Goal: Task Accomplishment & Management: Manage account settings

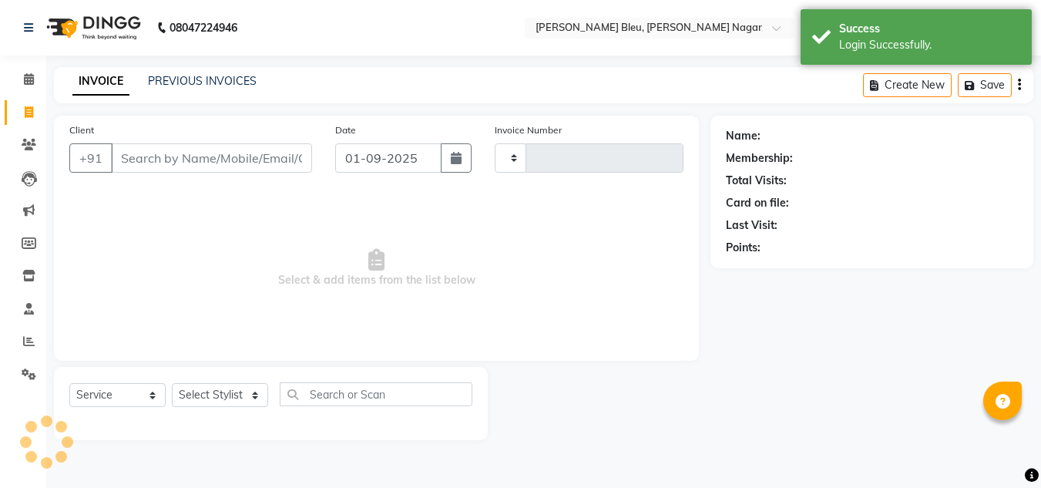
select select "service"
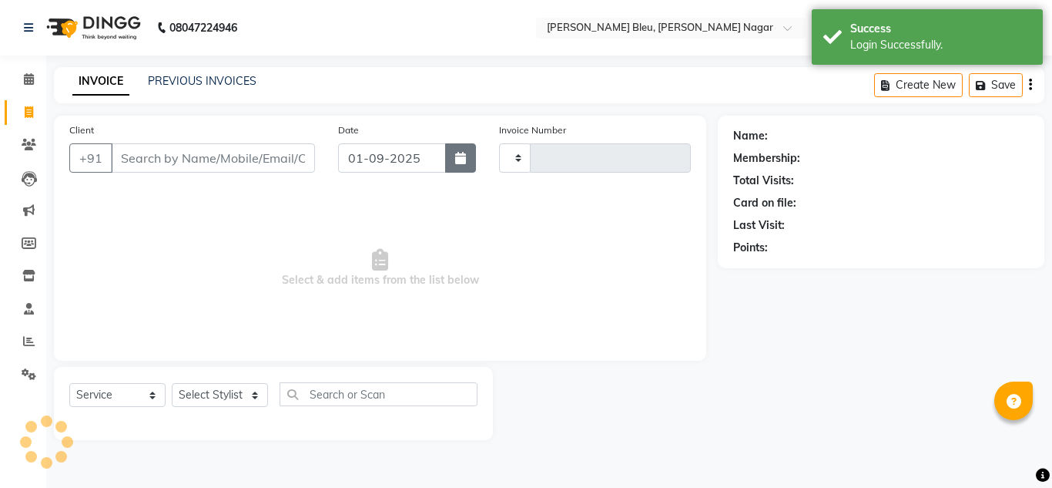
type input "0727"
select select "7629"
click at [463, 166] on button "button" at bounding box center [460, 157] width 31 height 29
select select "9"
select select "2025"
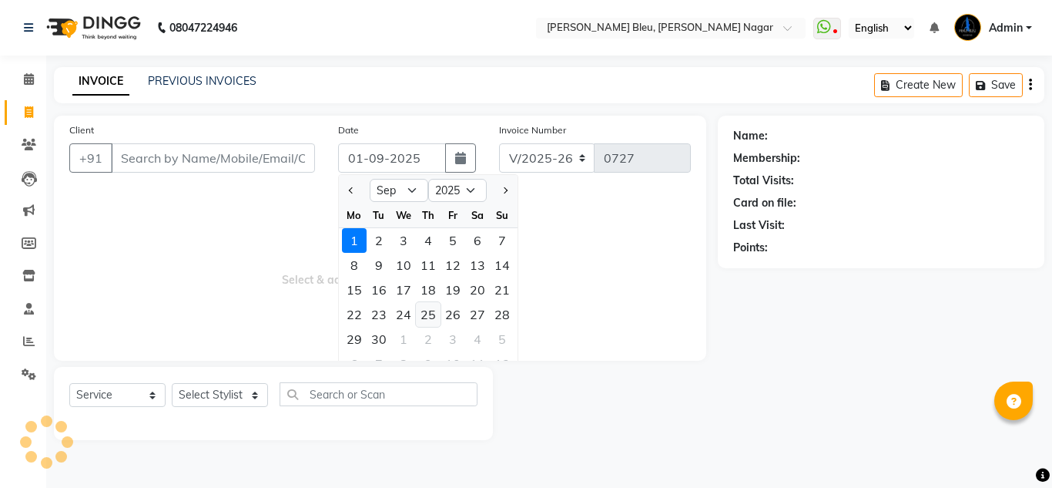
click at [428, 315] on div "25" at bounding box center [428, 314] width 25 height 25
type input "[DATE]"
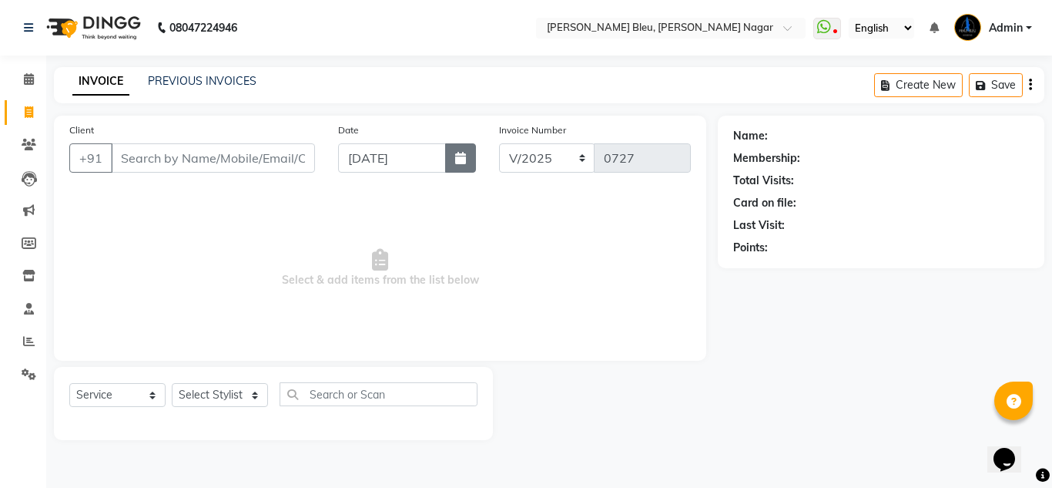
click at [448, 161] on button "button" at bounding box center [460, 157] width 31 height 29
select select "9"
select select "2025"
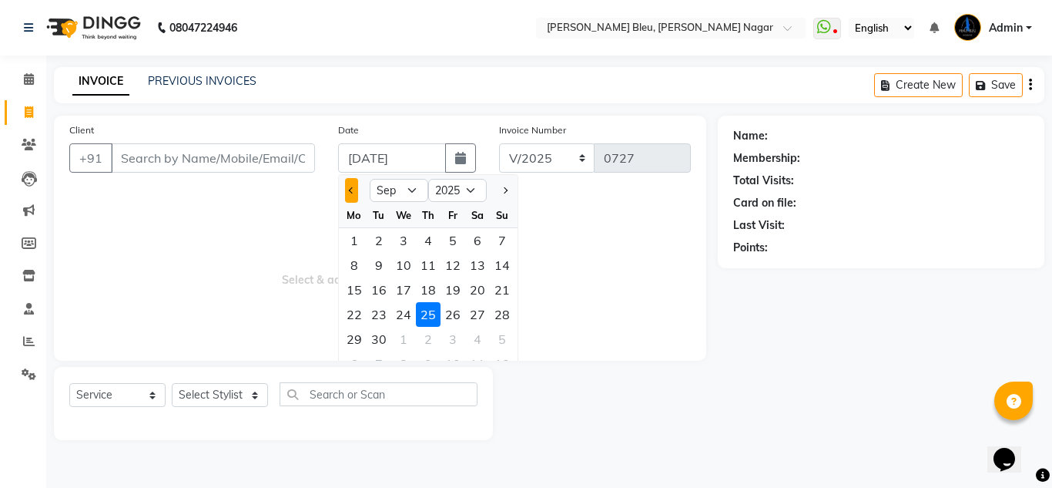
click at [349, 190] on span "Previous month" at bounding box center [352, 190] width 6 height 6
select select "8"
click at [360, 339] on div "25" at bounding box center [354, 339] width 25 height 25
type input "25-08-2025"
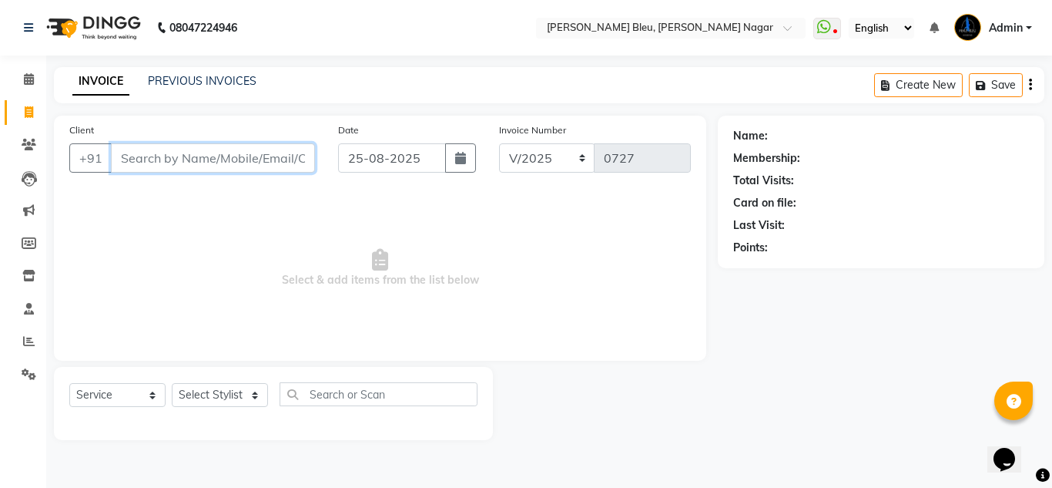
click at [237, 161] on input "Client" at bounding box center [213, 157] width 204 height 29
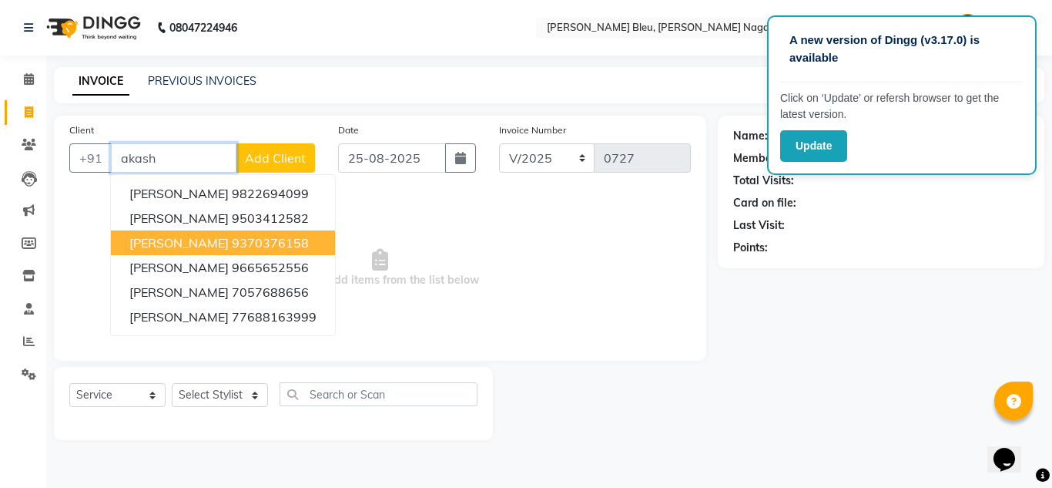
click at [189, 246] on span "[PERSON_NAME]" at bounding box center [178, 242] width 99 height 15
type input "9370376158"
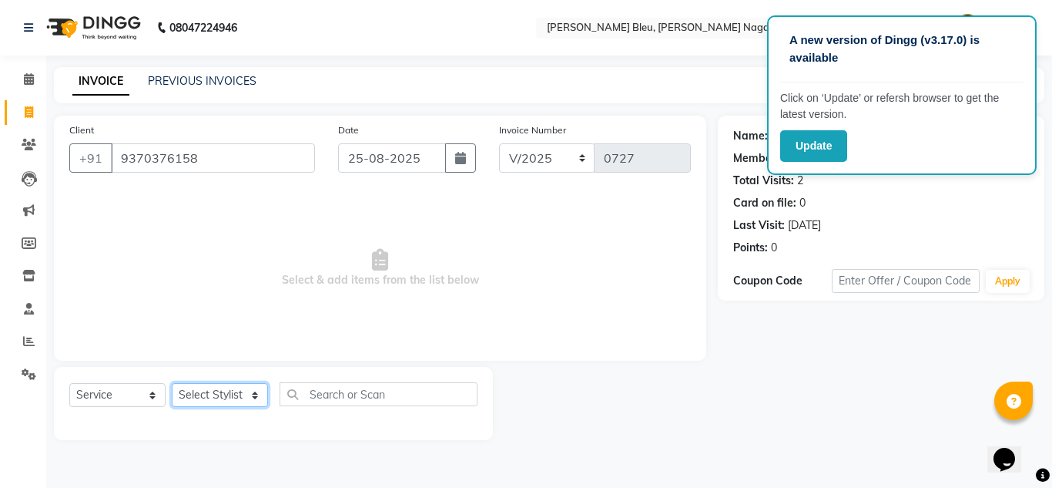
click at [225, 391] on select "Select Stylist [PERSON_NAME] Akash shreewas [PERSON_NAME] [PERSON_NAME] [PERSON…" at bounding box center [220, 395] width 96 height 24
select select "67937"
click at [172, 383] on select "Select Stylist [PERSON_NAME] Akash shreewas [PERSON_NAME] [PERSON_NAME] [PERSON…" at bounding box center [220, 395] width 96 height 24
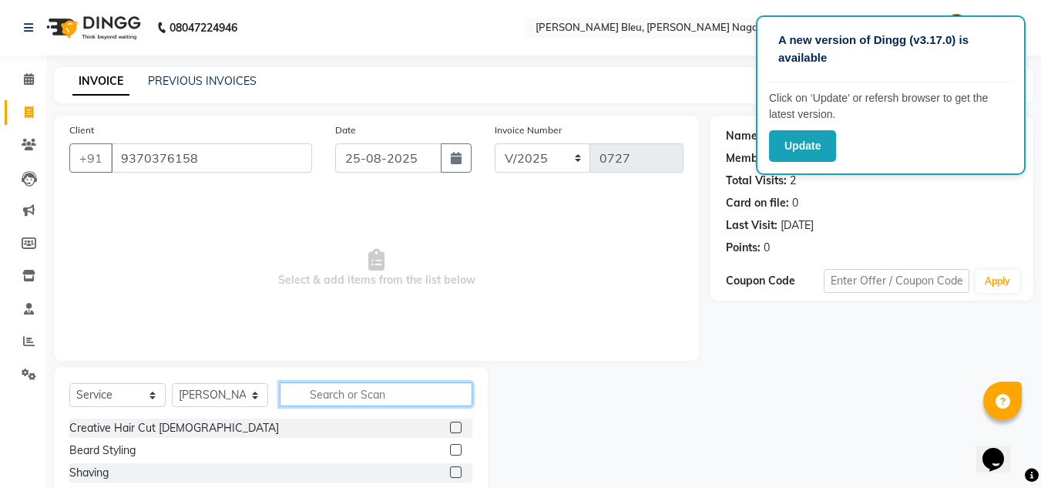
click at [331, 397] on input "text" at bounding box center [376, 394] width 193 height 24
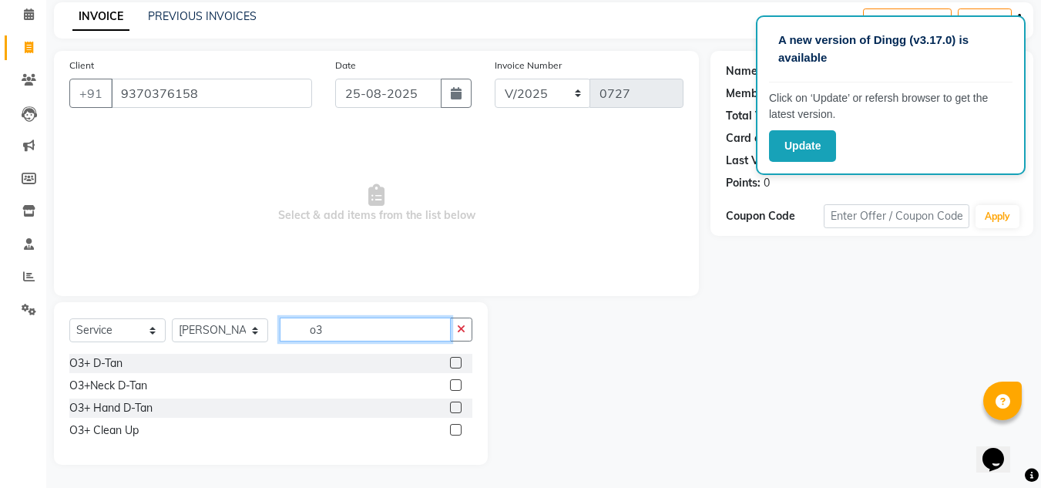
type input "o3"
click at [454, 431] on label at bounding box center [456, 430] width 12 height 12
click at [454, 431] on input "checkbox" at bounding box center [455, 430] width 10 height 10
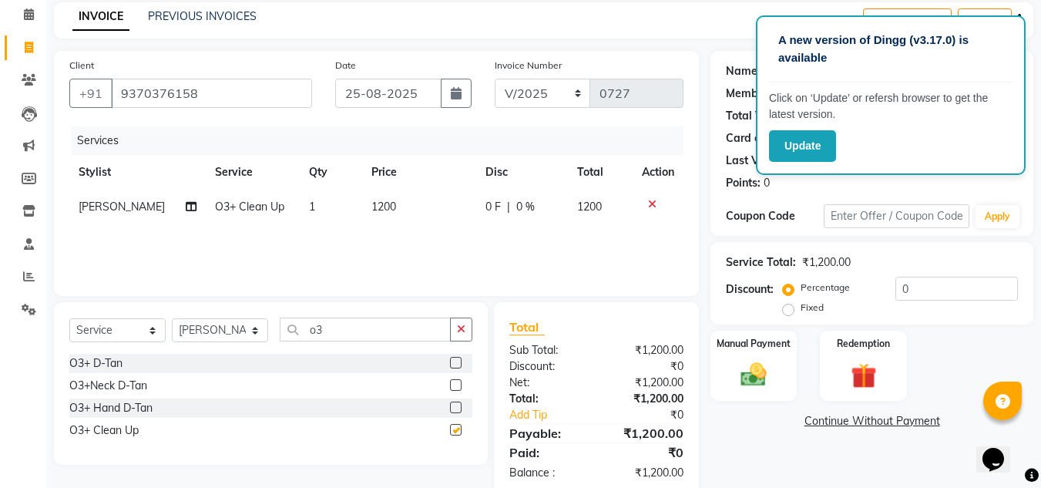
checkbox input "false"
click at [516, 206] on span "0 %" at bounding box center [525, 207] width 18 height 16
select select "67937"
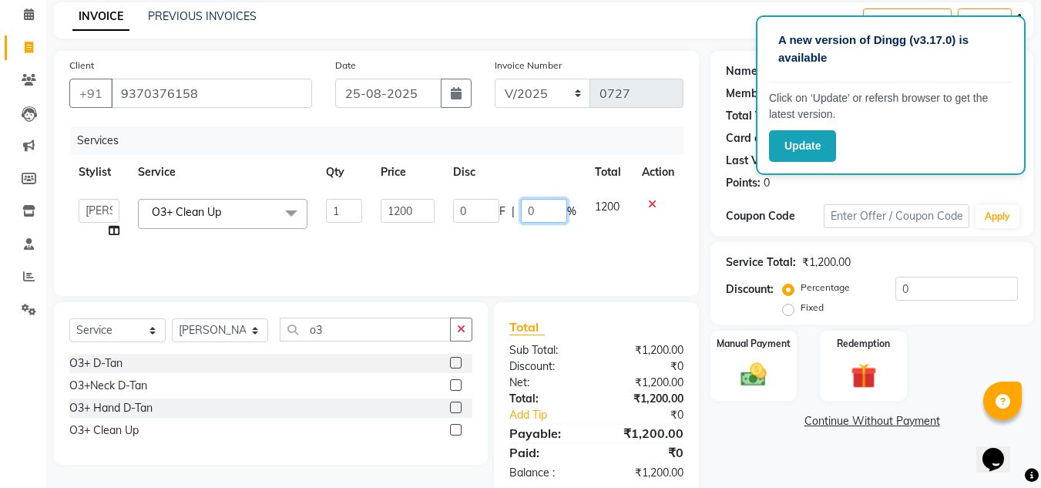
click at [532, 209] on input "0" at bounding box center [544, 211] width 46 height 24
type input "50"
click at [574, 310] on div "Total Sub Total: ₹1,200.00 Discount: ₹0 Net: ₹1,200.00 Total: ₹1,200.00 Add Tip…" at bounding box center [596, 399] width 205 height 194
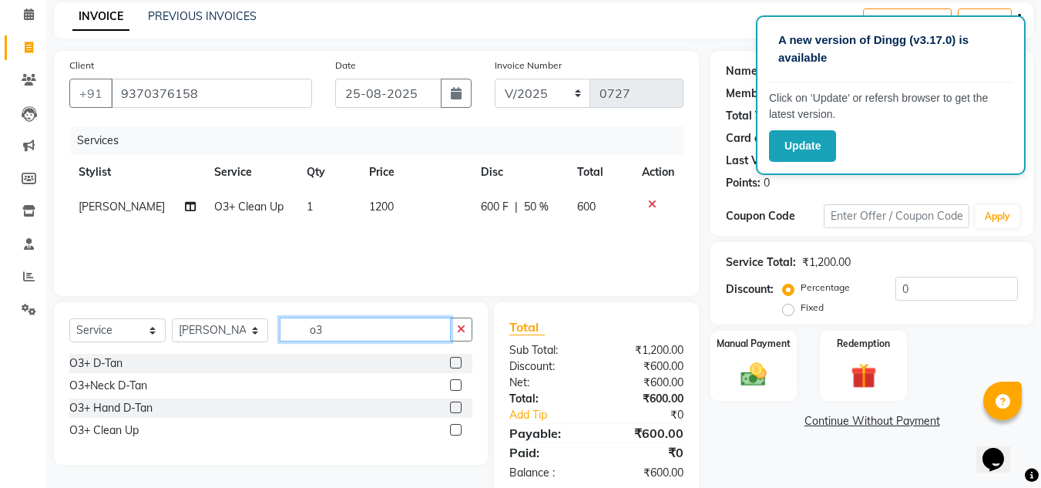
click at [364, 334] on input "o3" at bounding box center [365, 329] width 171 height 24
type input "fib"
click at [454, 429] on label at bounding box center [456, 430] width 12 height 12
click at [454, 429] on input "checkbox" at bounding box center [455, 430] width 10 height 10
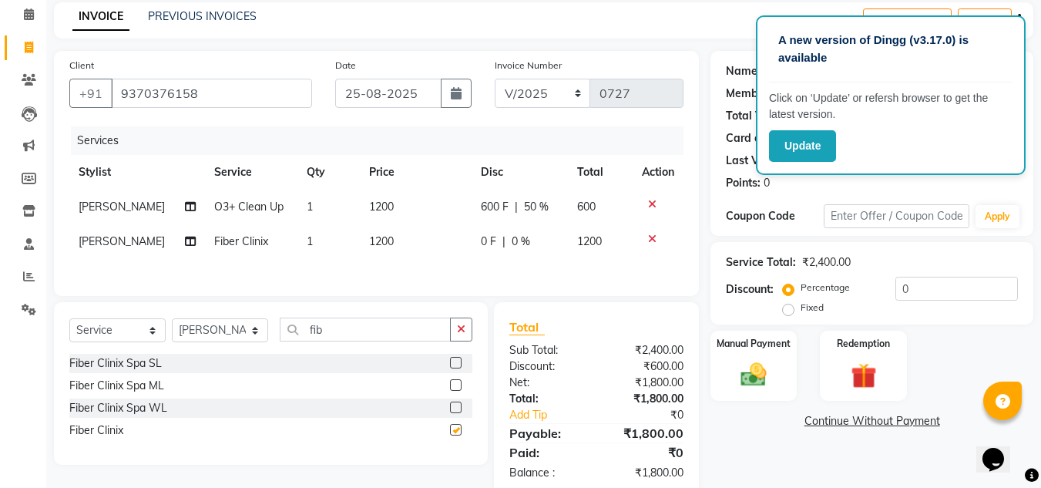
checkbox input "false"
click at [513, 240] on span "0 %" at bounding box center [520, 241] width 18 height 16
select select "67937"
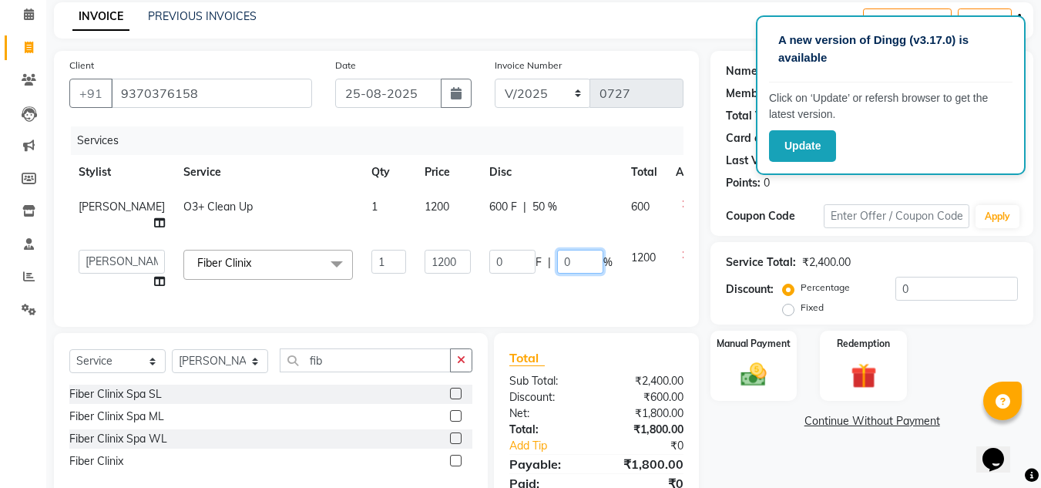
click at [557, 253] on input "0" at bounding box center [580, 262] width 46 height 24
type input "50"
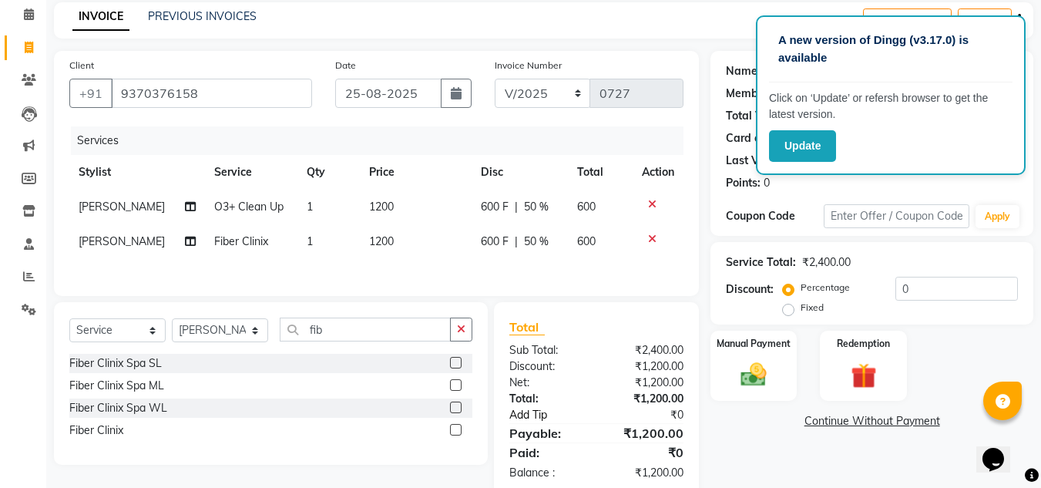
click at [596, 412] on div "Total Sub Total: ₹2,400.00 Discount: ₹1,200.00 Net: ₹1,200.00 Total: ₹1,200.00 …" at bounding box center [596, 398] width 174 height 163
click at [766, 377] on img at bounding box center [753, 374] width 43 height 31
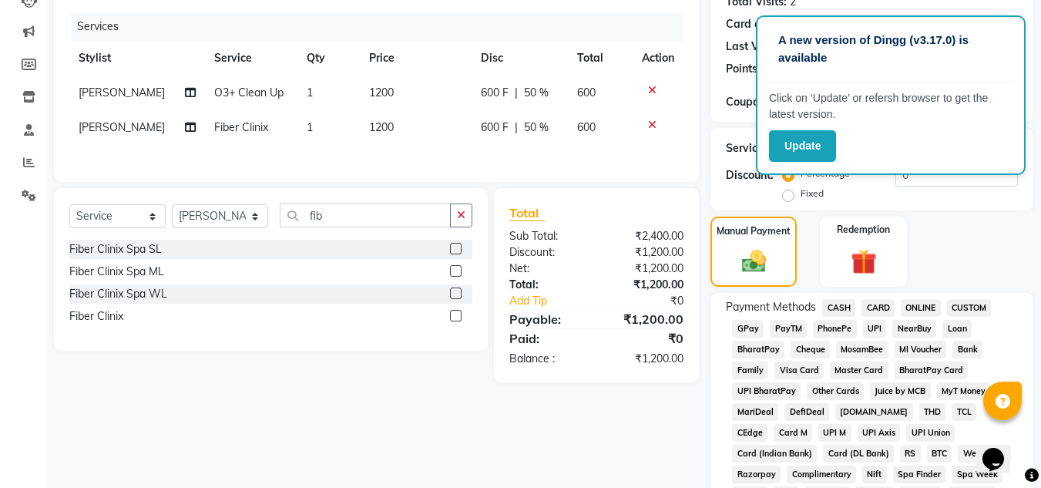
scroll to position [219, 0]
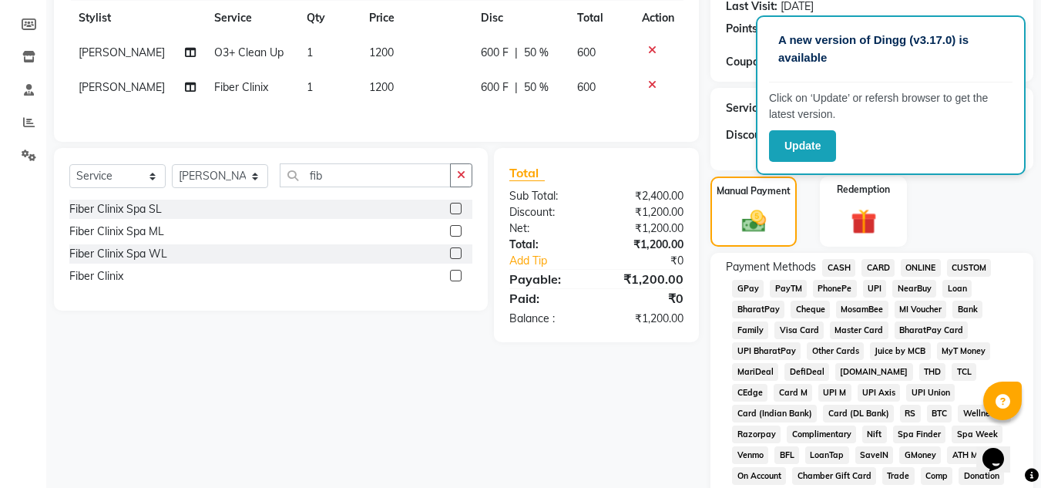
click at [927, 263] on span "ONLINE" at bounding box center [920, 268] width 40 height 18
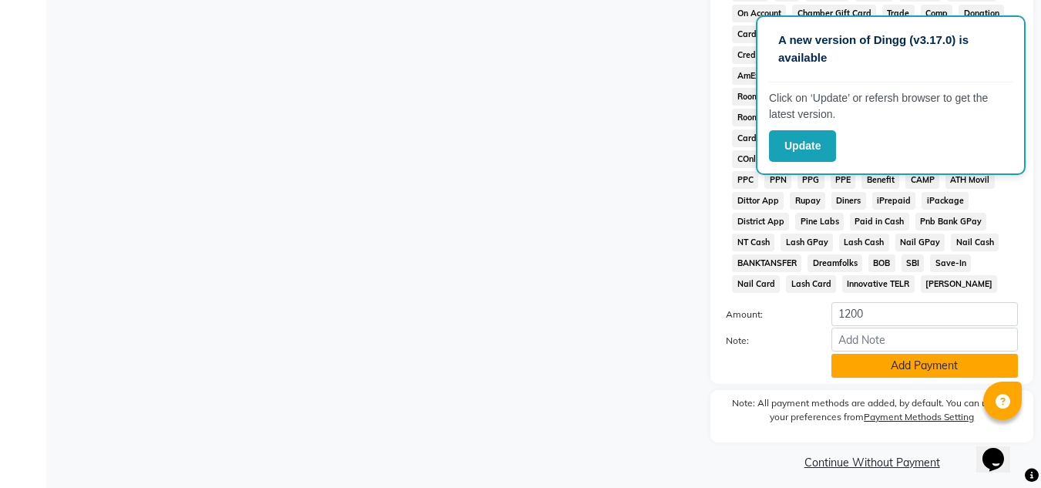
click at [911, 371] on button "Add Payment" at bounding box center [924, 366] width 186 height 24
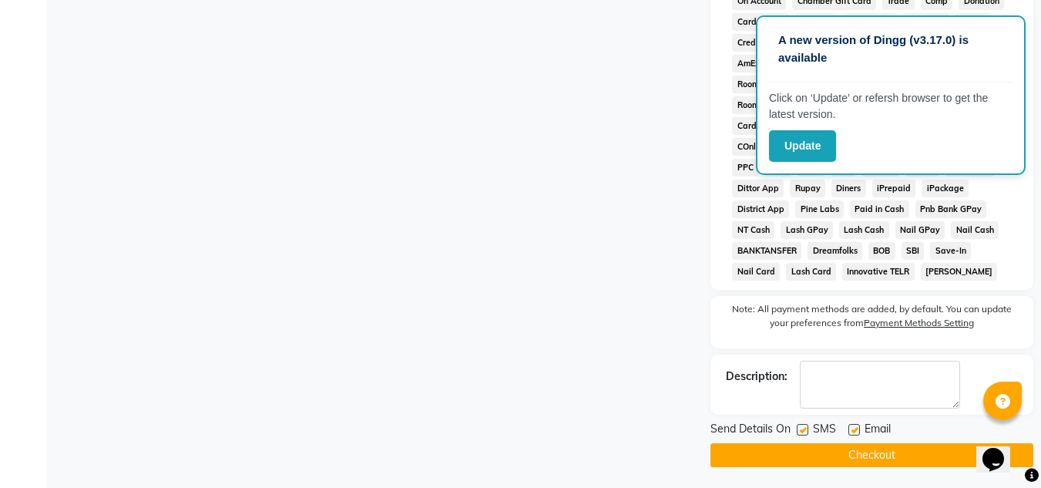
scroll to position [696, 0]
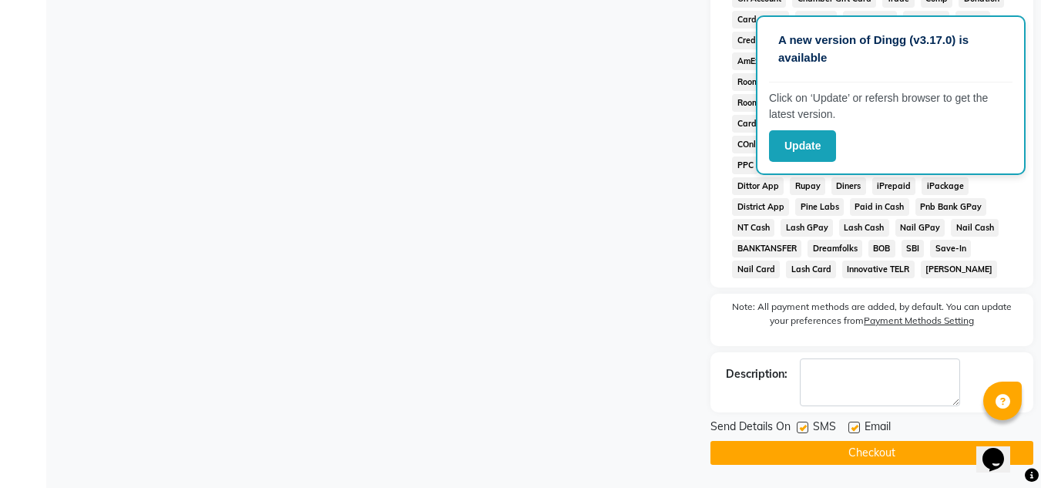
click at [870, 453] on button "Checkout" at bounding box center [871, 453] width 323 height 24
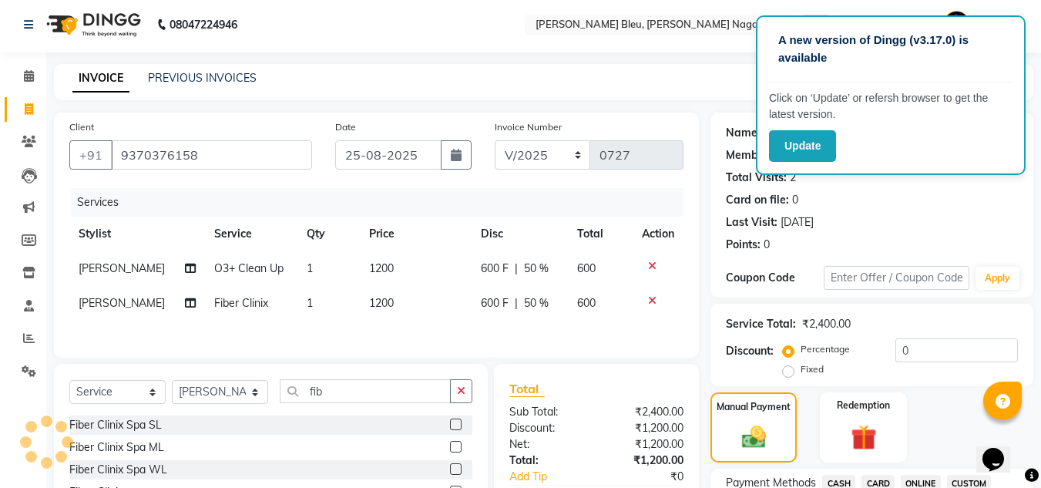
scroll to position [0, 0]
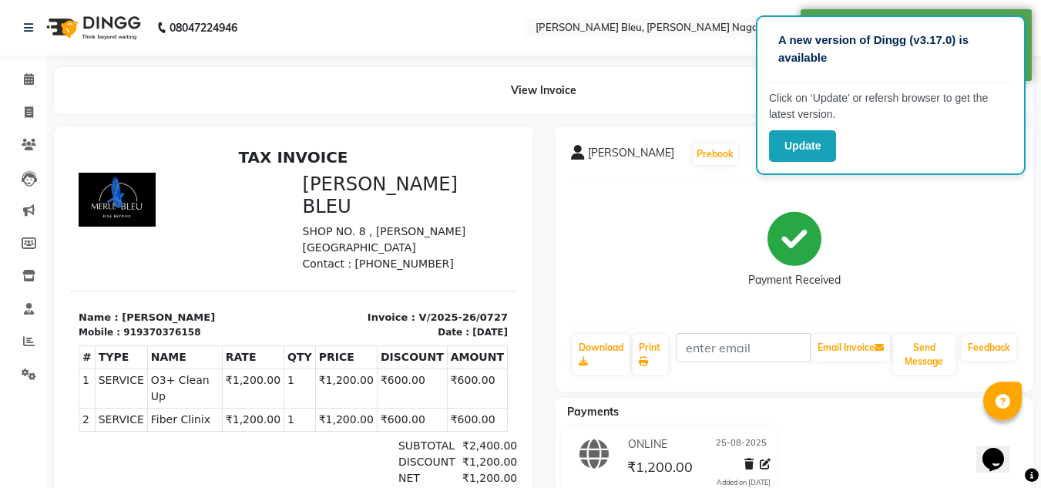
click at [914, 186] on div "[PERSON_NAME] Prebook Payment Received Download Print Email Invoice Send Messag…" at bounding box center [794, 258] width 478 height 265
click at [29, 112] on icon at bounding box center [29, 112] width 8 height 12
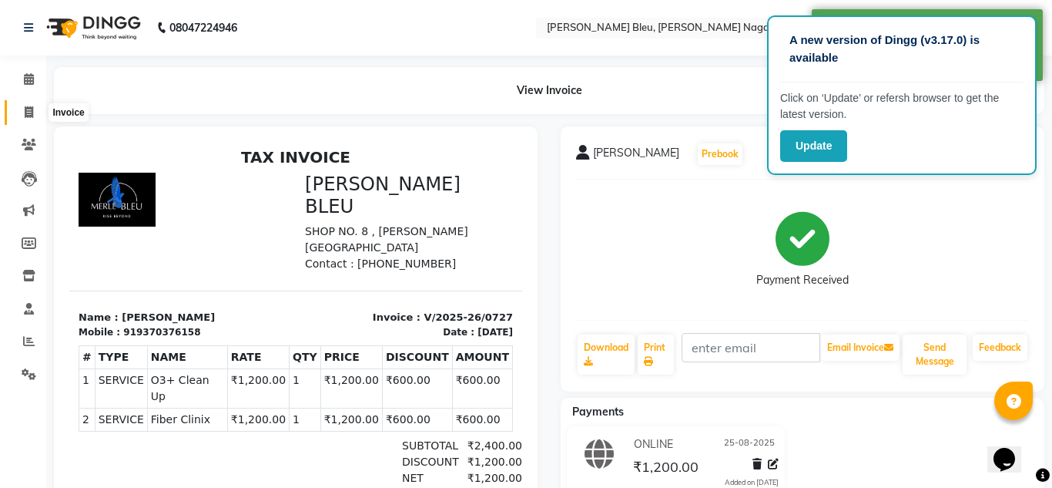
select select "service"
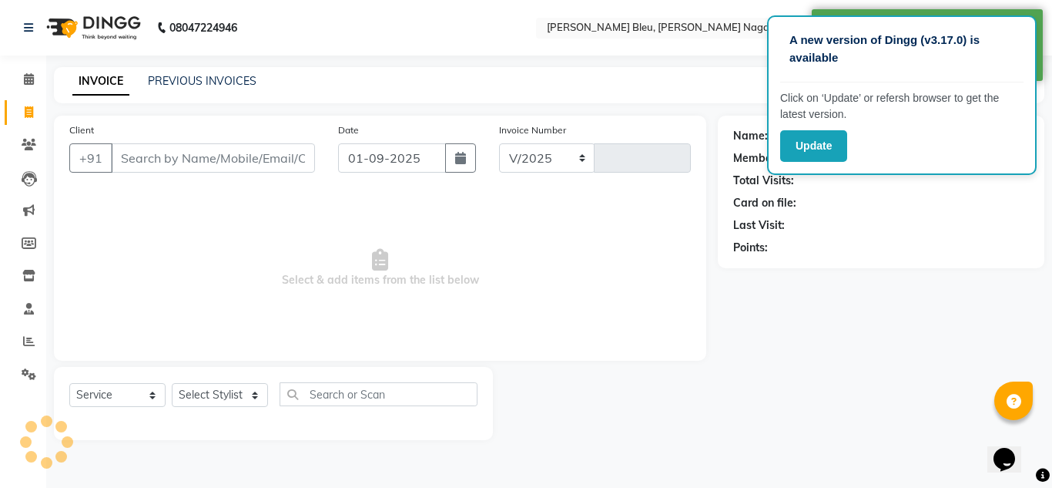
select select "7629"
type input "0728"
click at [465, 163] on icon "button" at bounding box center [460, 158] width 11 height 12
select select "9"
select select "2025"
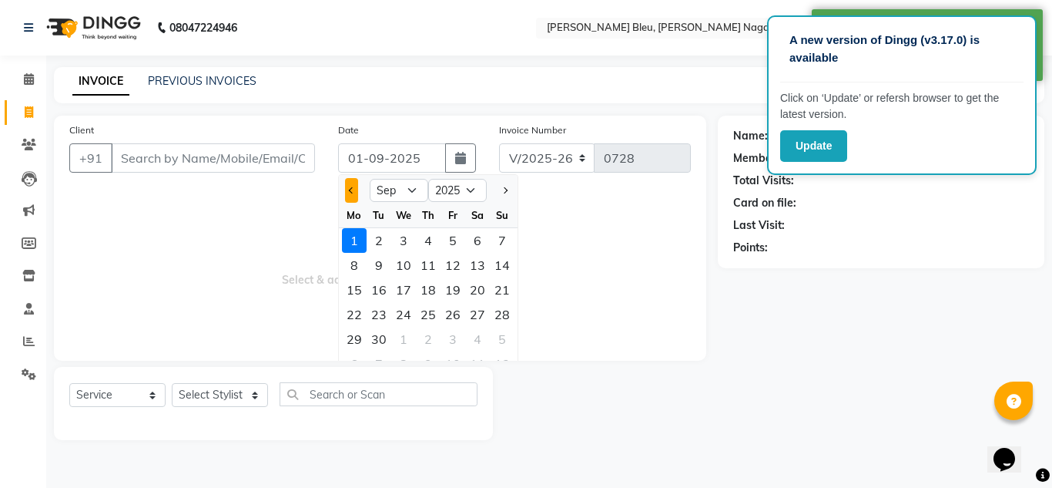
click at [352, 188] on span "Previous month" at bounding box center [352, 190] width 6 height 6
select select "8"
click at [355, 336] on div "25" at bounding box center [354, 339] width 25 height 25
type input "25-08-2025"
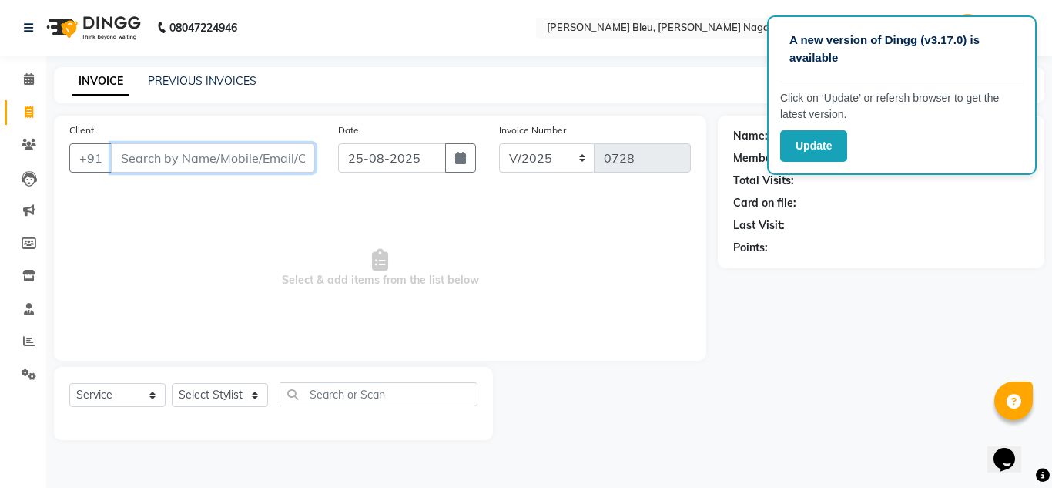
click at [283, 168] on input "Client" at bounding box center [213, 157] width 204 height 29
type input "9011856639"
click at [284, 166] on button "Add Client" at bounding box center [275, 157] width 79 height 29
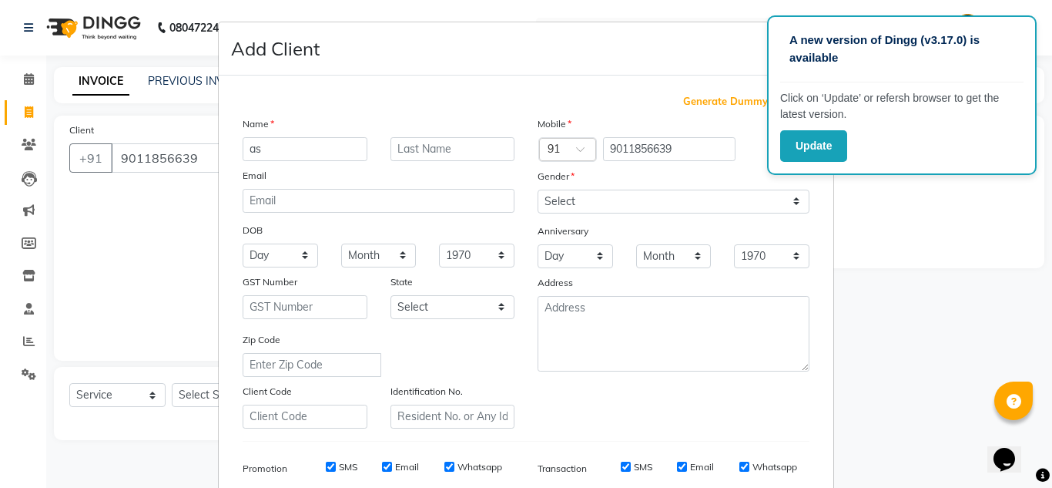
type input "a"
type input "ASHISH"
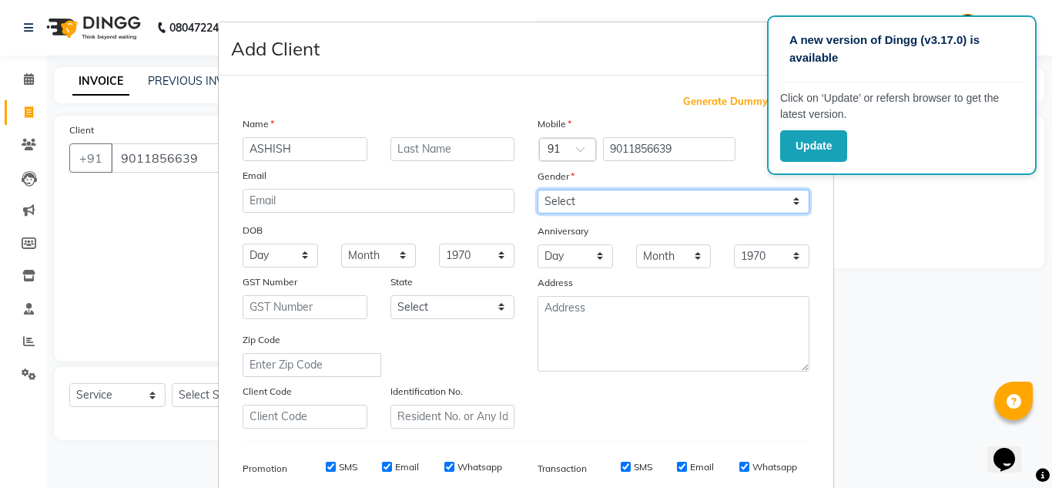
click at [615, 208] on select "Select [DEMOGRAPHIC_DATA] [DEMOGRAPHIC_DATA] Other Prefer Not To Say" at bounding box center [674, 201] width 272 height 24
select select "[DEMOGRAPHIC_DATA]"
click at [538, 189] on select "Select [DEMOGRAPHIC_DATA] [DEMOGRAPHIC_DATA] Other Prefer Not To Say" at bounding box center [674, 201] width 272 height 24
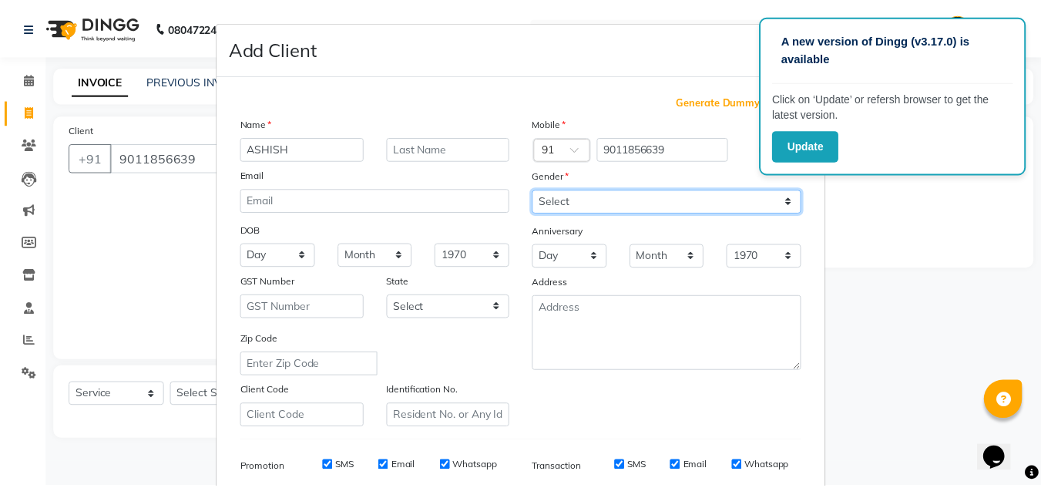
scroll to position [223, 0]
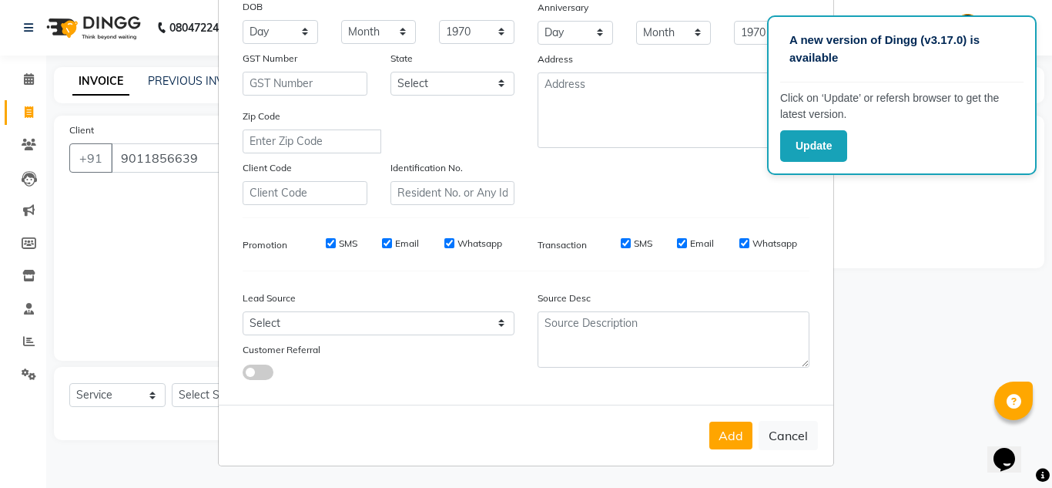
click at [724, 438] on button "Add" at bounding box center [730, 435] width 43 height 28
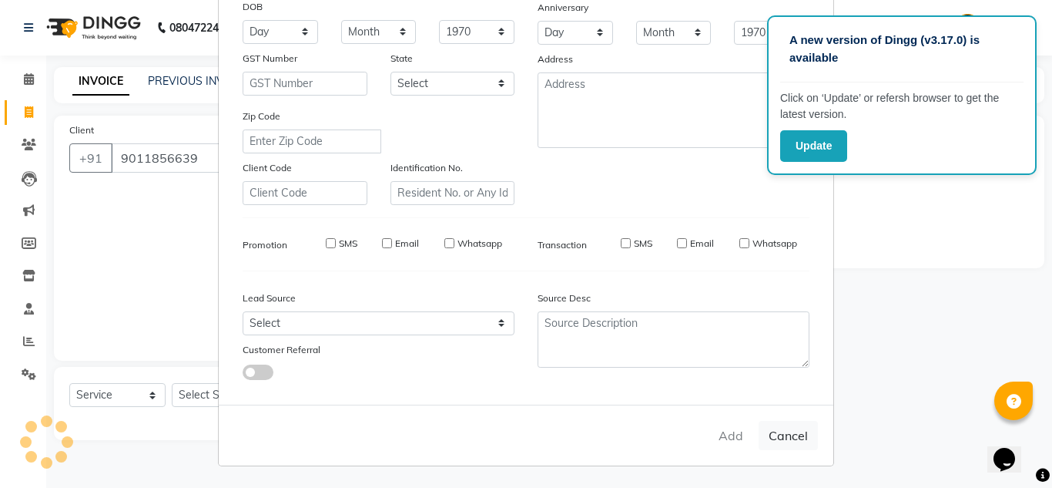
select select
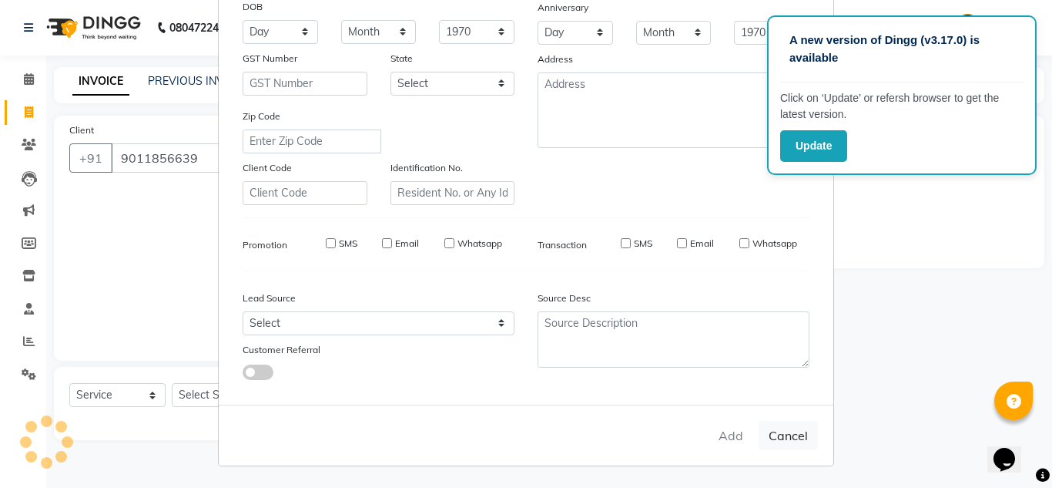
select select
checkbox input "false"
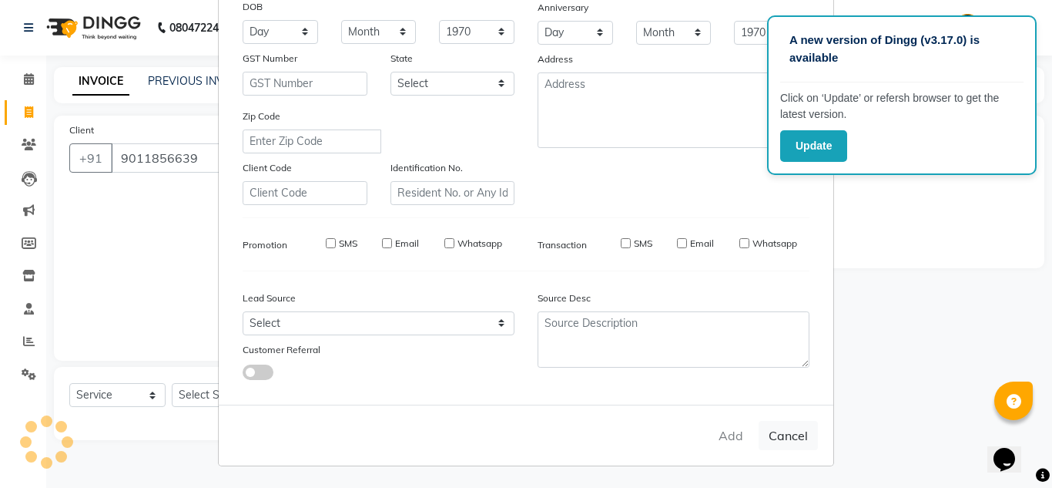
checkbox input "false"
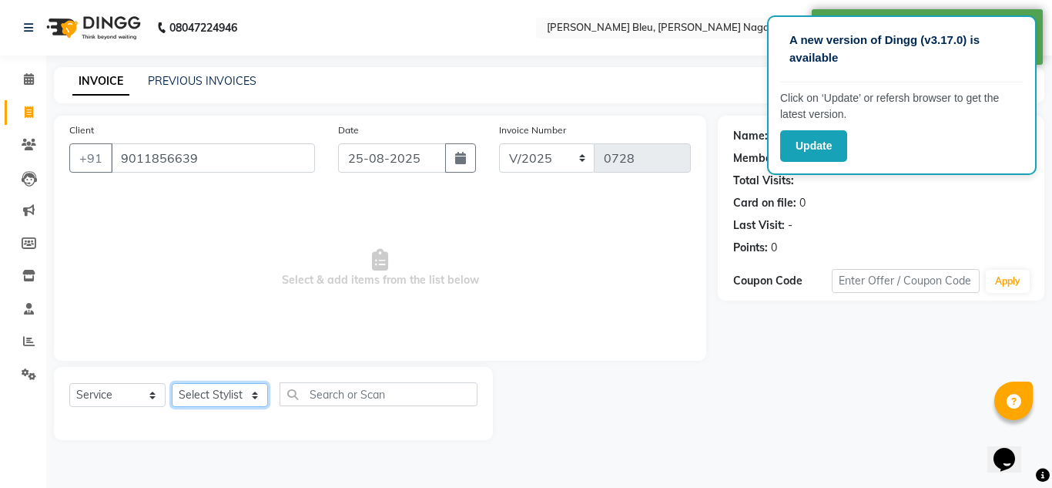
click at [222, 387] on select "Select Stylist [PERSON_NAME] Akash shreewas [PERSON_NAME] [PERSON_NAME] [PERSON…" at bounding box center [220, 395] width 96 height 24
select select "78949"
click at [172, 383] on select "Select Stylist [PERSON_NAME] Akash shreewas [PERSON_NAME] [PERSON_NAME] [PERSON…" at bounding box center [220, 395] width 96 height 24
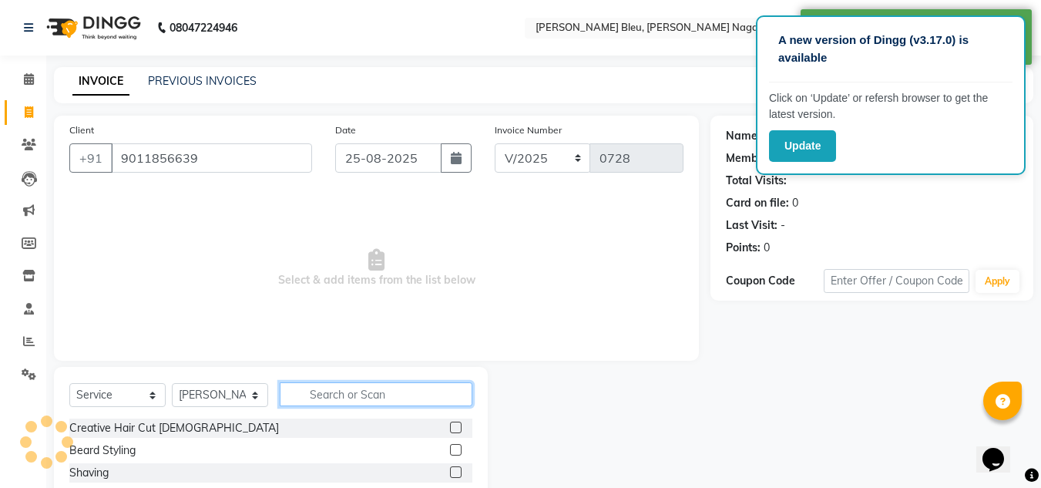
click at [320, 392] on input "text" at bounding box center [376, 394] width 193 height 24
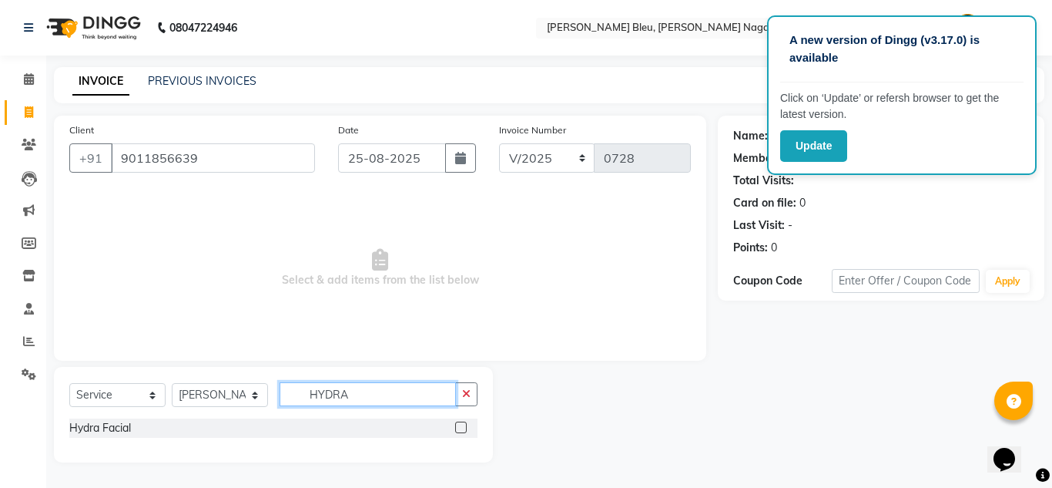
type input "HYDRA"
click at [455, 429] on label at bounding box center [461, 427] width 12 height 12
click at [455, 429] on input "checkbox" at bounding box center [460, 428] width 10 height 10
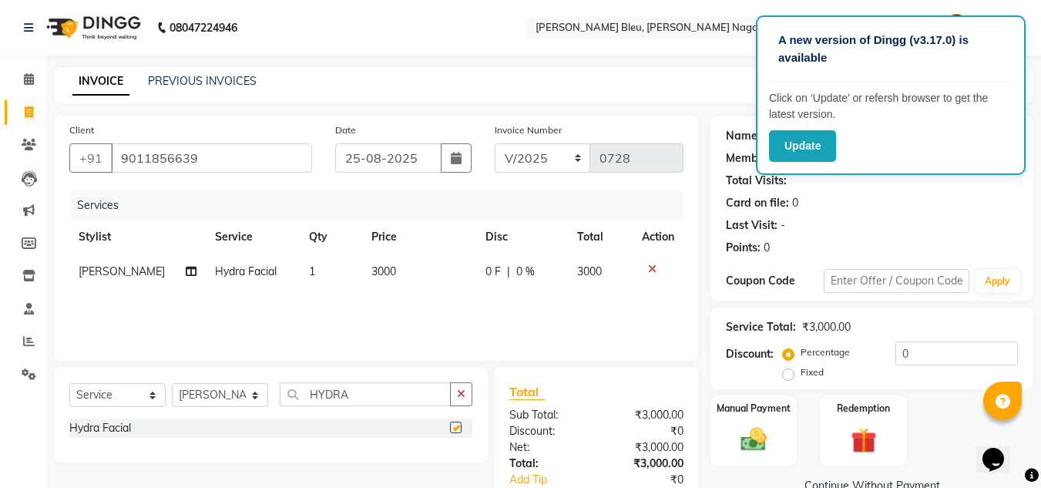
checkbox input "false"
click at [524, 267] on span "0 %" at bounding box center [525, 271] width 18 height 16
select select "78949"
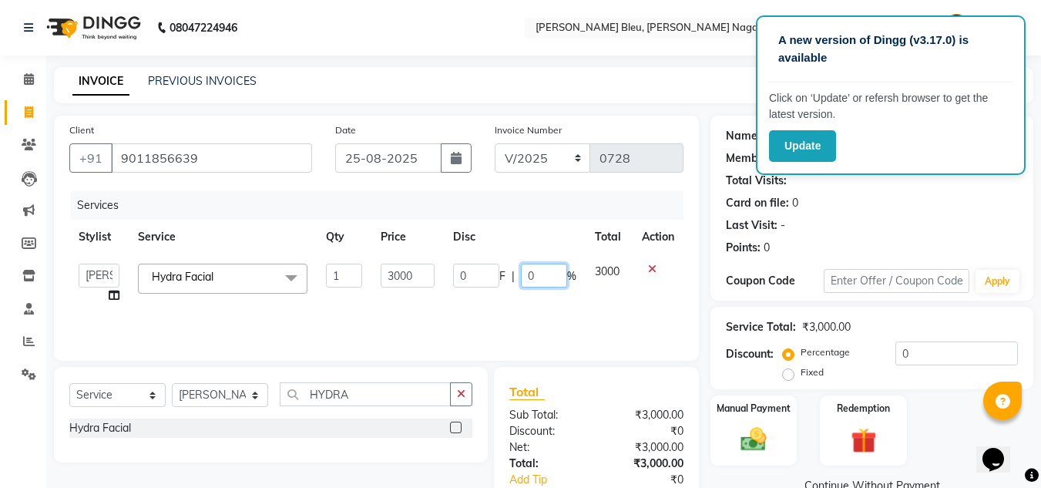
click at [538, 278] on input "0" at bounding box center [544, 275] width 46 height 24
type input "30"
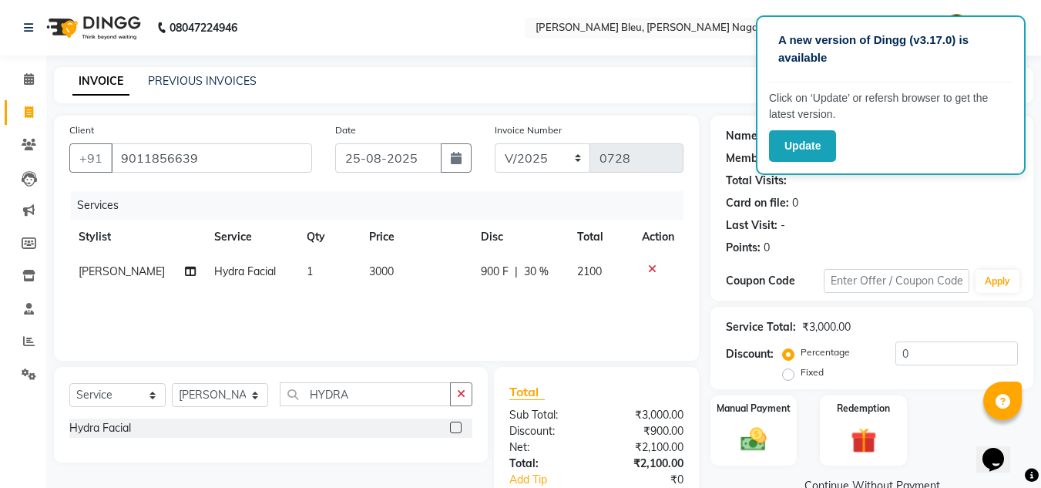
click at [588, 402] on div "Total Sub Total: ₹3,000.00 Discount: ₹900.00 Net: ₹2,100.00 Total: ₹2,100.00 Ad…" at bounding box center [596, 463] width 174 height 163
click at [385, 405] on input "HYDRA" at bounding box center [365, 394] width 171 height 24
type input "D-T"
click at [454, 423] on label at bounding box center [456, 427] width 12 height 12
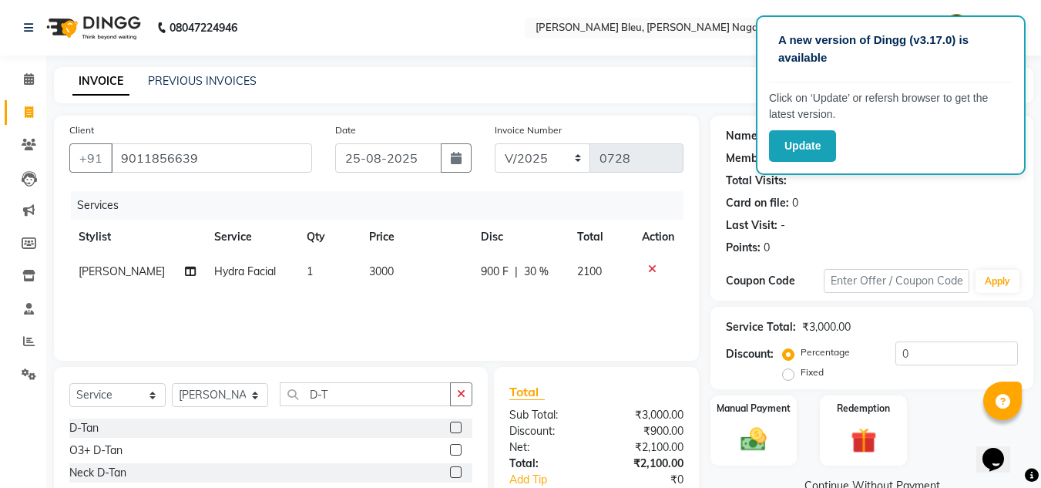
click at [454, 423] on input "checkbox" at bounding box center [455, 428] width 10 height 10
checkbox input "false"
click at [762, 418] on div "Manual Payment" at bounding box center [754, 430] width 90 height 73
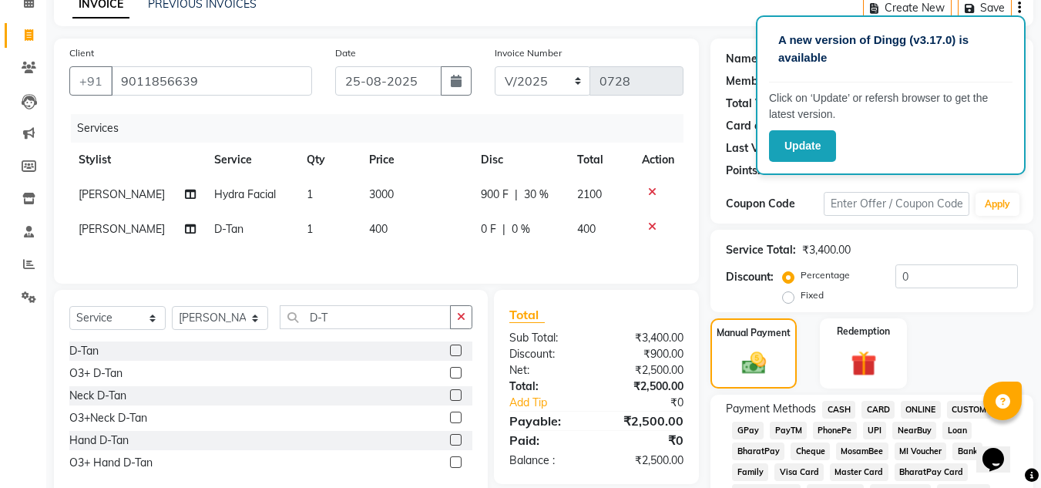
scroll to position [154, 0]
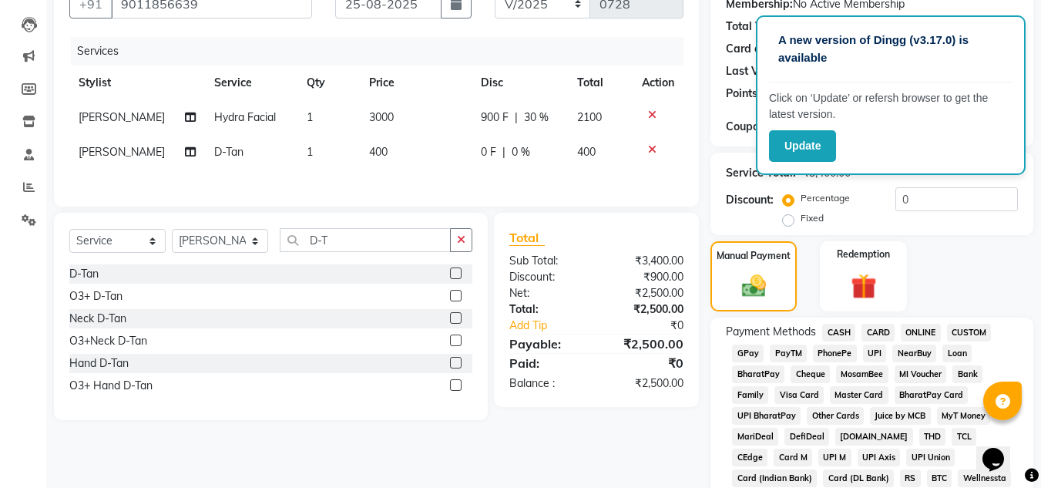
click at [836, 336] on span "CASH" at bounding box center [838, 333] width 33 height 18
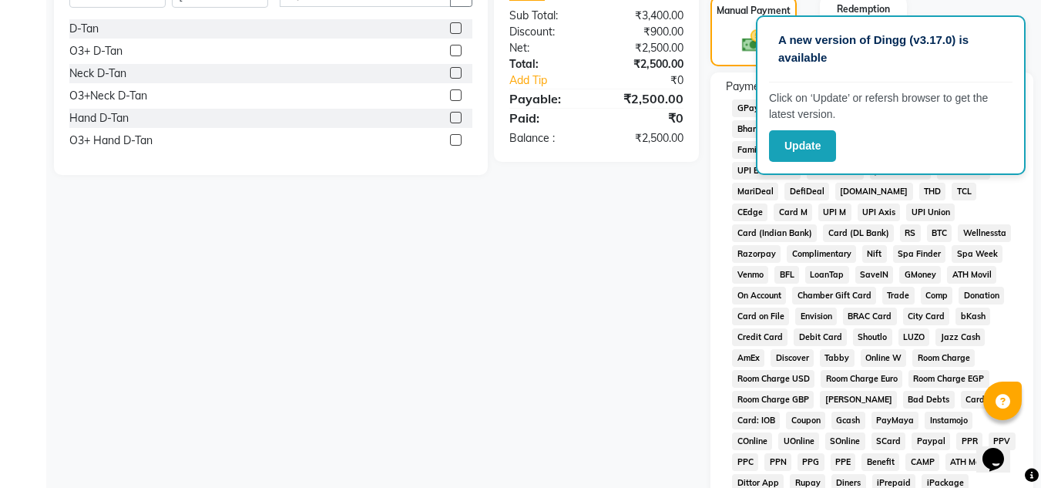
scroll to position [690, 0]
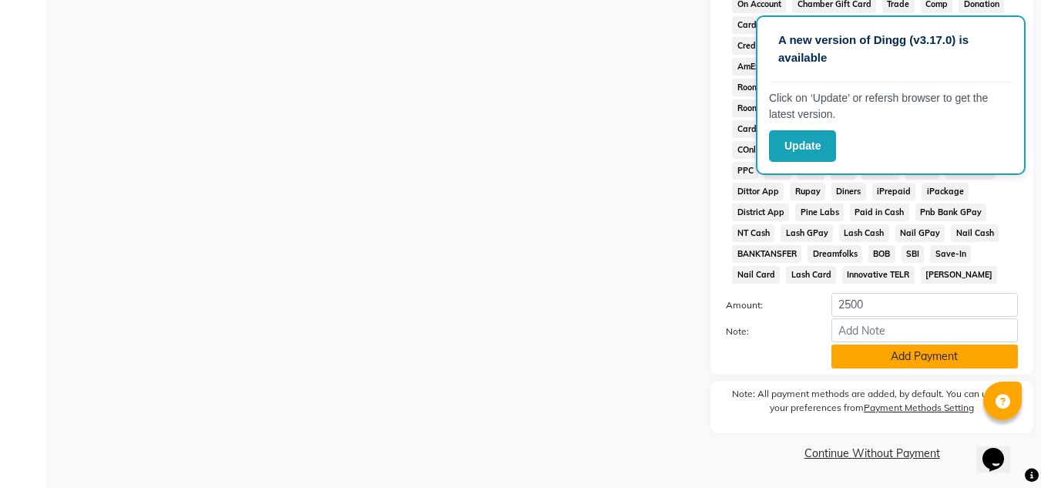
click at [863, 353] on button "Add Payment" at bounding box center [924, 356] width 186 height 24
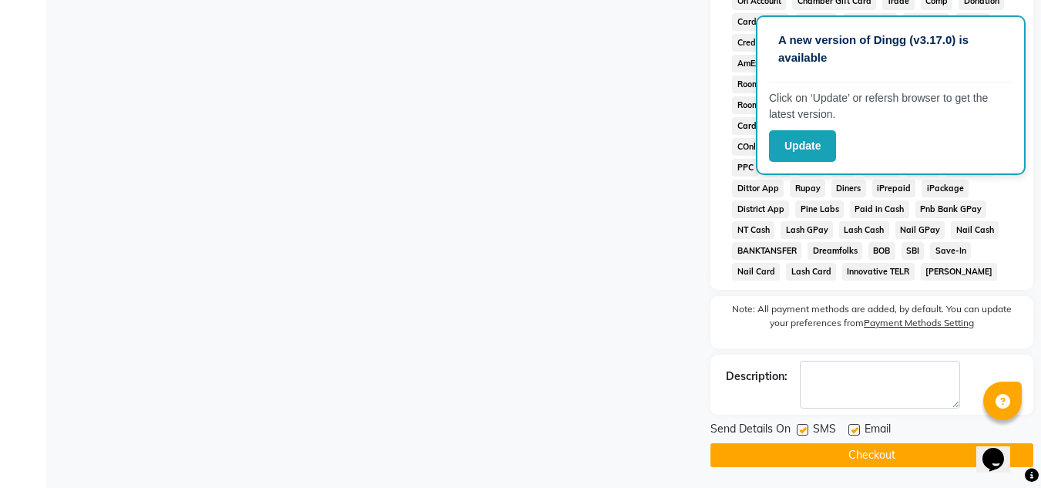
scroll to position [696, 0]
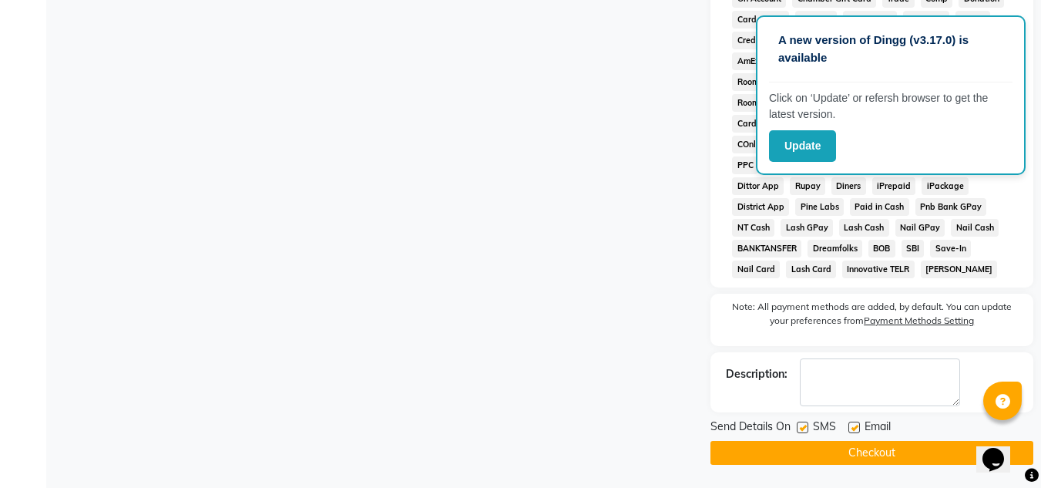
drag, startPoint x: 841, startPoint y: 448, endPoint x: 827, endPoint y: 435, distance: 19.1
click at [840, 449] on button "Checkout" at bounding box center [871, 453] width 323 height 24
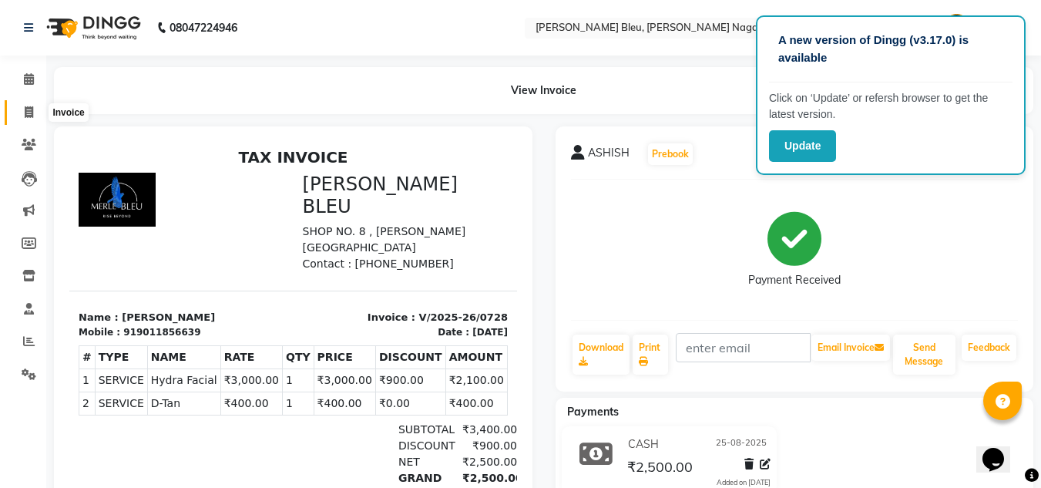
click at [25, 117] on icon at bounding box center [29, 112] width 8 height 12
select select "service"
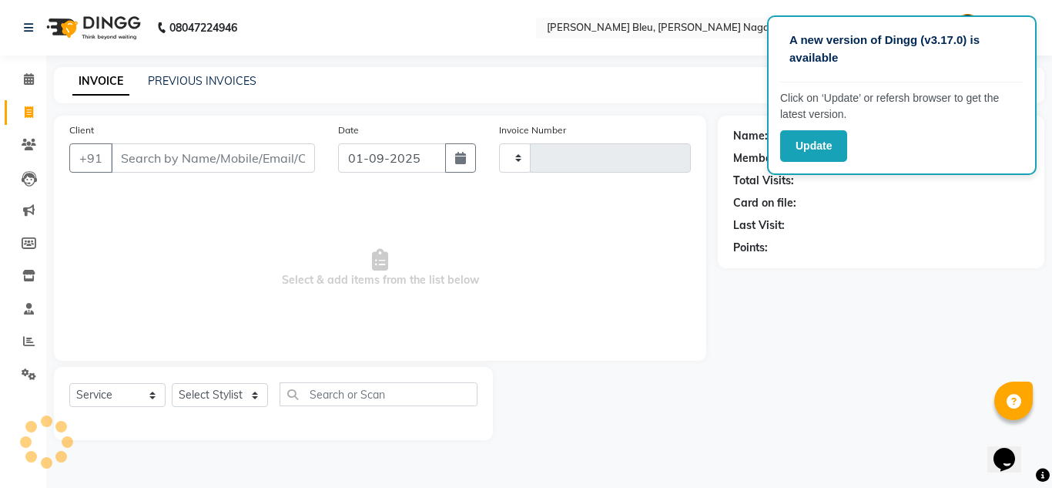
type input "0729"
select select "7629"
click at [462, 157] on icon "button" at bounding box center [460, 158] width 11 height 12
select select "9"
select select "2025"
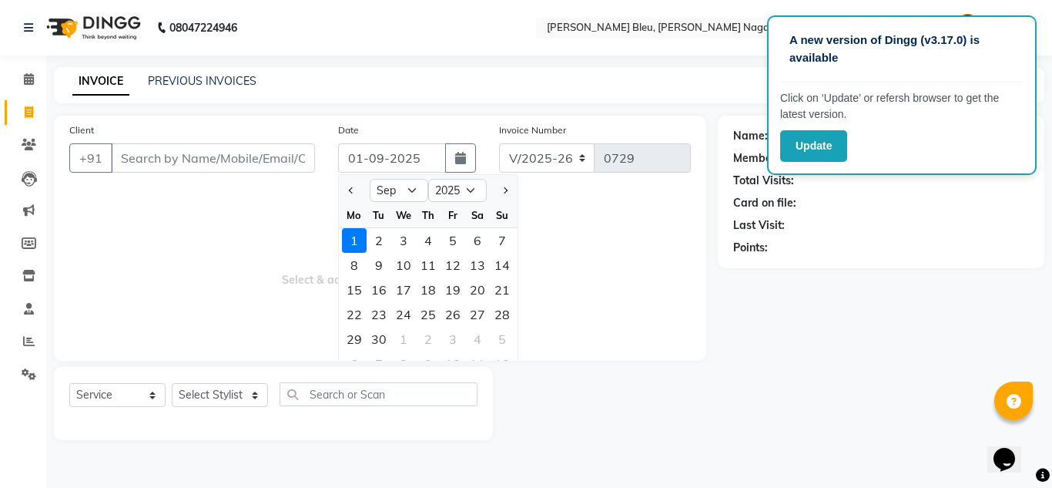
click at [445, 317] on div "26" at bounding box center [453, 314] width 25 height 25
type input "[DATE]"
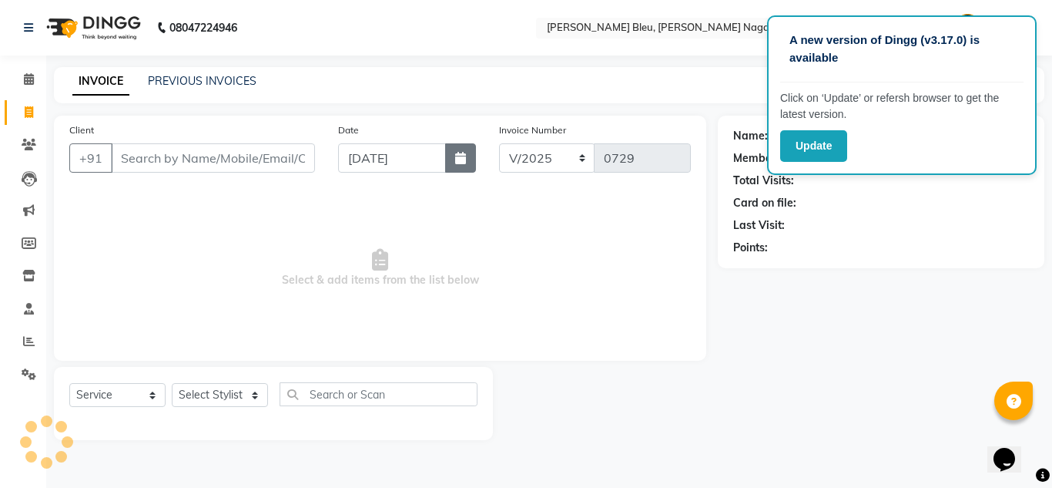
click at [454, 166] on button "button" at bounding box center [460, 157] width 31 height 29
select select "9"
select select "2025"
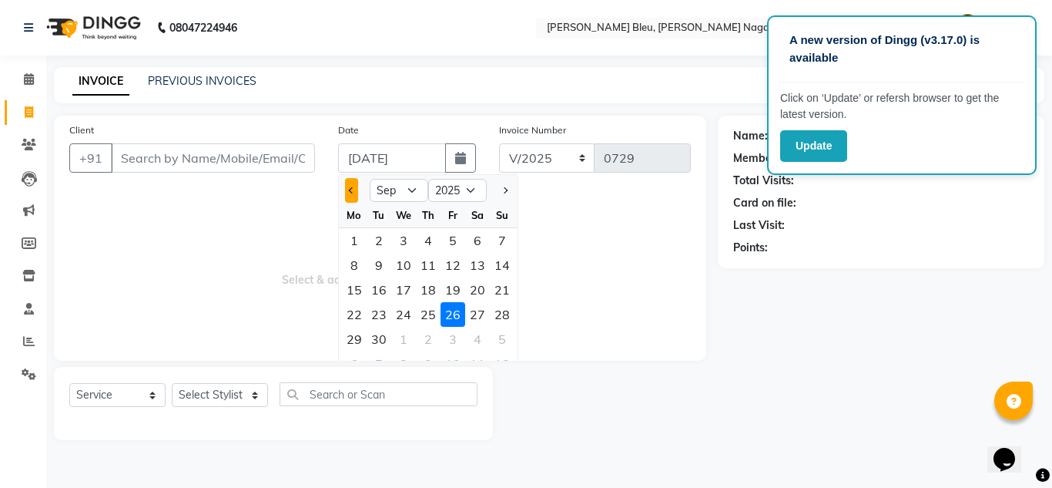
click at [350, 193] on button "Previous month" at bounding box center [351, 190] width 13 height 25
select select "8"
click at [382, 342] on div "26" at bounding box center [379, 339] width 25 height 25
type input "26-08-2025"
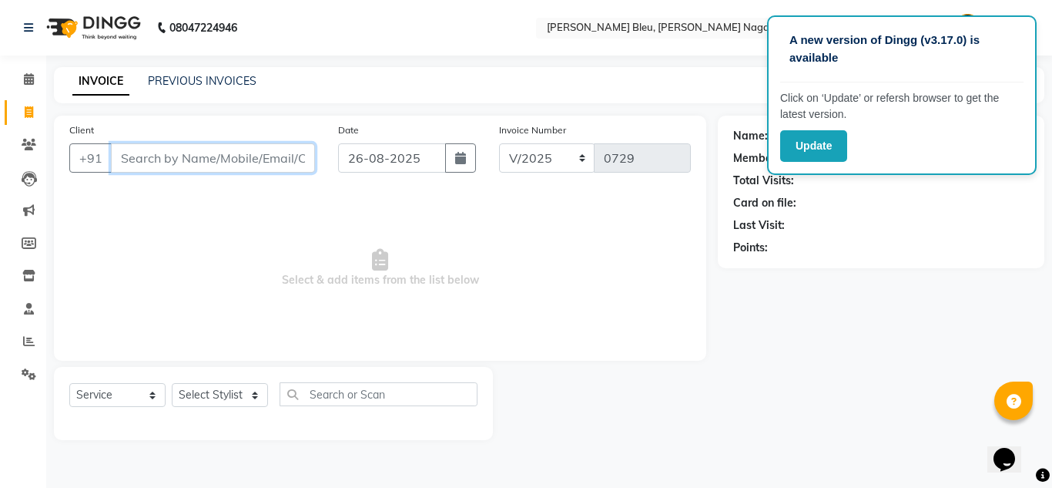
click at [266, 155] on input "Client" at bounding box center [213, 157] width 204 height 29
type input "8767119177"
click at [266, 155] on span "Add Client" at bounding box center [275, 157] width 61 height 15
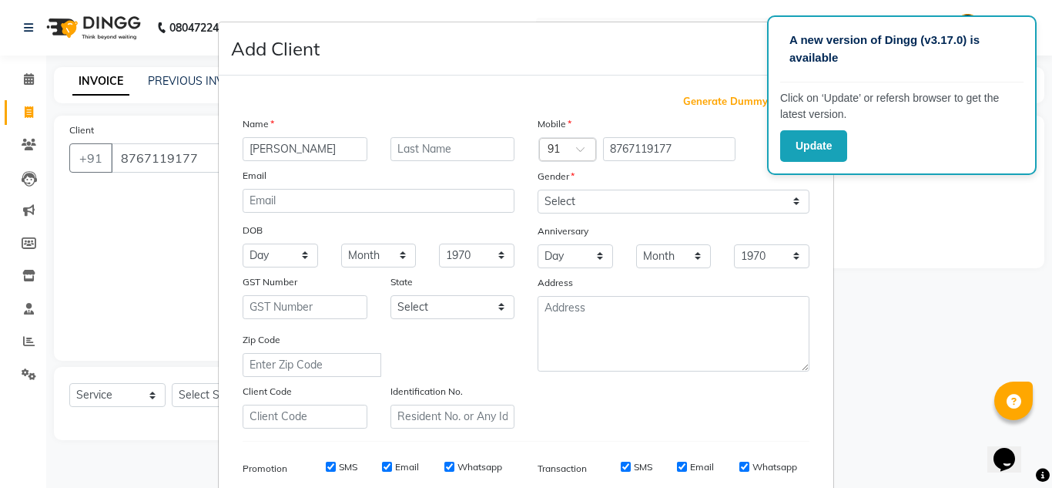
type input "[PERSON_NAME]"
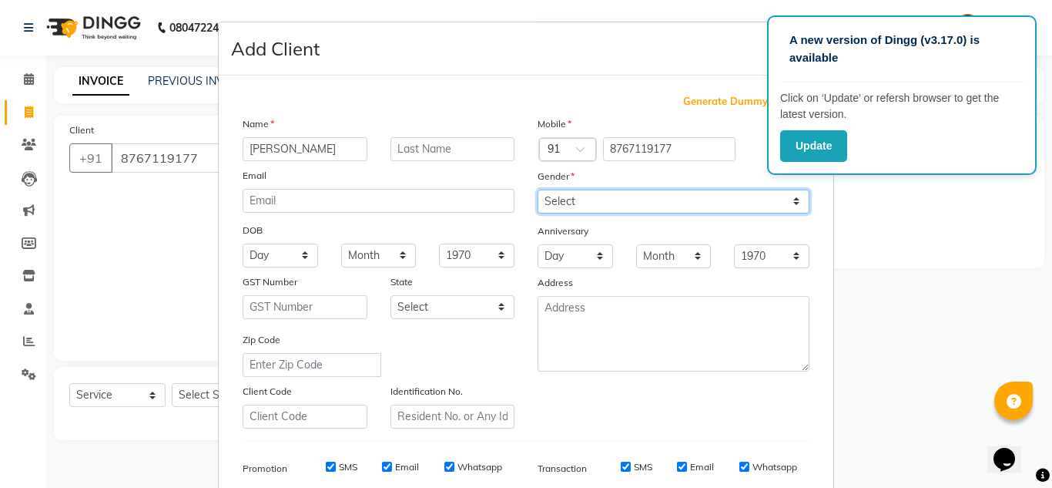
click at [581, 189] on select "Select [DEMOGRAPHIC_DATA] [DEMOGRAPHIC_DATA] Other Prefer Not To Say" at bounding box center [674, 201] width 272 height 24
select select "[DEMOGRAPHIC_DATA]"
click at [538, 189] on select "Select [DEMOGRAPHIC_DATA] [DEMOGRAPHIC_DATA] Other Prefer Not To Say" at bounding box center [674, 201] width 272 height 24
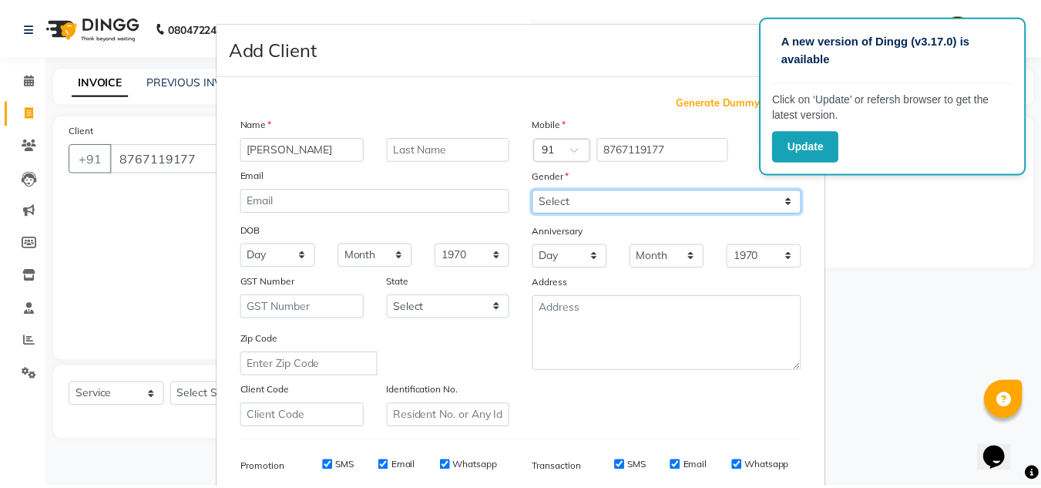
scroll to position [223, 0]
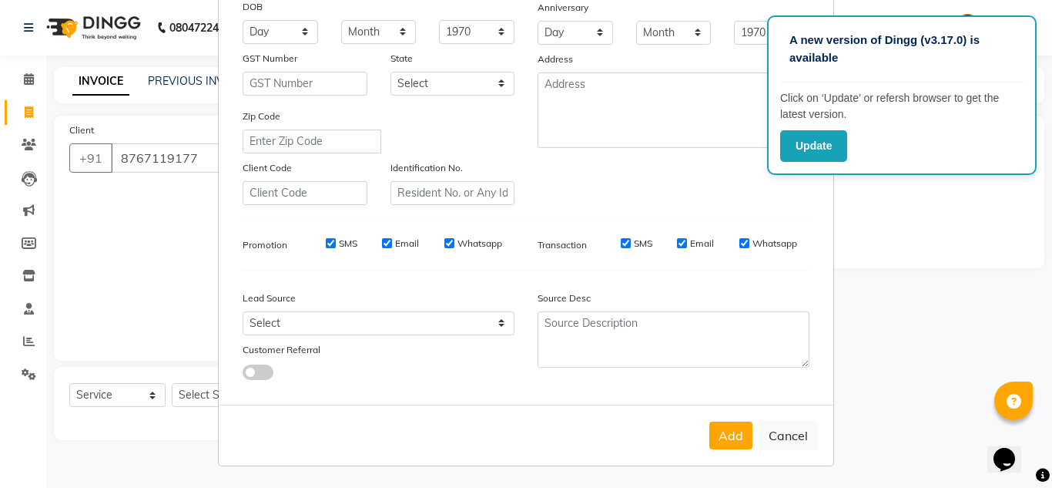
click at [728, 434] on button "Add" at bounding box center [730, 435] width 43 height 28
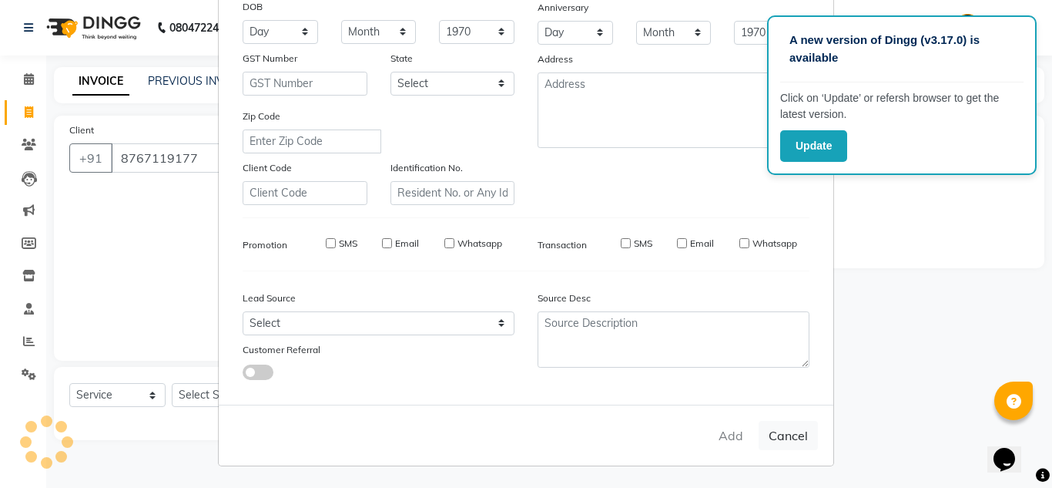
select select
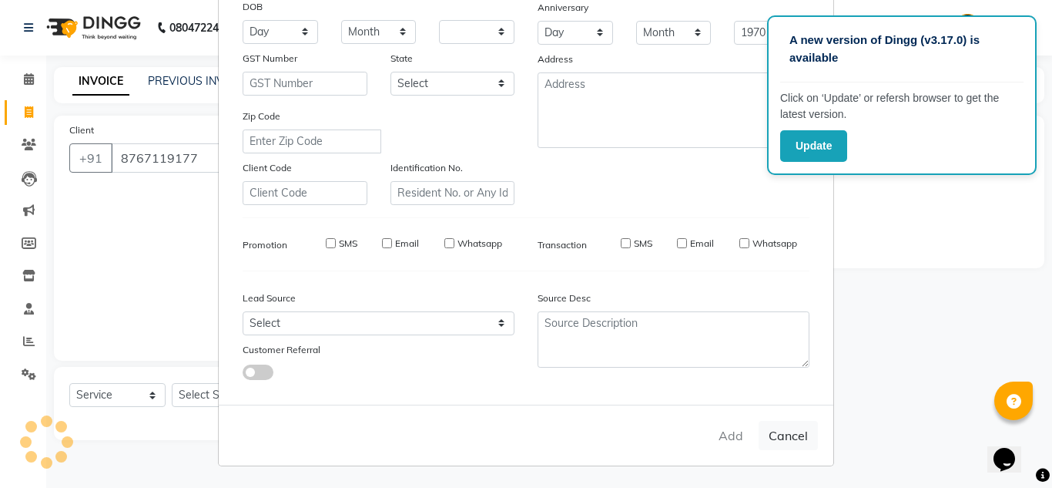
select select
checkbox input "false"
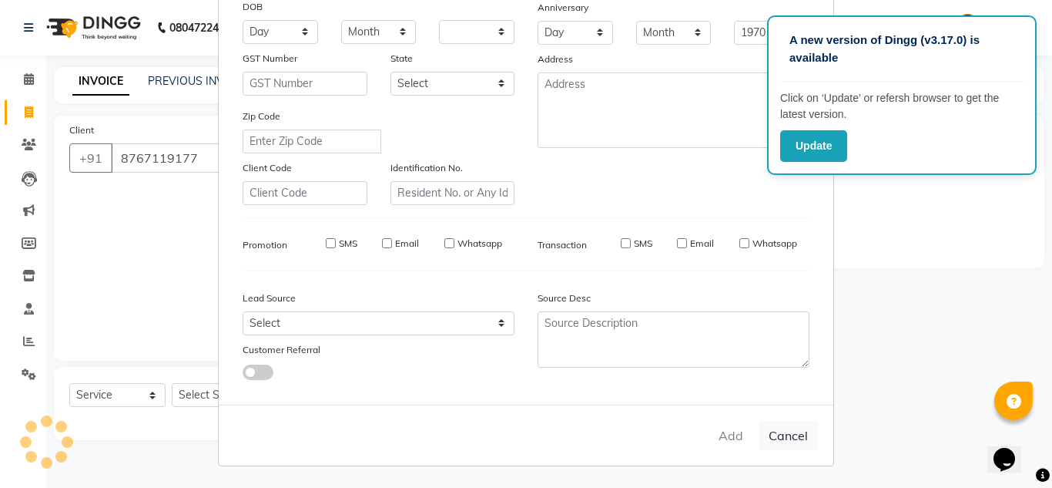
checkbox input "false"
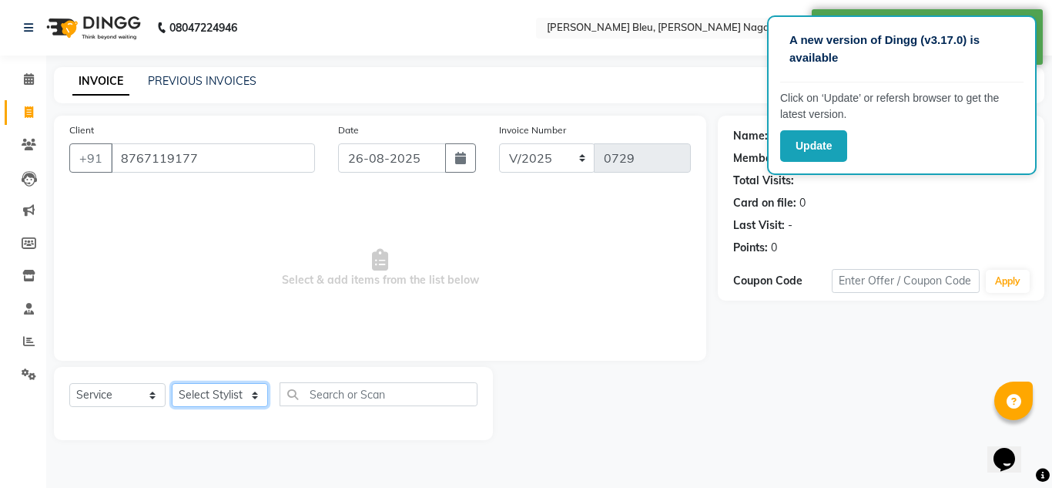
click at [253, 396] on select "Select Stylist [PERSON_NAME] Akash shreewas [PERSON_NAME] [PERSON_NAME] [PERSON…" at bounding box center [220, 395] width 96 height 24
select select "85186"
click at [172, 383] on select "Select Stylist [PERSON_NAME] Akash shreewas [PERSON_NAME] [PERSON_NAME] [PERSON…" at bounding box center [220, 395] width 96 height 24
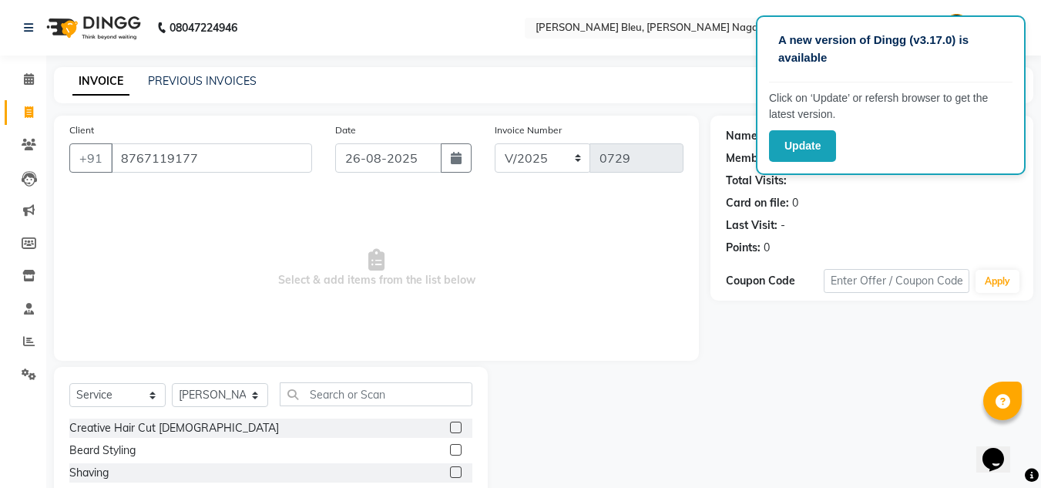
click at [450, 427] on label at bounding box center [456, 427] width 12 height 12
click at [450, 427] on input "checkbox" at bounding box center [455, 428] width 10 height 10
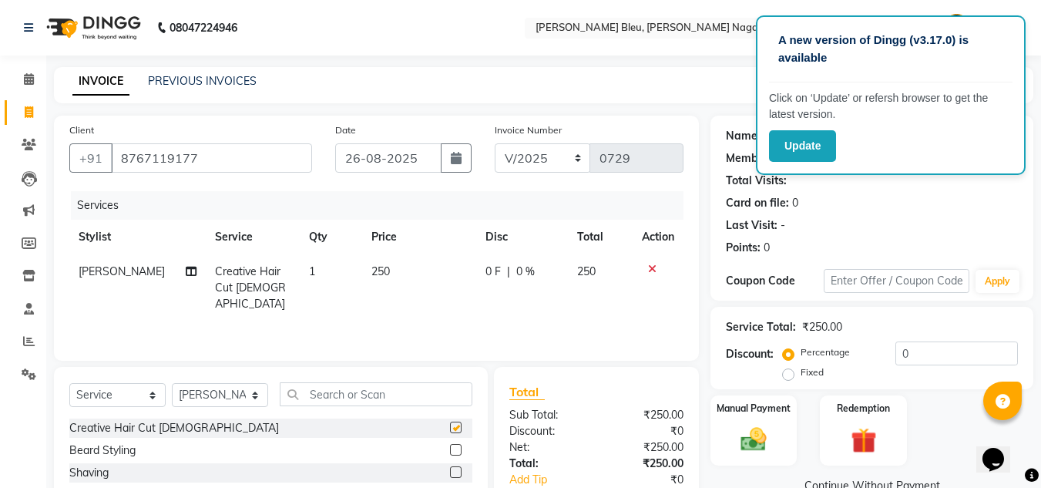
checkbox input "false"
click at [759, 420] on div "Manual Payment" at bounding box center [754, 430] width 90 height 73
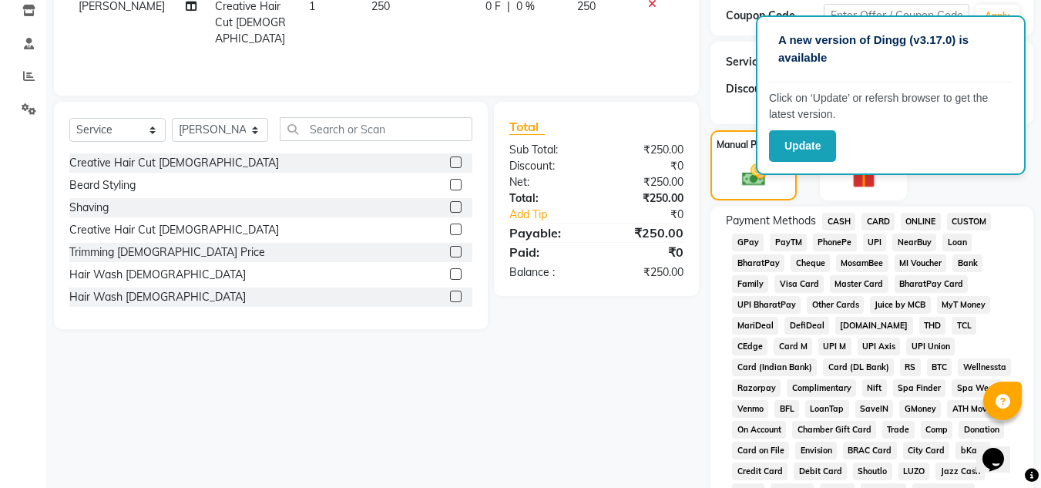
scroll to position [308, 0]
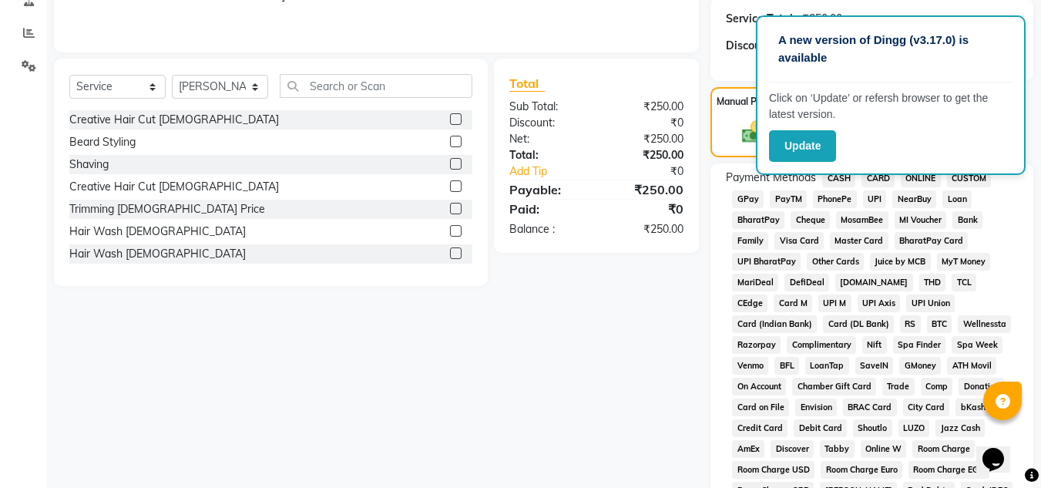
click at [913, 181] on span "ONLINE" at bounding box center [920, 178] width 40 height 18
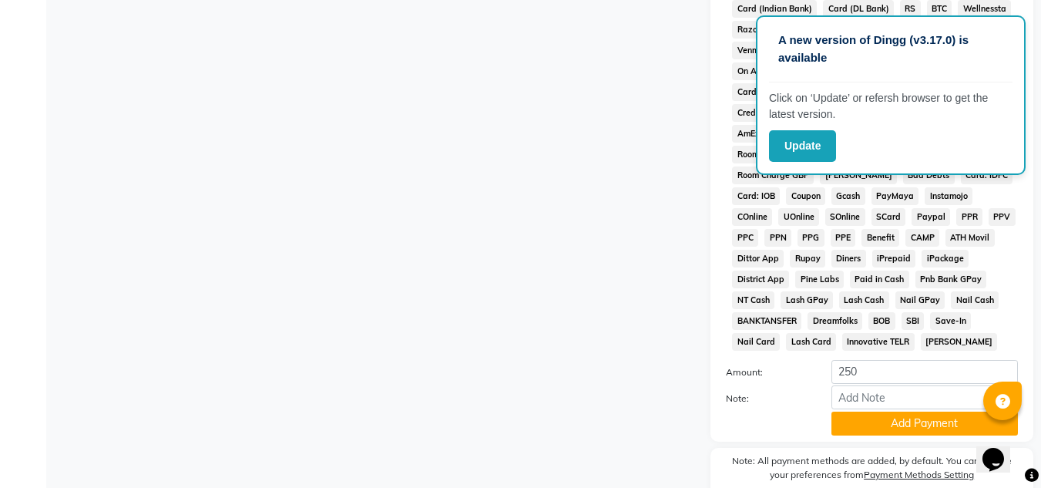
scroll to position [690, 0]
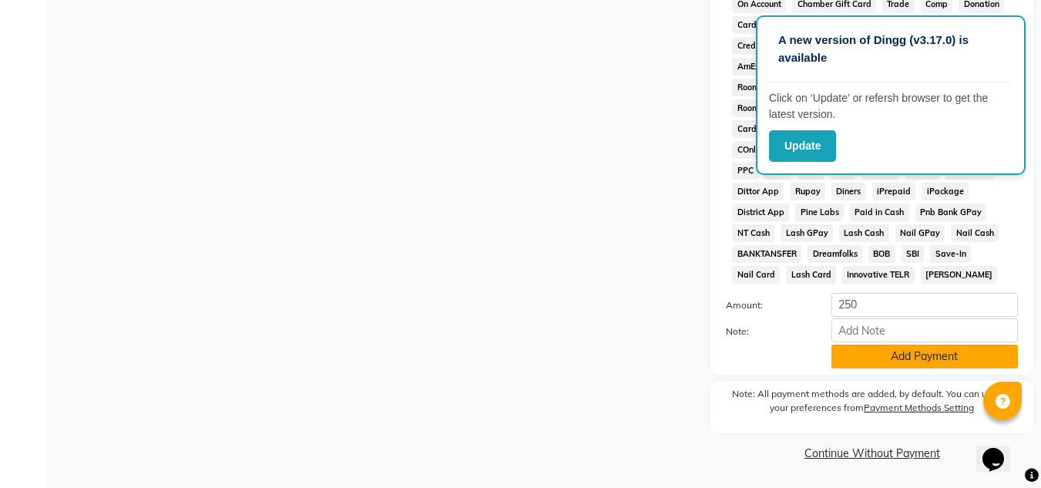
click at [924, 358] on button "Add Payment" at bounding box center [924, 356] width 186 height 24
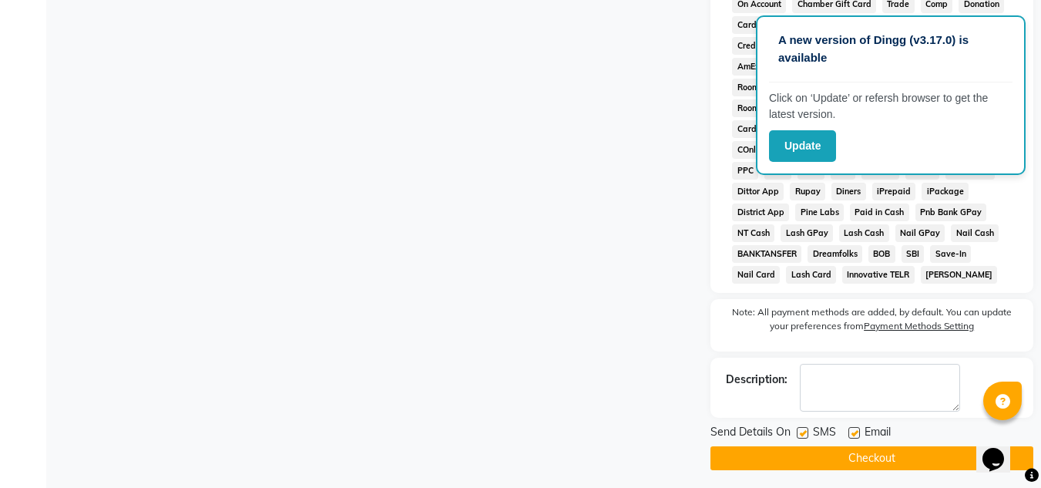
scroll to position [696, 0]
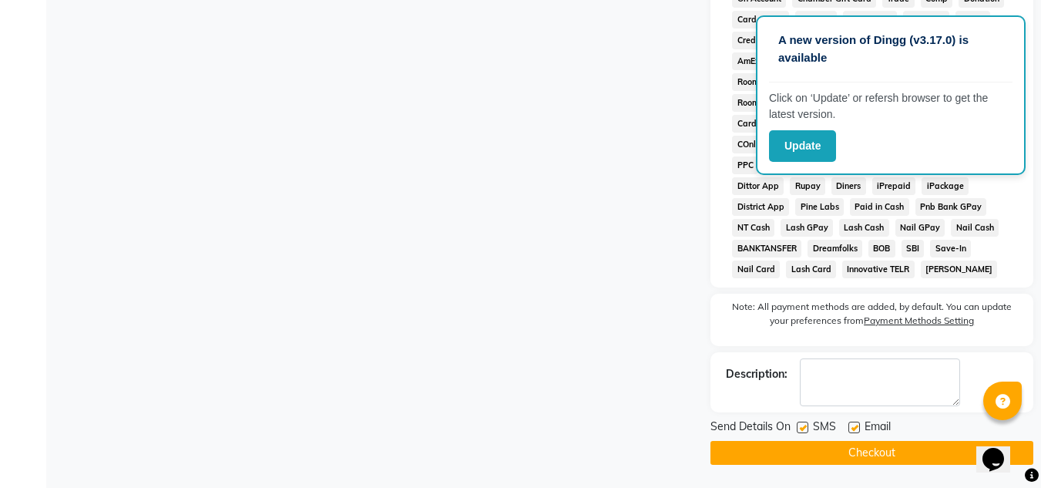
click at [894, 451] on button "Checkout" at bounding box center [871, 453] width 323 height 24
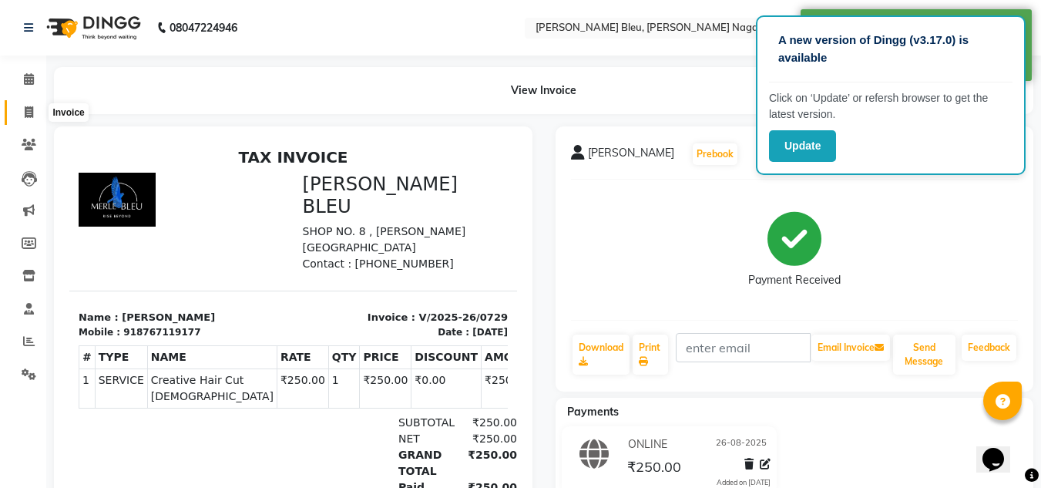
click at [26, 111] on icon at bounding box center [29, 112] width 8 height 12
select select "service"
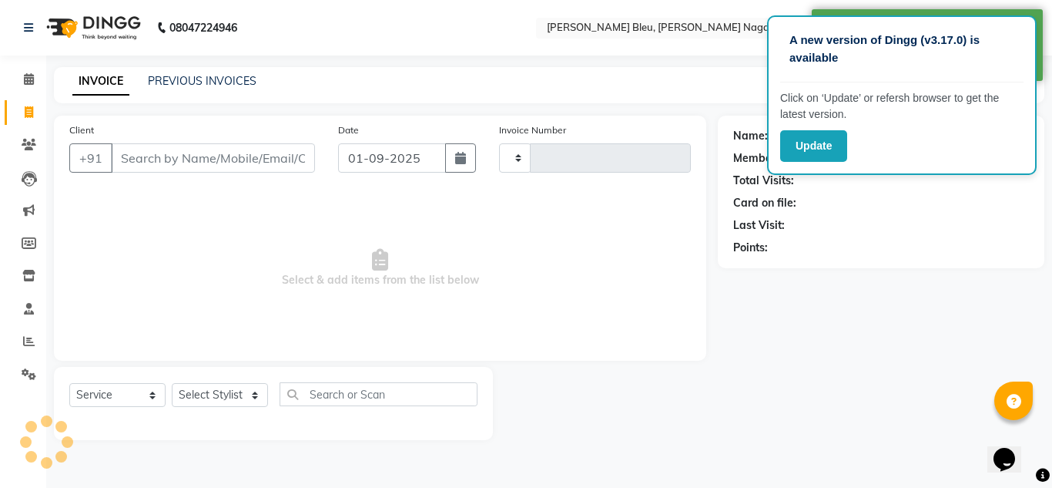
type input "0730"
select select "7629"
click at [462, 154] on icon "button" at bounding box center [460, 158] width 11 height 12
select select "9"
select select "2025"
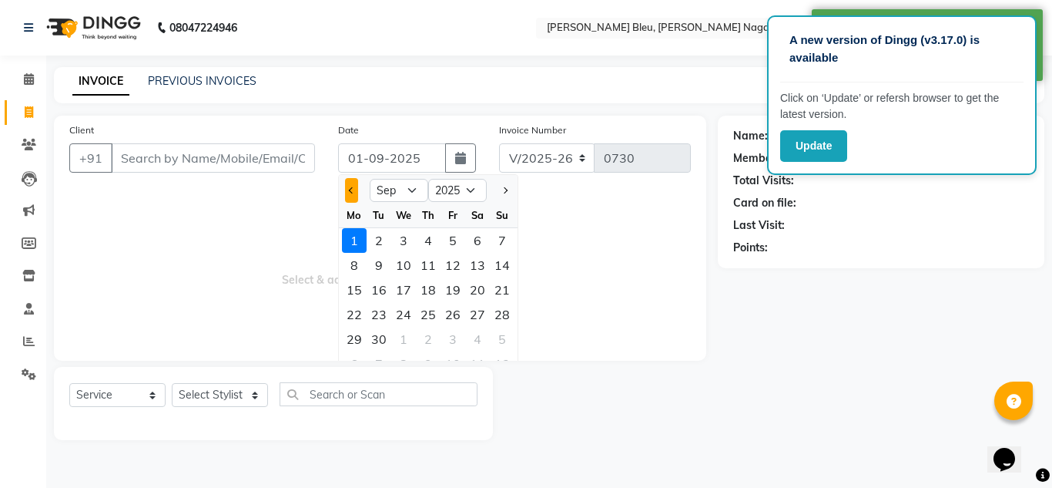
click at [355, 189] on button "Previous month" at bounding box center [351, 190] width 13 height 25
select select "8"
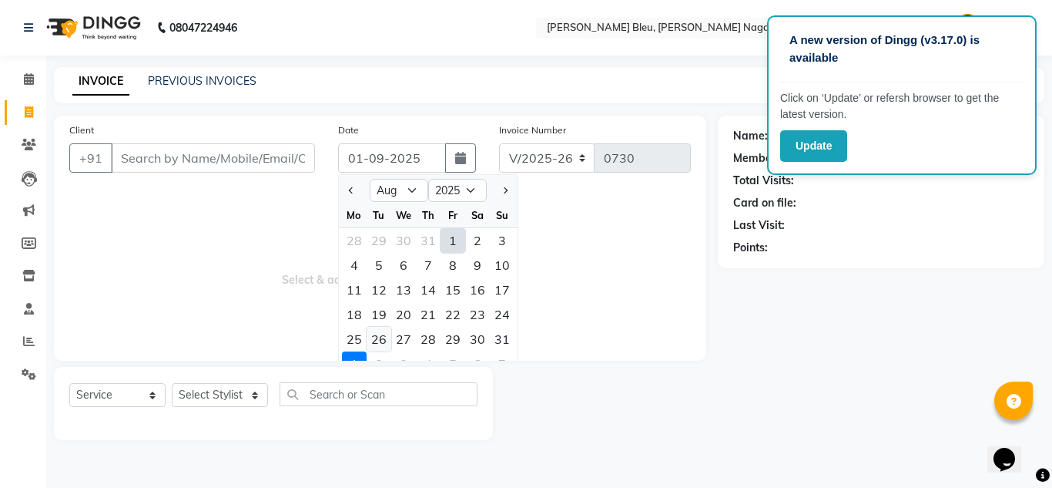
click at [374, 337] on div "26" at bounding box center [379, 339] width 25 height 25
type input "26-08-2025"
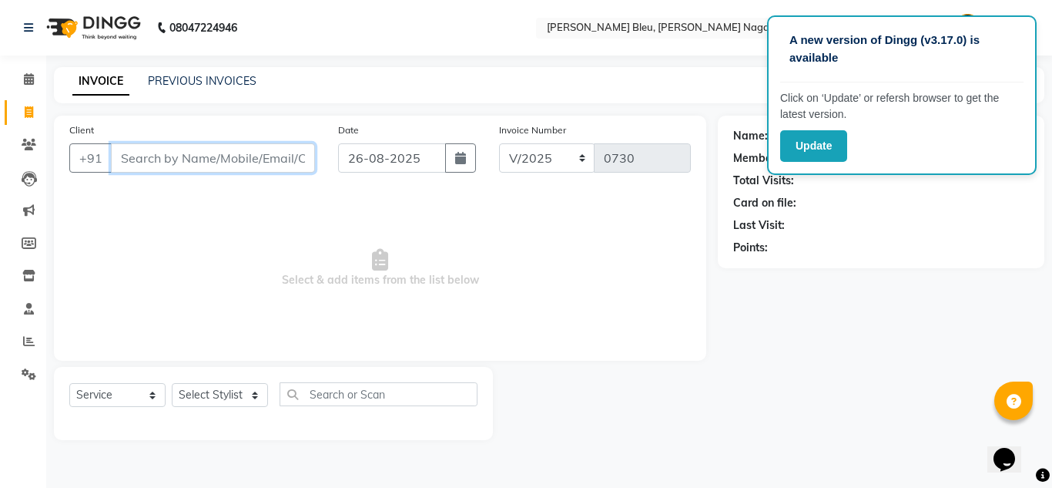
click at [236, 163] on input "Client" at bounding box center [213, 157] width 204 height 29
click at [268, 165] on input "Client" at bounding box center [213, 157] width 204 height 29
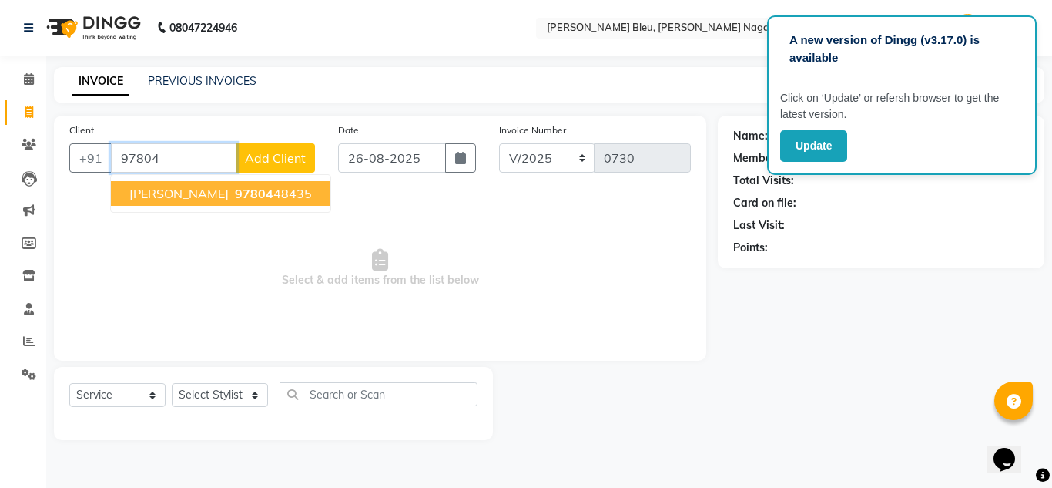
click at [260, 190] on ngb-highlight "97804 48435" at bounding box center [272, 193] width 80 height 15
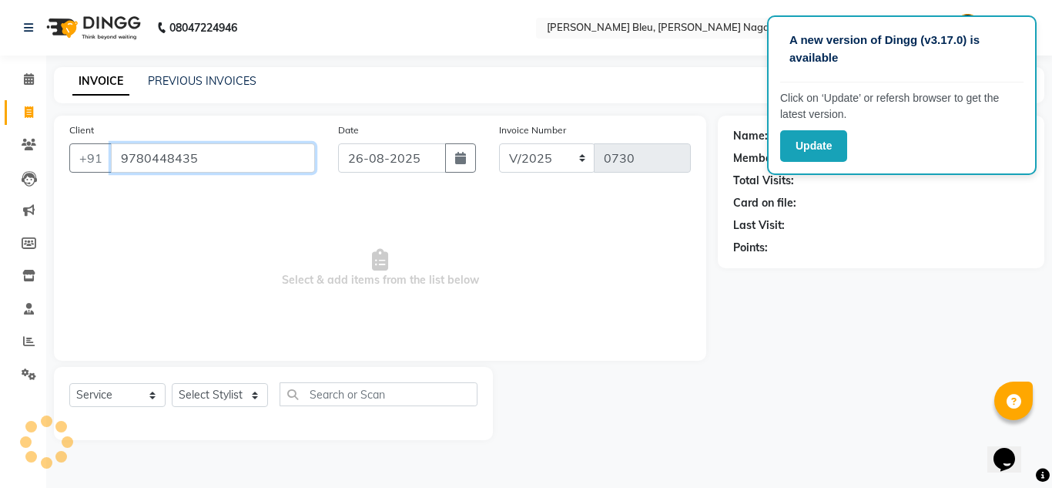
type input "9780448435"
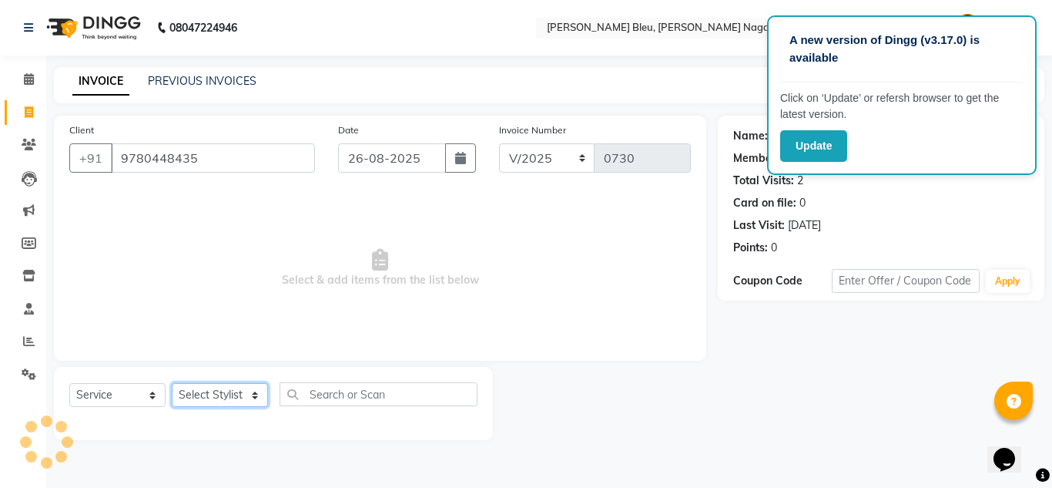
click at [260, 396] on select "Select Stylist [PERSON_NAME] Akash shreewas [PERSON_NAME] [PERSON_NAME] [PERSON…" at bounding box center [220, 395] width 96 height 24
select select "85186"
click at [172, 383] on select "Select Stylist [PERSON_NAME] Akash shreewas [PERSON_NAME] [PERSON_NAME] [PERSON…" at bounding box center [220, 395] width 96 height 24
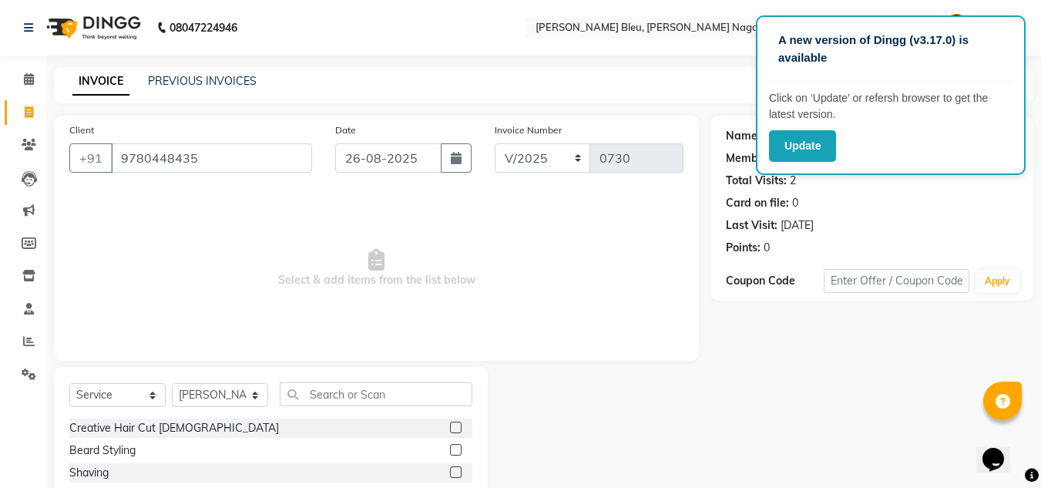
click at [450, 427] on label at bounding box center [456, 427] width 12 height 12
click at [450, 427] on input "checkbox" at bounding box center [455, 428] width 10 height 10
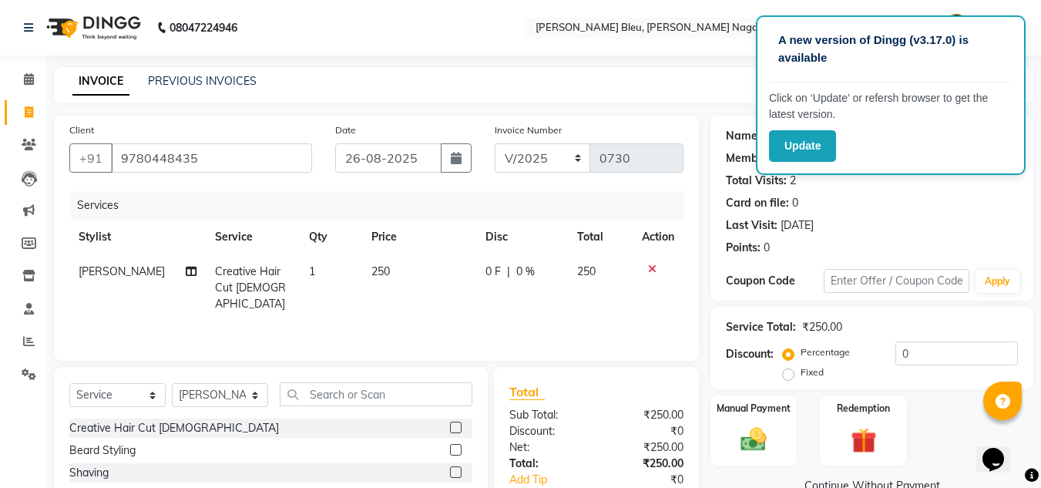
click at [450, 426] on label at bounding box center [456, 427] width 12 height 12
click at [450, 426] on input "checkbox" at bounding box center [455, 428] width 10 height 10
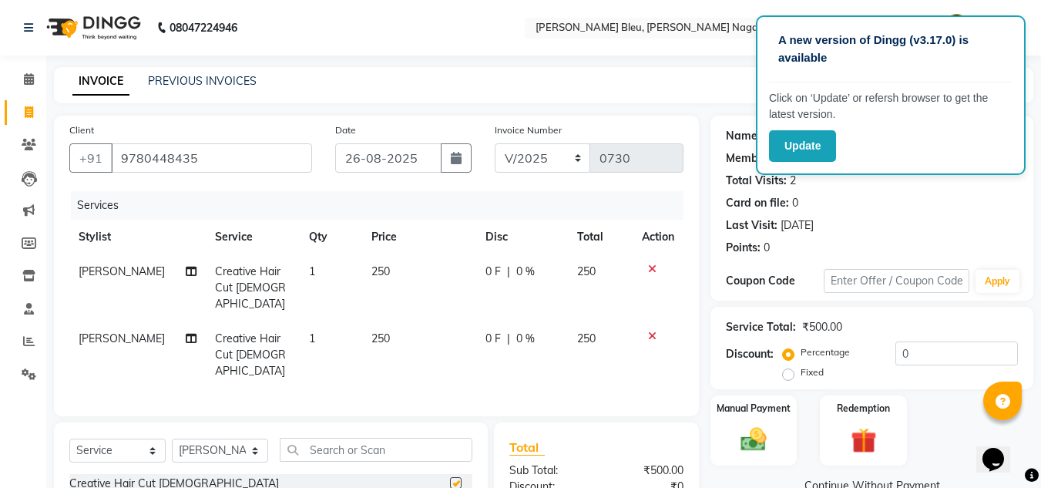
checkbox input "false"
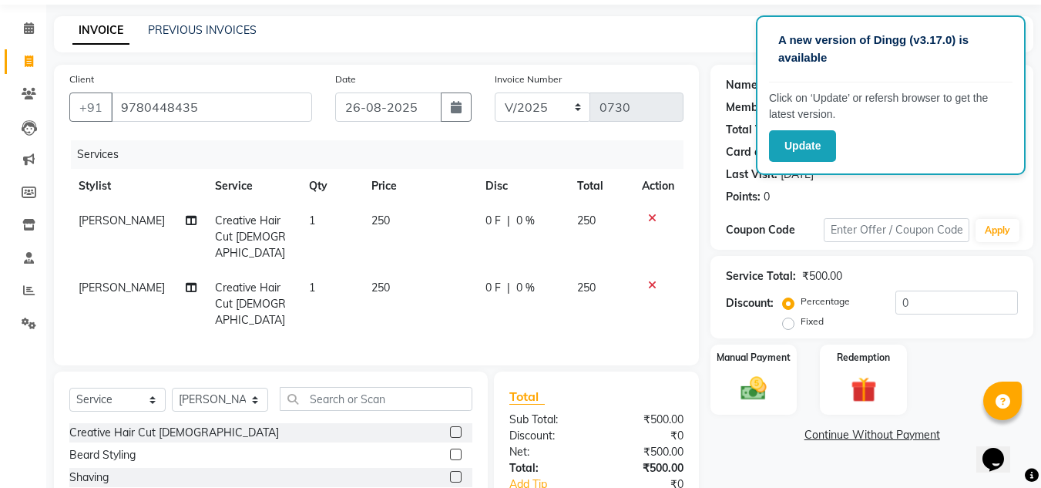
scroll to position [77, 0]
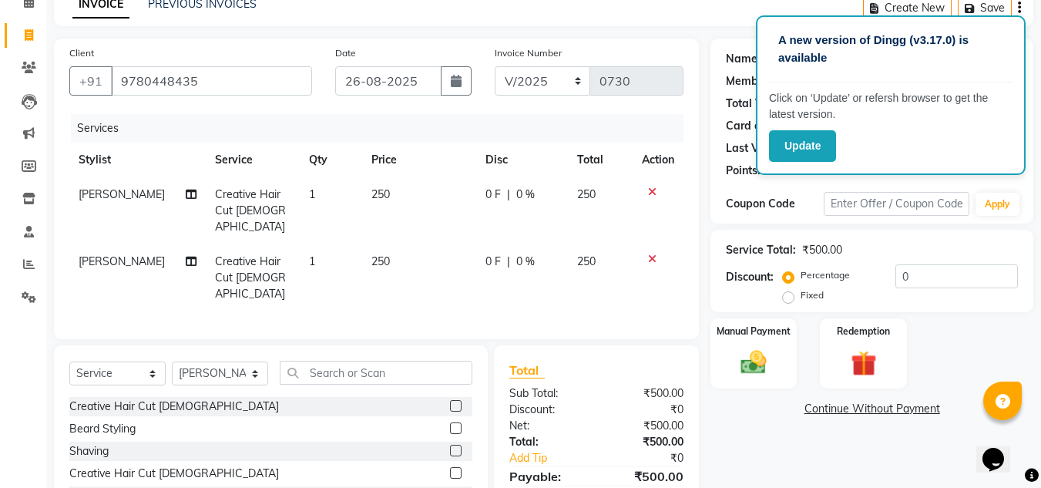
click at [450, 422] on label at bounding box center [456, 428] width 12 height 12
click at [450, 424] on input "checkbox" at bounding box center [455, 429] width 10 height 10
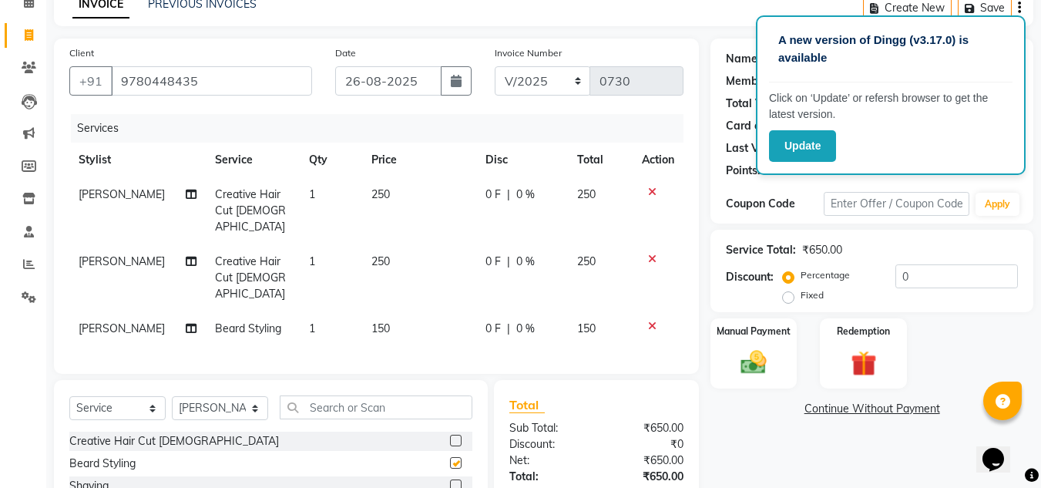
checkbox input "false"
click at [395, 198] on td "250" at bounding box center [419, 210] width 114 height 67
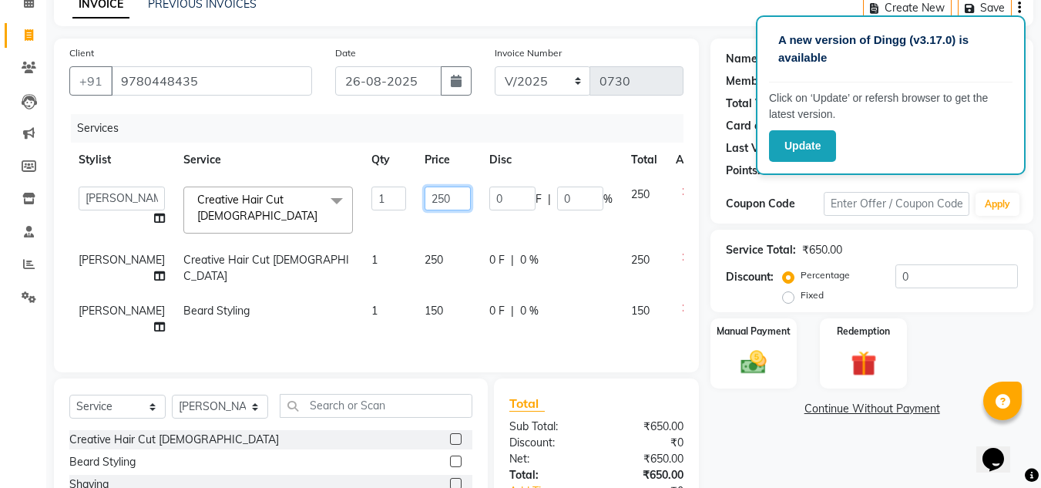
click at [424, 198] on input "250" at bounding box center [447, 198] width 46 height 24
type input "112"
click at [425, 253] on td "250" at bounding box center [447, 268] width 65 height 51
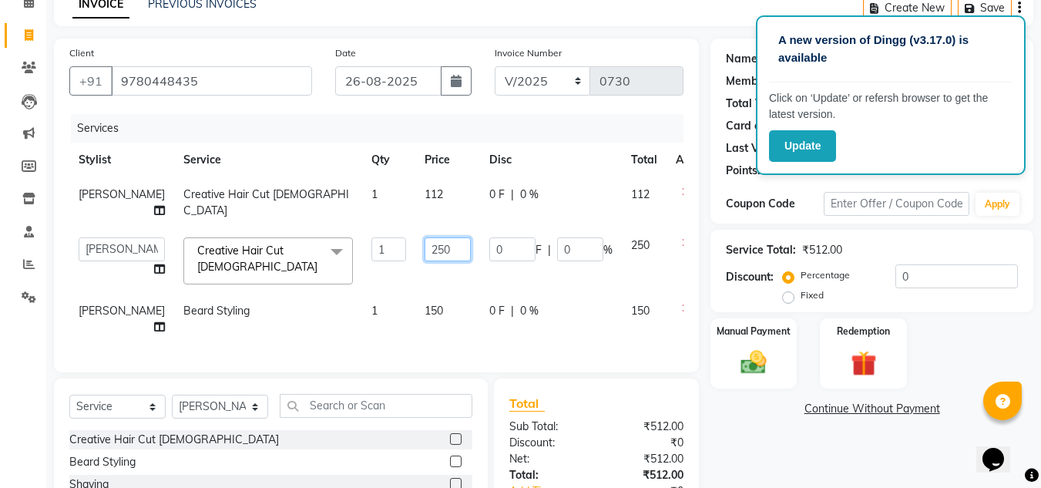
click at [428, 261] on input "250" at bounding box center [447, 249] width 46 height 24
type input "200"
click at [423, 318] on div "Services Stylist Service Qty Price Disc Total Action [PERSON_NAME] Creative Hai…" at bounding box center [376, 235] width 614 height 243
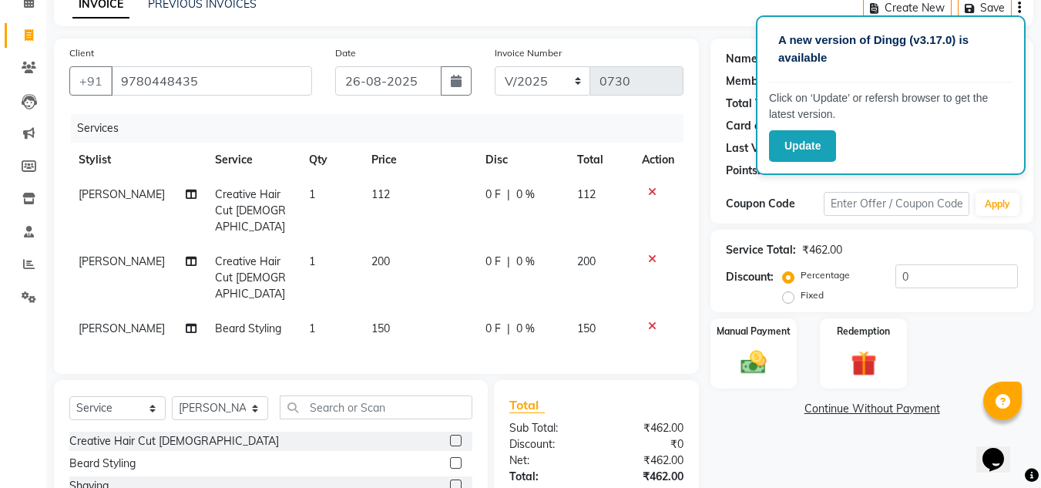
click at [414, 311] on td "150" at bounding box center [419, 328] width 114 height 35
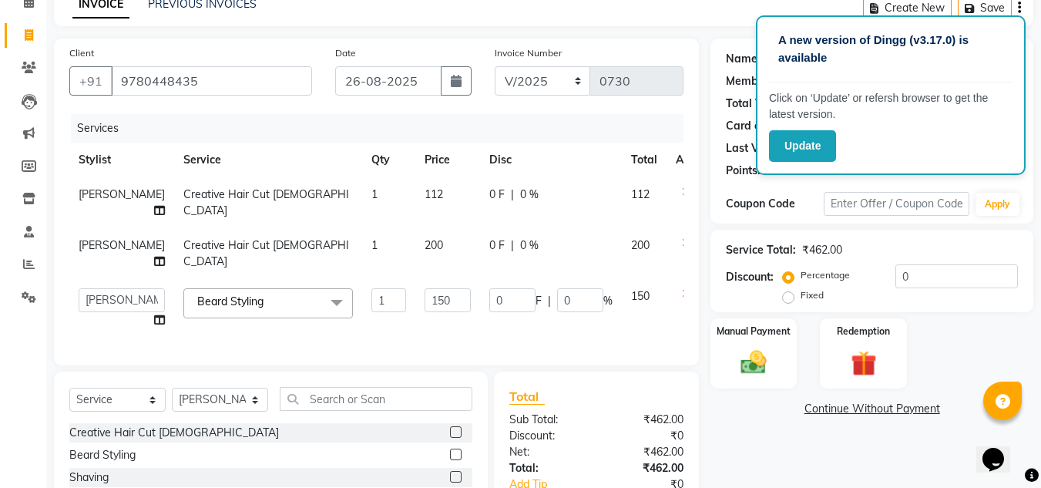
click at [415, 279] on td "200" at bounding box center [447, 253] width 65 height 51
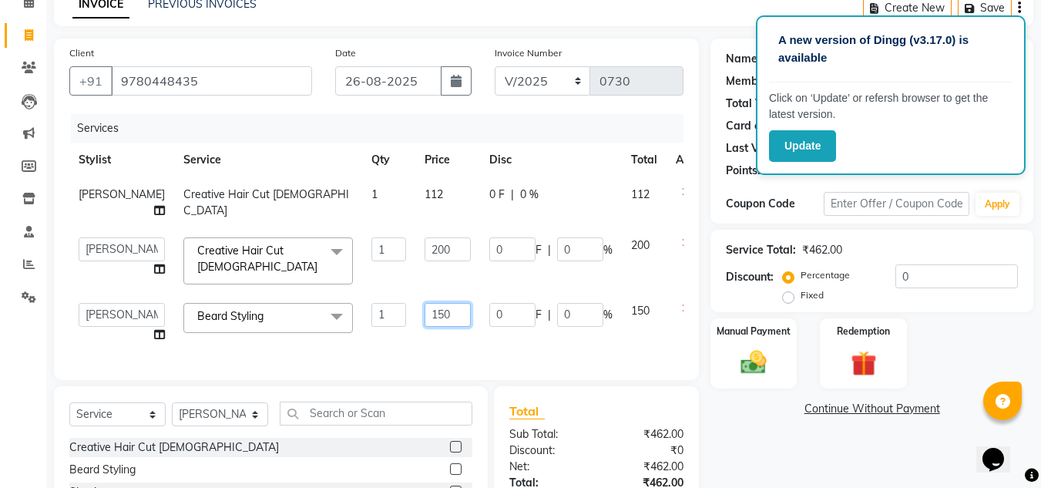
click at [424, 315] on input "150" at bounding box center [447, 315] width 46 height 24
type input "100"
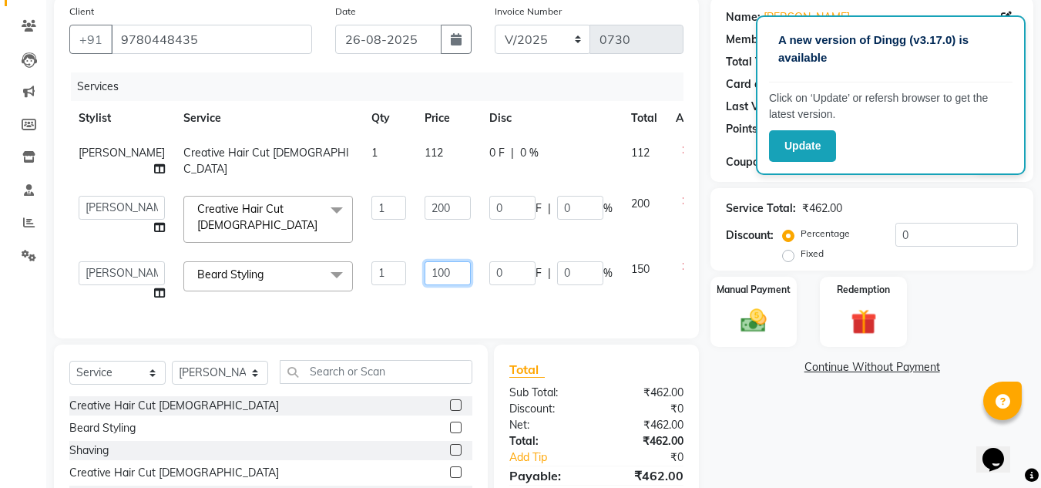
scroll to position [231, 0]
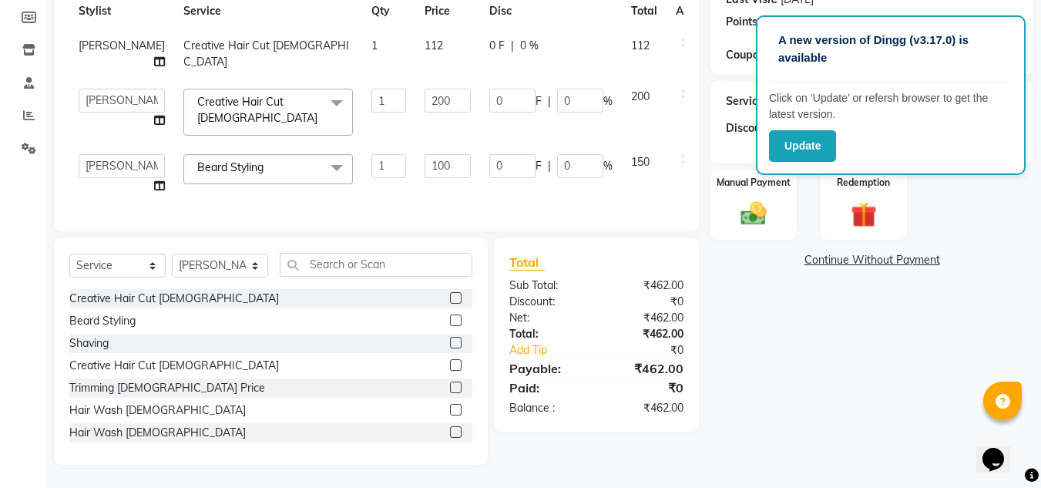
click at [559, 431] on div "Total Sub Total: ₹462.00 Discount: ₹0 Net: ₹462.00 Total: ₹462.00 Add Tip ₹0 Pa…" at bounding box center [596, 334] width 205 height 194
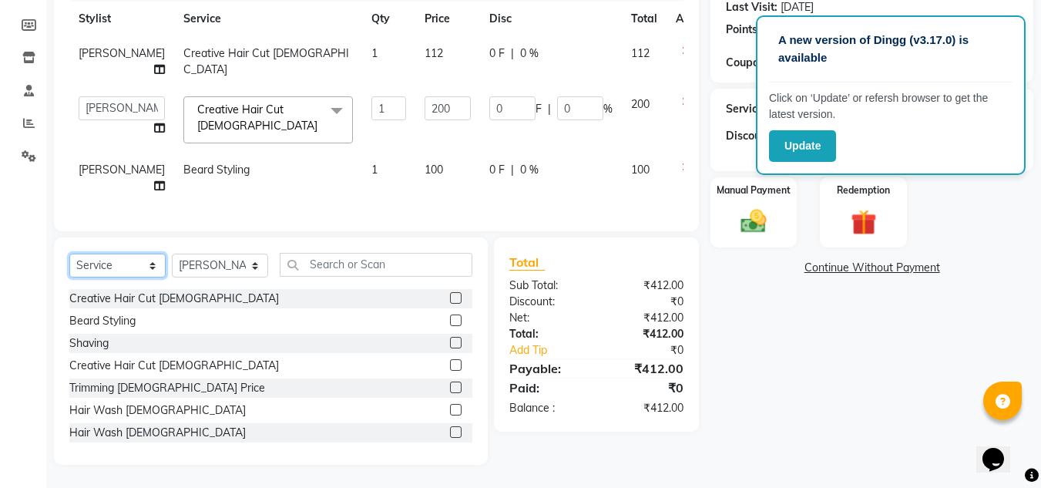
click at [155, 277] on select "Select Service Product Membership Package Voucher Prepaid Gift Card" at bounding box center [117, 265] width 96 height 24
click at [69, 277] on select "Select Service Product Membership Package Voucher Prepaid Gift Card" at bounding box center [117, 265] width 96 height 24
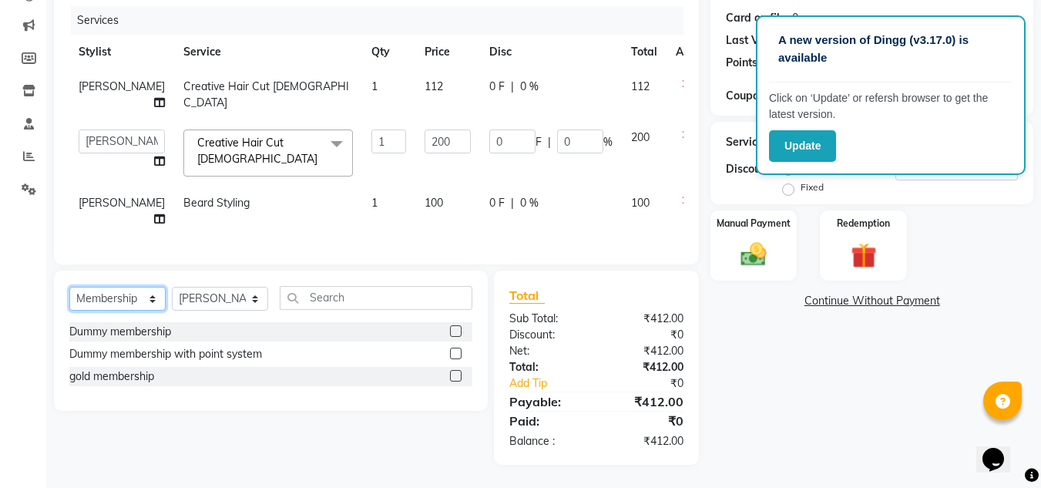
scroll to position [222, 0]
click at [455, 373] on label at bounding box center [456, 376] width 12 height 12
click at [455, 373] on input "checkbox" at bounding box center [455, 376] width 10 height 10
select select "select"
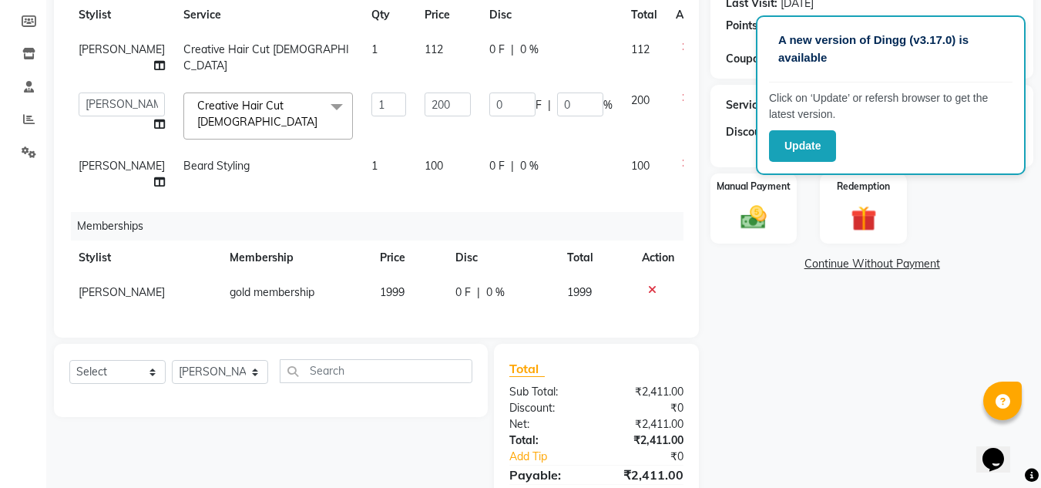
click at [401, 310] on td "1999" at bounding box center [408, 292] width 75 height 35
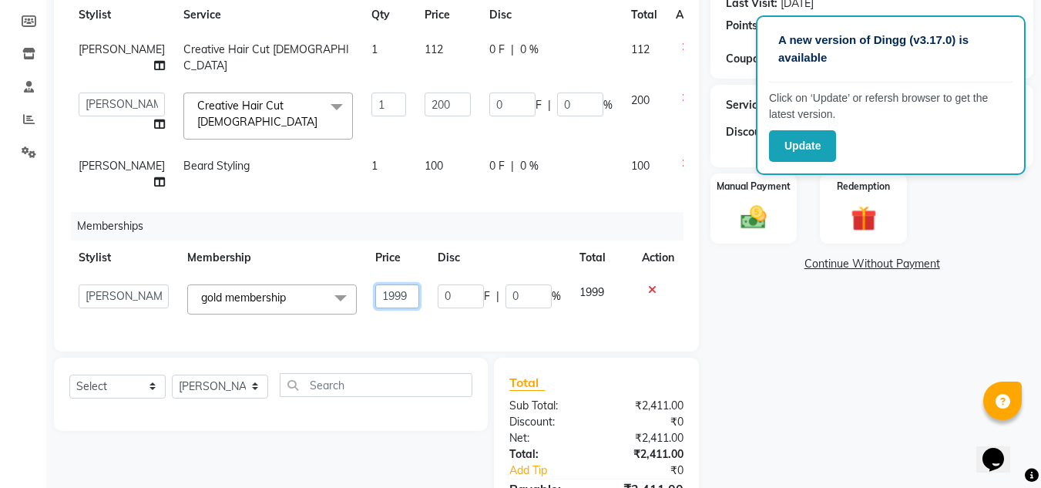
click at [401, 308] on input "1999" at bounding box center [397, 296] width 44 height 24
type input "1"
type input "500"
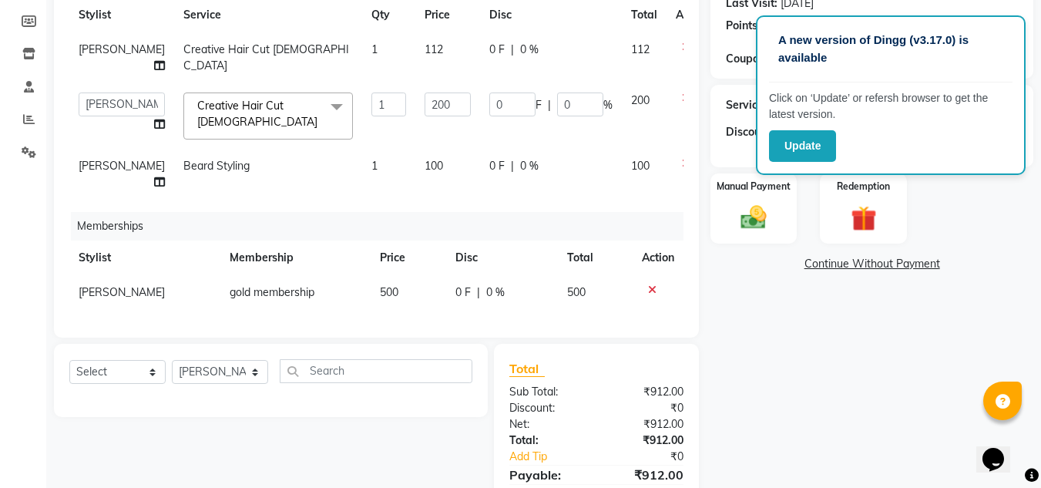
click at [607, 431] on div "Total Sub Total: ₹912.00 Discount: ₹0 Net: ₹912.00 Total: ₹912.00 Add Tip ₹0 Pa…" at bounding box center [596, 440] width 174 height 163
click at [957, 196] on div "Manual Payment Redemption" at bounding box center [872, 208] width 346 height 70
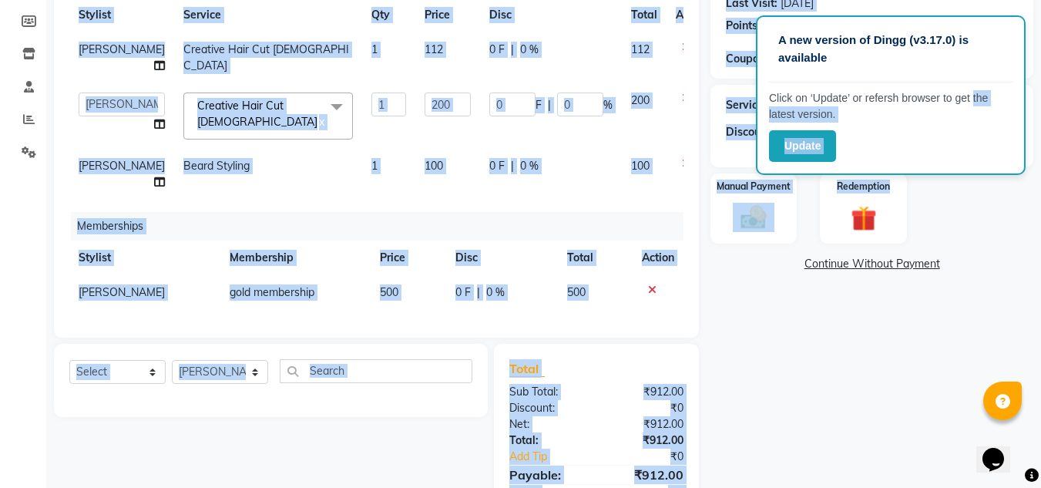
drag, startPoint x: 969, startPoint y: 92, endPoint x: 988, endPoint y: 216, distance: 125.5
click at [988, 216] on app-root "A new version of Dingg (v3.17.0) is available Click on ‘Update’ or refersh brow…" at bounding box center [520, 169] width 1041 height 783
click at [989, 216] on div "Manual Payment Redemption" at bounding box center [872, 208] width 346 height 70
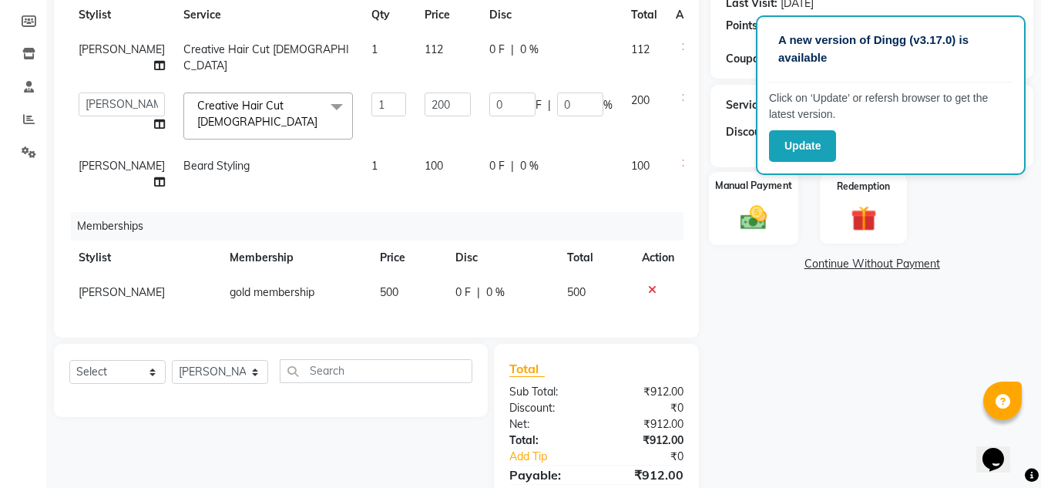
click at [746, 220] on img at bounding box center [753, 217] width 43 height 31
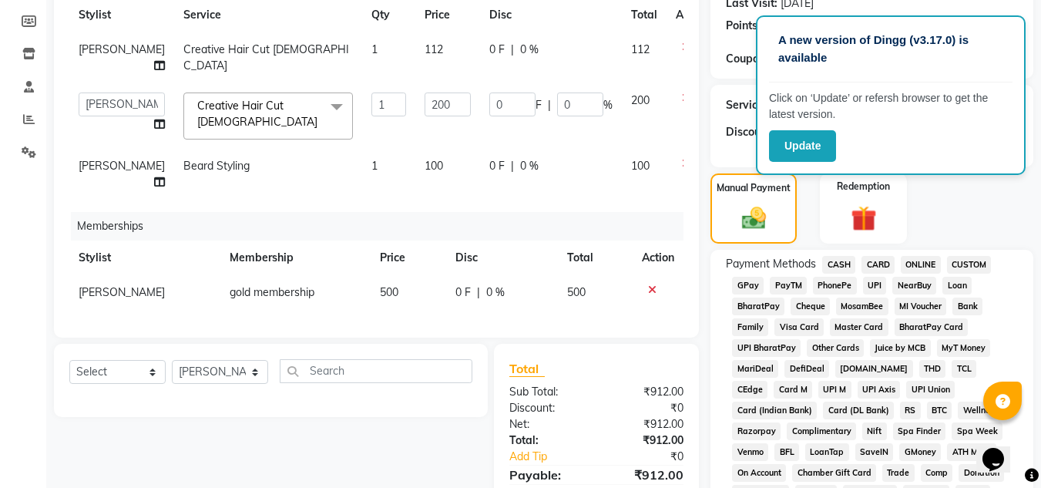
click at [927, 259] on span "ONLINE" at bounding box center [920, 265] width 40 height 18
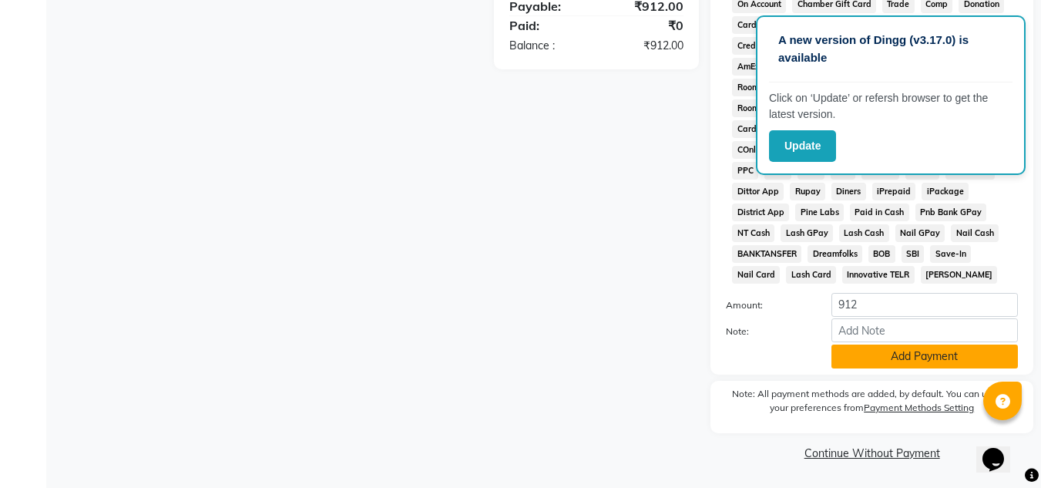
click at [855, 354] on button "Add Payment" at bounding box center [924, 356] width 186 height 24
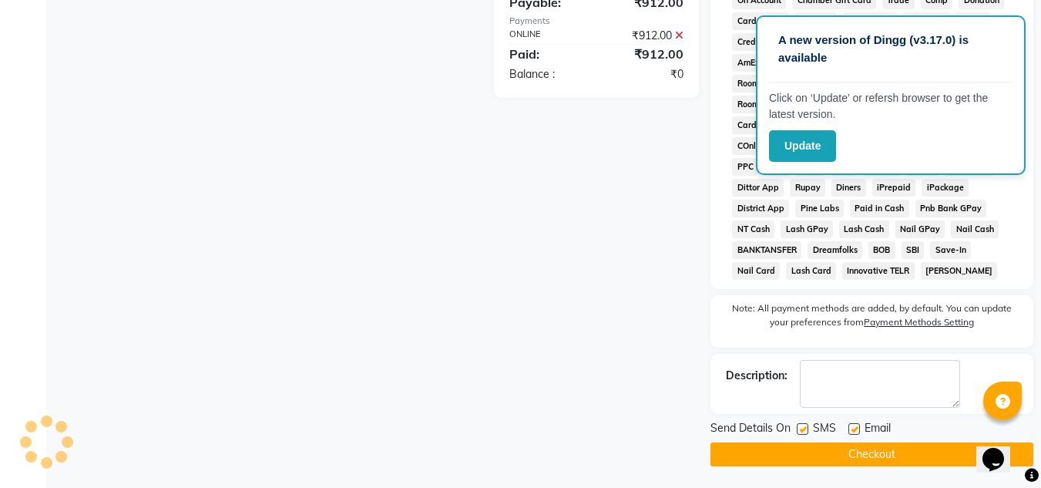
scroll to position [696, 0]
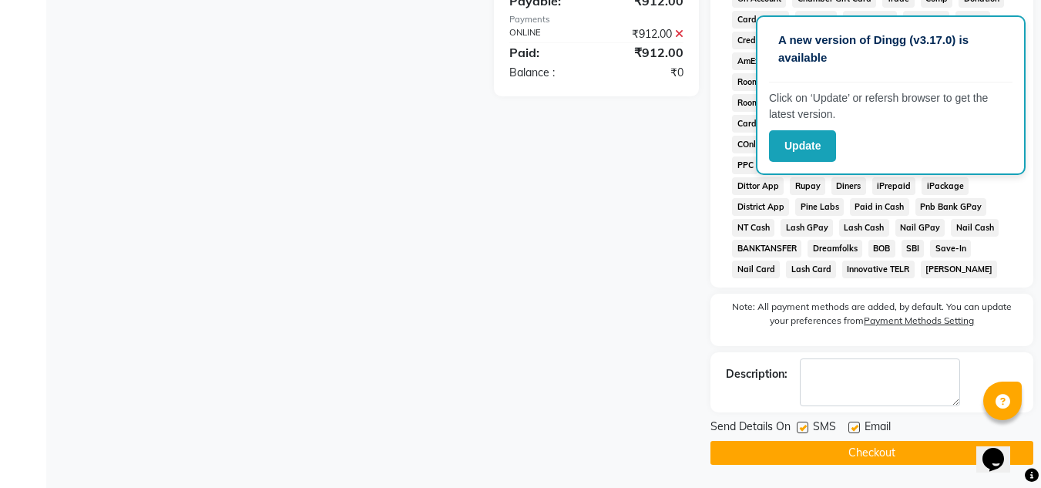
click at [822, 449] on button "Checkout" at bounding box center [871, 453] width 323 height 24
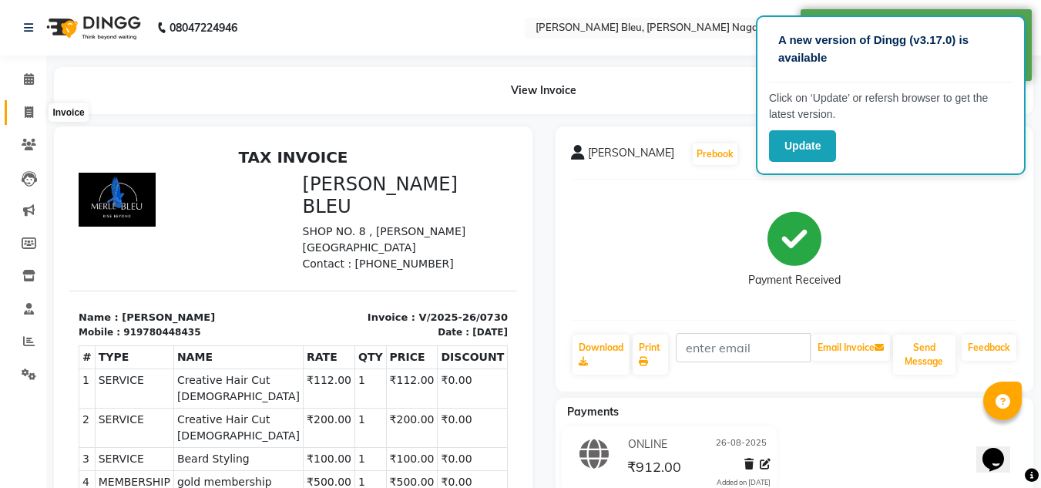
click at [32, 112] on icon at bounding box center [29, 112] width 8 height 12
select select "service"
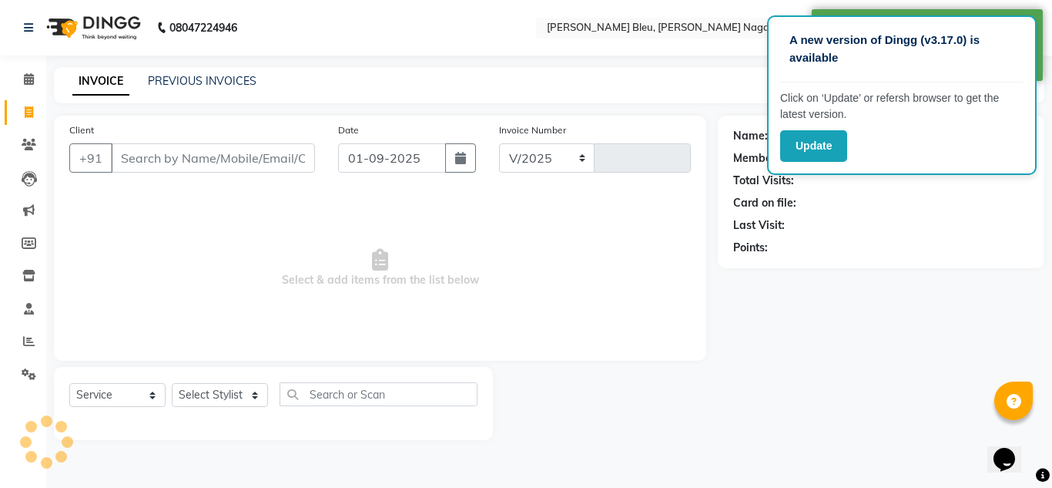
select select "7629"
type input "0731"
click at [452, 155] on button "button" at bounding box center [460, 157] width 31 height 29
select select "9"
select select "2025"
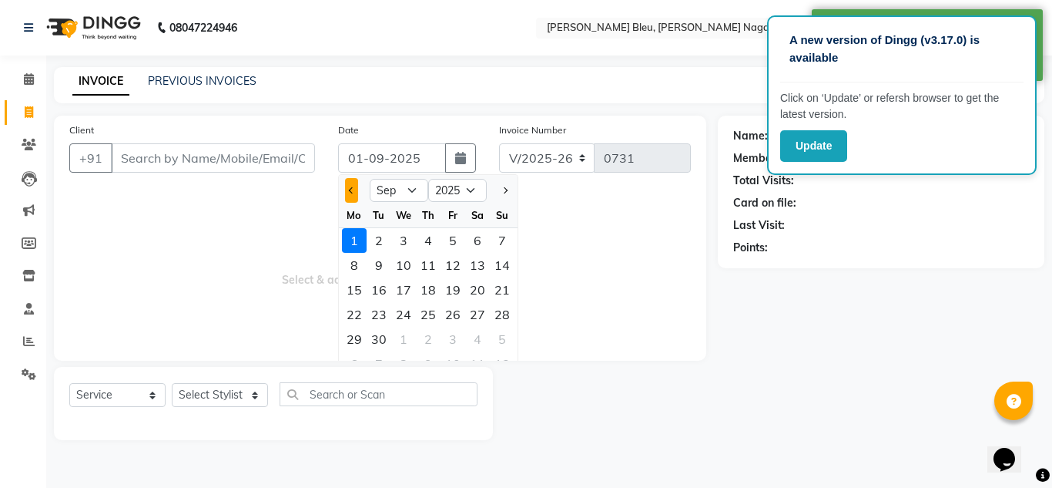
click at [351, 196] on button "Previous month" at bounding box center [351, 190] width 13 height 25
click at [505, 188] on span "Next month" at bounding box center [504, 190] width 6 height 6
select select "8"
click at [381, 340] on div "26" at bounding box center [379, 339] width 25 height 25
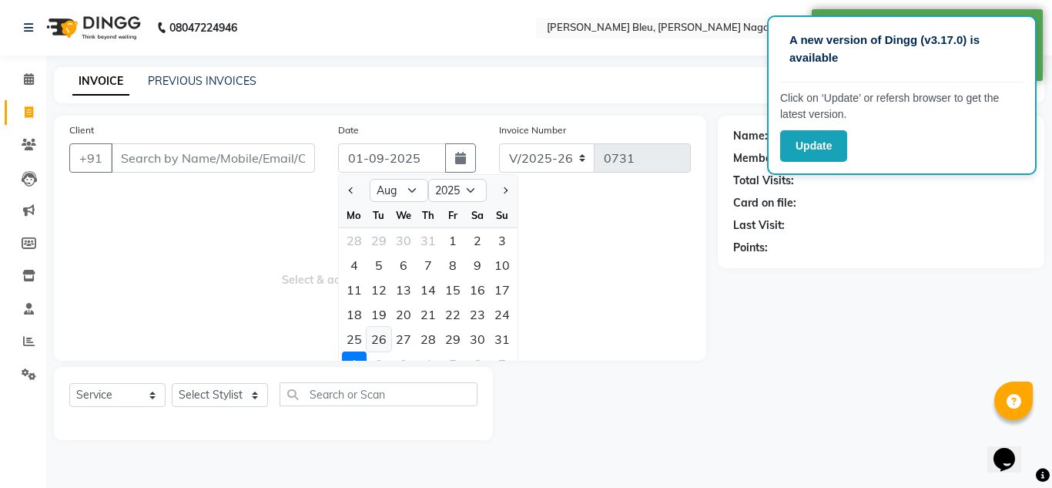
type input "26-08-2025"
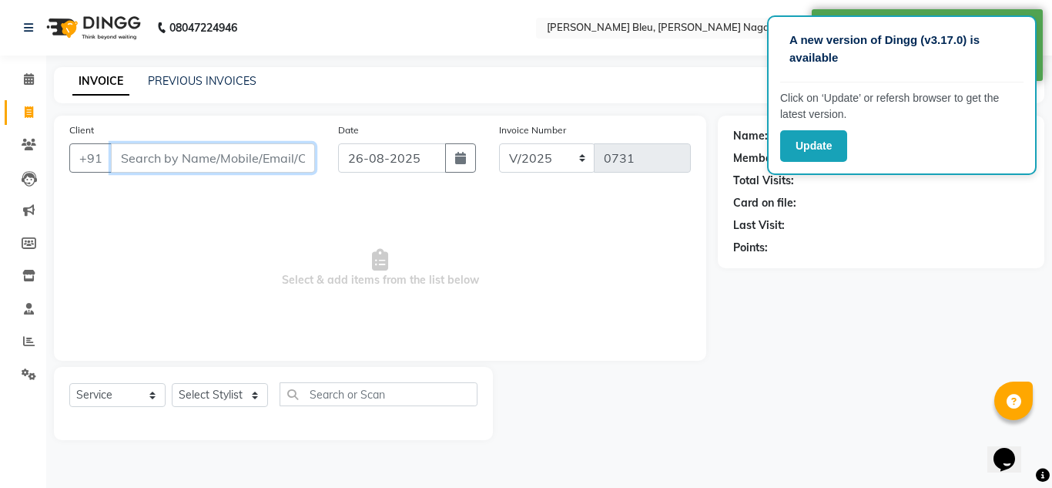
click at [187, 156] on input "Client" at bounding box center [213, 157] width 204 height 29
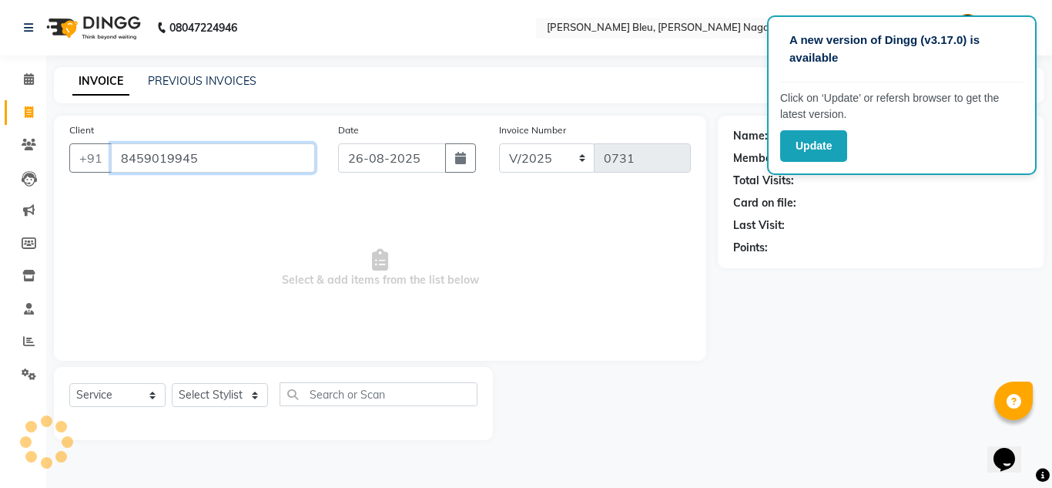
type input "8459019945"
click at [226, 156] on input "8459019945" at bounding box center [213, 157] width 204 height 29
click at [223, 161] on input "8459019945" at bounding box center [213, 157] width 204 height 29
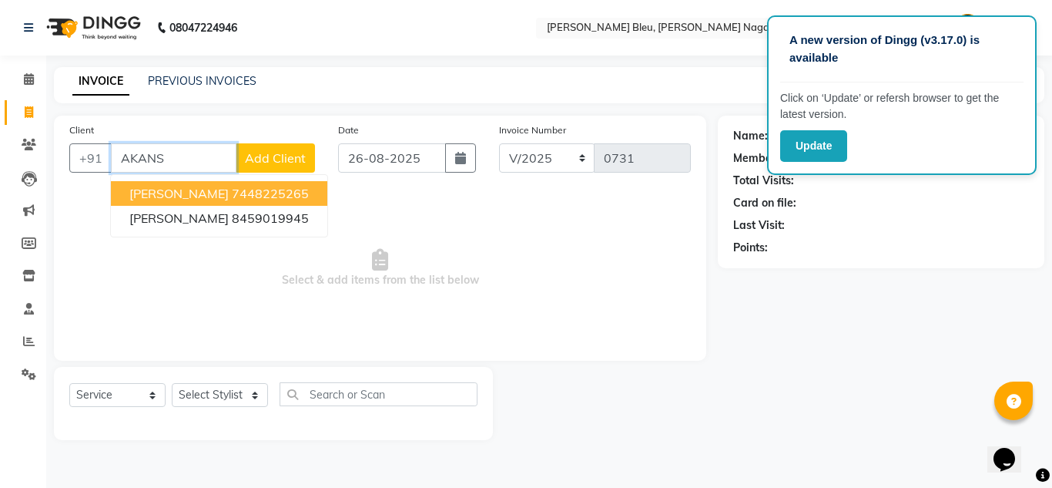
click at [290, 196] on ngb-highlight "7448225265" at bounding box center [270, 193] width 77 height 15
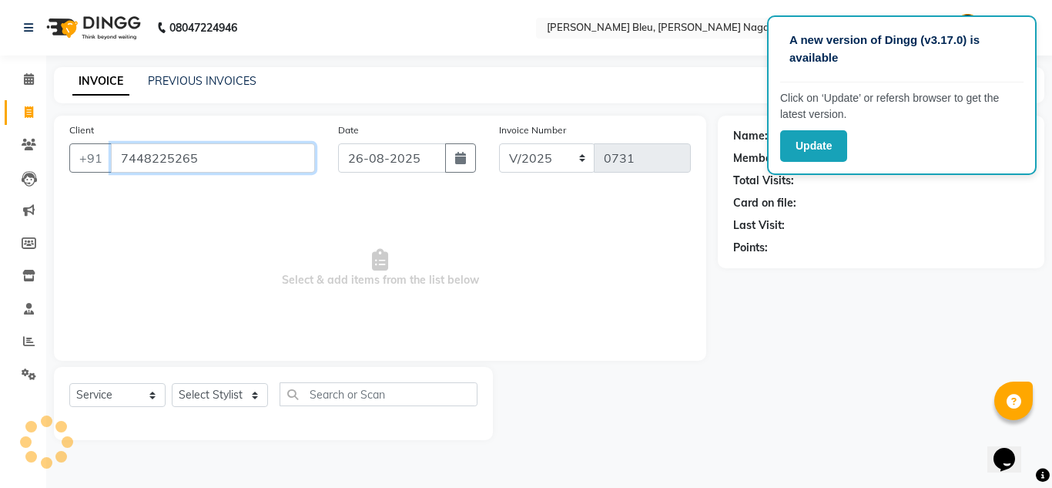
type input "7448225265"
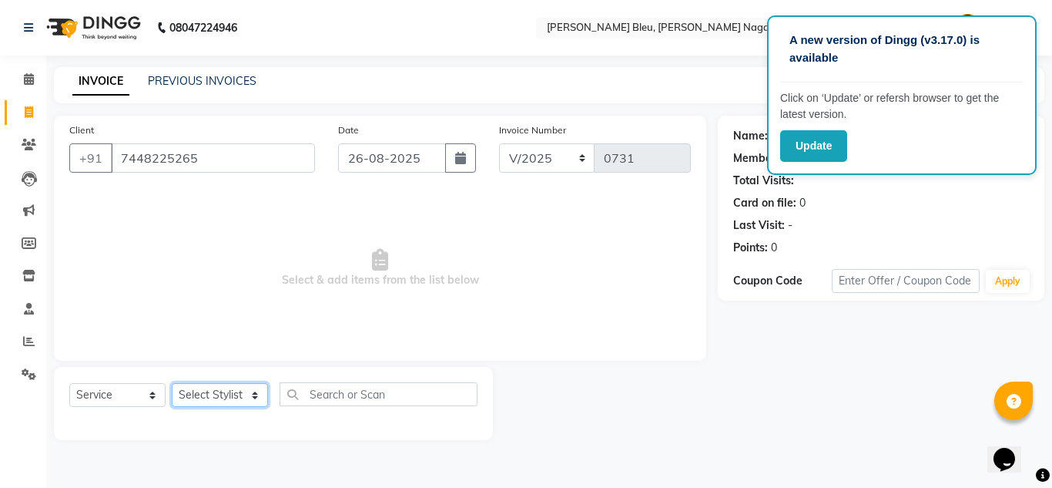
click at [241, 399] on select "Select Stylist [PERSON_NAME] Akash shreewas [PERSON_NAME] [PERSON_NAME] [PERSON…" at bounding box center [220, 395] width 96 height 24
select select "67937"
click at [172, 383] on select "Select Stylist [PERSON_NAME] Akash shreewas [PERSON_NAME] [PERSON_NAME] [PERSON…" at bounding box center [220, 395] width 96 height 24
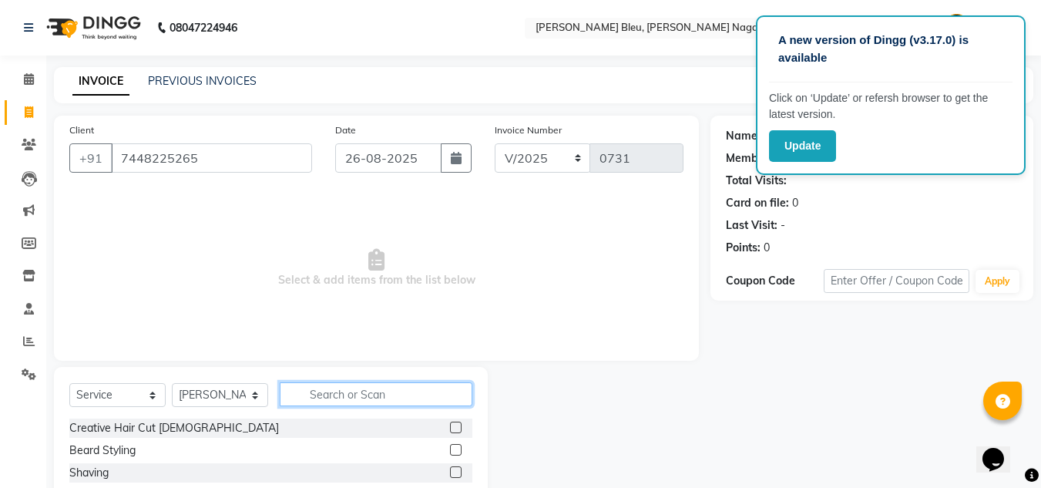
click at [371, 397] on input "text" at bounding box center [376, 394] width 193 height 24
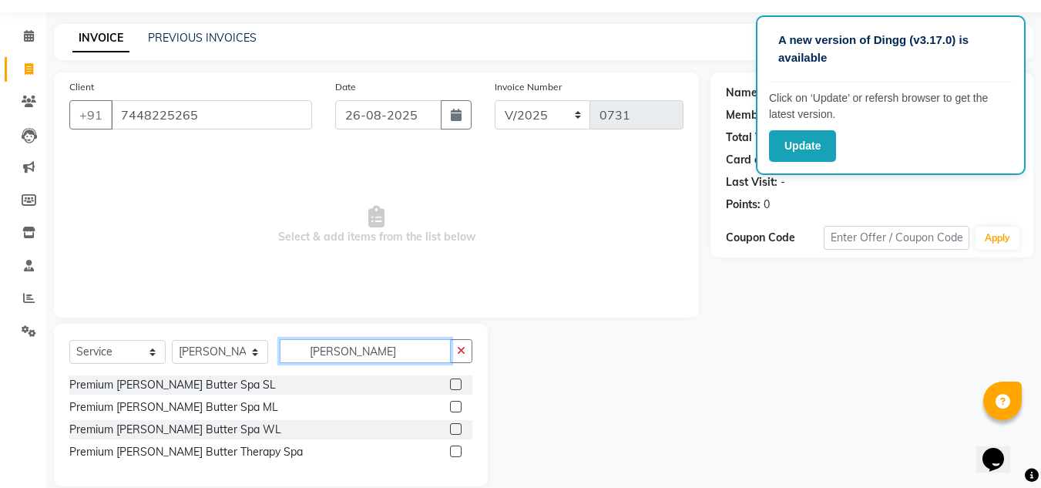
scroll to position [65, 0]
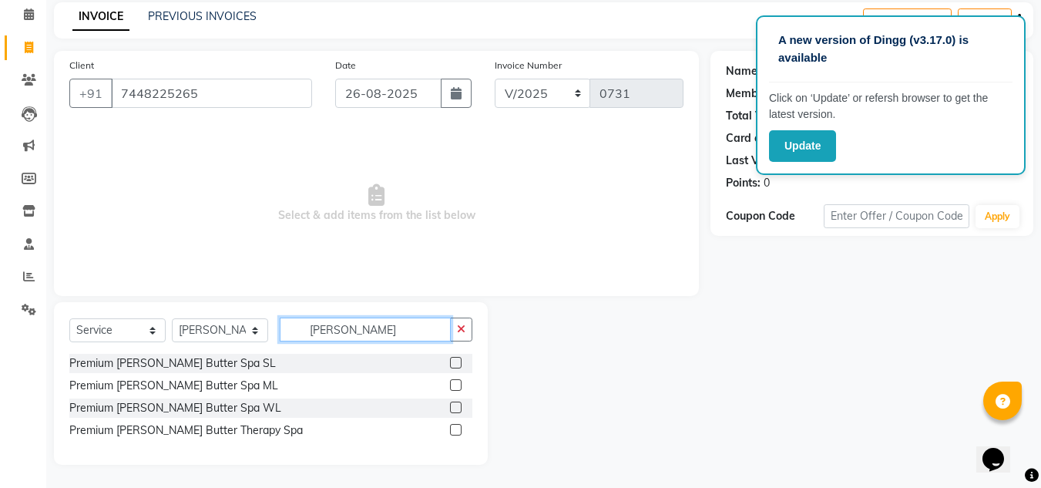
type input "[PERSON_NAME]"
click at [458, 385] on label at bounding box center [456, 385] width 12 height 12
click at [458, 385] on input "checkbox" at bounding box center [455, 386] width 10 height 10
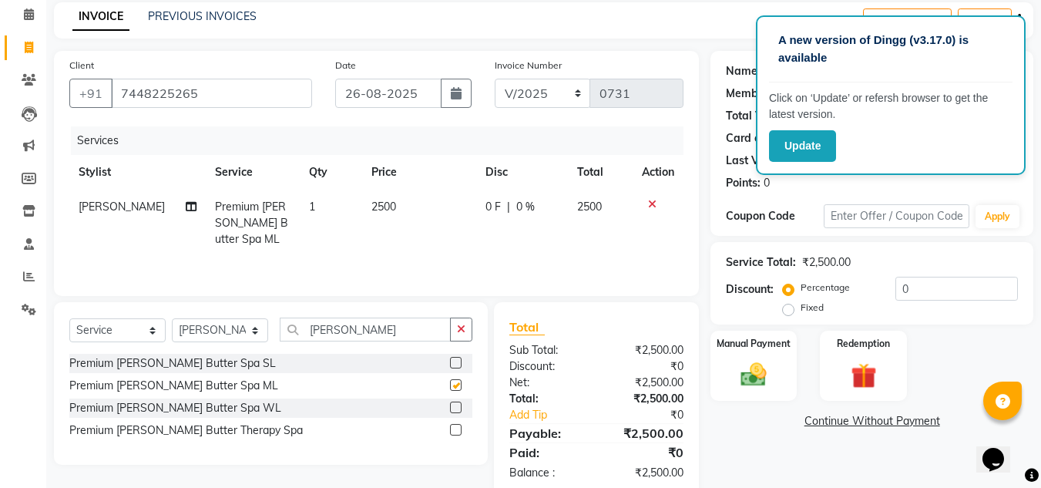
checkbox input "false"
click at [525, 203] on span "0 %" at bounding box center [525, 207] width 18 height 16
select select "67937"
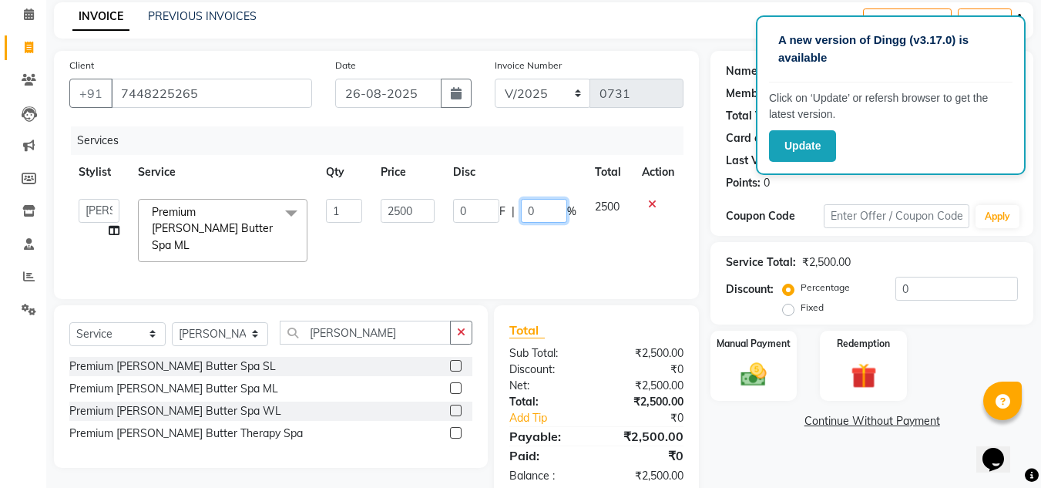
click at [543, 218] on input "0" at bounding box center [544, 211] width 46 height 24
type input "50"
click at [580, 369] on div "Discount:" at bounding box center [547, 369] width 99 height 16
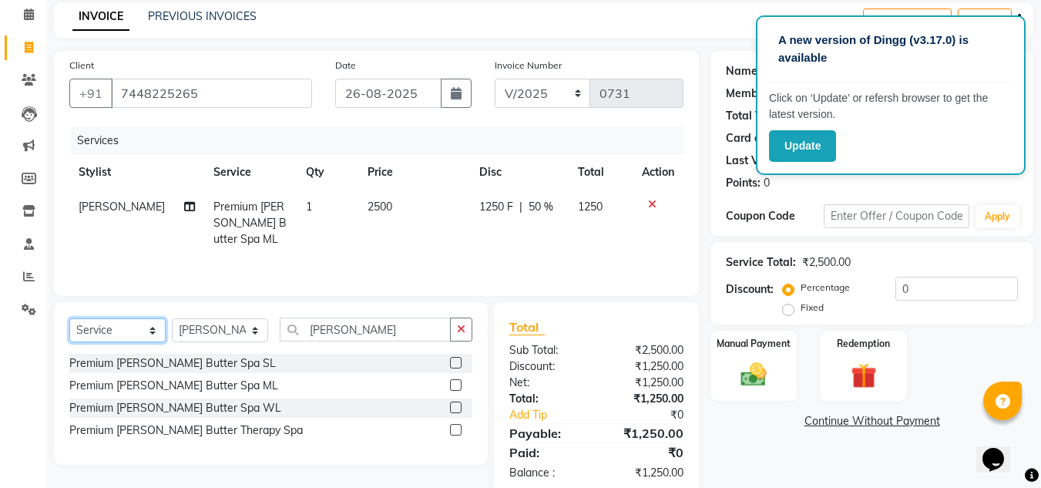
click at [156, 328] on select "Select Service Product Membership Package Voucher Prepaid Gift Card" at bounding box center [117, 330] width 96 height 24
click at [69, 318] on select "Select Service Product Membership Package Voucher Prepaid Gift Card" at bounding box center [117, 330] width 96 height 24
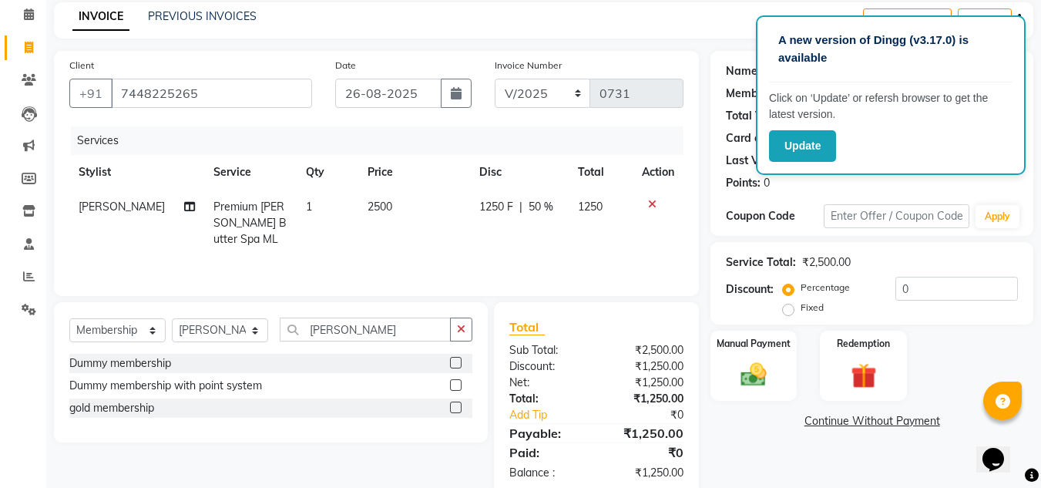
click at [157, 399] on div "gold membership" at bounding box center [270, 407] width 403 height 19
drag, startPoint x: 161, startPoint y: 407, endPoint x: 314, endPoint y: 407, distance: 153.3
click at [169, 407] on div "gold membership" at bounding box center [270, 407] width 403 height 19
click at [455, 408] on label at bounding box center [456, 407] width 12 height 12
click at [455, 408] on input "checkbox" at bounding box center [455, 408] width 10 height 10
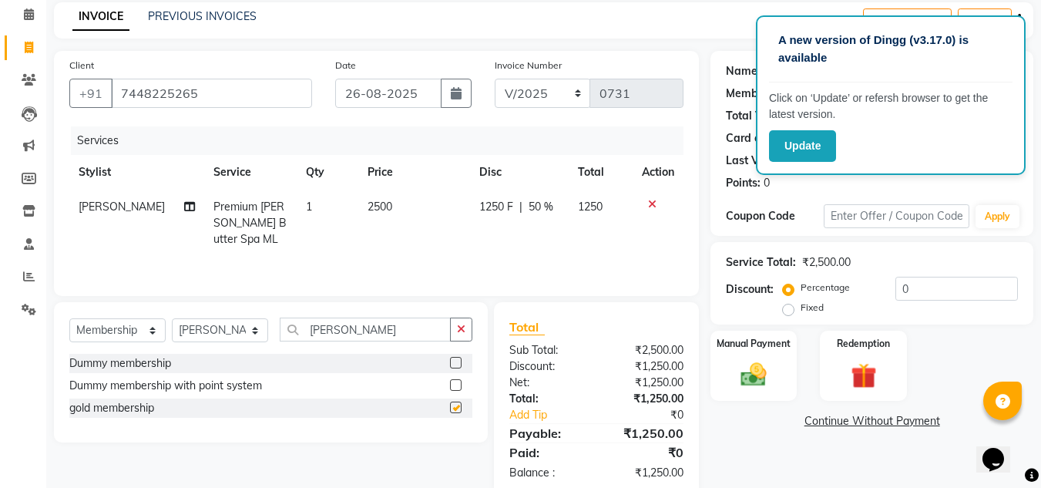
select select "select"
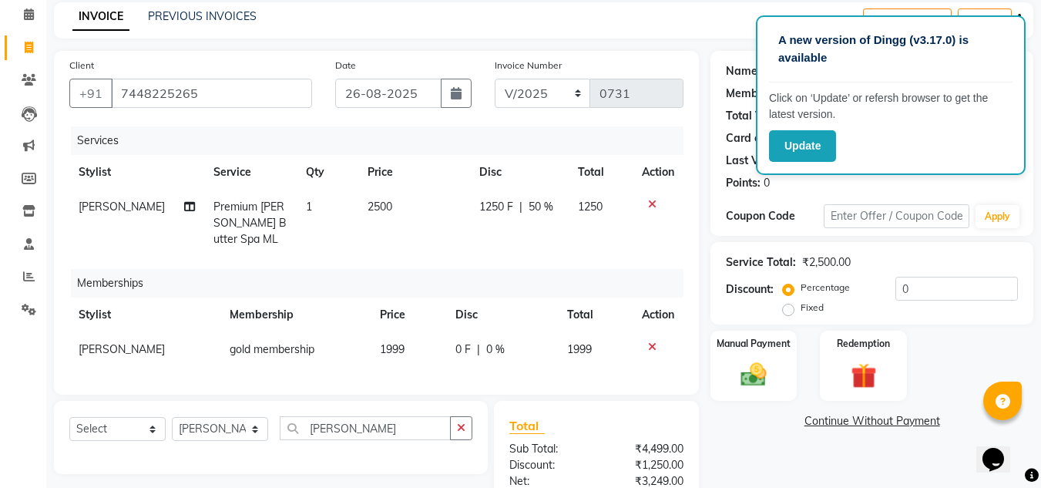
click at [404, 332] on td "1999" at bounding box center [408, 349] width 75 height 35
select select "67937"
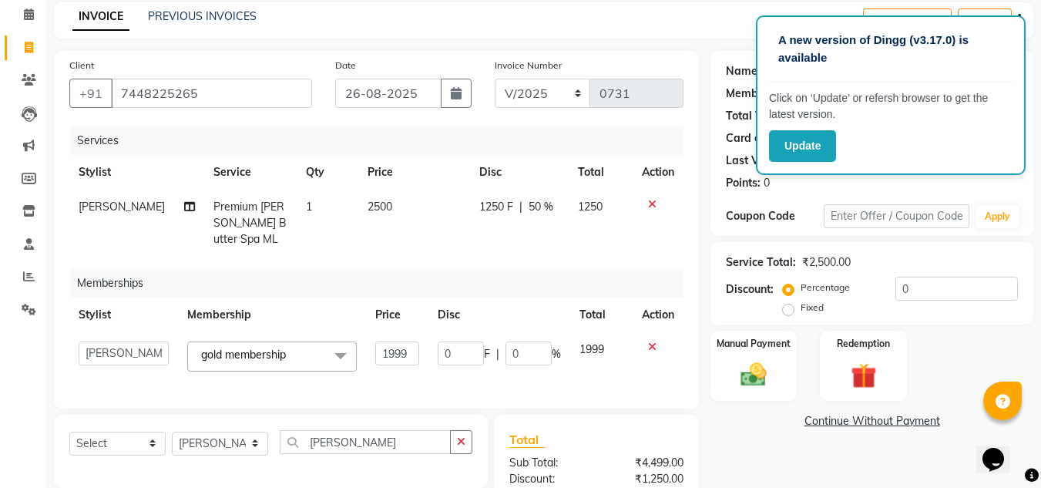
click at [404, 341] on input "1999" at bounding box center [397, 353] width 44 height 24
type input "1"
type input "500"
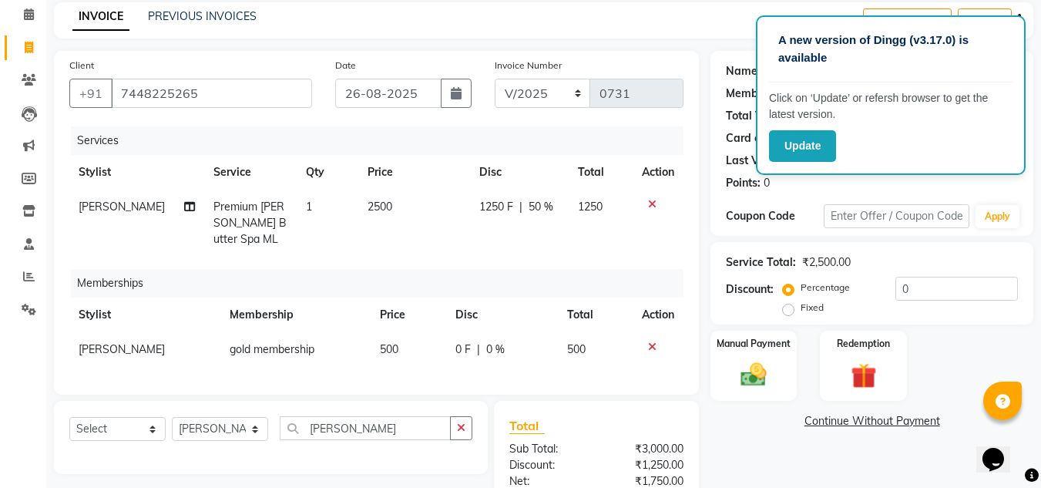
click at [753, 356] on div "Manual Payment" at bounding box center [754, 365] width 90 height 73
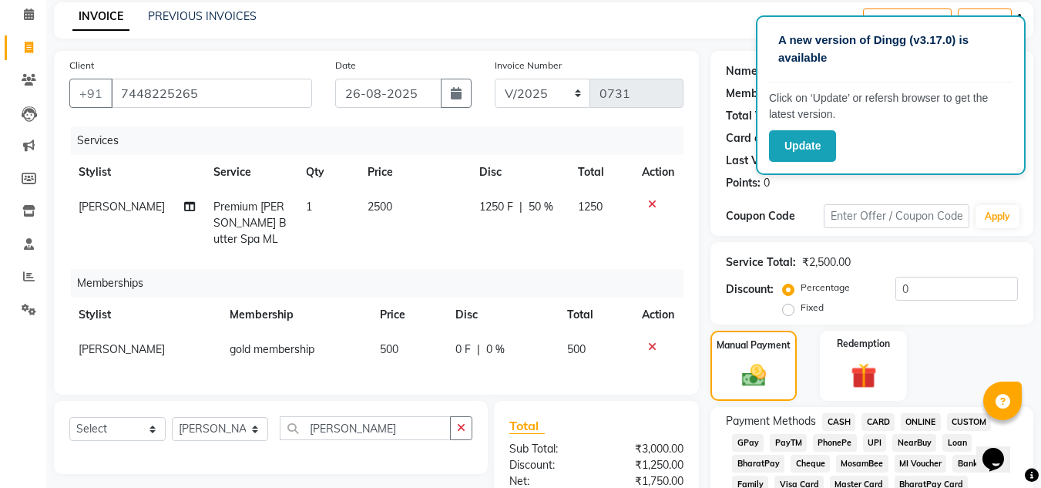
click at [917, 422] on span "ONLINE" at bounding box center [920, 422] width 40 height 18
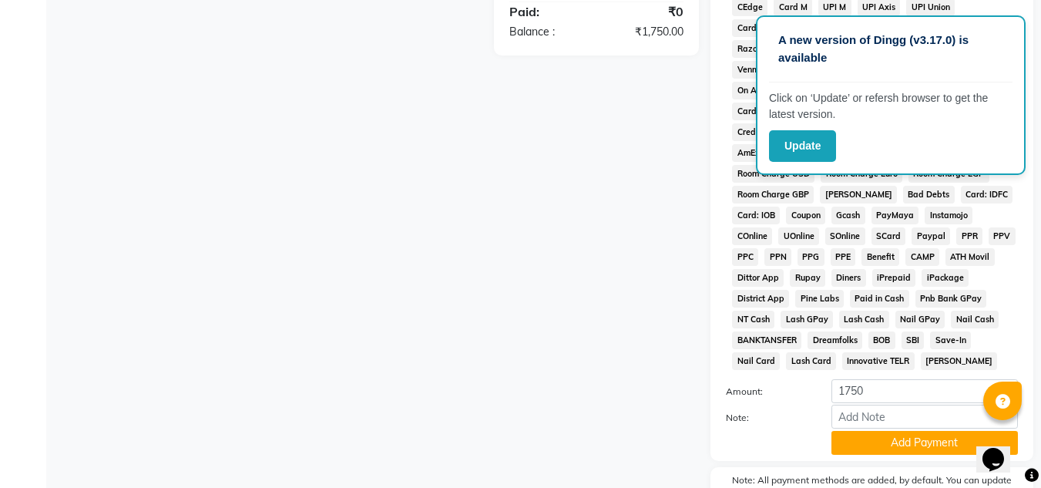
click at [909, 441] on button "Add Payment" at bounding box center [924, 443] width 186 height 24
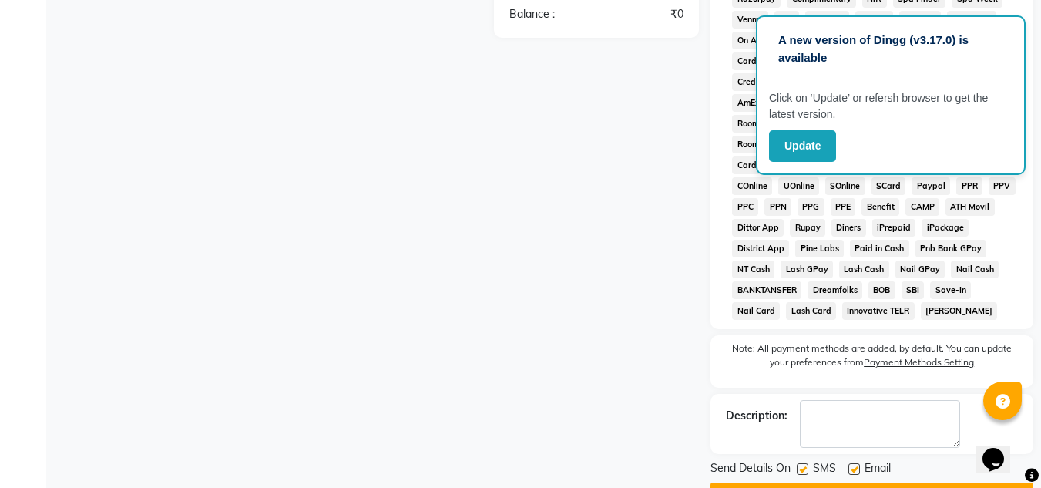
scroll to position [696, 0]
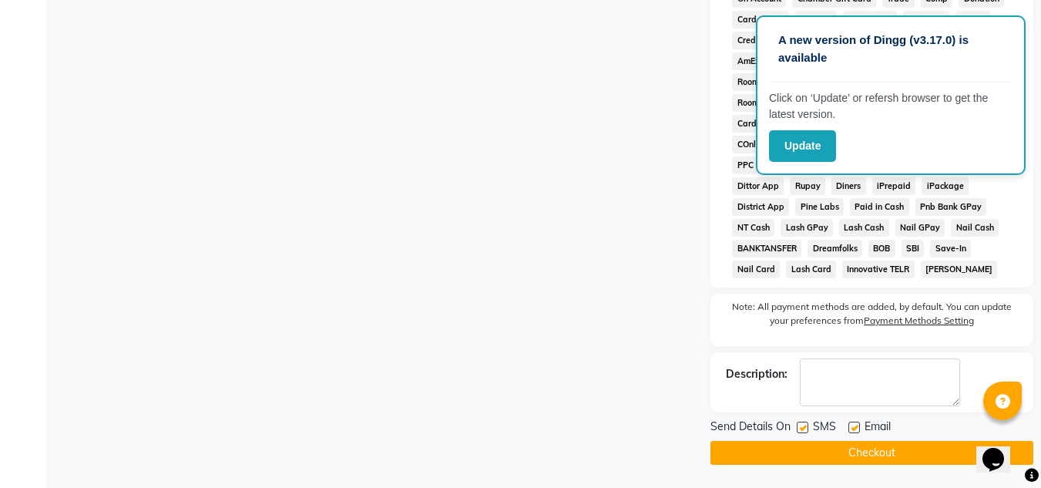
click at [894, 444] on button "Checkout" at bounding box center [871, 453] width 323 height 24
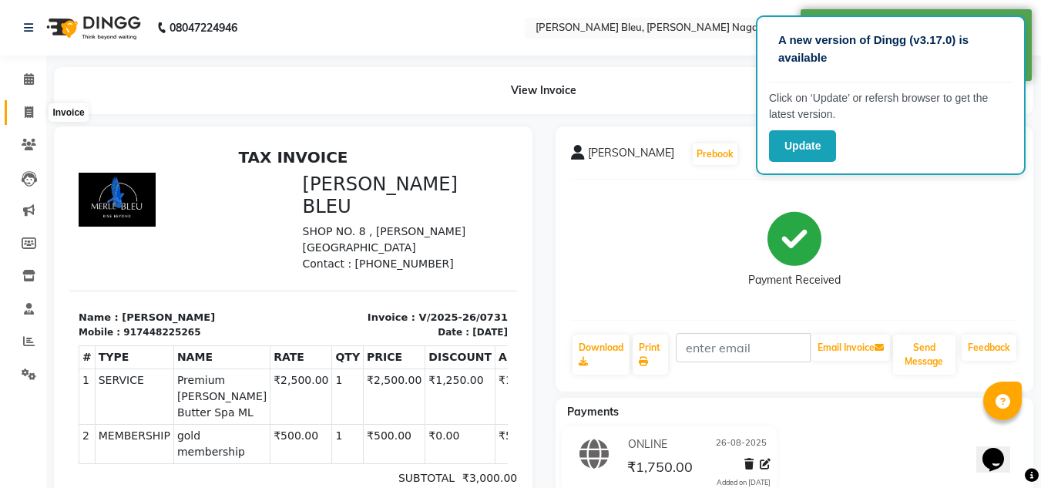
click at [30, 112] on icon at bounding box center [29, 112] width 8 height 12
select select "service"
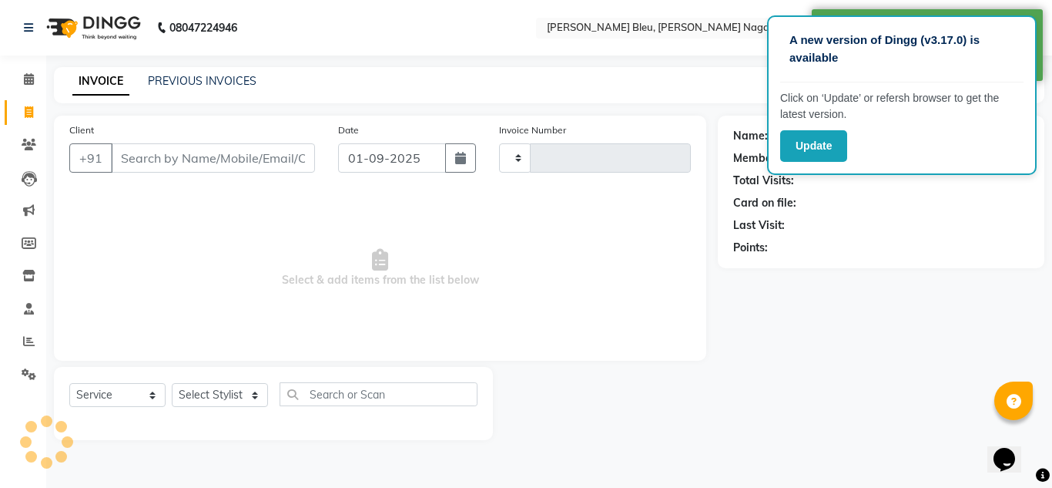
type input "0732"
select select "7629"
click at [455, 163] on icon "button" at bounding box center [460, 158] width 11 height 12
select select "9"
select select "2025"
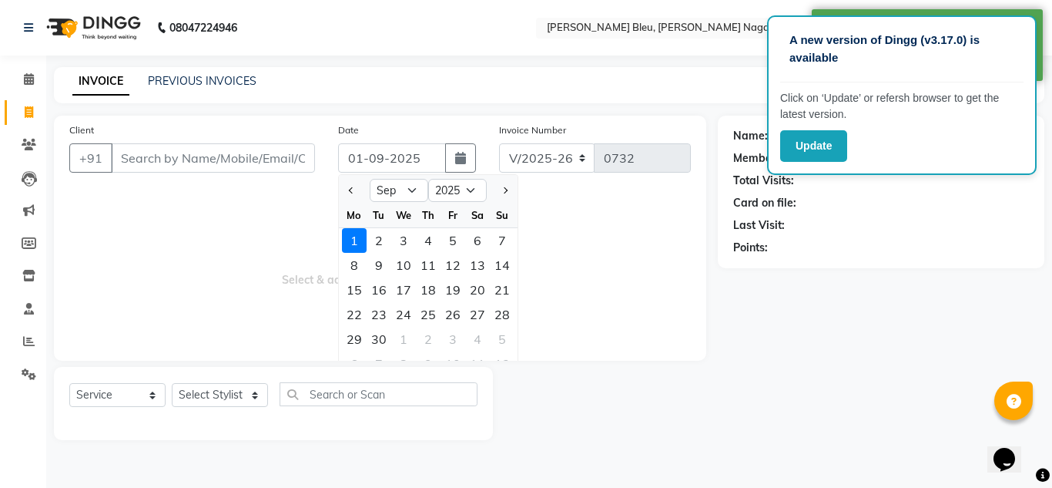
click at [340, 186] on div at bounding box center [354, 190] width 31 height 25
click at [344, 188] on div at bounding box center [354, 190] width 31 height 25
click at [349, 189] on span "Previous month" at bounding box center [352, 190] width 6 height 6
select select "8"
click at [377, 333] on div "26" at bounding box center [379, 339] width 25 height 25
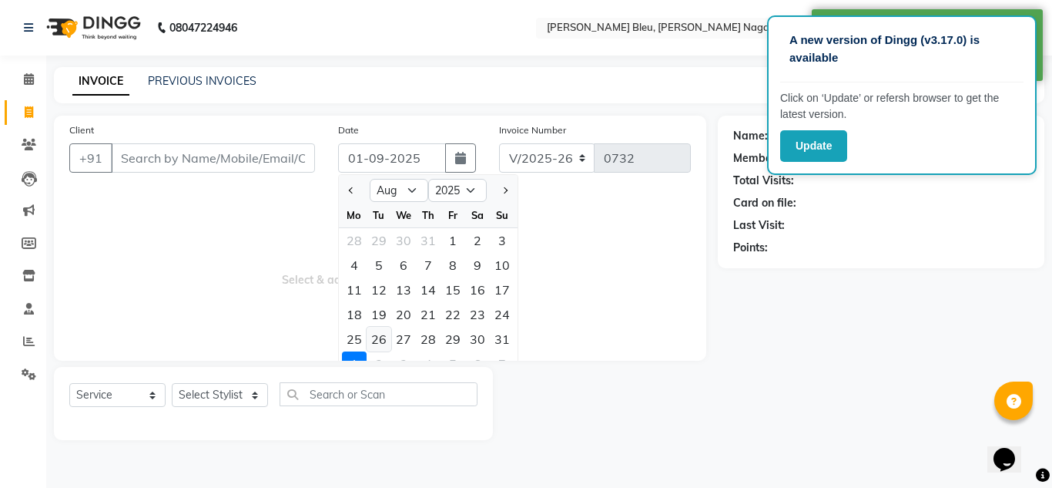
type input "26-08-2025"
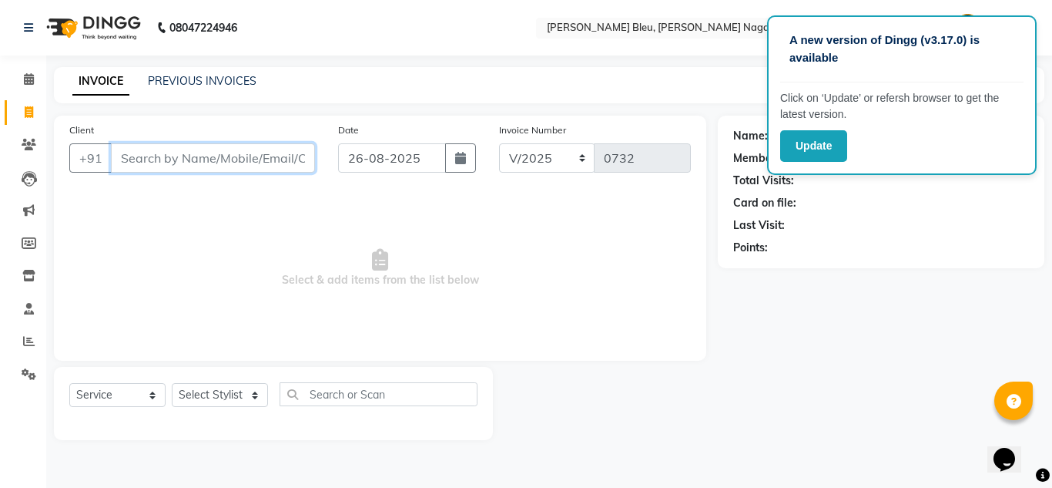
click at [277, 159] on input "Client" at bounding box center [213, 157] width 204 height 29
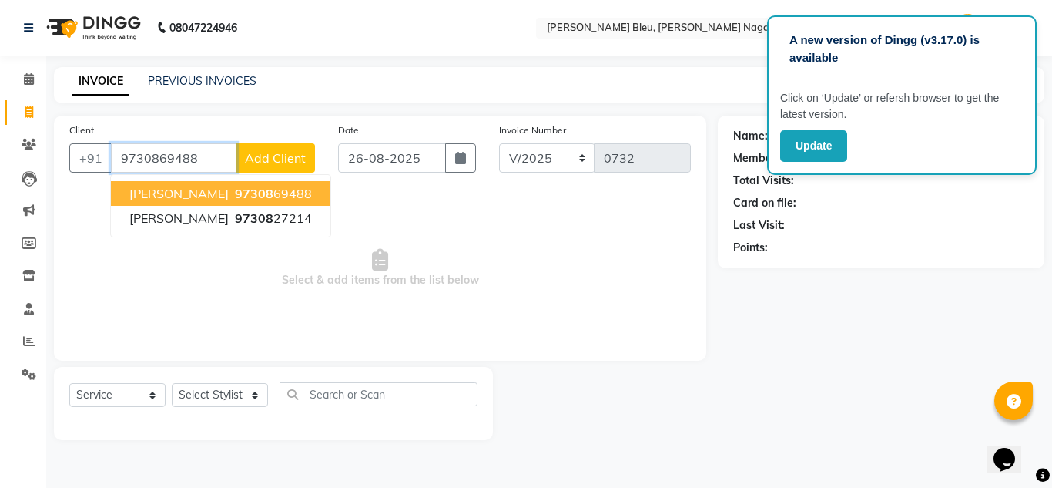
type input "9730869488"
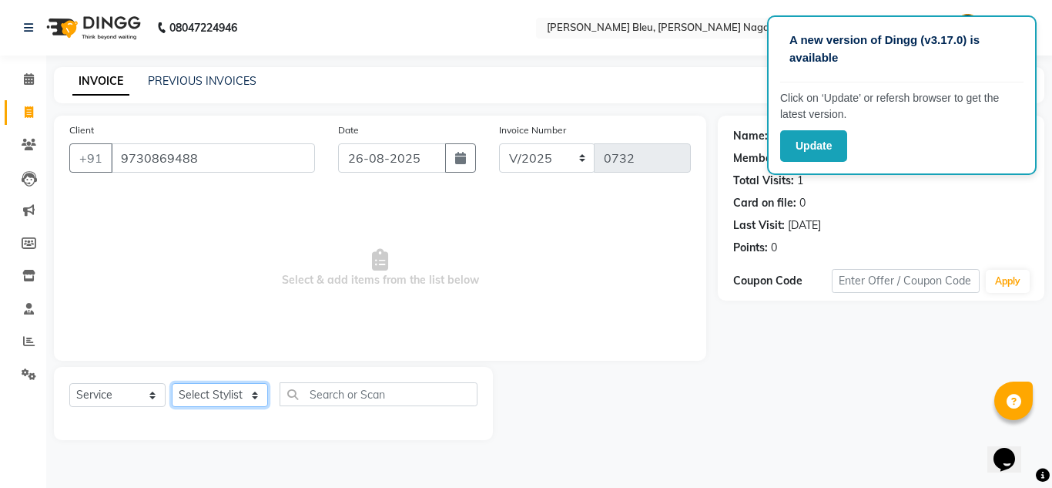
click at [243, 389] on select "Select Stylist [PERSON_NAME] Akash shreewas [PERSON_NAME] [PERSON_NAME] [PERSON…" at bounding box center [220, 395] width 96 height 24
select select "85188"
click at [172, 383] on select "Select Stylist [PERSON_NAME] Akash shreewas [PERSON_NAME] [PERSON_NAME] [PERSON…" at bounding box center [220, 395] width 96 height 24
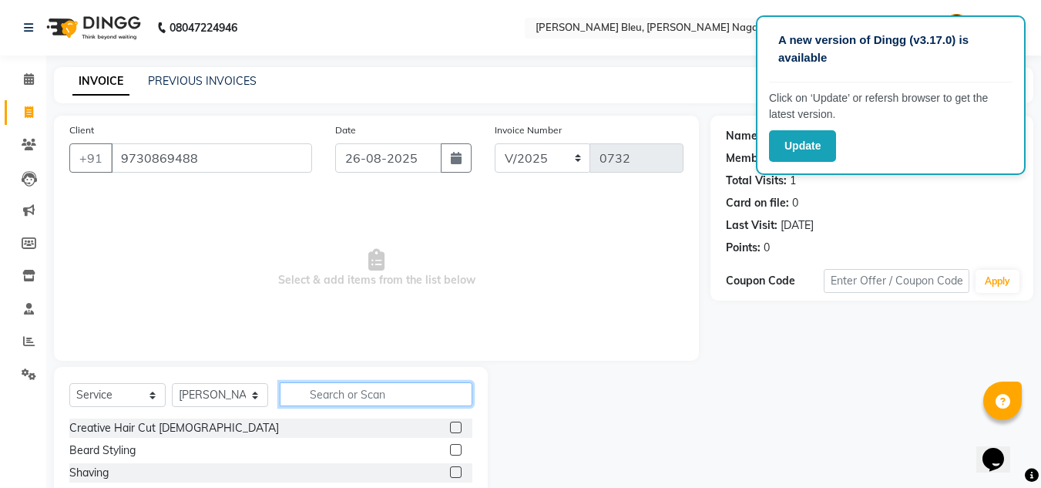
click at [350, 392] on input "text" at bounding box center [376, 394] width 193 height 24
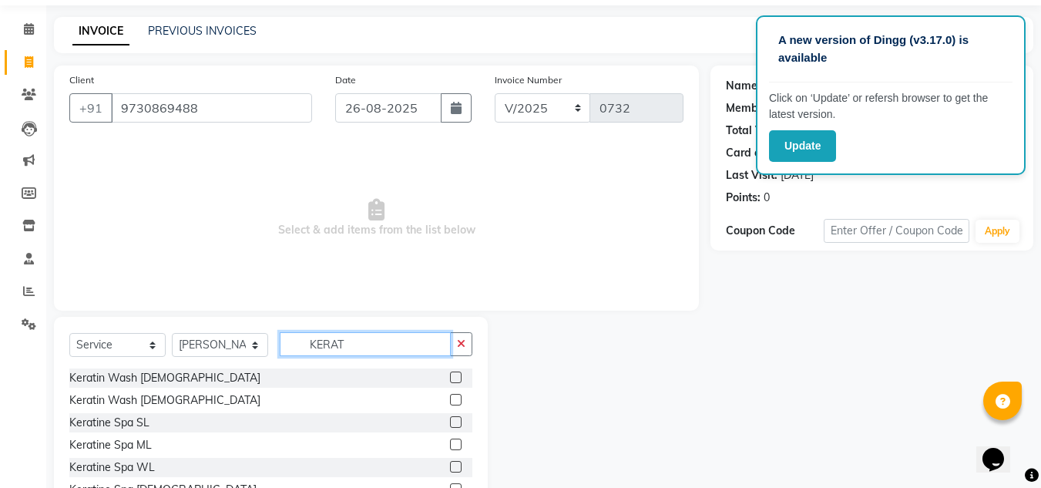
scroll to position [77, 0]
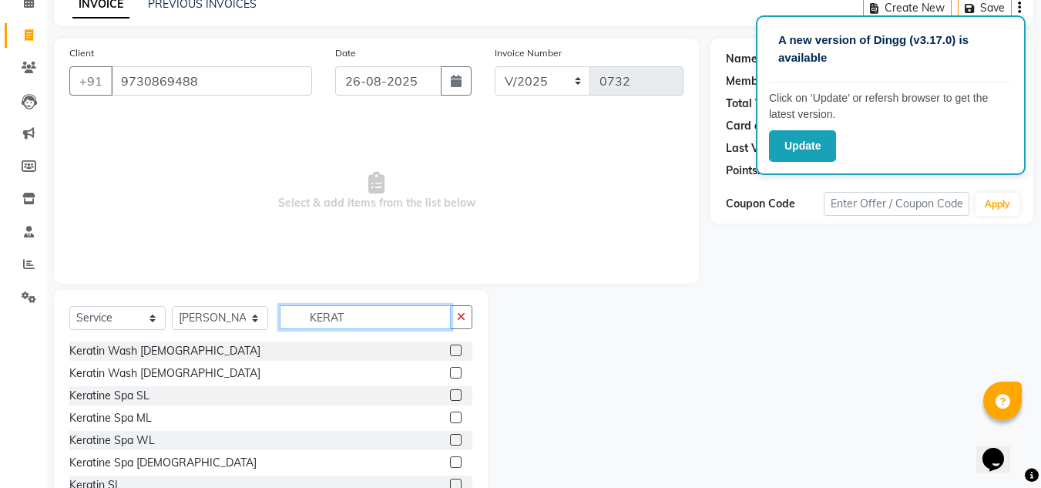
type input "KERAT"
click at [450, 461] on label at bounding box center [456, 462] width 12 height 12
click at [450, 461] on input "checkbox" at bounding box center [455, 463] width 10 height 10
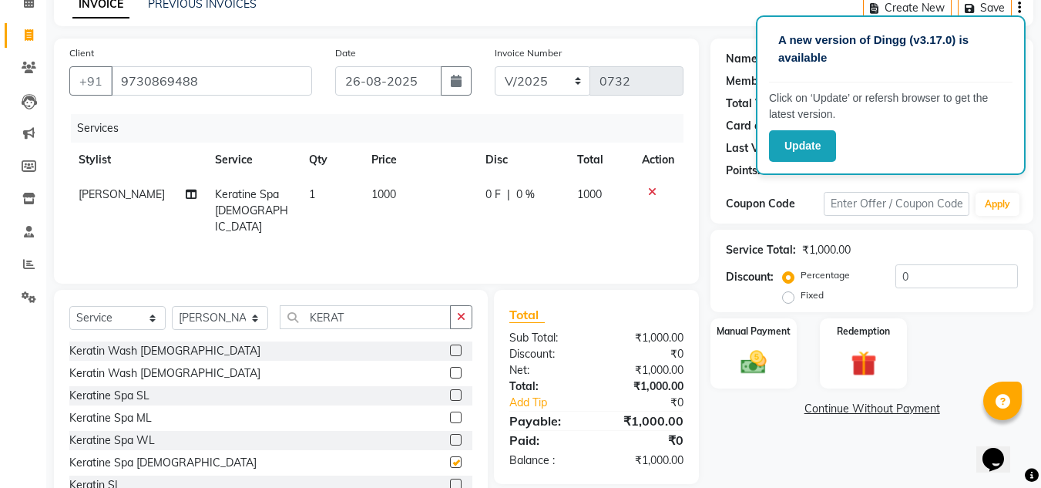
checkbox input "false"
click at [151, 315] on select "Select Service Product Membership Package Voucher Prepaid Gift Card" at bounding box center [117, 318] width 96 height 24
click at [69, 306] on select "Select Service Product Membership Package Voucher Prepaid Gift Card" at bounding box center [117, 318] width 96 height 24
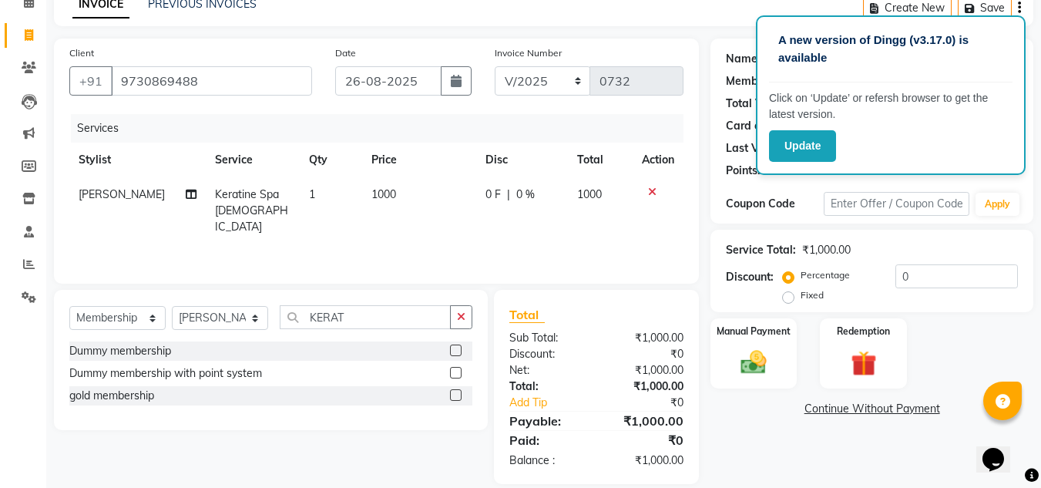
click at [453, 397] on label at bounding box center [456, 395] width 12 height 12
click at [453, 397] on input "checkbox" at bounding box center [455, 396] width 10 height 10
select select "select"
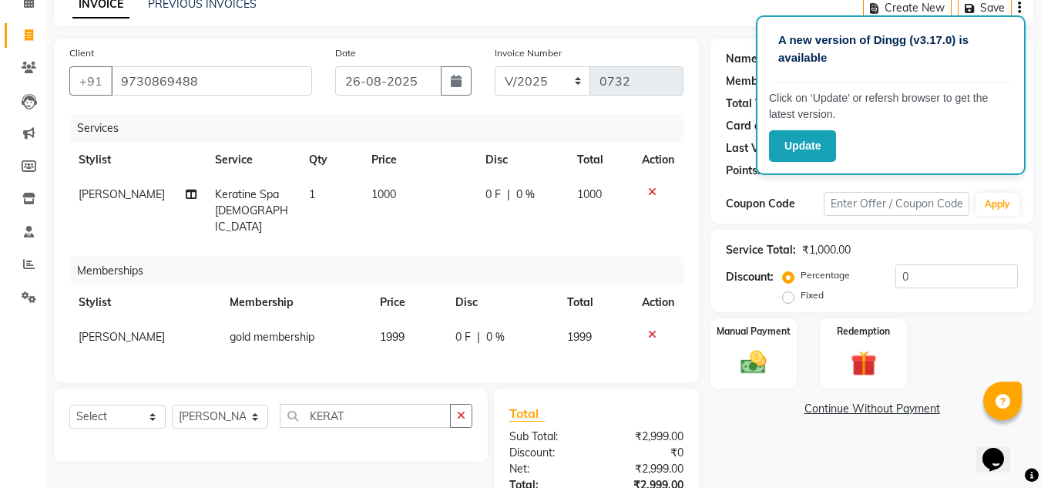
click at [413, 320] on td "1999" at bounding box center [408, 337] width 75 height 35
select select "85188"
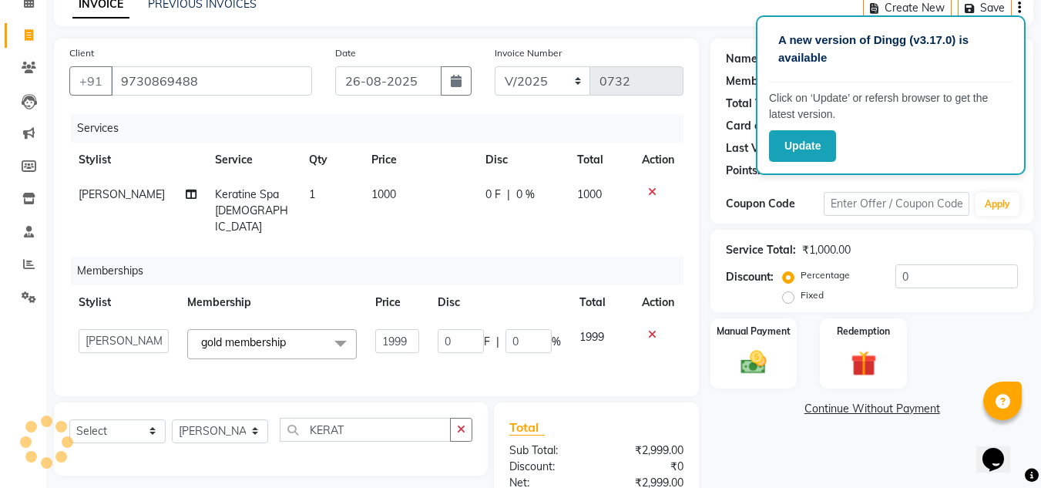
click at [413, 329] on input "1999" at bounding box center [397, 341] width 44 height 24
type input "1"
type input "500"
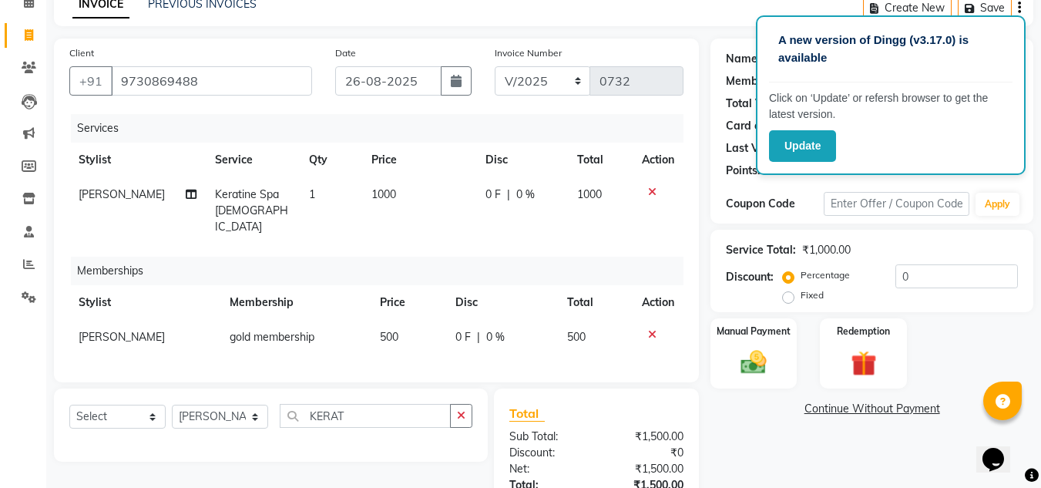
click at [518, 196] on span "0 %" at bounding box center [525, 194] width 18 height 16
select select "85188"
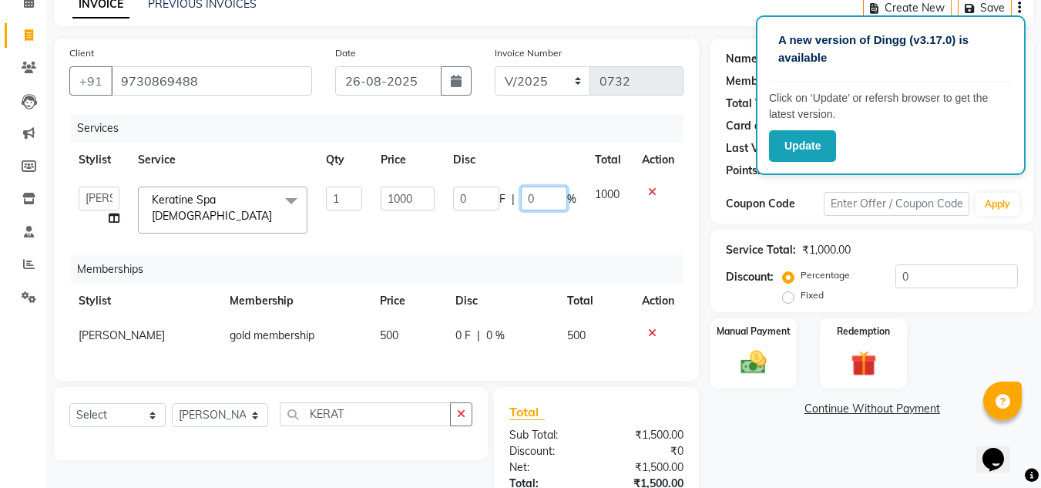
click at [532, 197] on input "0" at bounding box center [544, 198] width 46 height 24
type input "30"
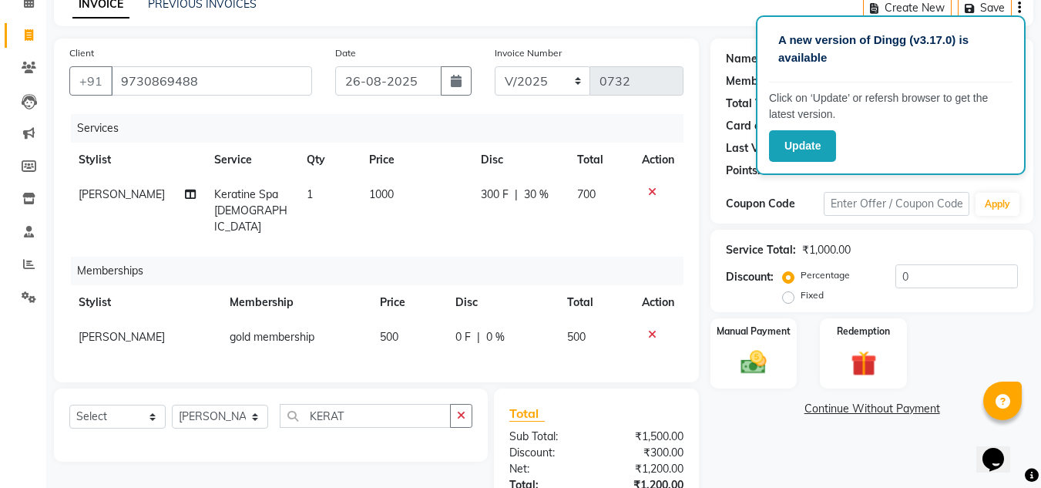
click at [591, 464] on div "Net:" at bounding box center [547, 469] width 99 height 16
click at [533, 195] on span "30 %" at bounding box center [536, 194] width 25 height 16
select select "85188"
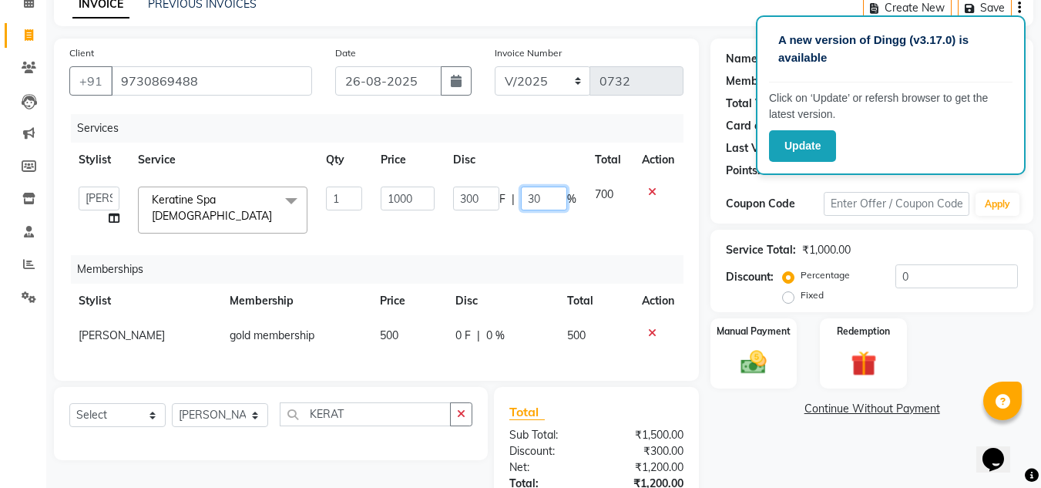
click at [545, 195] on input "30" at bounding box center [544, 198] width 46 height 24
type input "3"
type input "25"
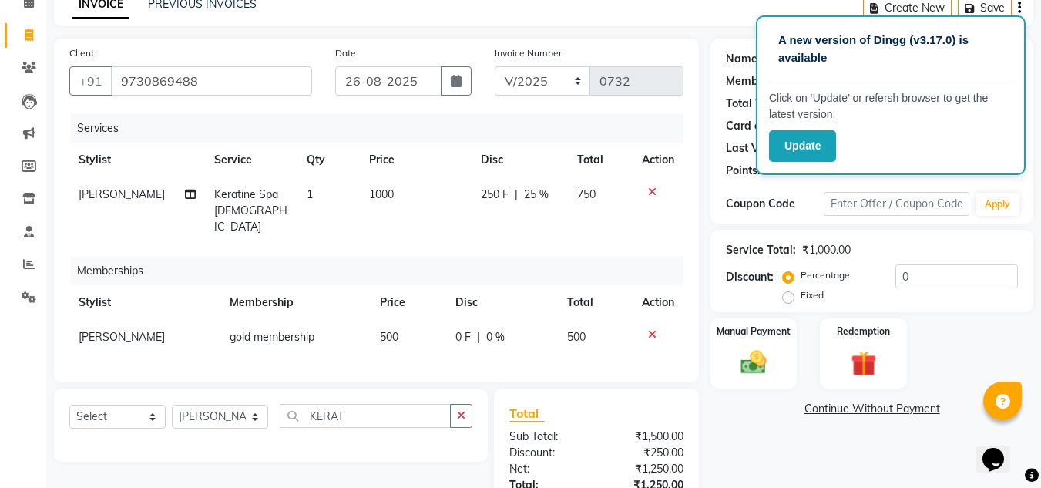
click at [590, 446] on div "Total Sub Total: ₹1,500.00 Discount: ₹250.00 Net: ₹1,250.00 Total: ₹1,250.00 Ad…" at bounding box center [596, 485] width 174 height 163
click at [763, 364] on img at bounding box center [753, 362] width 43 height 31
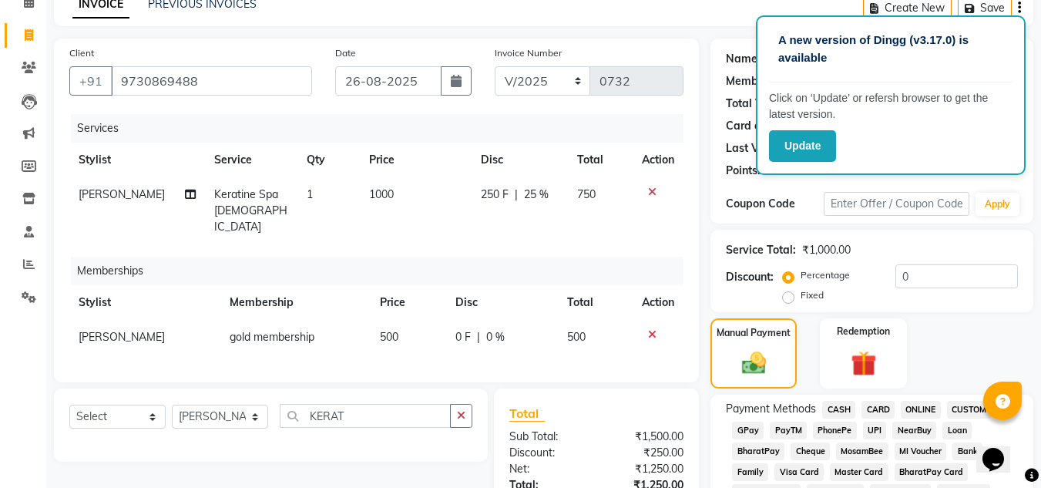
click at [931, 411] on span "ONLINE" at bounding box center [920, 410] width 40 height 18
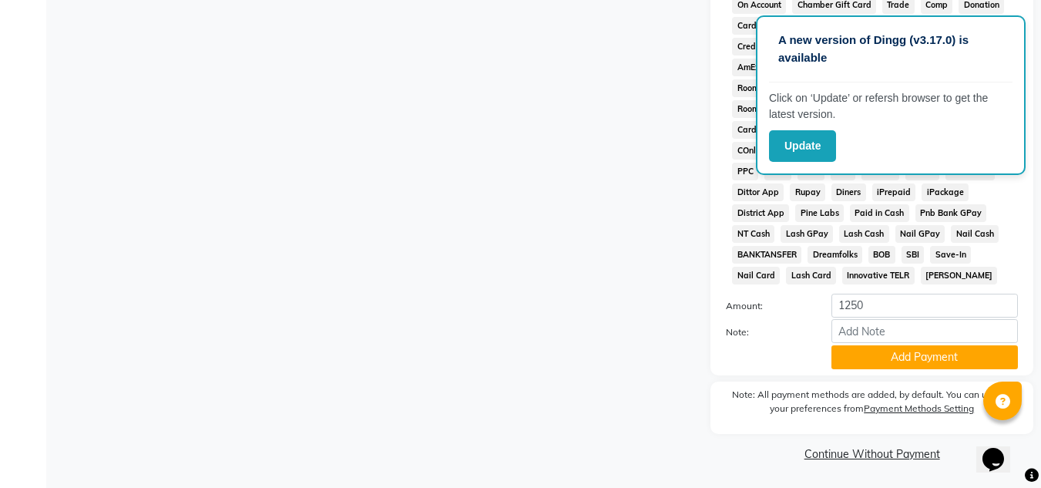
scroll to position [690, 0]
click at [895, 360] on button "Add Payment" at bounding box center [924, 356] width 186 height 24
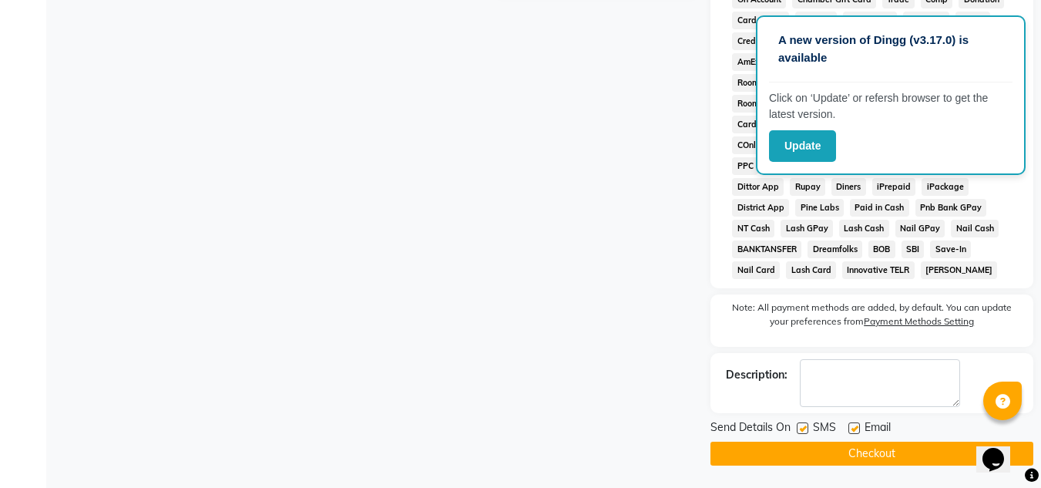
scroll to position [696, 0]
click at [908, 452] on button "Checkout" at bounding box center [871, 453] width 323 height 24
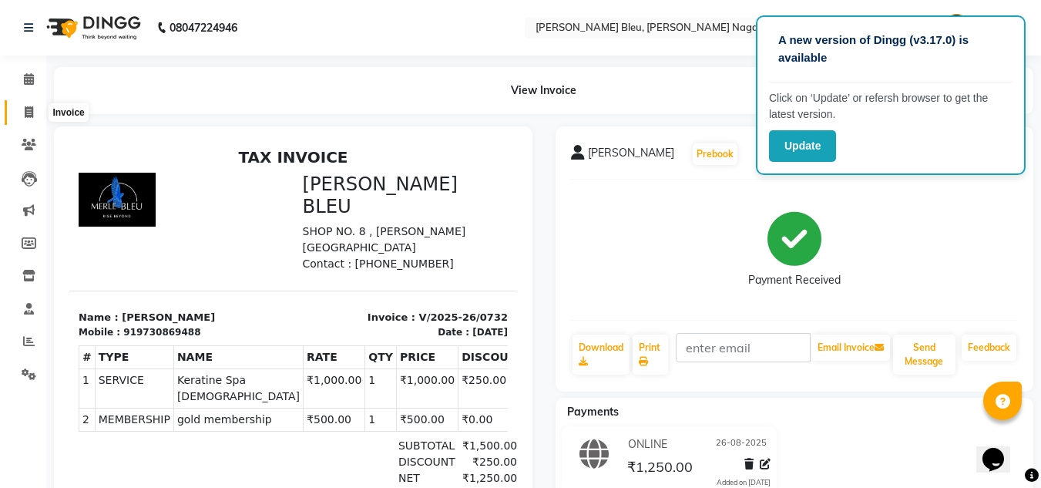
click at [27, 106] on icon at bounding box center [29, 112] width 8 height 12
select select "service"
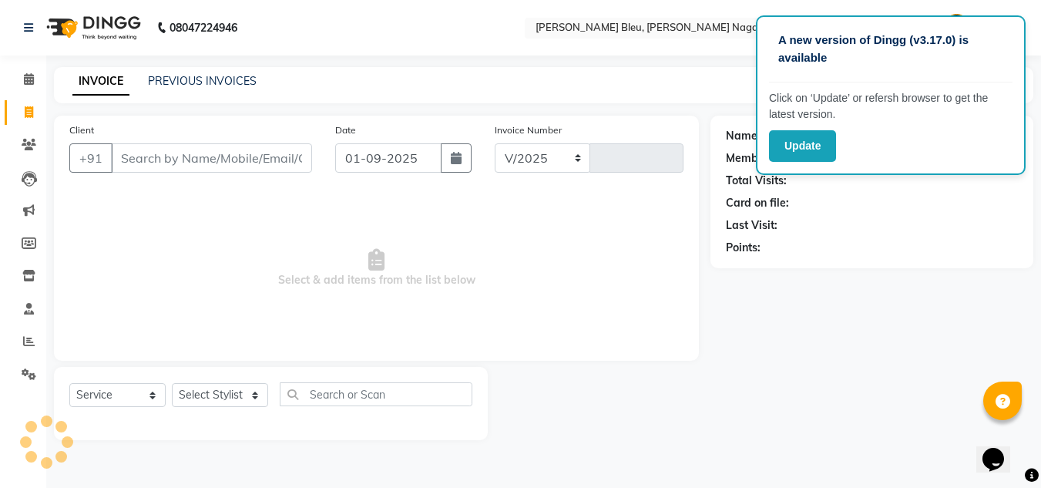
select select "7629"
type input "0733"
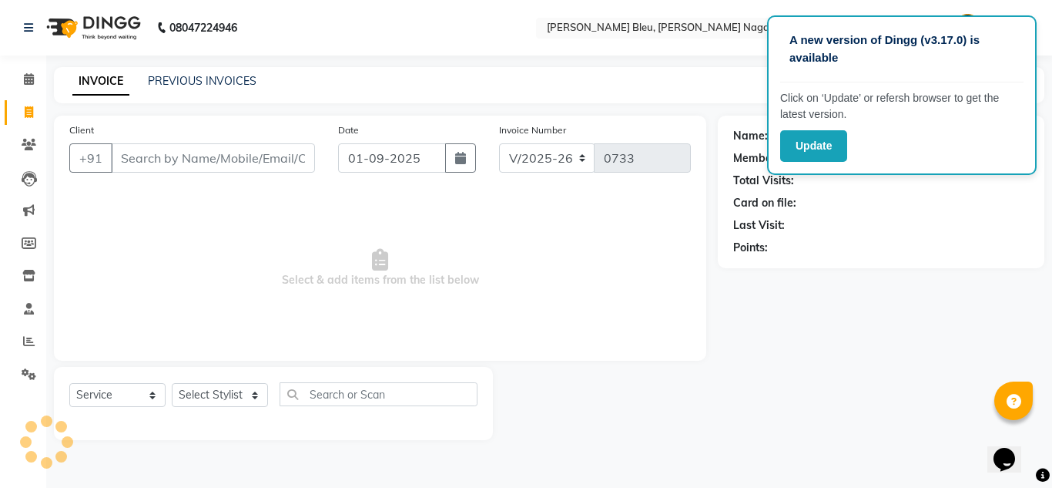
click at [478, 159] on div "Date [DATE]" at bounding box center [407, 153] width 161 height 63
click at [466, 159] on icon "button" at bounding box center [460, 158] width 11 height 12
select select "9"
select select "2025"
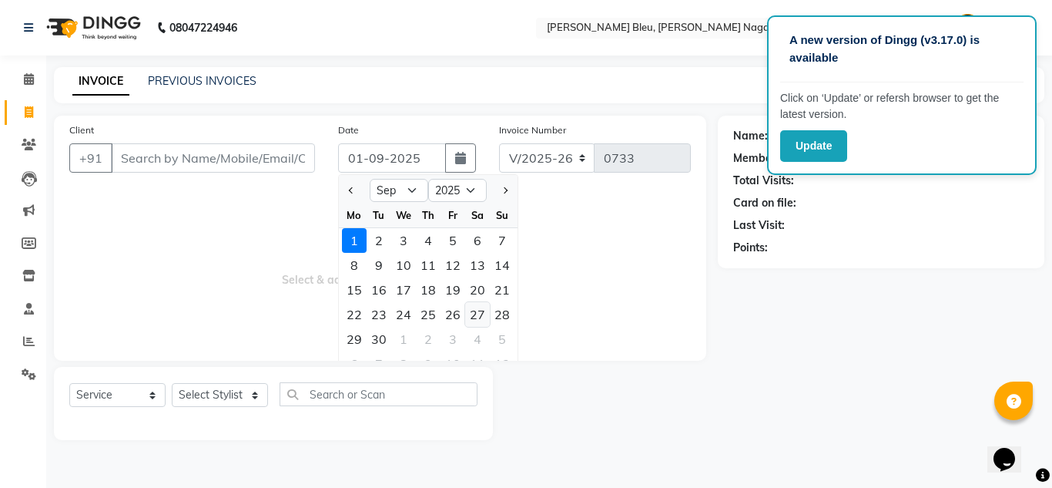
click at [479, 314] on div "27" at bounding box center [477, 314] width 25 height 25
type input "[DATE]"
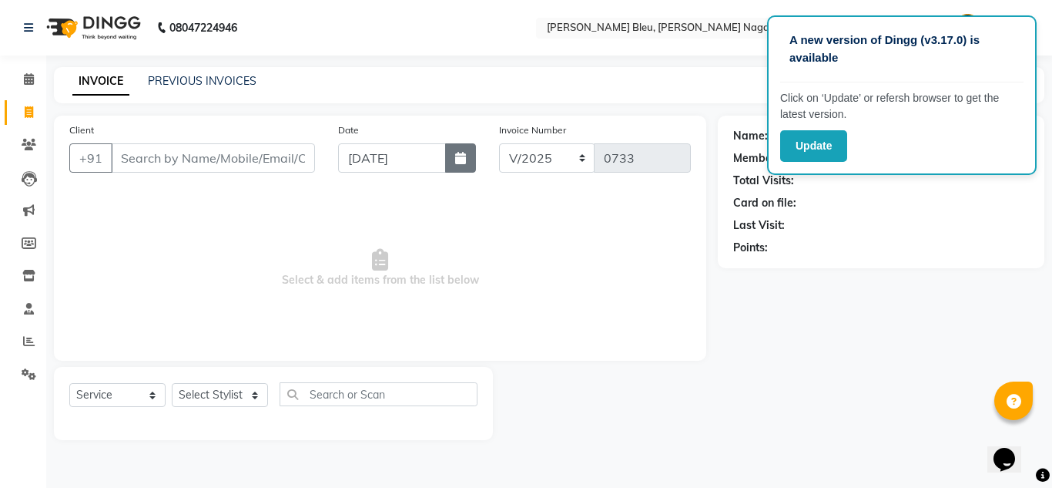
click at [466, 161] on icon "button" at bounding box center [460, 158] width 11 height 12
select select "9"
select select "2025"
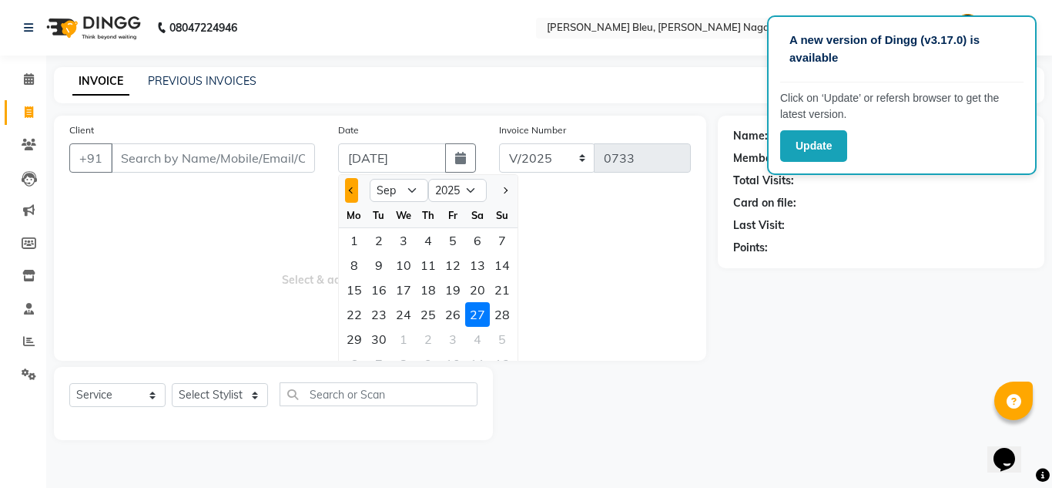
click at [350, 193] on button "Previous month" at bounding box center [351, 190] width 13 height 25
select select "8"
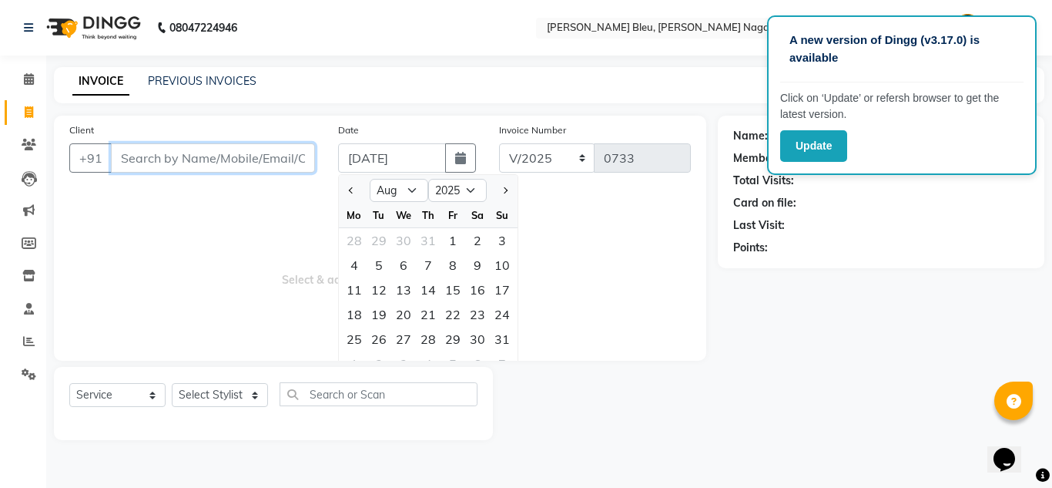
click at [209, 143] on input "Client" at bounding box center [213, 157] width 204 height 29
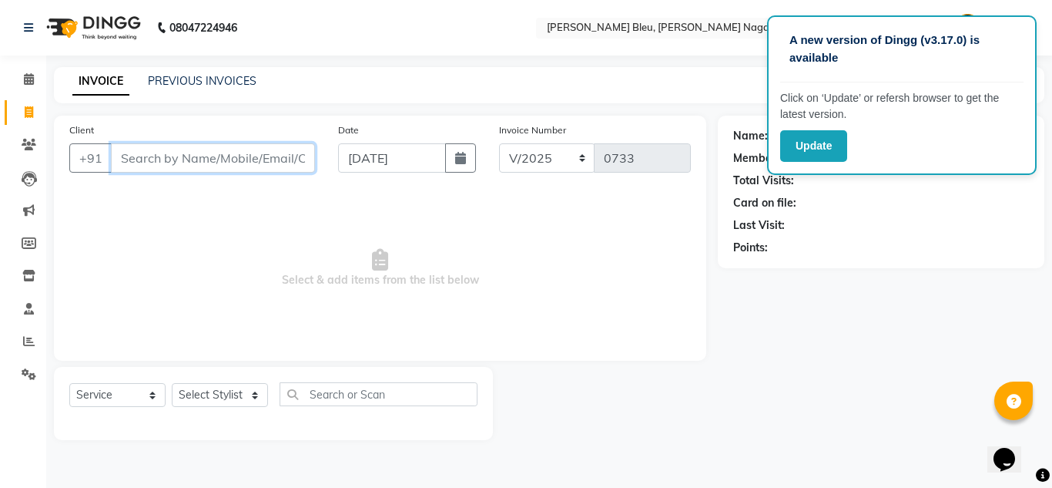
click at [209, 151] on input "Client" at bounding box center [213, 157] width 204 height 29
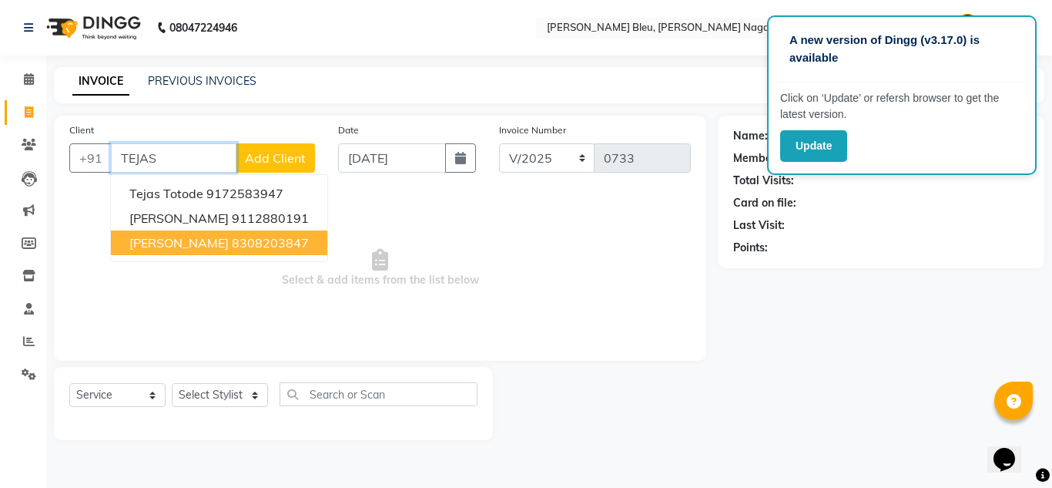
click at [232, 243] on ngb-highlight "8308203847" at bounding box center [270, 242] width 77 height 15
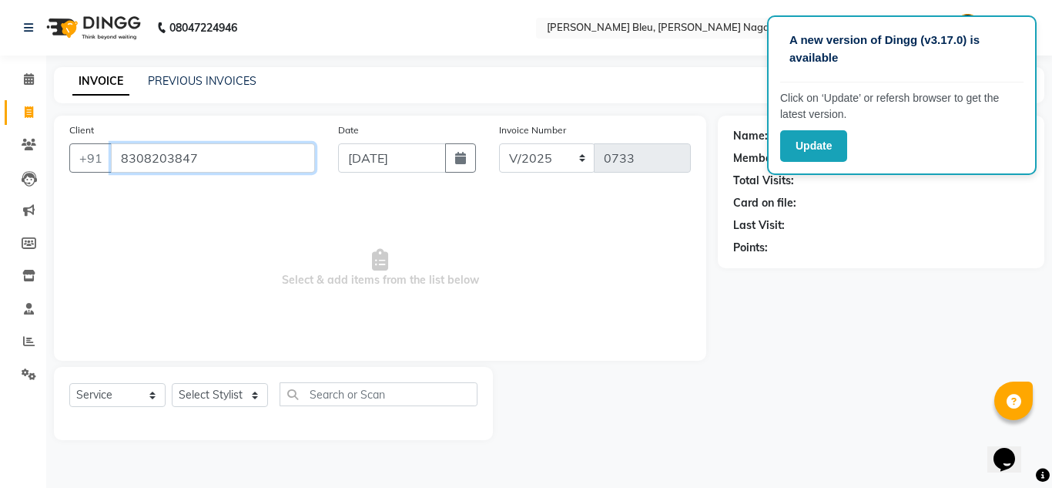
type input "8308203847"
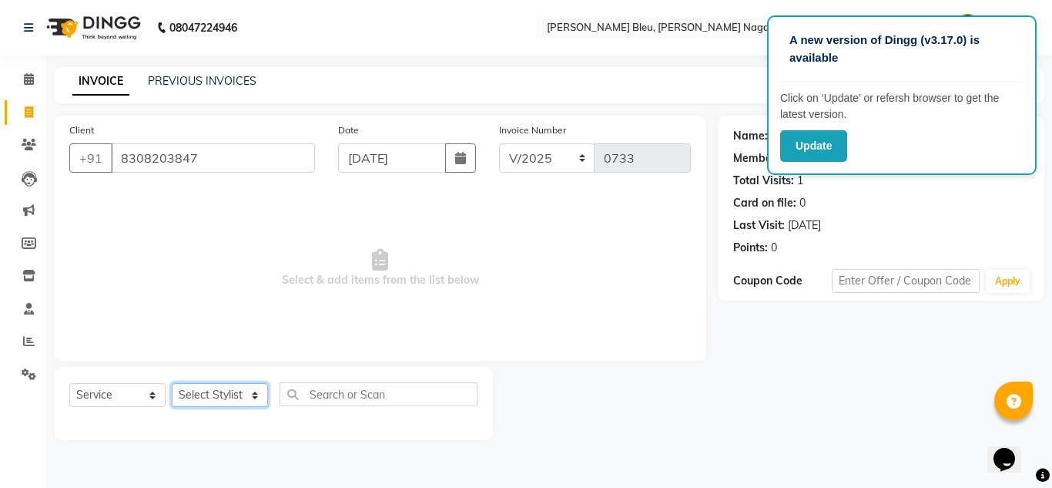
click at [253, 396] on select "Select Stylist [PERSON_NAME] Akash shreewas [PERSON_NAME] [PERSON_NAME] [PERSON…" at bounding box center [220, 395] width 96 height 24
select select "85186"
click at [172, 383] on select "Select Stylist [PERSON_NAME] Akash shreewas [PERSON_NAME] [PERSON_NAME] [PERSON…" at bounding box center [220, 395] width 96 height 24
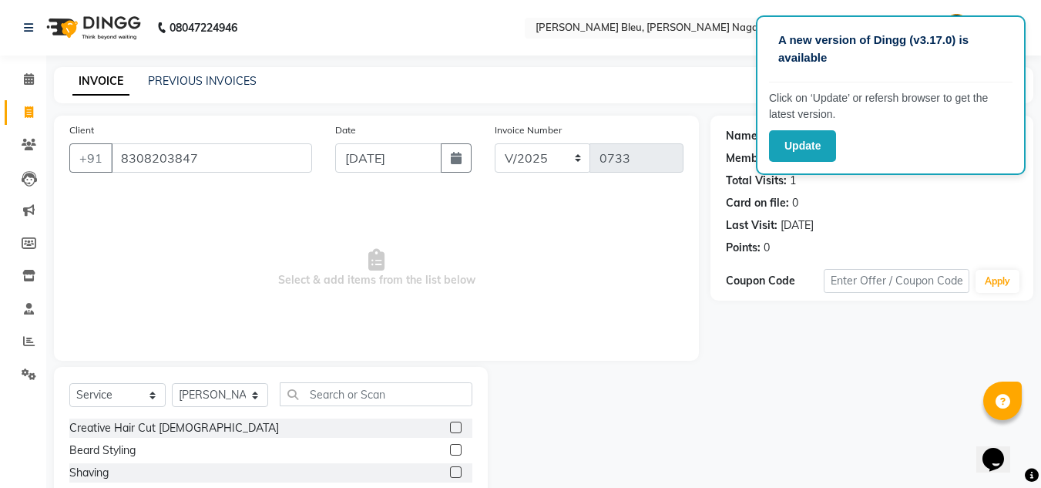
click at [450, 427] on label at bounding box center [456, 427] width 12 height 12
click at [450, 427] on input "checkbox" at bounding box center [455, 428] width 10 height 10
checkbox input "true"
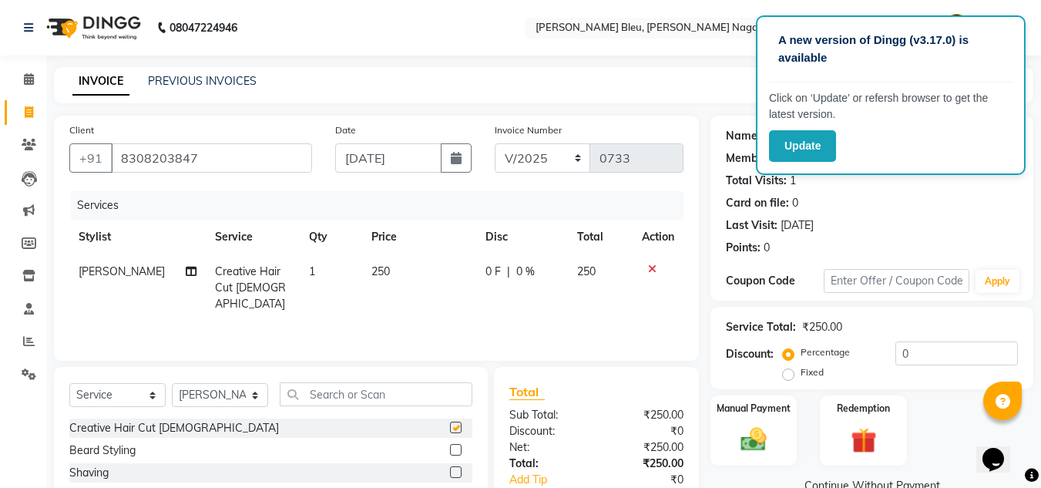
click at [450, 454] on label at bounding box center [456, 450] width 12 height 12
click at [450, 454] on input "checkbox" at bounding box center [455, 450] width 10 height 10
checkbox input "true"
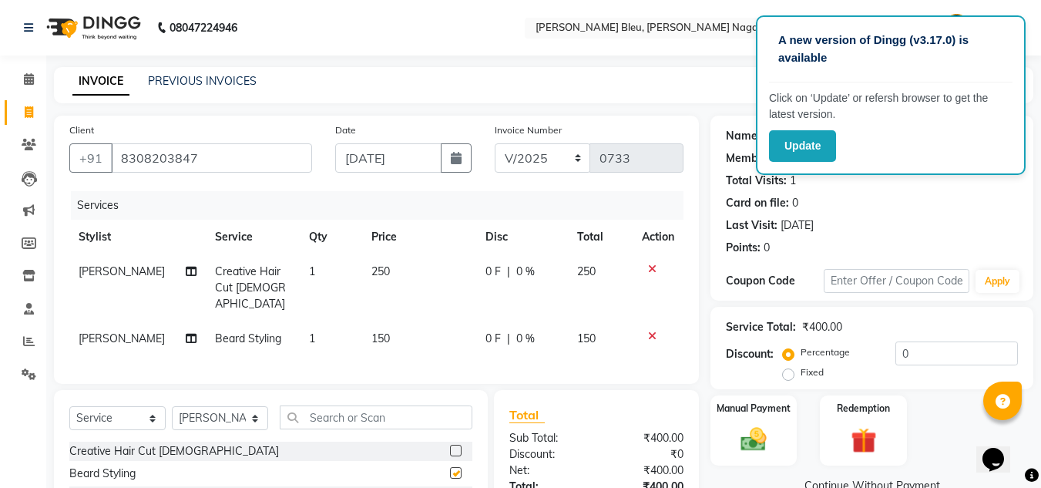
checkbox input "false"
click at [383, 272] on td "250" at bounding box center [419, 287] width 114 height 67
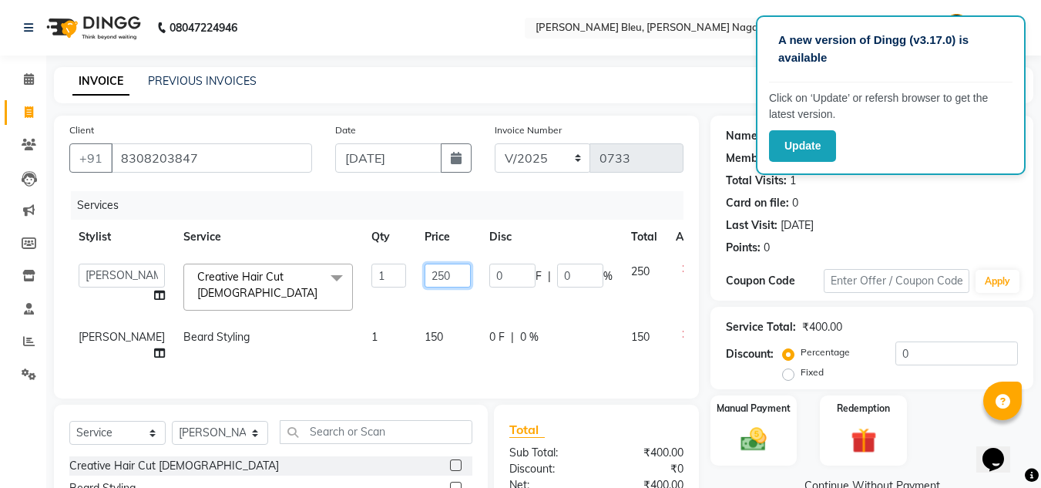
click at [424, 270] on input "250" at bounding box center [447, 275] width 46 height 24
type input "200"
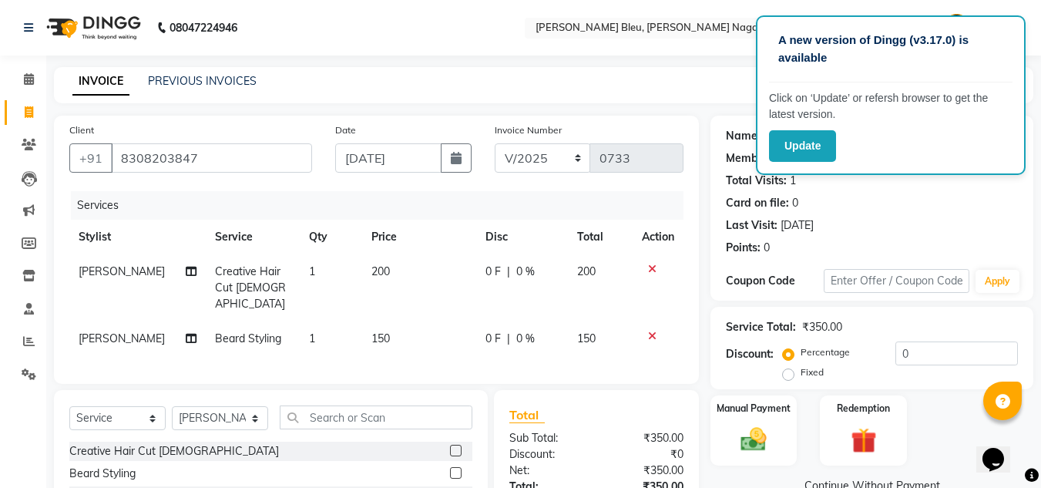
click at [404, 328] on td "150" at bounding box center [419, 338] width 114 height 35
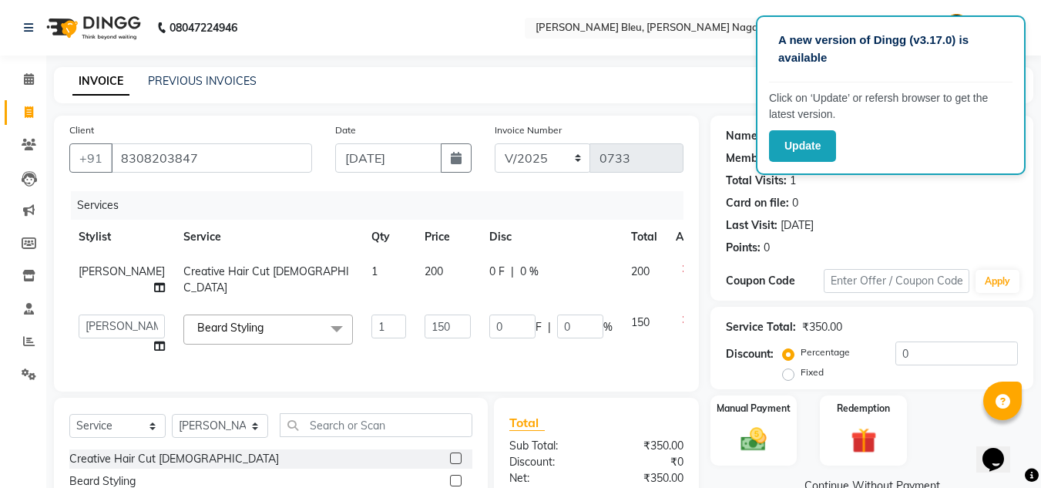
click at [415, 328] on td "150" at bounding box center [447, 334] width 65 height 59
click at [424, 334] on input "150" at bounding box center [447, 326] width 46 height 24
type input "120"
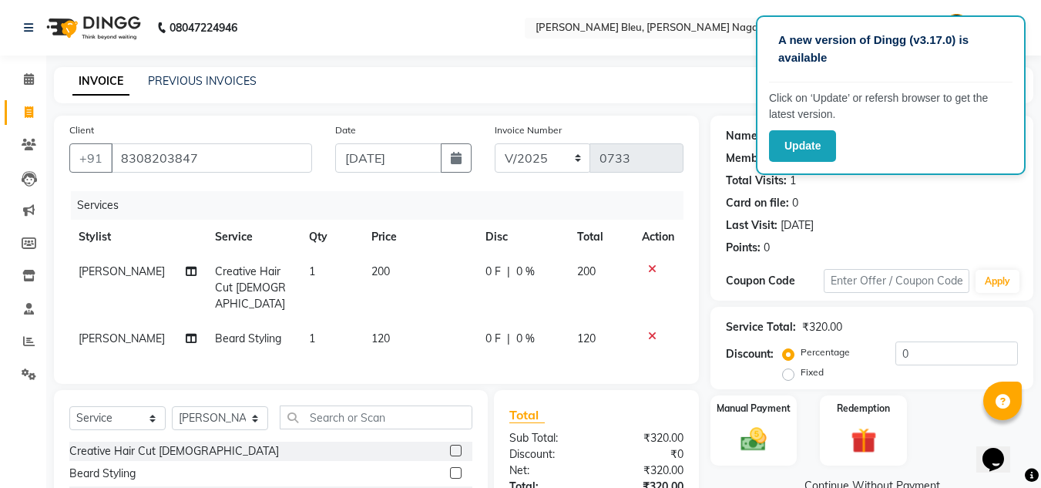
click at [580, 458] on div "Total Sub Total: ₹320.00 Discount: ₹0 Net: ₹320.00 Total: ₹320.00 Add Tip ₹0 Pa…" at bounding box center [596, 486] width 174 height 163
click at [726, 434] on div "Manual Payment" at bounding box center [754, 430] width 90 height 73
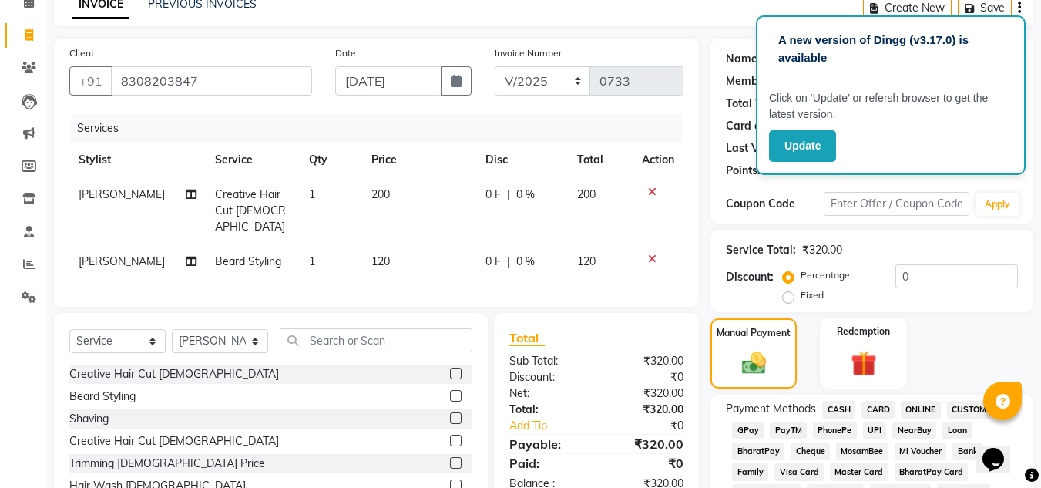
click at [912, 405] on span "ONLINE" at bounding box center [920, 410] width 40 height 18
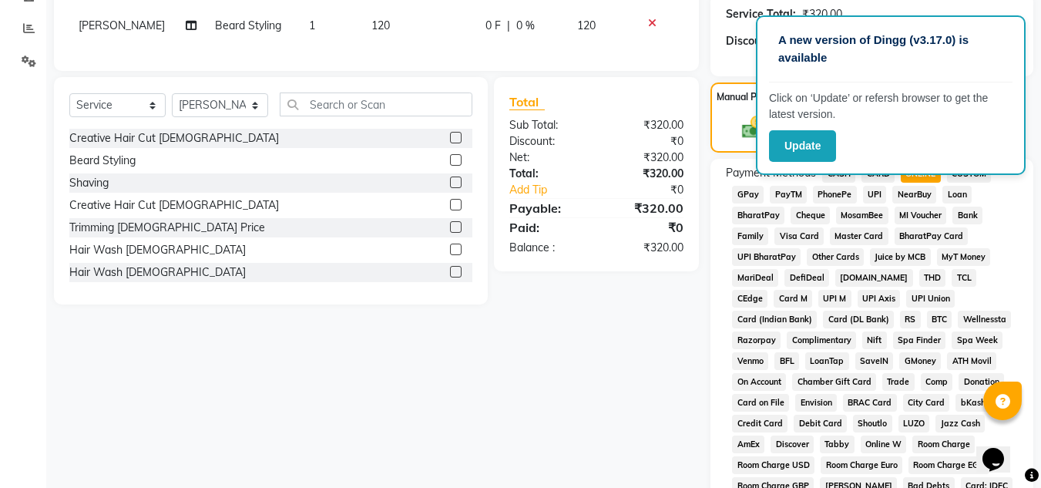
scroll to position [690, 0]
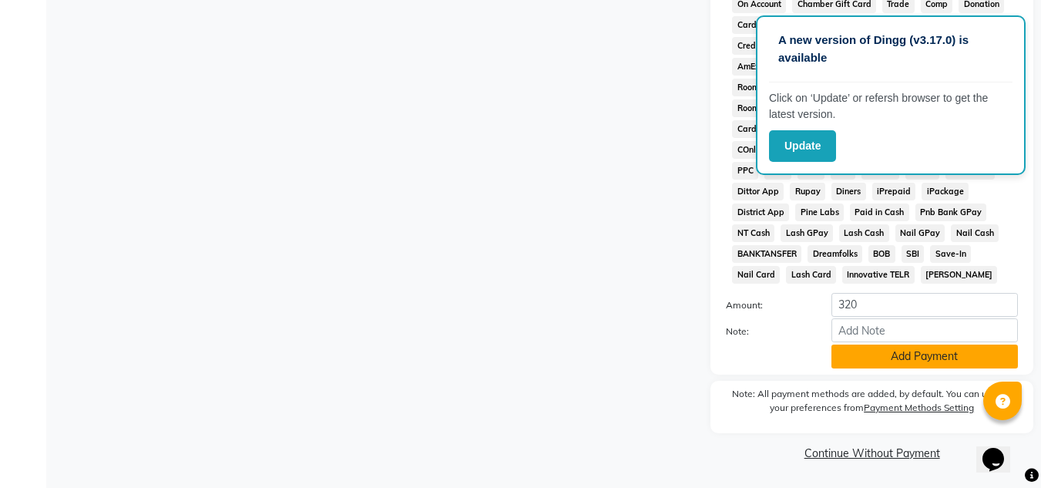
click at [881, 363] on button "Add Payment" at bounding box center [924, 356] width 186 height 24
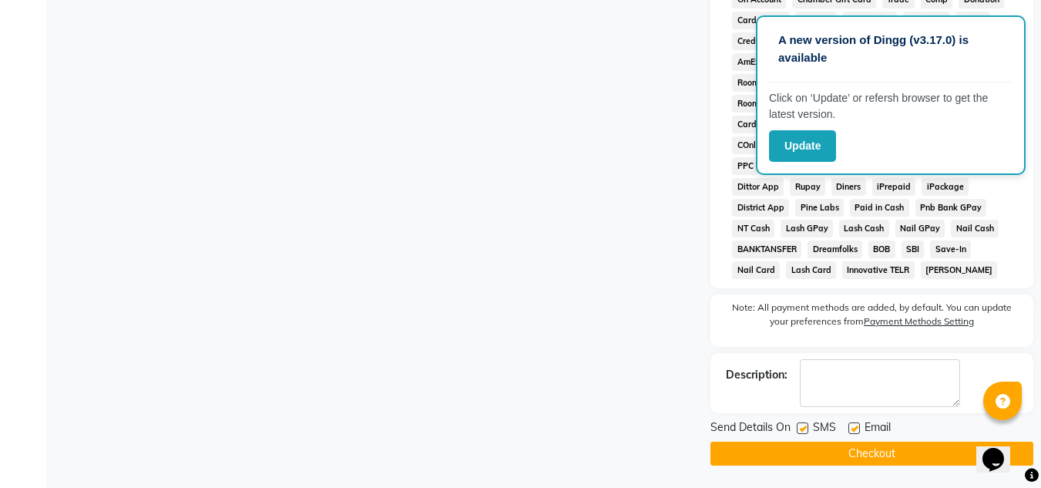
scroll to position [696, 0]
click at [870, 457] on button "Checkout" at bounding box center [871, 453] width 323 height 24
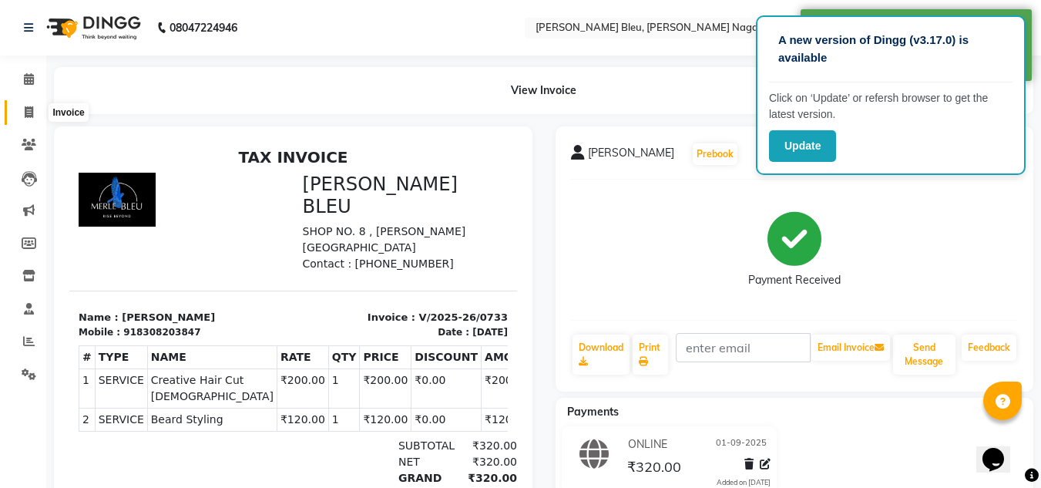
click at [35, 113] on span at bounding box center [28, 113] width 27 height 18
select select "service"
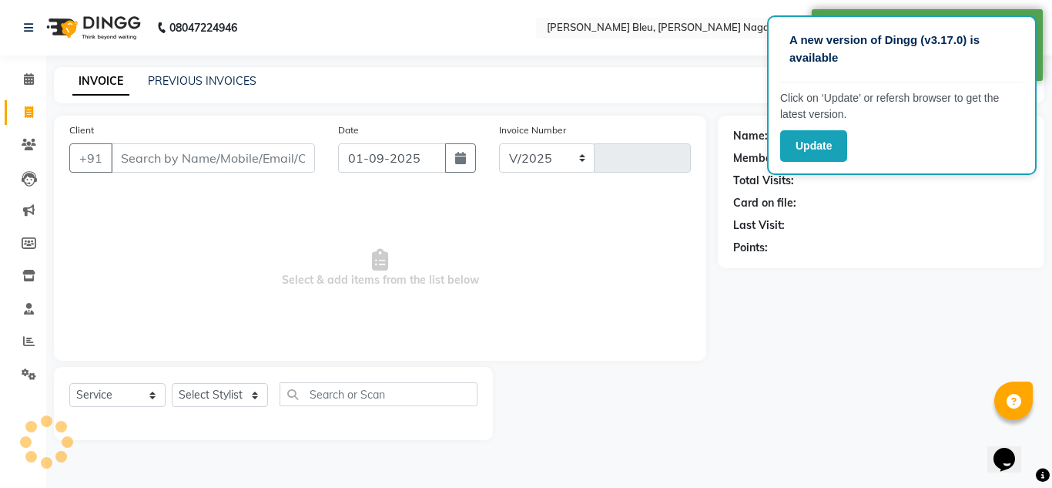
select select "7629"
type input "0734"
click at [467, 159] on button "button" at bounding box center [460, 157] width 31 height 29
select select "9"
select select "2025"
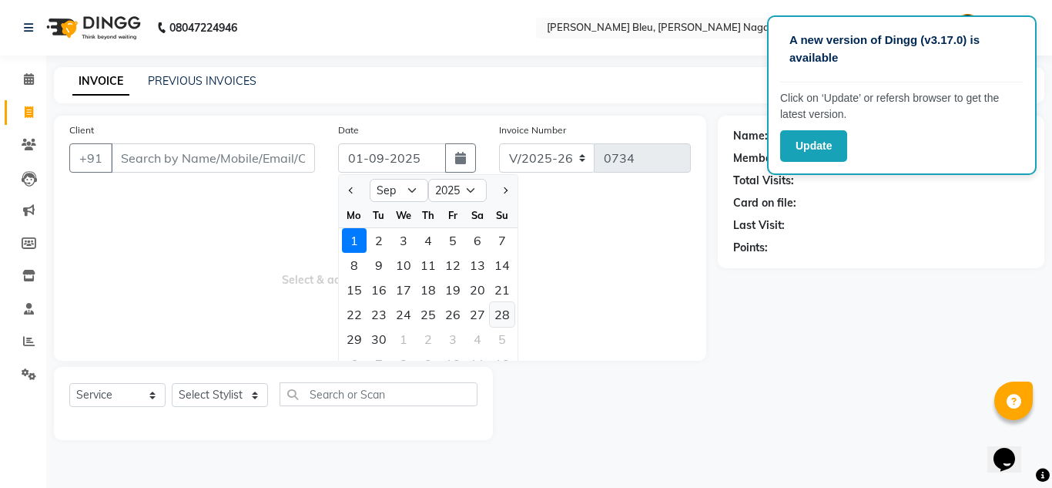
click at [503, 310] on div "28" at bounding box center [502, 314] width 25 height 25
type input "[DATE]"
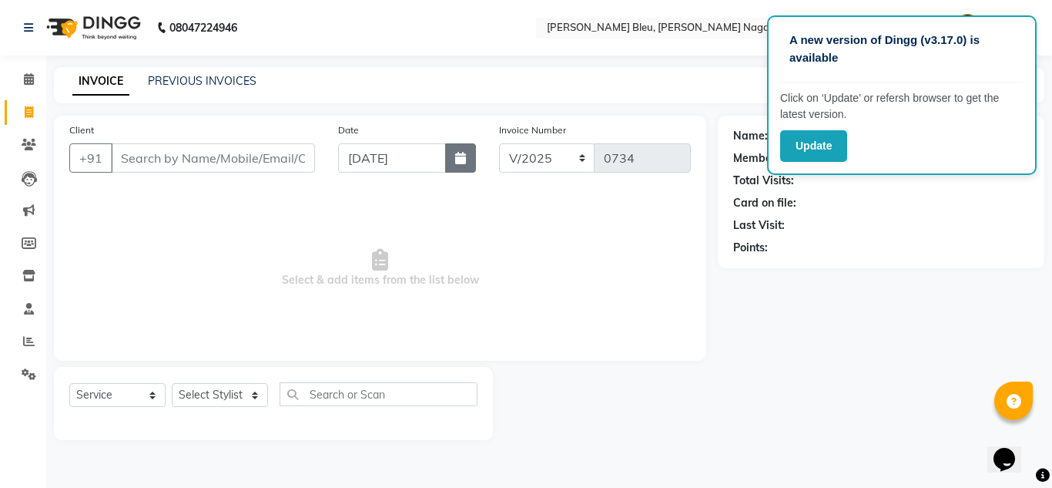
drag, startPoint x: 471, startPoint y: 156, endPoint x: 453, endPoint y: 170, distance: 23.6
click at [471, 156] on button "button" at bounding box center [460, 157] width 31 height 29
select select "9"
select select "2025"
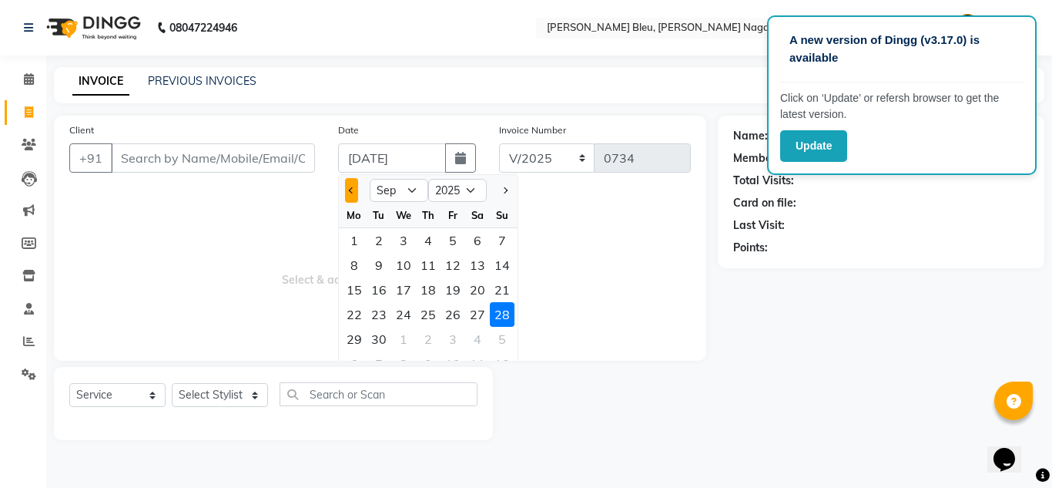
click at [354, 192] on button "Previous month" at bounding box center [351, 190] width 13 height 25
select select "8"
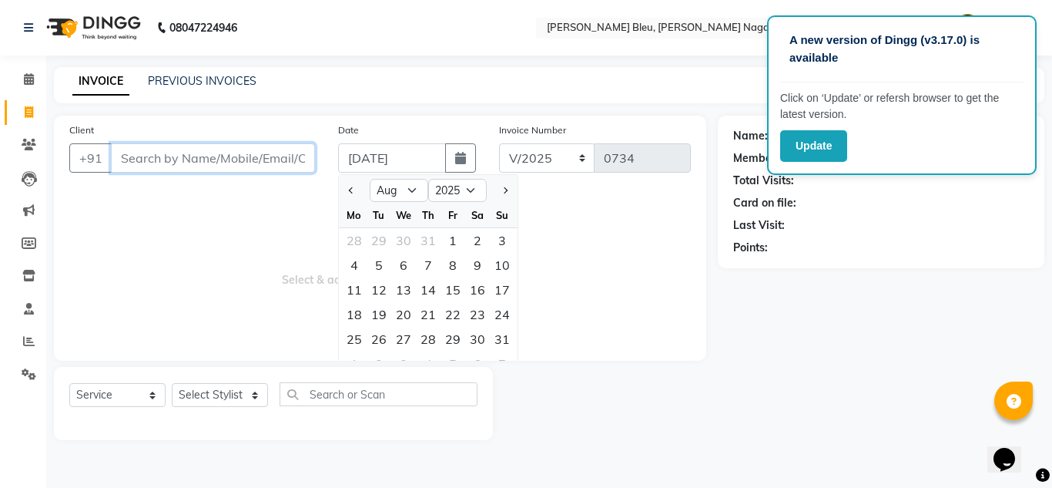
click at [269, 157] on input "Client" at bounding box center [213, 157] width 204 height 29
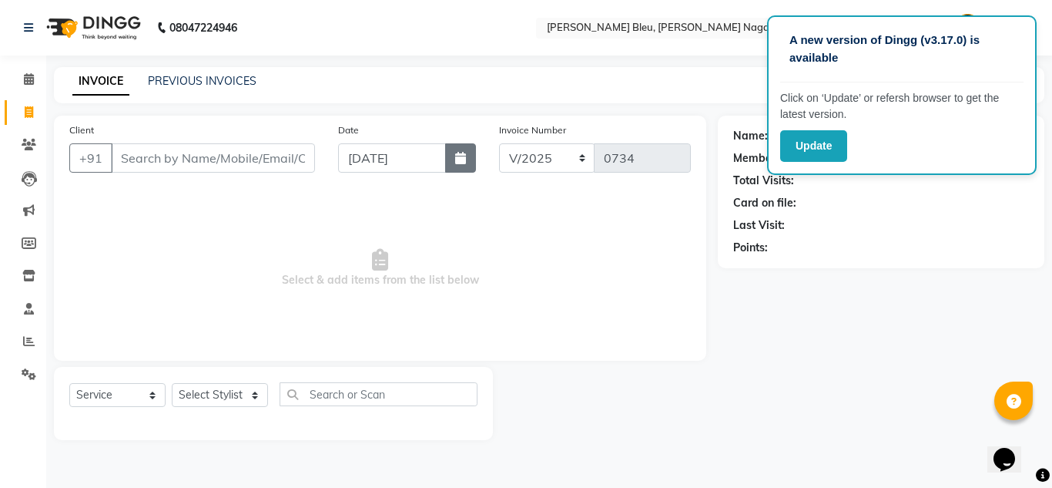
drag, startPoint x: 464, startPoint y: 149, endPoint x: 457, endPoint y: 153, distance: 8.6
click at [464, 149] on button "button" at bounding box center [460, 157] width 31 height 29
select select "9"
select select "2025"
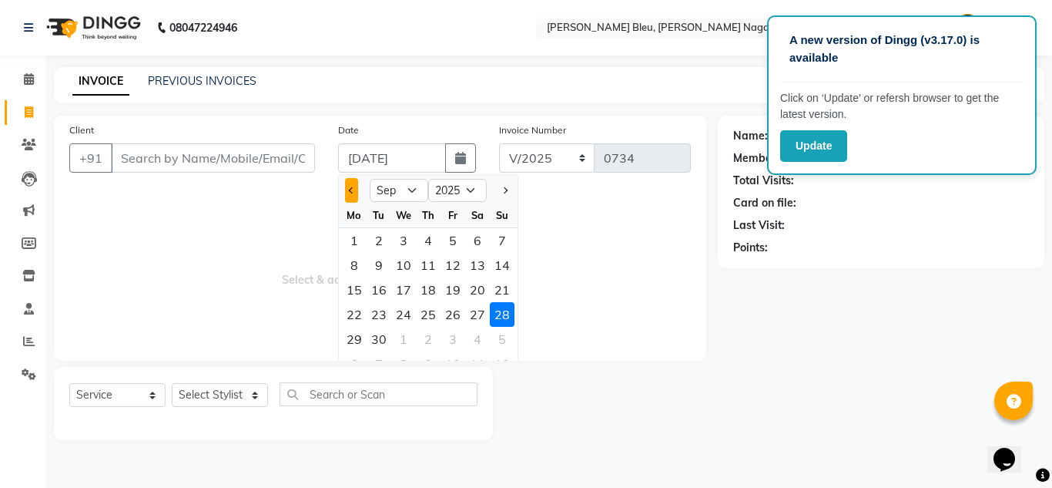
click at [347, 189] on button "Previous month" at bounding box center [351, 190] width 13 height 25
select select "8"
click at [436, 340] on div "28" at bounding box center [428, 339] width 25 height 25
type input "[DATE]"
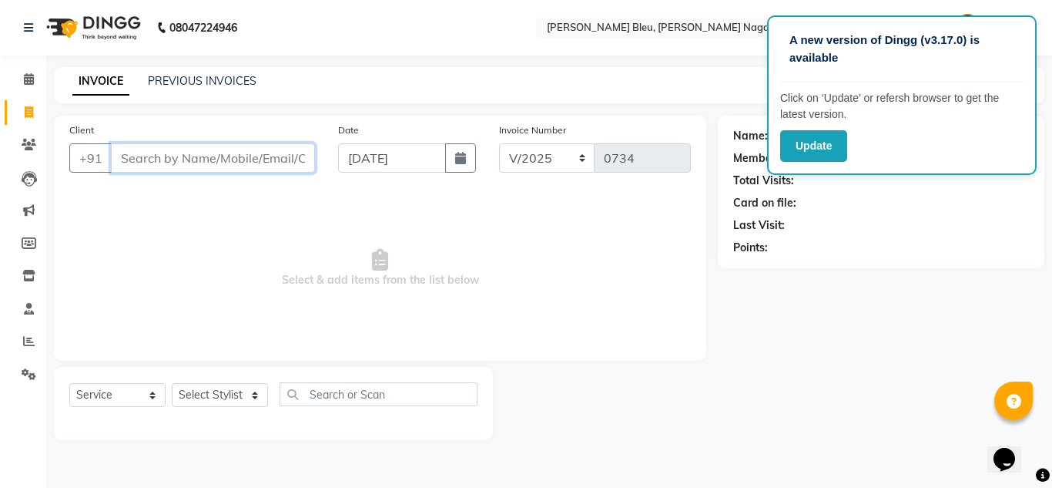
click at [271, 156] on input "Client" at bounding box center [213, 157] width 204 height 29
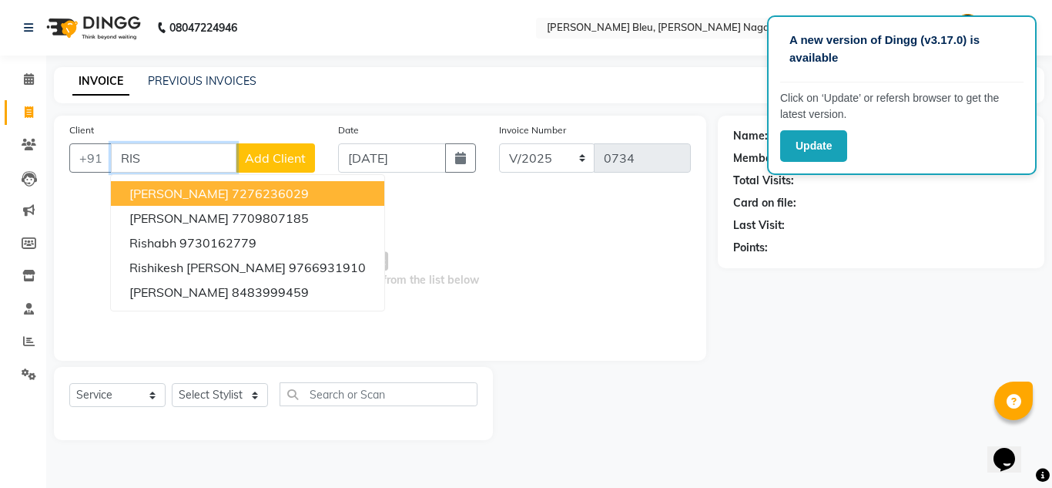
click at [238, 189] on ngb-highlight "7276236029" at bounding box center [270, 193] width 77 height 15
type input "7276236029"
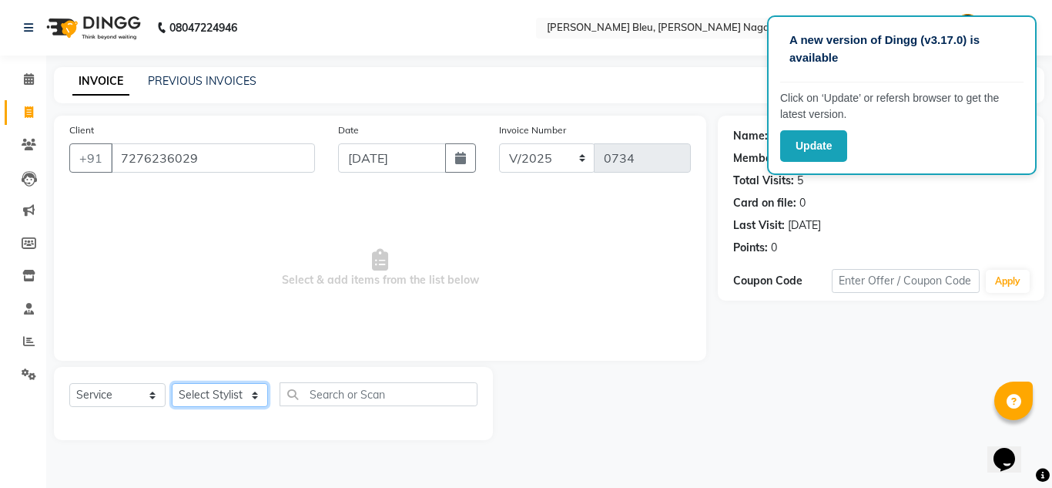
click at [250, 401] on select "Select Stylist [PERSON_NAME] Akash shreewas [PERSON_NAME] [PERSON_NAME] [PERSON…" at bounding box center [220, 395] width 96 height 24
select select "85186"
click at [172, 383] on select "Select Stylist [PERSON_NAME] Akash shreewas [PERSON_NAME] [PERSON_NAME] [PERSON…" at bounding box center [220, 395] width 96 height 24
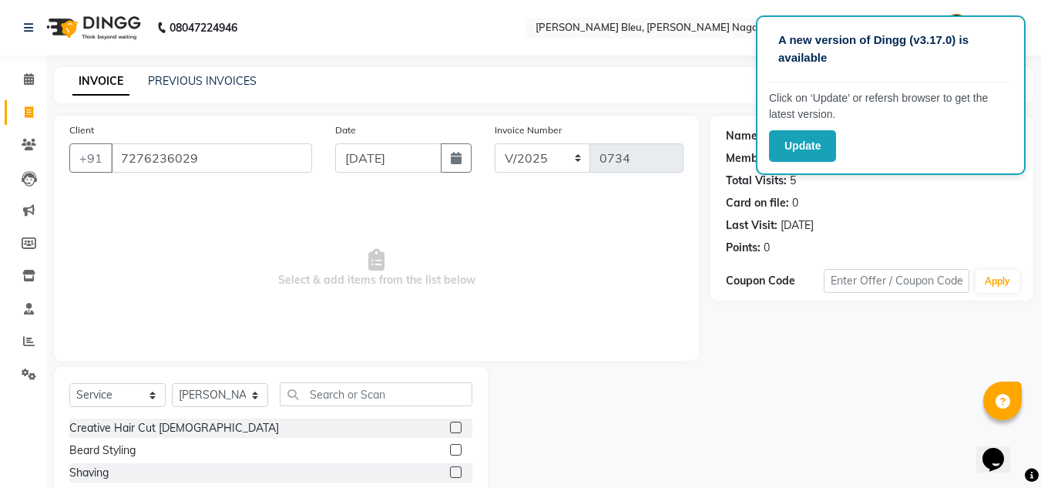
click at [450, 426] on label at bounding box center [456, 427] width 12 height 12
click at [450, 426] on input "checkbox" at bounding box center [455, 428] width 10 height 10
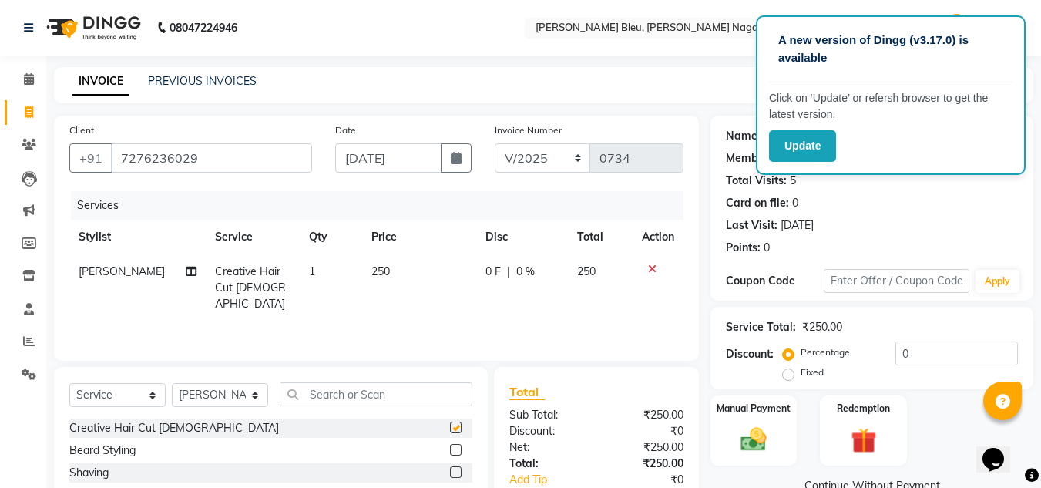
checkbox input "false"
click at [450, 450] on label at bounding box center [456, 450] width 12 height 12
click at [450, 450] on input "checkbox" at bounding box center [455, 450] width 10 height 10
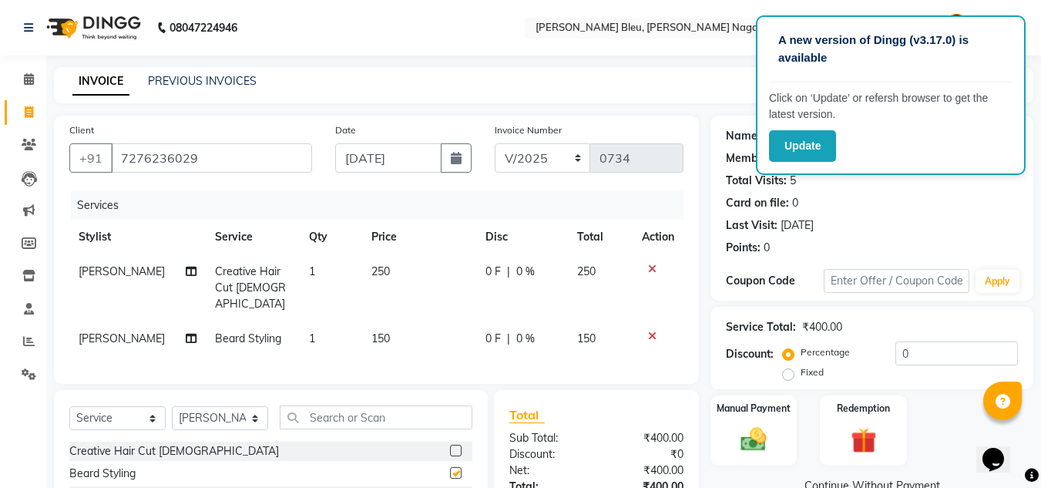
checkbox input "false"
click at [518, 268] on span "0 %" at bounding box center [525, 271] width 18 height 16
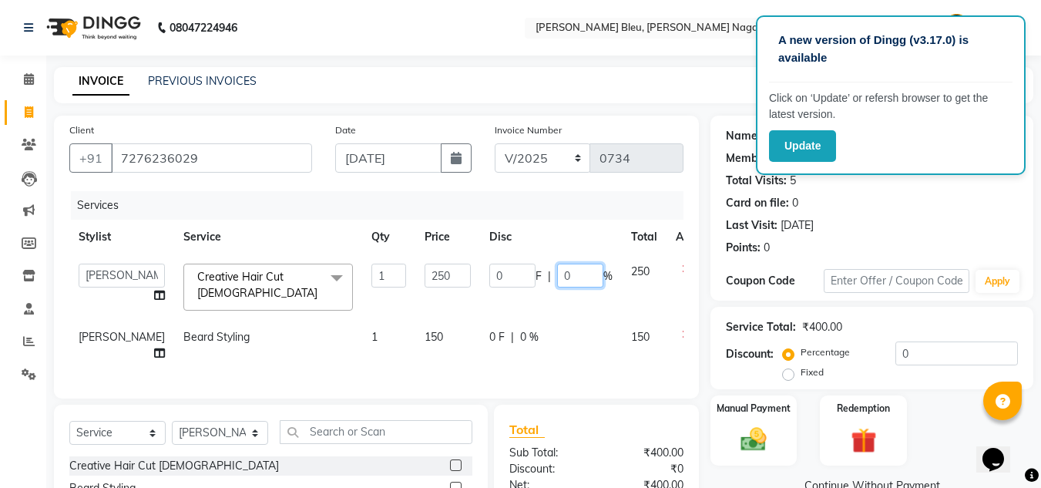
click at [557, 280] on input "0" at bounding box center [580, 275] width 46 height 24
type input "25"
click at [491, 331] on td "0 F | 0 %" at bounding box center [551, 345] width 142 height 51
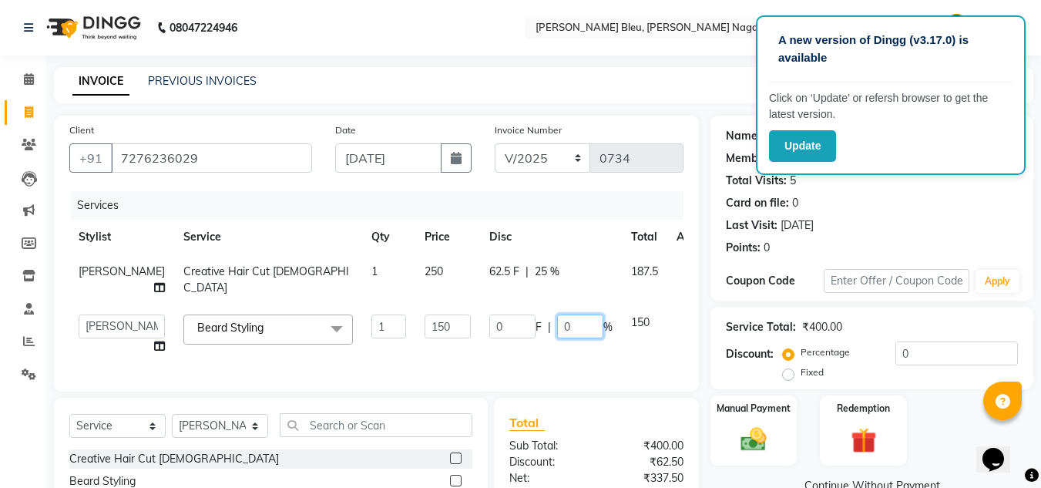
click at [557, 338] on input "0" at bounding box center [580, 326] width 46 height 24
type input "25"
click at [608, 462] on div "Total Sub Total: ₹400.00 Discount: ₹62.50 Net: ₹337.50 Total: ₹337.50 Add Tip ₹…" at bounding box center [596, 494] width 174 height 163
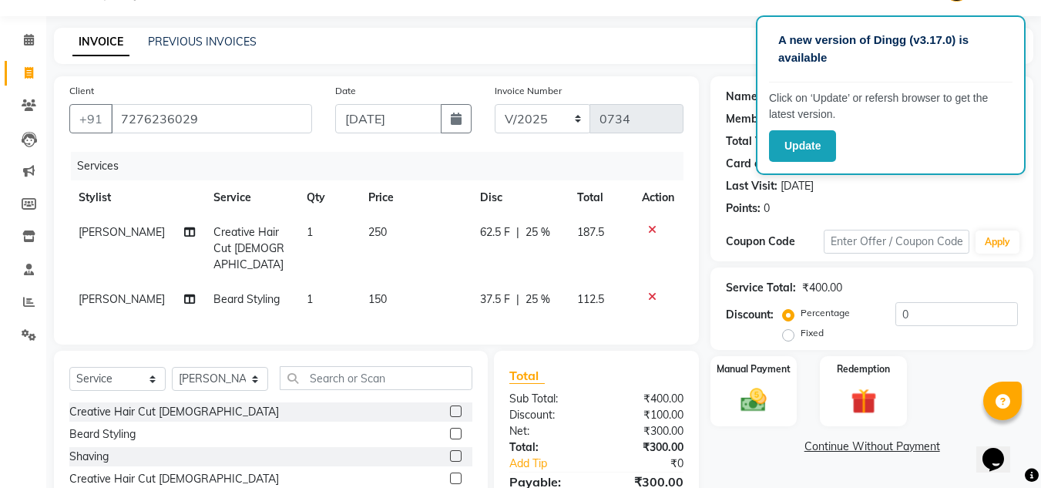
scroll to position [77, 0]
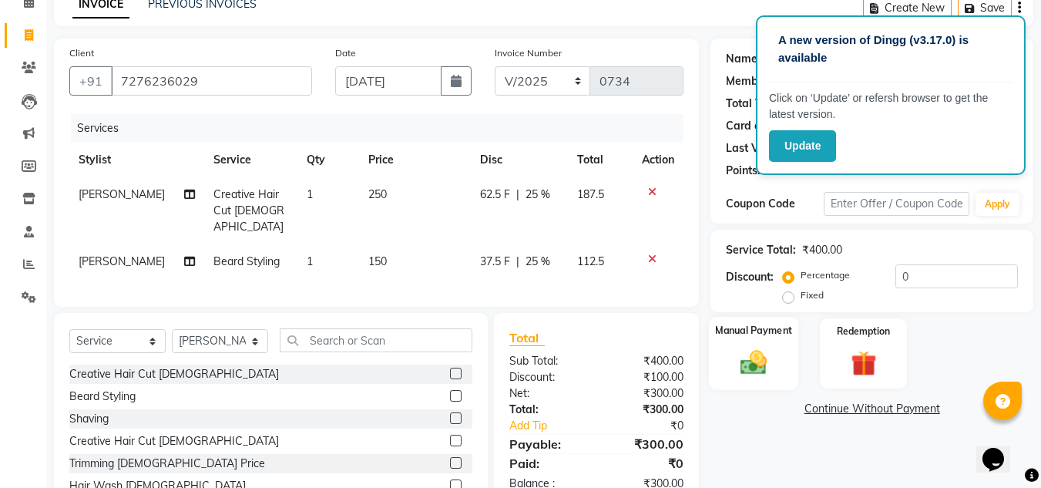
click at [748, 360] on img at bounding box center [753, 362] width 43 height 31
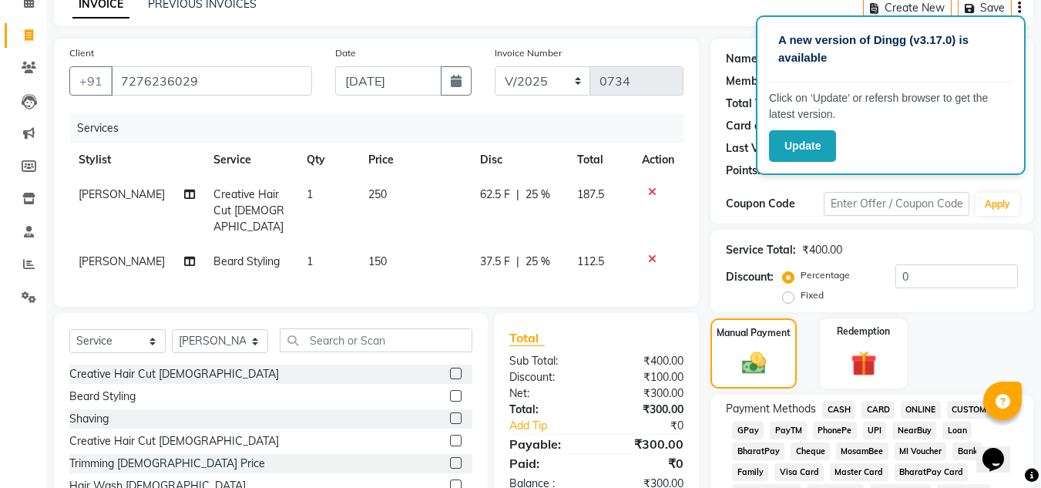
click at [922, 411] on span "ONLINE" at bounding box center [920, 410] width 40 height 18
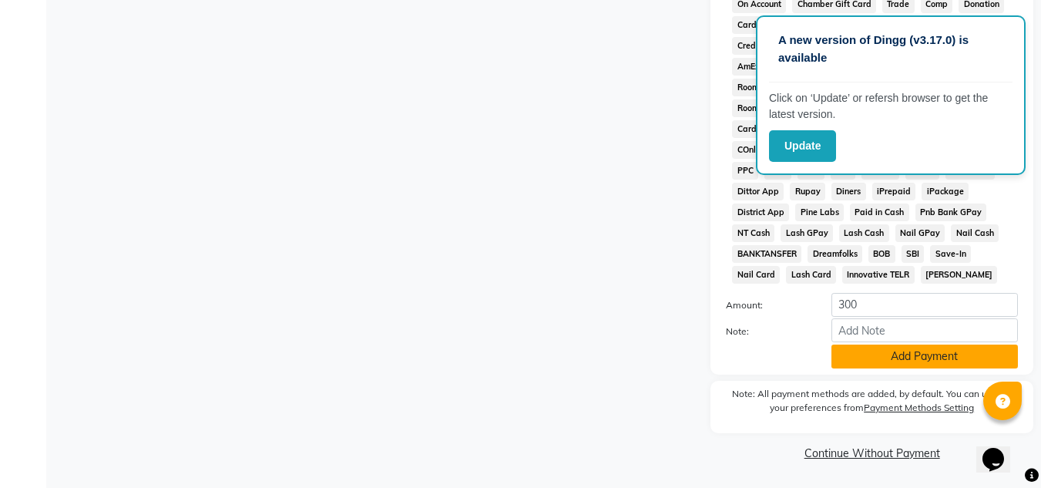
click at [886, 360] on button "Add Payment" at bounding box center [924, 356] width 186 height 24
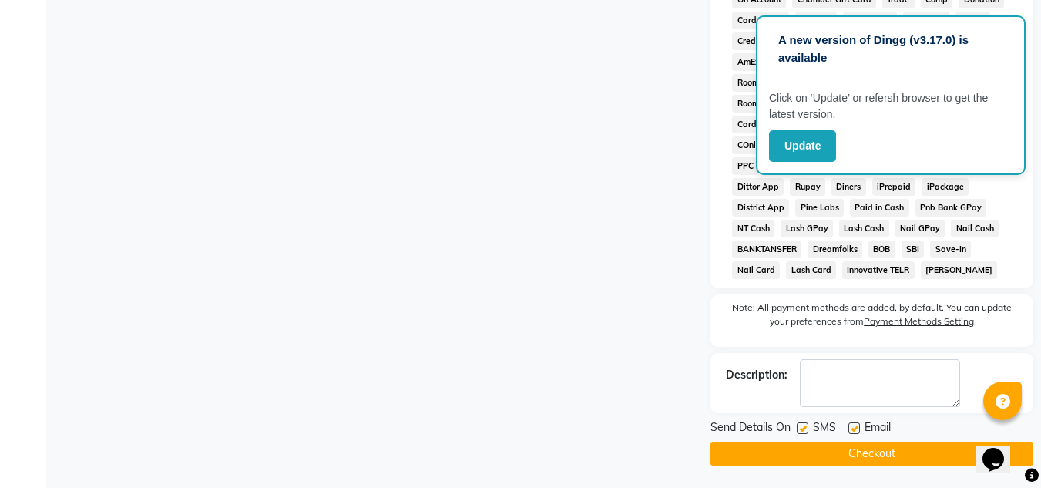
scroll to position [696, 0]
click at [854, 464] on button "Checkout" at bounding box center [871, 453] width 323 height 24
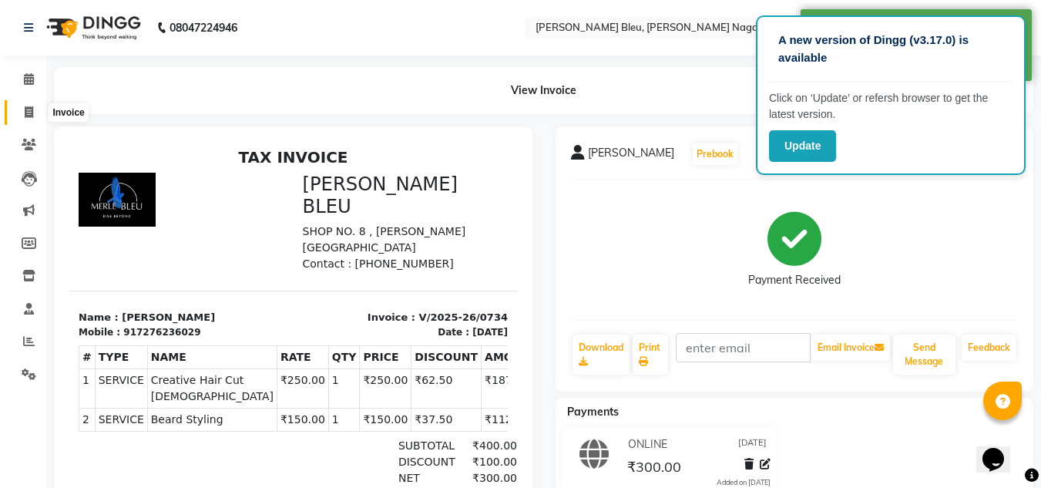
click at [32, 112] on icon at bounding box center [29, 112] width 8 height 12
select select "service"
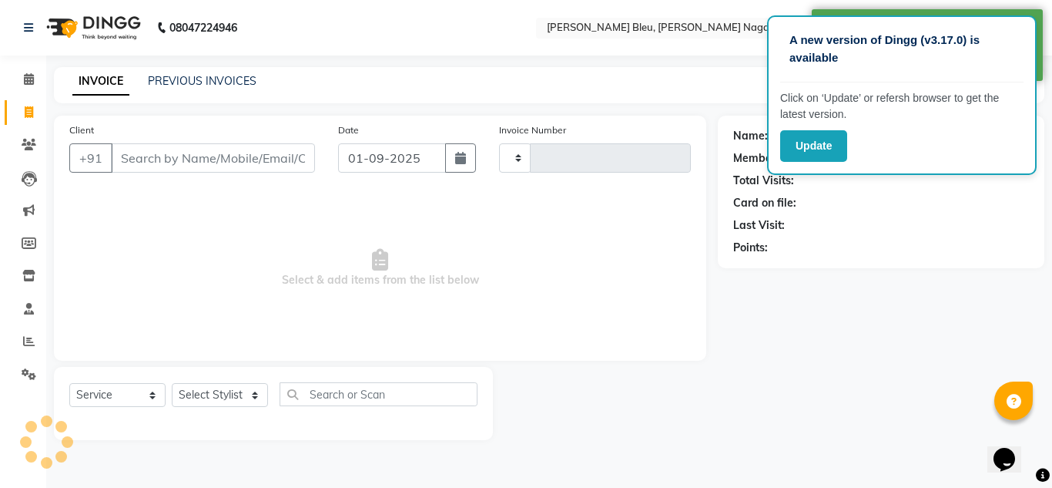
type input "0735"
select select "7629"
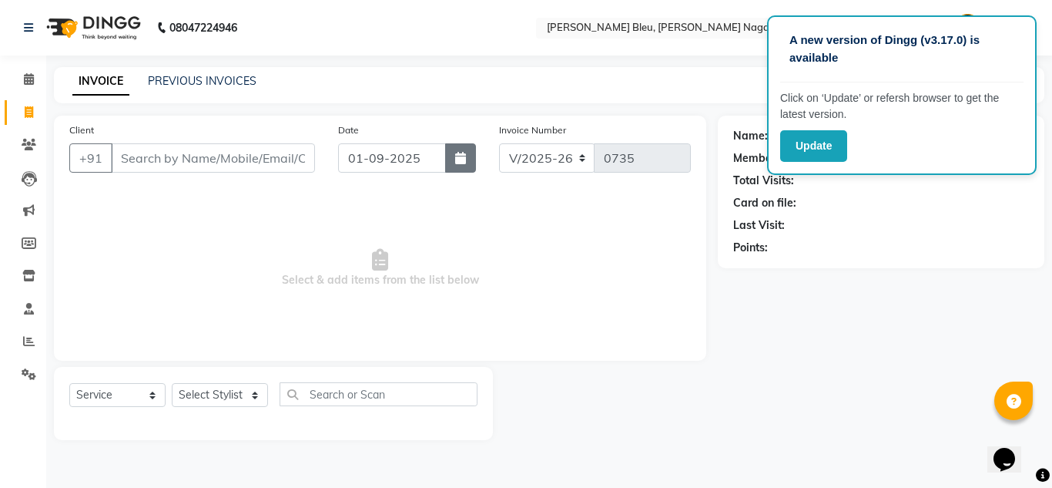
click at [457, 169] on button "button" at bounding box center [460, 157] width 31 height 29
select select "9"
select select "2025"
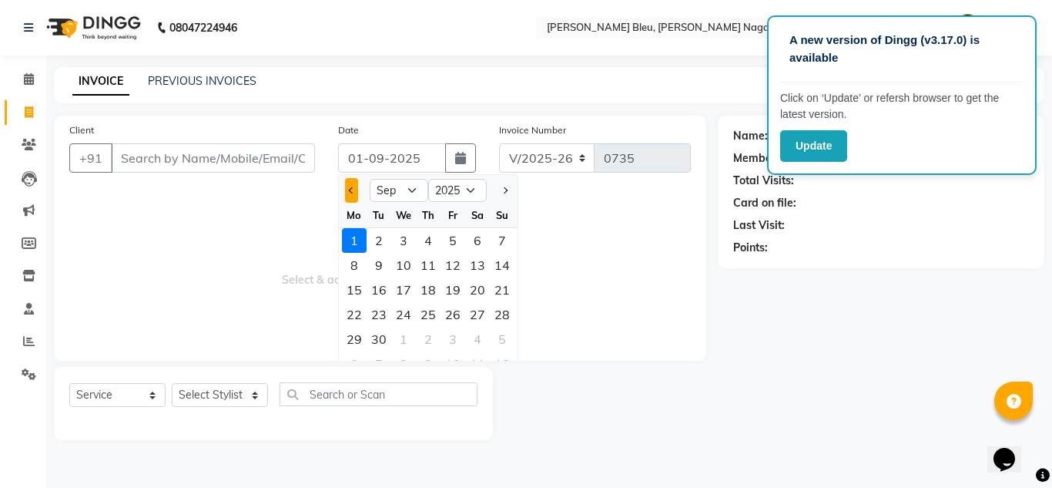
click at [347, 187] on button "Previous month" at bounding box center [351, 190] width 13 height 25
select select "8"
click at [451, 340] on div "29" at bounding box center [453, 339] width 25 height 25
type input "[DATE]"
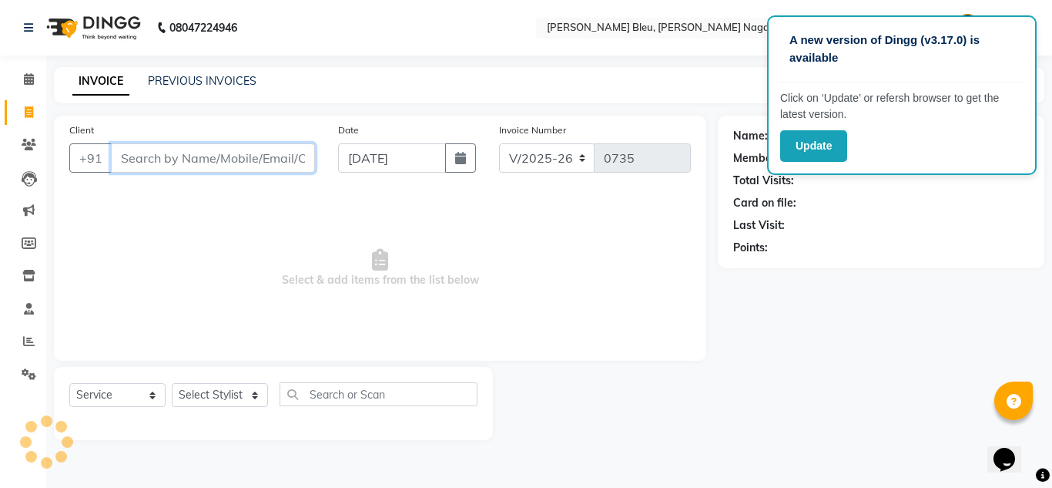
click at [236, 161] on input "Client" at bounding box center [213, 157] width 204 height 29
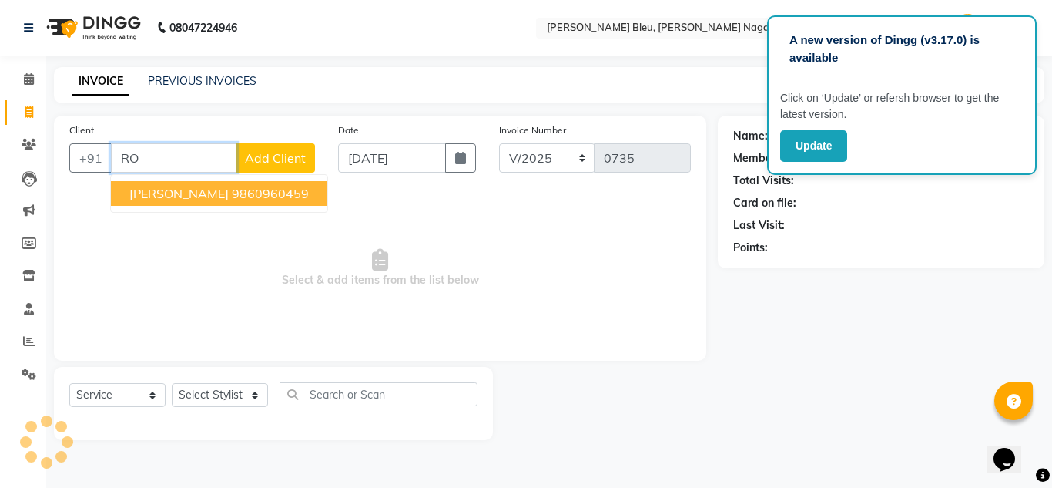
type input "R"
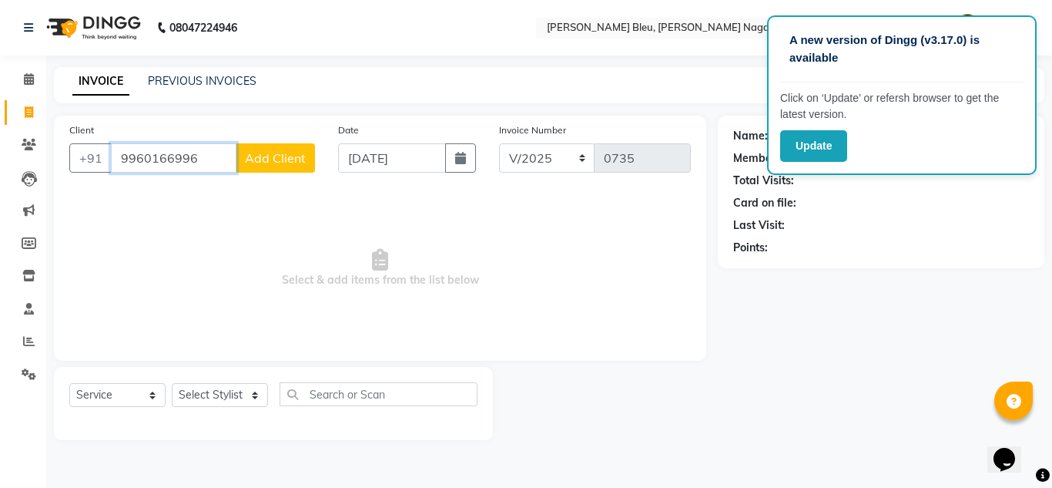
type input "9960166996"
click at [291, 153] on span "Add Client" at bounding box center [275, 157] width 61 height 15
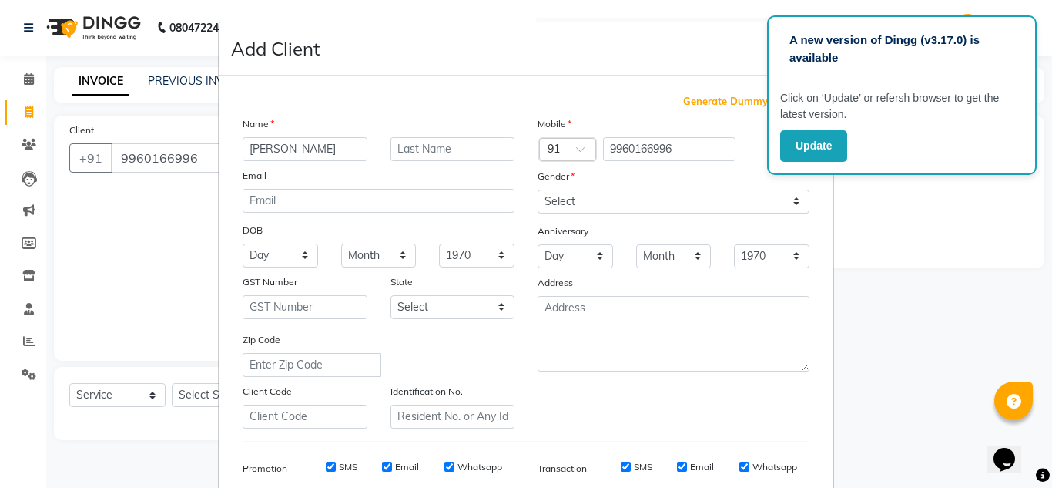
type input "[PERSON_NAME]"
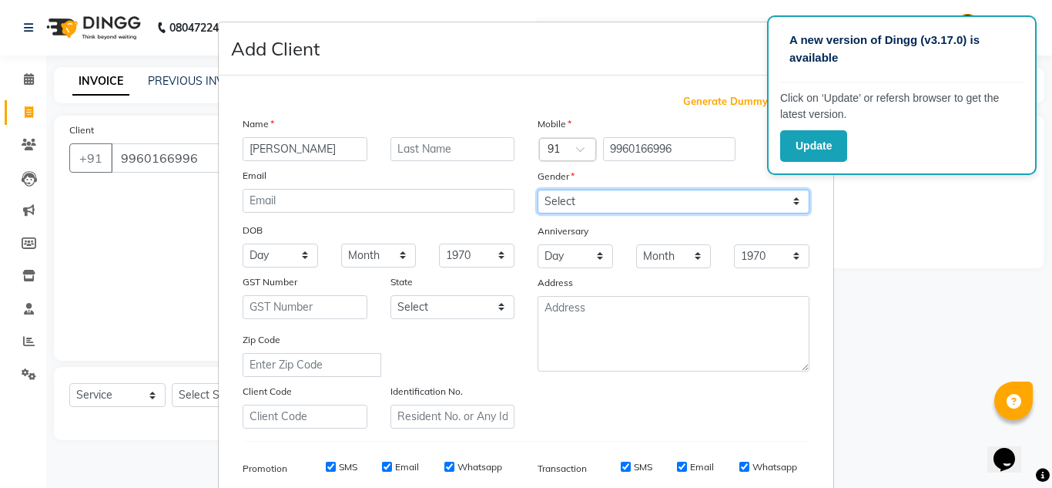
click at [621, 192] on select "Select [DEMOGRAPHIC_DATA] [DEMOGRAPHIC_DATA] Other Prefer Not To Say" at bounding box center [674, 201] width 272 height 24
click at [538, 189] on select "Select [DEMOGRAPHIC_DATA] [DEMOGRAPHIC_DATA] Other Prefer Not To Say" at bounding box center [674, 201] width 272 height 24
click at [600, 212] on select "Select [DEMOGRAPHIC_DATA] [DEMOGRAPHIC_DATA] Other Prefer Not To Say" at bounding box center [674, 201] width 272 height 24
select select "[DEMOGRAPHIC_DATA]"
click at [538, 189] on select "Select [DEMOGRAPHIC_DATA] [DEMOGRAPHIC_DATA] Other Prefer Not To Say" at bounding box center [674, 201] width 272 height 24
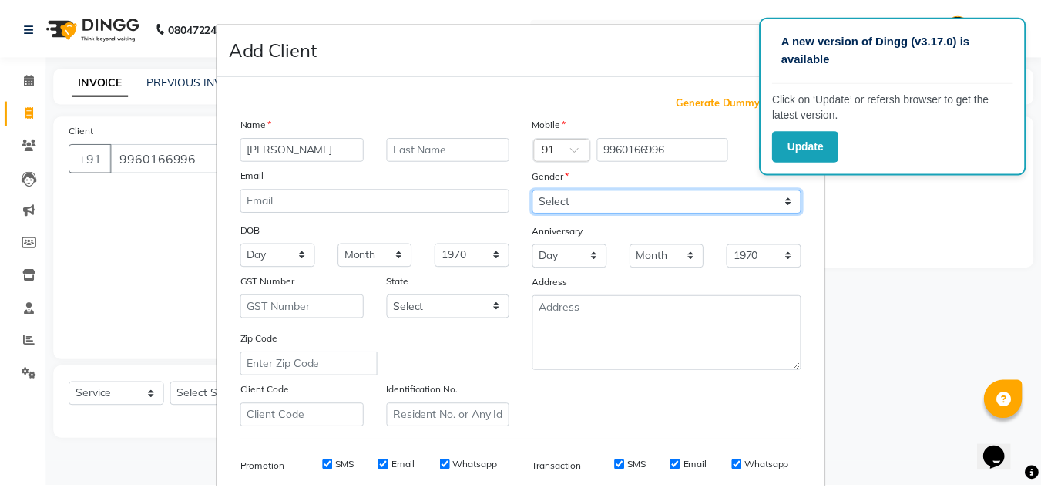
scroll to position [223, 0]
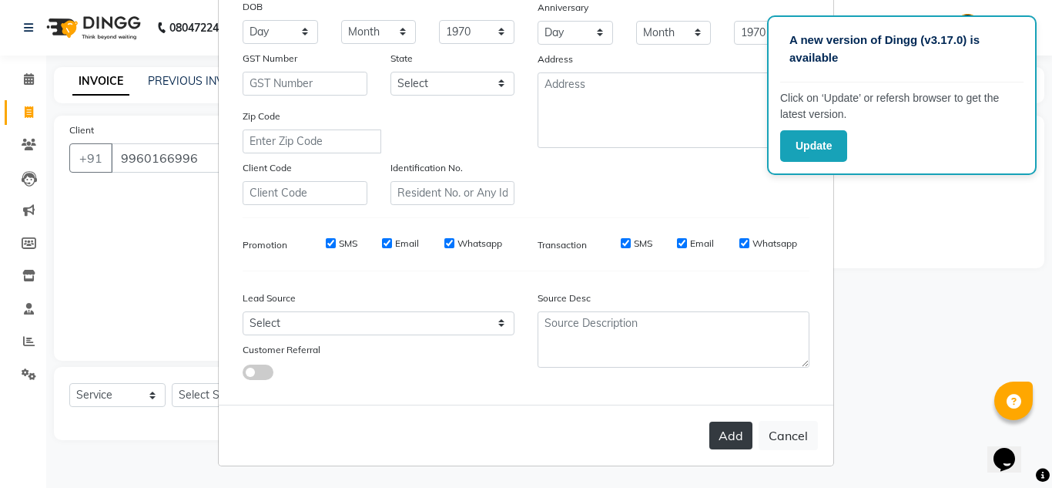
click at [717, 424] on button "Add" at bounding box center [730, 435] width 43 height 28
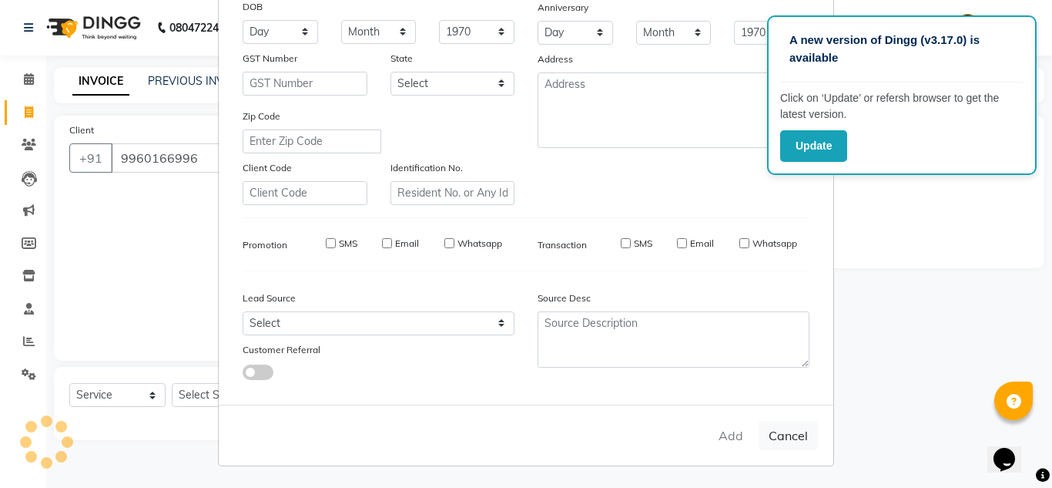
select select
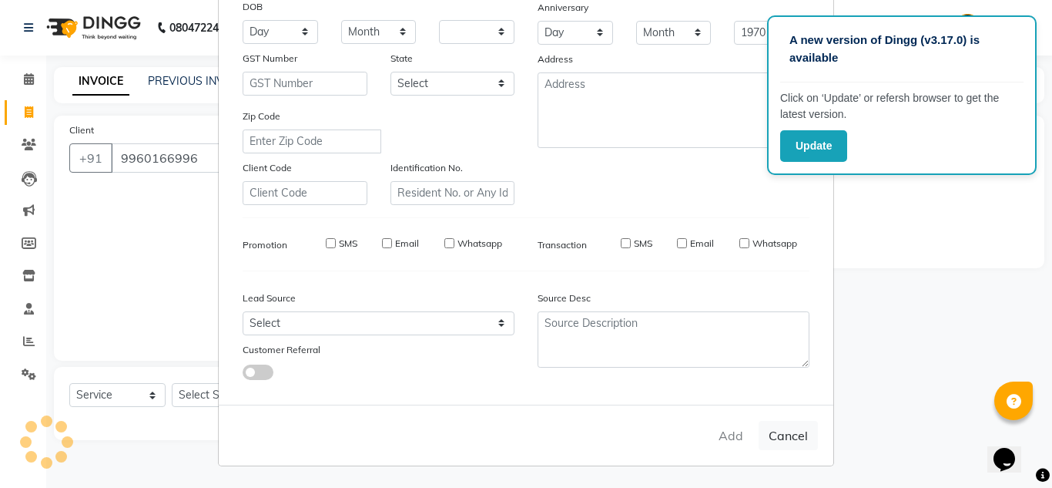
select select
checkbox input "false"
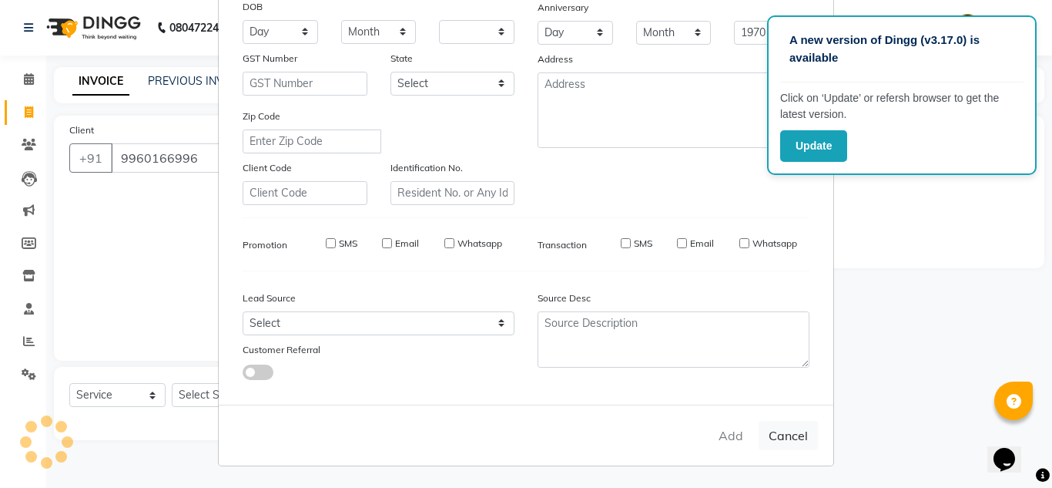
checkbox input "false"
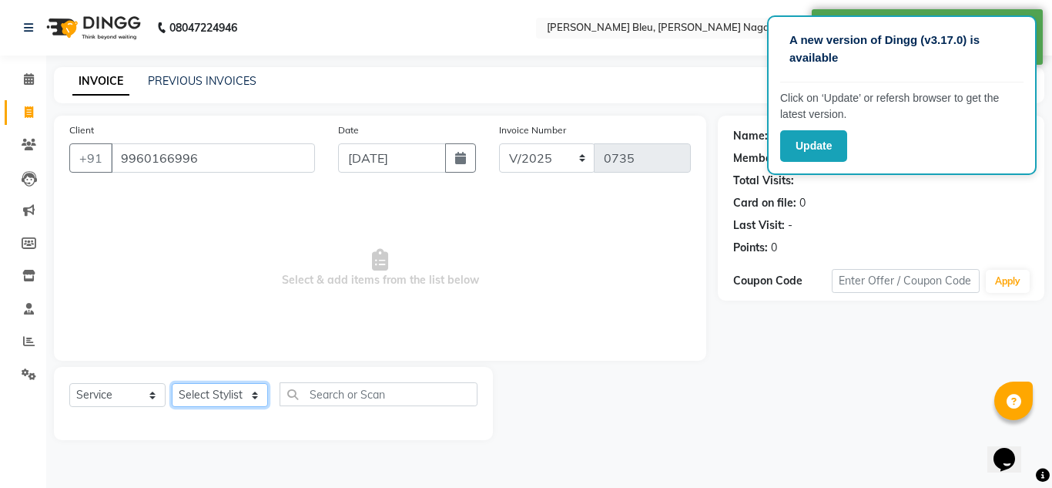
click at [260, 400] on select "Select Stylist [PERSON_NAME] Akash shreewas [PERSON_NAME] [PERSON_NAME] [PERSON…" at bounding box center [220, 395] width 96 height 24
select select "86199"
click at [172, 383] on select "Select Stylist [PERSON_NAME] Akash shreewas [PERSON_NAME] [PERSON_NAME] [PERSON…" at bounding box center [220, 395] width 96 height 24
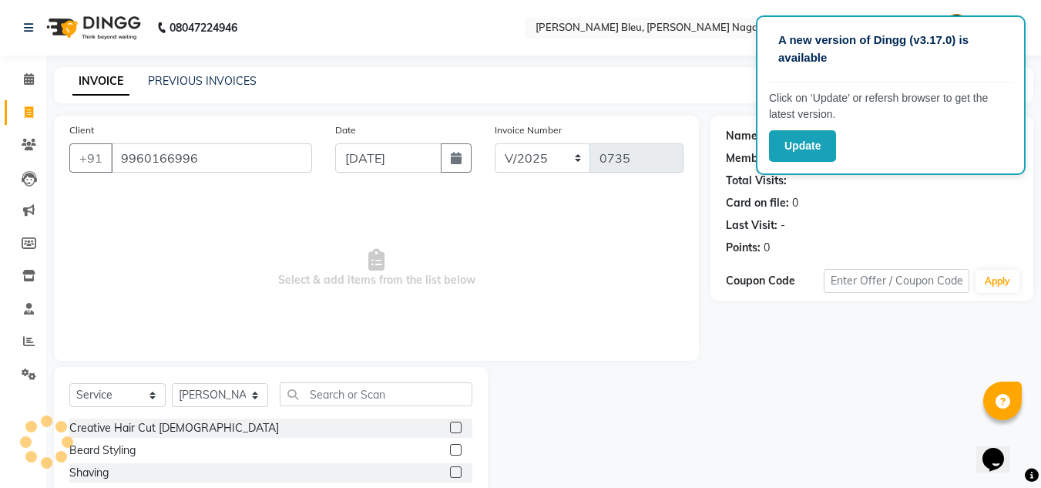
click at [450, 428] on label at bounding box center [456, 427] width 12 height 12
click at [450, 428] on input "checkbox" at bounding box center [455, 428] width 10 height 10
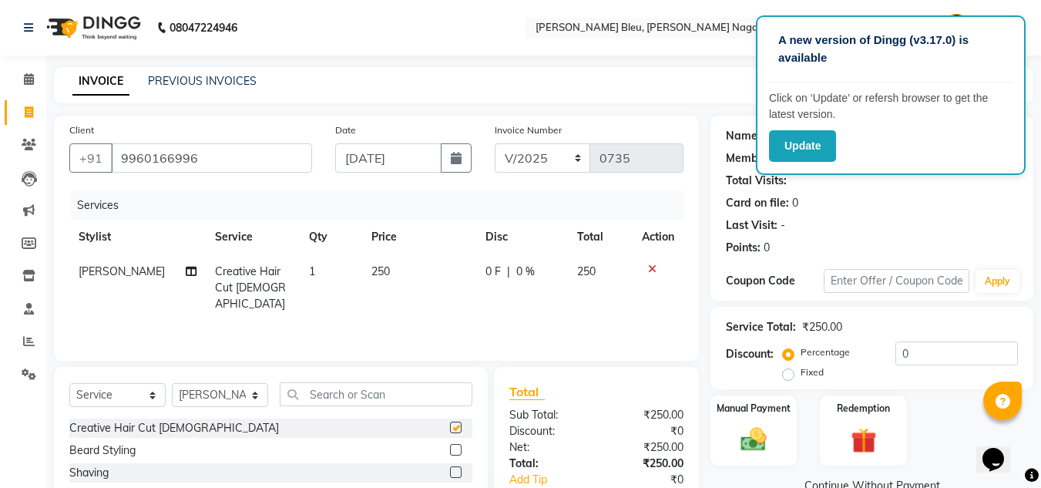
checkbox input "false"
click at [450, 448] on label at bounding box center [456, 450] width 12 height 12
click at [450, 448] on input "checkbox" at bounding box center [455, 450] width 10 height 10
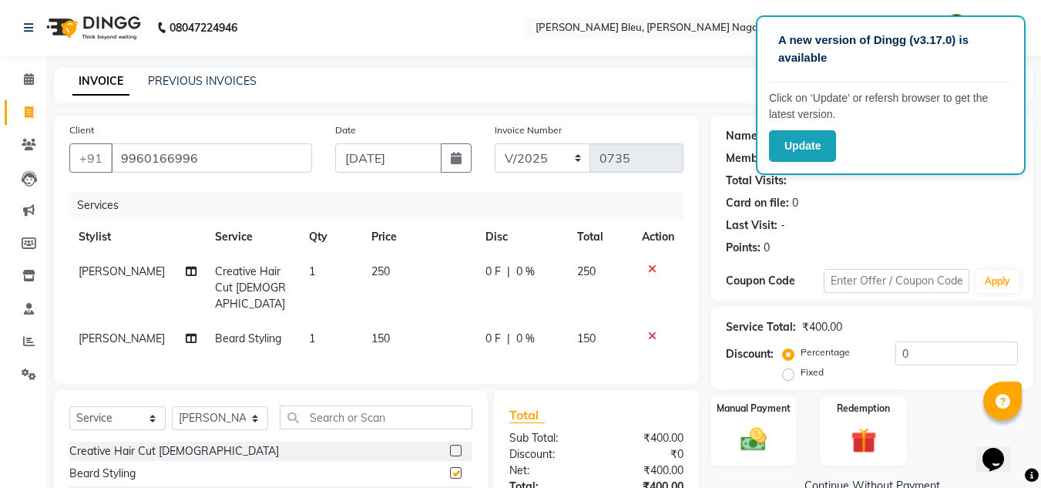
checkbox input "false"
click at [394, 269] on td "250" at bounding box center [419, 287] width 114 height 67
select select "86199"
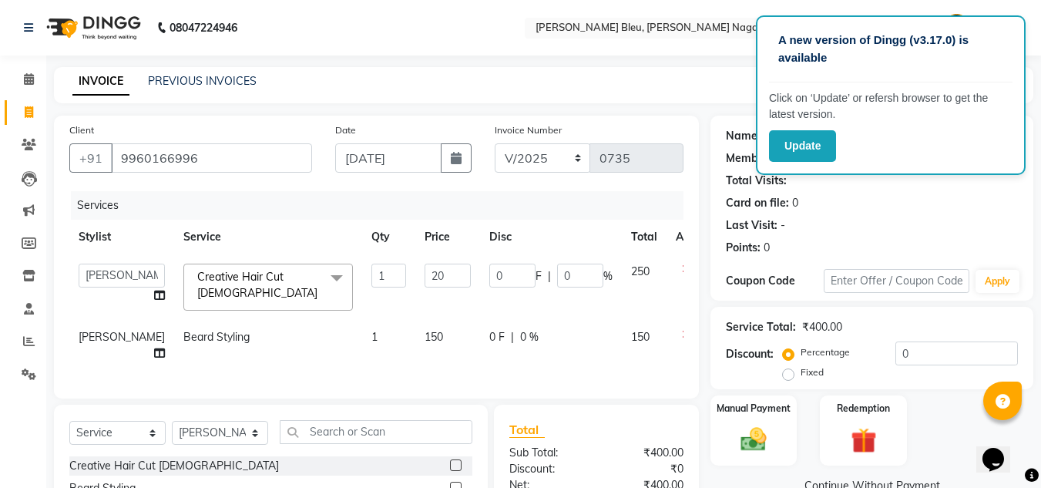
type input "200"
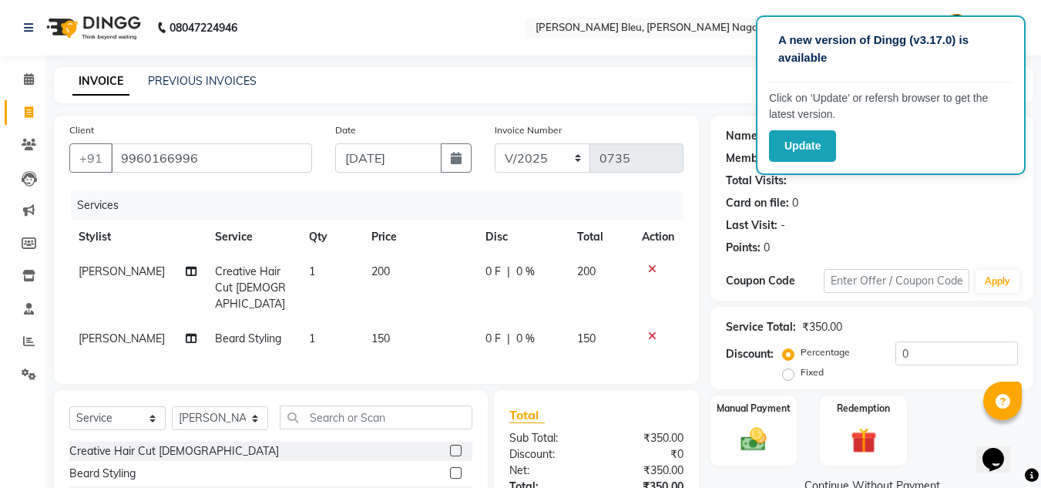
click at [407, 321] on td "150" at bounding box center [419, 338] width 114 height 35
select select "86199"
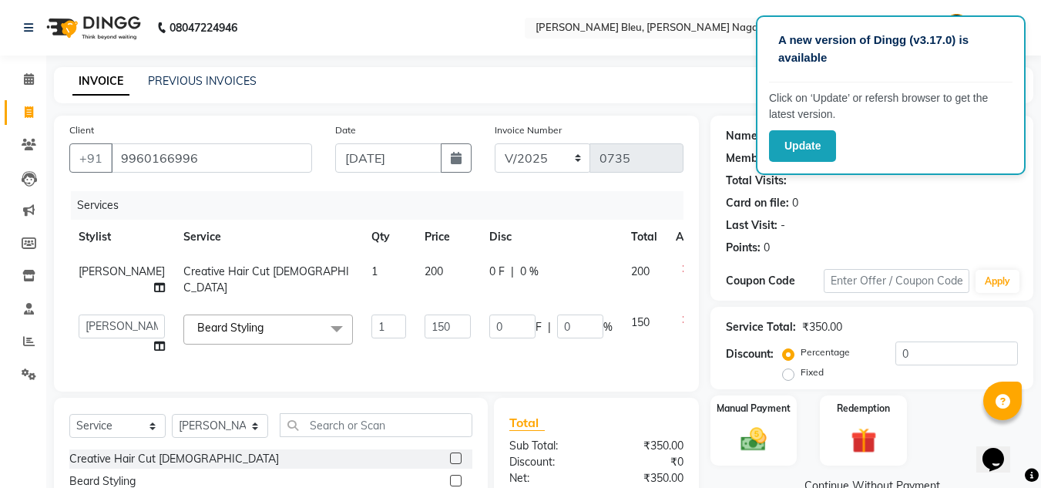
click at [415, 321] on td "150" at bounding box center [447, 334] width 65 height 59
click at [424, 337] on input "150" at bounding box center [447, 326] width 46 height 24
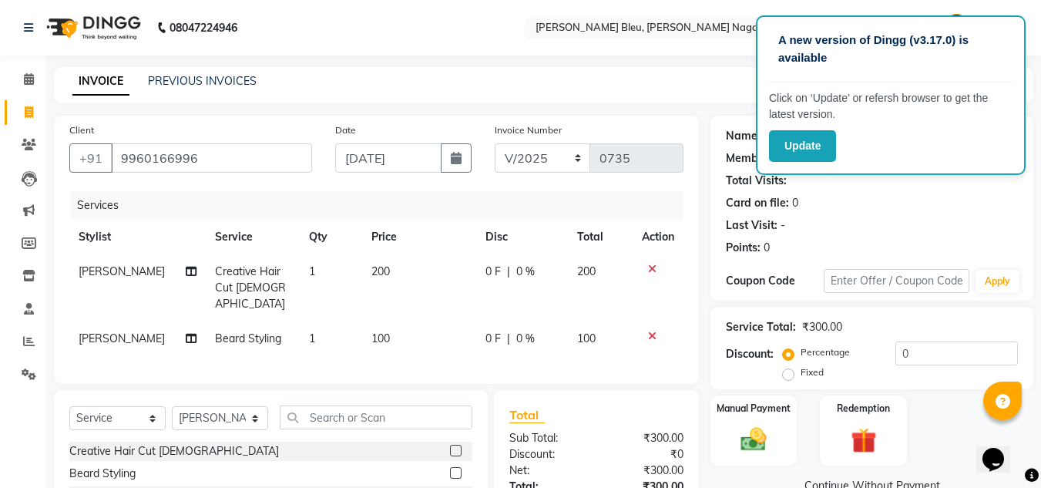
click at [577, 436] on div "Total Sub Total: ₹300.00 Discount: ₹0 Net: ₹300.00 Total: ₹300.00 Add Tip ₹0 Pa…" at bounding box center [596, 487] width 205 height 194
click at [143, 415] on select "Select Service Product Membership Package Voucher Prepaid Gift Card" at bounding box center [117, 418] width 96 height 24
click at [69, 406] on select "Select Service Product Membership Package Voucher Prepaid Gift Card" at bounding box center [117, 418] width 96 height 24
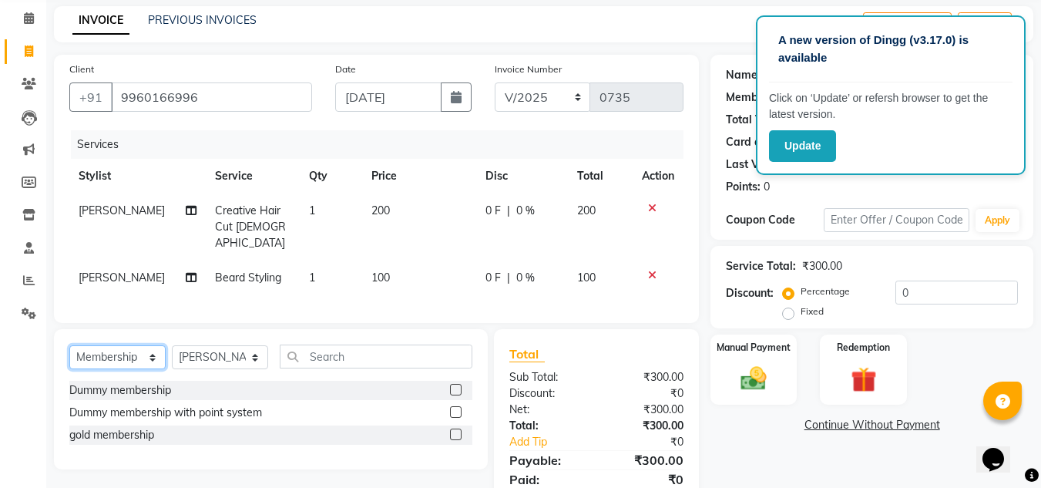
scroll to position [115, 0]
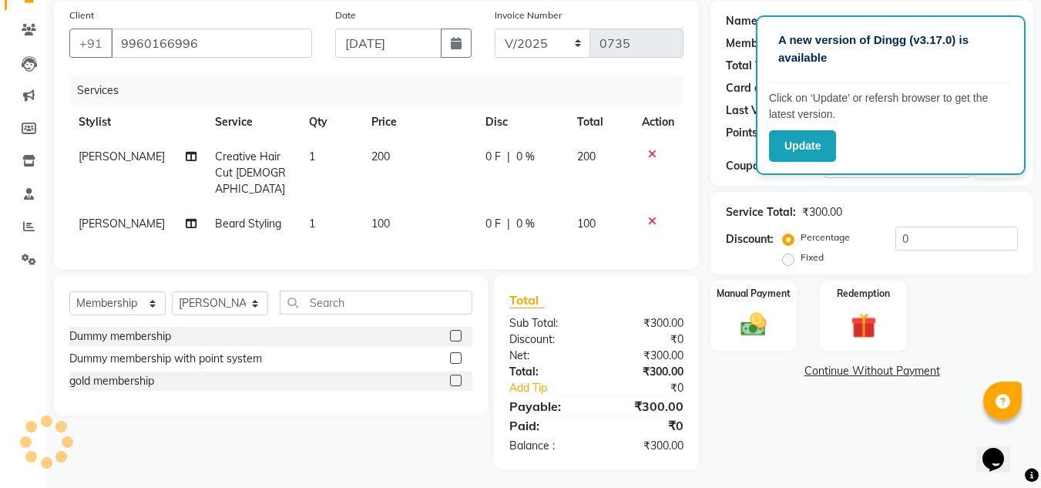
click at [455, 374] on label at bounding box center [456, 380] width 12 height 12
click at [455, 376] on input "checkbox" at bounding box center [455, 381] width 10 height 10
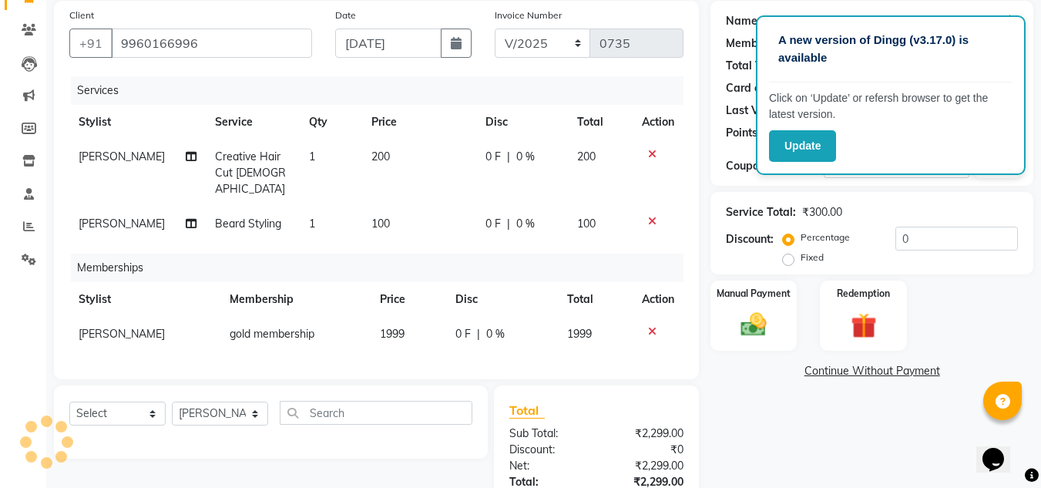
click at [409, 317] on td "1999" at bounding box center [408, 334] width 75 height 35
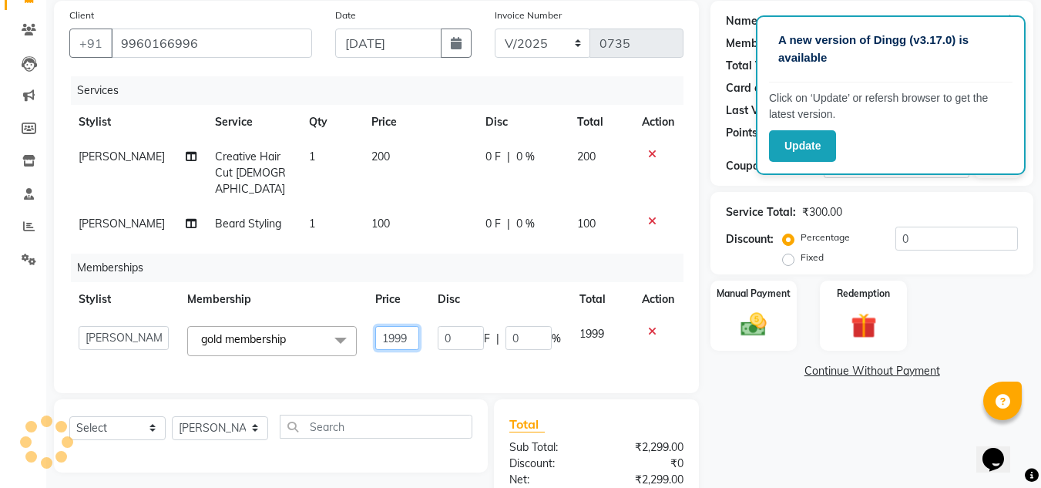
click at [409, 326] on input "1999" at bounding box center [397, 338] width 44 height 24
click at [578, 439] on div "Sub Total:" at bounding box center [547, 447] width 99 height 16
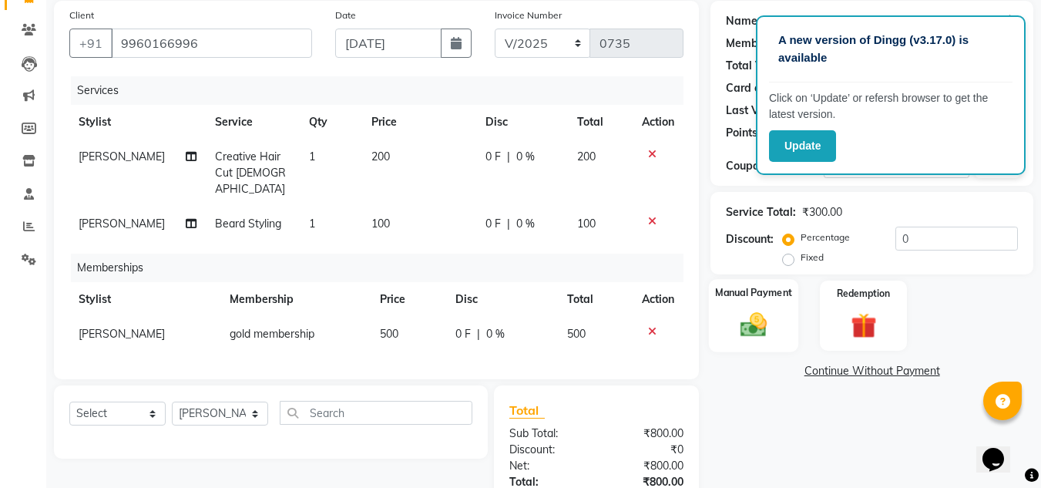
click at [746, 330] on img at bounding box center [753, 324] width 43 height 31
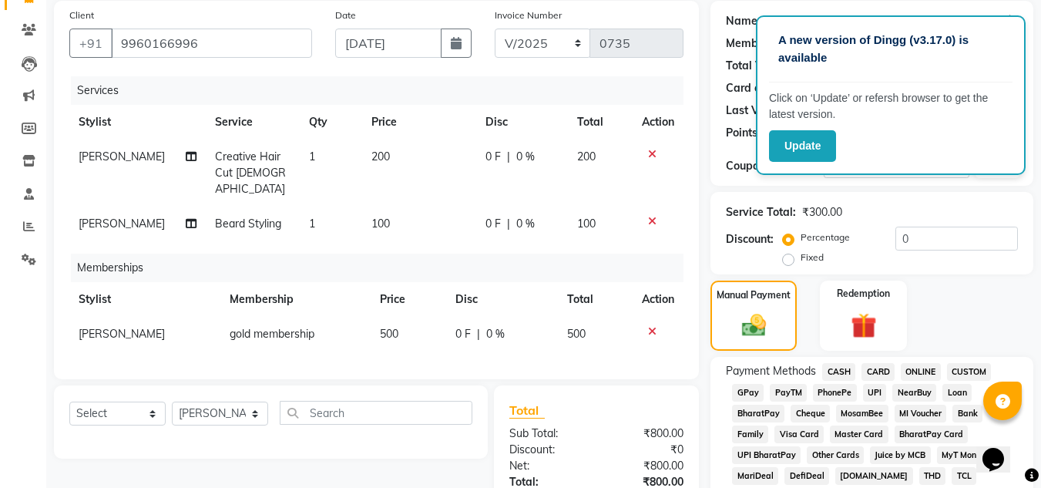
click at [923, 366] on span "ONLINE" at bounding box center [920, 372] width 40 height 18
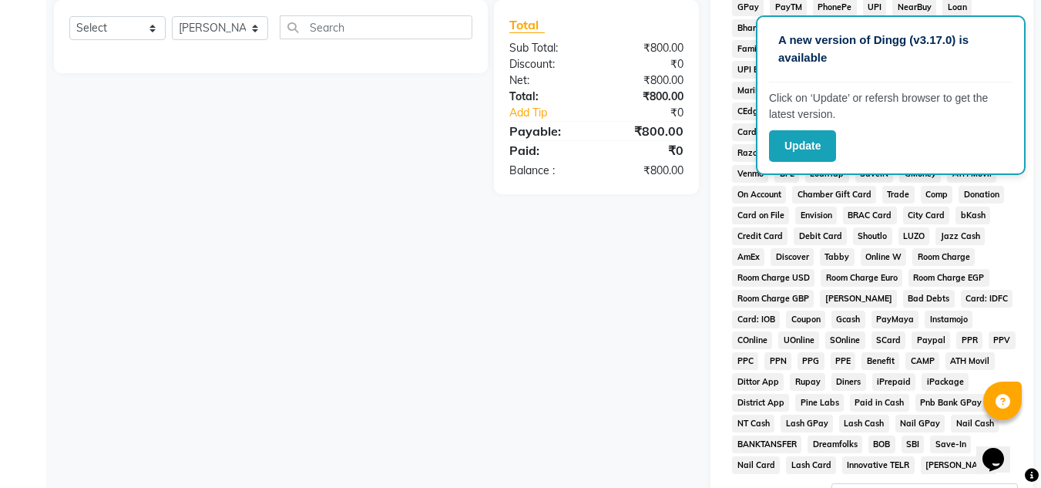
scroll to position [690, 0]
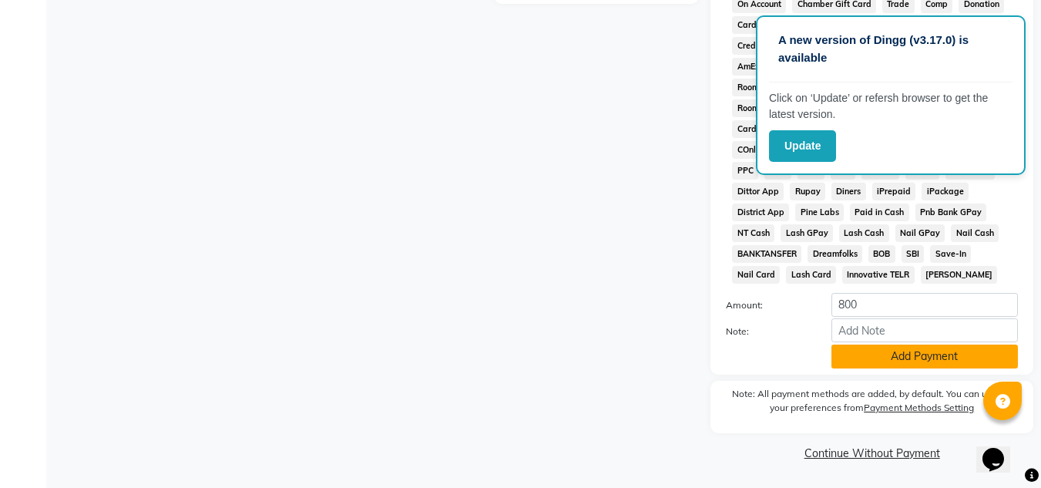
click at [905, 363] on button "Add Payment" at bounding box center [924, 356] width 186 height 24
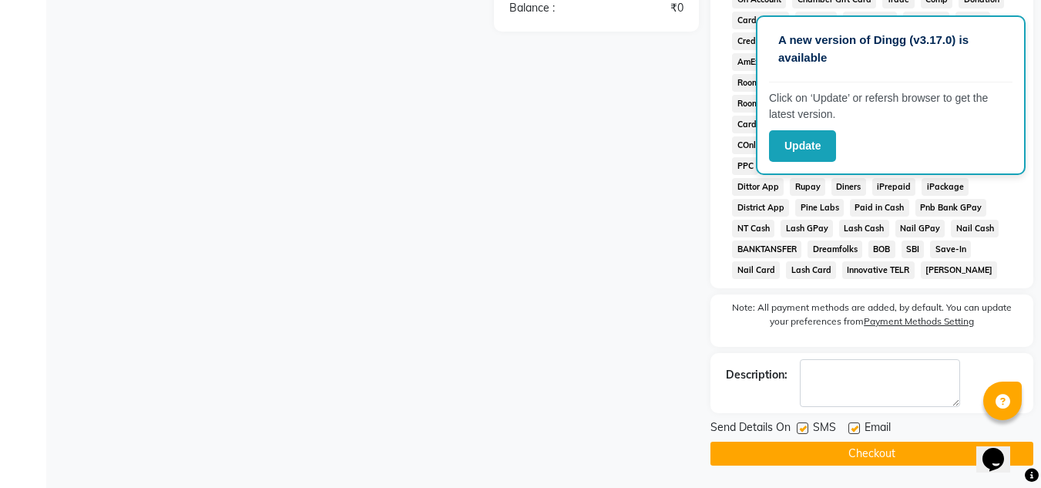
scroll to position [696, 0]
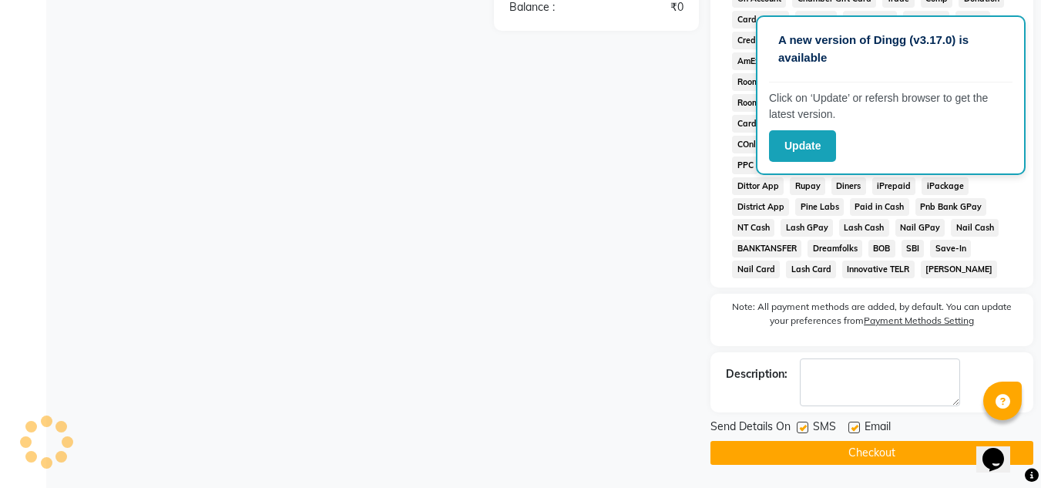
click at [909, 457] on button "Checkout" at bounding box center [871, 453] width 323 height 24
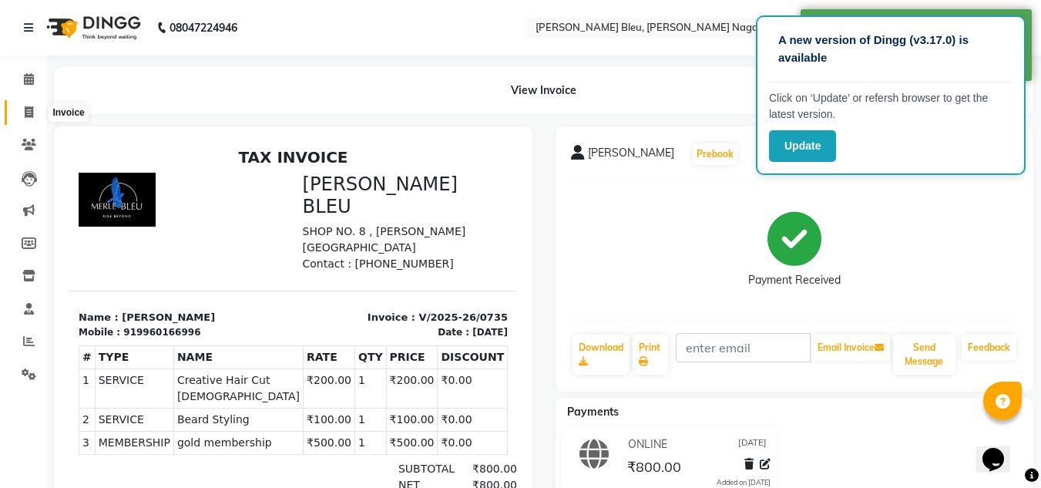
click at [35, 116] on span at bounding box center [28, 113] width 27 height 18
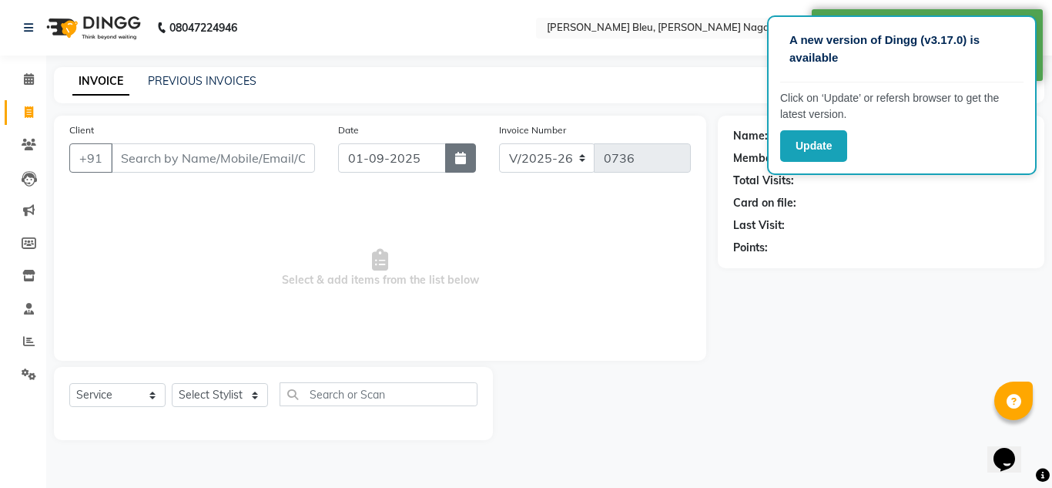
click at [454, 161] on button "button" at bounding box center [460, 157] width 31 height 29
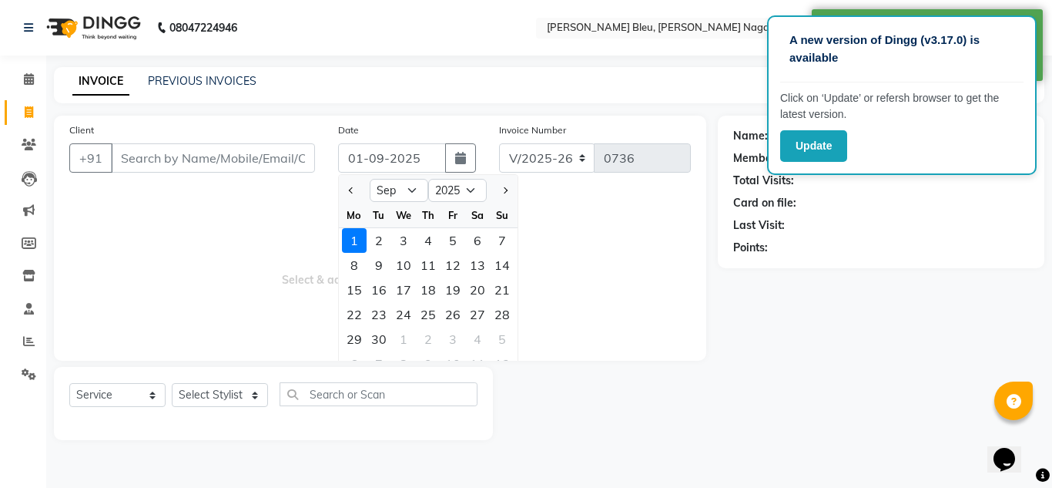
click at [360, 189] on div at bounding box center [354, 190] width 31 height 25
click at [357, 190] on button "Previous month" at bounding box center [351, 190] width 13 height 25
click at [453, 338] on div "29" at bounding box center [453, 339] width 25 height 25
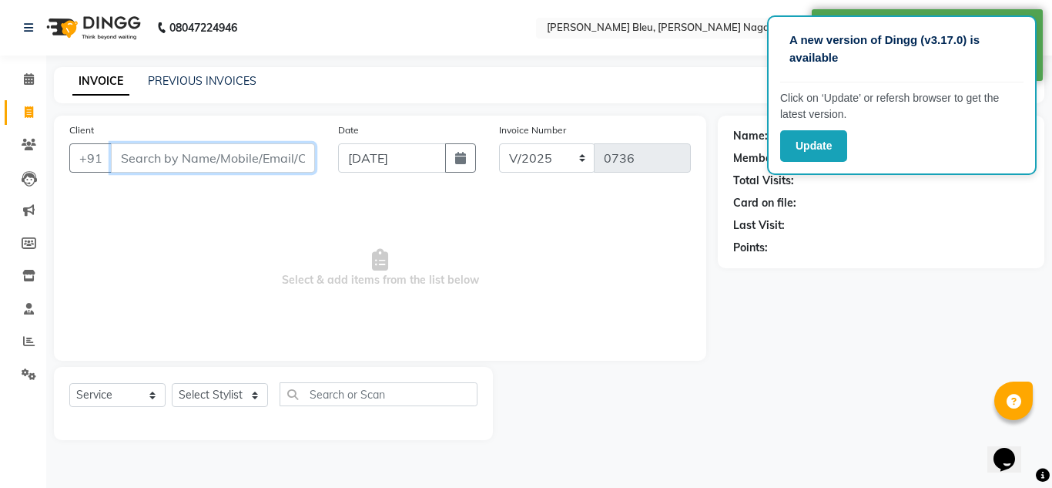
click at [232, 153] on input "Client" at bounding box center [213, 157] width 204 height 29
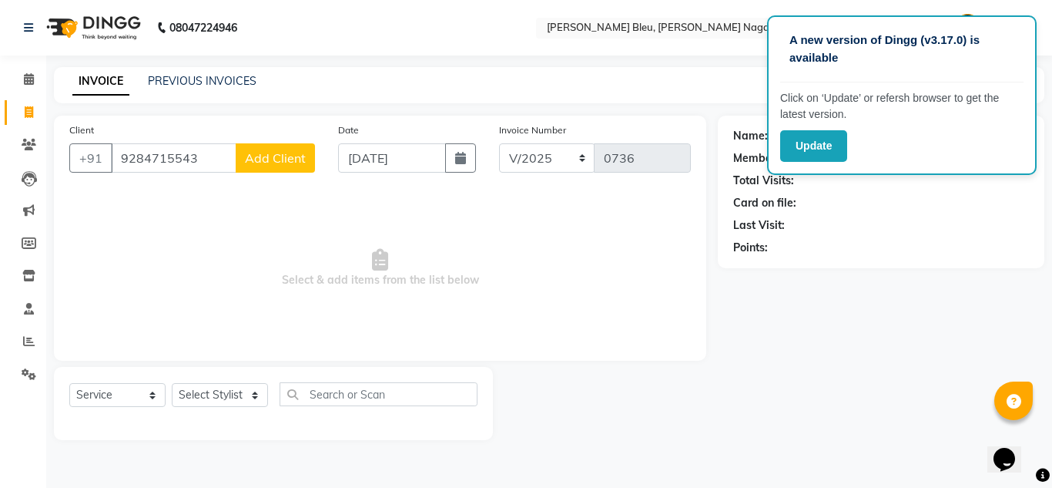
click at [287, 155] on span "Add Client" at bounding box center [275, 157] width 61 height 15
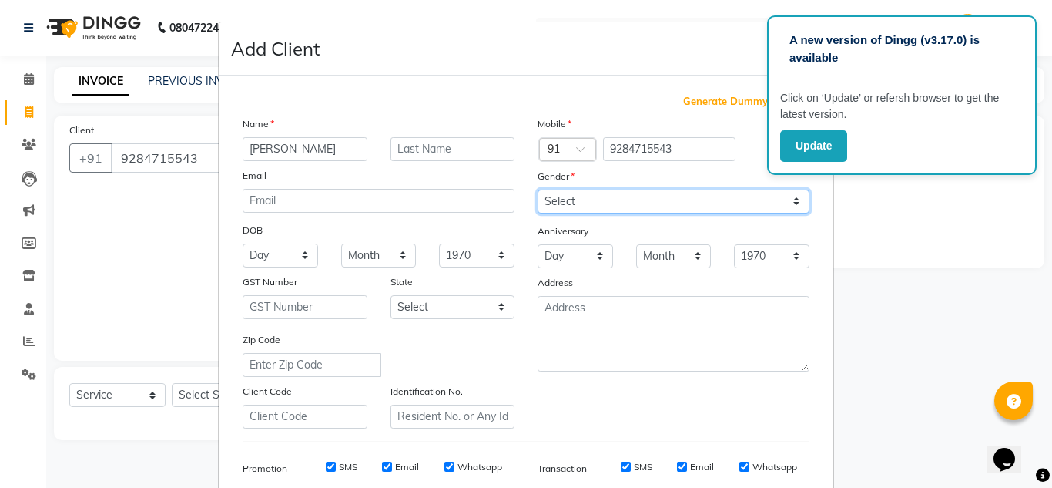
click at [578, 199] on select "Select [DEMOGRAPHIC_DATA] [DEMOGRAPHIC_DATA] Other Prefer Not To Say" at bounding box center [674, 201] width 272 height 24
click at [538, 189] on select "Select [DEMOGRAPHIC_DATA] [DEMOGRAPHIC_DATA] Other Prefer Not To Say" at bounding box center [674, 201] width 272 height 24
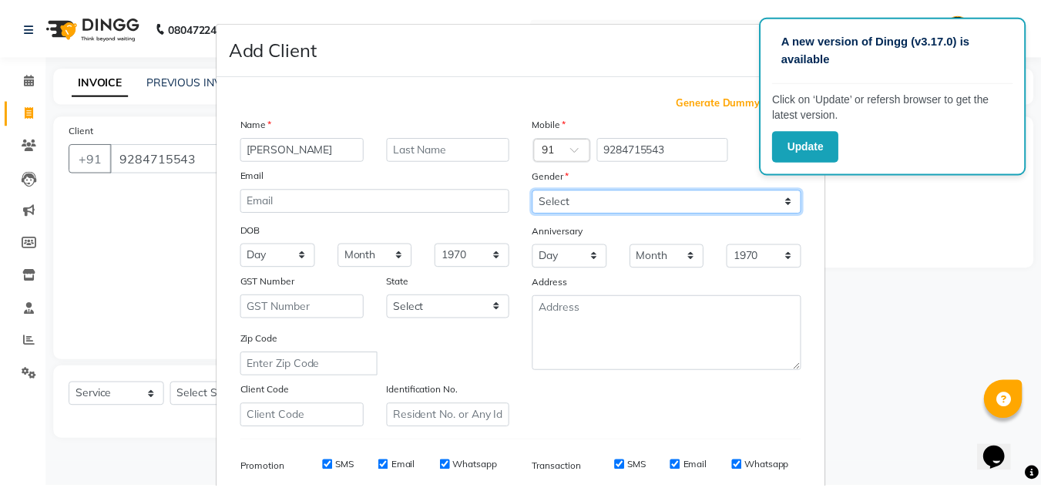
scroll to position [223, 0]
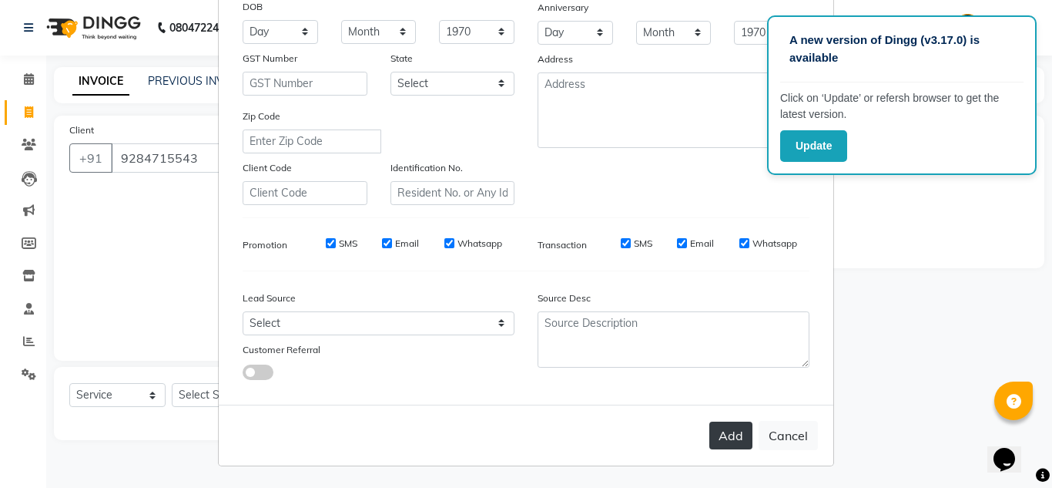
click at [729, 443] on button "Add" at bounding box center [730, 435] width 43 height 28
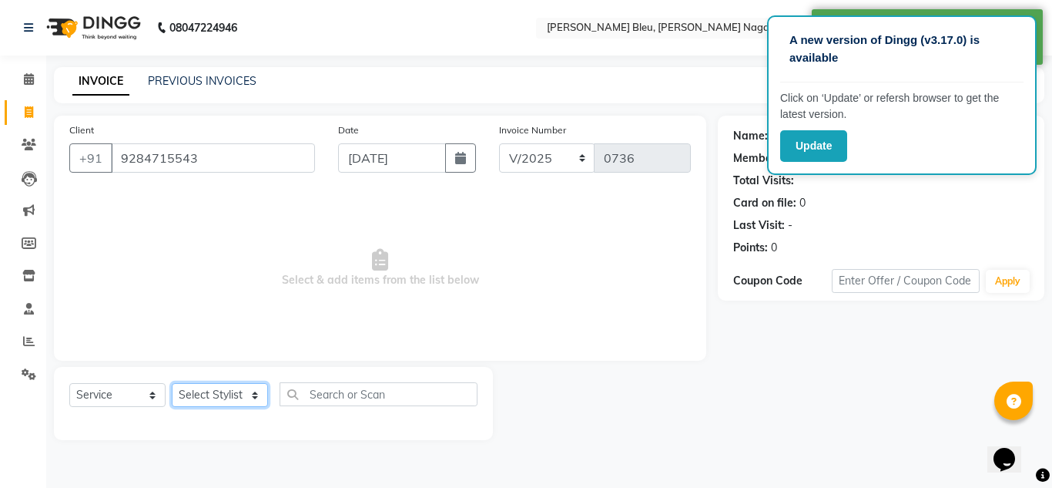
click at [254, 394] on select "Select Stylist [PERSON_NAME] Akash shreewas [PERSON_NAME] [PERSON_NAME] [PERSON…" at bounding box center [220, 395] width 96 height 24
click at [172, 383] on select "Select Stylist [PERSON_NAME] Akash shreewas [PERSON_NAME] [PERSON_NAME] [PERSON…" at bounding box center [220, 395] width 96 height 24
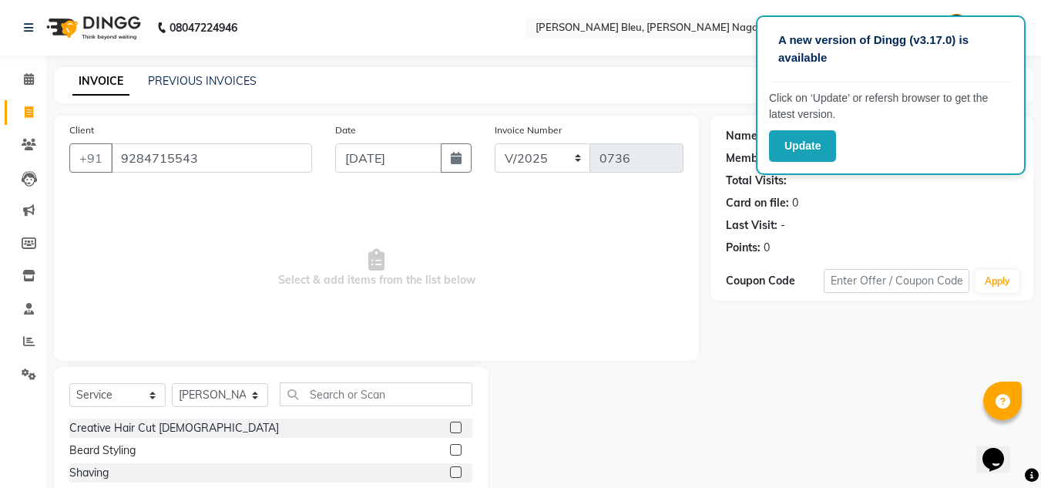
click at [435, 449] on div "Beard Styling" at bounding box center [270, 450] width 403 height 19
drag, startPoint x: 443, startPoint y: 448, endPoint x: 422, endPoint y: 447, distance: 20.9
click at [450, 448] on label at bounding box center [456, 450] width 12 height 12
click at [450, 448] on input "checkbox" at bounding box center [455, 450] width 10 height 10
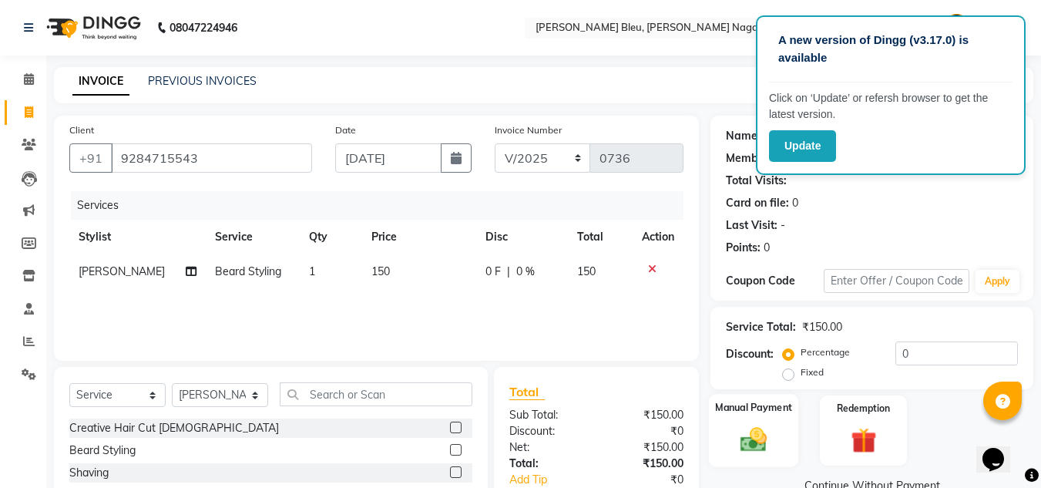
click at [741, 420] on div "Manual Payment" at bounding box center [754, 430] width 90 height 73
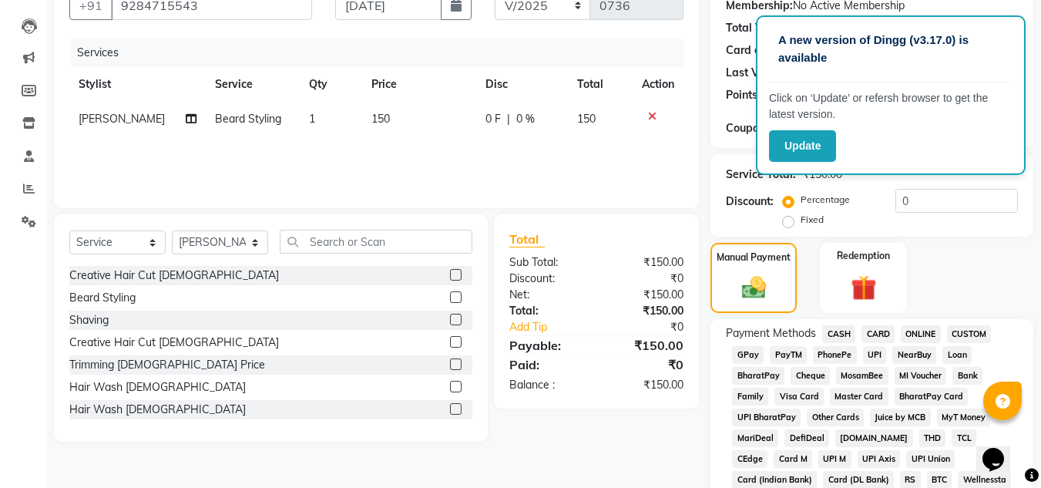
scroll to position [154, 0]
click at [847, 332] on span "CASH" at bounding box center [838, 333] width 33 height 18
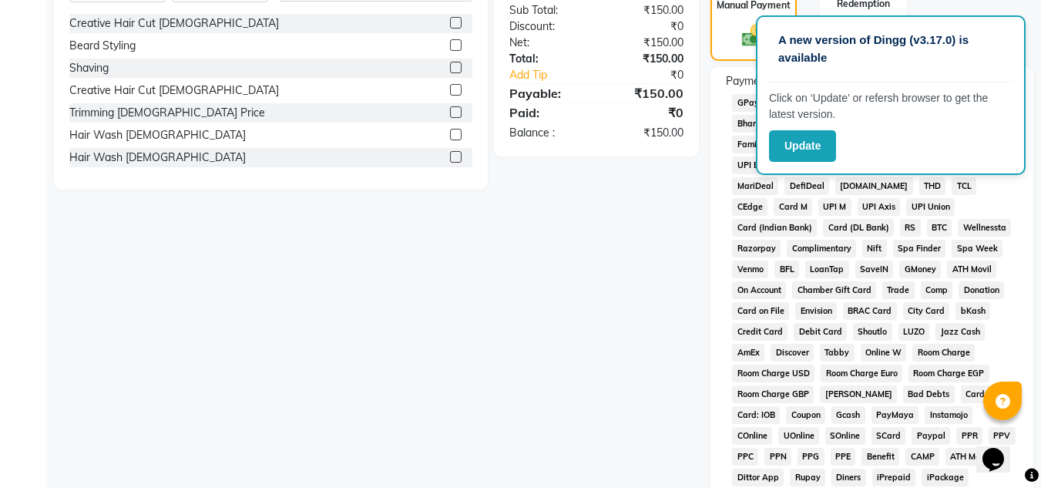
scroll to position [616, 0]
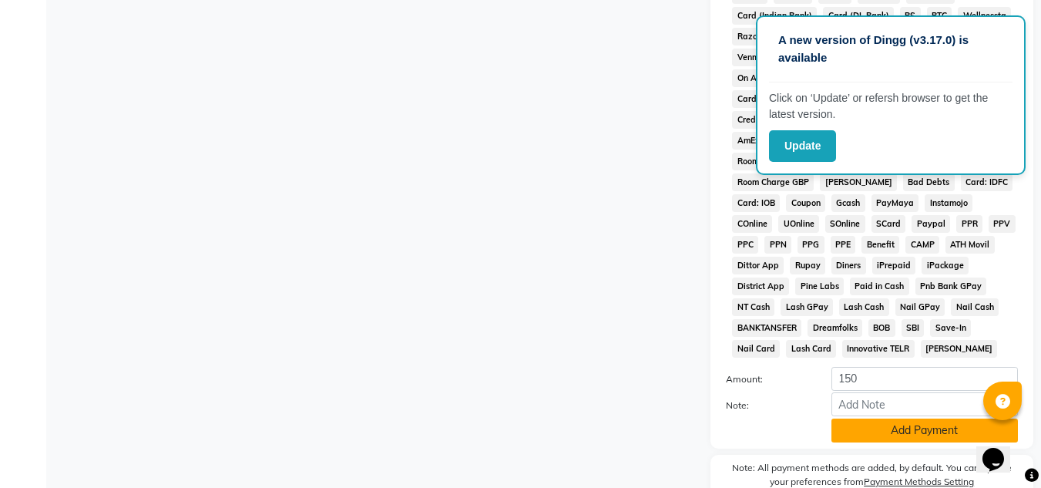
click at [872, 433] on button "Add Payment" at bounding box center [924, 430] width 186 height 24
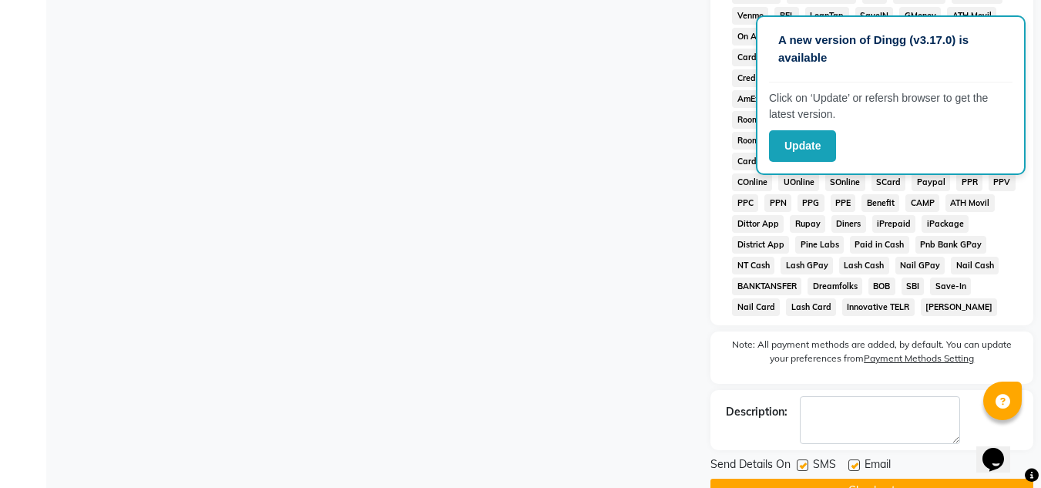
scroll to position [696, 0]
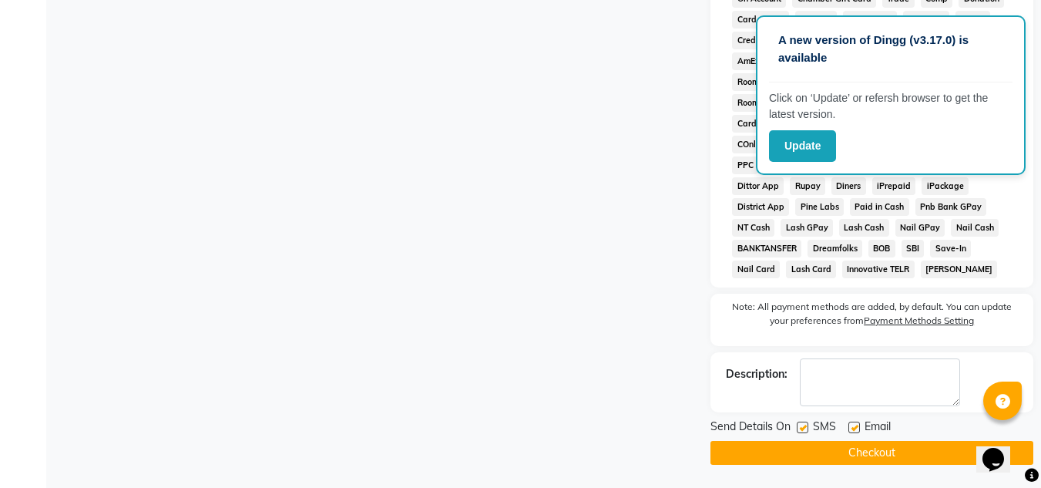
click at [869, 448] on button "Checkout" at bounding box center [871, 453] width 323 height 24
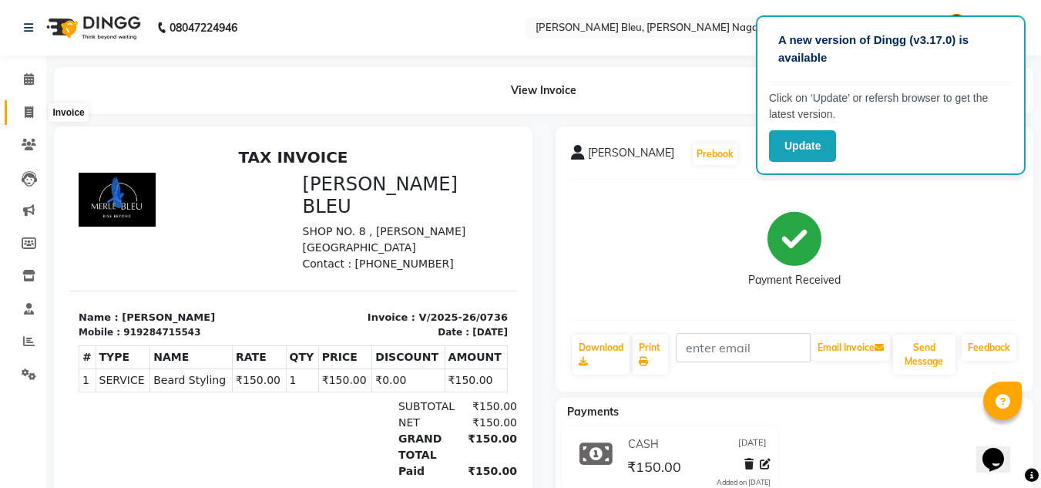
click at [25, 109] on icon at bounding box center [29, 112] width 8 height 12
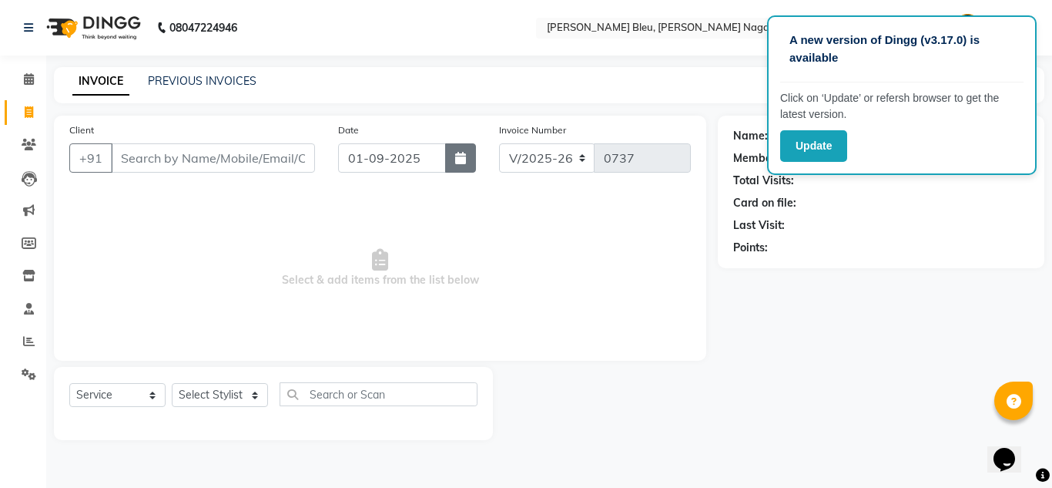
click at [461, 153] on icon "button" at bounding box center [460, 158] width 11 height 12
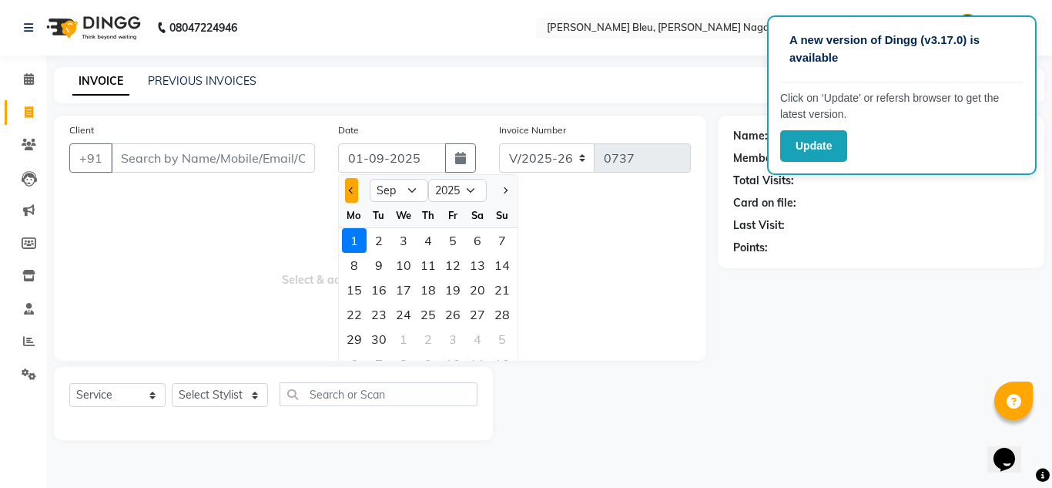
click at [354, 182] on button "Previous month" at bounding box center [351, 190] width 13 height 25
click at [459, 342] on div "29" at bounding box center [453, 339] width 25 height 25
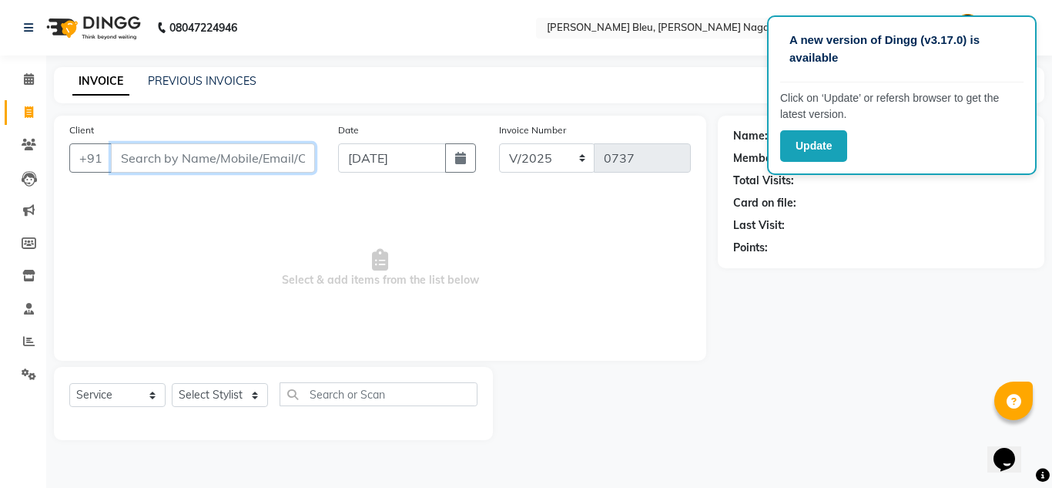
click at [226, 169] on input "Client" at bounding box center [213, 157] width 204 height 29
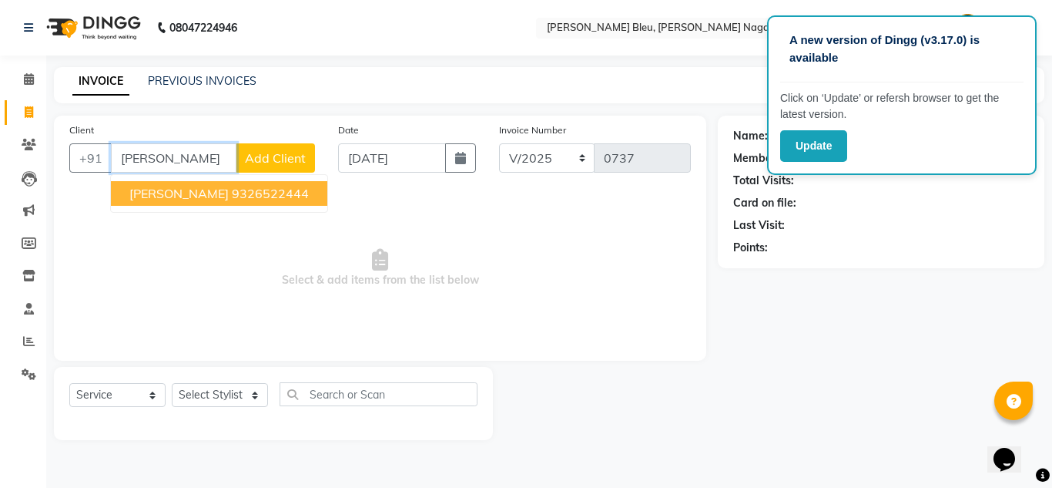
click at [263, 184] on button "[PERSON_NAME] 9326522444" at bounding box center [219, 193] width 216 height 25
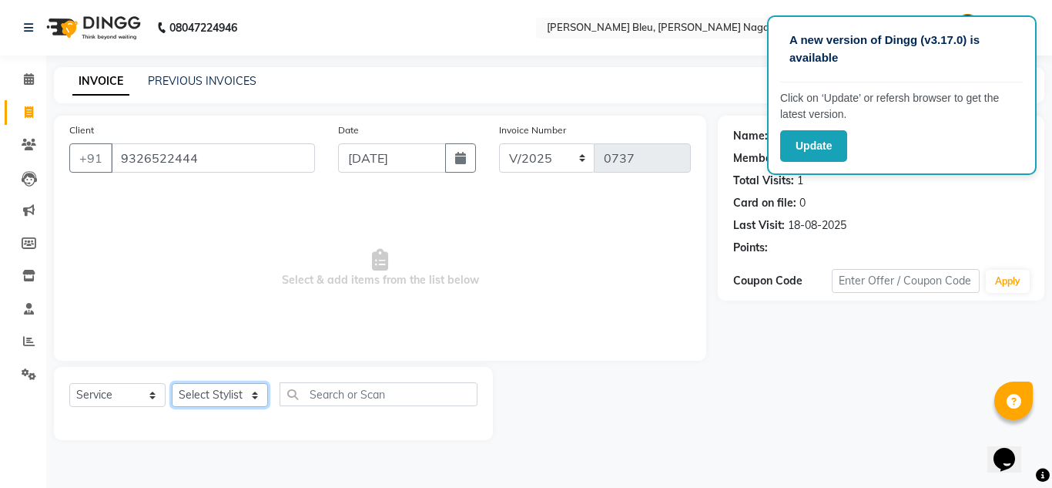
click at [257, 397] on select "Select Stylist [PERSON_NAME] Akash shreewas [PERSON_NAME] [PERSON_NAME] [PERSON…" at bounding box center [220, 395] width 96 height 24
click at [172, 383] on select "Select Stylist [PERSON_NAME] Akash shreewas [PERSON_NAME] [PERSON_NAME] [PERSON…" at bounding box center [220, 395] width 96 height 24
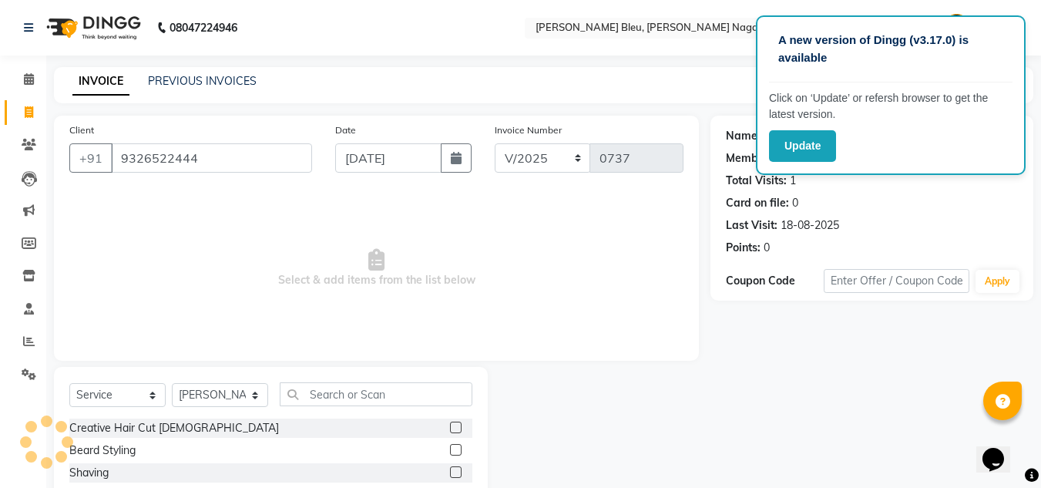
click at [450, 450] on label at bounding box center [456, 450] width 12 height 12
click at [450, 450] on input "checkbox" at bounding box center [455, 450] width 10 height 10
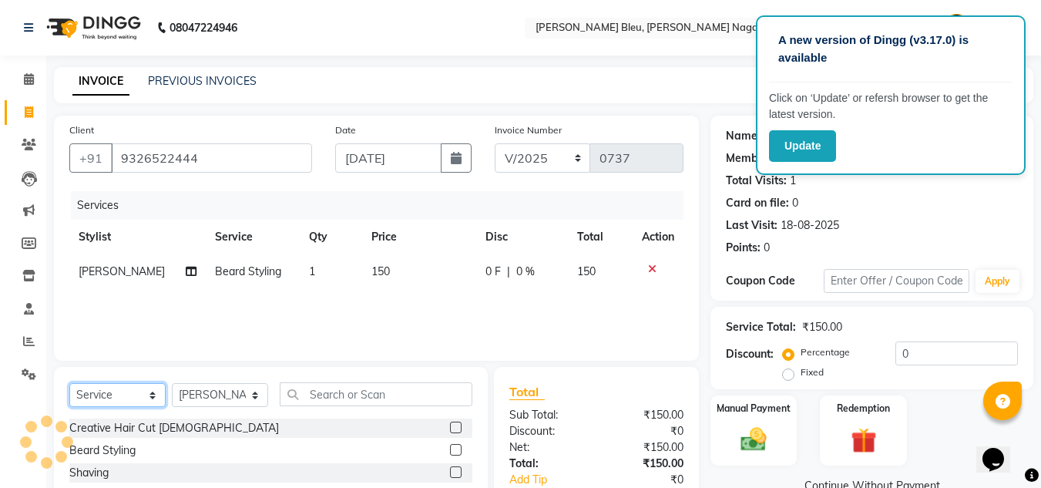
click at [152, 388] on select "Select Service Product Membership Package Voucher Prepaid Gift Card" at bounding box center [117, 395] width 96 height 24
click at [69, 383] on select "Select Service Product Membership Package Voucher Prepaid Gift Card" at bounding box center [117, 395] width 96 height 24
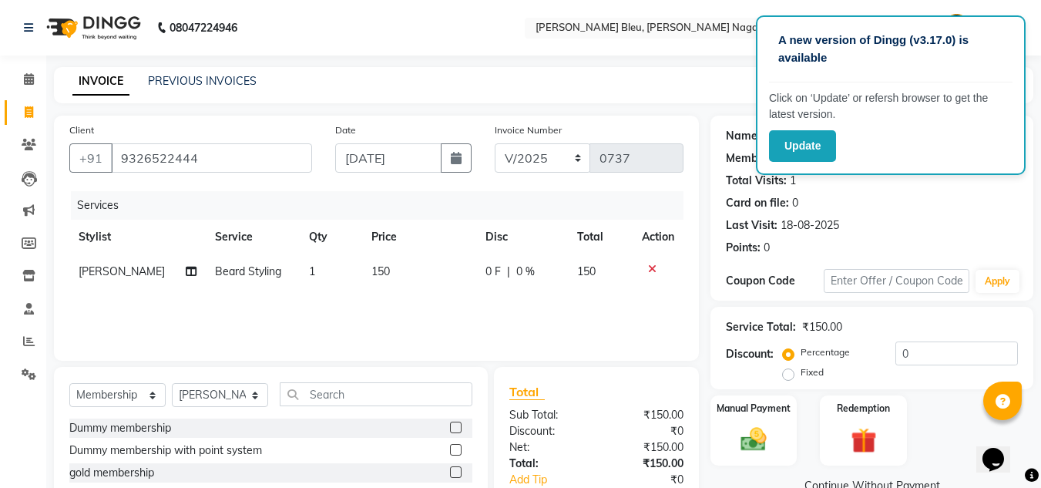
click at [458, 473] on label at bounding box center [456, 472] width 12 height 12
click at [458, 473] on input "checkbox" at bounding box center [455, 473] width 10 height 10
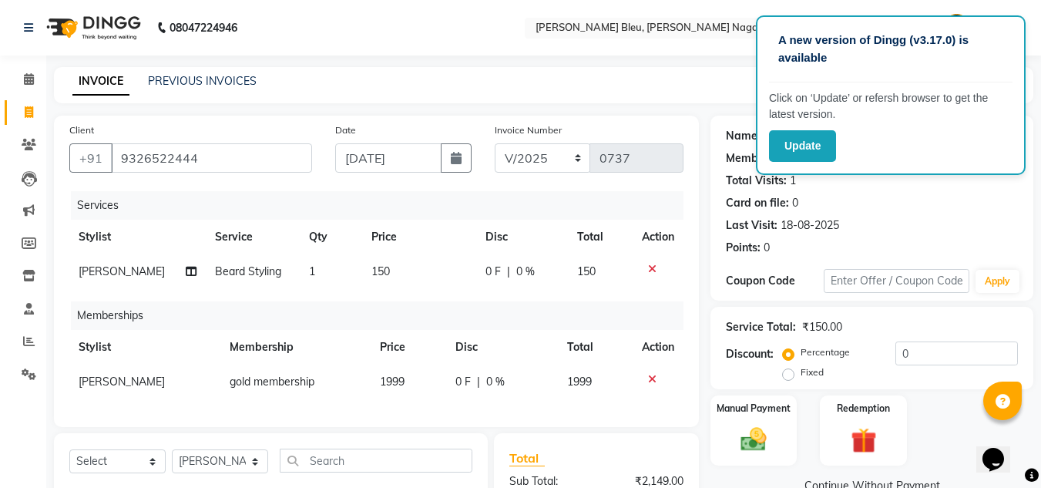
click at [408, 385] on td "1999" at bounding box center [408, 381] width 75 height 35
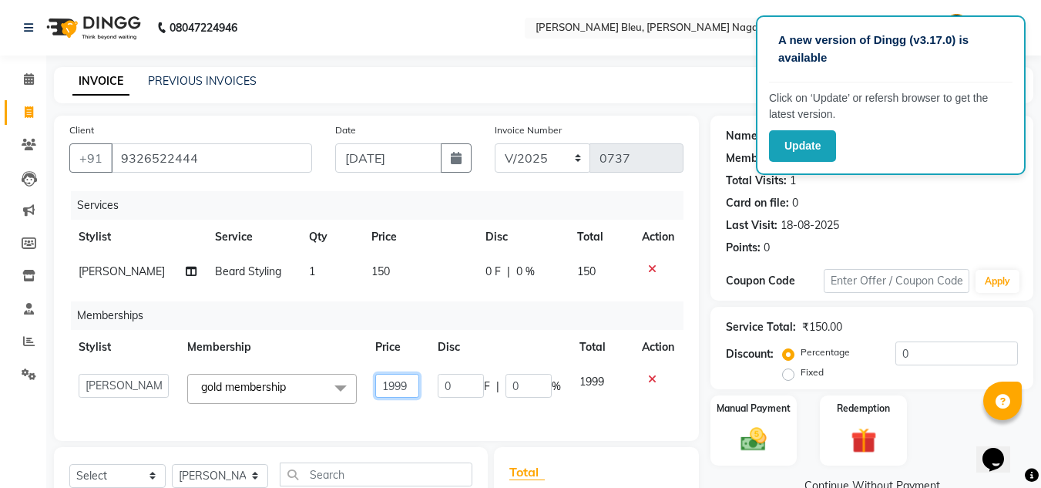
click at [408, 384] on input "1999" at bounding box center [397, 386] width 44 height 24
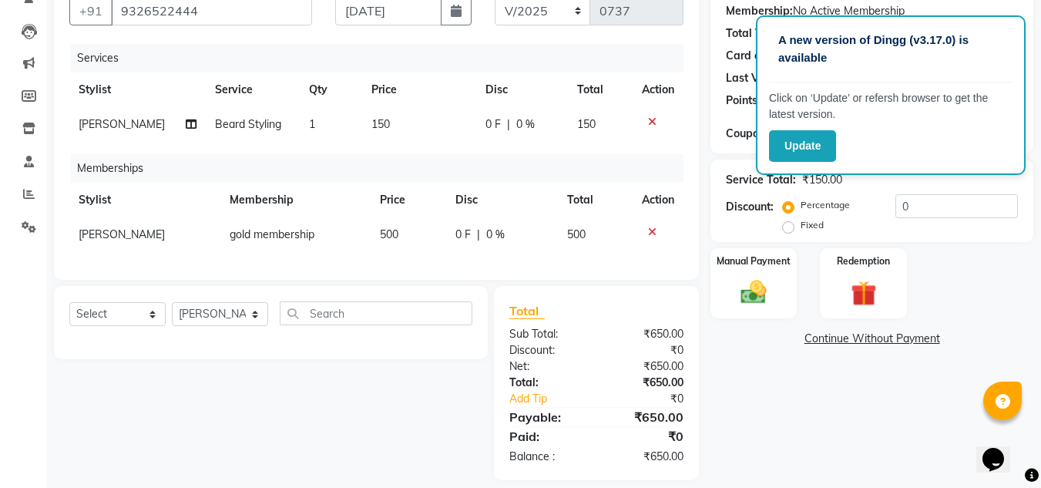
scroll to position [154, 0]
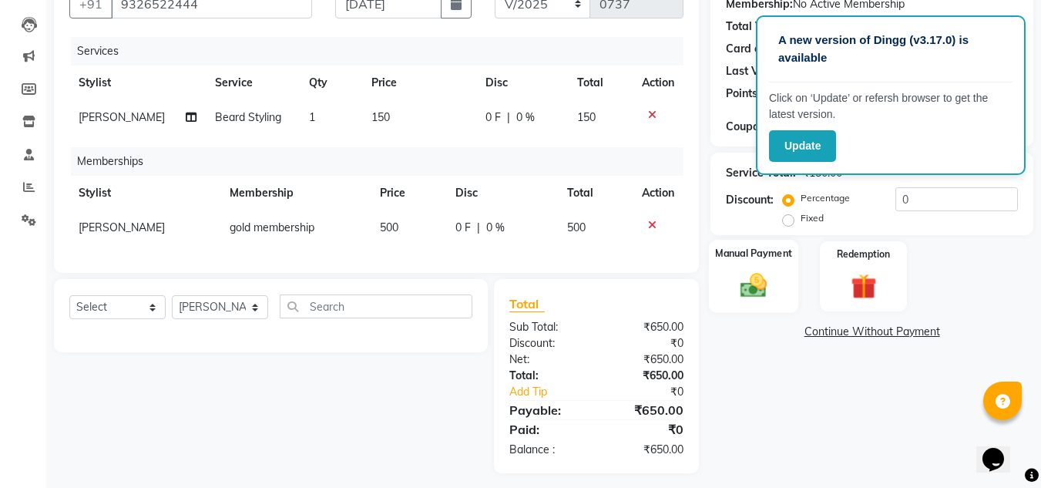
click at [739, 270] on img at bounding box center [753, 285] width 43 height 31
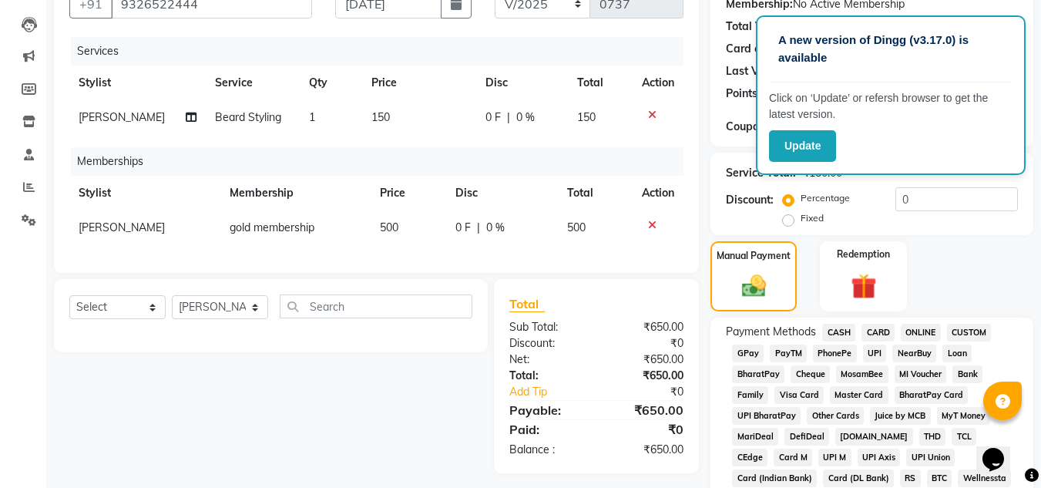
click at [830, 331] on span "CASH" at bounding box center [838, 333] width 33 height 18
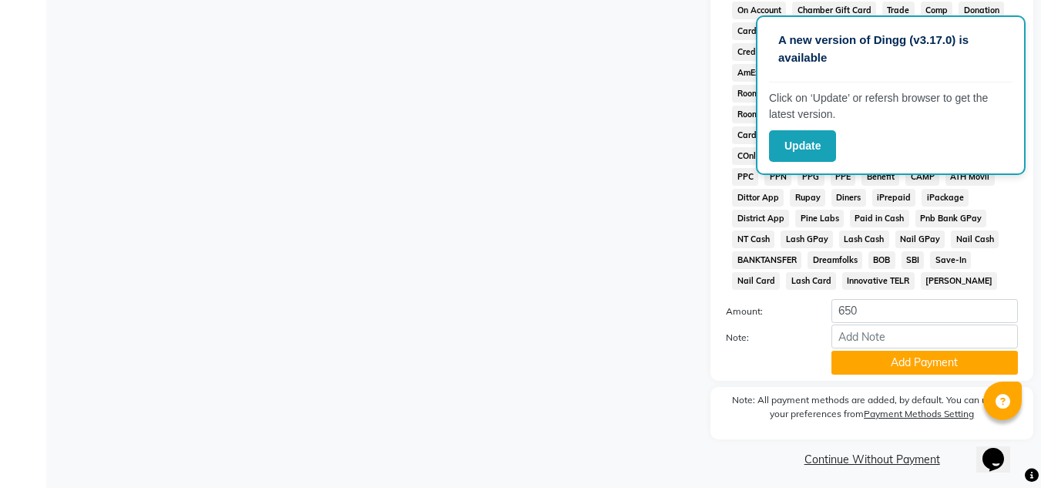
scroll to position [690, 0]
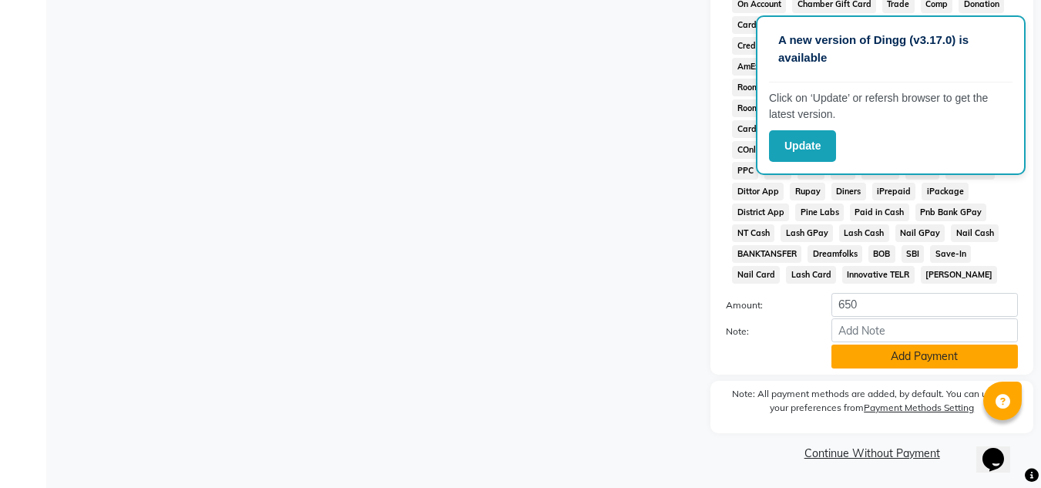
click at [870, 357] on button "Add Payment" at bounding box center [924, 356] width 186 height 24
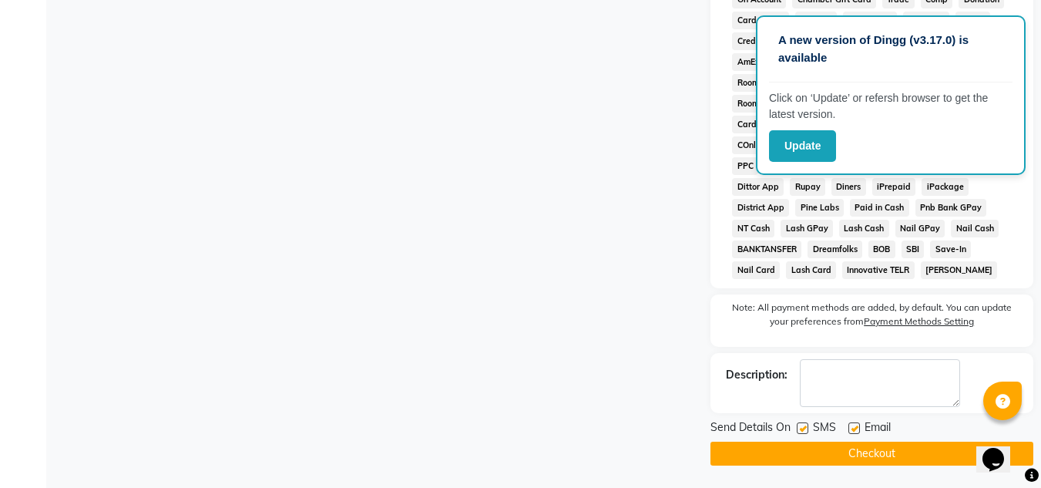
scroll to position [696, 0]
click at [800, 449] on button "Checkout" at bounding box center [871, 453] width 323 height 24
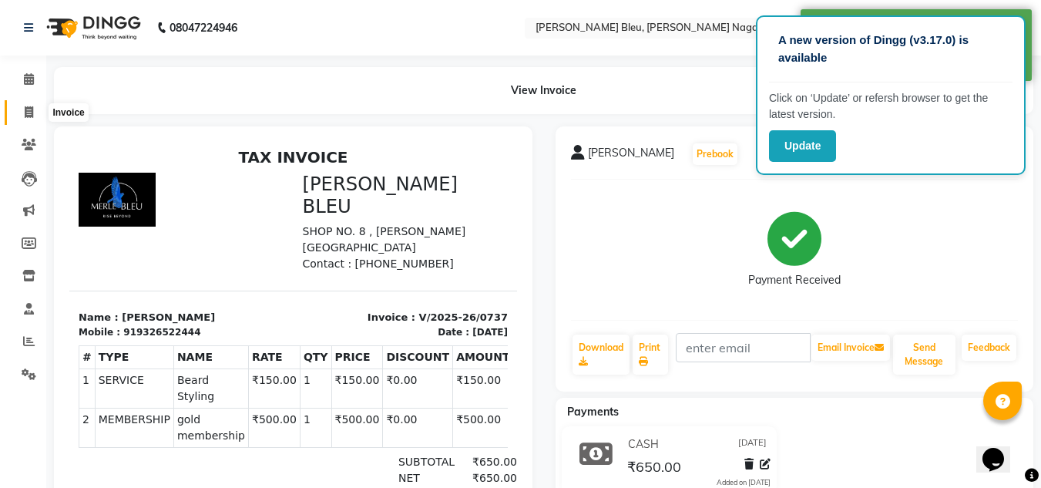
click at [28, 109] on icon at bounding box center [29, 112] width 8 height 12
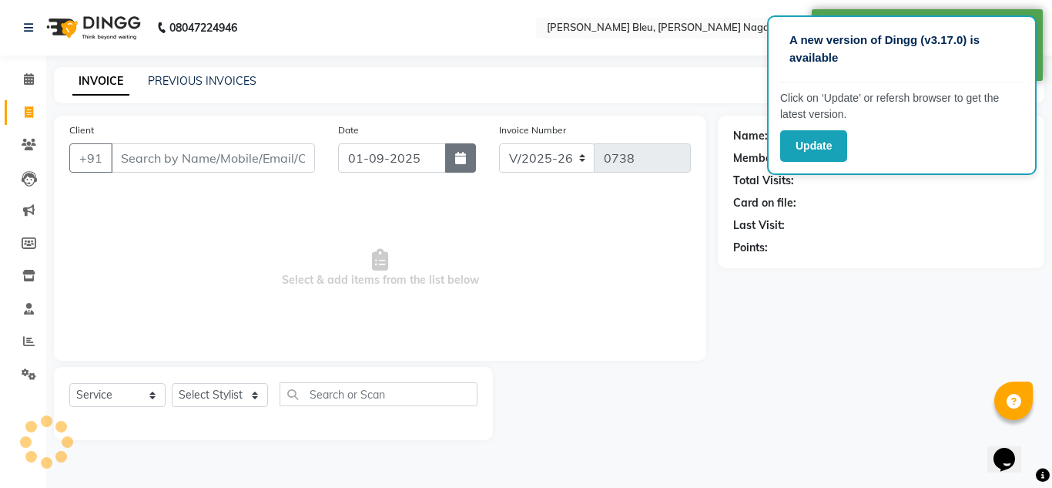
click at [454, 160] on button "button" at bounding box center [460, 157] width 31 height 29
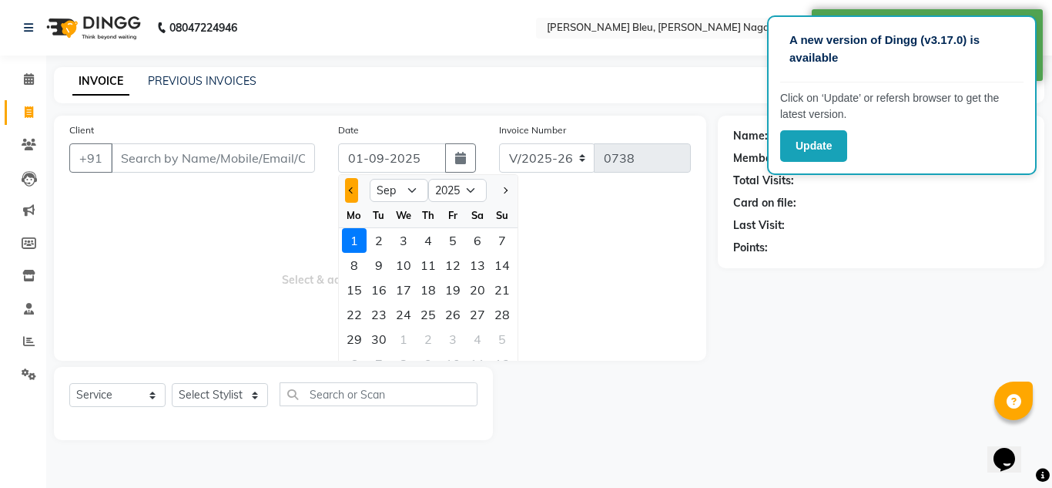
click at [349, 195] on button "Previous month" at bounding box center [351, 190] width 13 height 25
click at [460, 340] on div "29" at bounding box center [453, 339] width 25 height 25
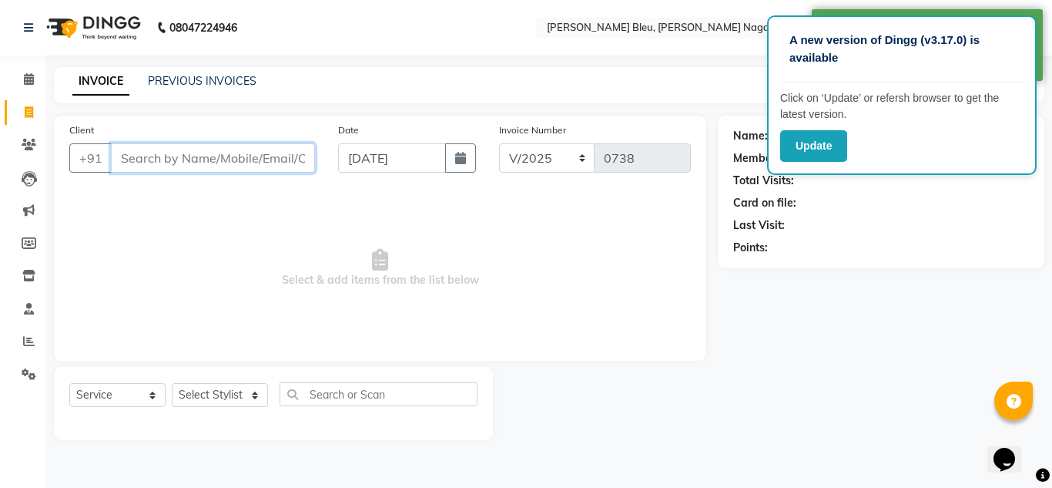
click at [222, 159] on input "Client" at bounding box center [213, 157] width 204 height 29
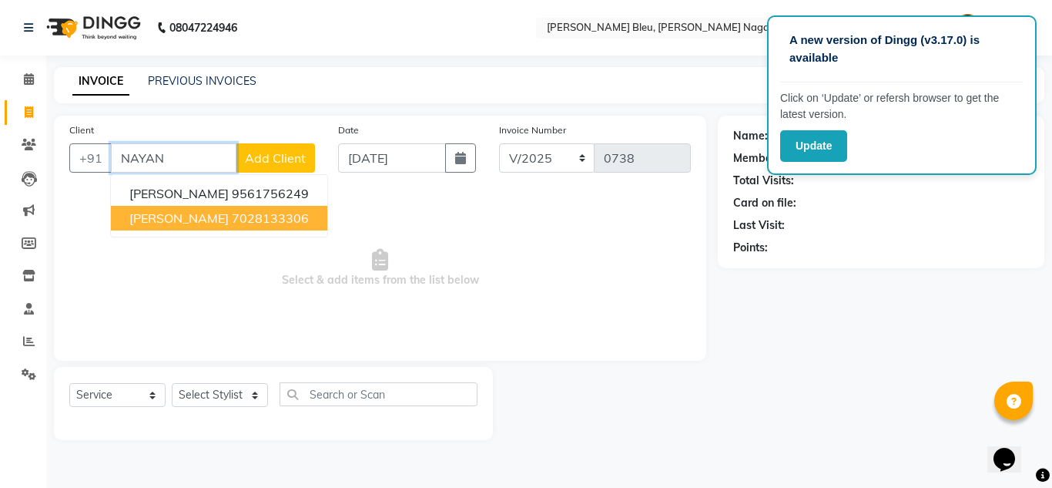
click at [232, 217] on ngb-highlight "7028133306" at bounding box center [270, 217] width 77 height 15
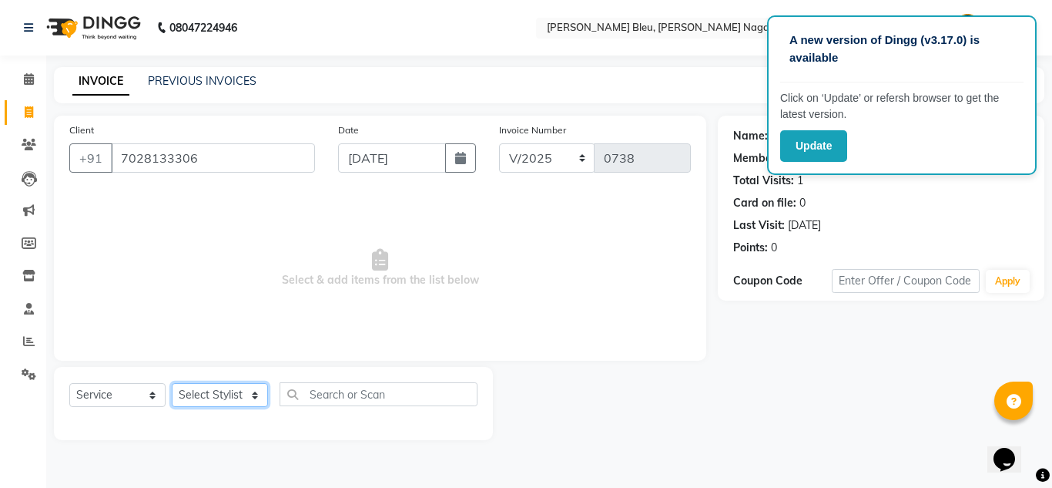
click at [258, 398] on select "Select Stylist [PERSON_NAME] Akash shreewas [PERSON_NAME] [PERSON_NAME] [PERSON…" at bounding box center [220, 395] width 96 height 24
click at [172, 383] on select "Select Stylist [PERSON_NAME] Akash shreewas [PERSON_NAME] [PERSON_NAME] [PERSON…" at bounding box center [220, 395] width 96 height 24
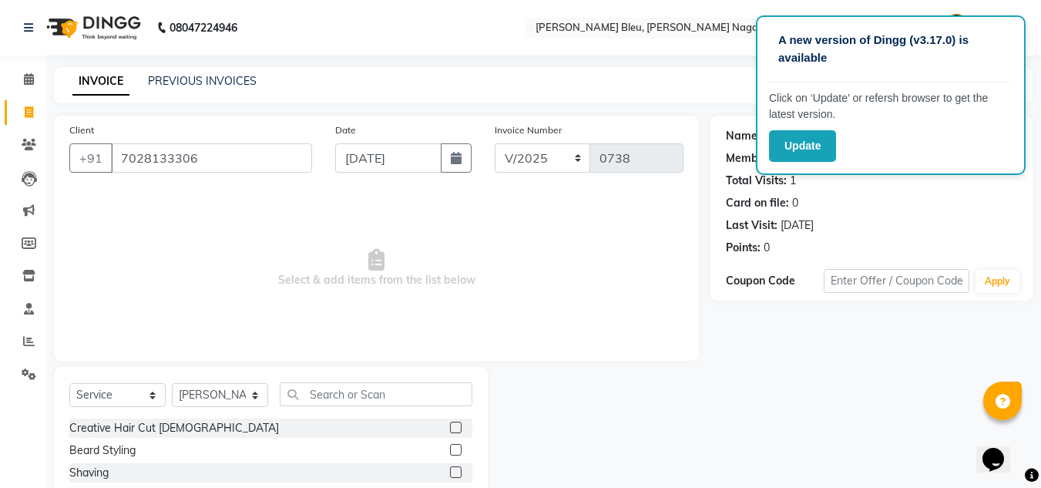
click at [450, 427] on label at bounding box center [456, 427] width 12 height 12
click at [450, 427] on input "checkbox" at bounding box center [455, 428] width 10 height 10
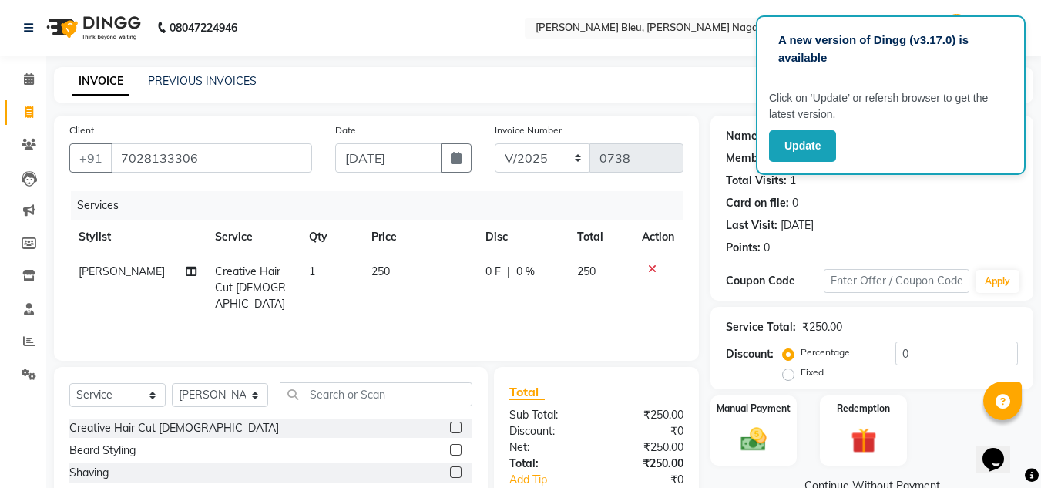
click at [450, 446] on label at bounding box center [456, 450] width 12 height 12
click at [450, 446] on input "checkbox" at bounding box center [455, 450] width 10 height 10
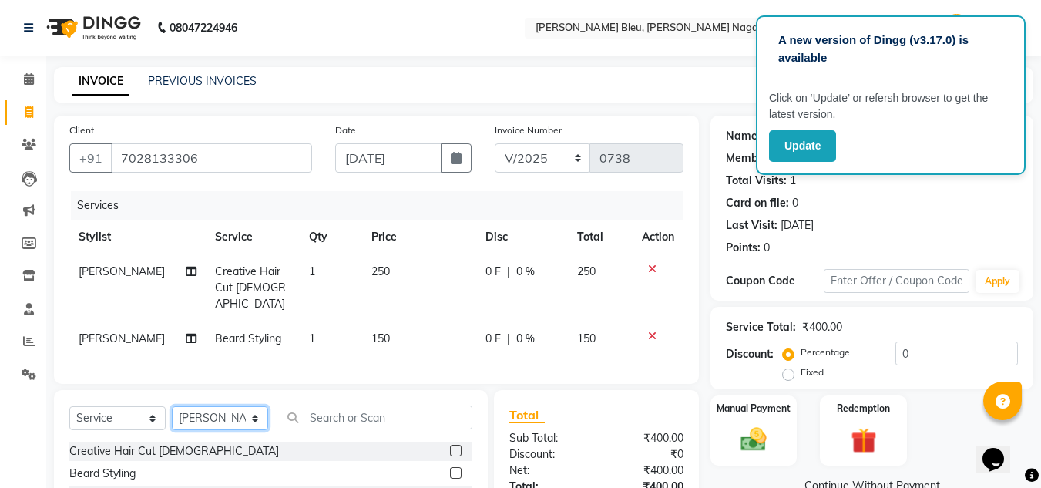
click at [240, 406] on select "Select Stylist [PERSON_NAME] Akash shreewas [PERSON_NAME] [PERSON_NAME] [PERSON…" at bounding box center [220, 418] width 96 height 24
click at [172, 406] on select "Select Stylist [PERSON_NAME] Akash shreewas [PERSON_NAME] [PERSON_NAME] [PERSON…" at bounding box center [220, 418] width 96 height 24
click at [330, 410] on input "text" at bounding box center [376, 417] width 193 height 24
click at [452, 448] on label at bounding box center [456, 450] width 12 height 12
click at [452, 448] on input "checkbox" at bounding box center [455, 451] width 10 height 10
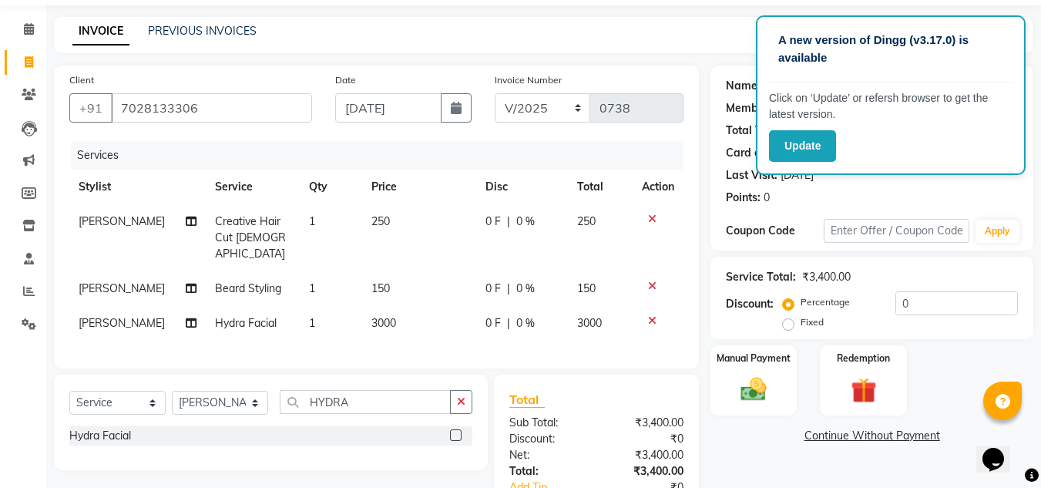
scroll to position [77, 0]
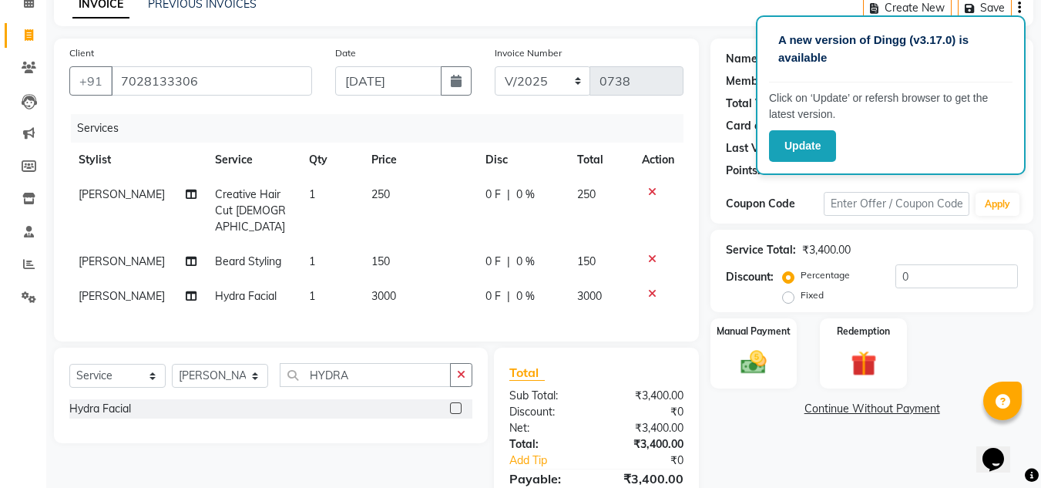
click at [398, 190] on td "250" at bounding box center [419, 210] width 114 height 67
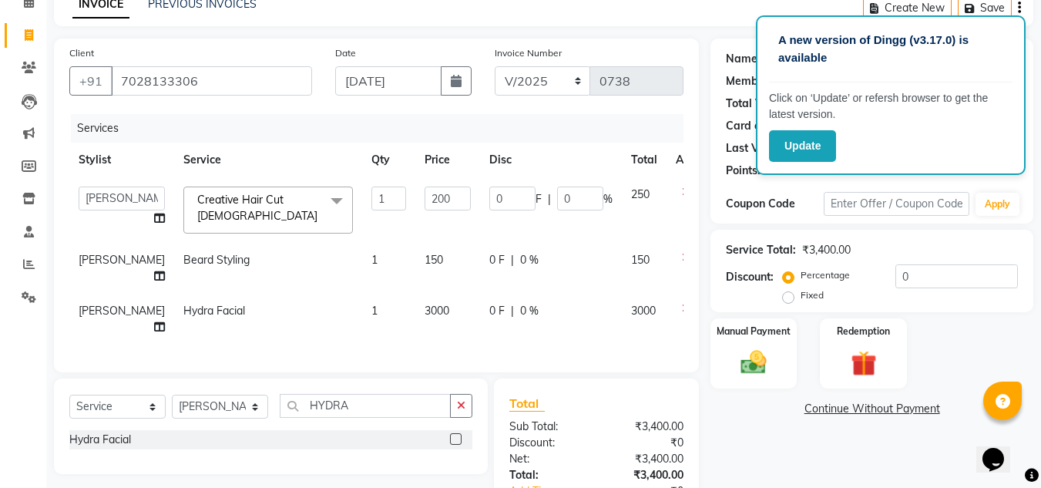
click at [421, 245] on td "150" at bounding box center [447, 268] width 65 height 51
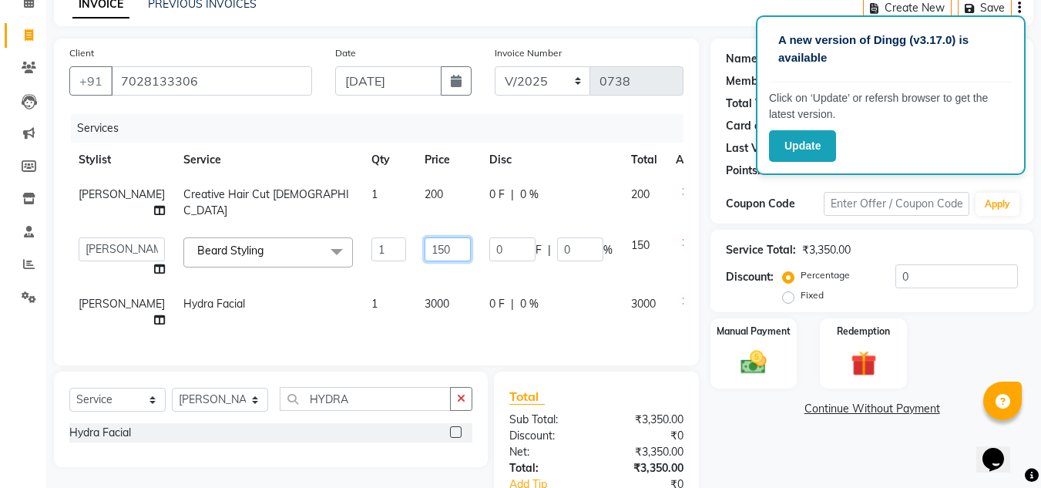
click at [424, 246] on input "150" at bounding box center [447, 249] width 46 height 24
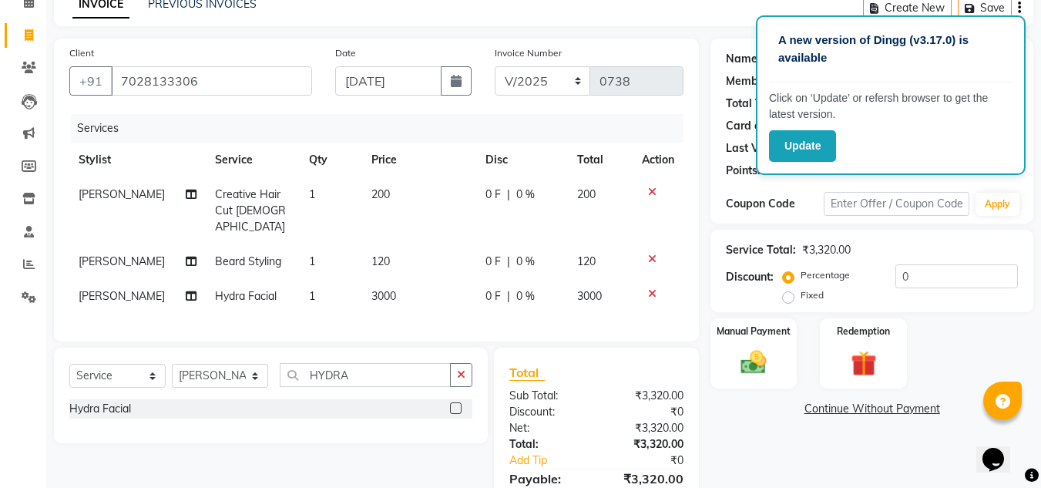
click at [426, 297] on td "3000" at bounding box center [419, 296] width 114 height 35
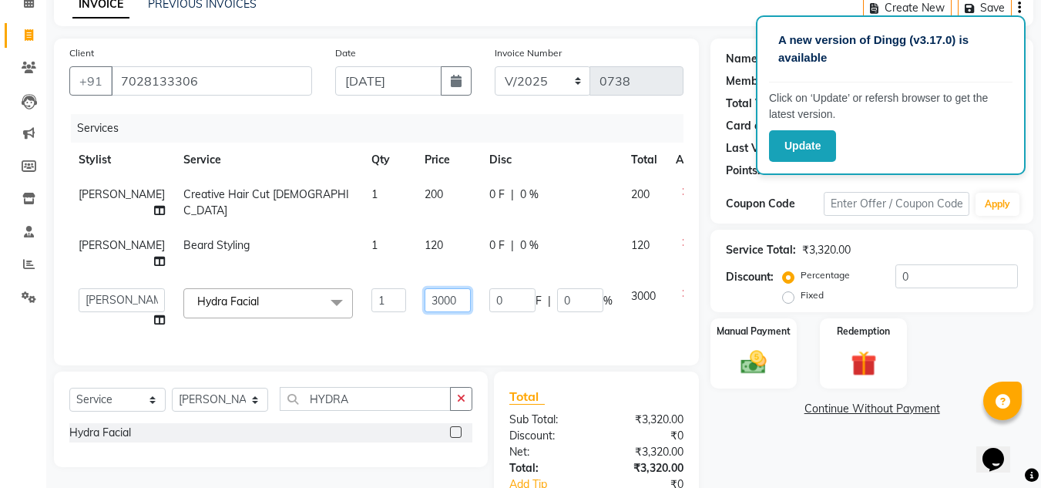
click at [425, 312] on input "3000" at bounding box center [447, 300] width 46 height 24
click at [601, 468] on div "Total Sub Total: ₹3,320.00 Discount: ₹0 Net: ₹3,320.00 Total: ₹3,320.00 Add Tip…" at bounding box center [596, 468] width 174 height 163
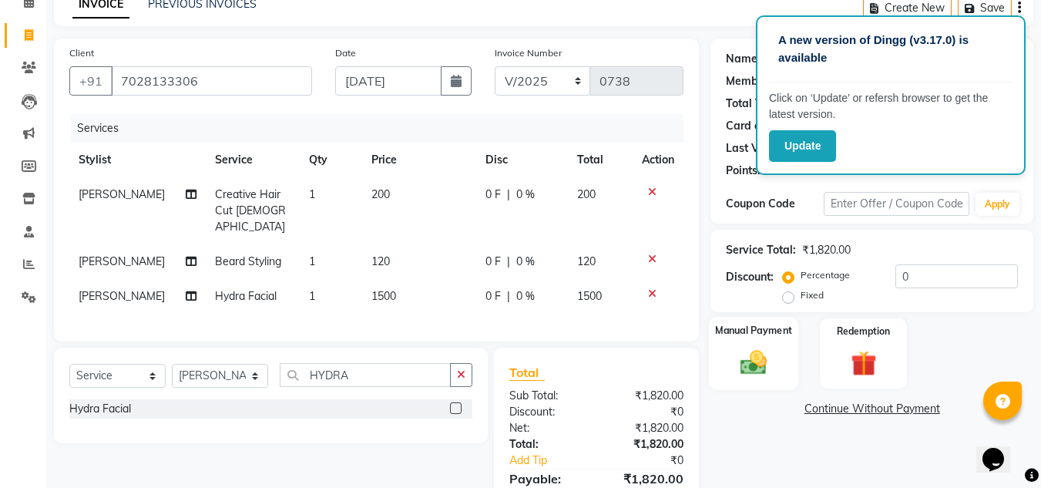
click at [752, 347] on img at bounding box center [753, 362] width 43 height 31
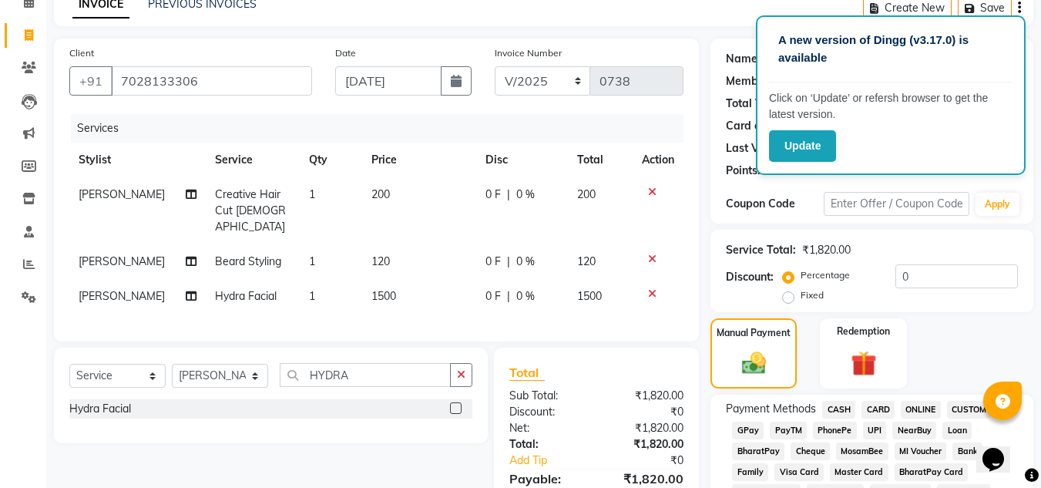
click at [912, 404] on span "ONLINE" at bounding box center [920, 410] width 40 height 18
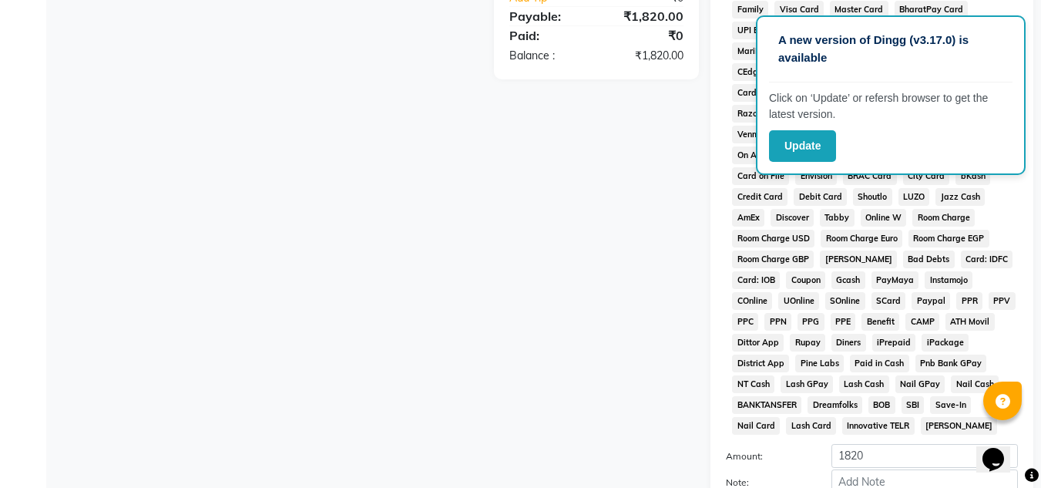
scroll to position [690, 0]
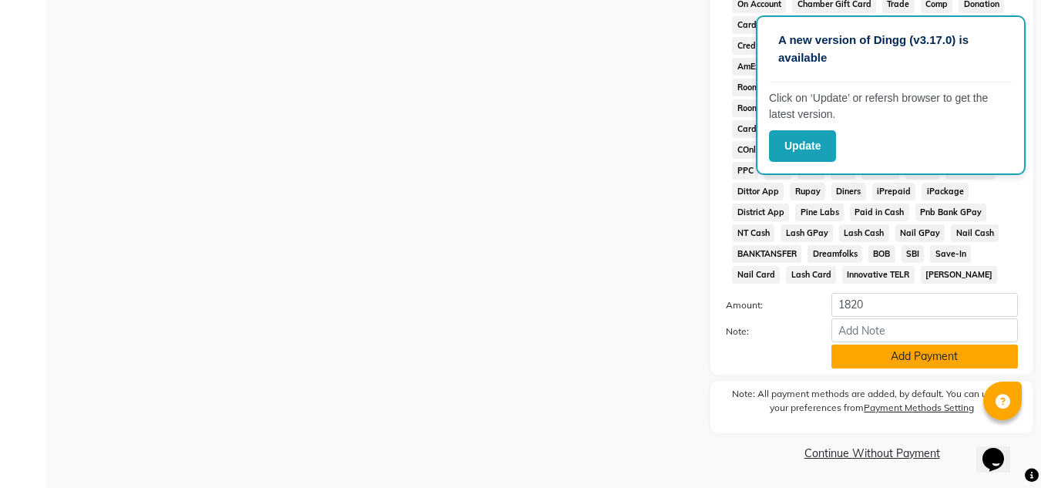
click at [877, 357] on button "Add Payment" at bounding box center [924, 356] width 186 height 24
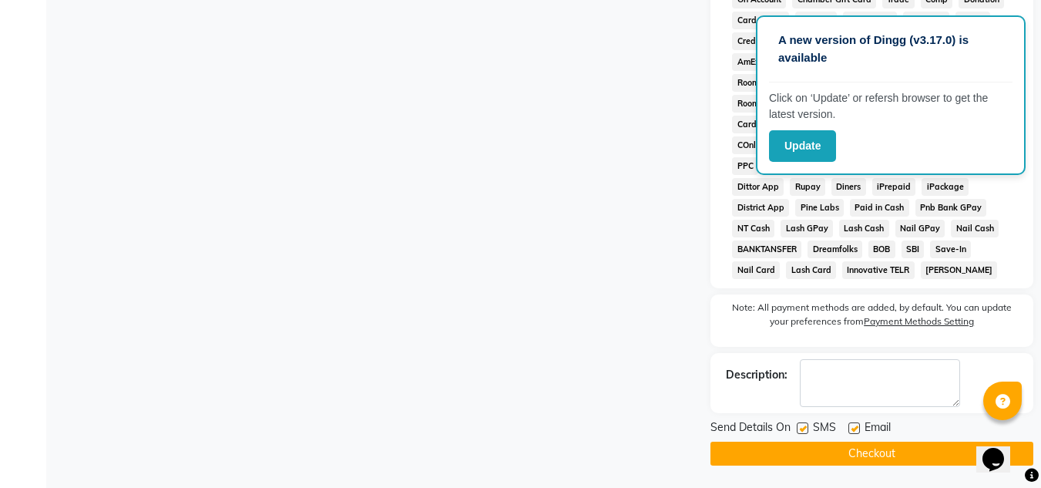
scroll to position [696, 0]
drag, startPoint x: 870, startPoint y: 453, endPoint x: 856, endPoint y: 450, distance: 15.0
click at [869, 454] on button "Checkout" at bounding box center [871, 453] width 323 height 24
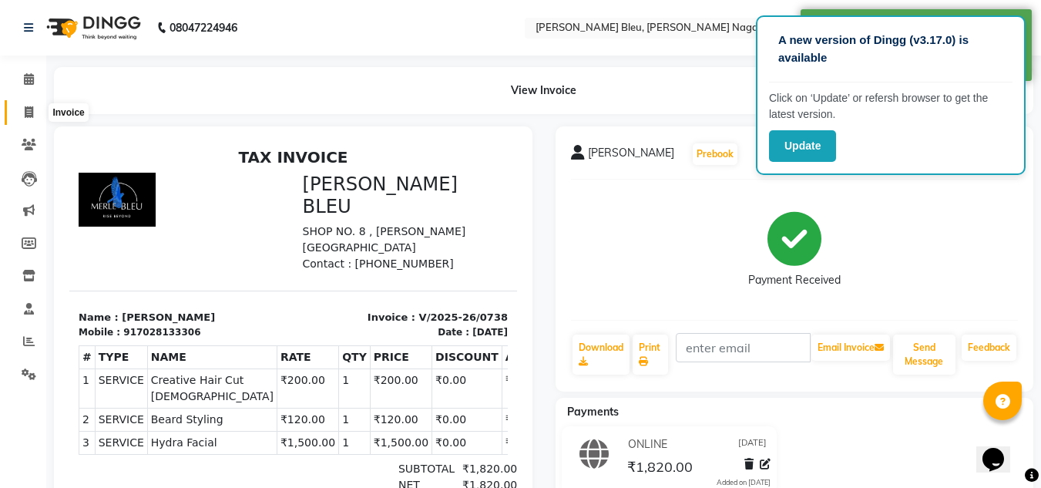
click at [28, 109] on icon at bounding box center [29, 112] width 8 height 12
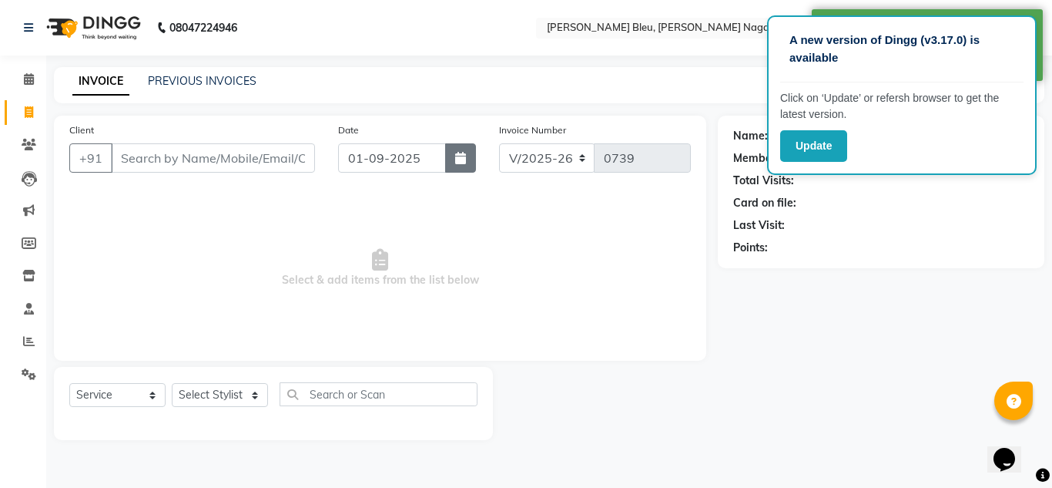
click at [461, 153] on icon "button" at bounding box center [460, 158] width 11 height 12
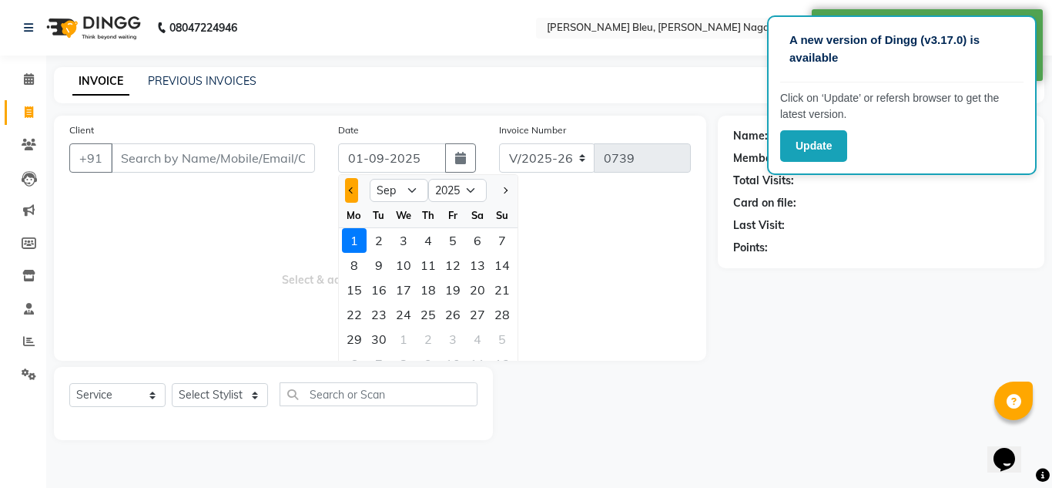
click at [352, 192] on span "Previous month" at bounding box center [352, 190] width 6 height 6
click at [450, 338] on div "29" at bounding box center [453, 339] width 25 height 25
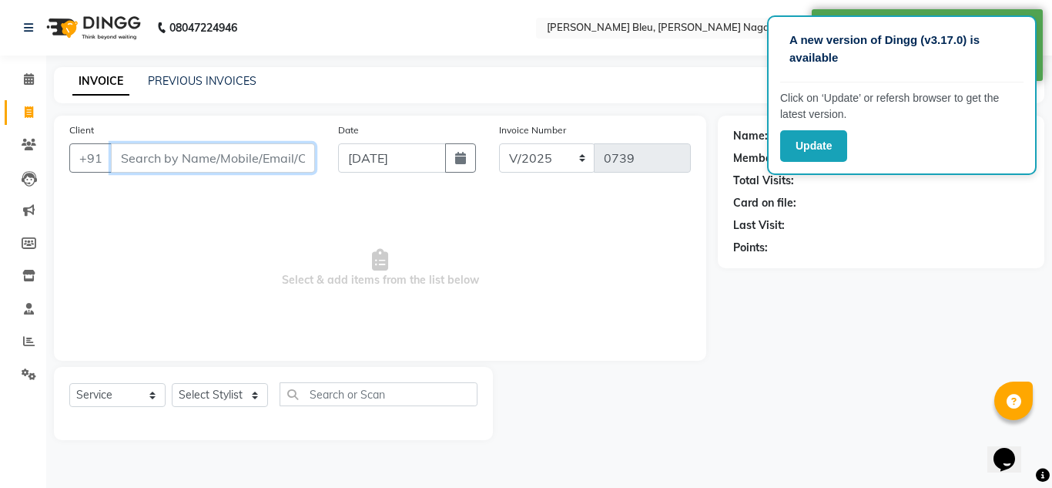
click at [220, 153] on input "Client" at bounding box center [213, 157] width 204 height 29
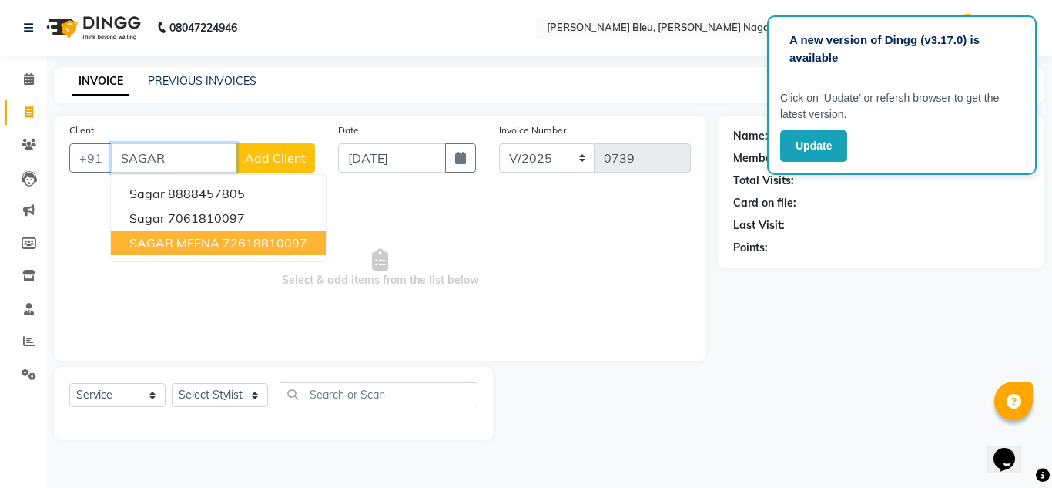
click at [207, 244] on span "SAGAR MEENA" at bounding box center [174, 242] width 90 height 15
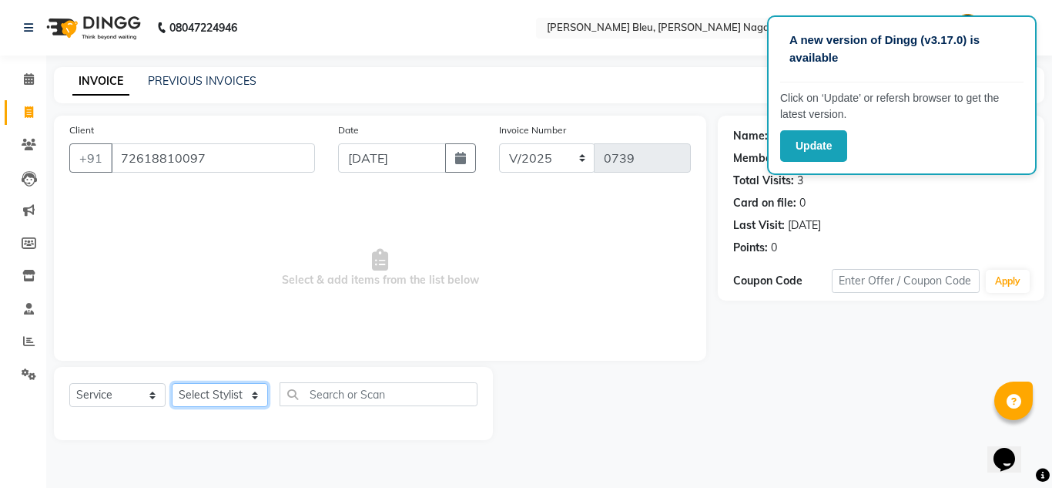
click at [251, 397] on select "Select Stylist [PERSON_NAME] Akash shreewas [PERSON_NAME] [PERSON_NAME] [PERSON…" at bounding box center [220, 395] width 96 height 24
click at [172, 383] on select "Select Stylist [PERSON_NAME] Akash shreewas [PERSON_NAME] [PERSON_NAME] [PERSON…" at bounding box center [220, 395] width 96 height 24
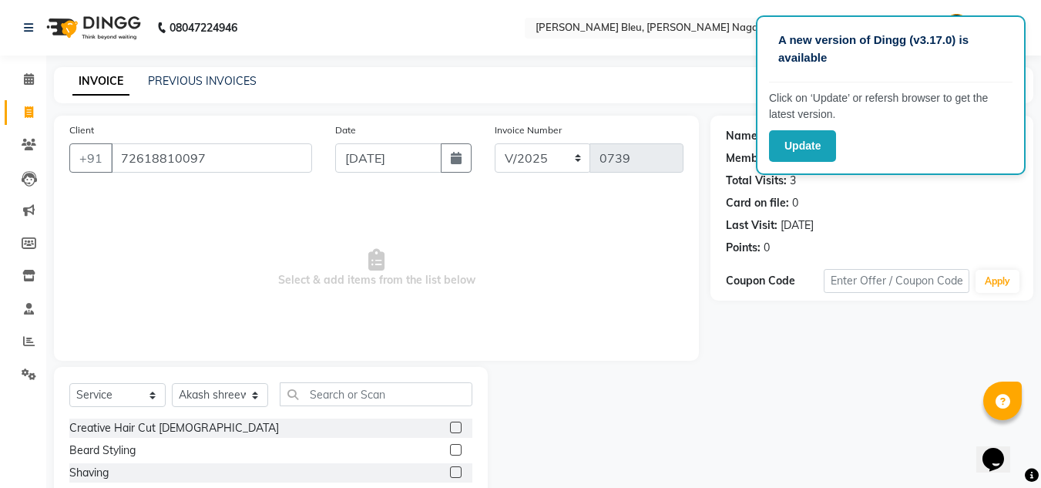
click at [450, 427] on label at bounding box center [456, 427] width 12 height 12
click at [450, 427] on input "checkbox" at bounding box center [455, 428] width 10 height 10
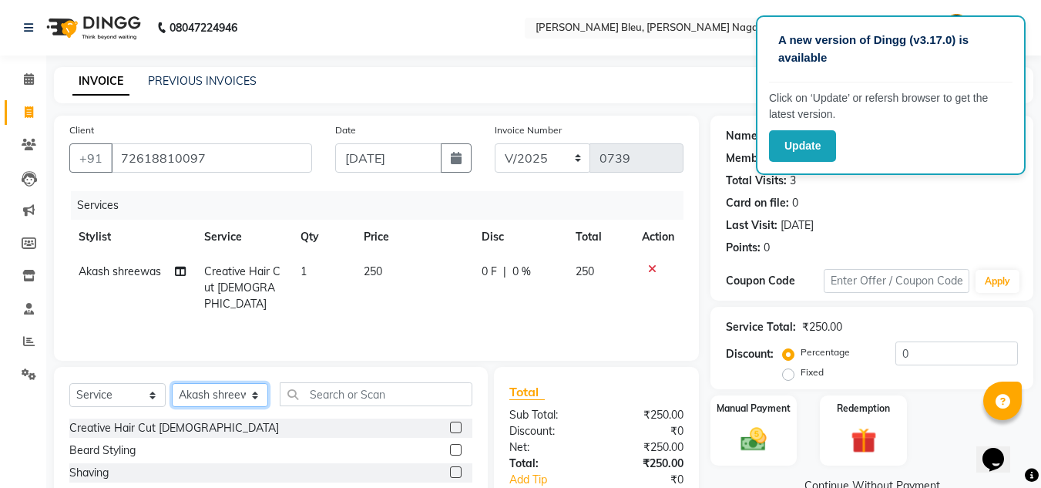
click at [242, 390] on select "Select Stylist [PERSON_NAME] Akash shreewas [PERSON_NAME] [PERSON_NAME] [PERSON…" at bounding box center [220, 395] width 96 height 24
click at [172, 383] on select "Select Stylist [PERSON_NAME] Akash shreewas [PERSON_NAME] [PERSON_NAME] [PERSON…" at bounding box center [220, 395] width 96 height 24
click at [450, 428] on label at bounding box center [456, 427] width 12 height 12
click at [450, 428] on input "checkbox" at bounding box center [455, 428] width 10 height 10
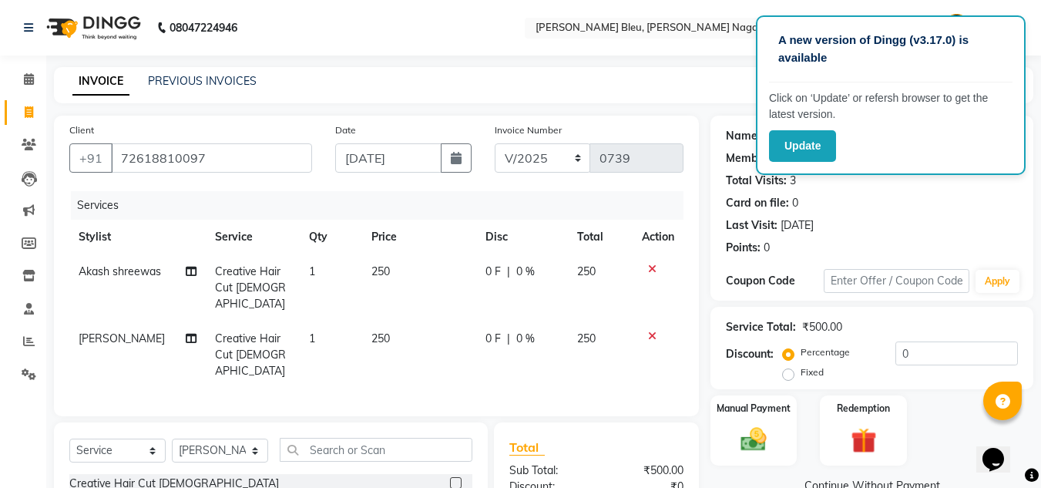
click at [389, 267] on td "250" at bounding box center [419, 287] width 114 height 67
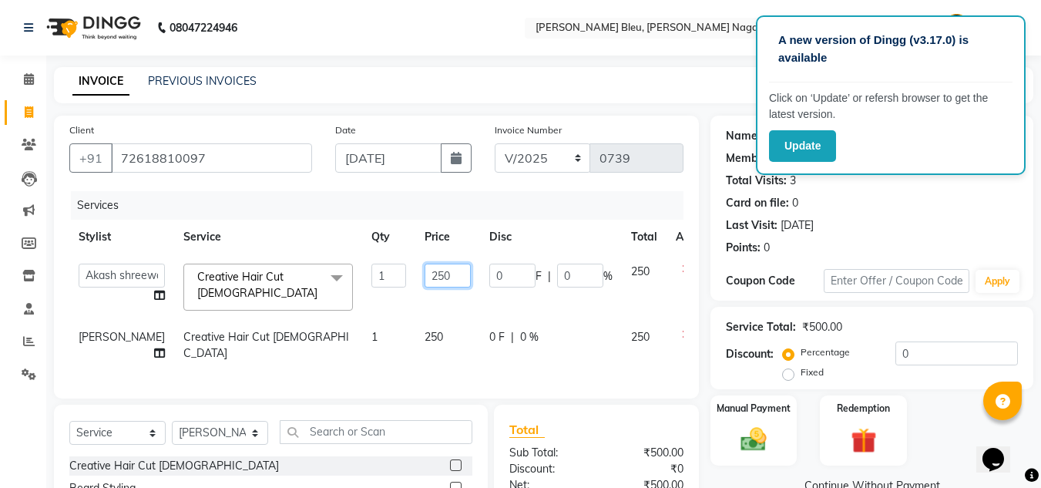
click at [424, 278] on input "250" at bounding box center [447, 275] width 46 height 24
click at [415, 327] on td "250" at bounding box center [447, 345] width 65 height 51
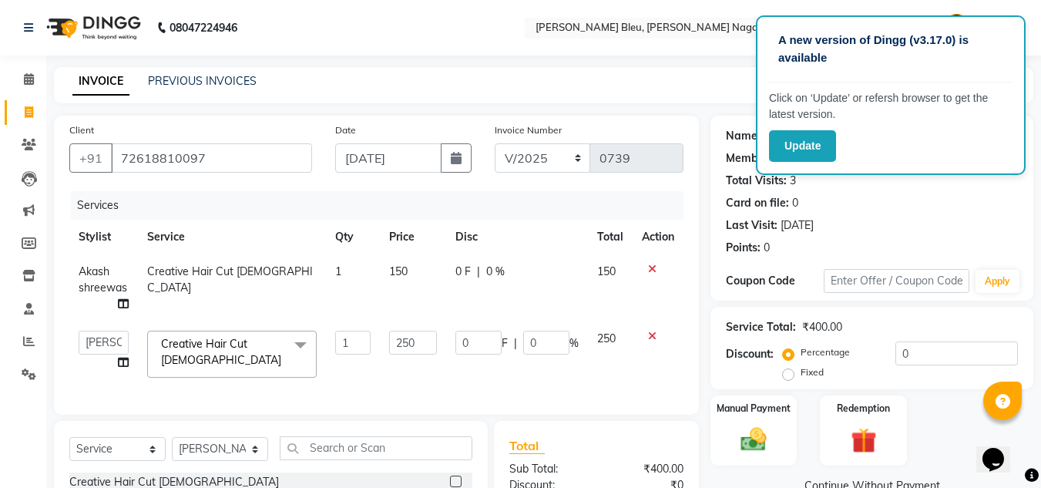
click at [415, 327] on td "250" at bounding box center [413, 353] width 66 height 65
click at [428, 340] on input "250" at bounding box center [413, 342] width 48 height 24
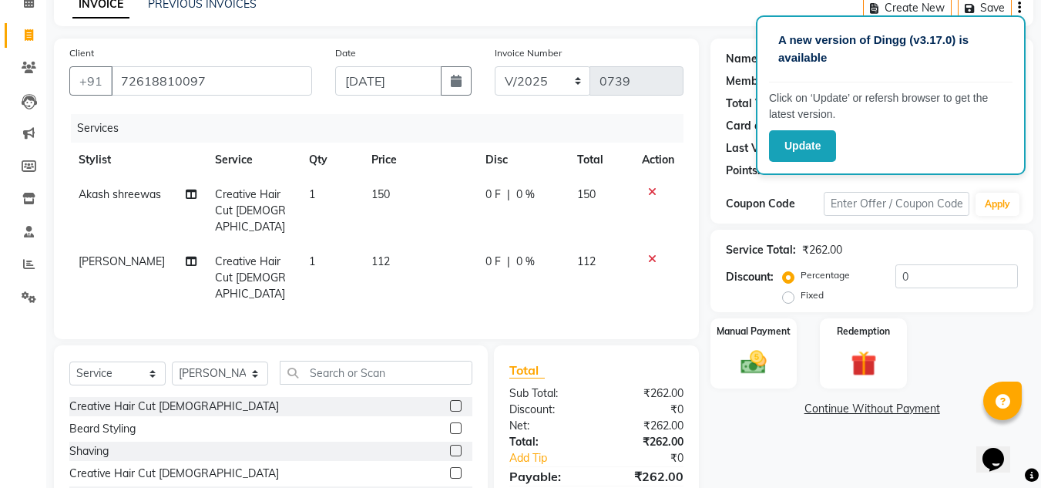
click at [444, 432] on div "Creative Hair Cut [DEMOGRAPHIC_DATA] [PERSON_NAME] Styling Shaving Creative Hai…" at bounding box center [270, 474] width 403 height 154
click at [454, 441] on div at bounding box center [461, 450] width 22 height 19
click at [450, 422] on label at bounding box center [456, 428] width 12 height 12
click at [450, 424] on input "checkbox" at bounding box center [455, 429] width 10 height 10
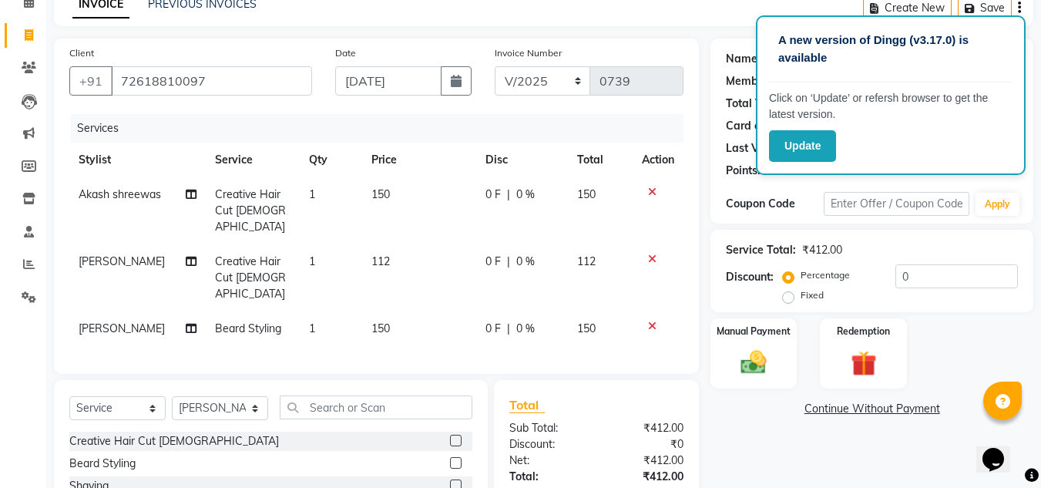
click at [400, 311] on td "150" at bounding box center [419, 328] width 114 height 35
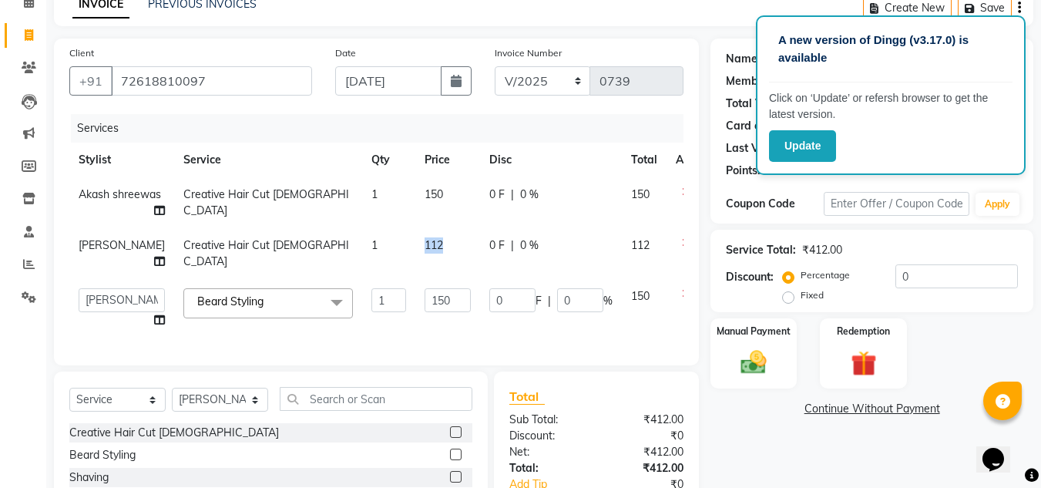
click at [415, 279] on td "112" at bounding box center [447, 253] width 65 height 51
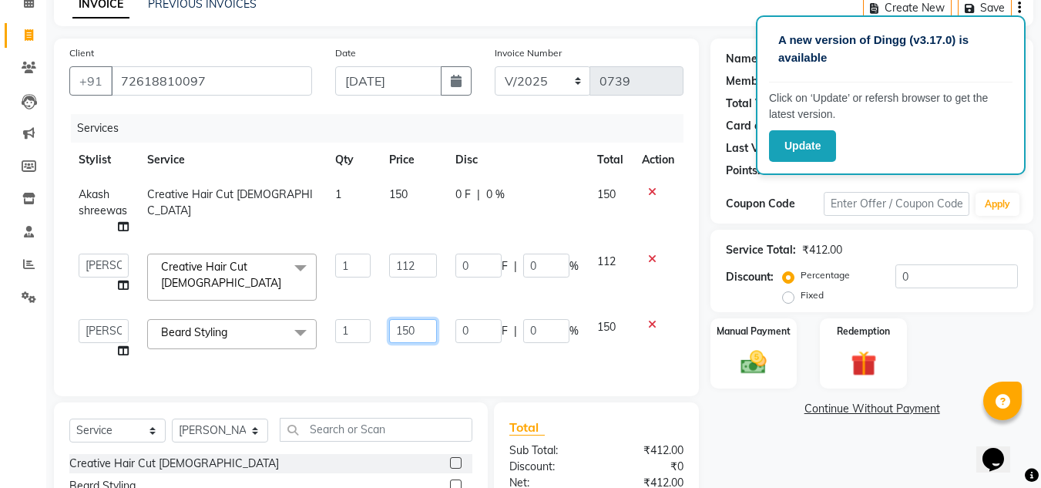
click at [421, 319] on input "150" at bounding box center [413, 331] width 48 height 24
click at [252, 432] on select "Select Stylist [PERSON_NAME] Akash shreewas [PERSON_NAME] [PERSON_NAME] [PERSON…" at bounding box center [220, 430] width 96 height 24
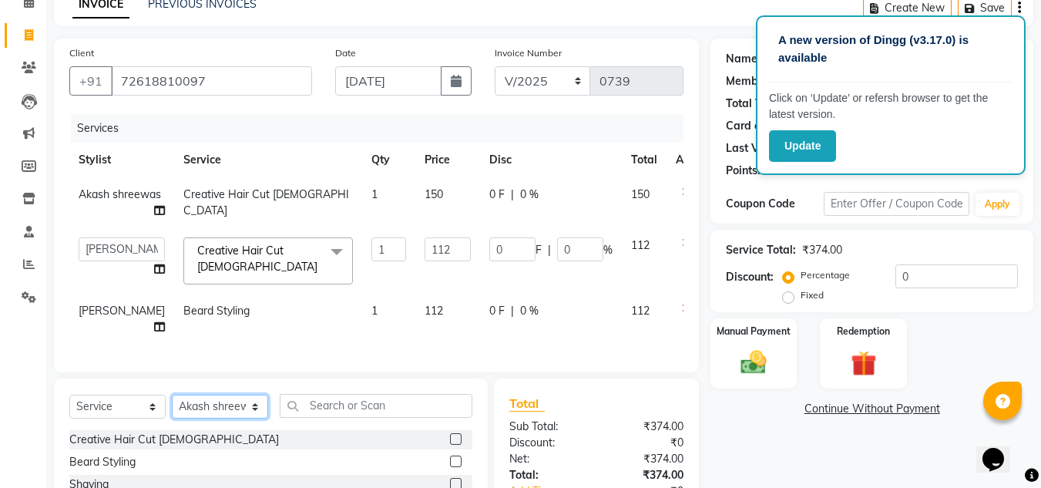
click at [172, 418] on select "Select Stylist [PERSON_NAME] Akash shreewas [PERSON_NAME] [PERSON_NAME] [PERSON…" at bounding box center [220, 406] width 96 height 24
click at [153, 418] on select "Select Service Product Membership Package Voucher Prepaid Gift Card" at bounding box center [117, 406] width 96 height 24
click at [69, 418] on select "Select Service Product Membership Package Voucher Prepaid Gift Card" at bounding box center [117, 406] width 96 height 24
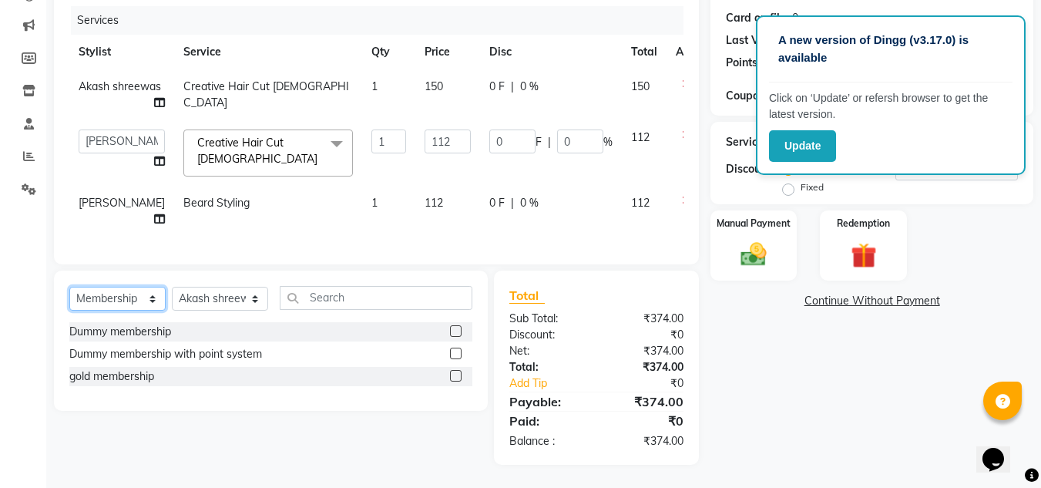
scroll to position [222, 0]
click at [455, 374] on label at bounding box center [456, 376] width 12 height 12
click at [455, 374] on input "checkbox" at bounding box center [455, 376] width 10 height 10
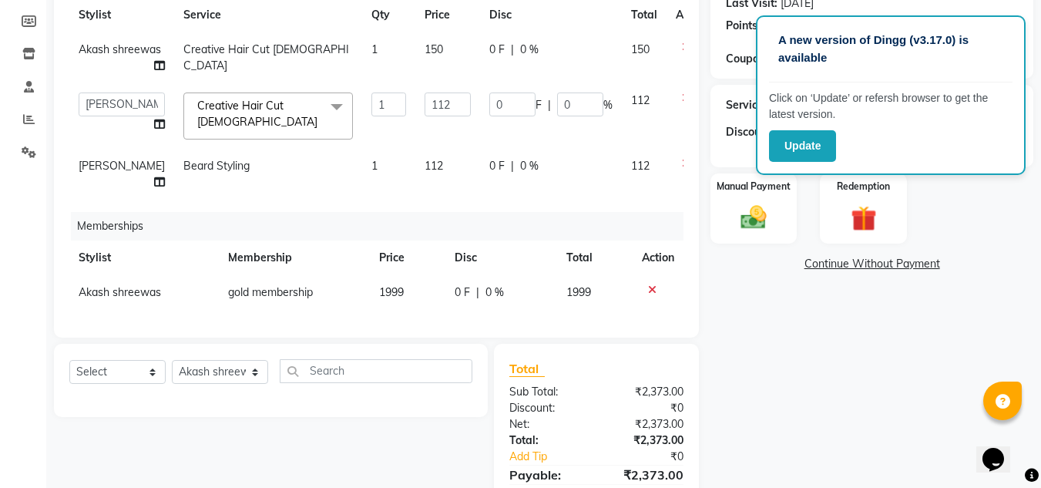
click at [409, 310] on td "1999" at bounding box center [407, 292] width 75 height 35
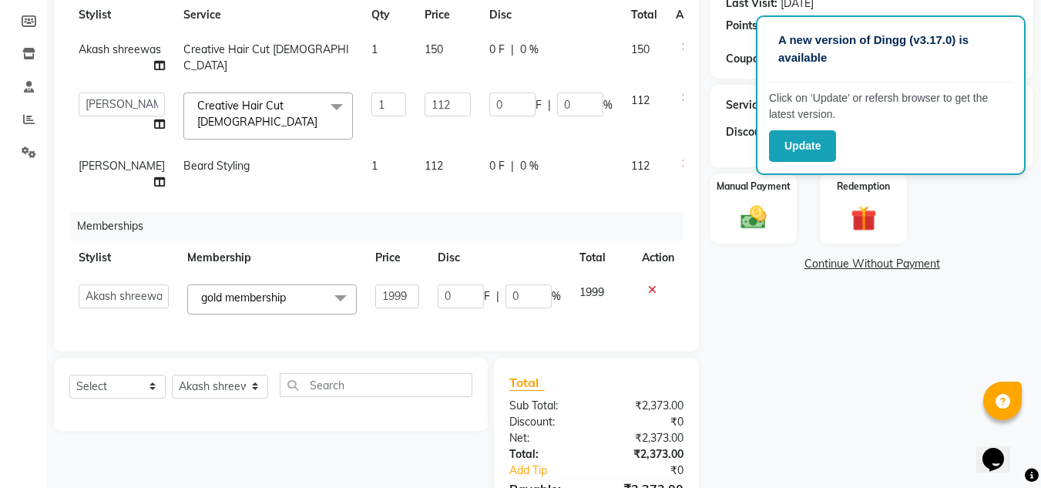
click at [408, 308] on input "1999" at bounding box center [397, 296] width 44 height 24
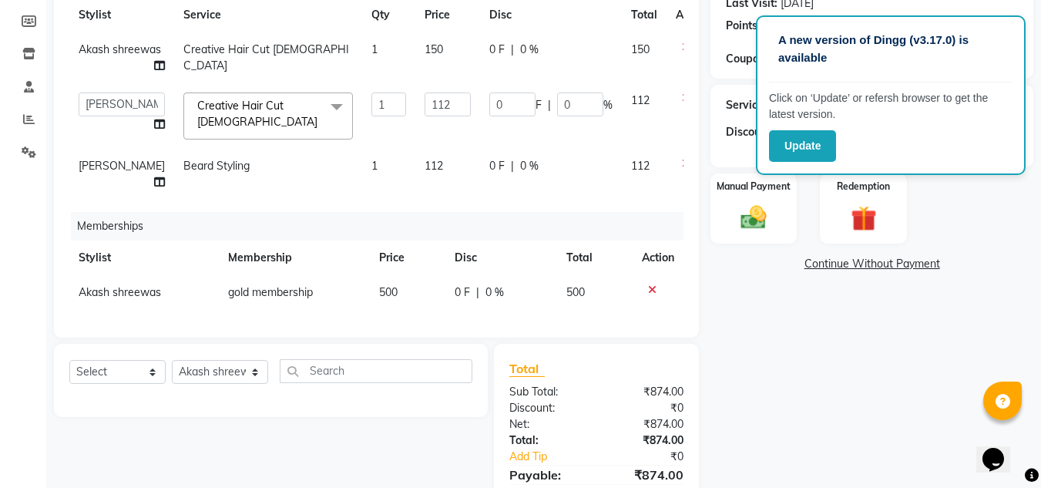
click at [592, 400] on div "Sub Total:" at bounding box center [547, 392] width 99 height 16
click at [746, 209] on img at bounding box center [753, 217] width 43 height 31
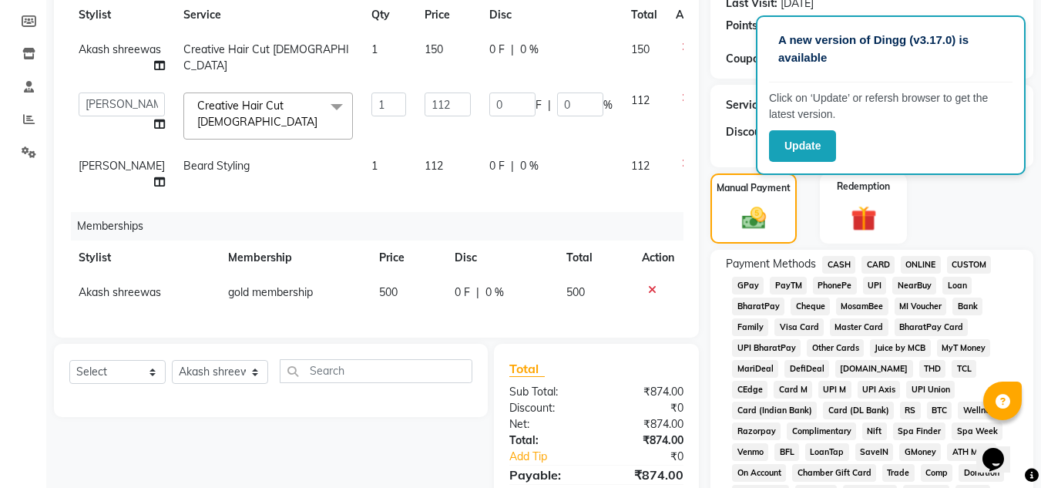
click at [847, 262] on span "CASH" at bounding box center [838, 265] width 33 height 18
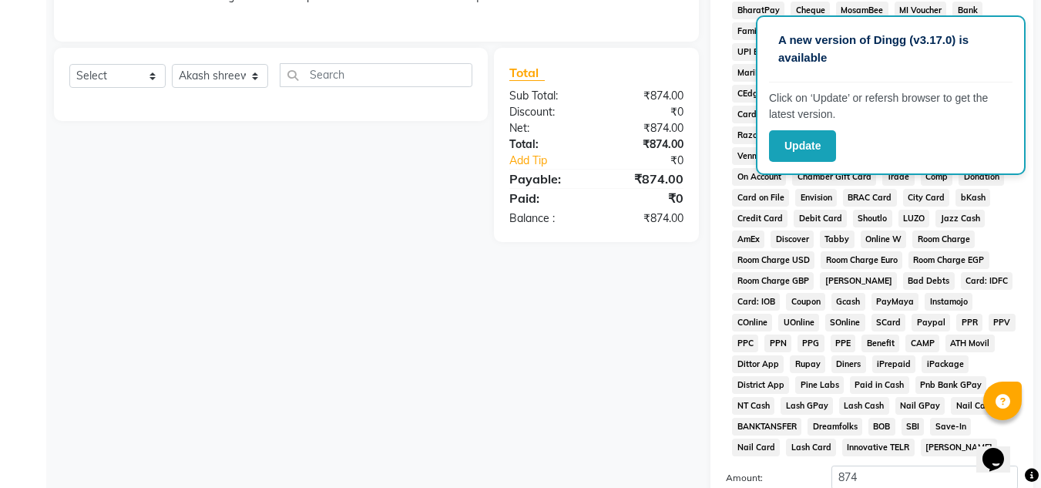
scroll to position [607, 0]
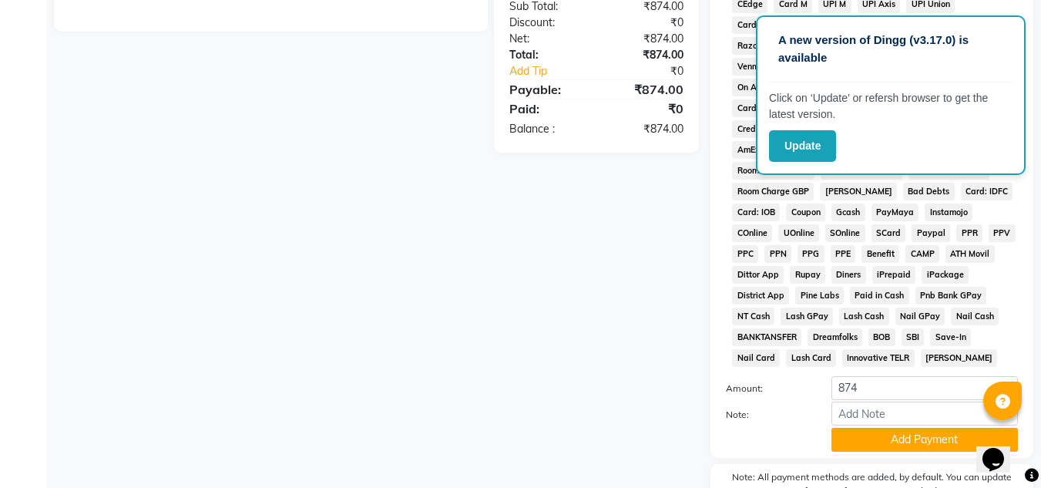
click at [903, 438] on button "Add Payment" at bounding box center [924, 440] width 186 height 24
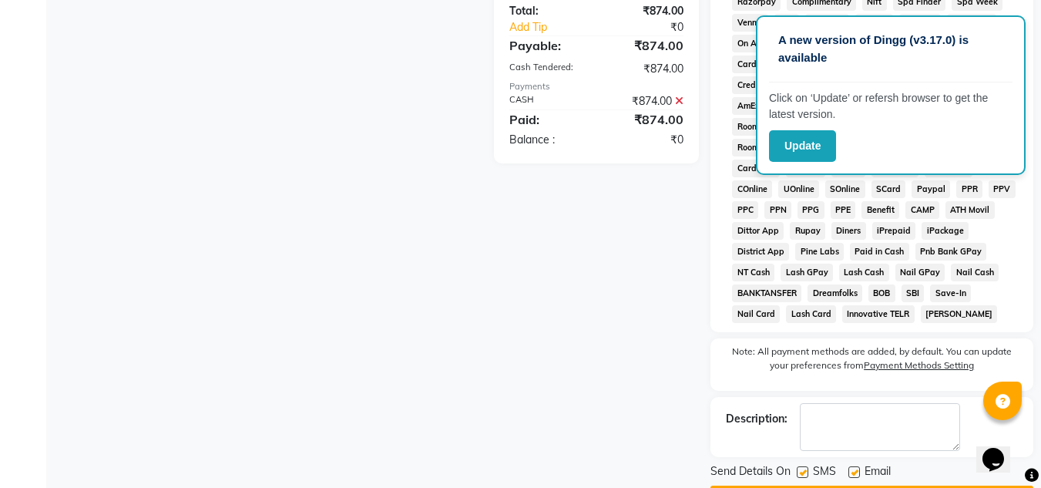
scroll to position [696, 0]
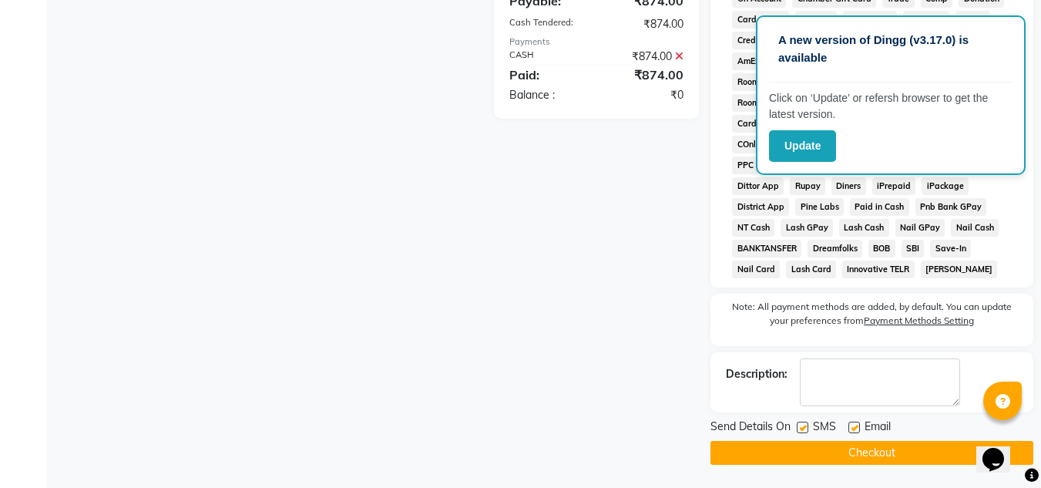
click at [884, 452] on button "Checkout" at bounding box center [871, 453] width 323 height 24
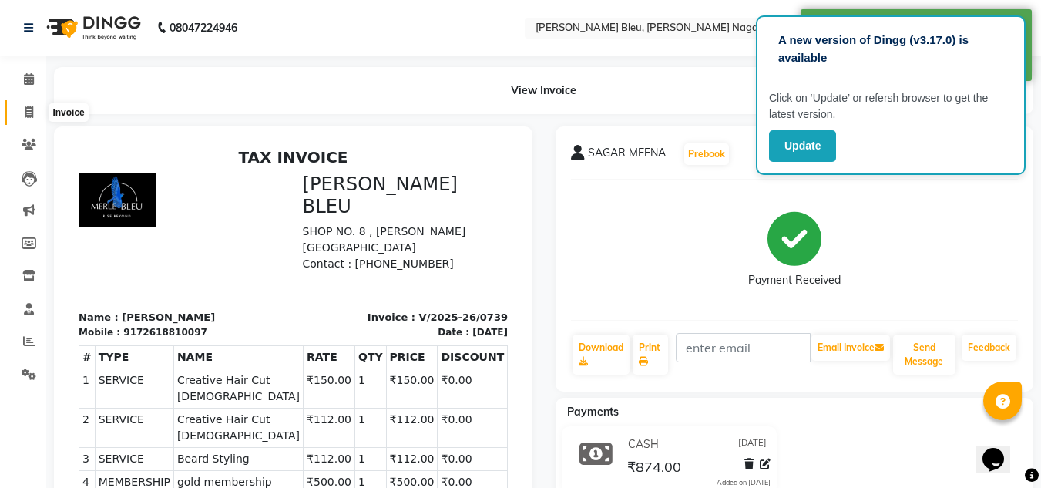
click at [27, 106] on icon at bounding box center [29, 112] width 8 height 12
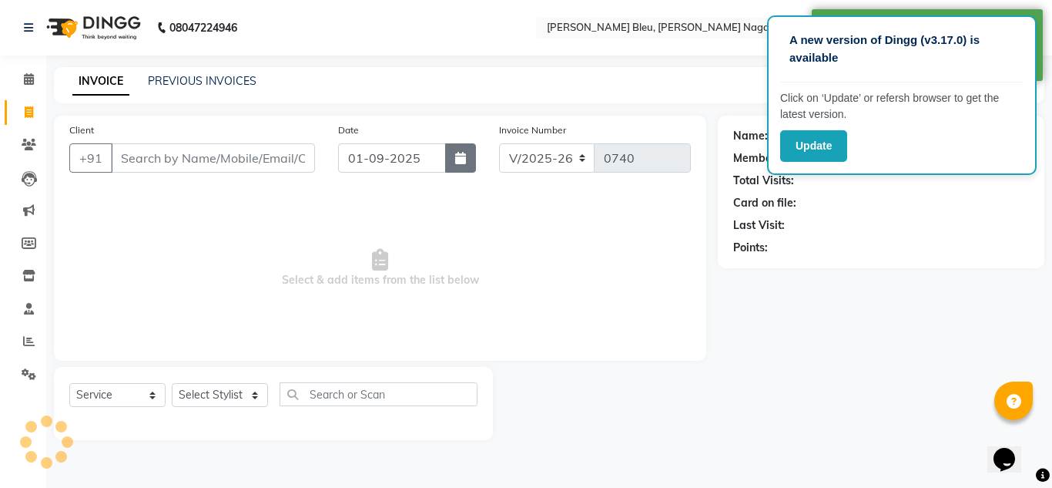
click at [470, 157] on button "button" at bounding box center [460, 157] width 31 height 29
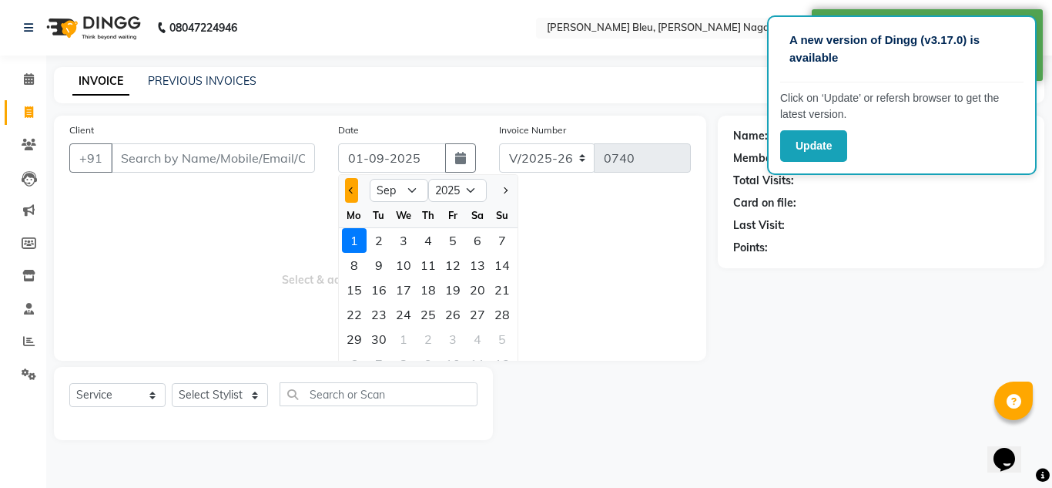
click at [352, 187] on span "Previous month" at bounding box center [352, 190] width 6 height 6
click at [451, 334] on div "29" at bounding box center [453, 339] width 25 height 25
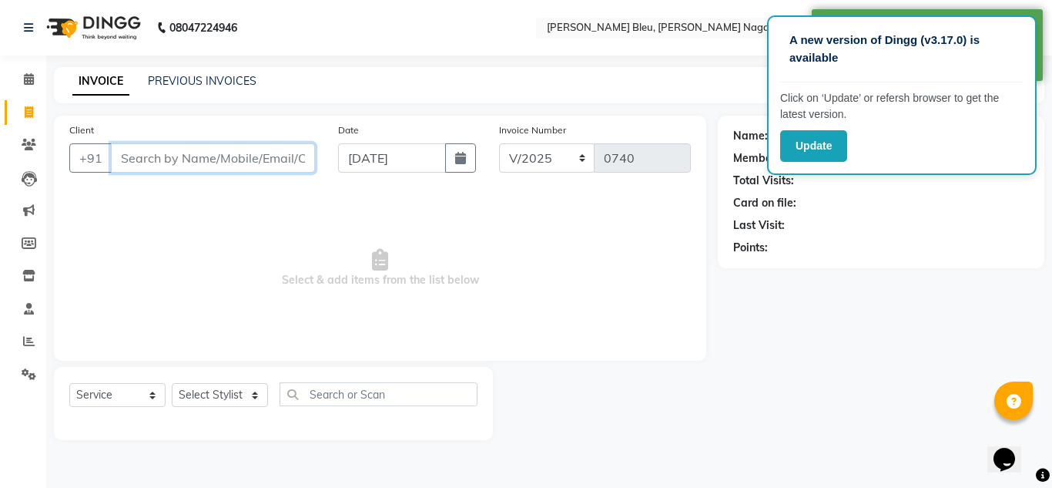
click at [221, 159] on input "Client" at bounding box center [213, 157] width 204 height 29
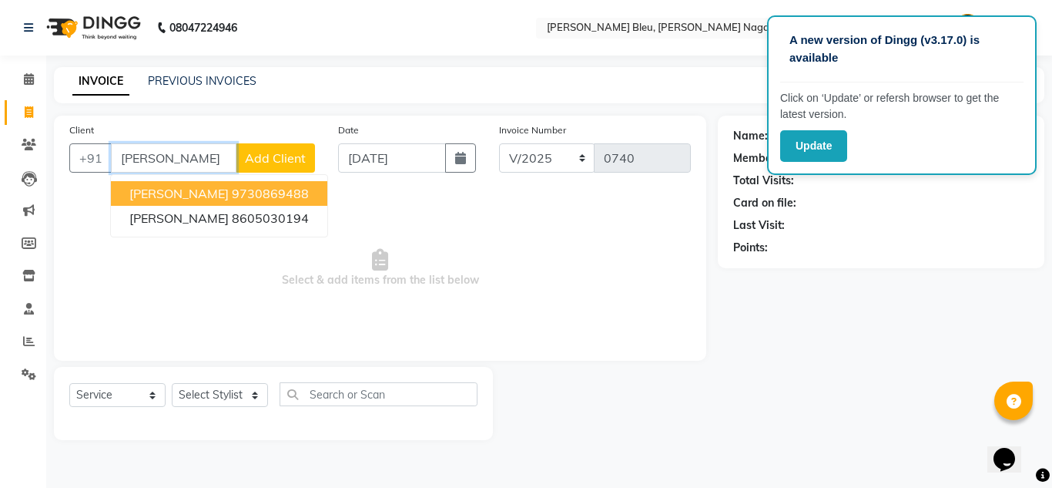
click at [223, 185] on button "[PERSON_NAME] 9730869488" at bounding box center [219, 193] width 216 height 25
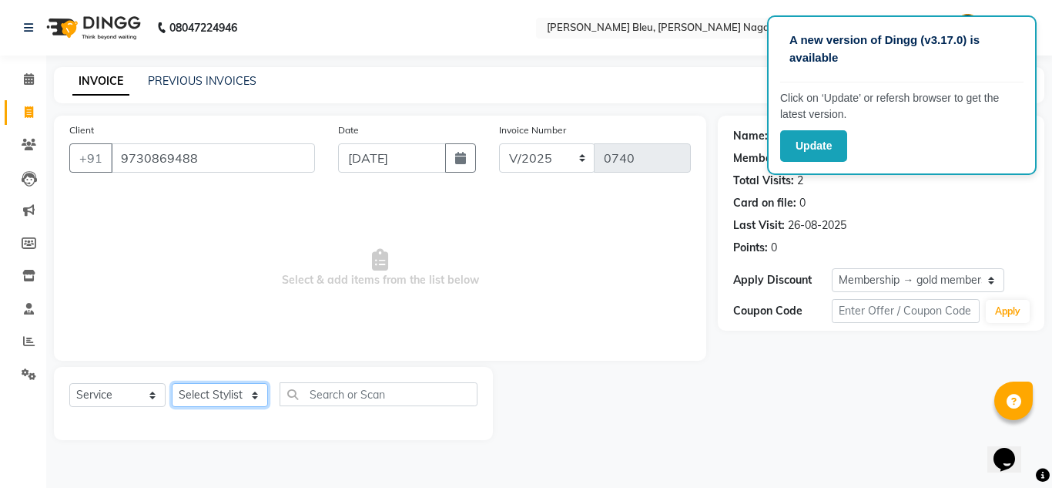
click at [250, 394] on select "Select Stylist [PERSON_NAME] Akash shreewas [PERSON_NAME] [PERSON_NAME] [PERSON…" at bounding box center [220, 395] width 96 height 24
click at [172, 383] on select "Select Stylist [PERSON_NAME] Akash shreewas [PERSON_NAME] [PERSON_NAME] [PERSON…" at bounding box center [220, 395] width 96 height 24
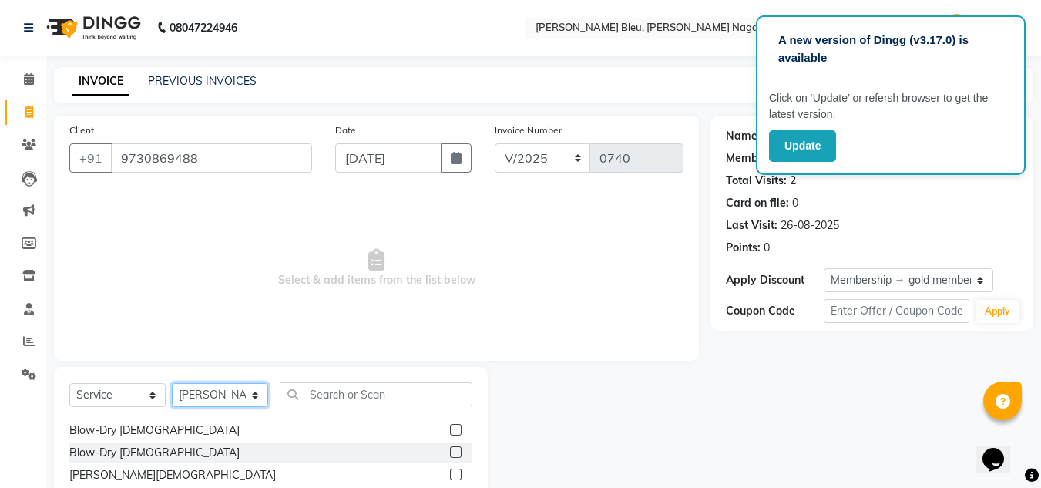
scroll to position [77, 0]
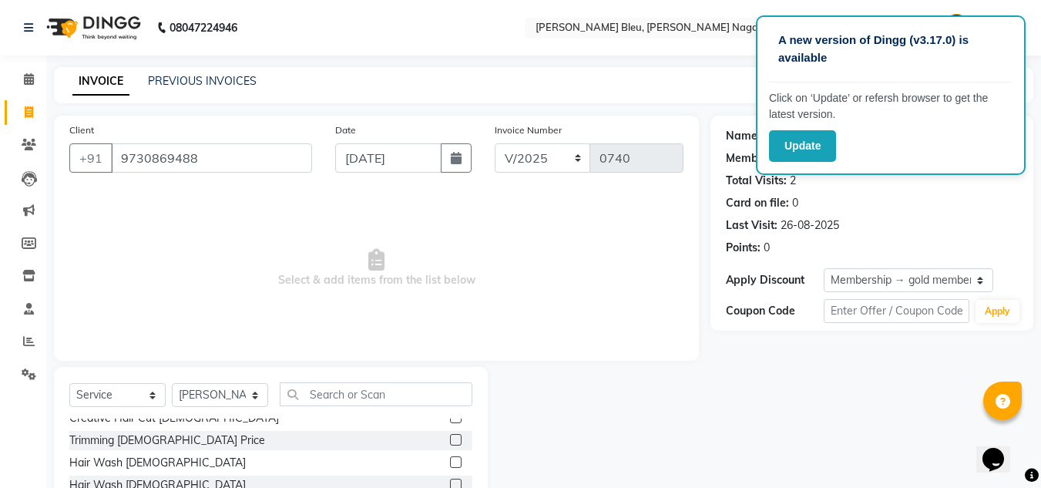
click at [450, 482] on label at bounding box center [456, 484] width 12 height 12
click at [450, 482] on input "checkbox" at bounding box center [455, 485] width 10 height 10
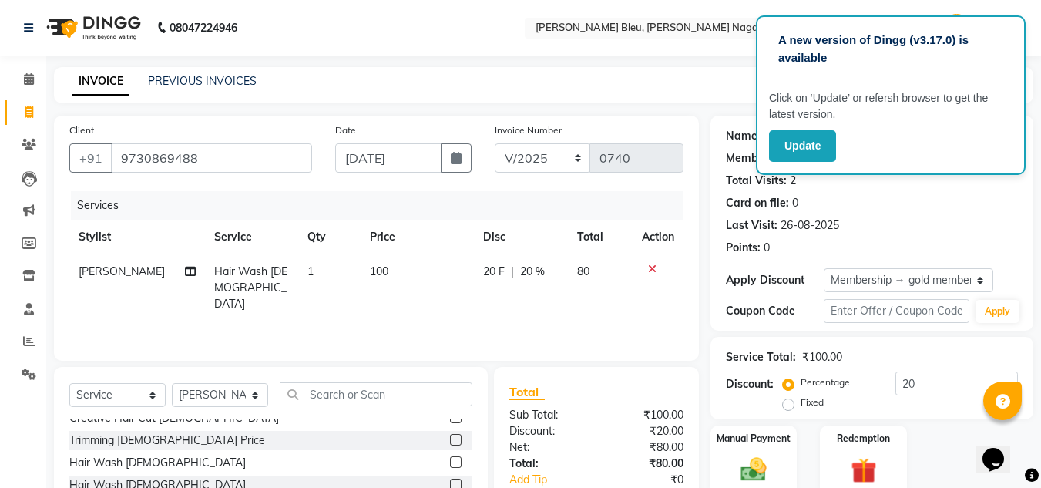
click at [387, 272] on span "100" at bounding box center [379, 271] width 18 height 14
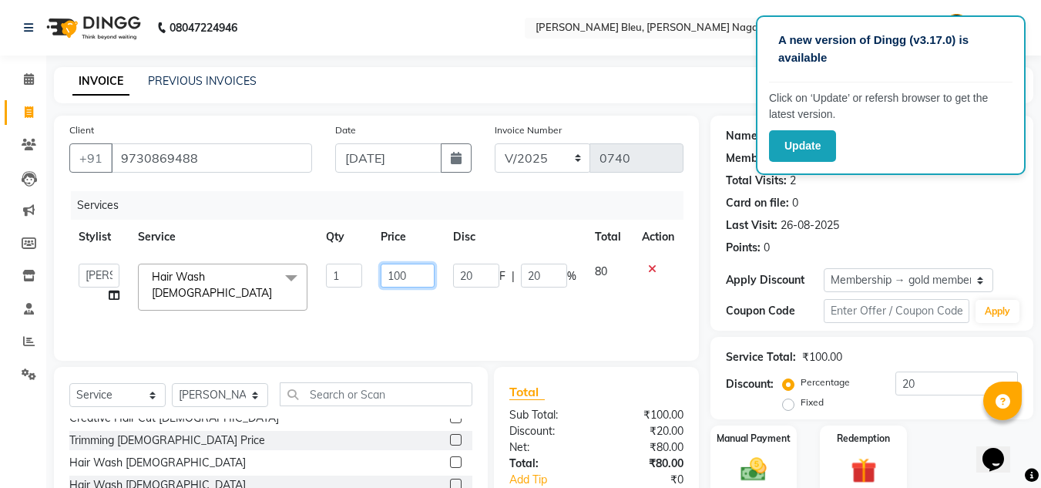
click at [420, 277] on input "100" at bounding box center [407, 275] width 53 height 24
click at [421, 275] on input "100" at bounding box center [407, 275] width 53 height 24
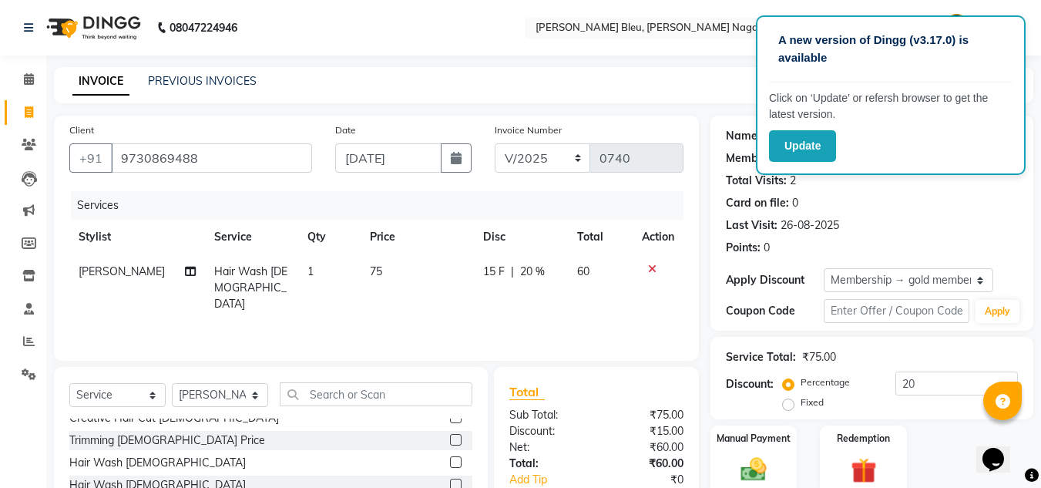
click at [619, 428] on div "₹15.00" at bounding box center [645, 431] width 99 height 16
click at [530, 269] on span "20 %" at bounding box center [532, 271] width 25 height 16
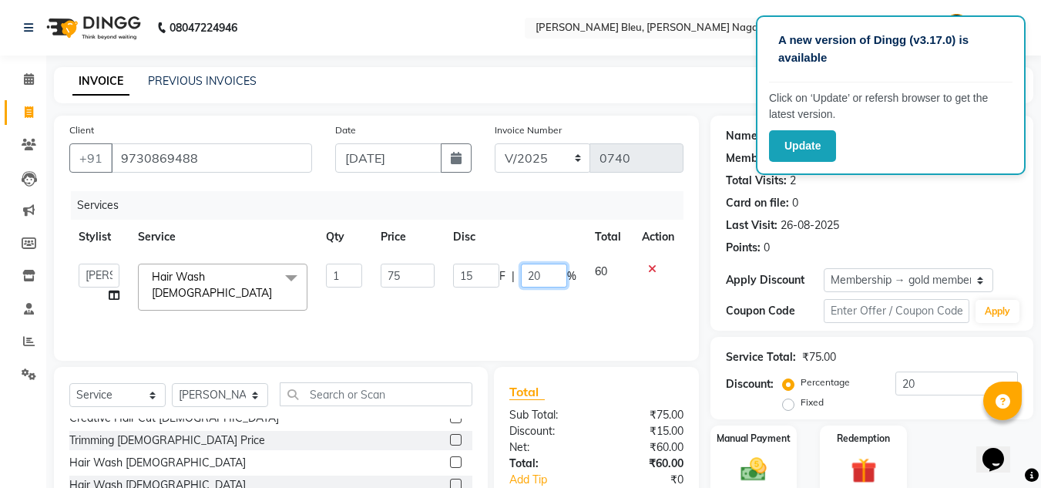
click at [549, 282] on input "20" at bounding box center [544, 275] width 46 height 24
click at [617, 412] on div "₹75.00" at bounding box center [645, 415] width 99 height 16
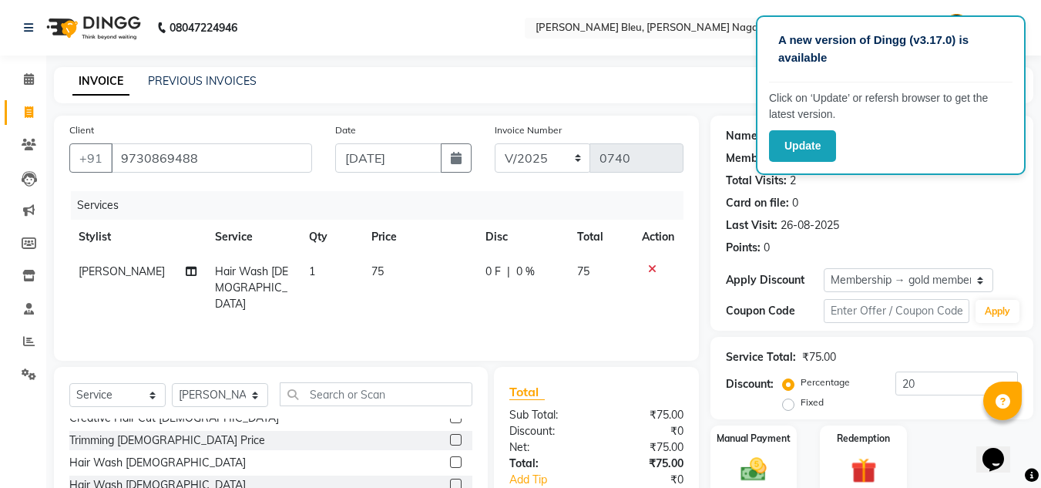
scroll to position [0, 0]
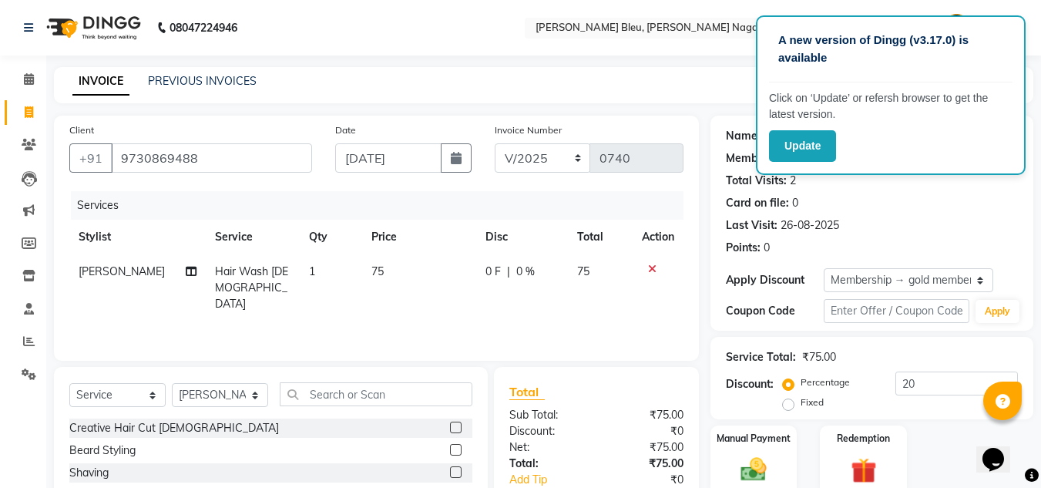
click at [450, 448] on label at bounding box center [456, 450] width 12 height 12
click at [450, 448] on input "checkbox" at bounding box center [455, 450] width 10 height 10
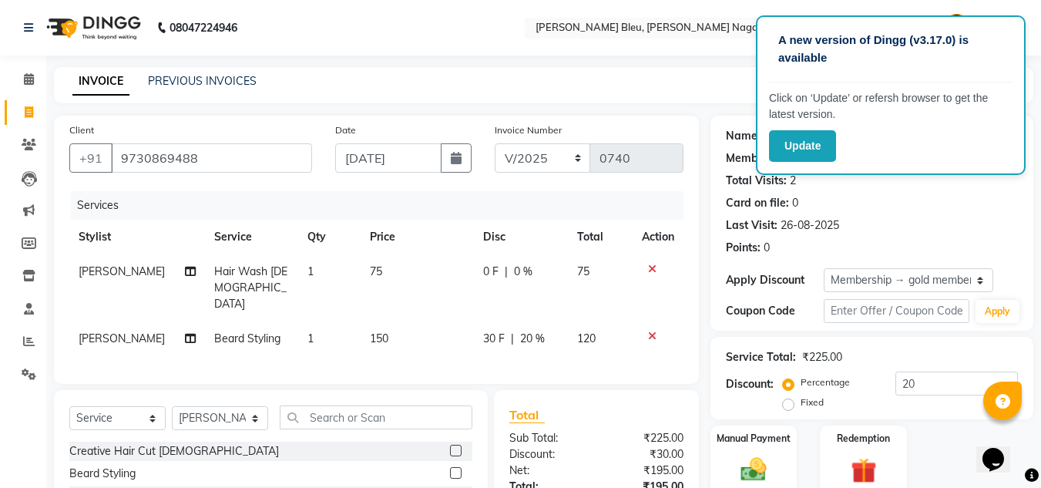
click at [401, 321] on td "150" at bounding box center [416, 338] width 113 height 35
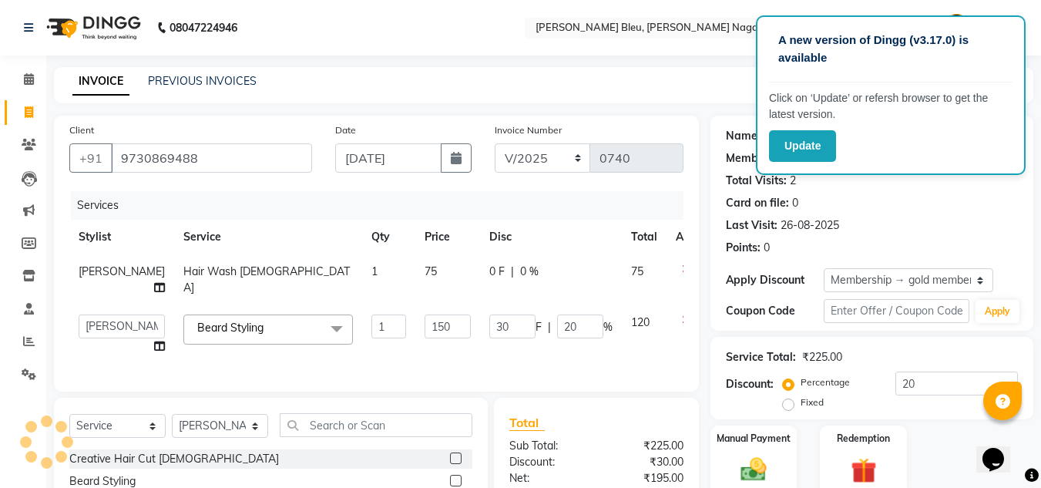
click at [401, 305] on td "1" at bounding box center [388, 279] width 53 height 51
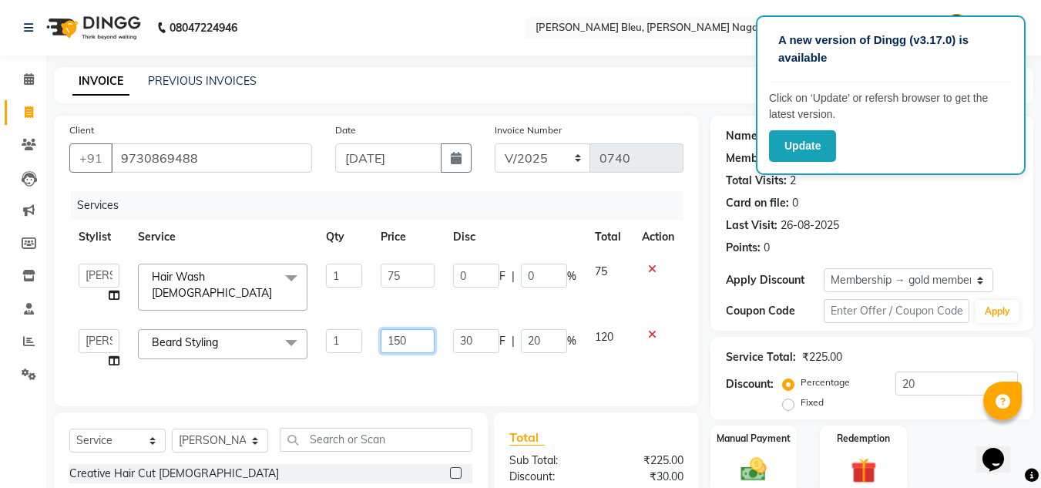
click at [419, 333] on input "150" at bounding box center [407, 341] width 53 height 24
click at [602, 446] on div "Total" at bounding box center [596, 437] width 174 height 18
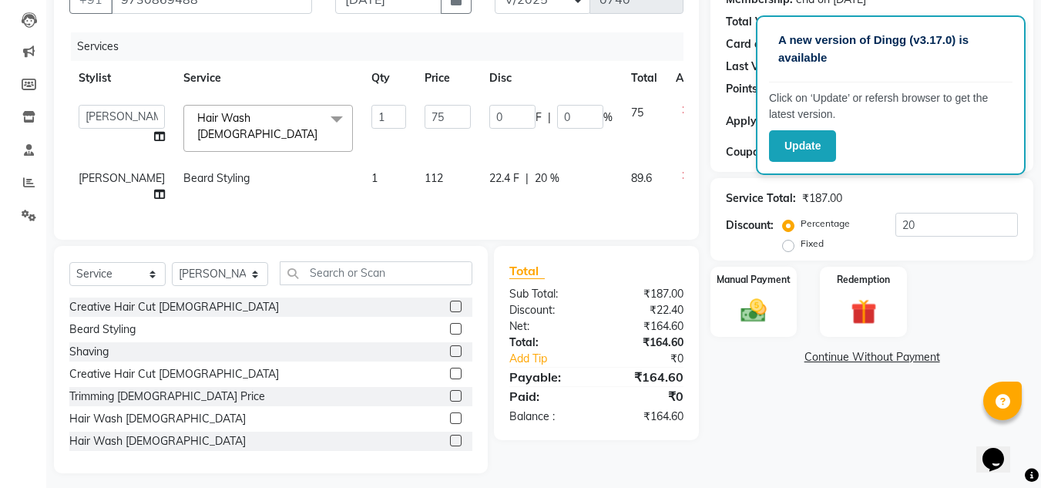
scroll to position [188, 0]
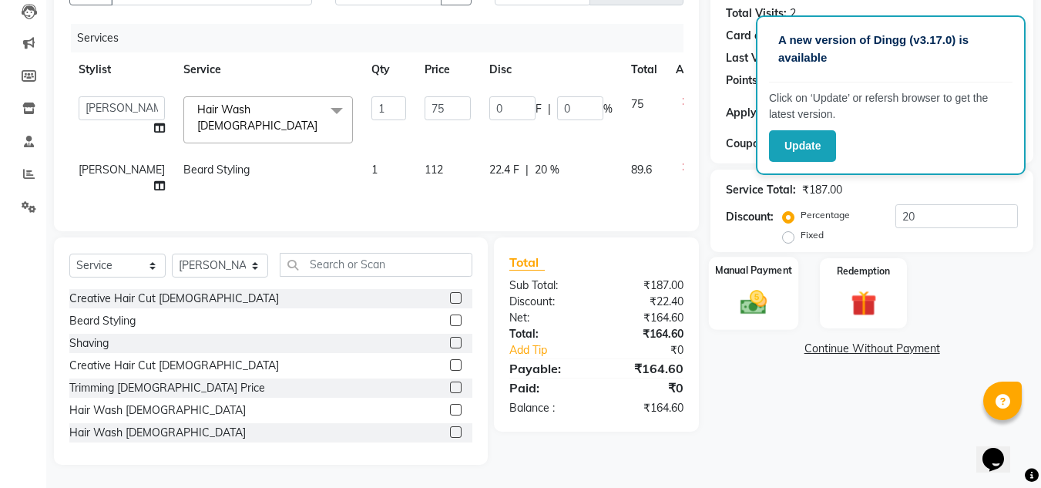
click at [746, 287] on img at bounding box center [753, 302] width 43 height 31
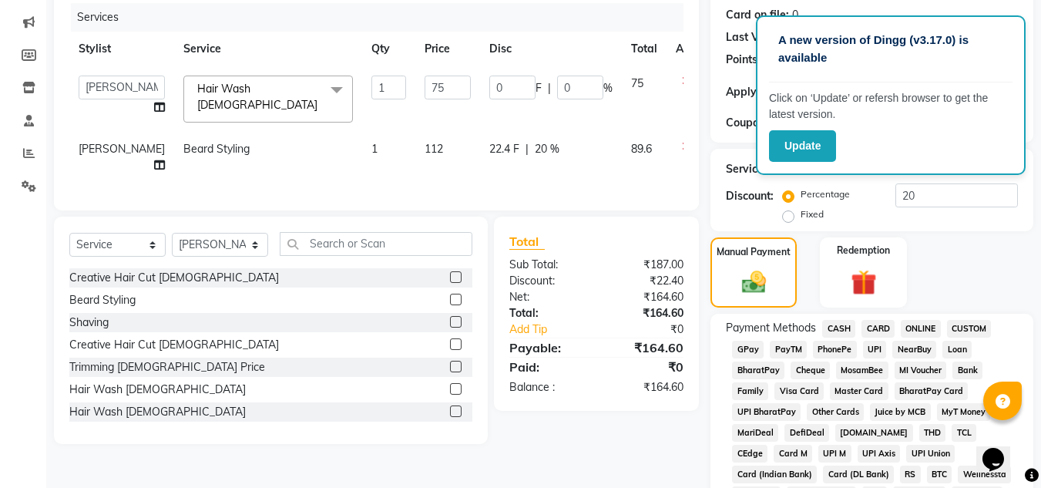
click at [836, 327] on span "CASH" at bounding box center [838, 329] width 33 height 18
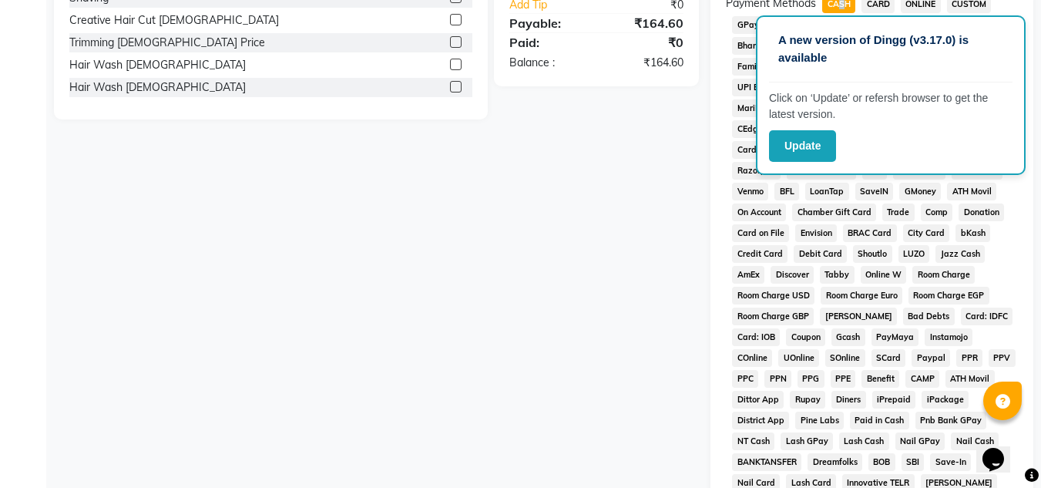
scroll to position [650, 0]
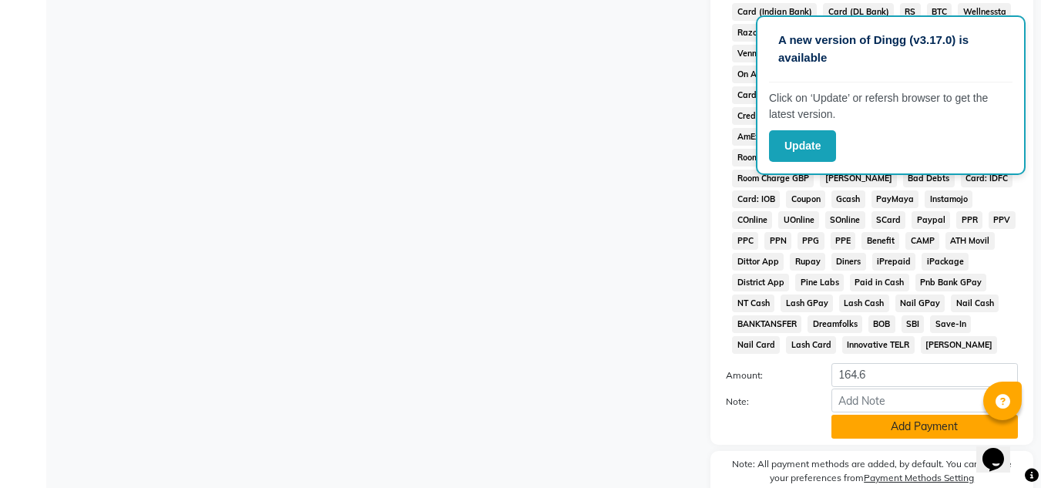
click at [880, 424] on button "Add Payment" at bounding box center [924, 426] width 186 height 24
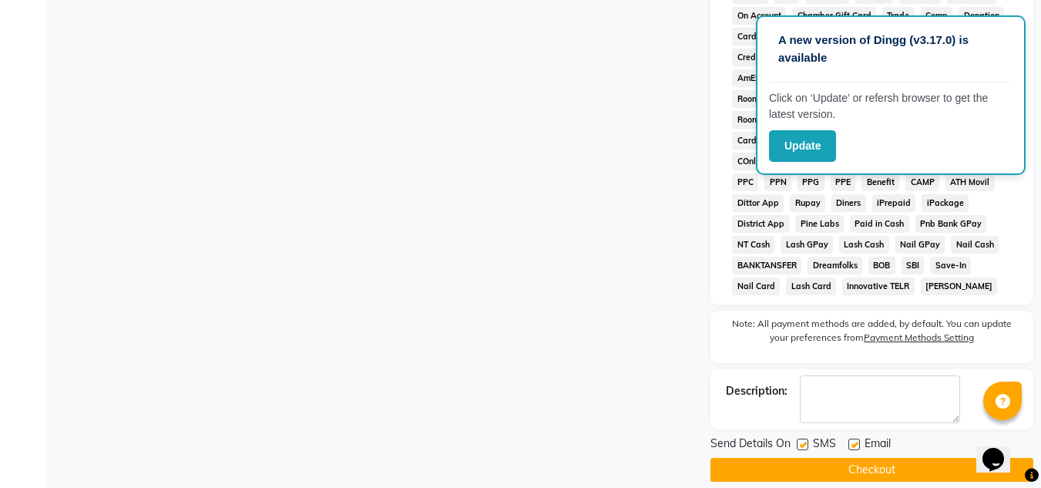
scroll to position [726, 0]
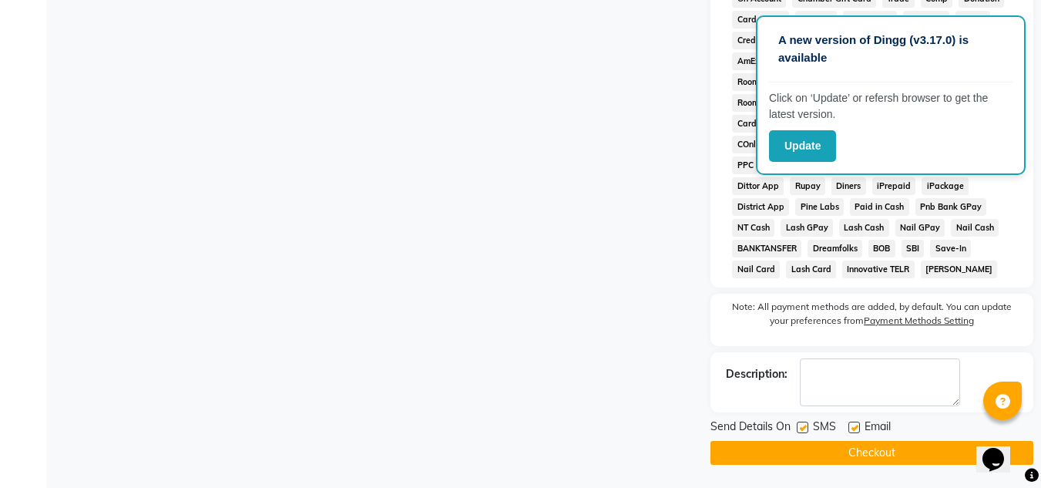
click at [801, 449] on button "Checkout" at bounding box center [871, 453] width 323 height 24
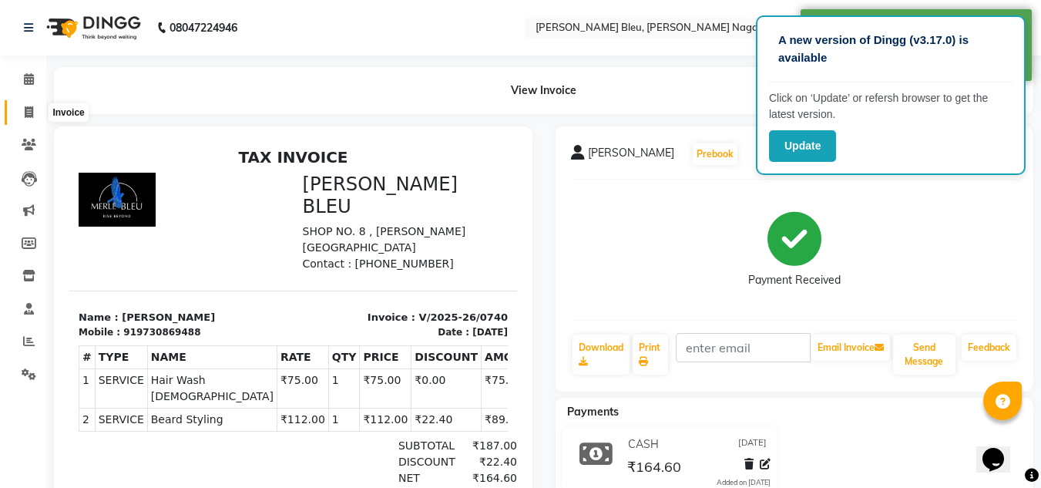
click at [27, 112] on icon at bounding box center [29, 112] width 8 height 12
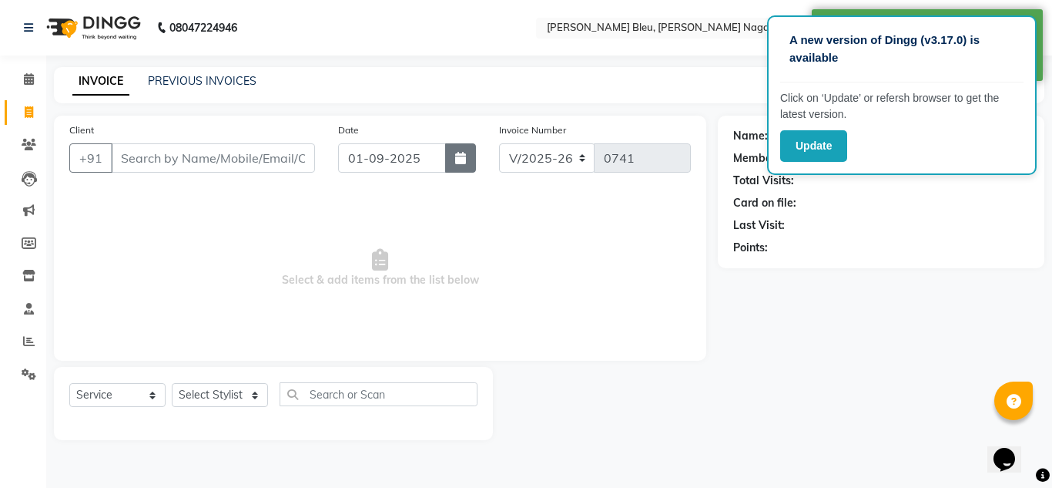
click at [463, 158] on icon "button" at bounding box center [460, 158] width 11 height 12
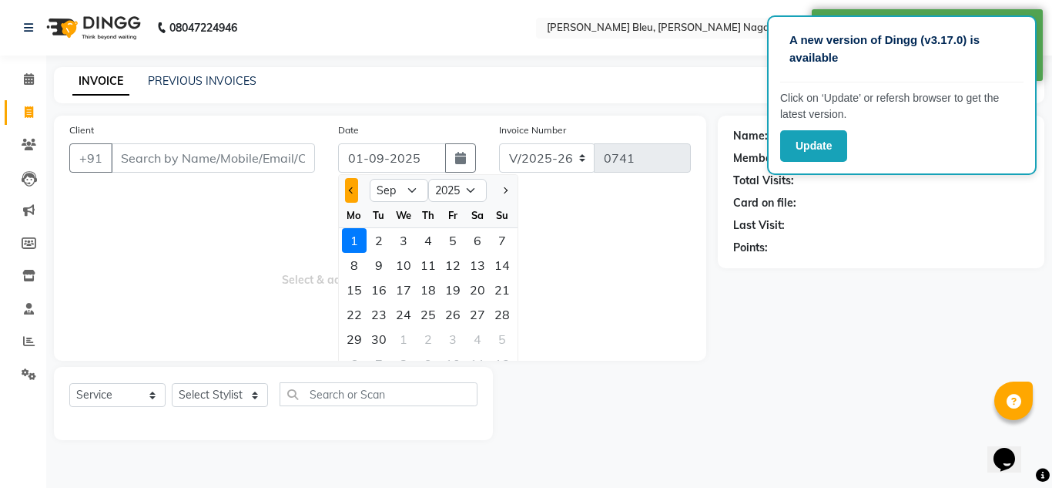
click at [352, 192] on span "Previous month" at bounding box center [352, 190] width 6 height 6
click at [448, 339] on div "29" at bounding box center [453, 339] width 25 height 25
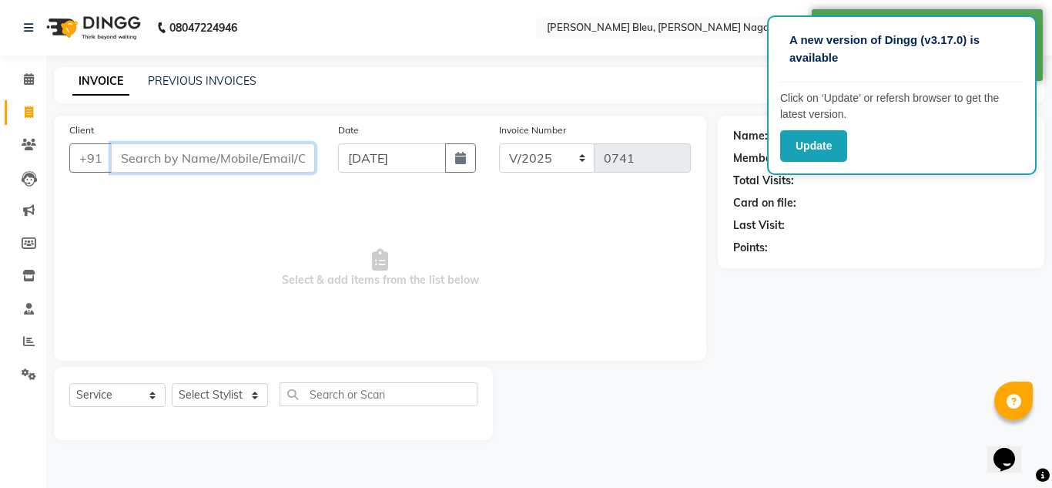
click at [219, 165] on input "Client" at bounding box center [213, 157] width 204 height 29
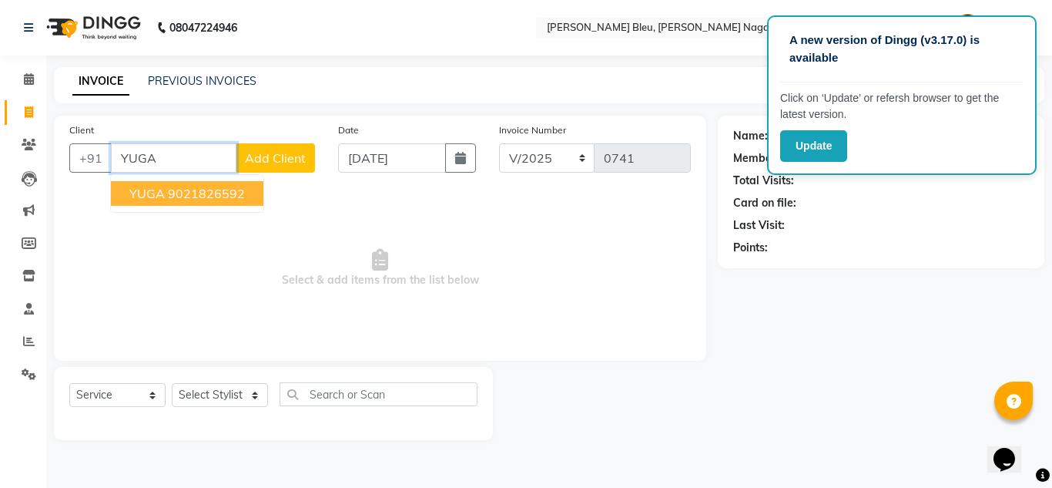
click at [201, 194] on ngb-highlight "9021826592" at bounding box center [206, 193] width 77 height 15
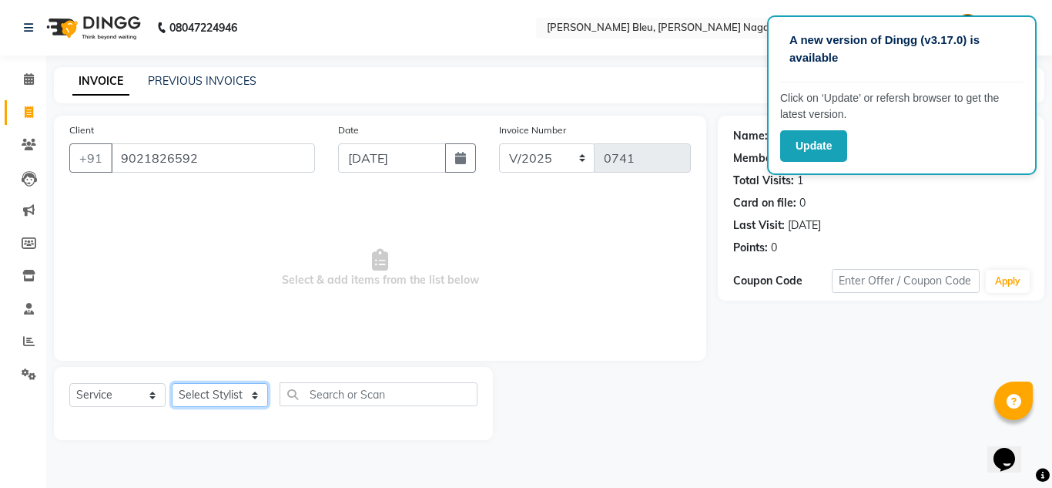
click at [252, 391] on select "Select Stylist [PERSON_NAME] Akash shreewas [PERSON_NAME] [PERSON_NAME] [PERSON…" at bounding box center [220, 395] width 96 height 24
click at [260, 404] on select "Select Stylist [PERSON_NAME] Akash shreewas [PERSON_NAME] [PERSON_NAME] [PERSON…" at bounding box center [220, 395] width 96 height 24
click at [172, 383] on select "Select Stylist [PERSON_NAME] Akash shreewas [PERSON_NAME] [PERSON_NAME] [PERSON…" at bounding box center [220, 395] width 96 height 24
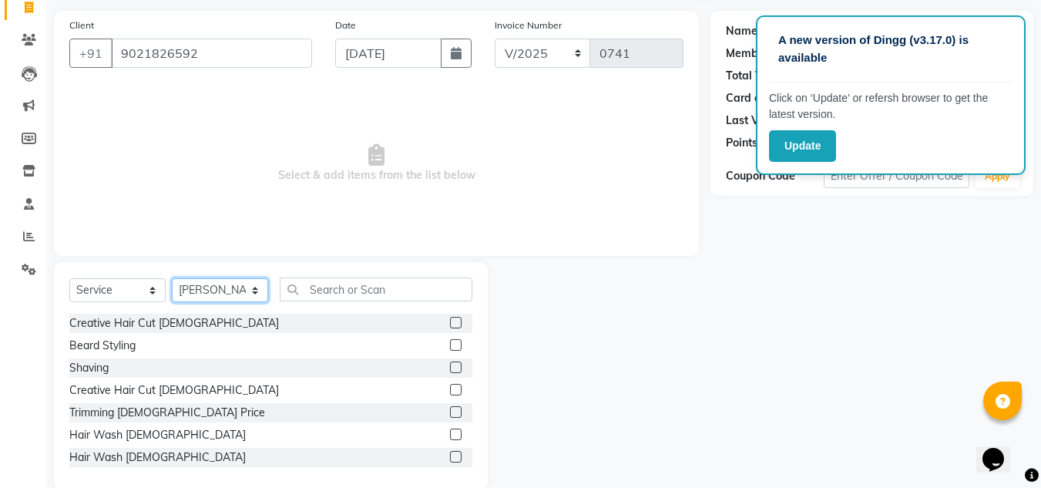
scroll to position [129, 0]
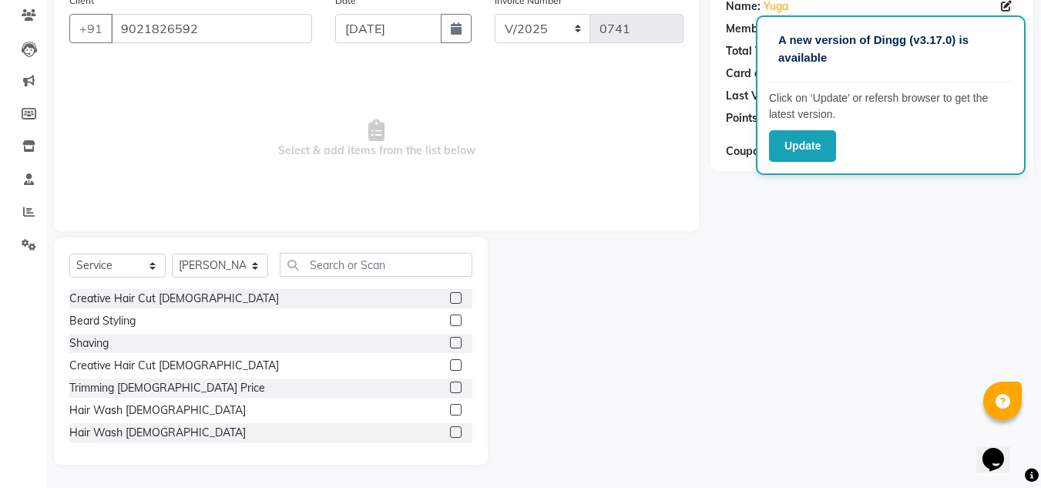
click at [450, 299] on label at bounding box center [456, 298] width 12 height 12
click at [450, 299] on input "checkbox" at bounding box center [455, 298] width 10 height 10
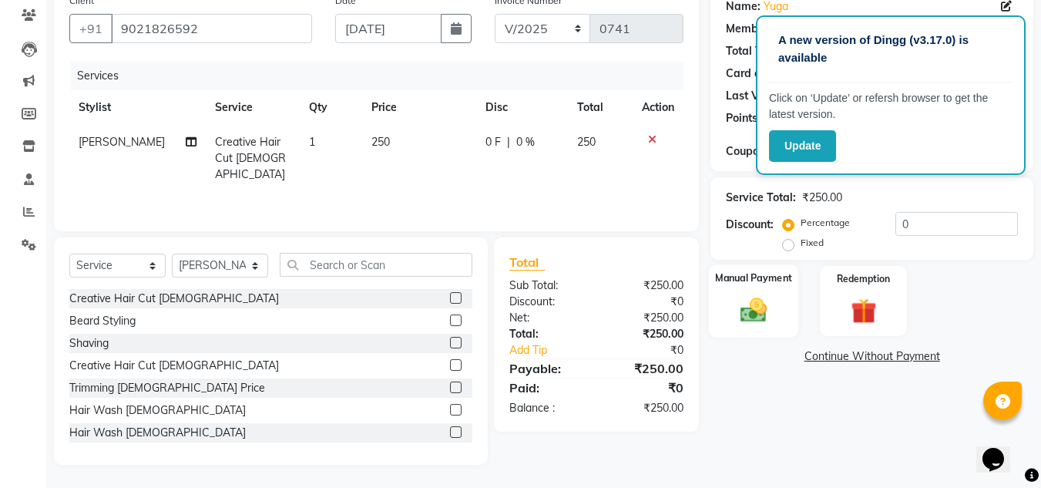
click at [736, 302] on img at bounding box center [753, 309] width 43 height 31
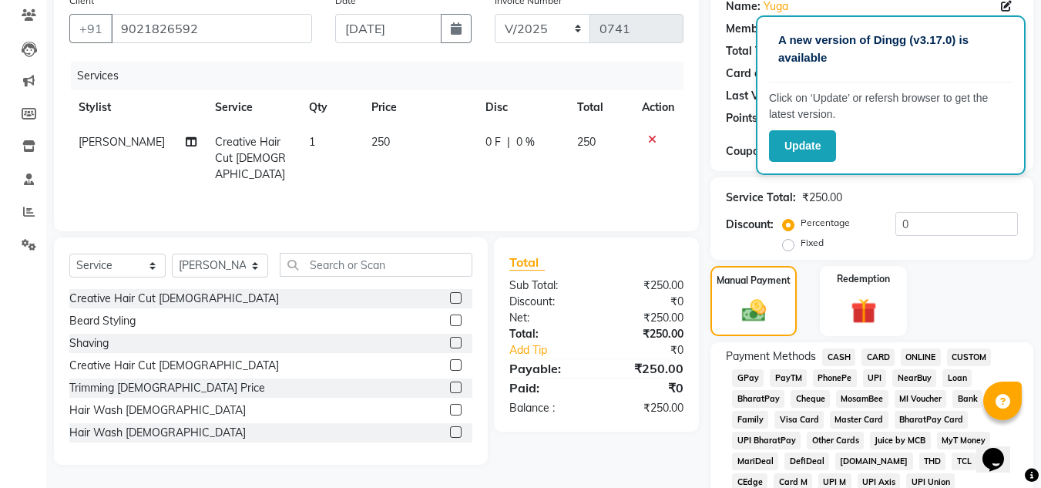
click at [920, 359] on span "ONLINE" at bounding box center [920, 357] width 40 height 18
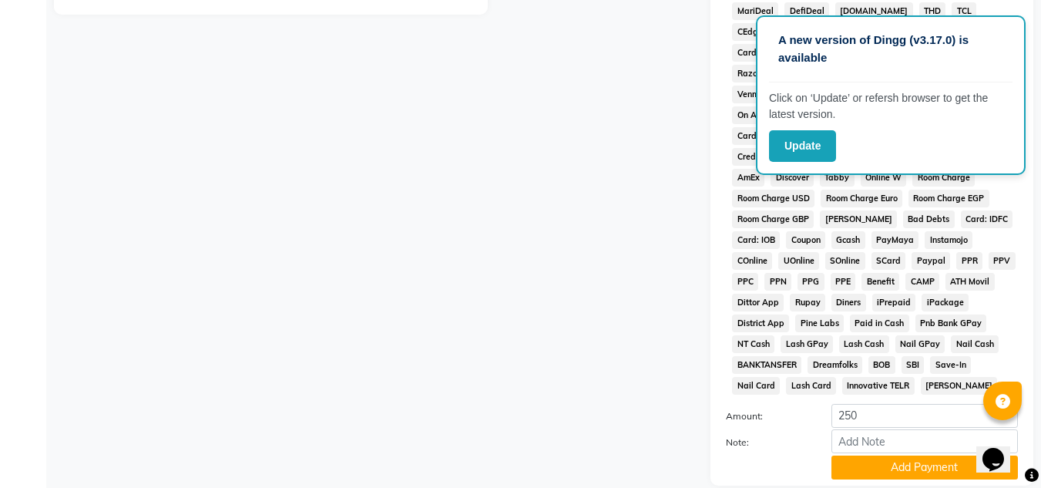
scroll to position [690, 0]
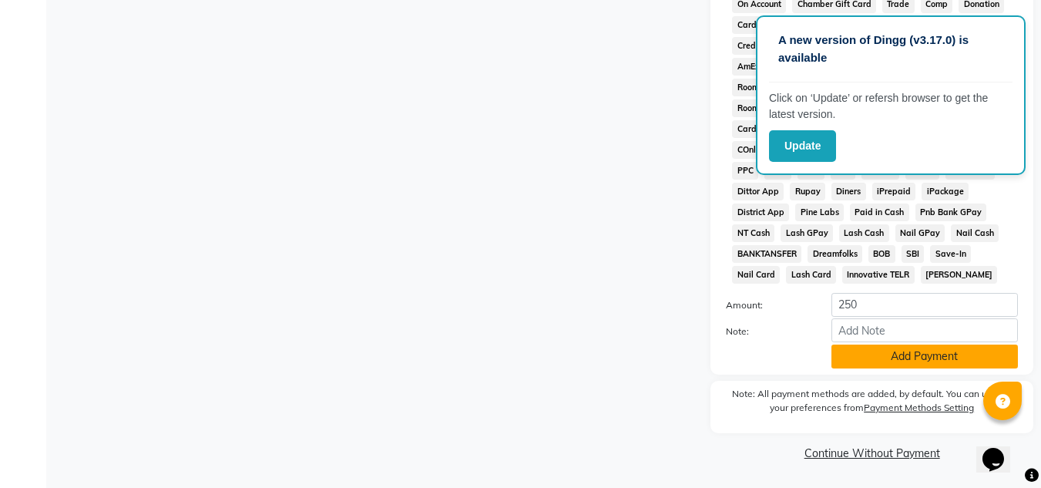
click at [887, 361] on button "Add Payment" at bounding box center [924, 356] width 186 height 24
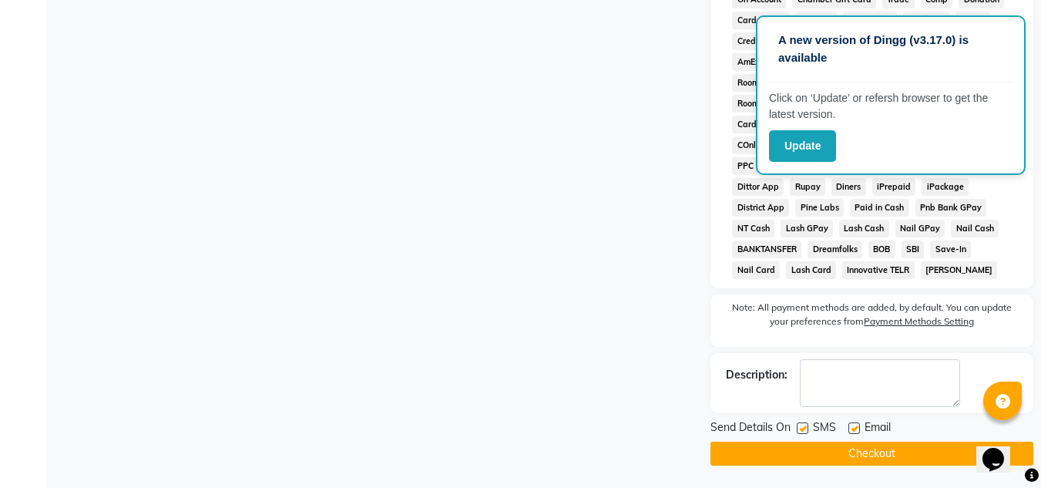
scroll to position [696, 0]
click at [881, 442] on button "Checkout" at bounding box center [871, 453] width 323 height 24
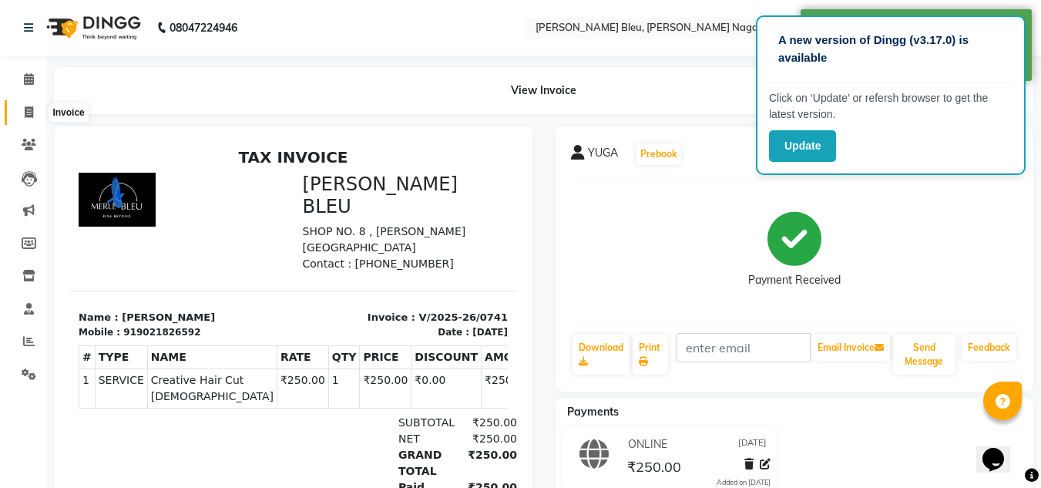
click at [26, 112] on icon at bounding box center [29, 112] width 8 height 12
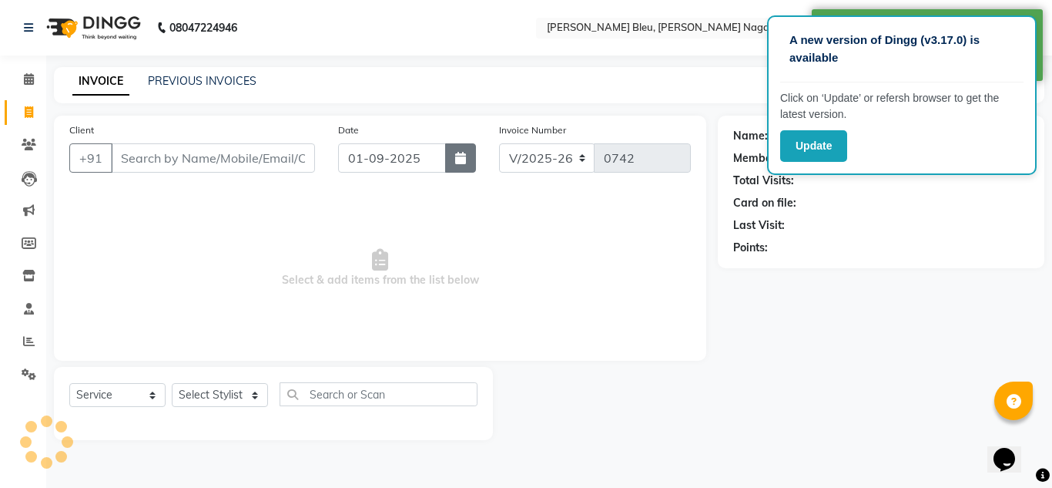
click at [462, 163] on icon "button" at bounding box center [460, 158] width 11 height 12
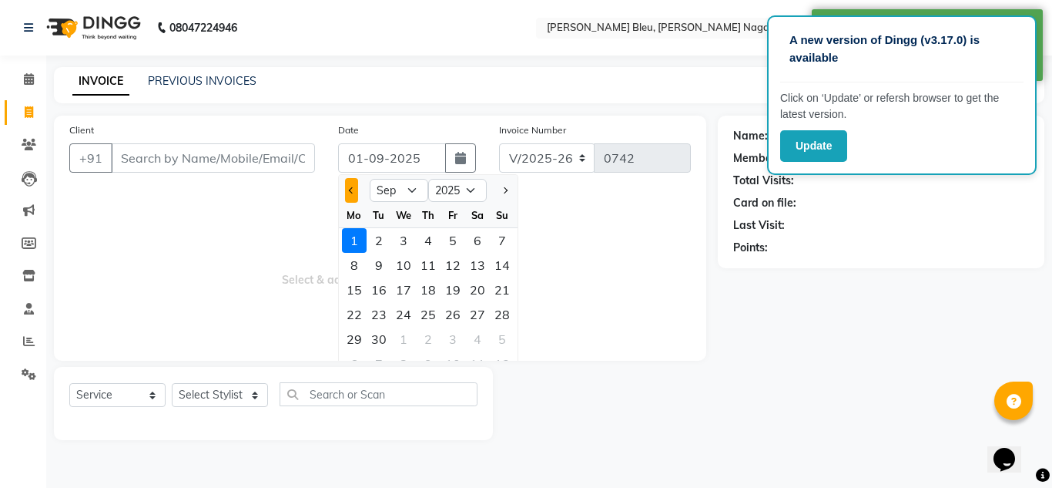
click at [350, 193] on span "Previous month" at bounding box center [352, 190] width 6 height 6
click at [451, 335] on div "29" at bounding box center [453, 339] width 25 height 25
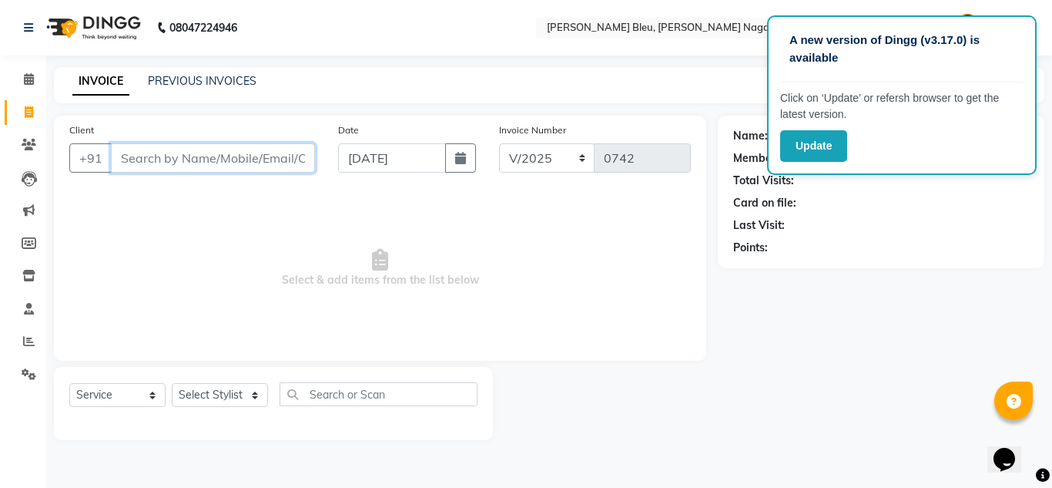
click at [200, 149] on input "Client" at bounding box center [213, 157] width 204 height 29
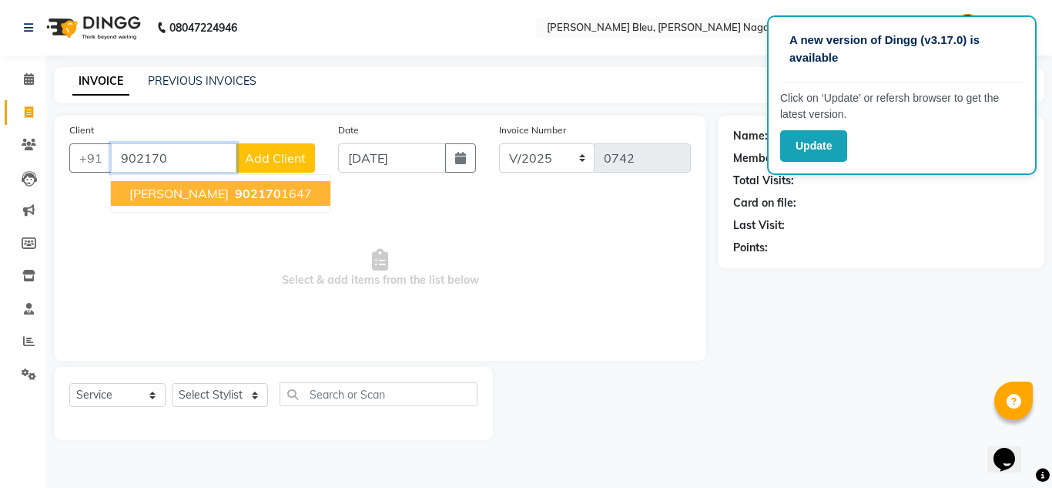
click at [289, 196] on ngb-highlight "902170 1647" at bounding box center [272, 193] width 80 height 15
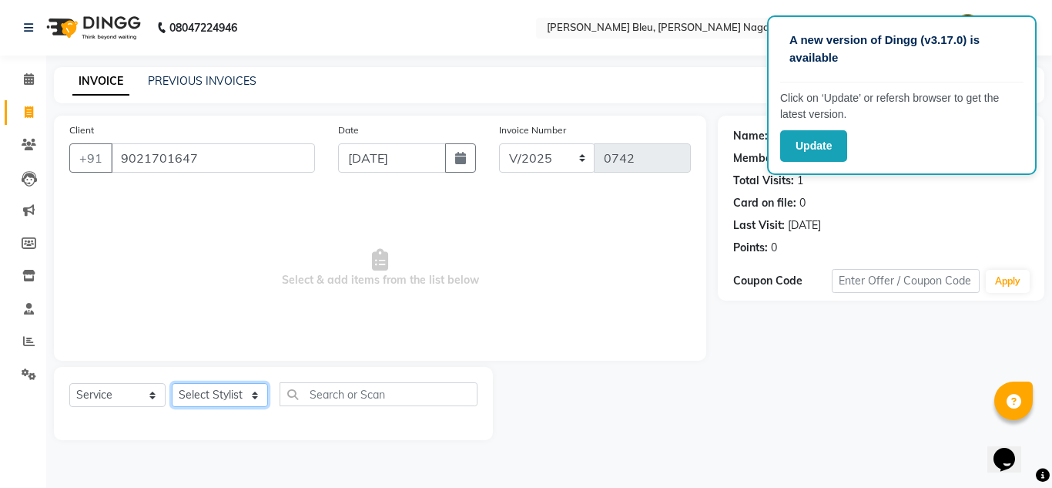
click at [247, 396] on select "Select Stylist [PERSON_NAME] Akash shreewas [PERSON_NAME] [PERSON_NAME] [PERSON…" at bounding box center [220, 395] width 96 height 24
click at [172, 383] on select "Select Stylist [PERSON_NAME] Akash shreewas [PERSON_NAME] [PERSON_NAME] [PERSON…" at bounding box center [220, 395] width 96 height 24
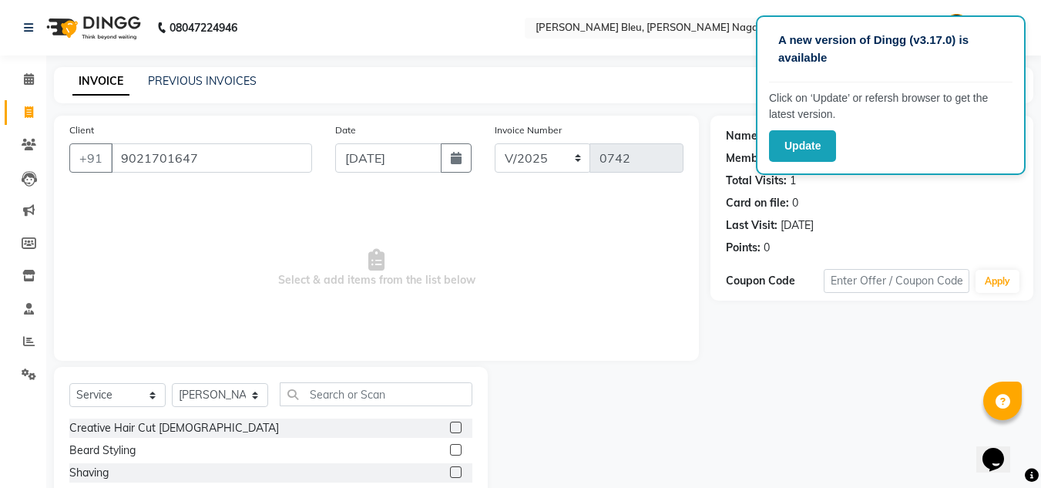
click at [450, 424] on label at bounding box center [456, 427] width 12 height 12
click at [450, 424] on input "checkbox" at bounding box center [455, 428] width 10 height 10
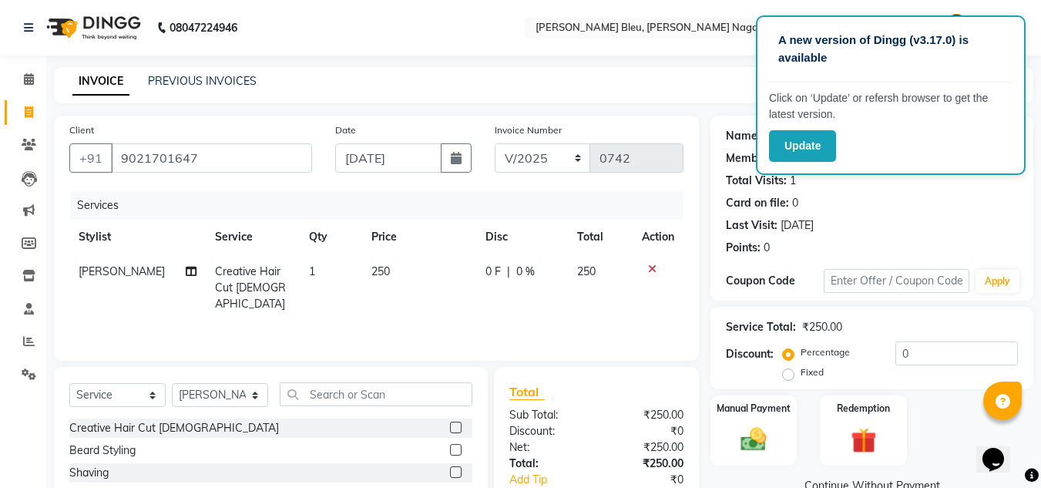
click at [450, 451] on label at bounding box center [456, 450] width 12 height 12
click at [450, 451] on input "checkbox" at bounding box center [455, 450] width 10 height 10
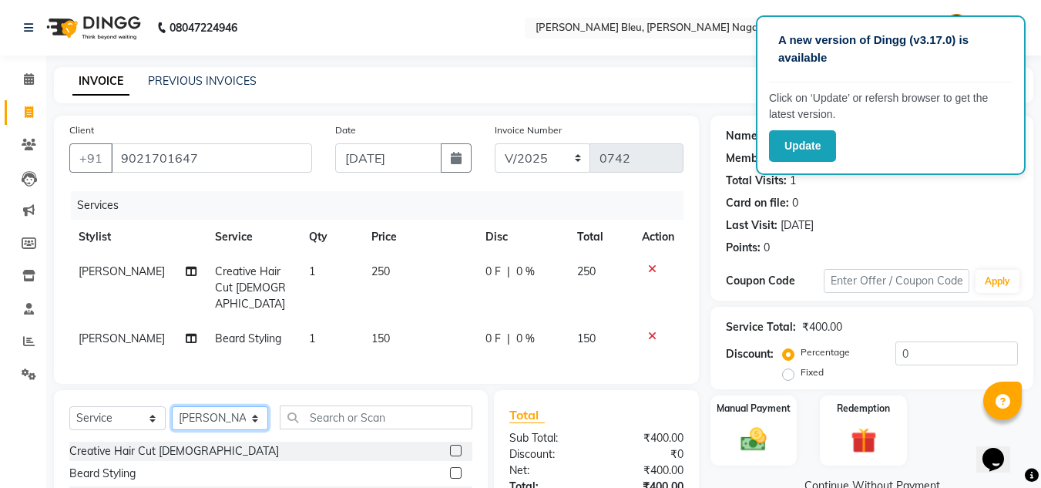
click at [256, 414] on select "Select Stylist [PERSON_NAME] Akash shreewas [PERSON_NAME] [PERSON_NAME] [PERSON…" at bounding box center [220, 418] width 96 height 24
click at [172, 406] on select "Select Stylist [PERSON_NAME] Akash shreewas [PERSON_NAME] [PERSON_NAME] [PERSON…" at bounding box center [220, 418] width 96 height 24
click at [451, 465] on div at bounding box center [461, 473] width 22 height 19
click at [450, 467] on label at bounding box center [456, 473] width 12 height 12
click at [450, 468] on input "checkbox" at bounding box center [455, 473] width 10 height 10
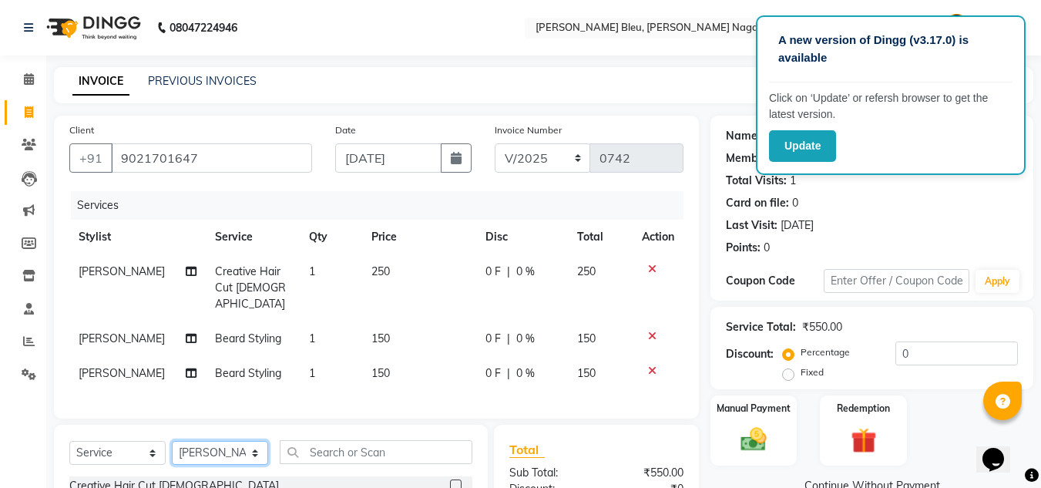
click at [256, 448] on select "Select Stylist [PERSON_NAME] Akash shreewas [PERSON_NAME] [PERSON_NAME] [PERSON…" at bounding box center [220, 453] width 96 height 24
click at [172, 441] on select "Select Stylist [PERSON_NAME] Akash shreewas [PERSON_NAME] [PERSON_NAME] [PERSON…" at bounding box center [220, 453] width 96 height 24
click at [156, 446] on select "Select Service Product Membership Package Voucher Prepaid Gift Card" at bounding box center [117, 453] width 96 height 24
click at [69, 441] on select "Select Service Product Membership Package Voucher Prepaid Gift Card" at bounding box center [117, 453] width 96 height 24
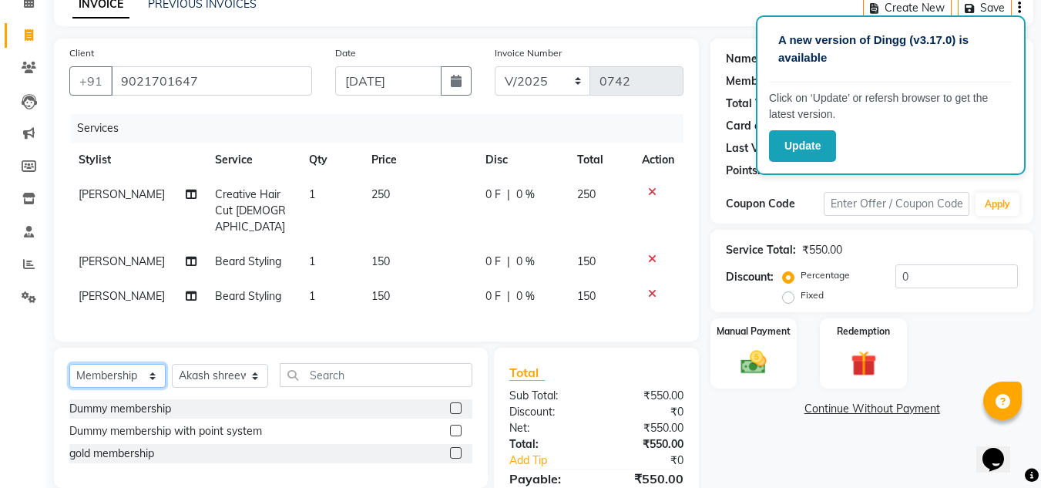
scroll to position [149, 0]
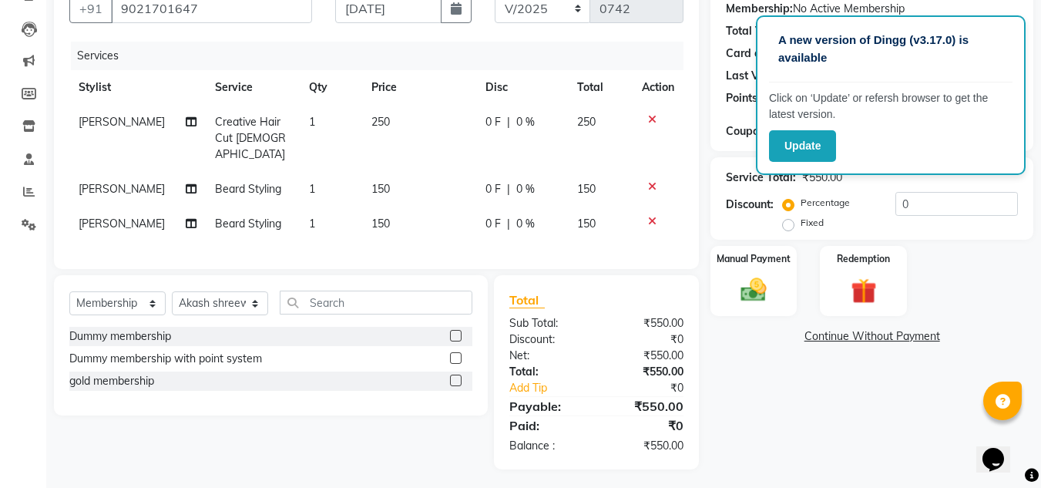
click at [456, 380] on label at bounding box center [456, 380] width 12 height 12
click at [456, 380] on input "checkbox" at bounding box center [455, 381] width 10 height 10
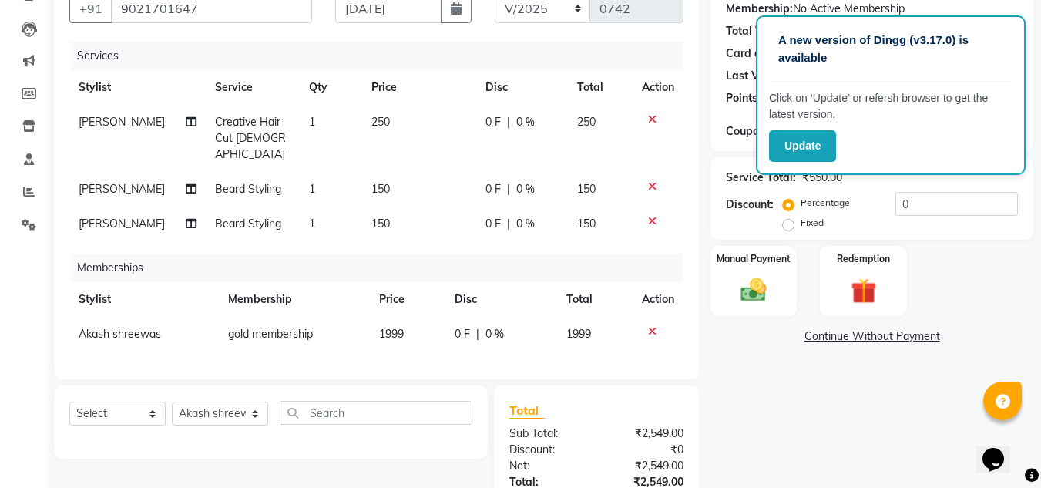
click at [411, 317] on td "1999" at bounding box center [407, 334] width 75 height 35
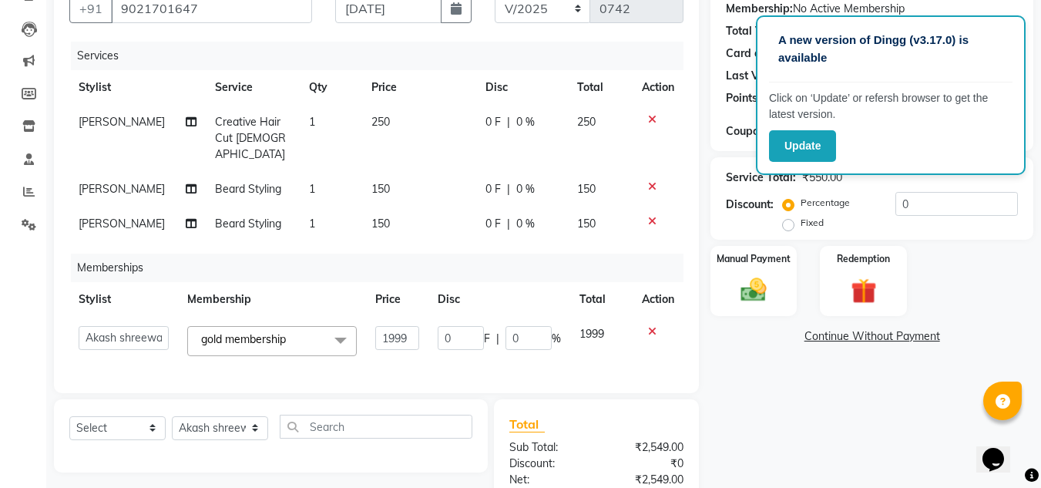
click at [411, 326] on input "1999" at bounding box center [397, 338] width 44 height 24
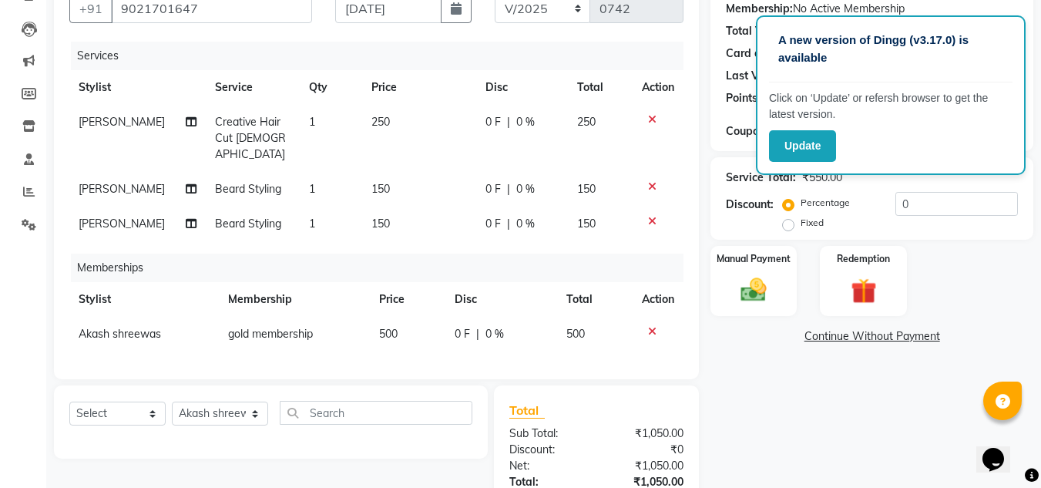
click at [394, 206] on td "150" at bounding box center [419, 223] width 114 height 35
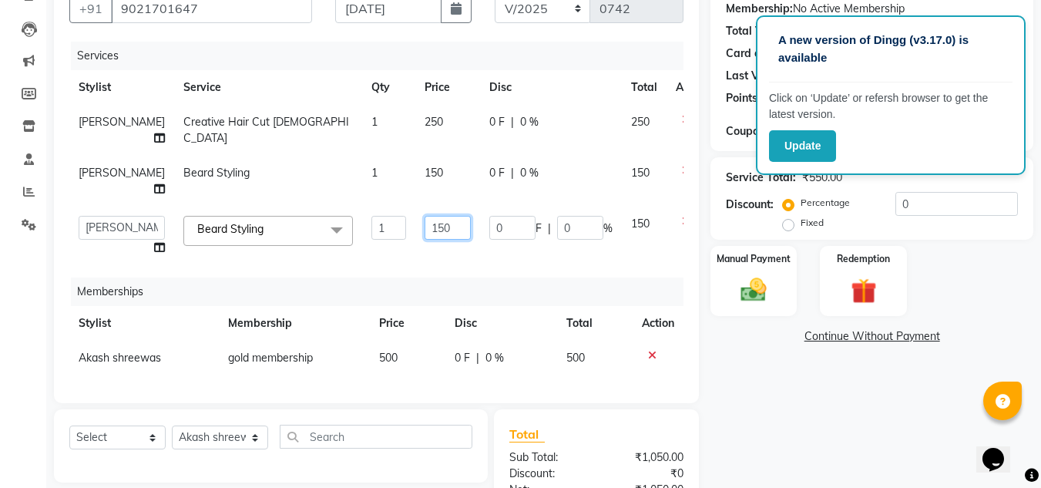
click at [424, 240] on input "150" at bounding box center [447, 228] width 46 height 24
click at [666, 188] on td at bounding box center [691, 181] width 51 height 51
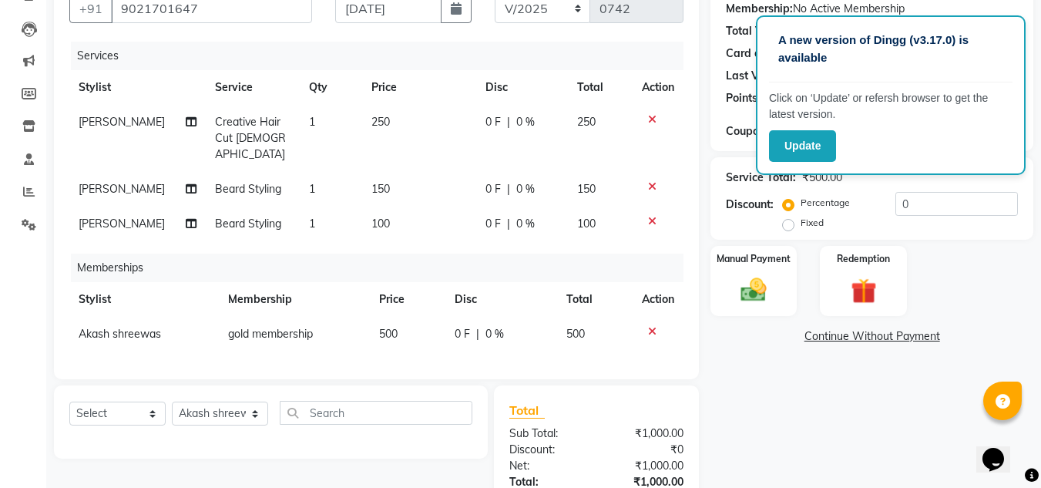
click at [400, 119] on td "250" at bounding box center [419, 138] width 114 height 67
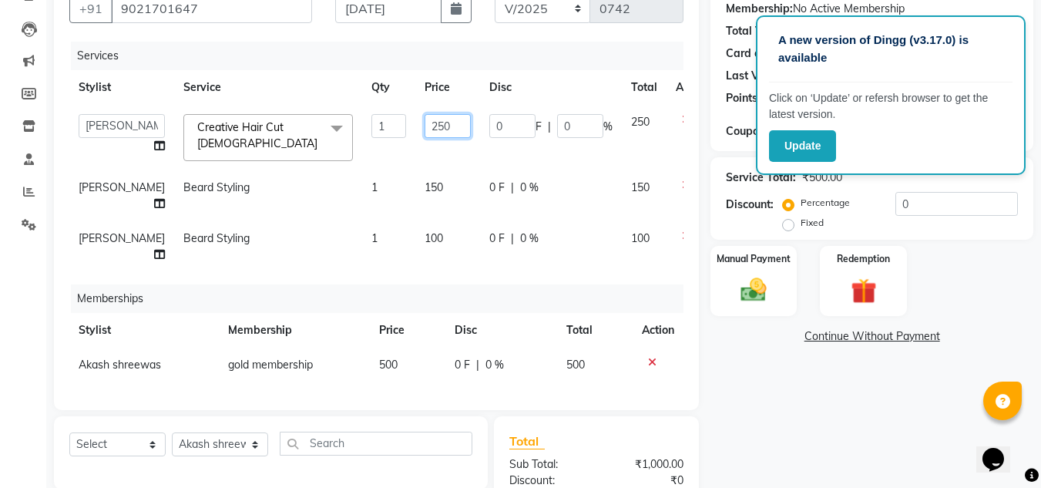
click at [424, 130] on input "250" at bounding box center [447, 126] width 46 height 24
click at [505, 281] on div "Services Stylist Service Qty Price Disc Total Action [PERSON_NAME] Akash shreew…" at bounding box center [376, 218] width 614 height 353
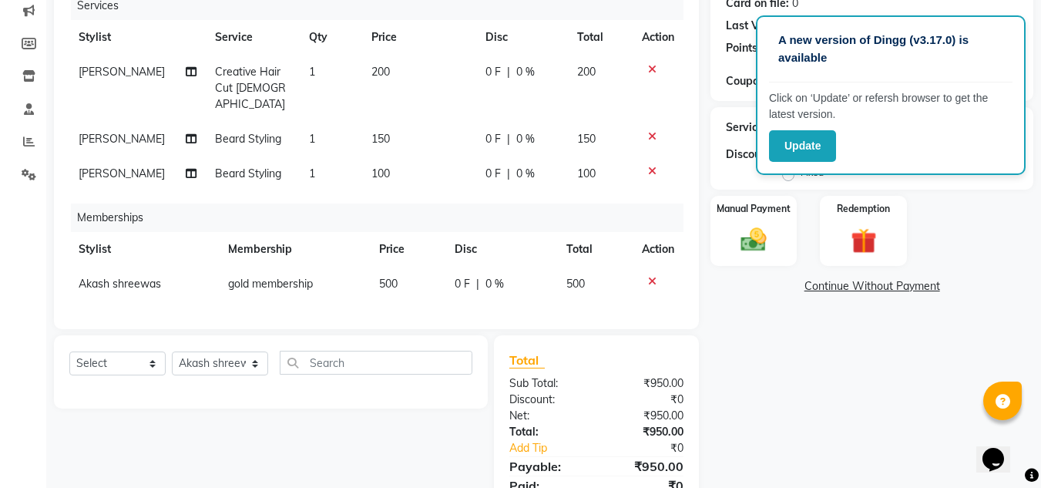
scroll to position [183, 0]
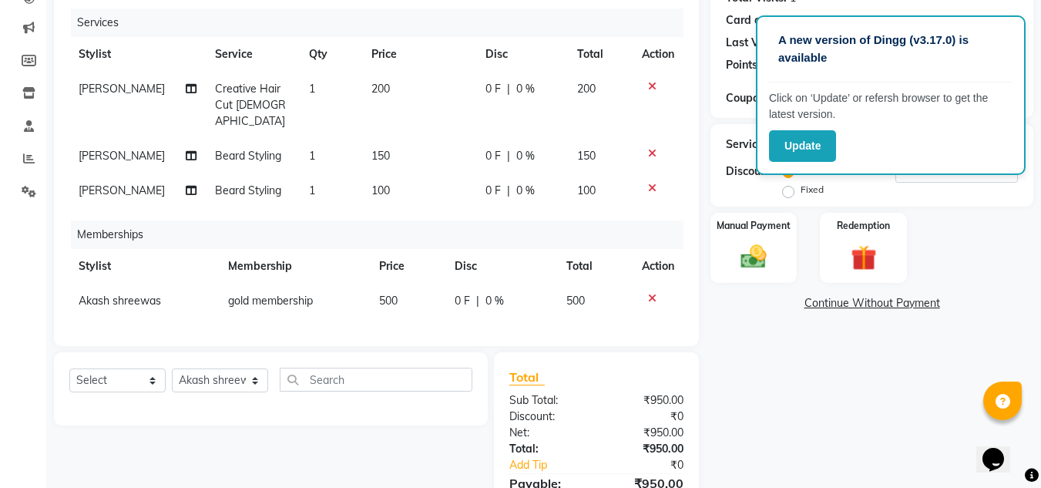
click at [384, 139] on td "150" at bounding box center [419, 156] width 114 height 35
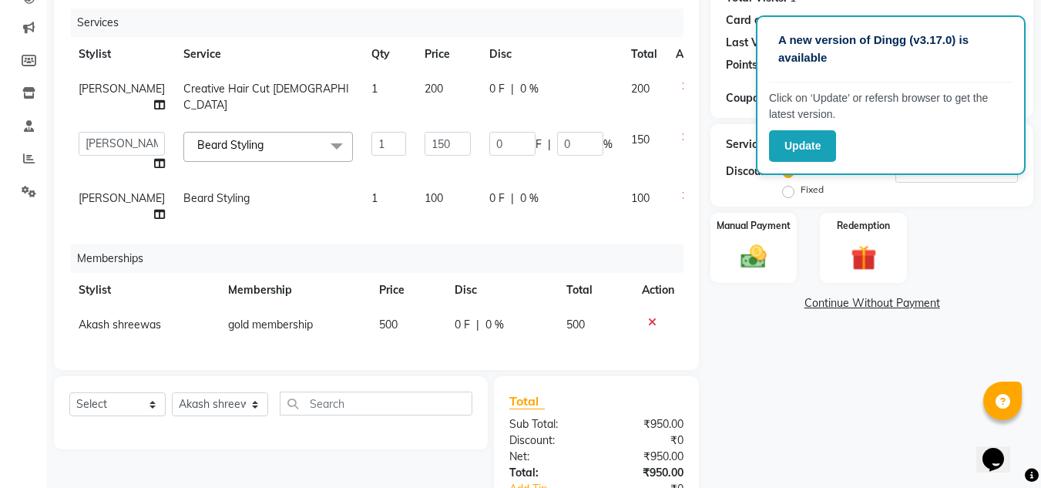
click at [682, 143] on icon at bounding box center [686, 137] width 8 height 11
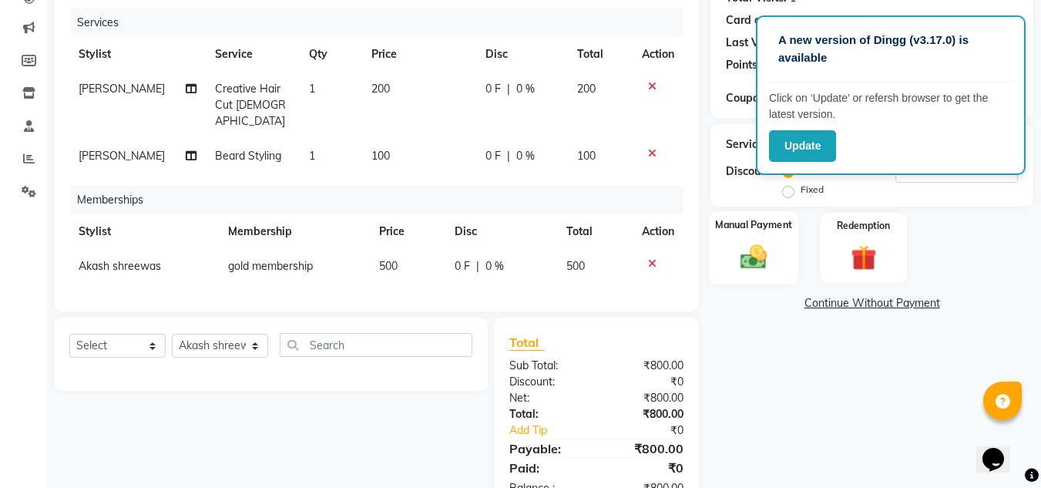
click at [758, 262] on img at bounding box center [753, 256] width 43 height 31
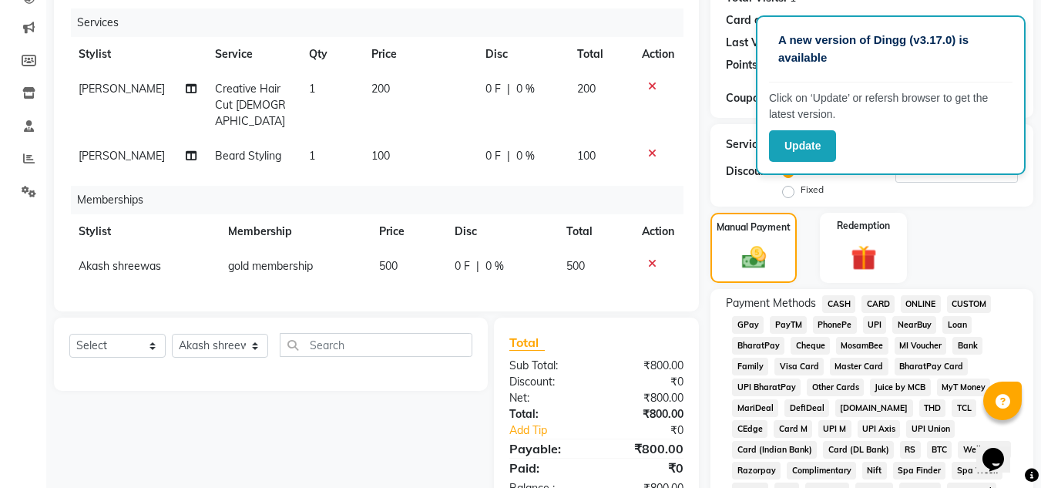
click at [927, 302] on span "ONLINE" at bounding box center [920, 304] width 40 height 18
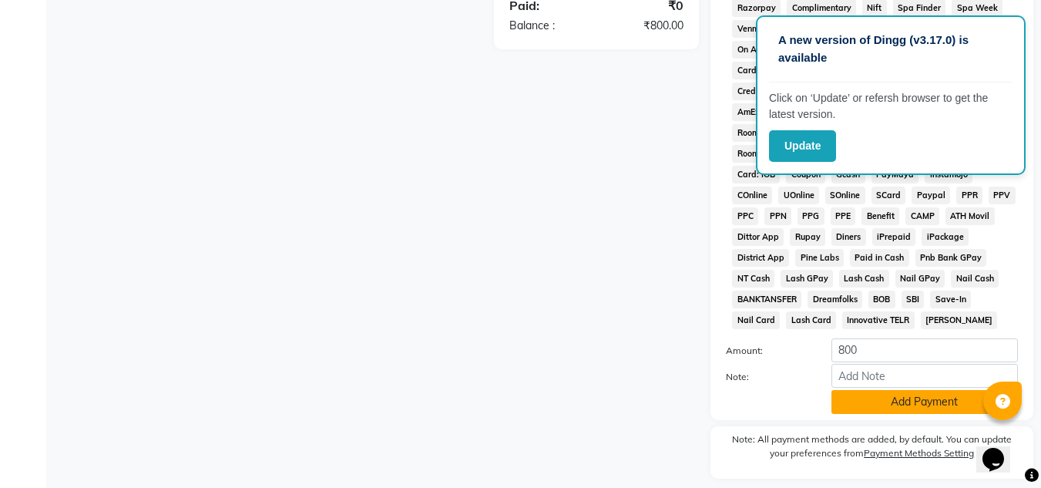
click at [913, 410] on button "Add Payment" at bounding box center [924, 402] width 186 height 24
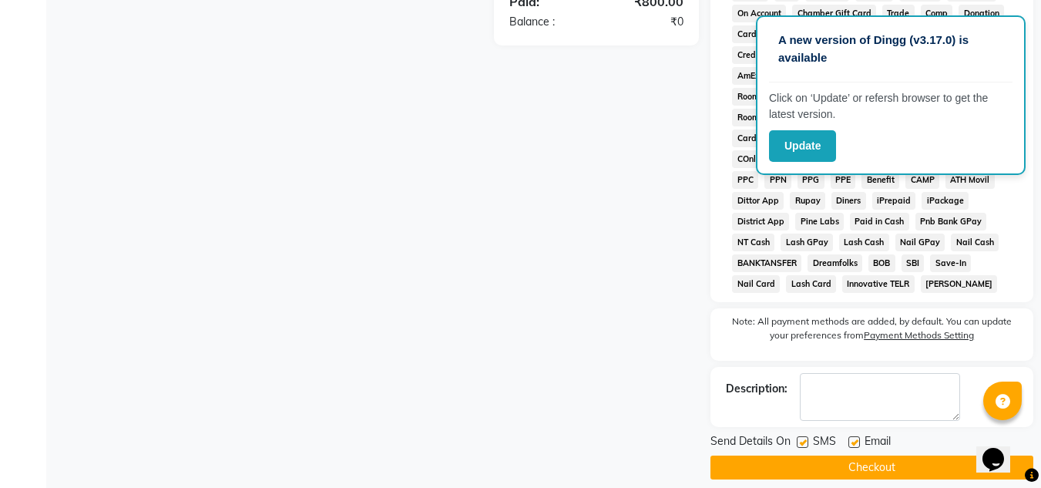
scroll to position [696, 0]
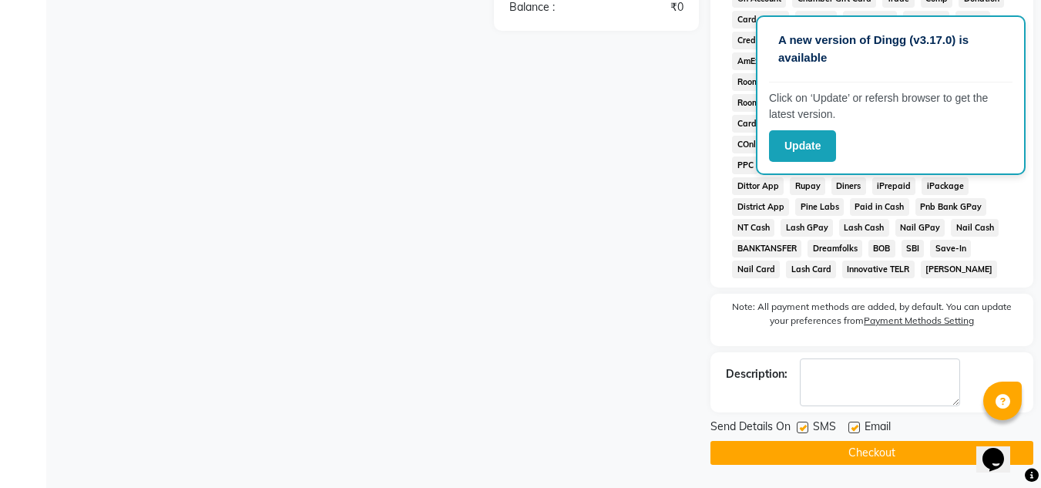
click at [874, 448] on button "Checkout" at bounding box center [871, 453] width 323 height 24
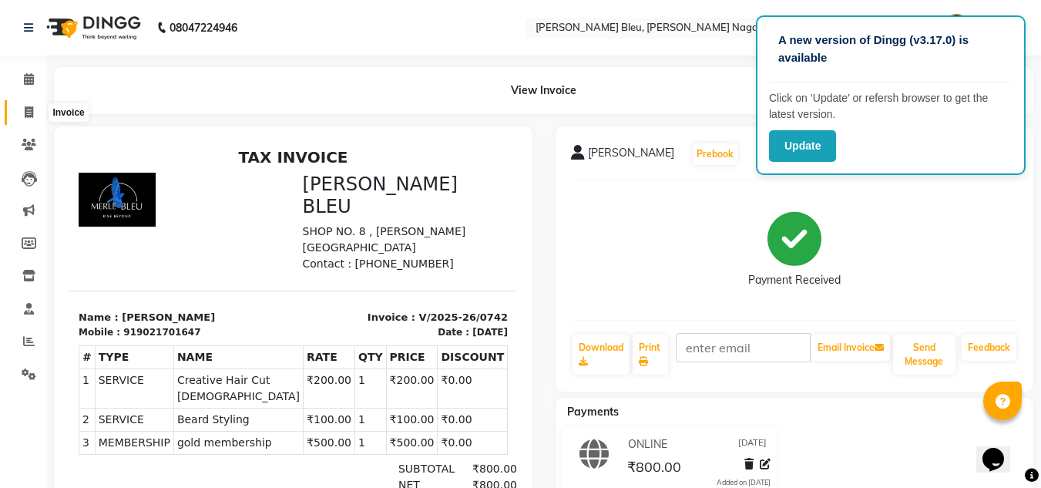
click at [31, 118] on span at bounding box center [28, 113] width 27 height 18
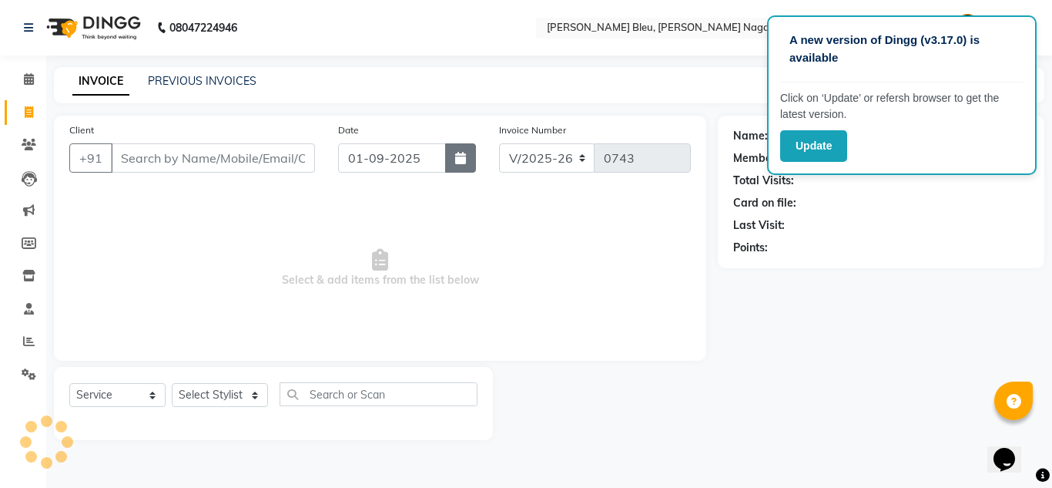
click at [462, 167] on button "button" at bounding box center [460, 157] width 31 height 29
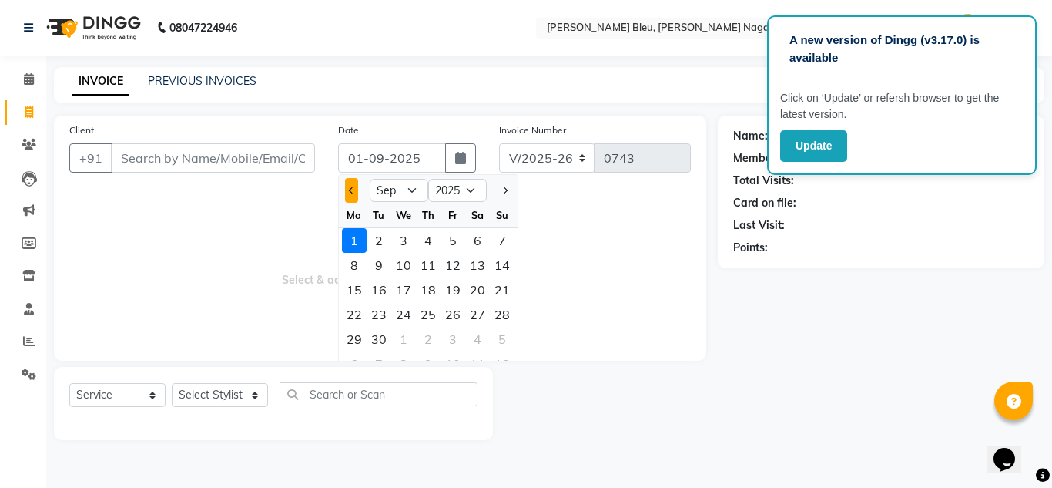
click at [350, 193] on button "Previous month" at bounding box center [351, 190] width 13 height 25
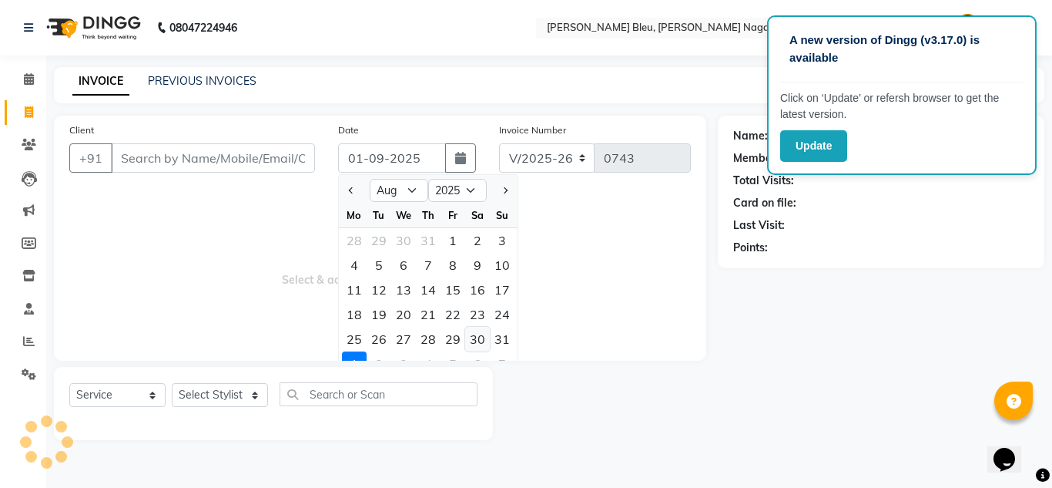
click at [481, 337] on div "30" at bounding box center [477, 339] width 25 height 25
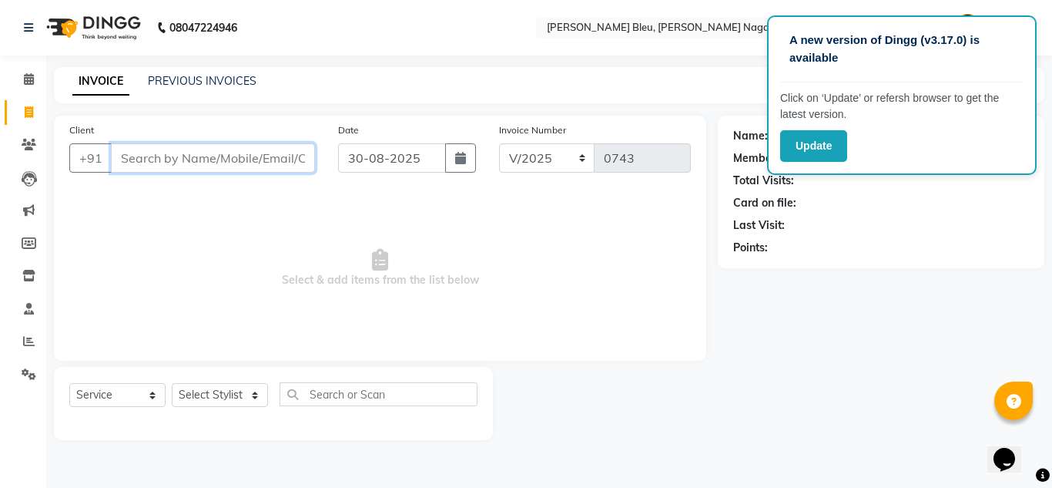
click at [230, 168] on input "Client" at bounding box center [213, 157] width 204 height 29
click at [268, 158] on span "Add Client" at bounding box center [275, 157] width 61 height 15
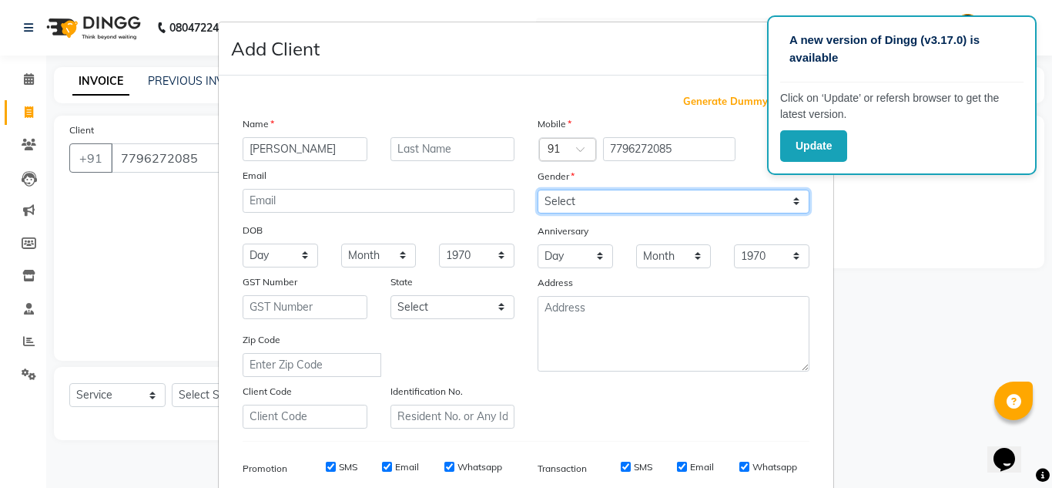
click at [792, 200] on select "Select [DEMOGRAPHIC_DATA] [DEMOGRAPHIC_DATA] Other Prefer Not To Say" at bounding box center [674, 201] width 272 height 24
click at [538, 189] on select "Select [DEMOGRAPHIC_DATA] [DEMOGRAPHIC_DATA] Other Prefer Not To Say" at bounding box center [674, 201] width 272 height 24
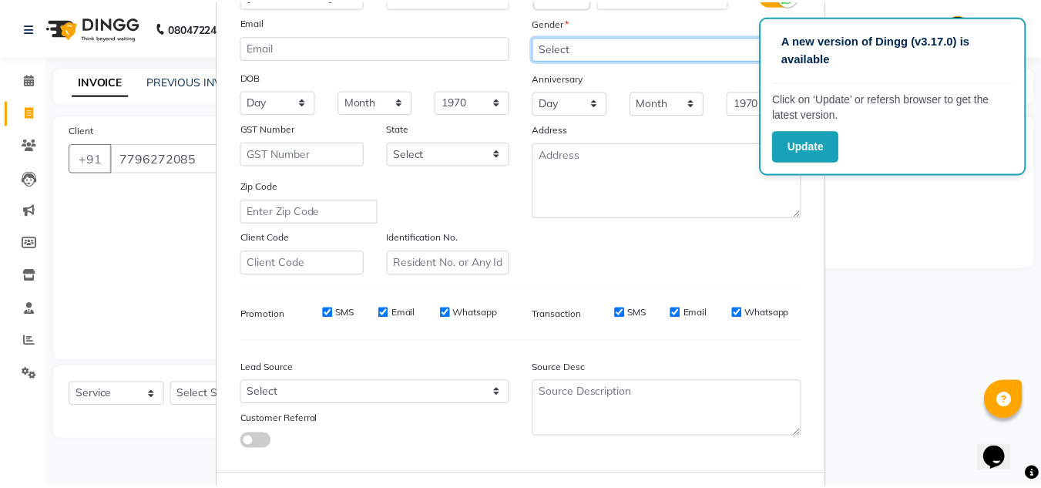
scroll to position [223, 0]
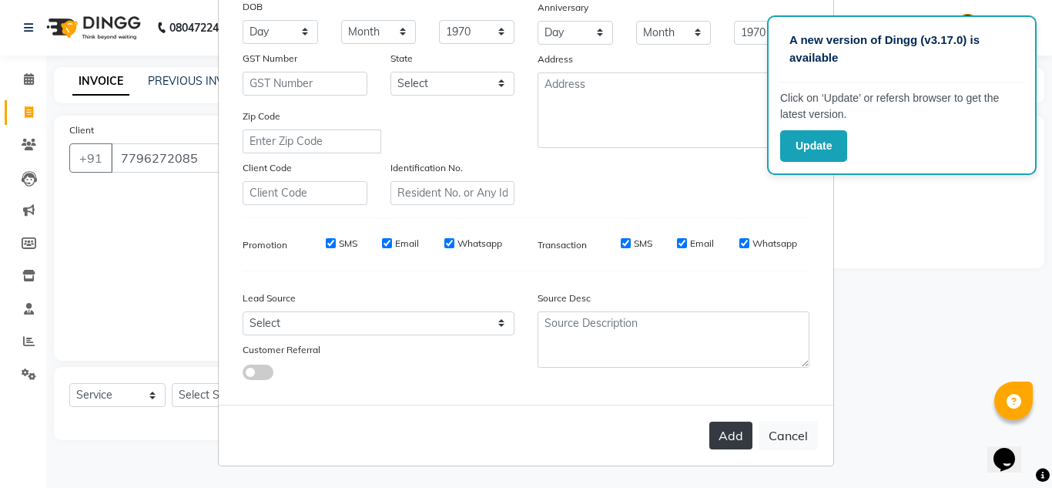
click at [719, 427] on button "Add" at bounding box center [730, 435] width 43 height 28
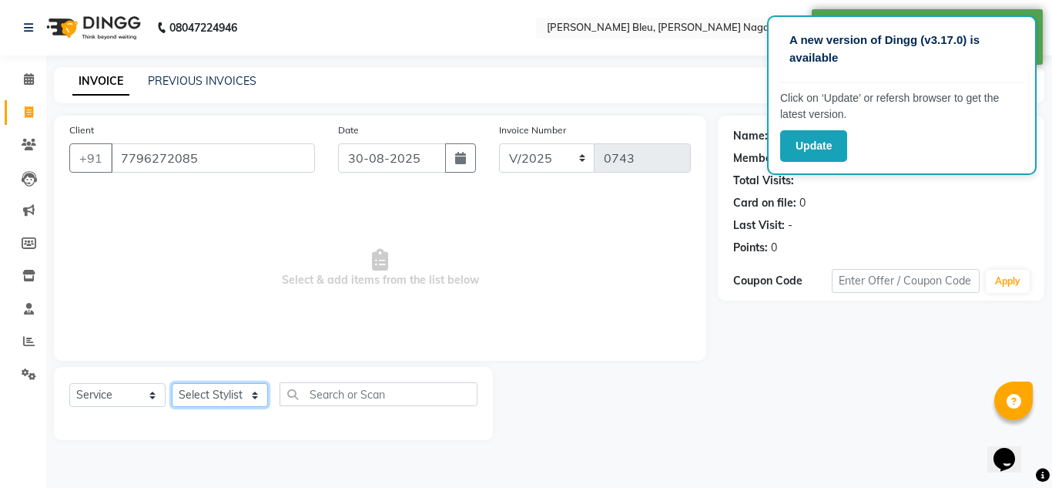
click at [257, 401] on select "Select Stylist [PERSON_NAME] Akash shreewas [PERSON_NAME] [PERSON_NAME] [PERSON…" at bounding box center [220, 395] width 96 height 24
click at [172, 383] on select "Select Stylist [PERSON_NAME] Akash shreewas [PERSON_NAME] [PERSON_NAME] [PERSON…" at bounding box center [220, 395] width 96 height 24
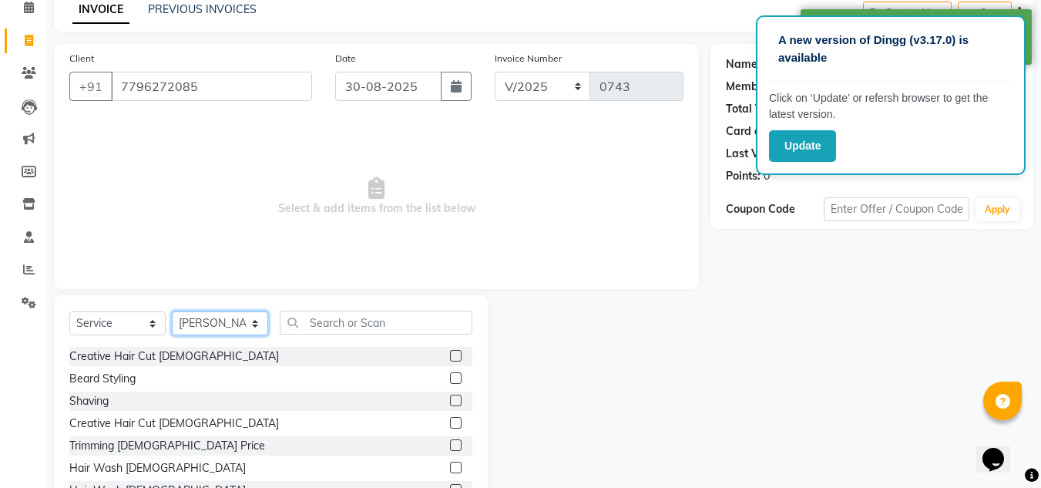
scroll to position [129, 0]
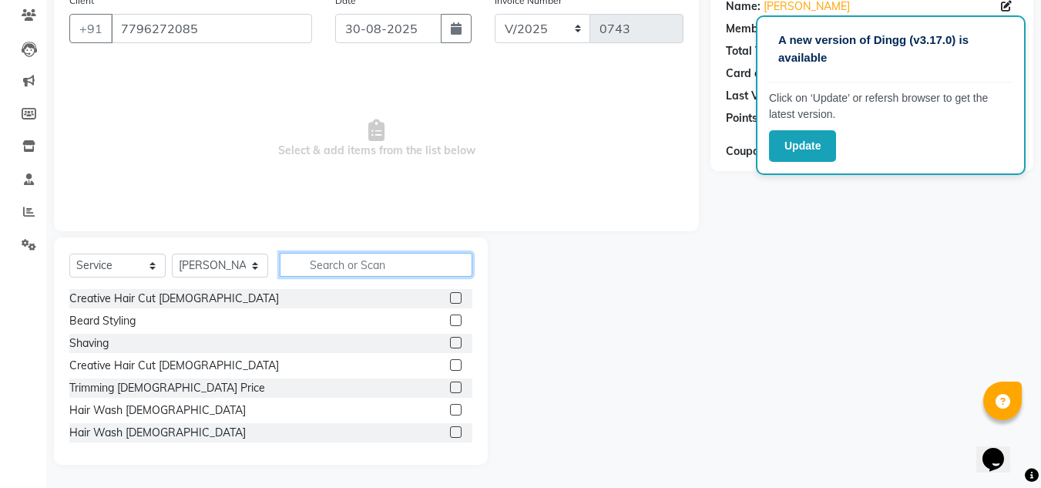
click at [321, 268] on input "text" at bounding box center [376, 265] width 193 height 24
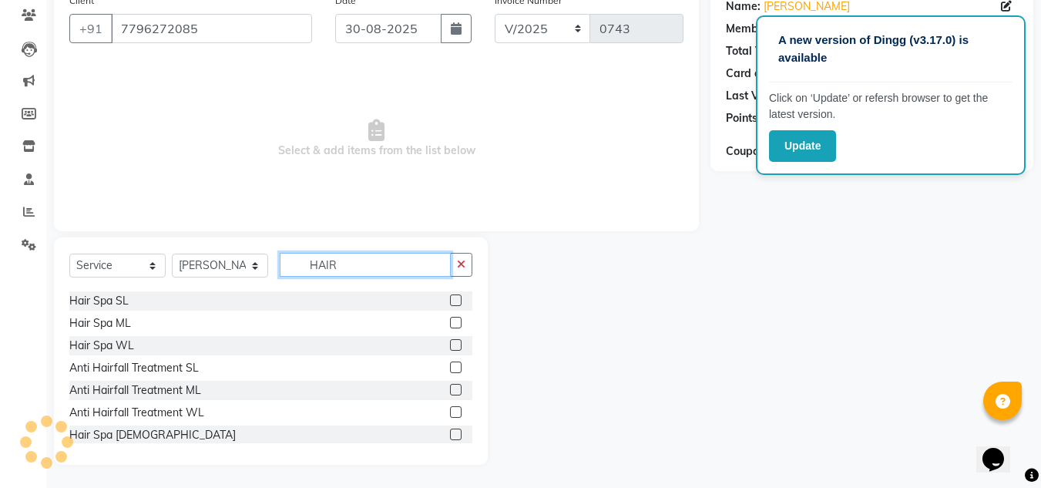
scroll to position [154, 0]
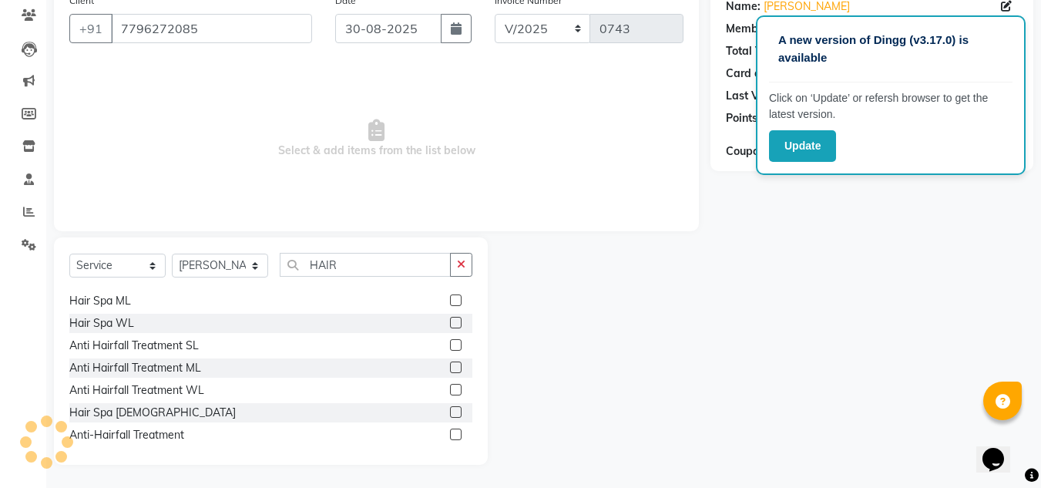
click at [450, 320] on label at bounding box center [456, 323] width 12 height 12
click at [450, 320] on input "checkbox" at bounding box center [455, 323] width 10 height 10
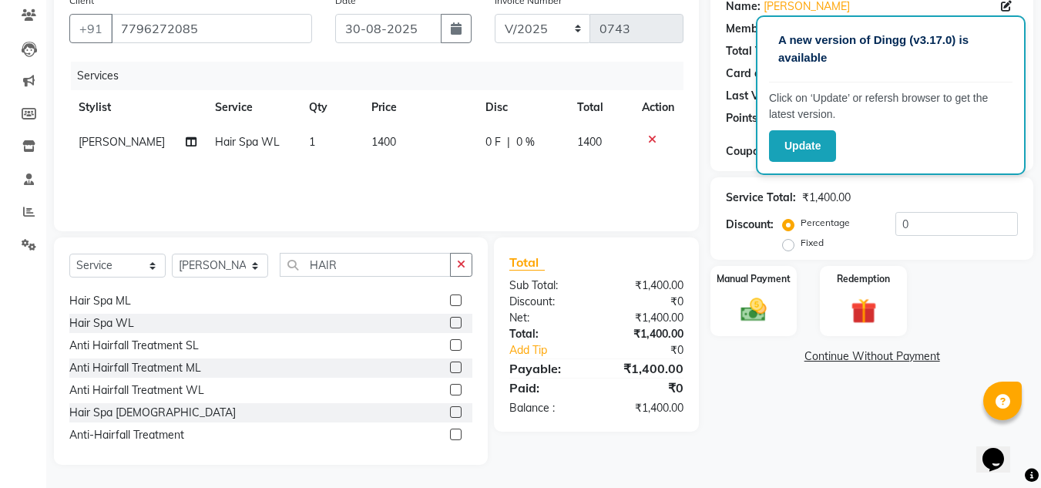
click at [519, 138] on span "0 %" at bounding box center [525, 142] width 18 height 16
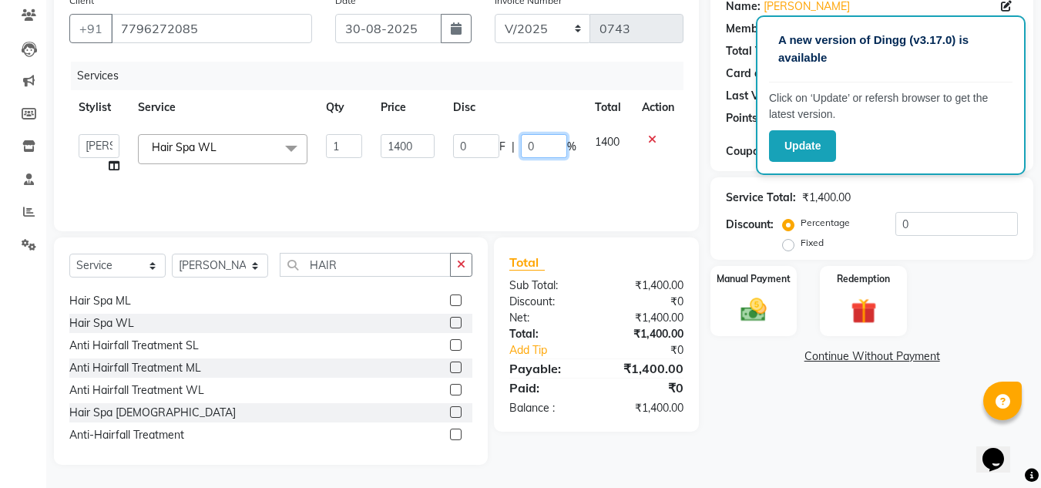
click at [541, 151] on input "0" at bounding box center [544, 146] width 46 height 24
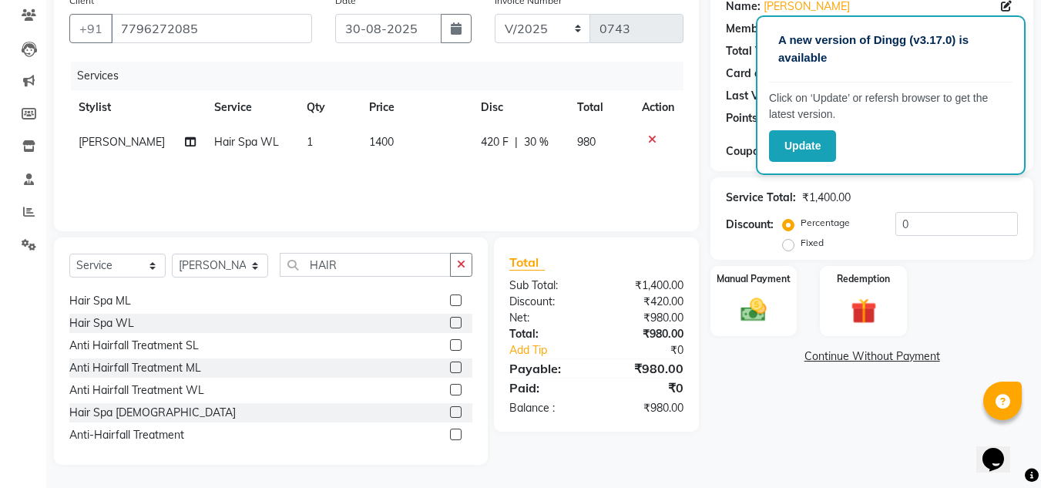
click at [585, 332] on div "Total:" at bounding box center [547, 334] width 99 height 16
click at [533, 139] on span "30 %" at bounding box center [536, 142] width 25 height 16
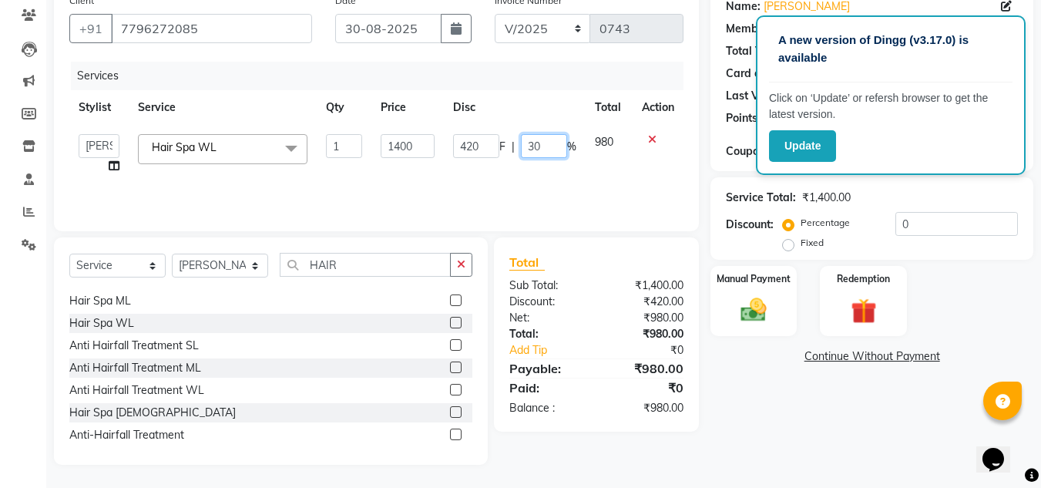
click at [548, 142] on input "30" at bounding box center [544, 146] width 46 height 24
click at [597, 273] on div "Total Sub Total: ₹1,400.00 Discount: ₹420.00 Net: ₹980.00 Total: ₹980.00 Add Ti…" at bounding box center [596, 334] width 174 height 163
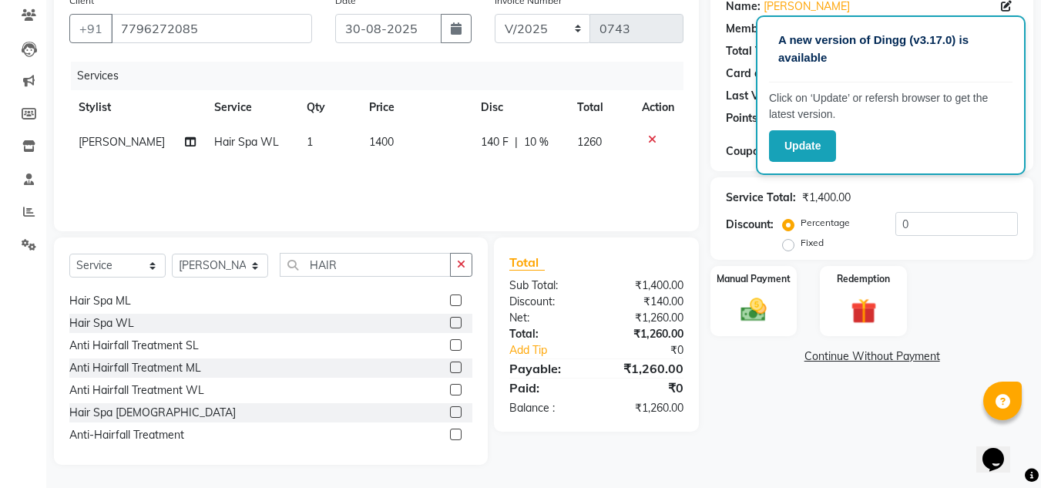
click at [531, 139] on span "10 %" at bounding box center [536, 142] width 25 height 16
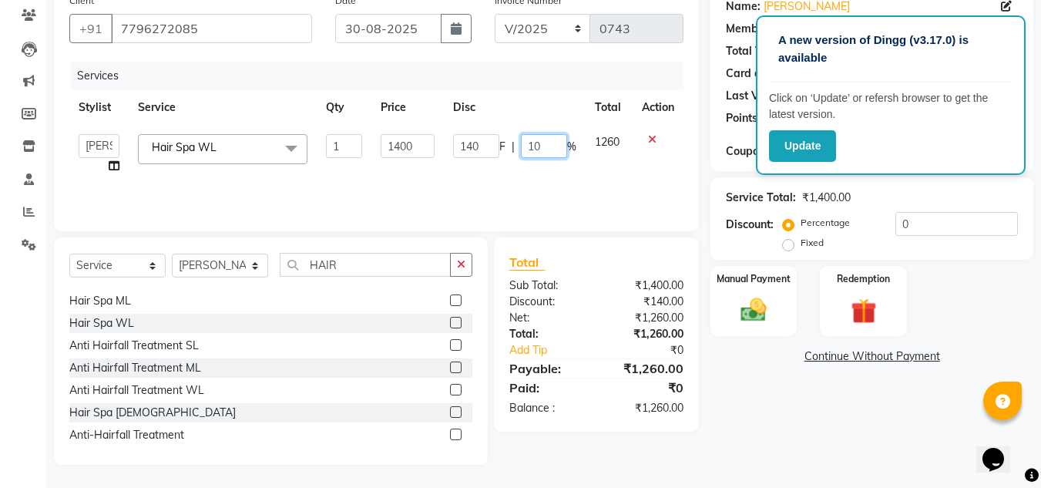
click at [542, 144] on input "10" at bounding box center [544, 146] width 46 height 24
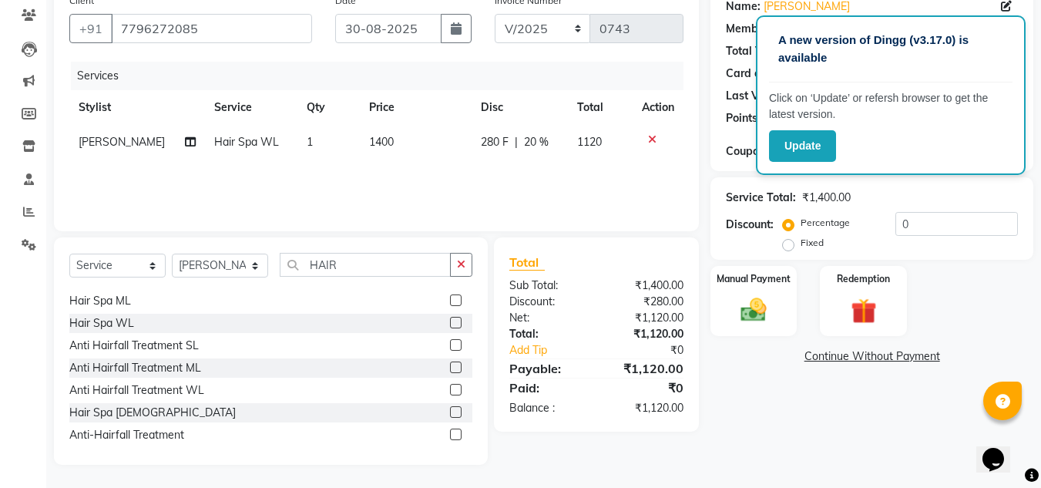
click at [582, 312] on div "Net:" at bounding box center [547, 318] width 99 height 16
click at [531, 146] on span "20 %" at bounding box center [536, 142] width 25 height 16
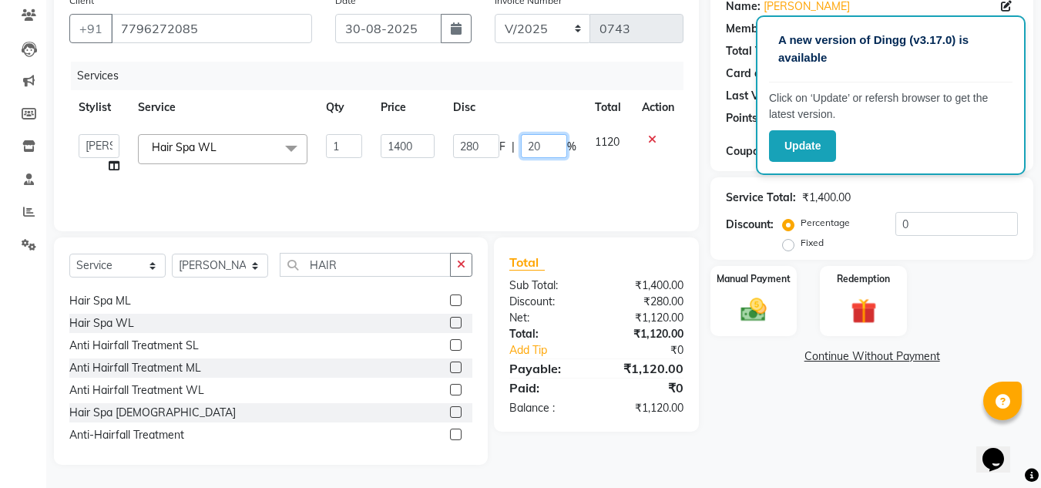
click at [546, 146] on input "20" at bounding box center [544, 146] width 46 height 24
click at [574, 270] on div "Total" at bounding box center [596, 262] width 174 height 18
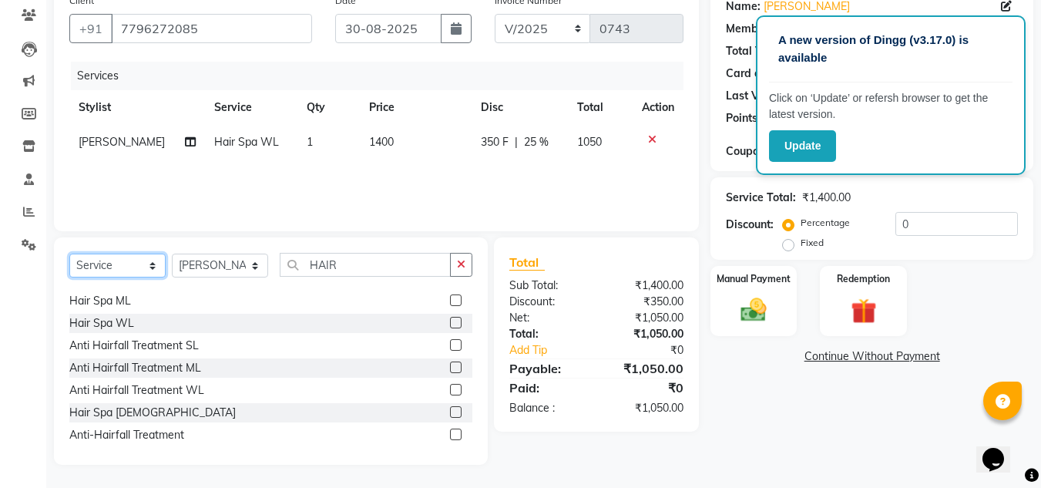
click at [154, 260] on select "Select Service Product Membership Package Voucher Prepaid Gift Card" at bounding box center [117, 265] width 96 height 24
click at [69, 277] on select "Select Service Product Membership Package Voucher Prepaid Gift Card" at bounding box center [117, 265] width 96 height 24
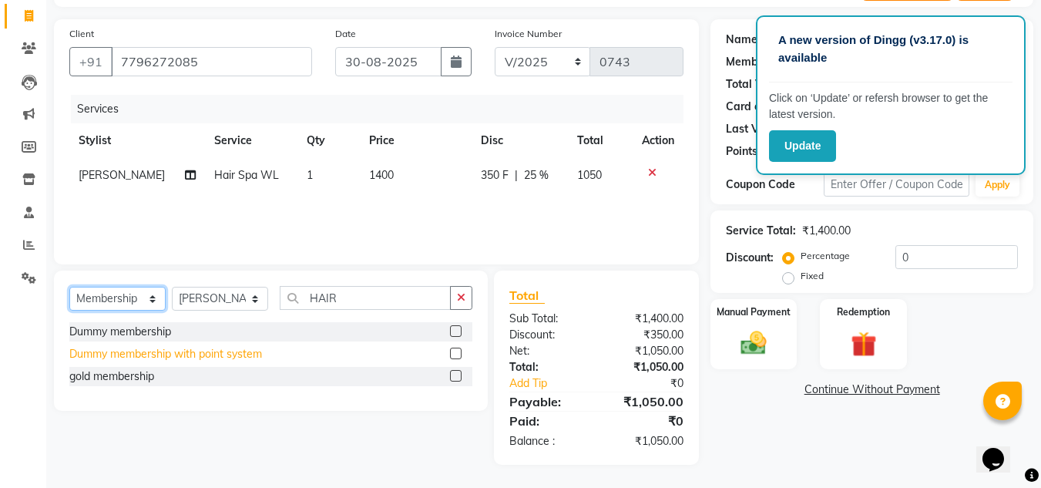
scroll to position [0, 0]
click at [450, 378] on label at bounding box center [456, 376] width 12 height 12
click at [450, 378] on input "checkbox" at bounding box center [455, 376] width 10 height 10
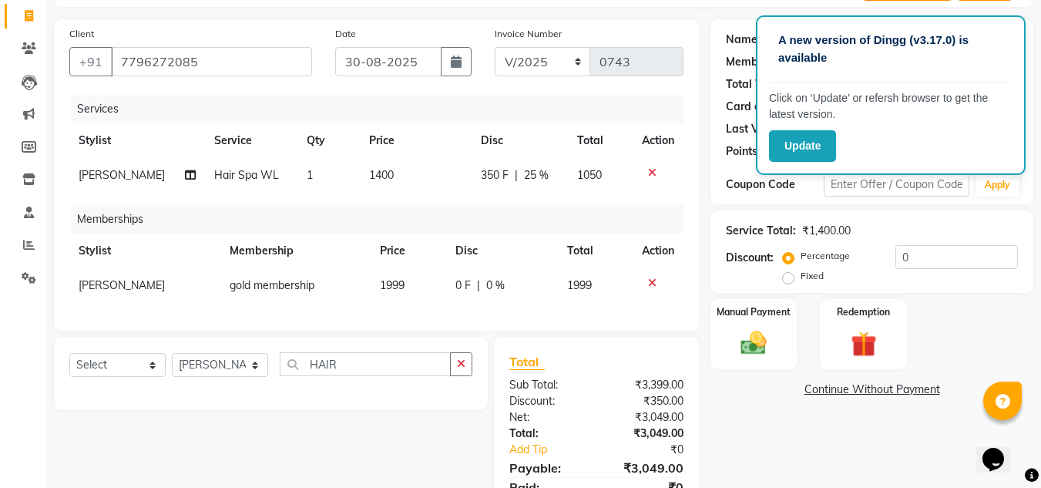
click at [418, 286] on td "1999" at bounding box center [408, 285] width 75 height 35
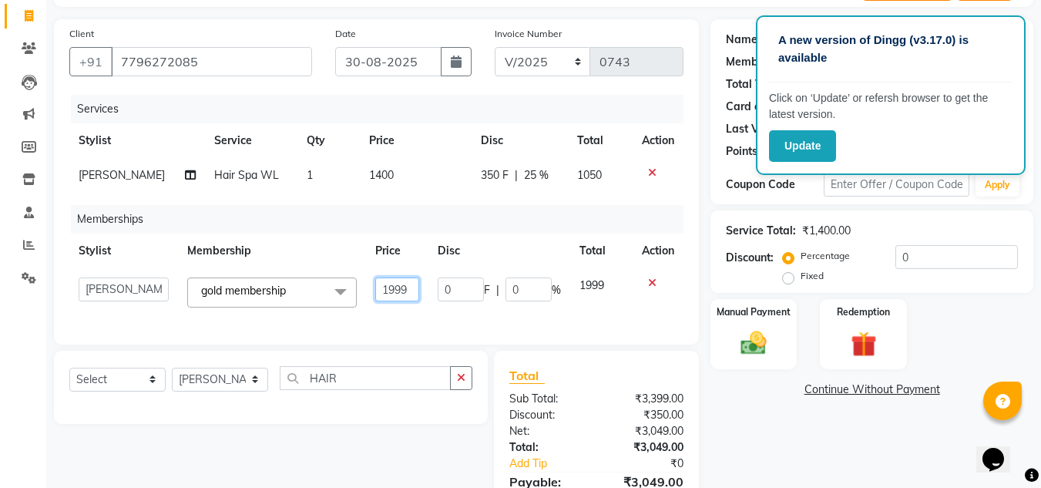
click at [418, 286] on input "1999" at bounding box center [397, 289] width 44 height 24
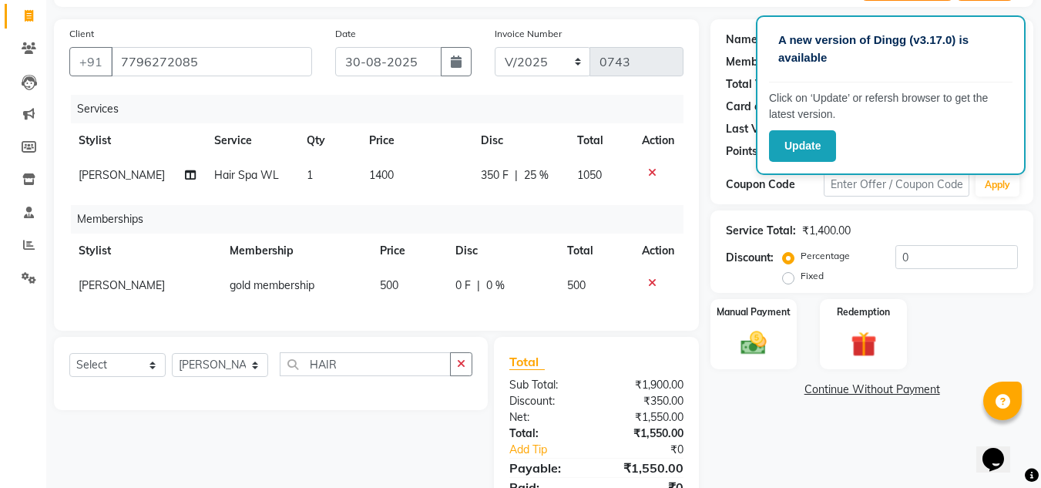
click at [567, 424] on div "Total Sub Total: ₹1,900.00 Discount: ₹350.00 Net: ₹1,550.00 Total: ₹1,550.00 Ad…" at bounding box center [596, 433] width 174 height 163
click at [761, 355] on img at bounding box center [753, 342] width 43 height 31
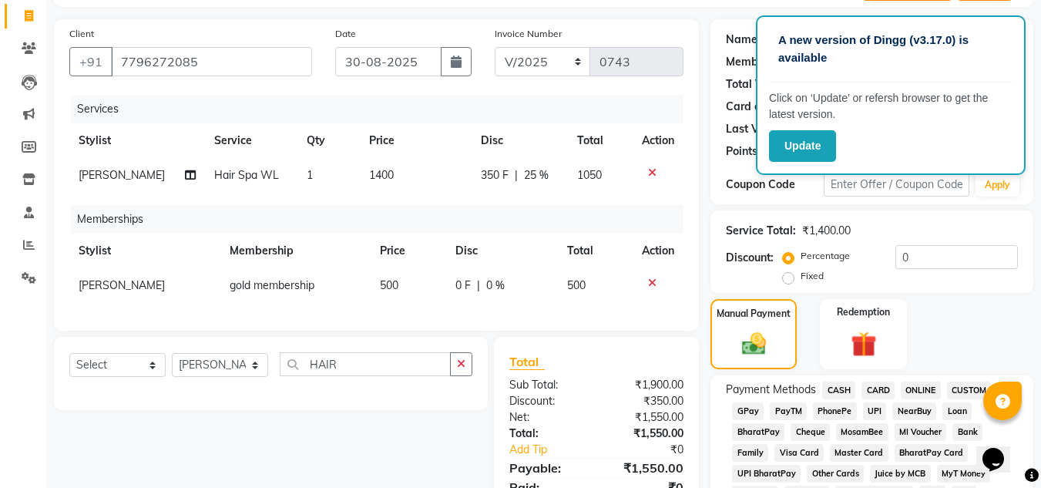
click at [932, 391] on span "ONLINE" at bounding box center [920, 390] width 40 height 18
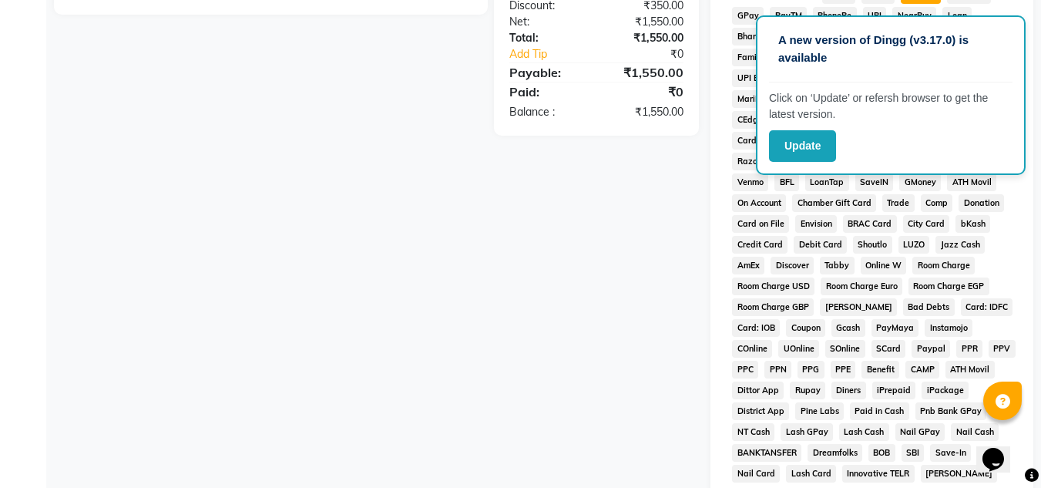
scroll to position [635, 0]
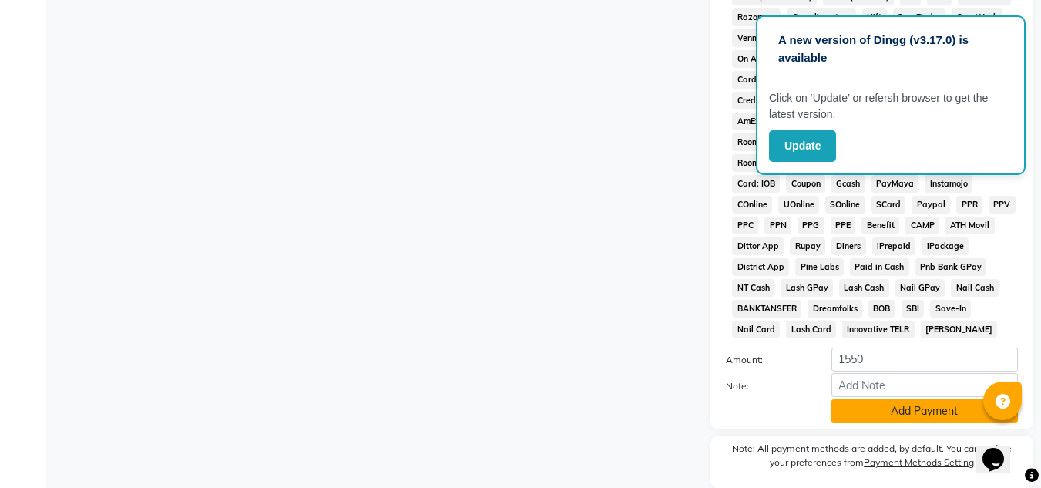
click at [910, 406] on button "Add Payment" at bounding box center [924, 411] width 186 height 24
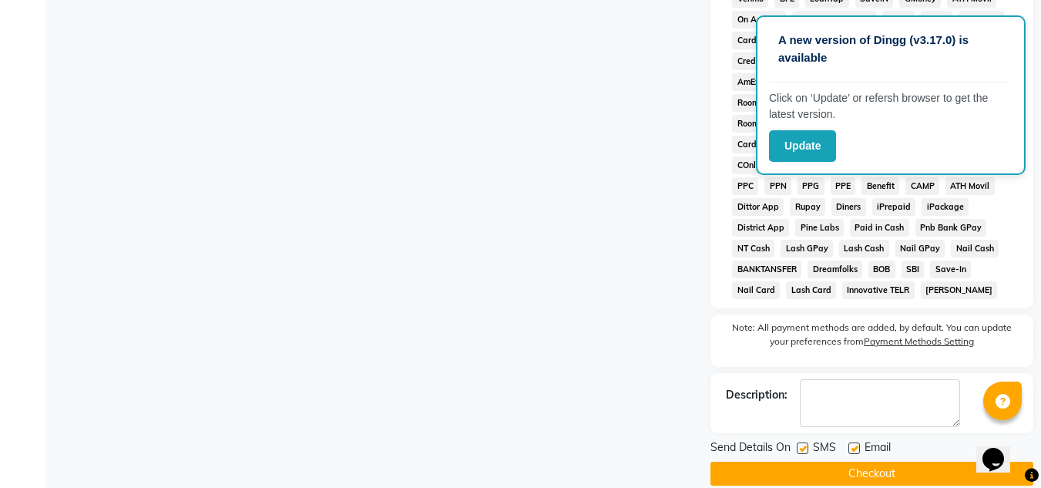
scroll to position [696, 0]
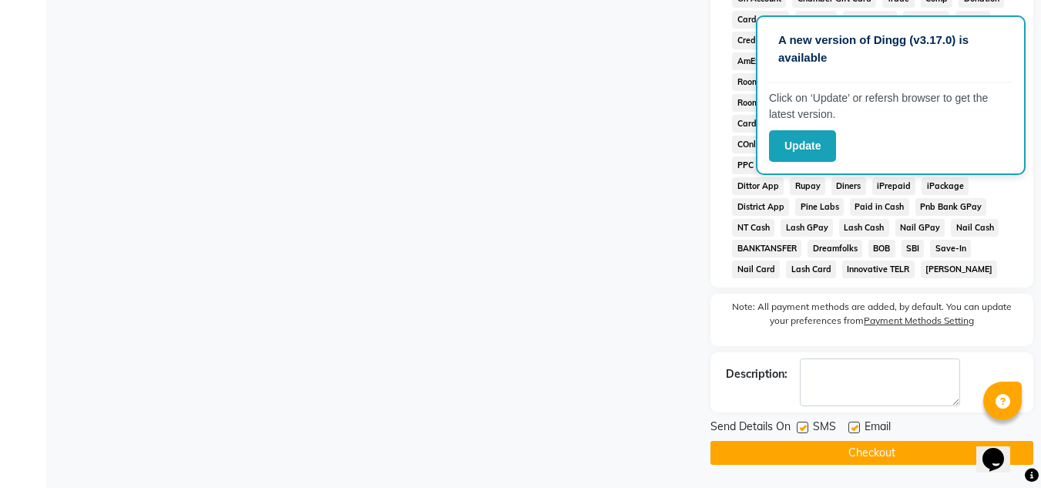
click at [916, 450] on button "Checkout" at bounding box center [871, 453] width 323 height 24
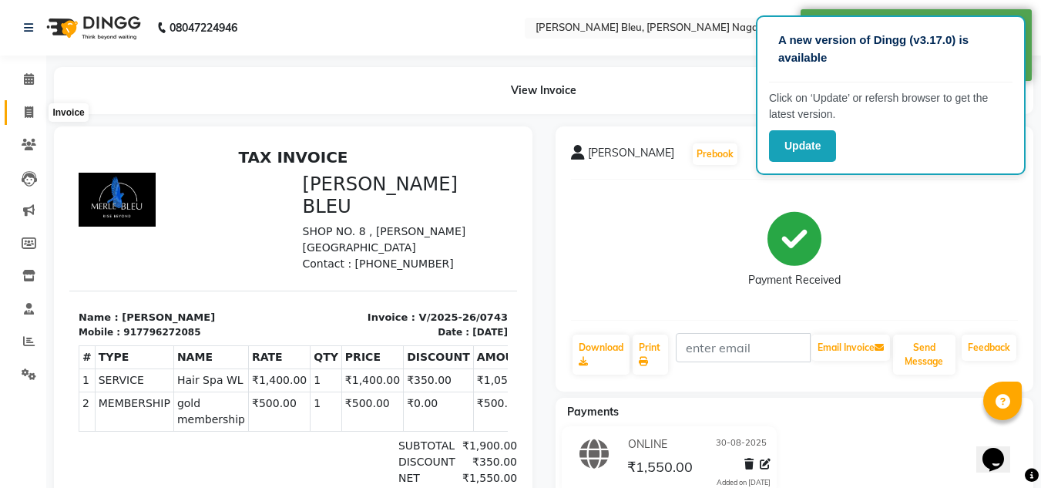
click at [29, 119] on span at bounding box center [28, 113] width 27 height 18
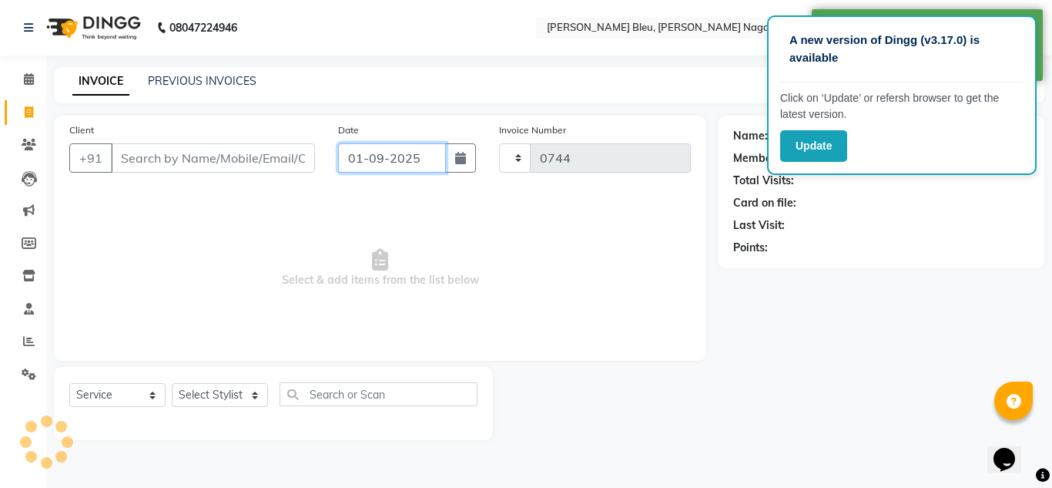
click at [444, 160] on input "01-09-2025" at bounding box center [392, 157] width 108 height 29
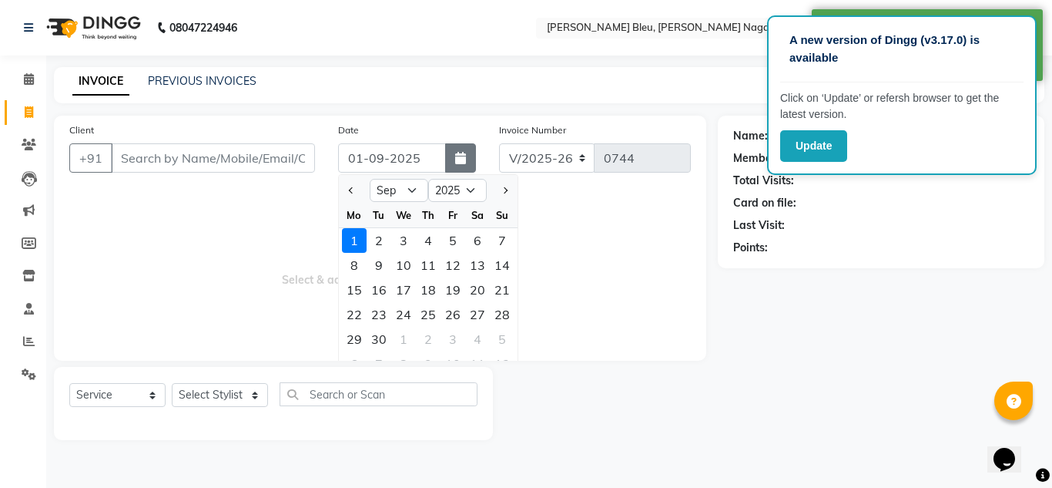
click at [450, 160] on button "button" at bounding box center [460, 157] width 31 height 29
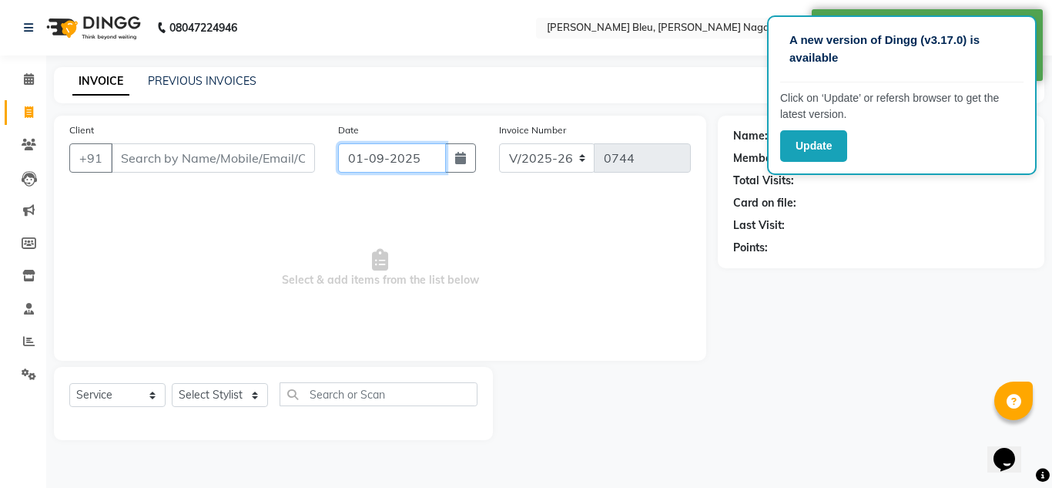
click at [444, 163] on input "01-09-2025" at bounding box center [392, 157] width 108 height 29
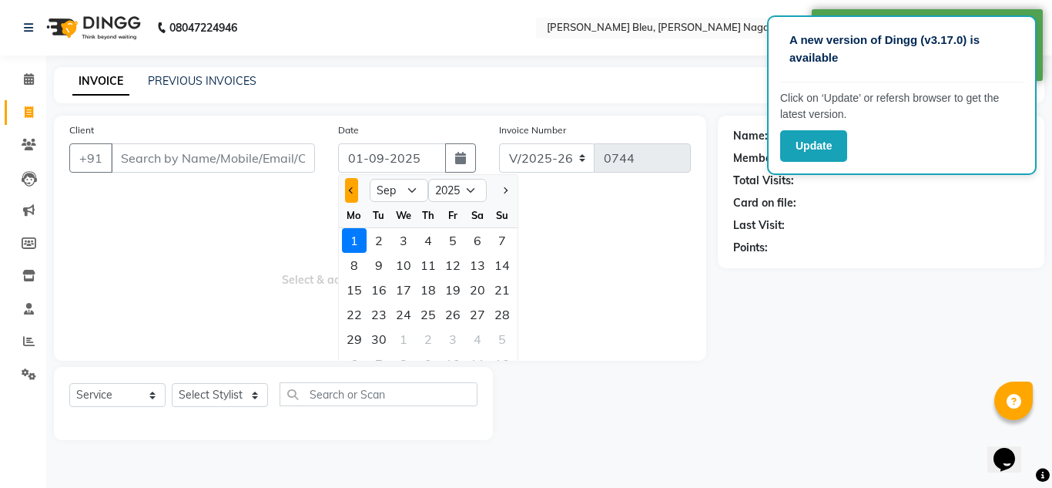
click at [351, 191] on span "Previous month" at bounding box center [352, 190] width 6 height 6
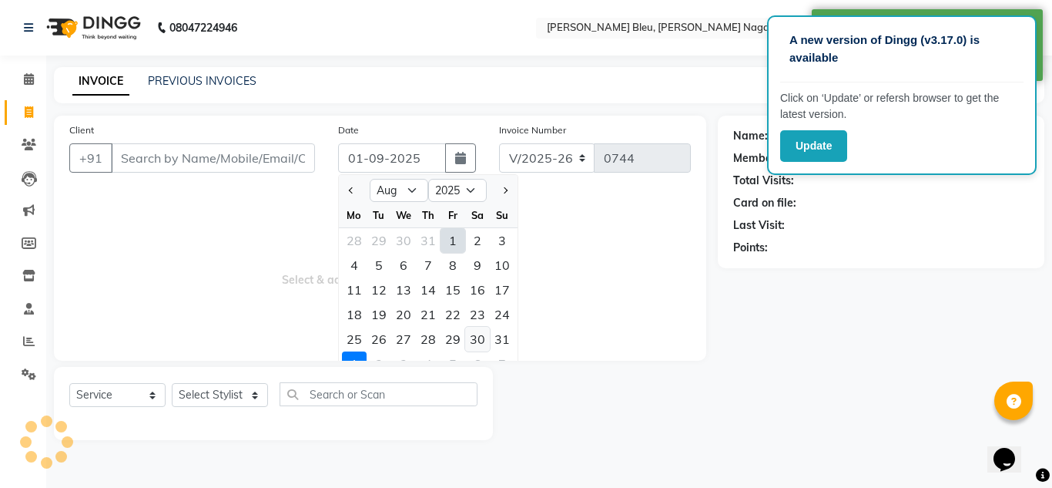
click at [469, 337] on div "30" at bounding box center [477, 339] width 25 height 25
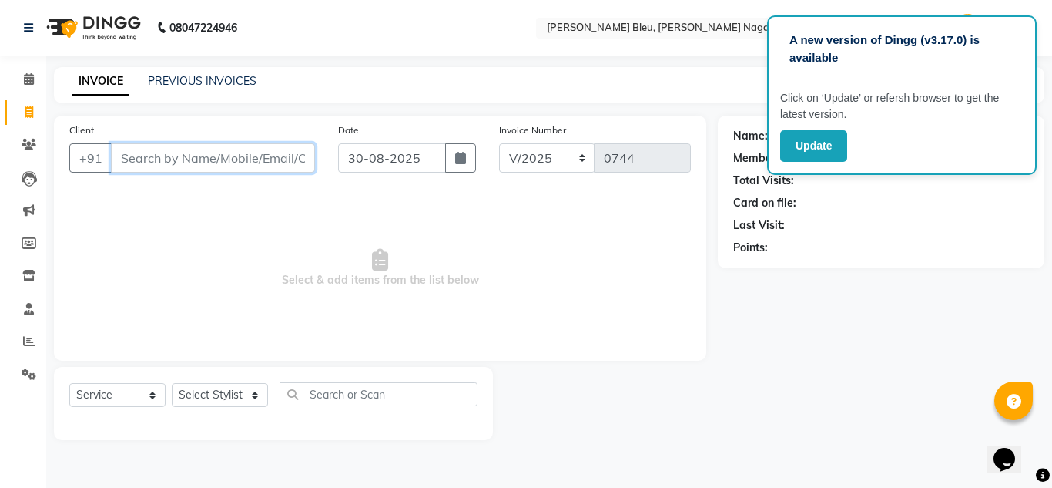
click at [233, 155] on input "Client" at bounding box center [213, 157] width 204 height 29
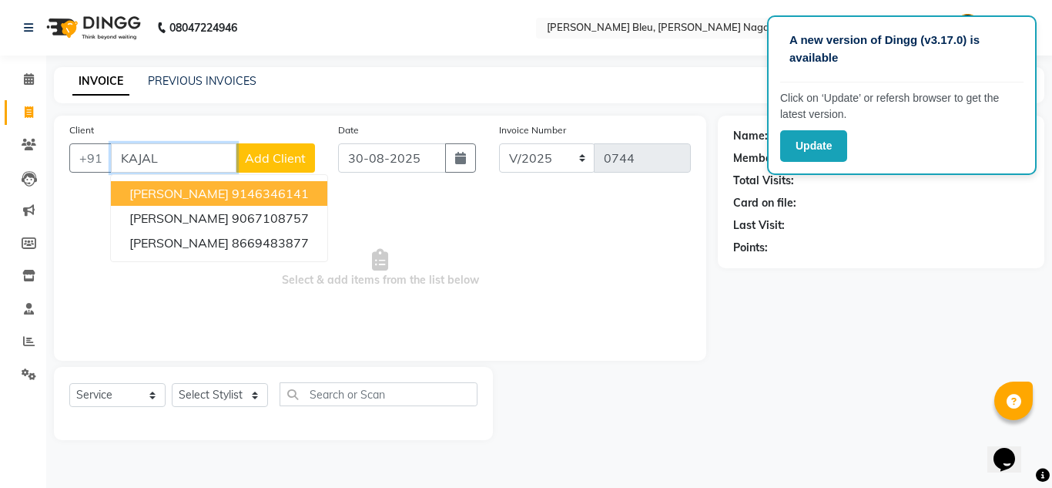
click at [254, 191] on ngb-highlight "9146346141" at bounding box center [270, 193] width 77 height 15
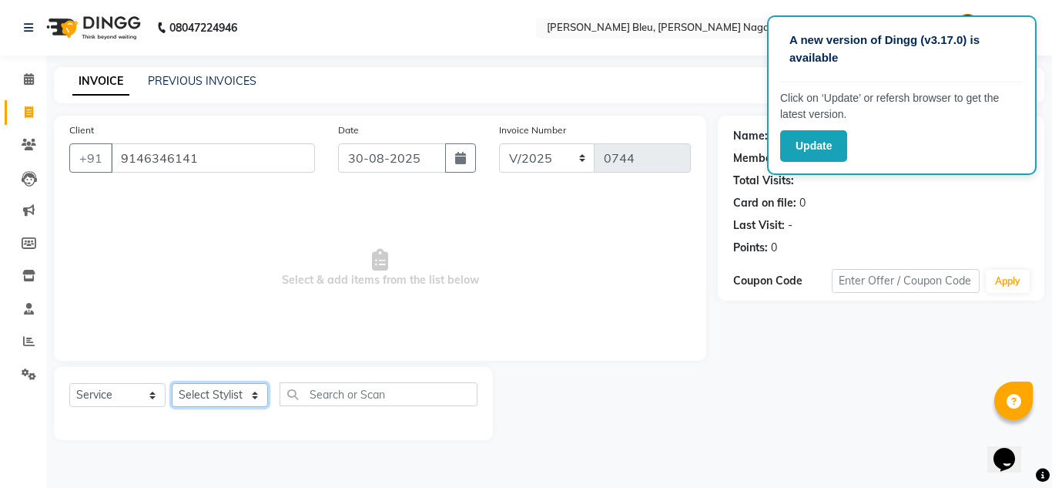
click at [250, 393] on select "Select Stylist [PERSON_NAME] Akash shreewas [PERSON_NAME] [PERSON_NAME] [PERSON…" at bounding box center [220, 395] width 96 height 24
click at [172, 383] on select "Select Stylist [PERSON_NAME] Akash shreewas [PERSON_NAME] [PERSON_NAME] [PERSON…" at bounding box center [220, 395] width 96 height 24
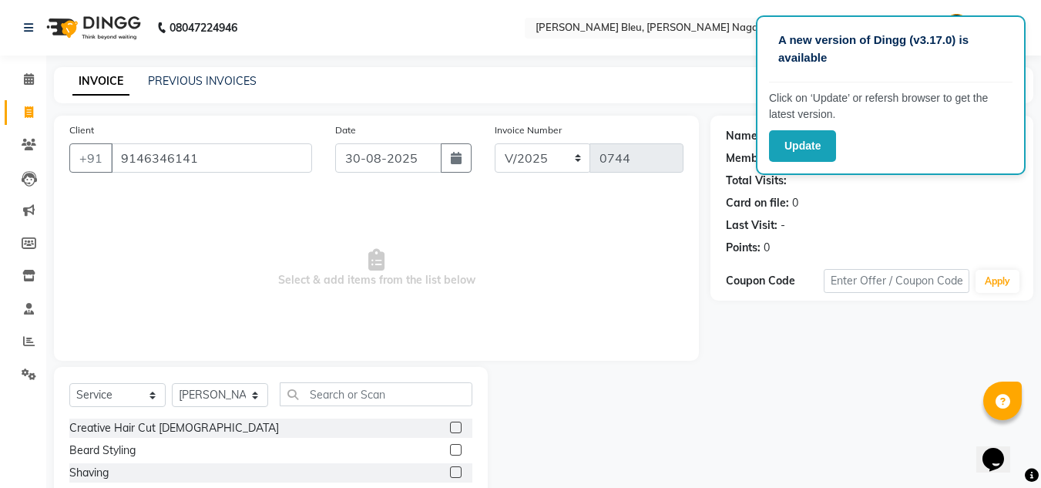
click at [450, 424] on label at bounding box center [456, 427] width 12 height 12
click at [450, 424] on input "checkbox" at bounding box center [455, 428] width 10 height 10
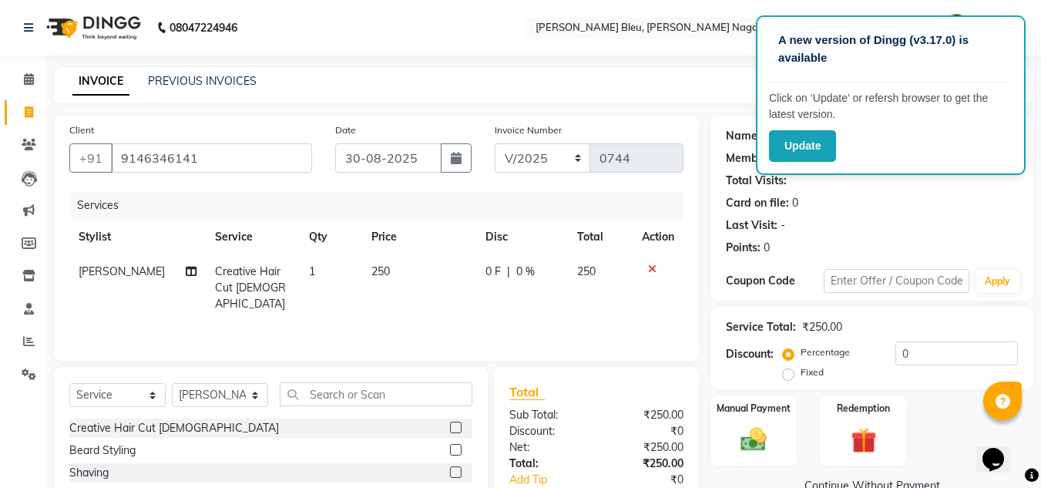
click at [450, 425] on label at bounding box center [456, 427] width 12 height 12
click at [450, 425] on input "checkbox" at bounding box center [455, 428] width 10 height 10
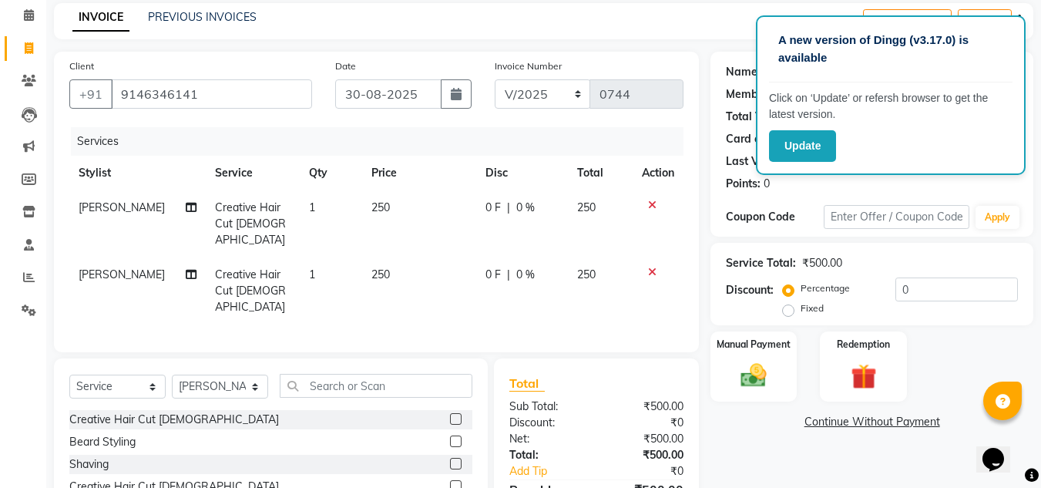
scroll to position [77, 0]
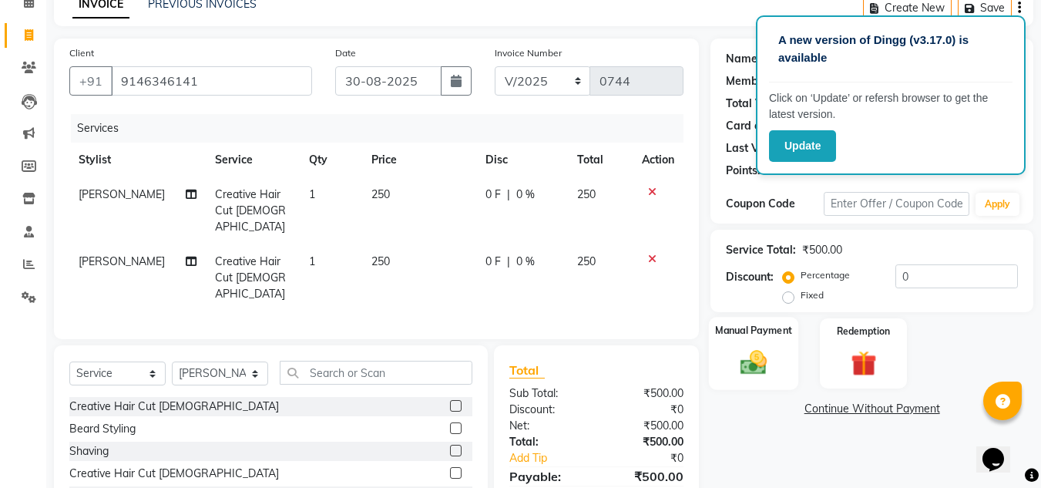
click at [739, 339] on div "Manual Payment" at bounding box center [754, 353] width 90 height 73
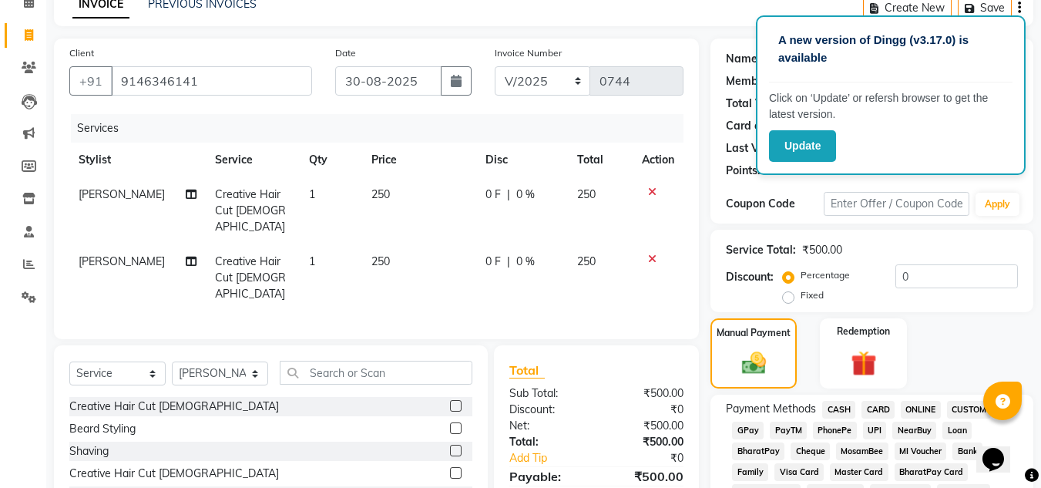
click at [934, 408] on span "ONLINE" at bounding box center [920, 410] width 40 height 18
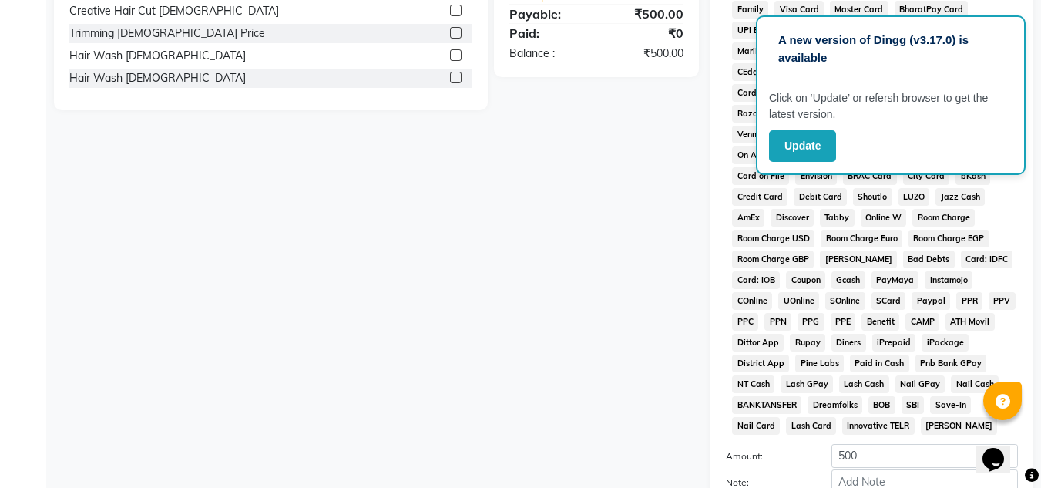
scroll to position [690, 0]
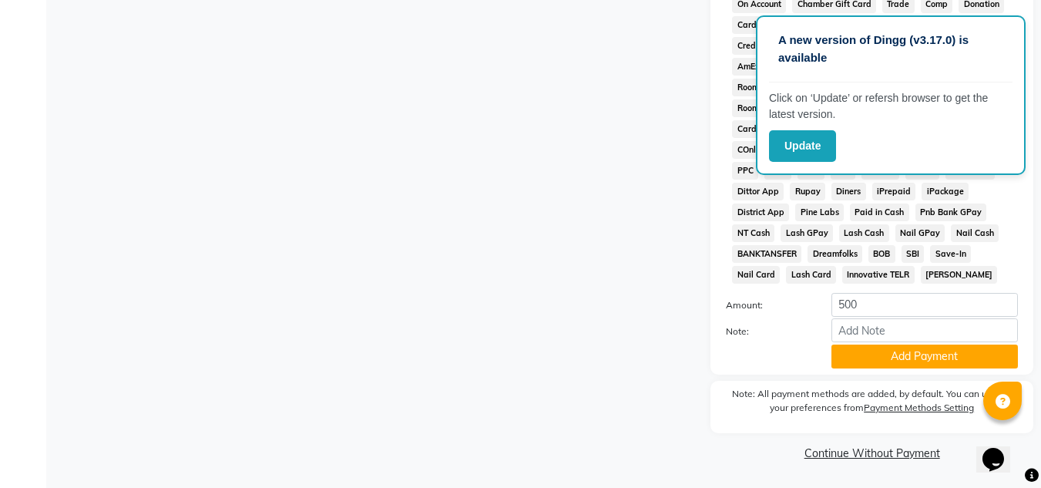
click at [872, 348] on button "Add Payment" at bounding box center [924, 356] width 186 height 24
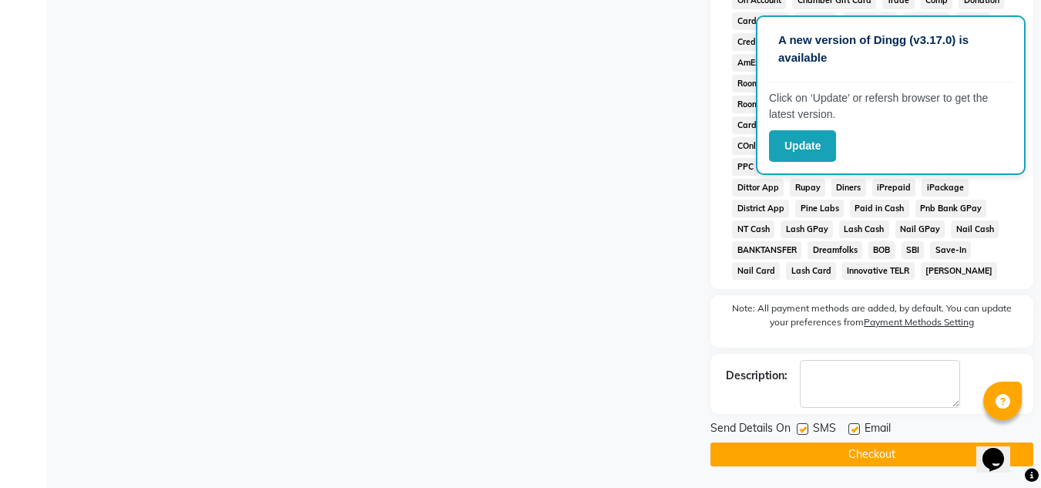
scroll to position [696, 0]
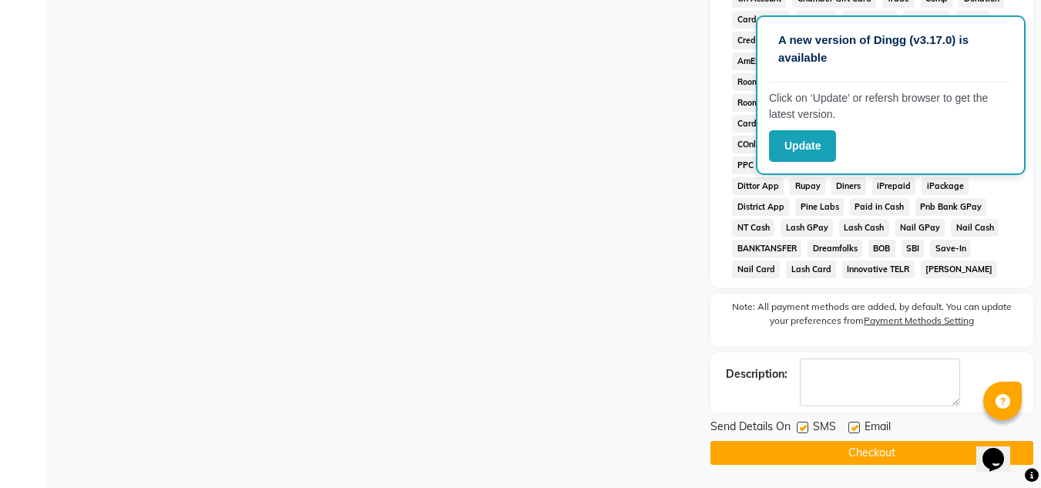
click at [875, 448] on button "Checkout" at bounding box center [871, 453] width 323 height 24
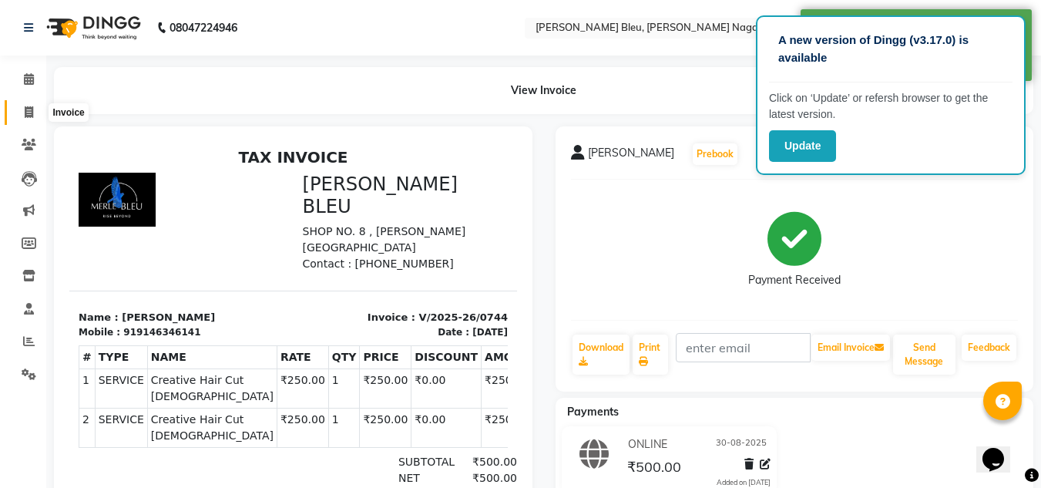
click at [32, 113] on icon at bounding box center [29, 112] width 8 height 12
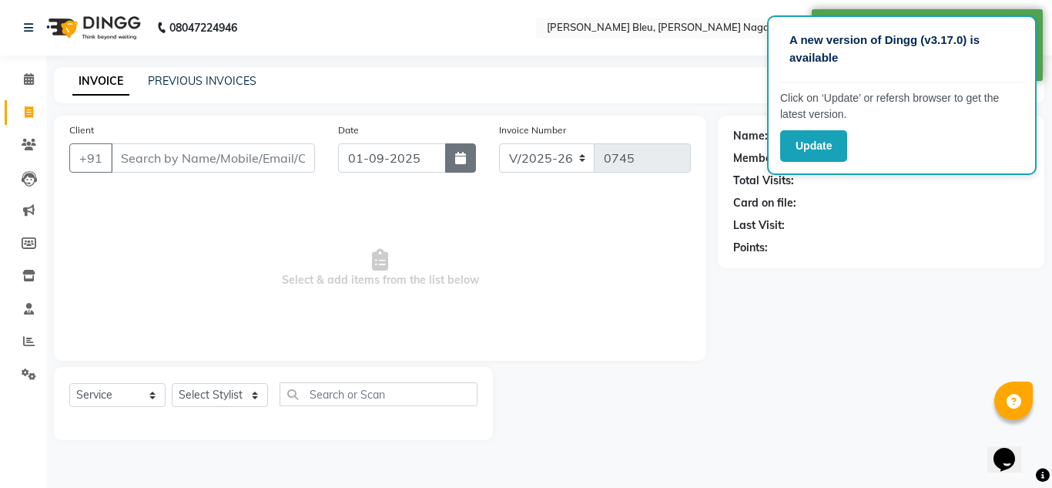
click at [452, 155] on button "button" at bounding box center [460, 157] width 31 height 29
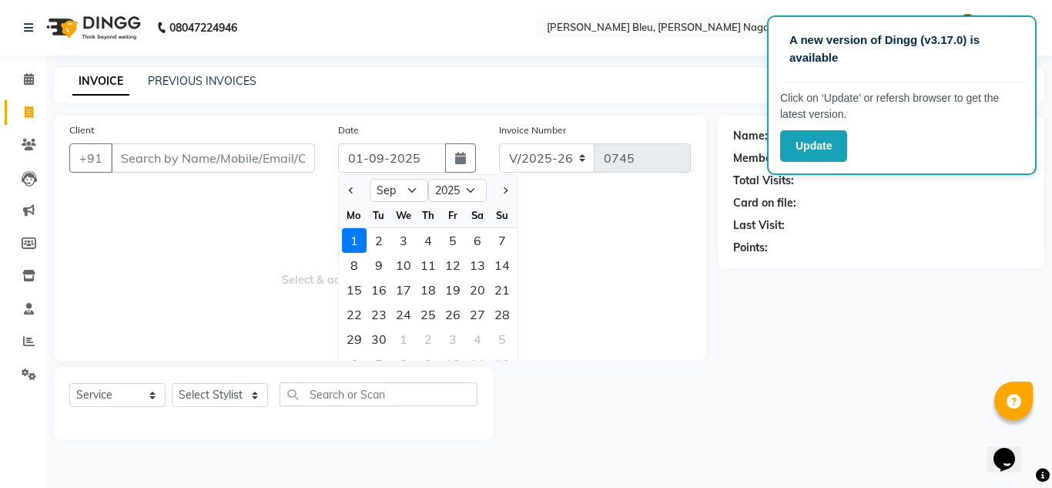
drag, startPoint x: 354, startPoint y: 193, endPoint x: 353, endPoint y: 215, distance: 21.6
click at [353, 193] on button "Previous month" at bounding box center [351, 190] width 13 height 25
click at [476, 340] on div "30" at bounding box center [477, 339] width 25 height 25
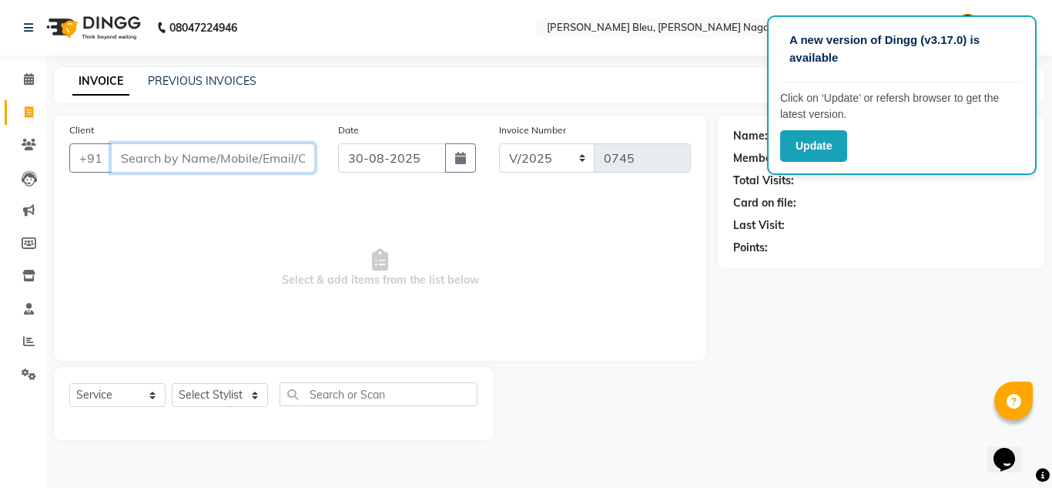
click at [169, 157] on input "Client" at bounding box center [213, 157] width 204 height 29
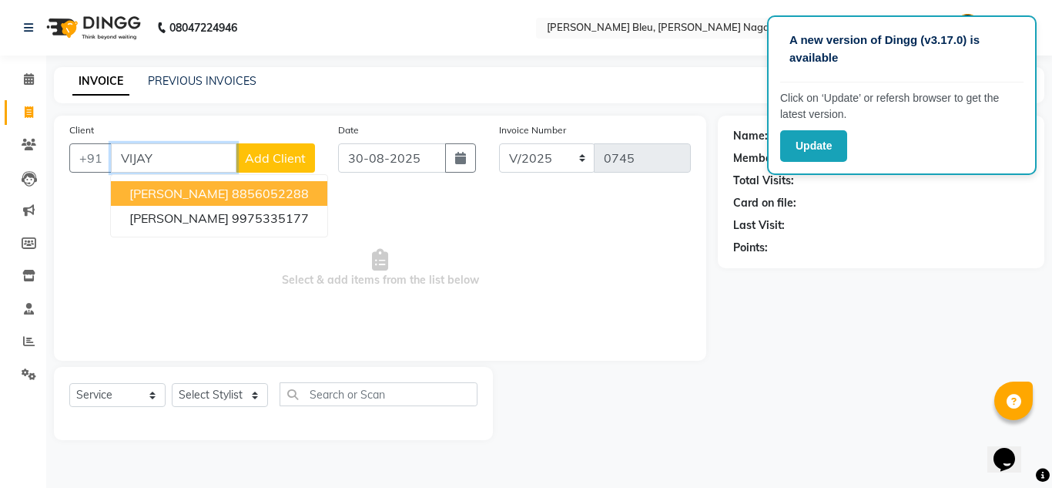
click at [208, 156] on input "VIJAY" at bounding box center [174, 157] width 126 height 29
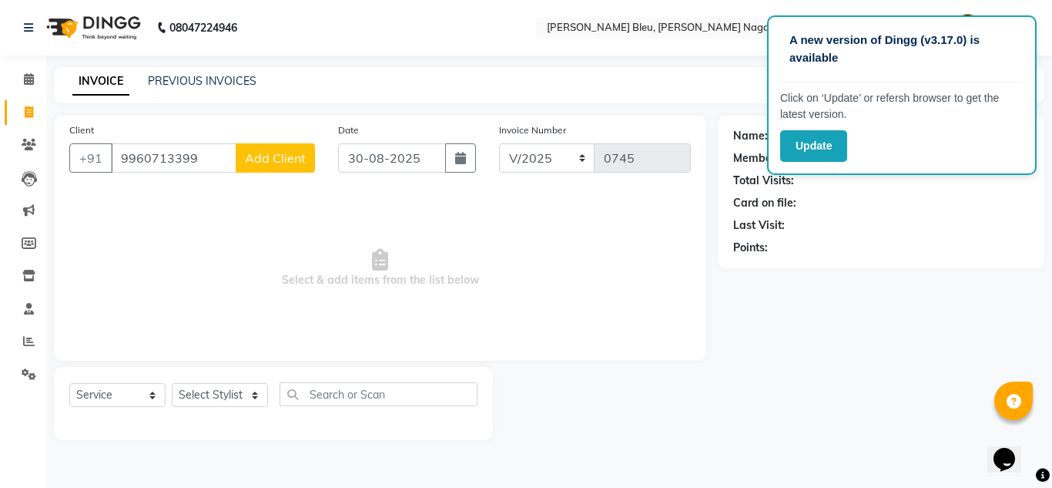
click at [267, 173] on div "Client [PHONE_NUMBER] Add Client" at bounding box center [192, 153] width 269 height 63
click at [266, 166] on button "Add Client" at bounding box center [275, 157] width 79 height 29
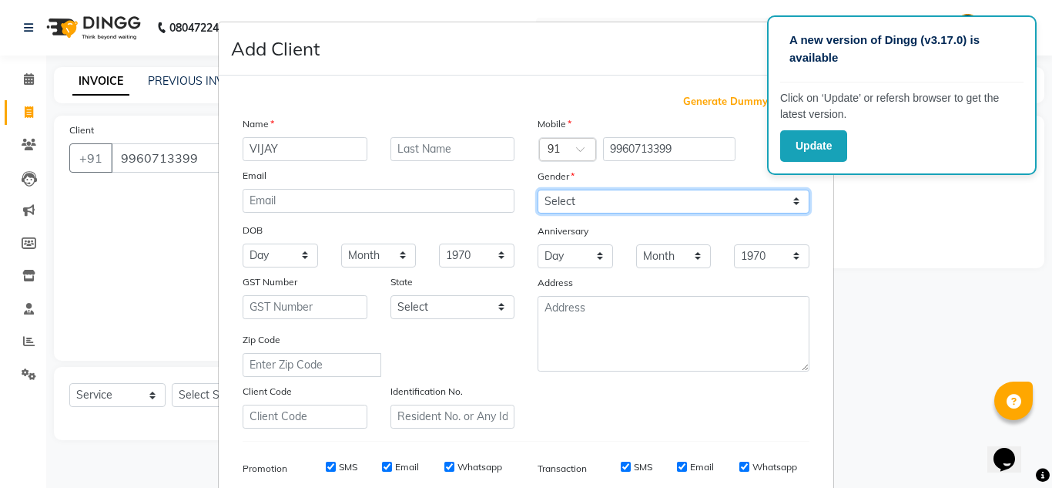
click at [608, 204] on select "Select [DEMOGRAPHIC_DATA] [DEMOGRAPHIC_DATA] Other Prefer Not To Say" at bounding box center [674, 201] width 272 height 24
click at [538, 189] on select "Select [DEMOGRAPHIC_DATA] [DEMOGRAPHIC_DATA] Other Prefer Not To Say" at bounding box center [674, 201] width 272 height 24
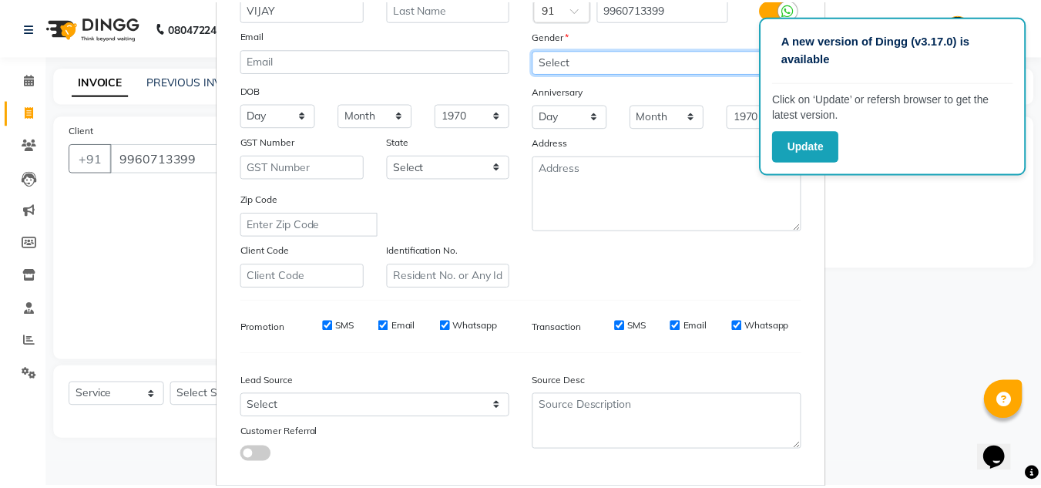
scroll to position [223, 0]
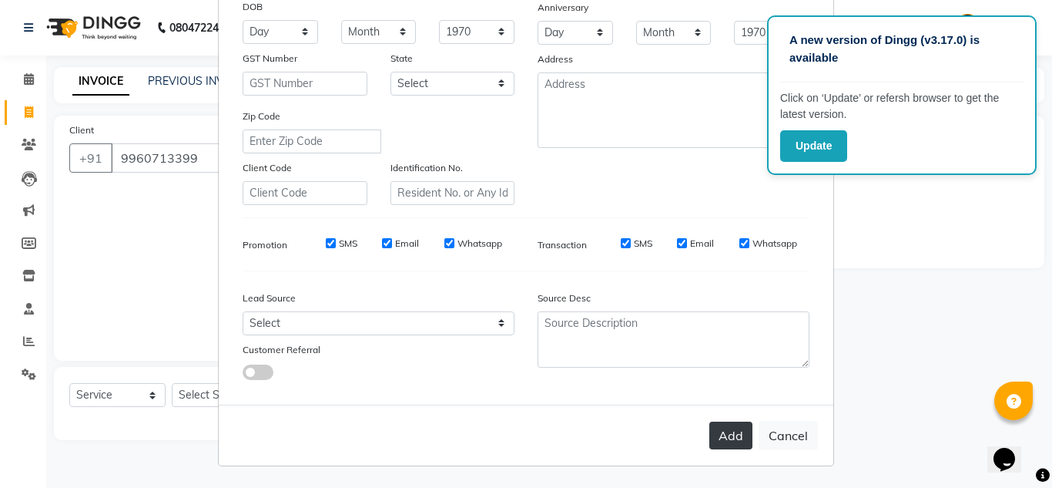
click at [732, 442] on button "Add" at bounding box center [730, 435] width 43 height 28
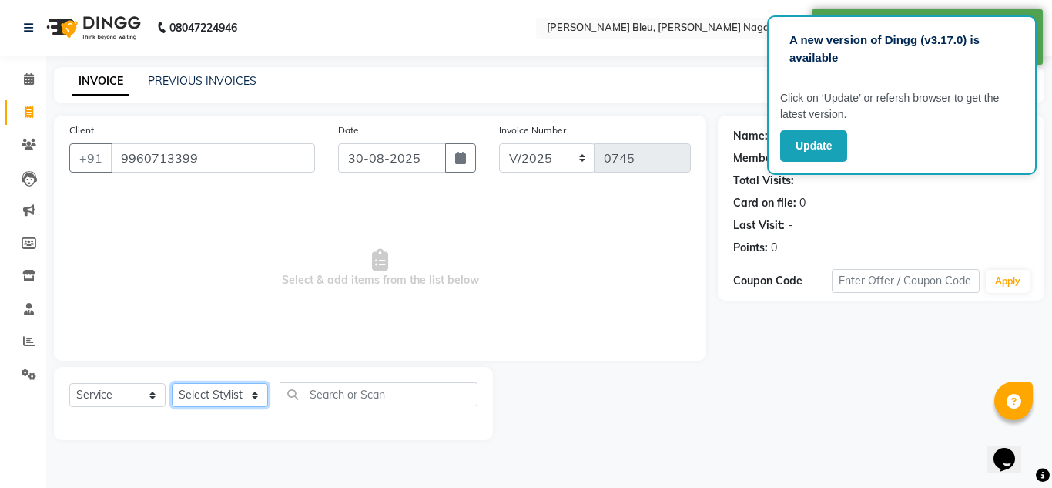
click at [244, 398] on select "Select Stylist [PERSON_NAME] Akash shreewas [PERSON_NAME] [PERSON_NAME] [PERSON…" at bounding box center [220, 395] width 96 height 24
click at [172, 383] on select "Select Stylist [PERSON_NAME] Akash shreewas [PERSON_NAME] [PERSON_NAME] [PERSON…" at bounding box center [220, 395] width 96 height 24
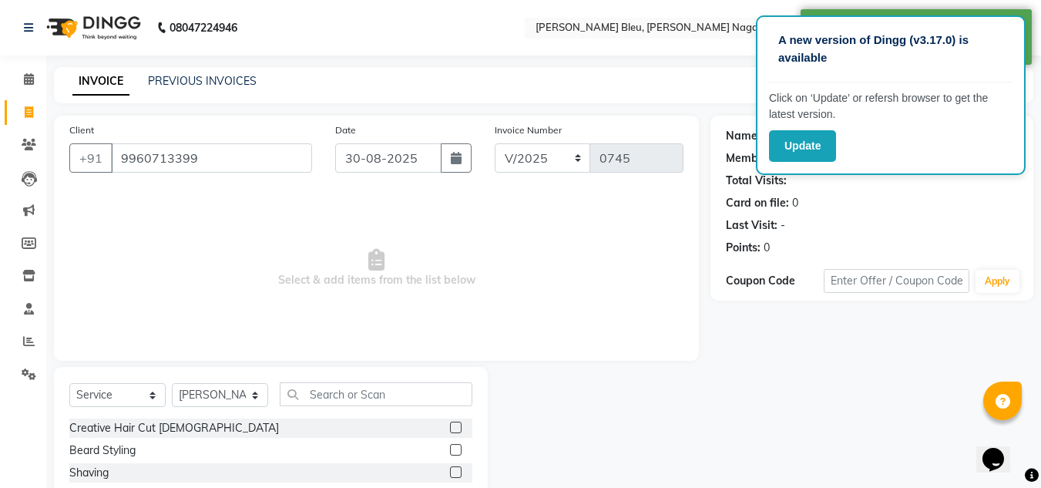
click at [450, 430] on label at bounding box center [456, 427] width 12 height 12
click at [450, 430] on input "checkbox" at bounding box center [455, 428] width 10 height 10
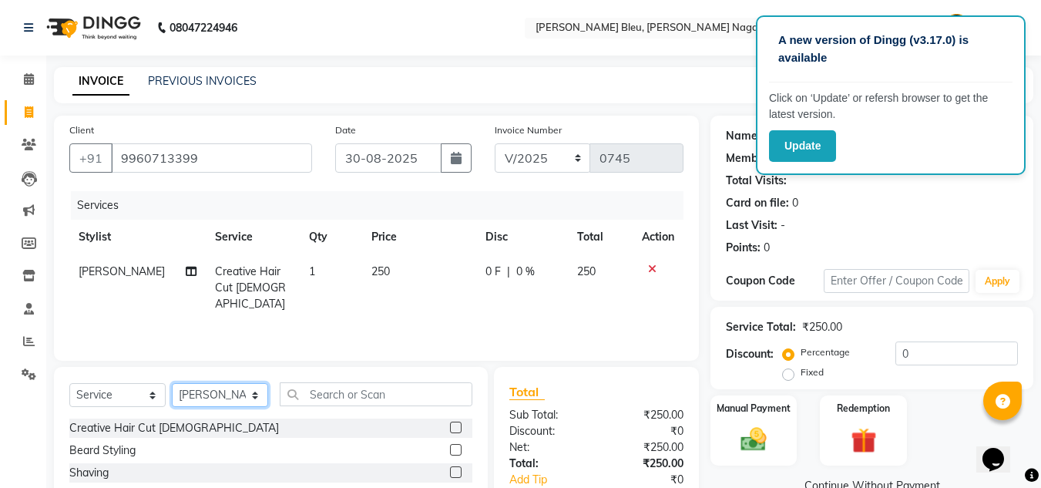
click at [240, 392] on select "Select Stylist [PERSON_NAME] Akash shreewas [PERSON_NAME] [PERSON_NAME] [PERSON…" at bounding box center [220, 395] width 96 height 24
click at [172, 383] on select "Select Stylist [PERSON_NAME] Akash shreewas [PERSON_NAME] [PERSON_NAME] [PERSON…" at bounding box center [220, 395] width 96 height 24
click at [450, 424] on label at bounding box center [456, 427] width 12 height 12
click at [450, 424] on input "checkbox" at bounding box center [455, 428] width 10 height 10
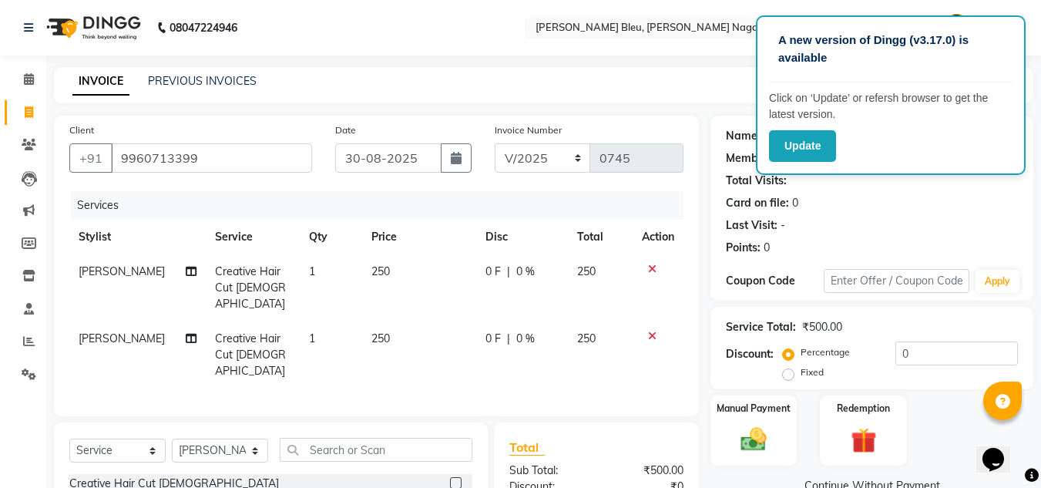
click at [388, 321] on td "250" at bounding box center [419, 354] width 114 height 67
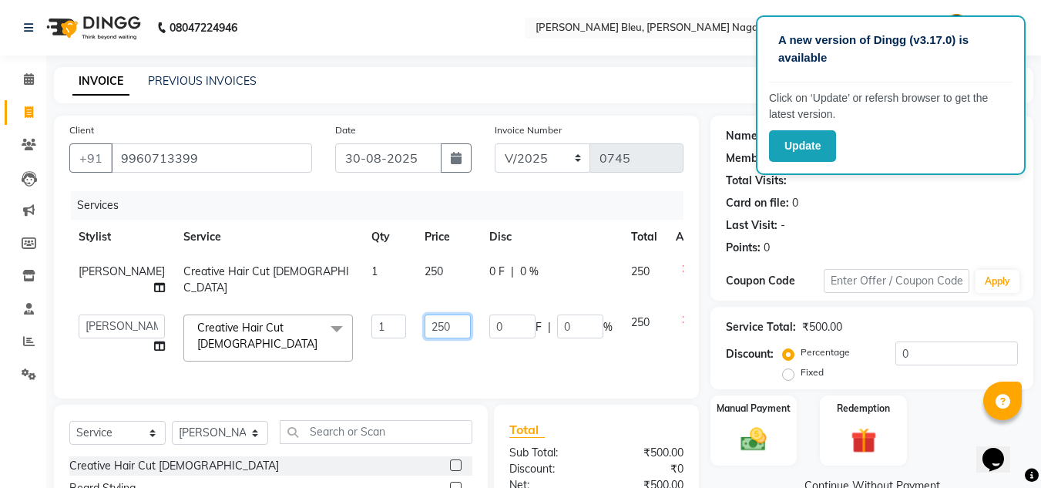
click at [424, 338] on input "250" at bounding box center [447, 326] width 46 height 24
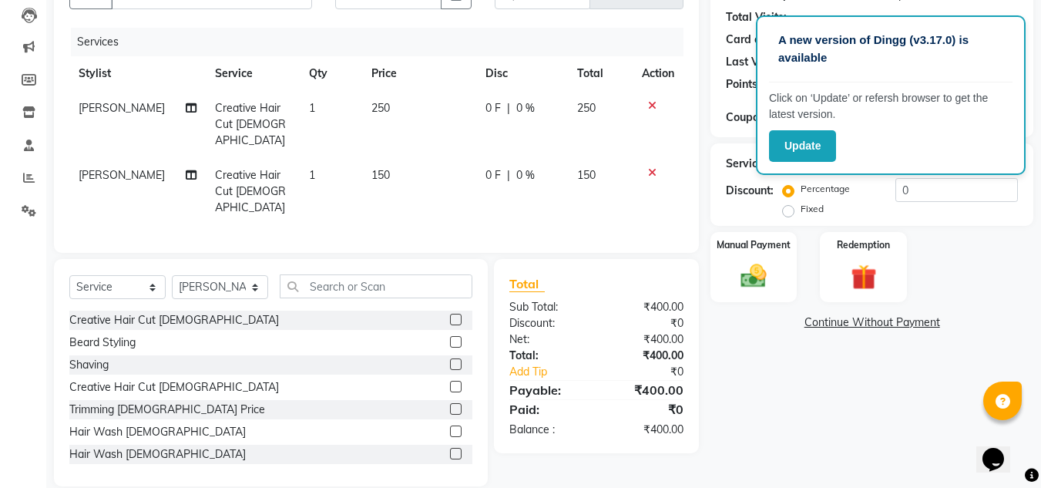
scroll to position [164, 0]
click at [767, 264] on img at bounding box center [753, 275] width 43 height 31
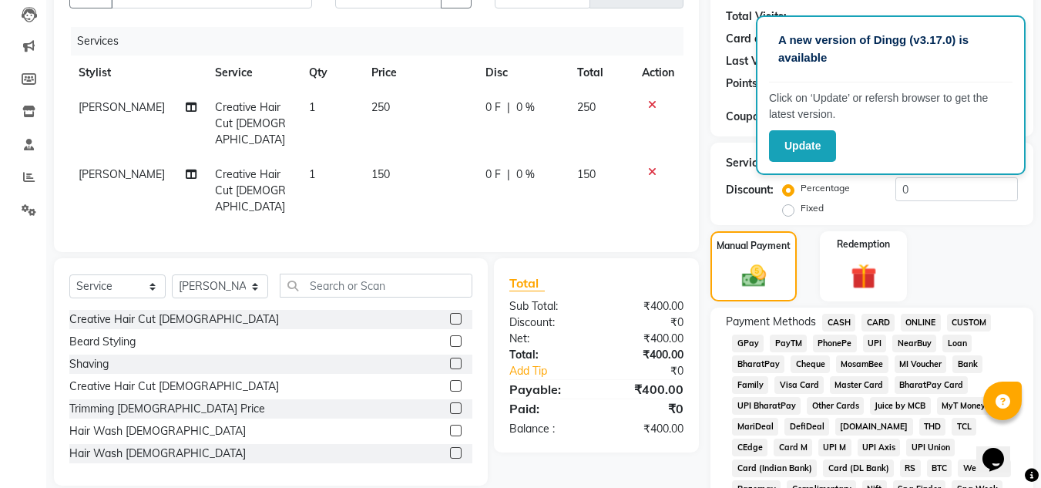
click at [912, 324] on span "ONLINE" at bounding box center [920, 323] width 40 height 18
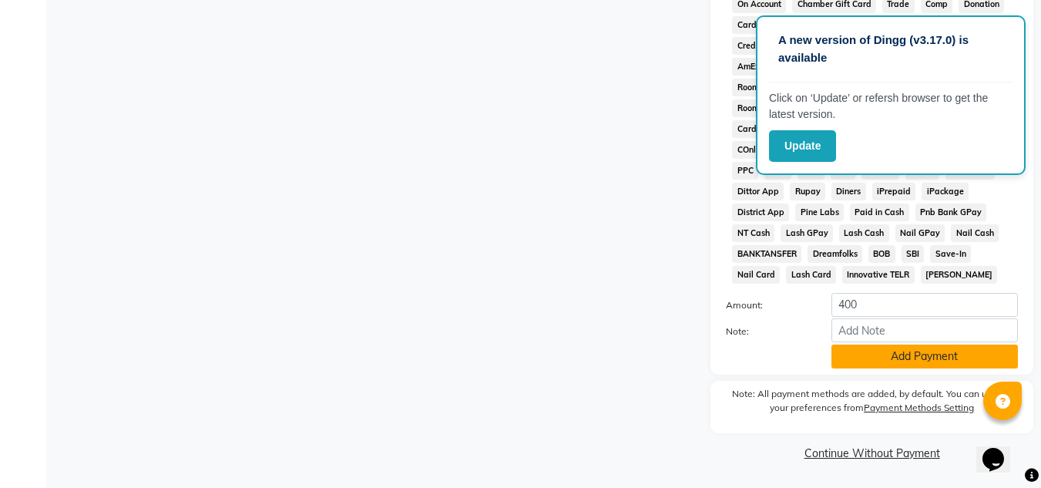
click at [867, 361] on button "Add Payment" at bounding box center [924, 356] width 186 height 24
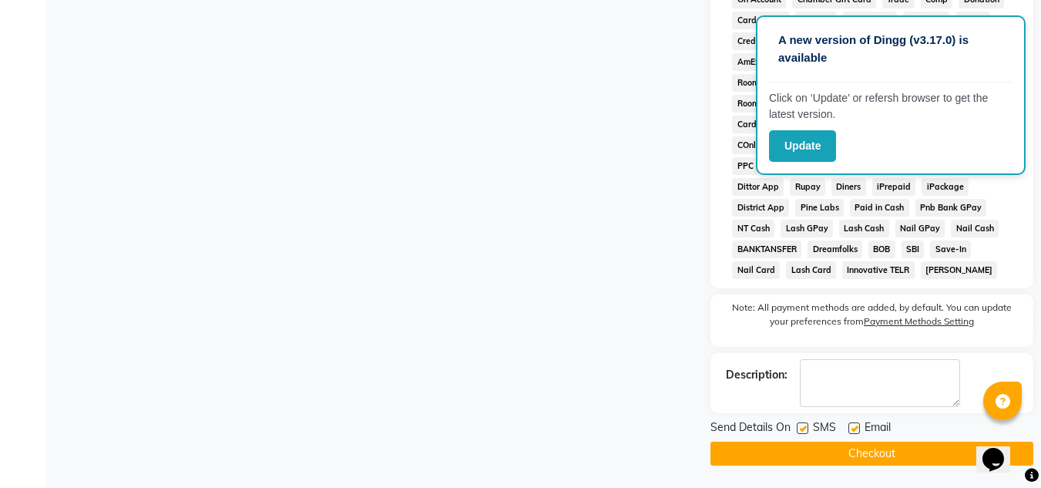
scroll to position [696, 0]
click at [850, 448] on button "Checkout" at bounding box center [871, 453] width 323 height 24
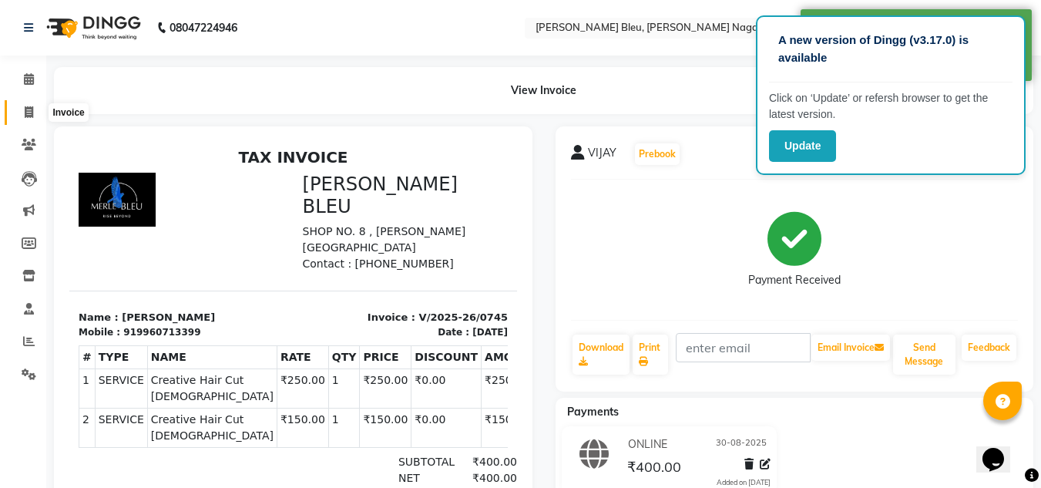
click at [30, 109] on icon at bounding box center [29, 112] width 8 height 12
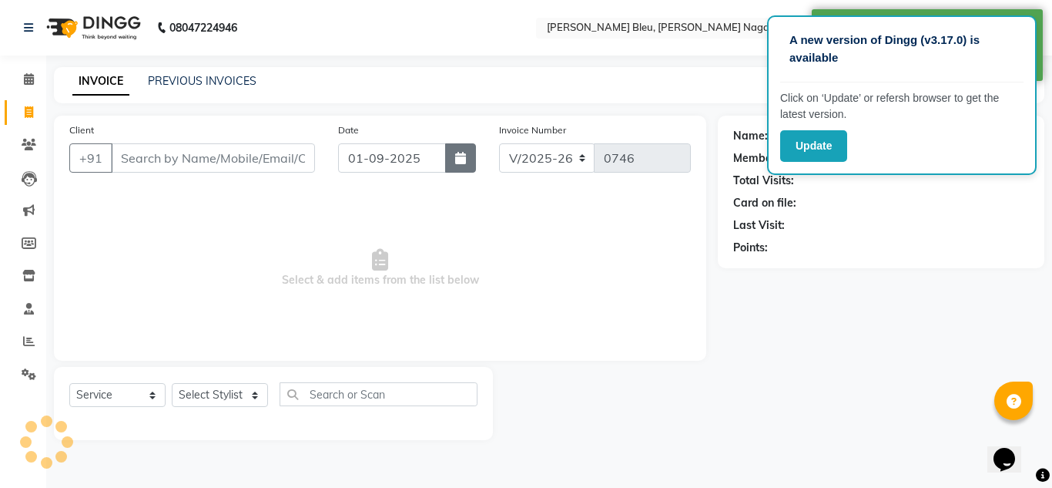
click at [463, 156] on icon "button" at bounding box center [460, 158] width 11 height 12
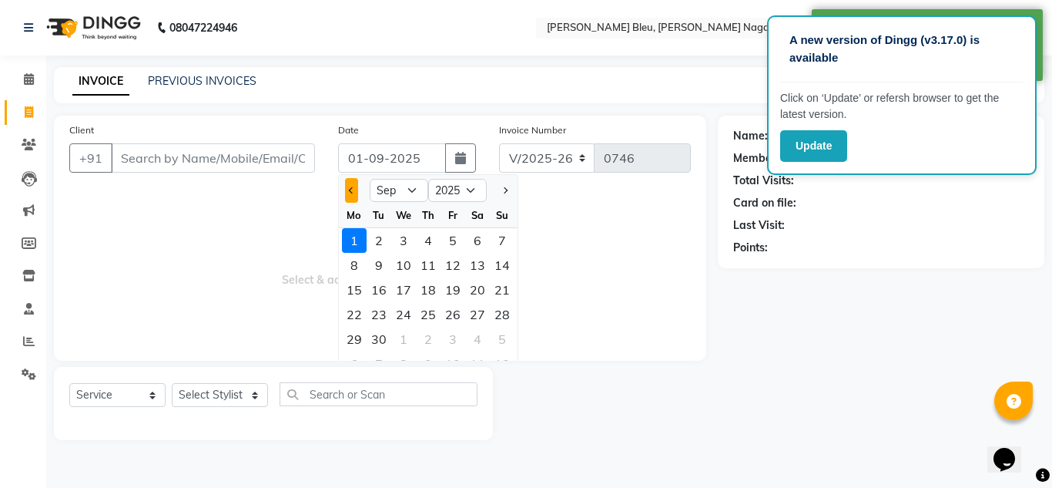
click at [352, 188] on span "Previous month" at bounding box center [352, 190] width 6 height 6
click at [481, 333] on div "30" at bounding box center [477, 339] width 25 height 25
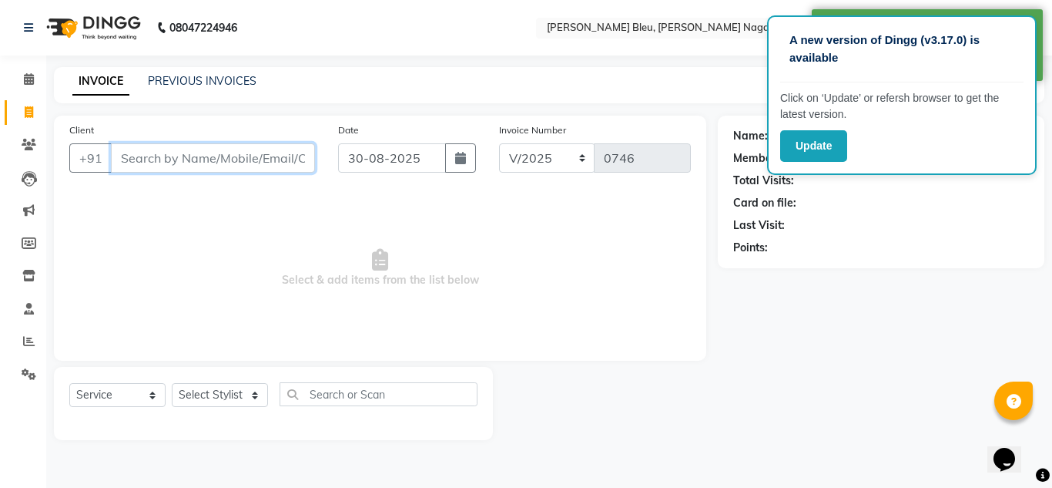
click at [222, 158] on input "Client" at bounding box center [213, 157] width 204 height 29
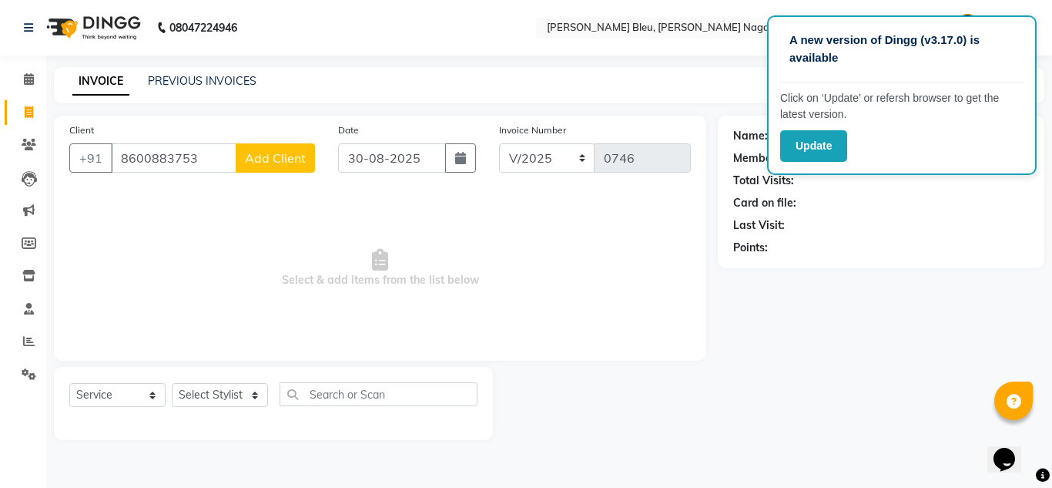
click at [256, 160] on span "Add Client" at bounding box center [275, 157] width 61 height 15
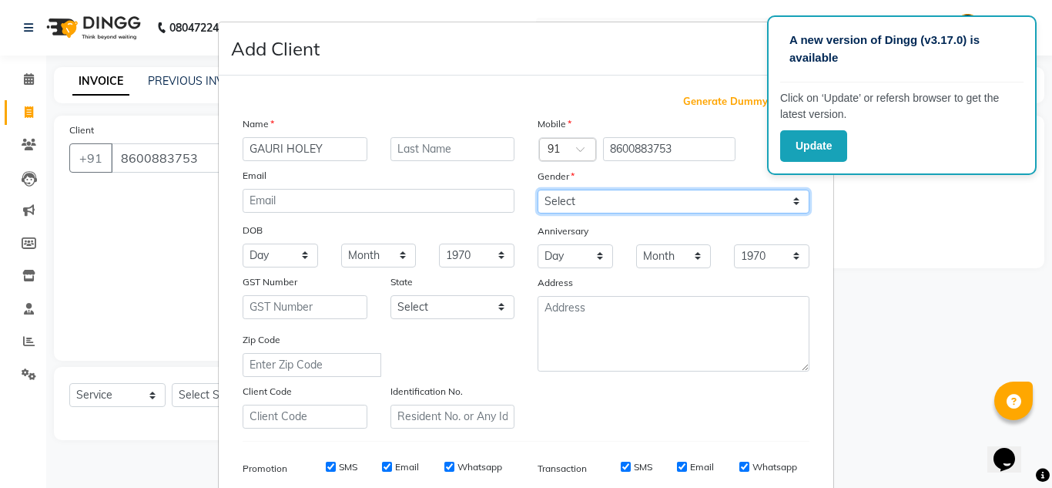
click at [656, 202] on select "Select [DEMOGRAPHIC_DATA] [DEMOGRAPHIC_DATA] Other Prefer Not To Say" at bounding box center [674, 201] width 272 height 24
click at [538, 189] on select "Select [DEMOGRAPHIC_DATA] [DEMOGRAPHIC_DATA] Other Prefer Not To Say" at bounding box center [674, 201] width 272 height 24
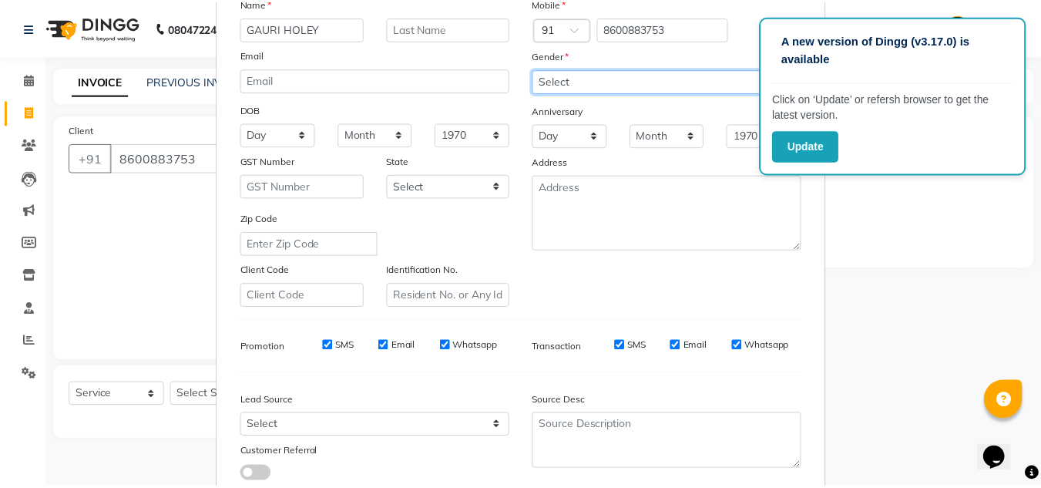
scroll to position [223, 0]
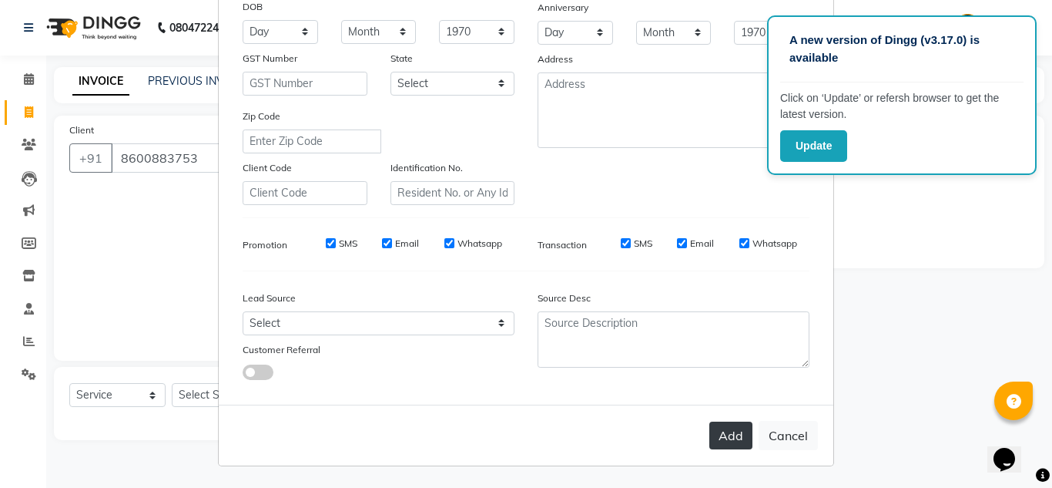
click at [727, 435] on button "Add" at bounding box center [730, 435] width 43 height 28
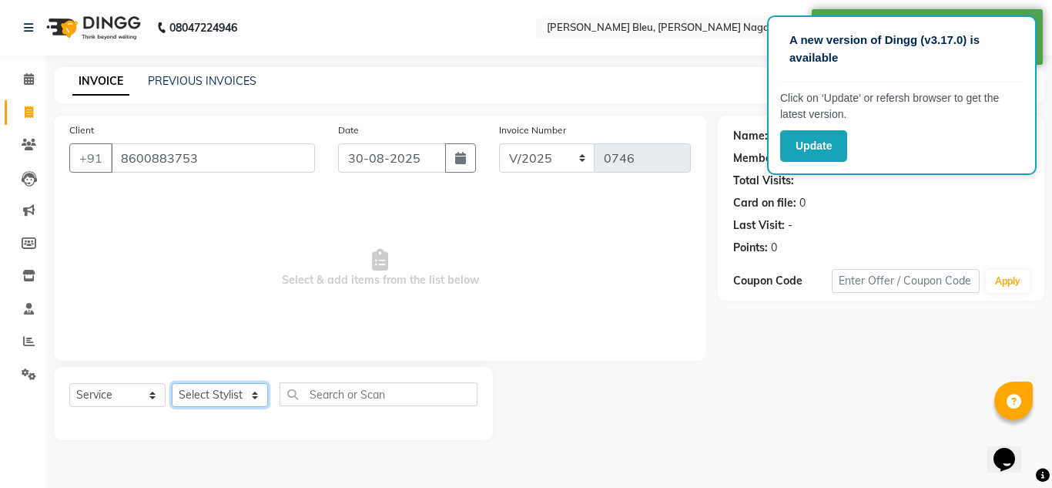
click at [241, 398] on select "Select Stylist [PERSON_NAME] Akash shreewas [PERSON_NAME] [PERSON_NAME] [PERSON…" at bounding box center [220, 395] width 96 height 24
click at [172, 383] on select "Select Stylist [PERSON_NAME] Akash shreewas [PERSON_NAME] [PERSON_NAME] [PERSON…" at bounding box center [220, 395] width 96 height 24
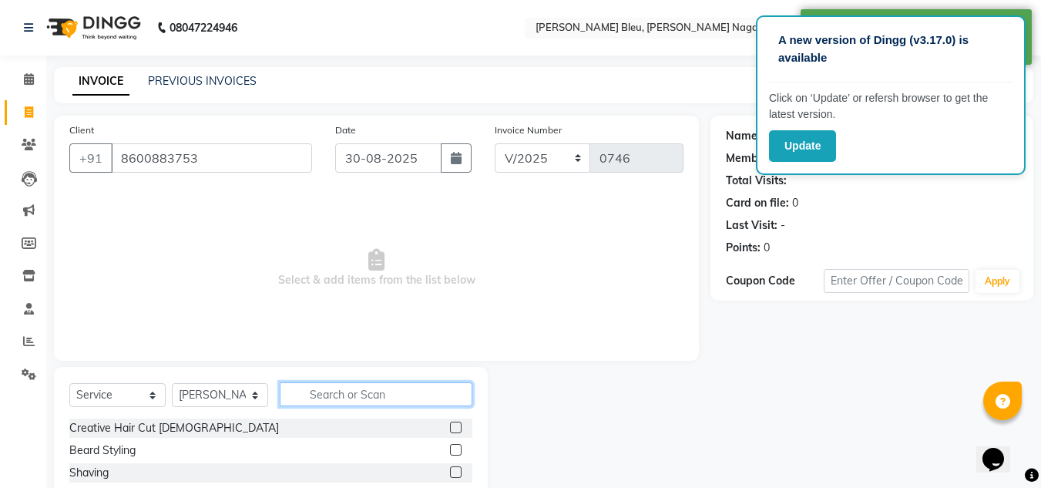
click at [353, 395] on input "text" at bounding box center [376, 394] width 193 height 24
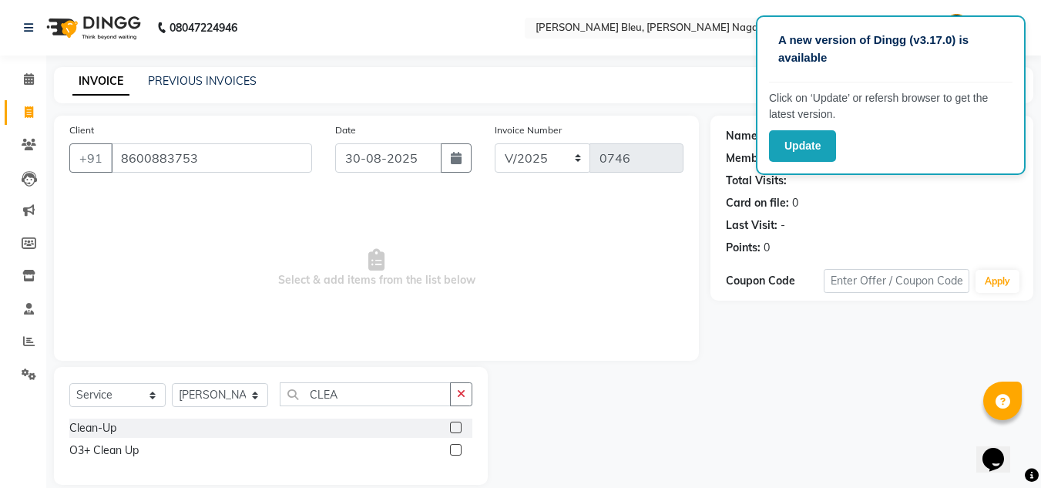
click at [452, 426] on label at bounding box center [456, 427] width 12 height 12
click at [452, 426] on input "checkbox" at bounding box center [455, 428] width 10 height 10
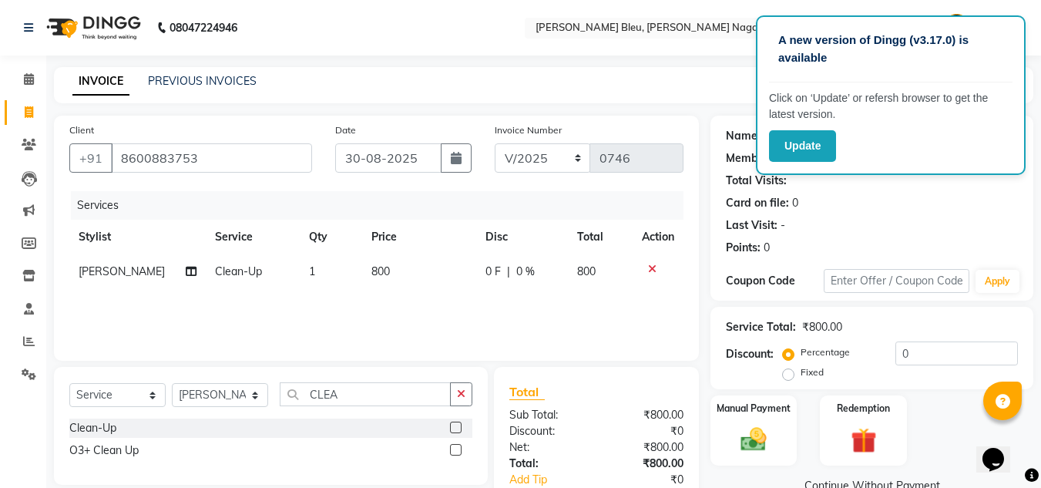
click at [394, 271] on td "800" at bounding box center [419, 271] width 114 height 35
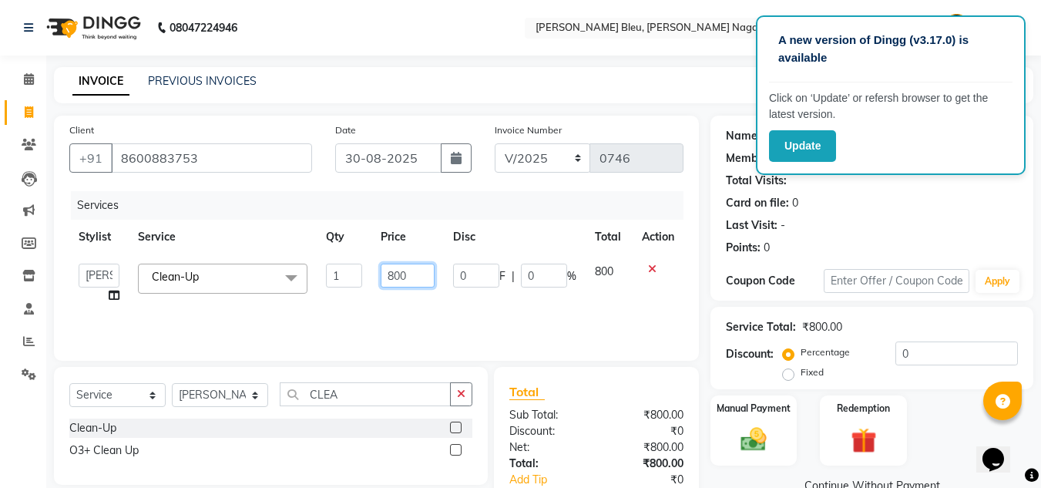
click at [408, 276] on input "800" at bounding box center [407, 275] width 53 height 24
click at [409, 276] on input "800" at bounding box center [407, 275] width 53 height 24
click at [603, 405] on div "Total Sub Total: ₹800.00 Discount: ₹0 Net: ₹800.00 Total: ₹800.00 Add Tip ₹0 Pa…" at bounding box center [596, 463] width 174 height 163
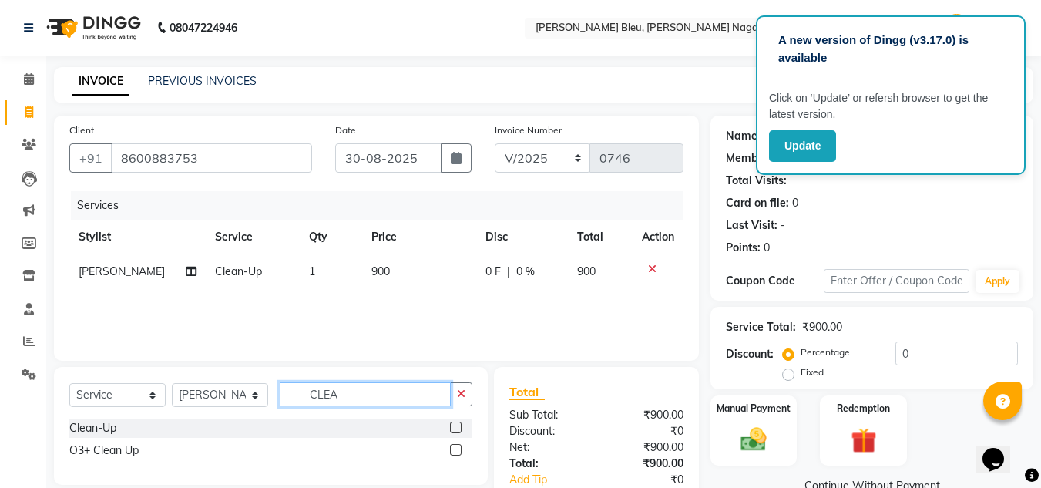
click at [364, 400] on input "CLEA" at bounding box center [365, 394] width 171 height 24
click at [451, 428] on label at bounding box center [456, 427] width 12 height 12
click at [451, 428] on input "checkbox" at bounding box center [455, 428] width 10 height 10
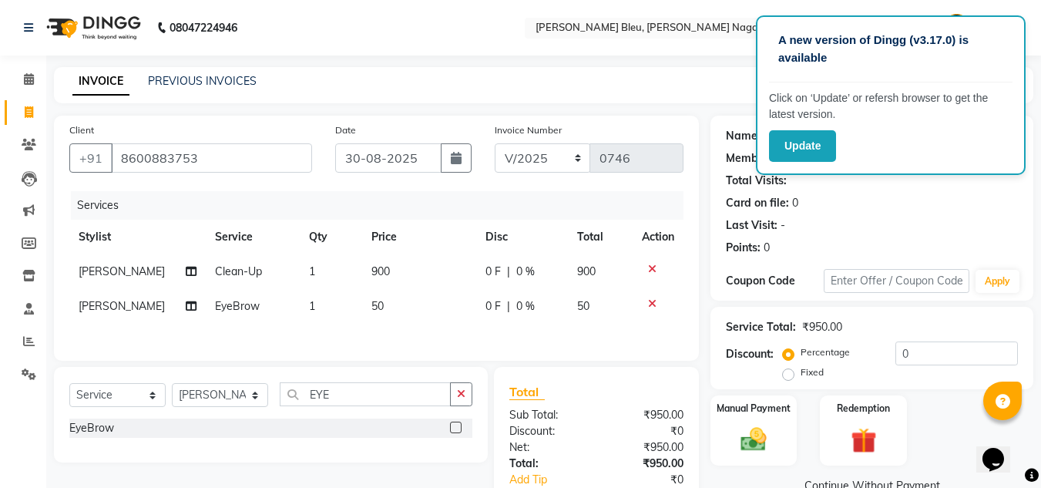
click at [403, 314] on td "50" at bounding box center [419, 306] width 114 height 35
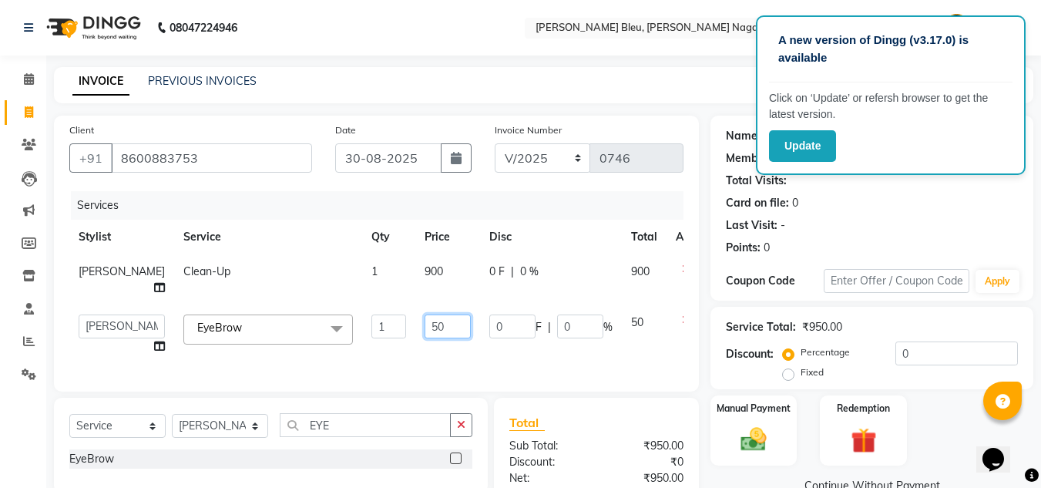
click at [449, 331] on input "50" at bounding box center [447, 326] width 46 height 24
click at [605, 465] on div "Total Sub Total: ₹950.00 Discount: ₹0 Net: ₹950.00 Total: ₹950.00 Add Tip ₹0 Pa…" at bounding box center [596, 494] width 174 height 163
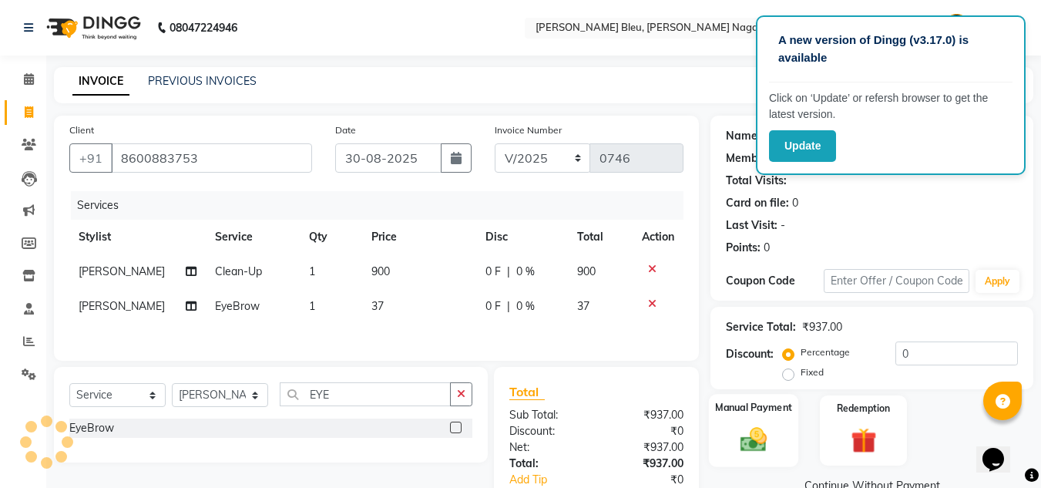
click at [786, 427] on div "Manual Payment" at bounding box center [754, 430] width 90 height 73
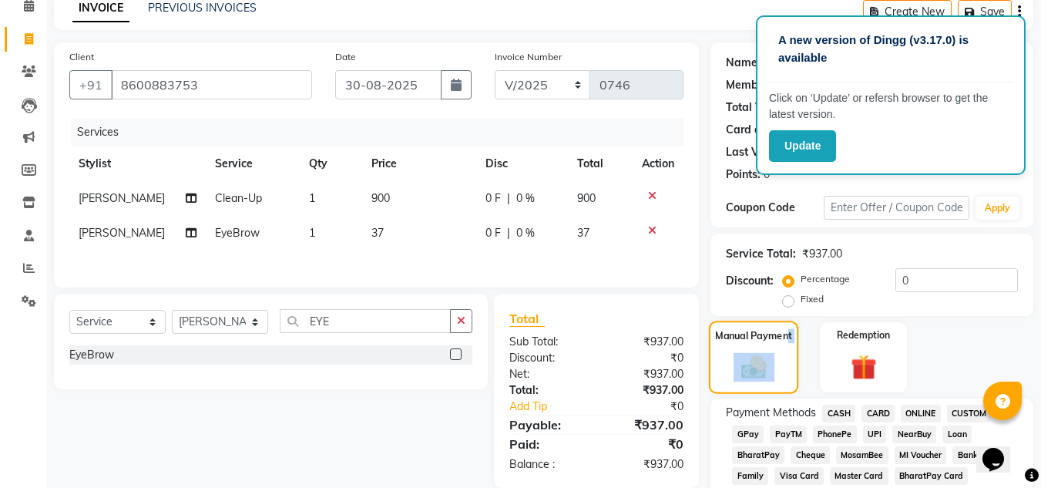
scroll to position [77, 0]
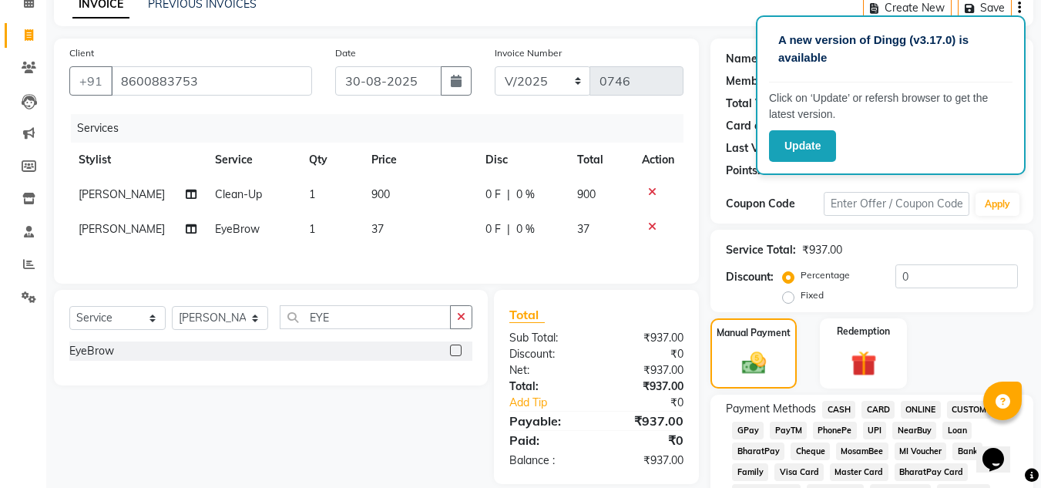
click at [847, 408] on span "CASH" at bounding box center [838, 410] width 33 height 18
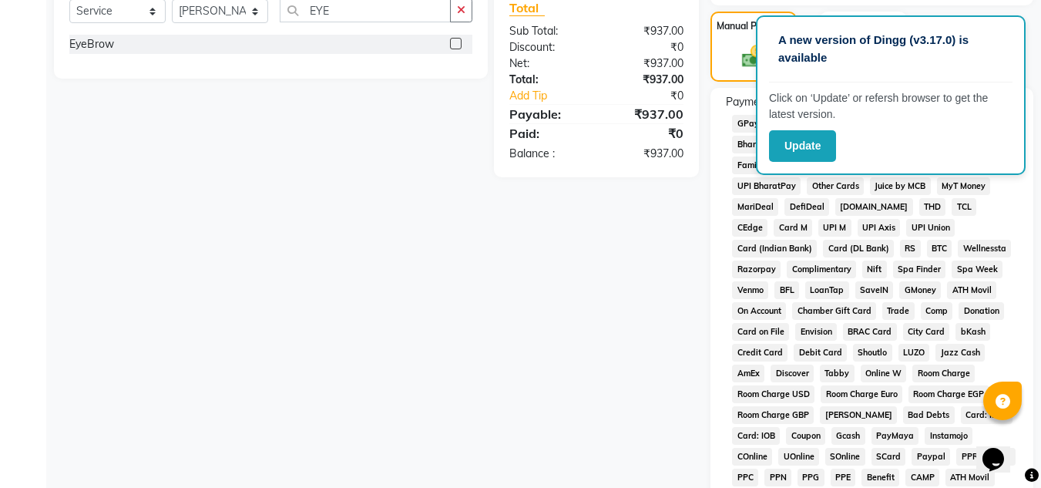
scroll to position [690, 0]
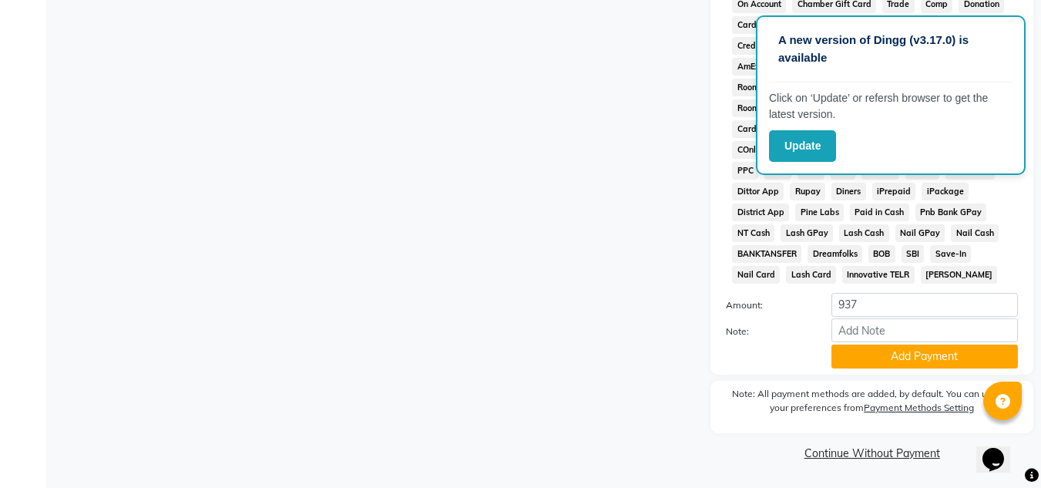
click at [878, 351] on button "Add Payment" at bounding box center [924, 356] width 186 height 24
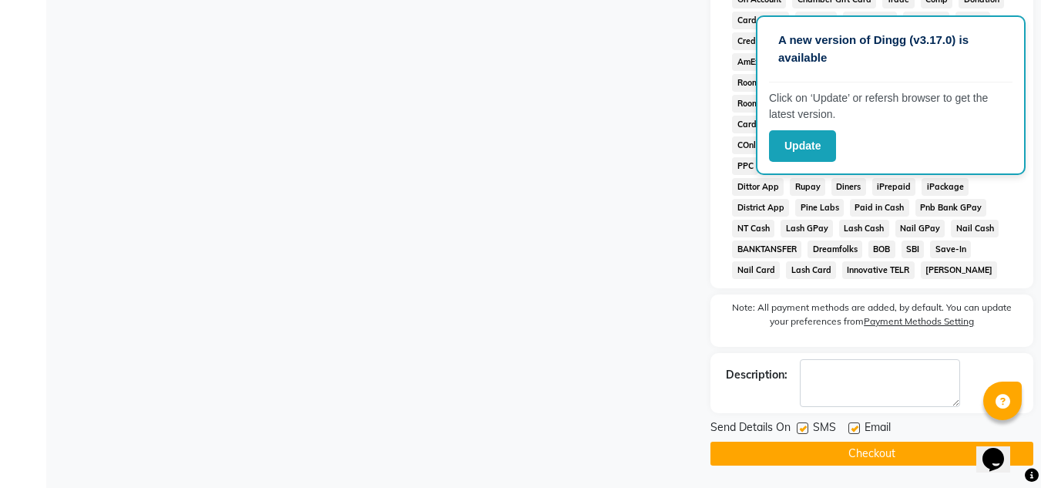
scroll to position [696, 0]
click at [865, 447] on button "Checkout" at bounding box center [871, 453] width 323 height 24
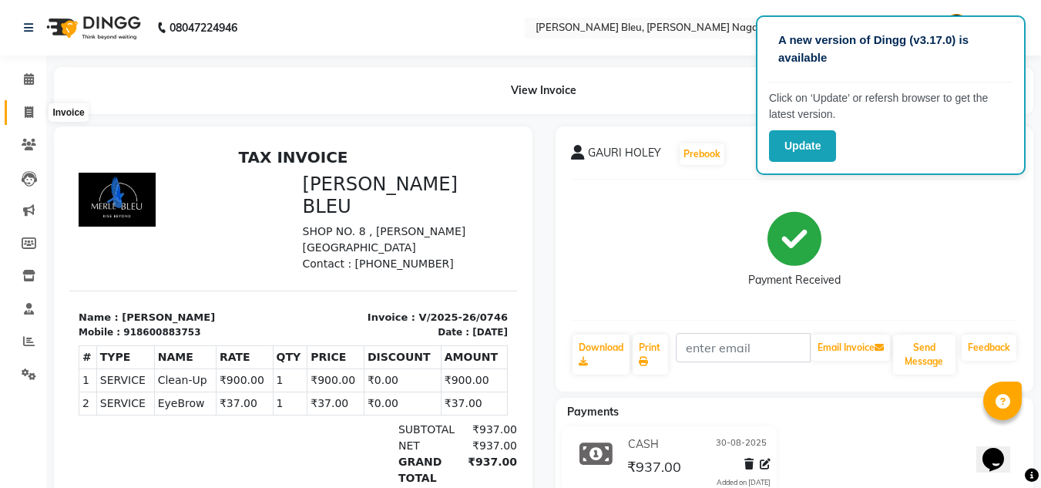
click at [37, 112] on span at bounding box center [28, 113] width 27 height 18
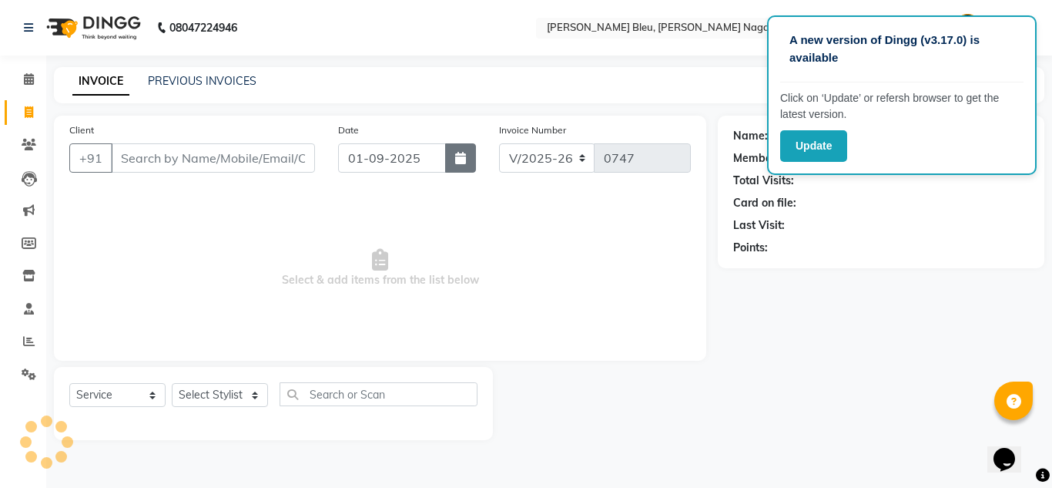
click at [461, 160] on icon "button" at bounding box center [460, 158] width 11 height 12
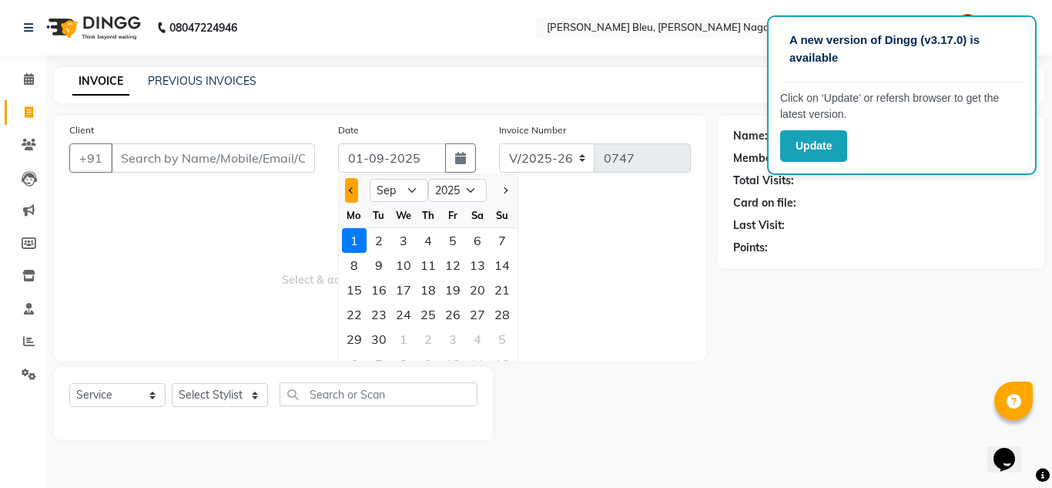
click at [354, 189] on span "Previous month" at bounding box center [352, 190] width 6 height 6
click at [502, 331] on div "31" at bounding box center [502, 339] width 25 height 25
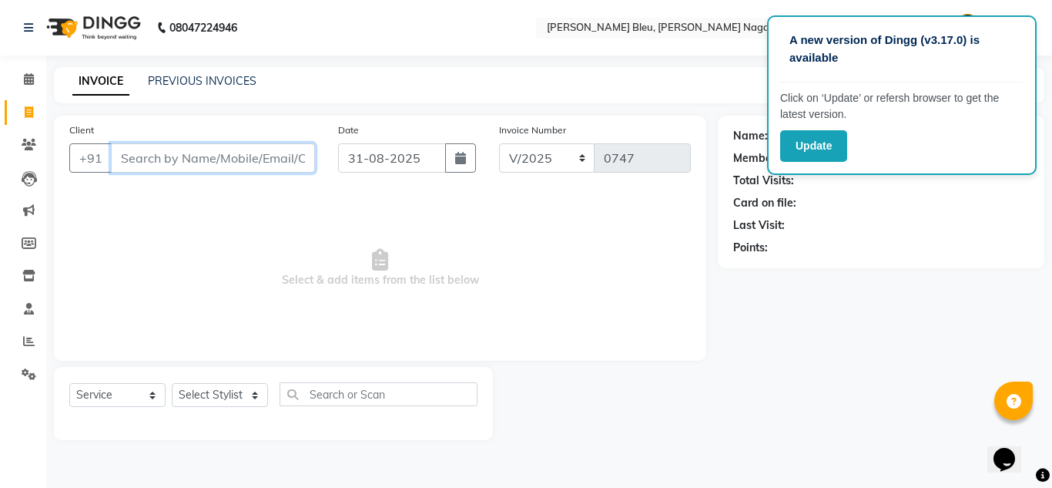
click at [205, 163] on input "Client" at bounding box center [213, 157] width 204 height 29
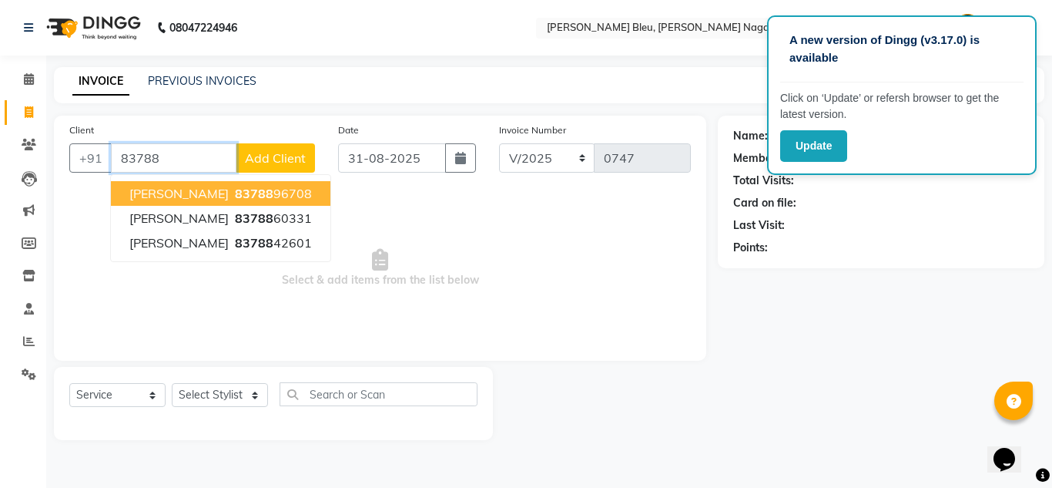
click at [263, 191] on ngb-highlight "83788 96708" at bounding box center [272, 193] width 80 height 15
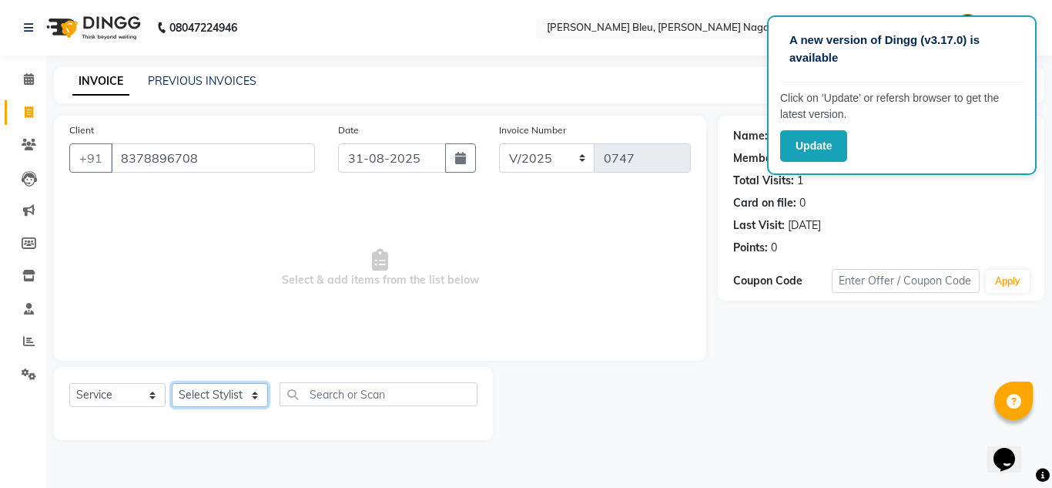
click at [246, 389] on select "Select Stylist [PERSON_NAME] Akash shreewas [PERSON_NAME] [PERSON_NAME] [PERSON…" at bounding box center [220, 395] width 96 height 24
click at [172, 383] on select "Select Stylist [PERSON_NAME] Akash shreewas [PERSON_NAME] [PERSON_NAME] [PERSON…" at bounding box center [220, 395] width 96 height 24
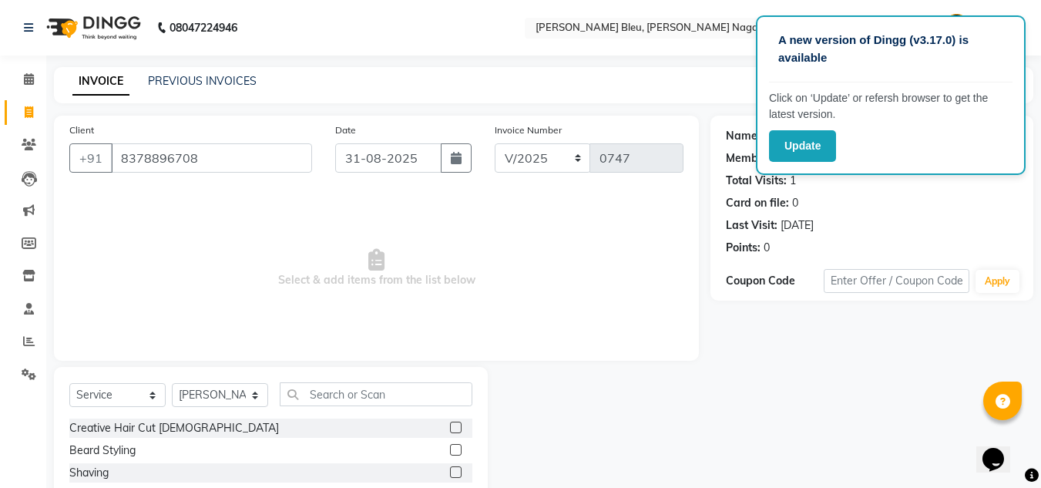
click at [450, 425] on label at bounding box center [456, 427] width 12 height 12
click at [450, 425] on input "checkbox" at bounding box center [455, 428] width 10 height 10
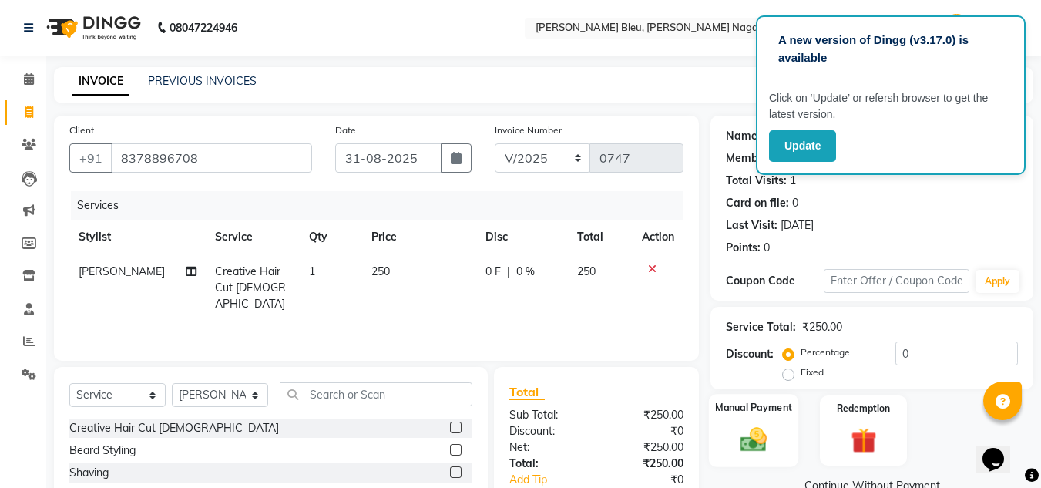
click at [747, 410] on label "Manual Payment" at bounding box center [753, 407] width 77 height 15
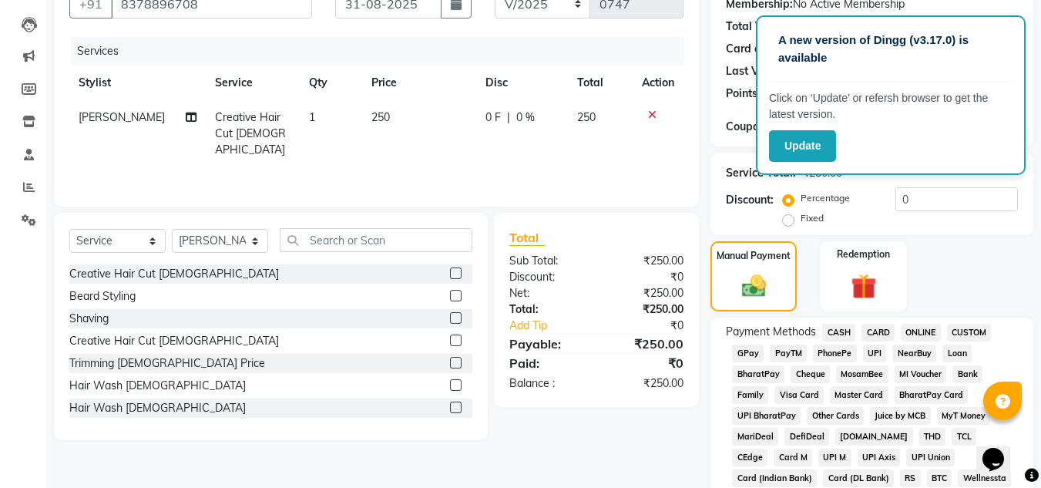
click at [914, 334] on span "ONLINE" at bounding box center [920, 333] width 40 height 18
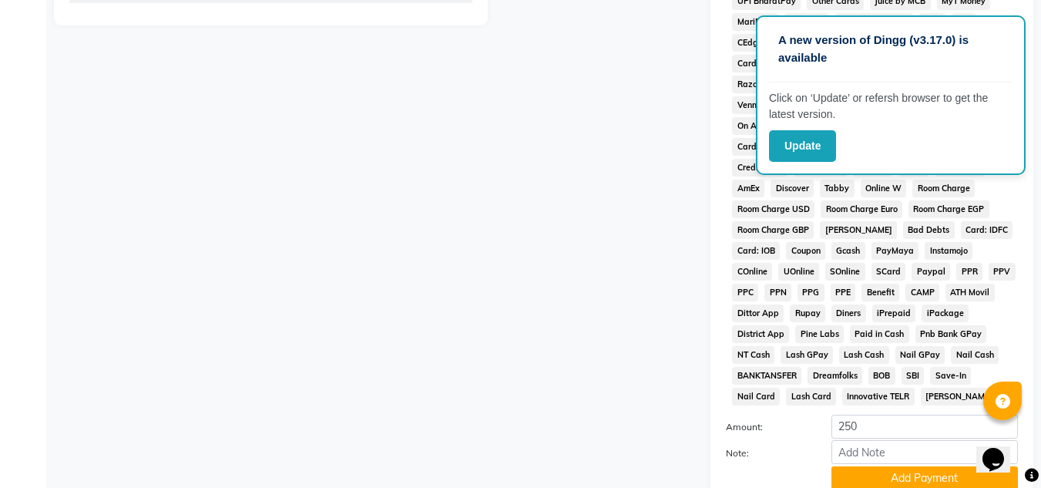
scroll to position [690, 0]
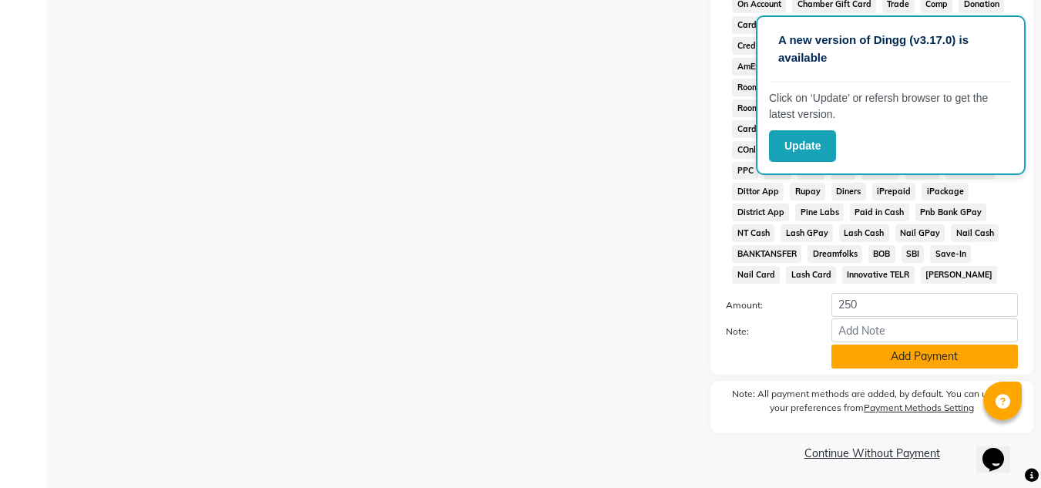
click at [916, 357] on button "Add Payment" at bounding box center [924, 356] width 186 height 24
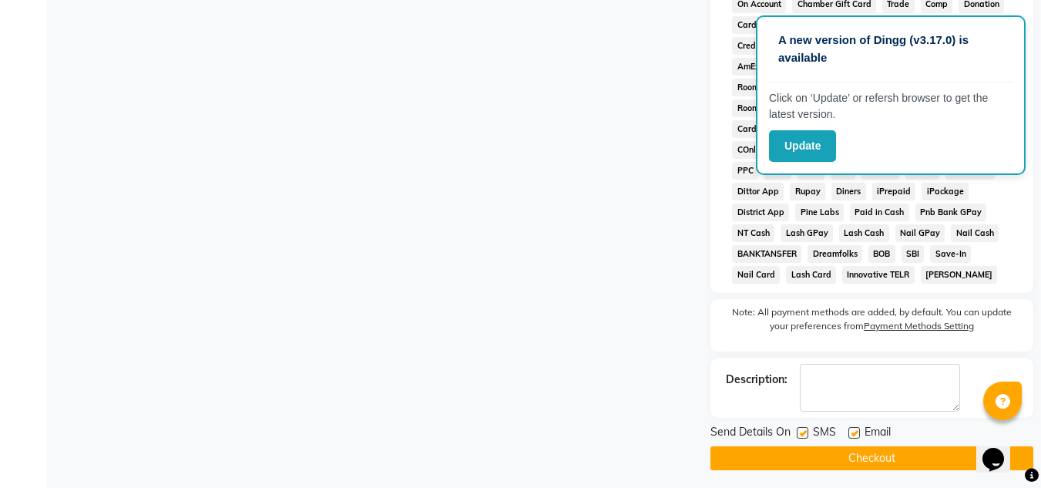
scroll to position [696, 0]
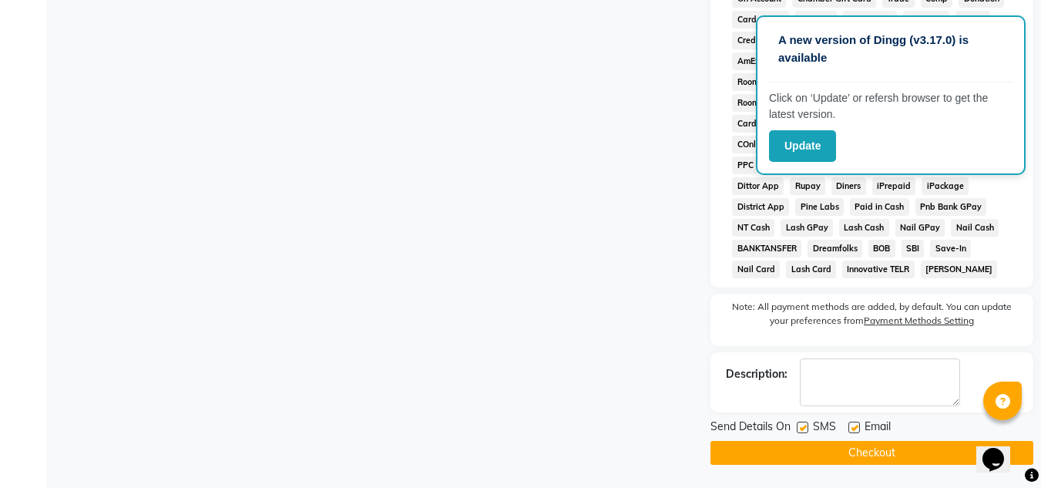
click at [886, 449] on button "Checkout" at bounding box center [871, 453] width 323 height 24
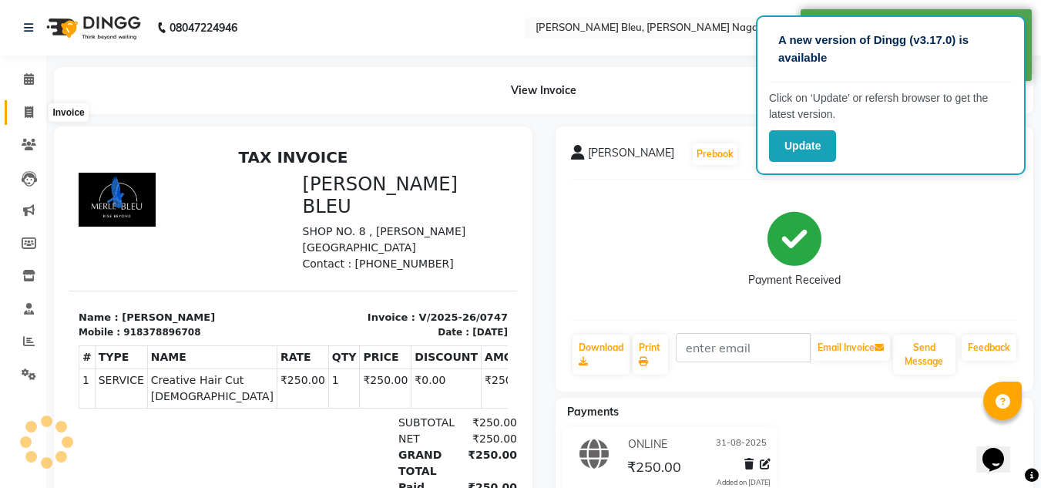
click at [26, 108] on icon at bounding box center [29, 112] width 8 height 12
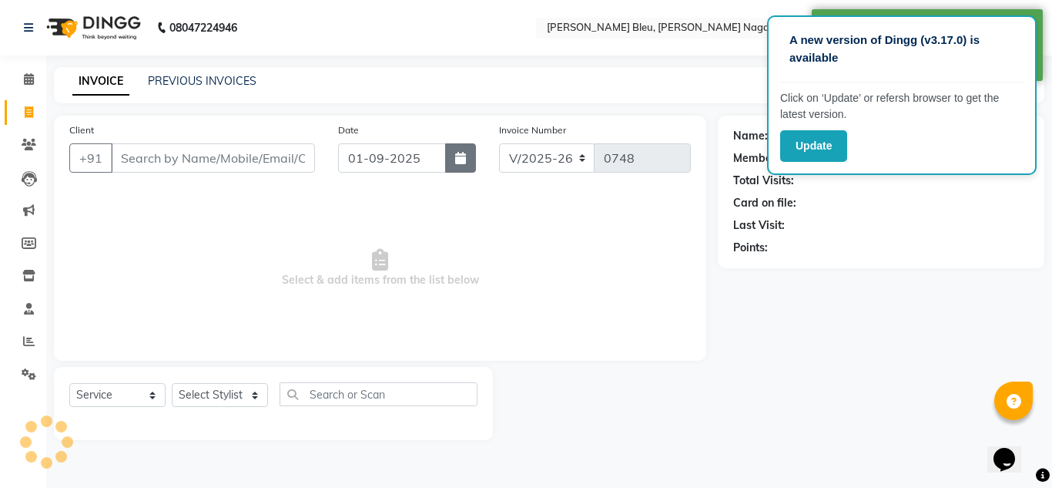
click at [451, 157] on button "button" at bounding box center [460, 157] width 31 height 29
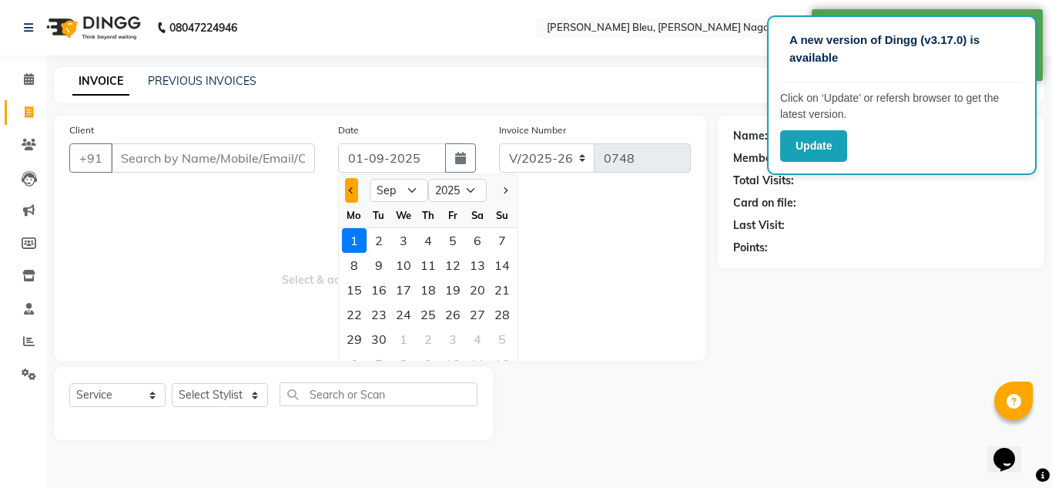
click at [357, 189] on button "Previous month" at bounding box center [351, 190] width 13 height 25
click at [497, 331] on div "31" at bounding box center [502, 339] width 25 height 25
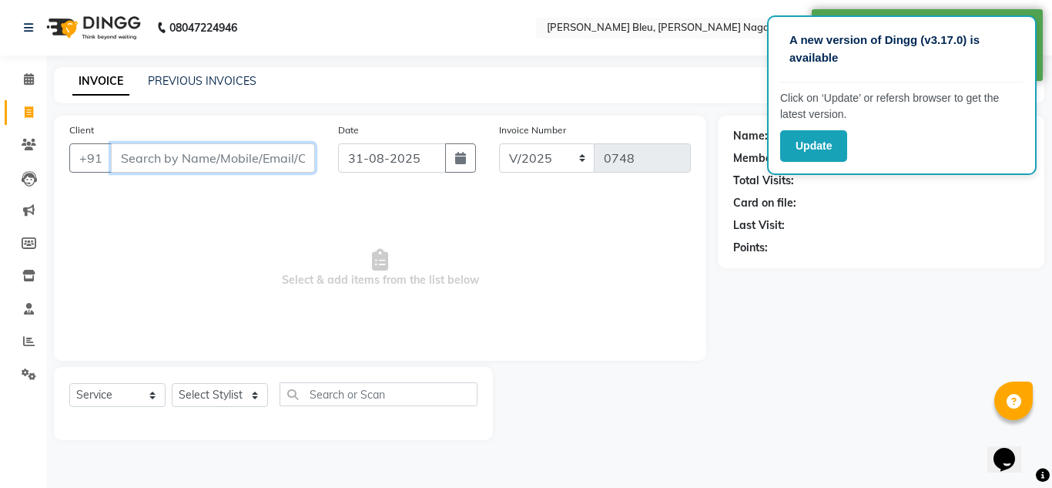
click at [253, 156] on input "Client" at bounding box center [213, 157] width 204 height 29
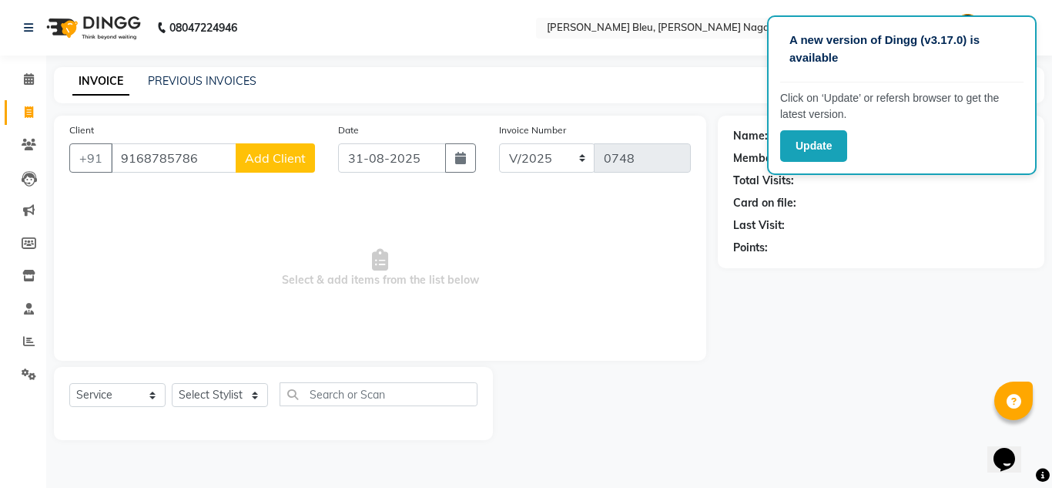
click at [276, 156] on span "Add Client" at bounding box center [275, 157] width 61 height 15
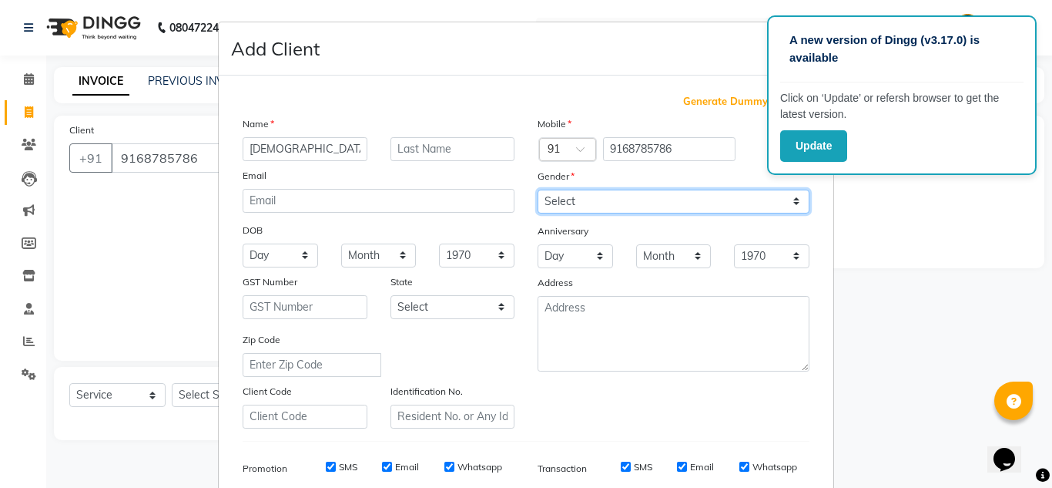
click at [587, 192] on select "Select [DEMOGRAPHIC_DATA] [DEMOGRAPHIC_DATA] Other Prefer Not To Say" at bounding box center [674, 201] width 272 height 24
click at [538, 189] on select "Select [DEMOGRAPHIC_DATA] [DEMOGRAPHIC_DATA] Other Prefer Not To Say" at bounding box center [674, 201] width 272 height 24
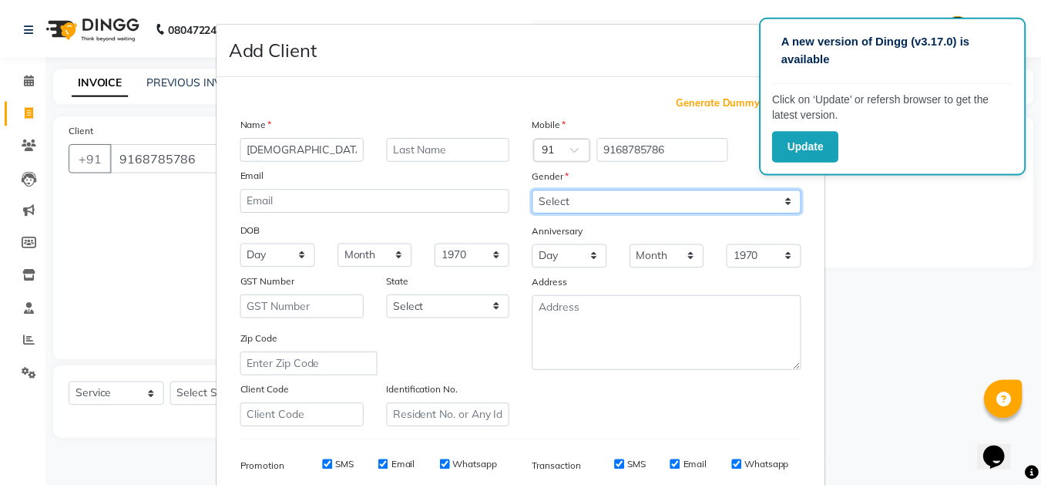
scroll to position [223, 0]
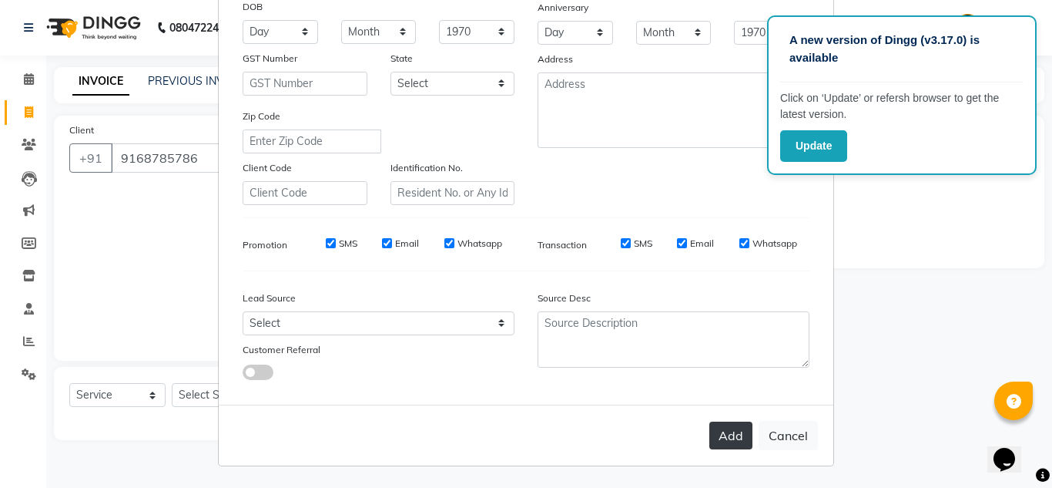
click at [721, 431] on button "Add" at bounding box center [730, 435] width 43 height 28
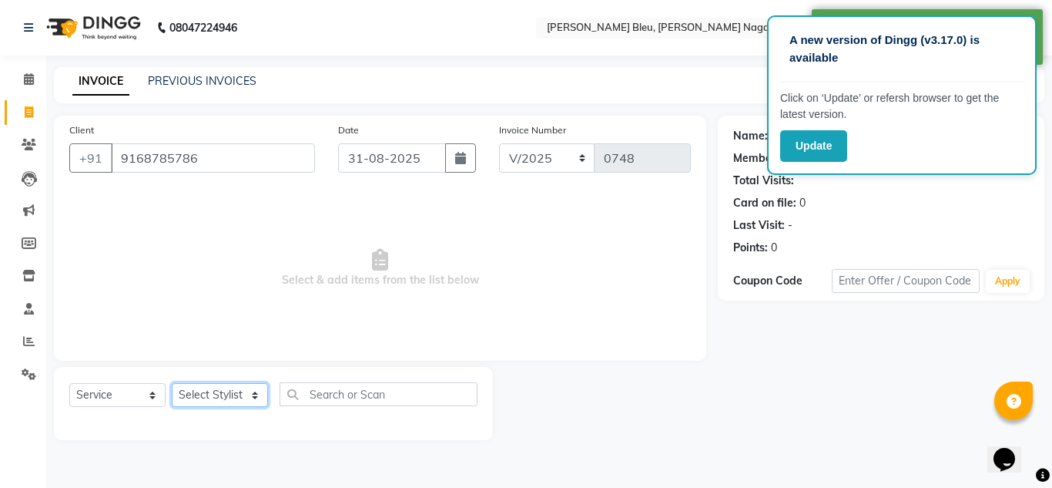
click at [255, 391] on select "Select Stylist [PERSON_NAME] Akash shreewas [PERSON_NAME] [PERSON_NAME] [PERSON…" at bounding box center [220, 395] width 96 height 24
click at [172, 383] on select "Select Stylist [PERSON_NAME] Akash shreewas [PERSON_NAME] [PERSON_NAME] [PERSON…" at bounding box center [220, 395] width 96 height 24
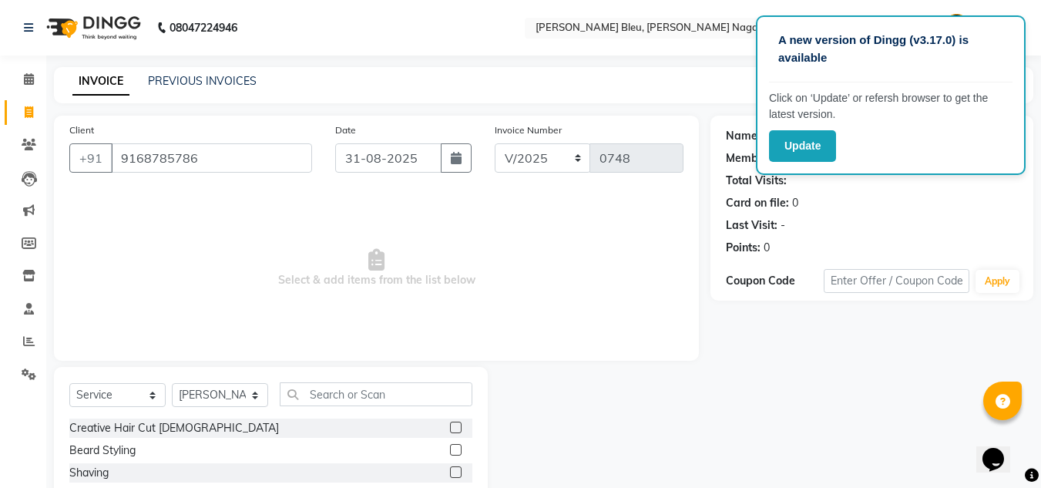
click at [450, 429] on label at bounding box center [456, 427] width 12 height 12
click at [450, 429] on input "checkbox" at bounding box center [455, 428] width 10 height 10
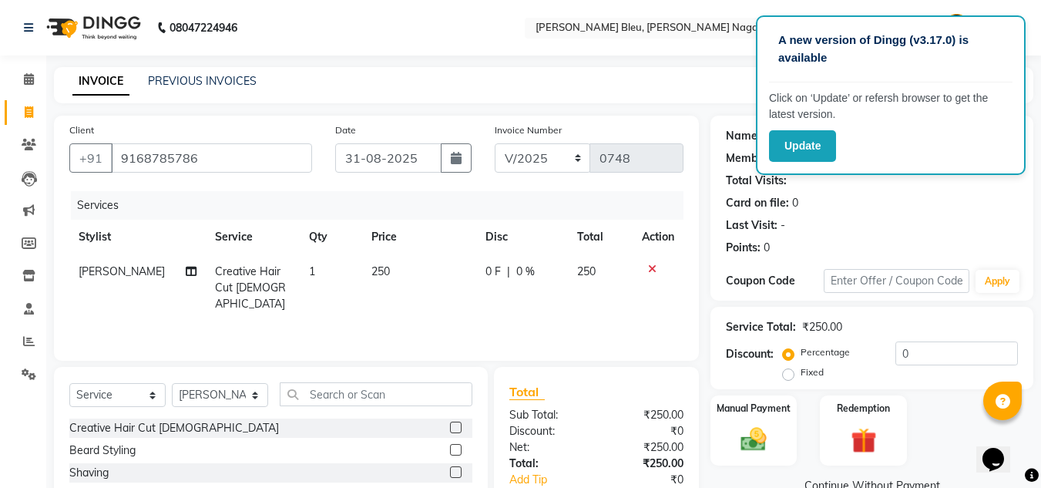
click at [450, 448] on label at bounding box center [456, 450] width 12 height 12
click at [450, 448] on input "checkbox" at bounding box center [455, 450] width 10 height 10
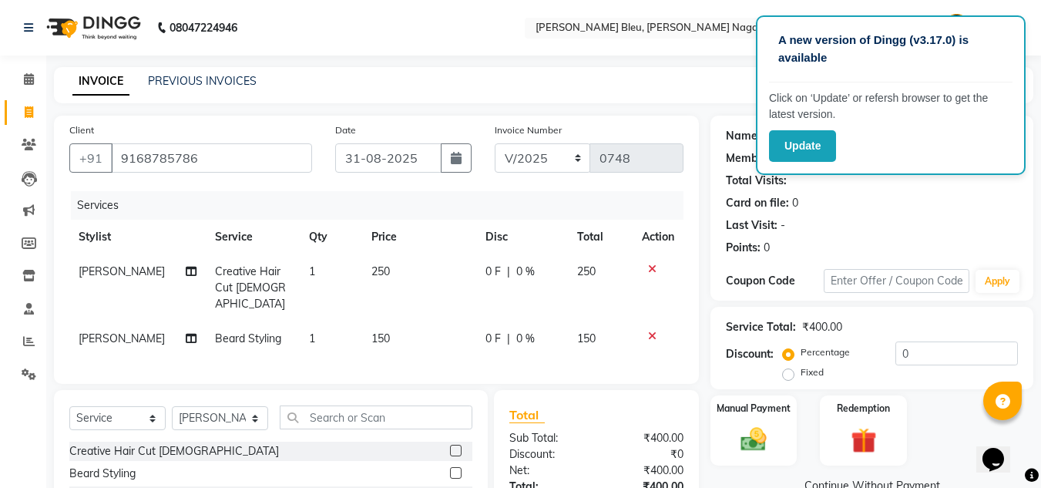
click at [392, 270] on td "250" at bounding box center [419, 287] width 114 height 67
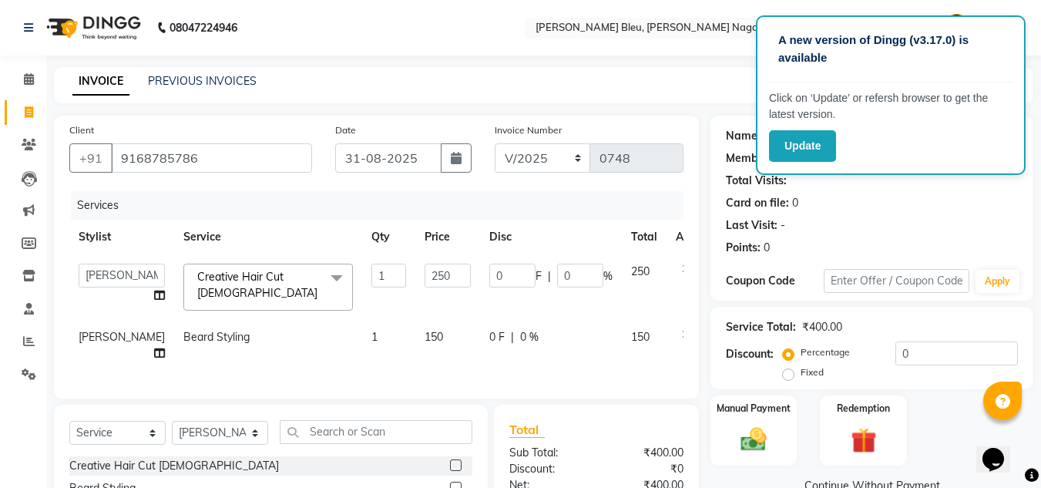
click at [424, 270] on input "250" at bounding box center [447, 275] width 46 height 24
click at [415, 326] on td "150" at bounding box center [447, 345] width 65 height 51
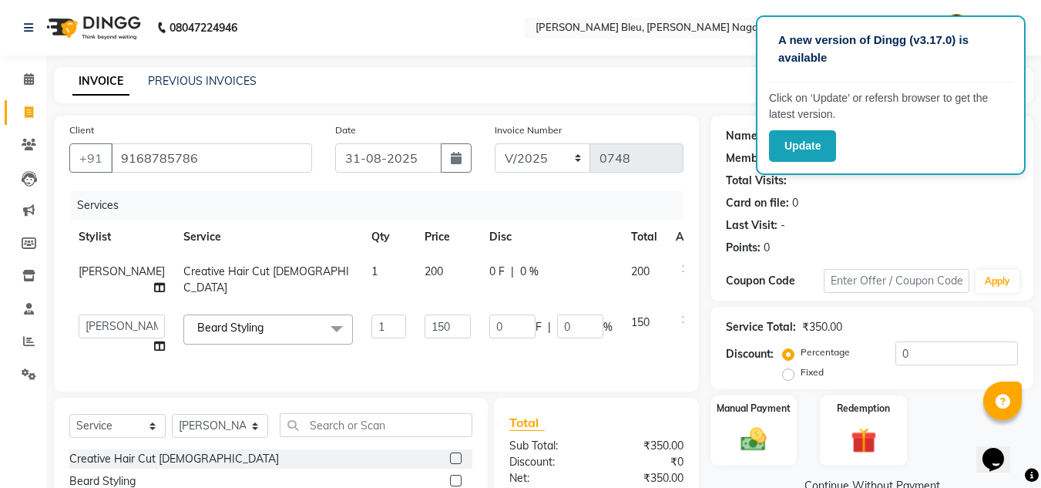
click at [415, 326] on td "150" at bounding box center [447, 334] width 65 height 59
click at [428, 338] on input "150" at bounding box center [447, 326] width 46 height 24
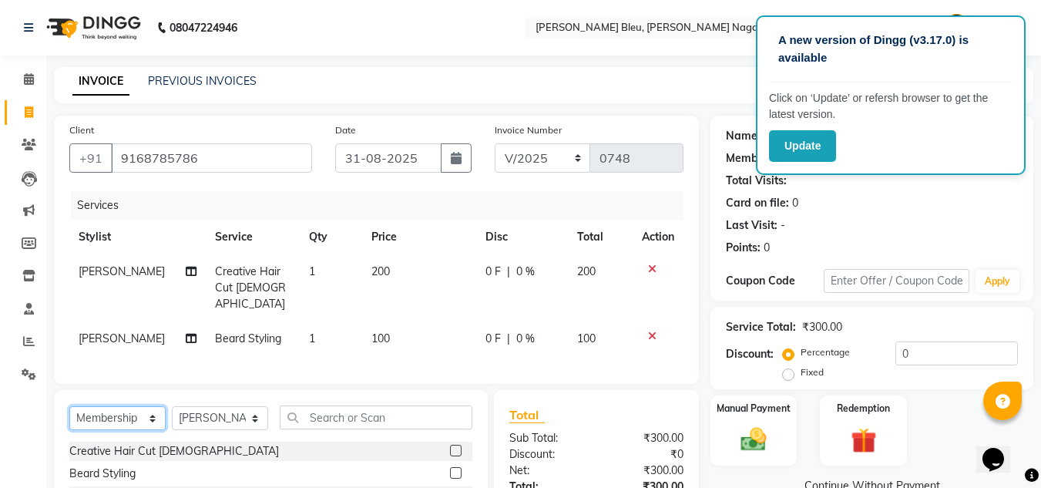
click at [69, 406] on select "Select Service Product Membership Package Voucher Prepaid Gift Card" at bounding box center [117, 418] width 96 height 24
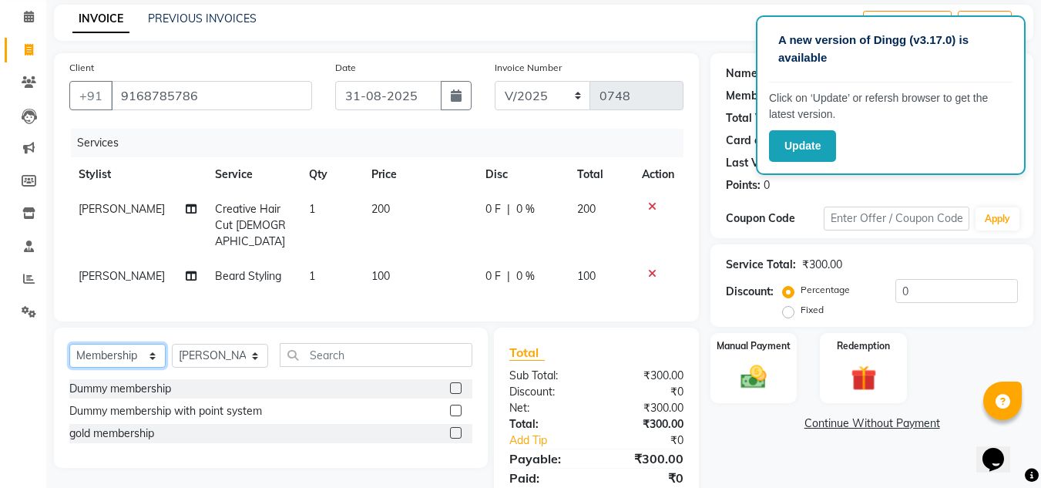
scroll to position [115, 0]
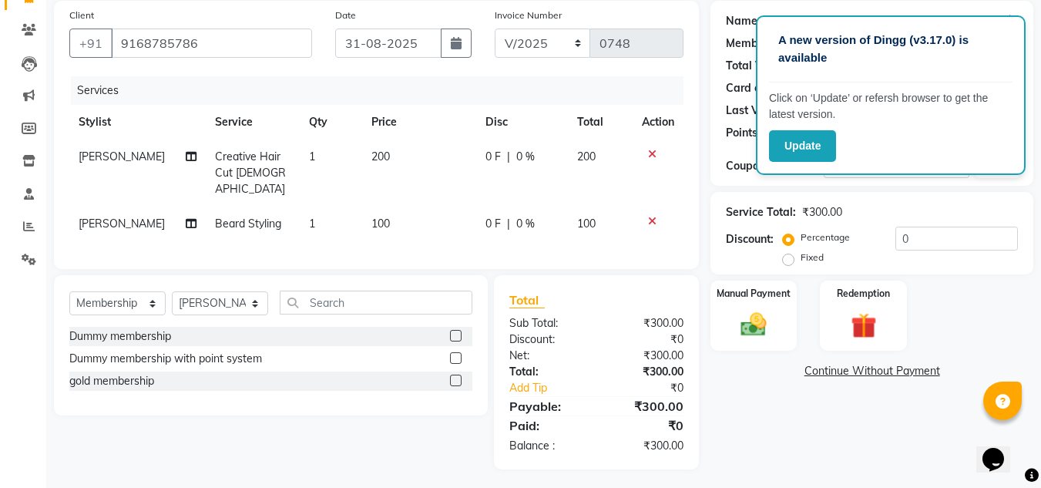
click at [454, 375] on label at bounding box center [456, 380] width 12 height 12
click at [454, 376] on input "checkbox" at bounding box center [455, 381] width 10 height 10
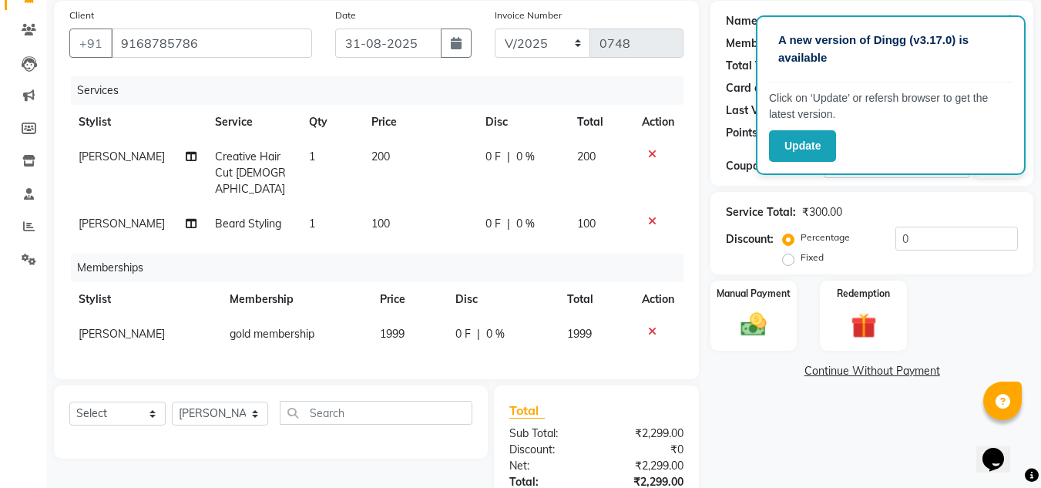
click at [431, 317] on td "1999" at bounding box center [408, 334] width 75 height 35
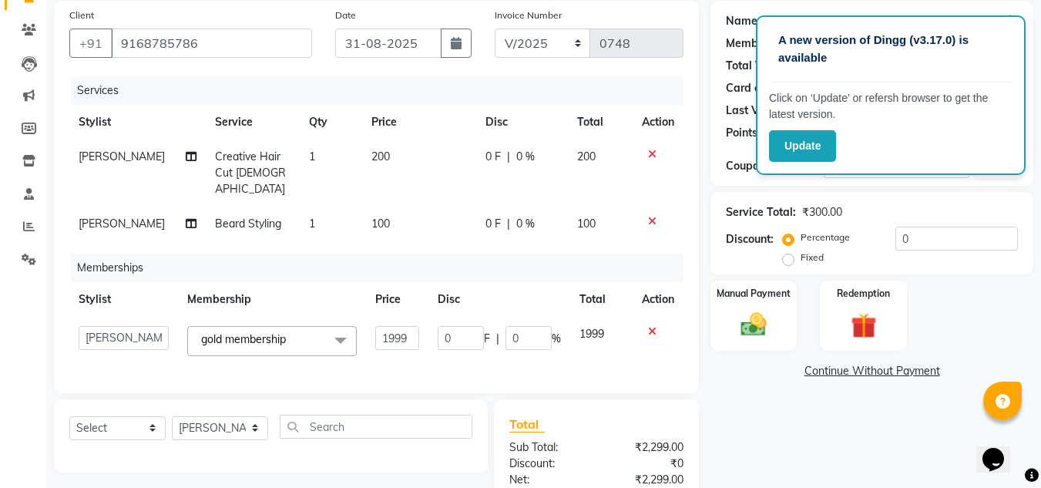
click at [431, 317] on td "0 F | 0 %" at bounding box center [499, 341] width 142 height 49
click at [413, 326] on input "1999" at bounding box center [397, 338] width 44 height 24
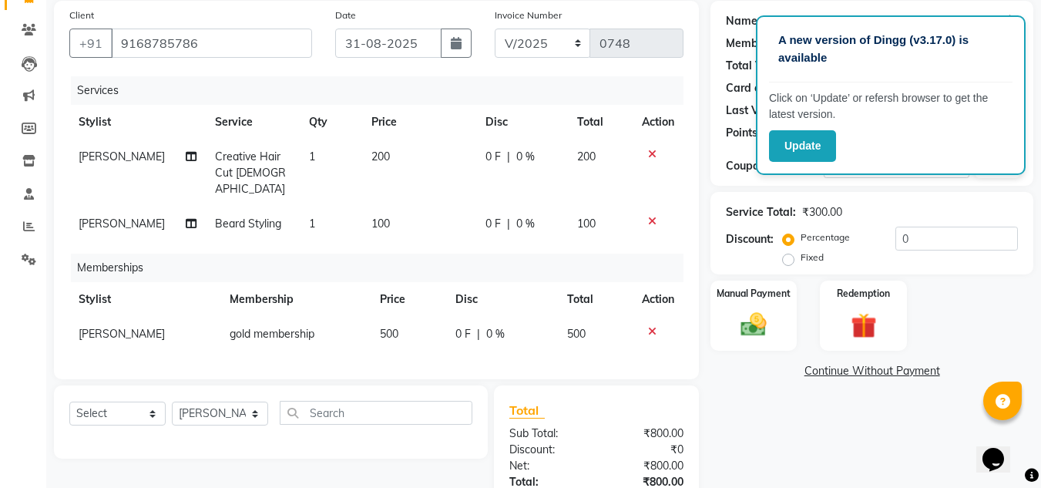
click at [593, 418] on div "Total Sub Total: ₹800.00 Discount: ₹0 Net: ₹800.00 Total: ₹800.00 Add Tip ₹0 Pa…" at bounding box center [596, 482] width 174 height 163
click at [775, 327] on img at bounding box center [753, 324] width 43 height 31
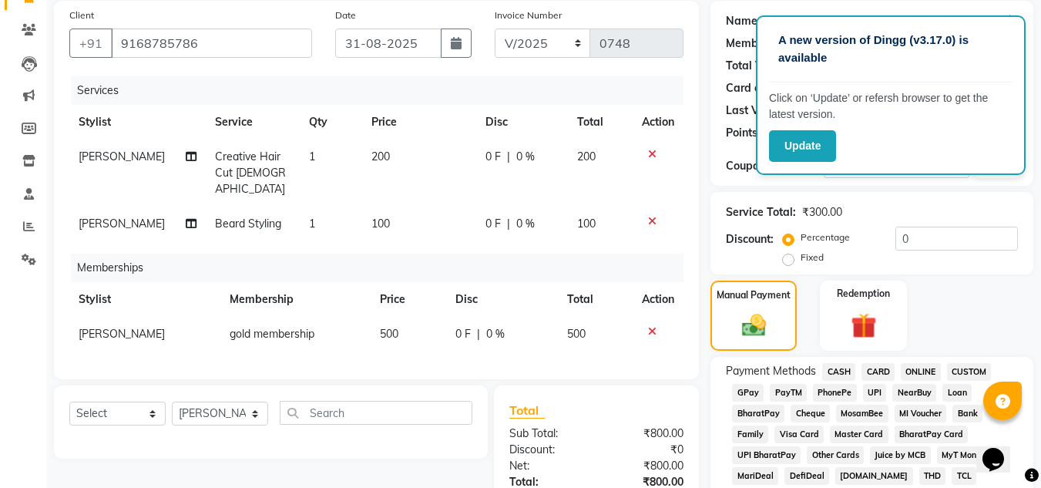
click at [917, 366] on span "ONLINE" at bounding box center [920, 372] width 40 height 18
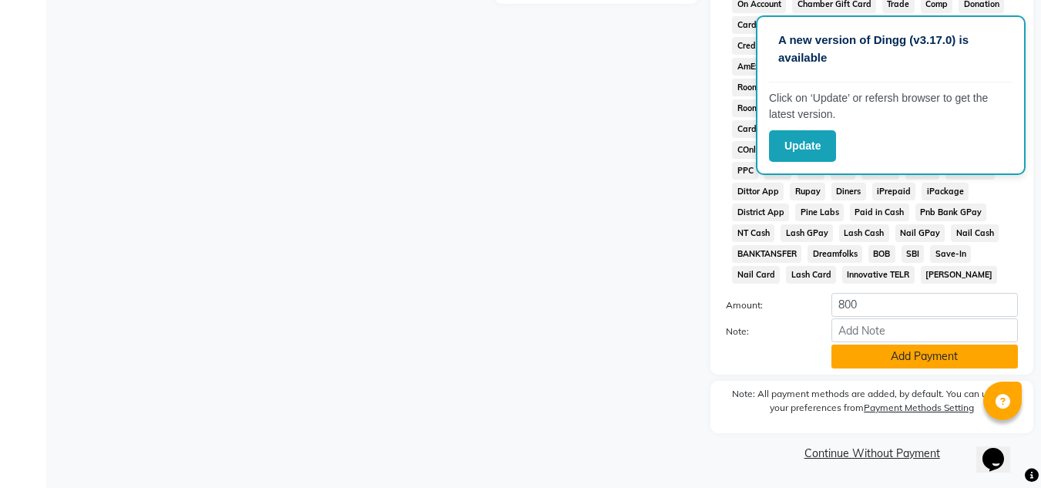
click at [907, 363] on button "Add Payment" at bounding box center [924, 356] width 186 height 24
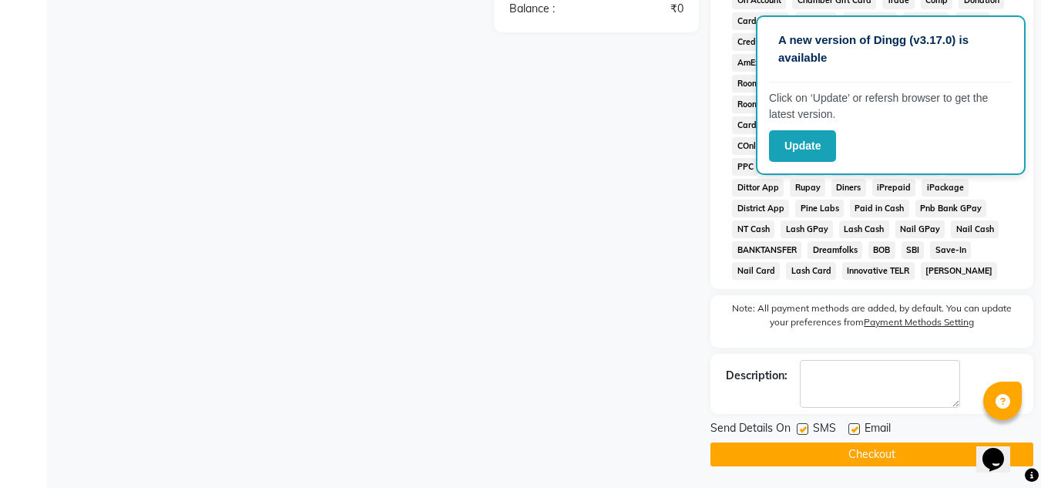
scroll to position [696, 0]
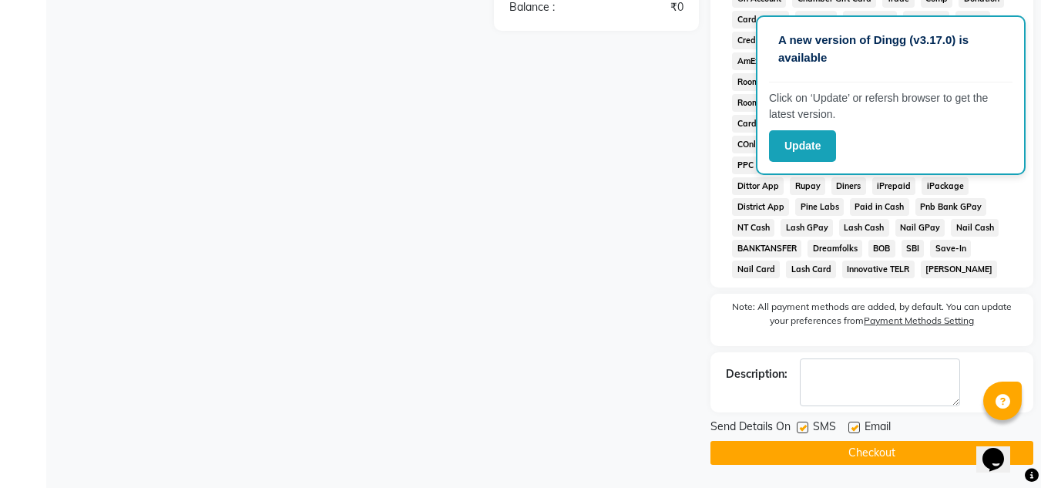
click at [896, 454] on button "Checkout" at bounding box center [871, 453] width 323 height 24
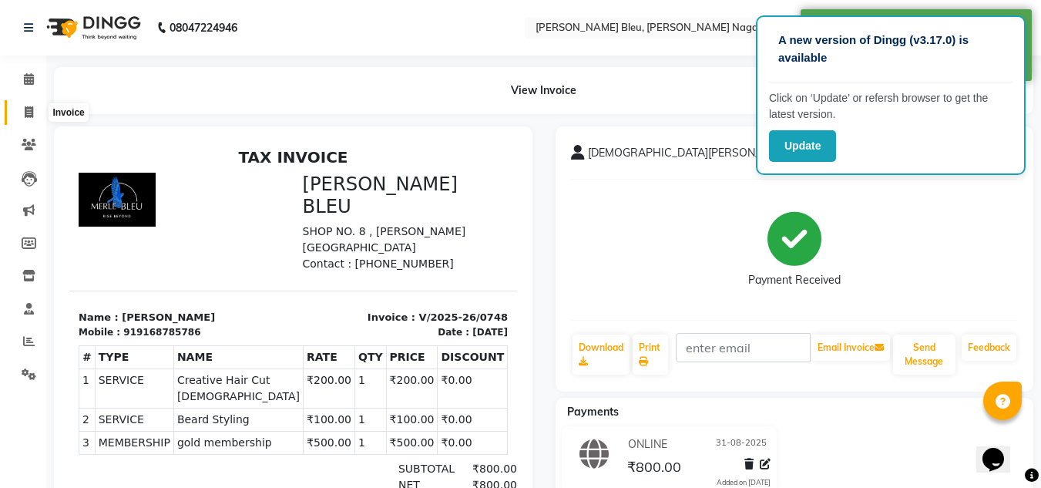
click at [35, 112] on span at bounding box center [28, 113] width 27 height 18
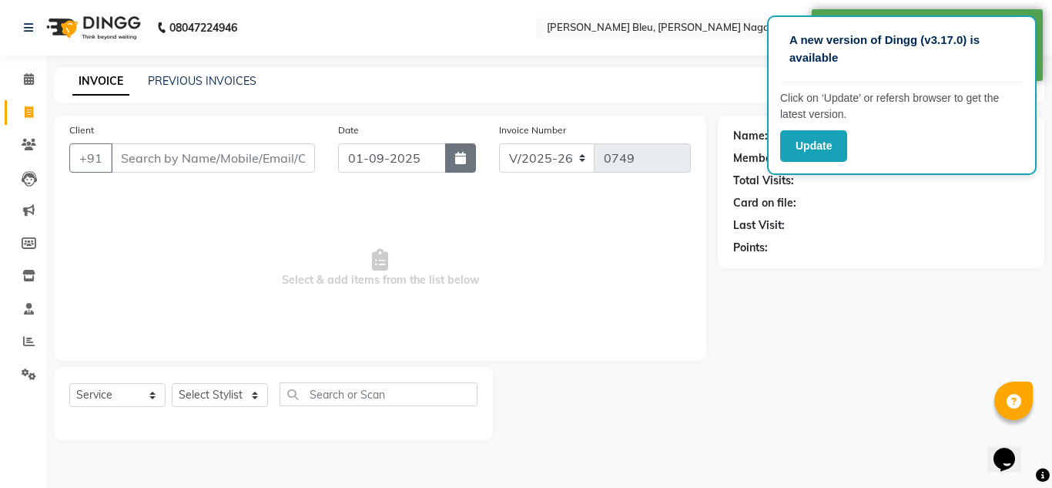
click at [451, 152] on button "button" at bounding box center [460, 157] width 31 height 29
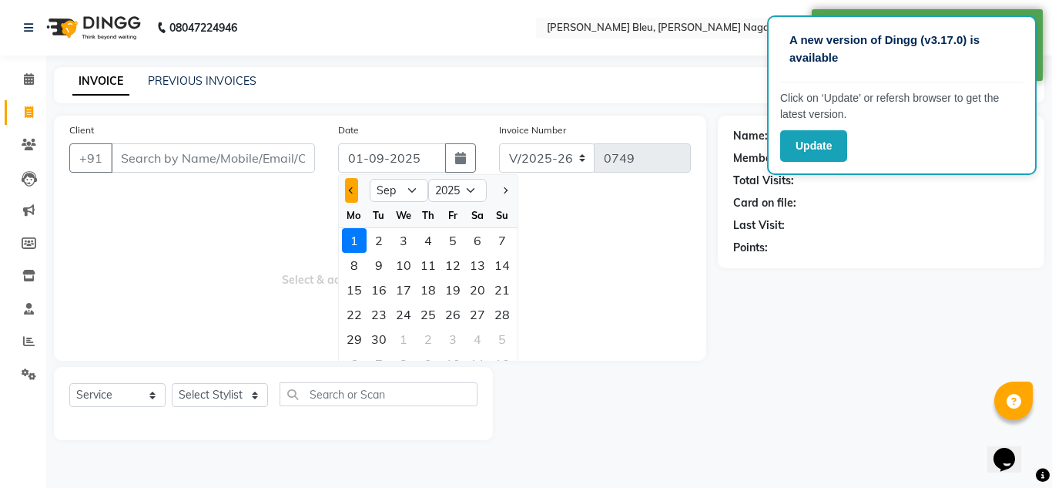
click at [346, 187] on button "Previous month" at bounding box center [351, 190] width 13 height 25
click at [503, 327] on div "31" at bounding box center [502, 339] width 25 height 25
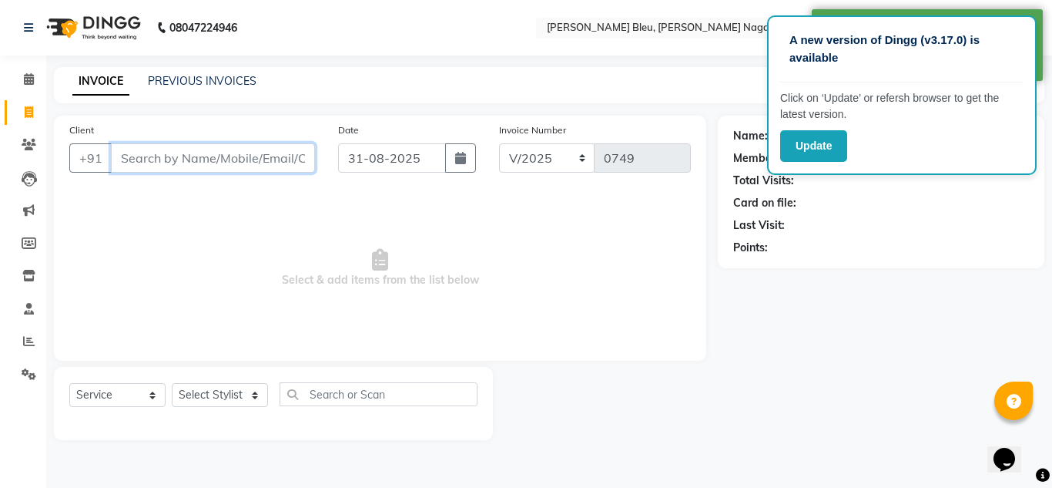
click at [245, 150] on input "Client" at bounding box center [213, 157] width 204 height 29
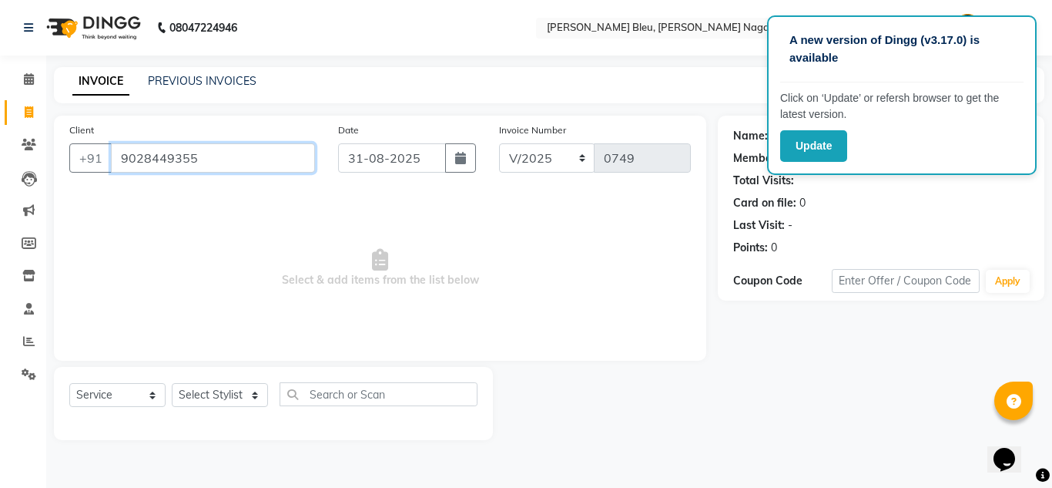
click at [245, 149] on input "9028449355" at bounding box center [213, 157] width 204 height 29
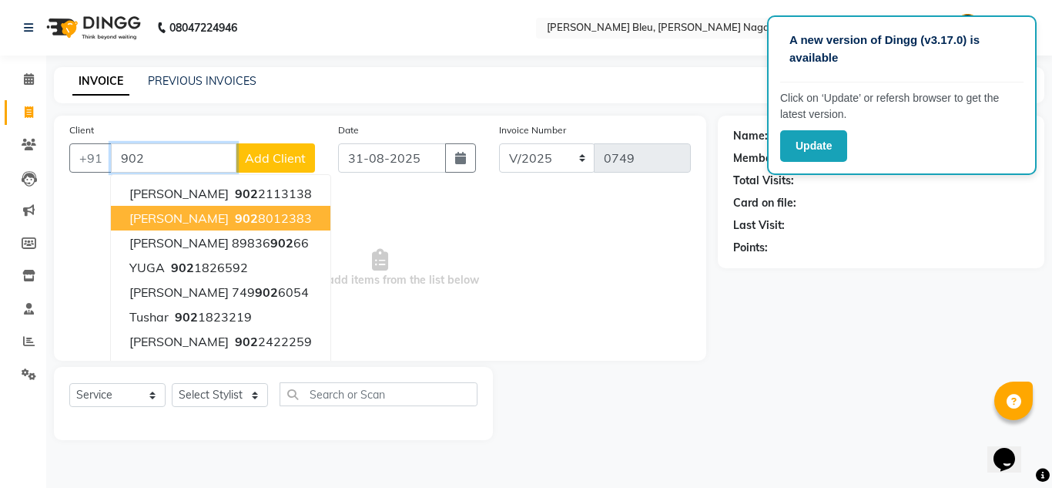
click at [232, 219] on ngb-highlight "[PHONE_NUMBER]" at bounding box center [272, 217] width 80 height 15
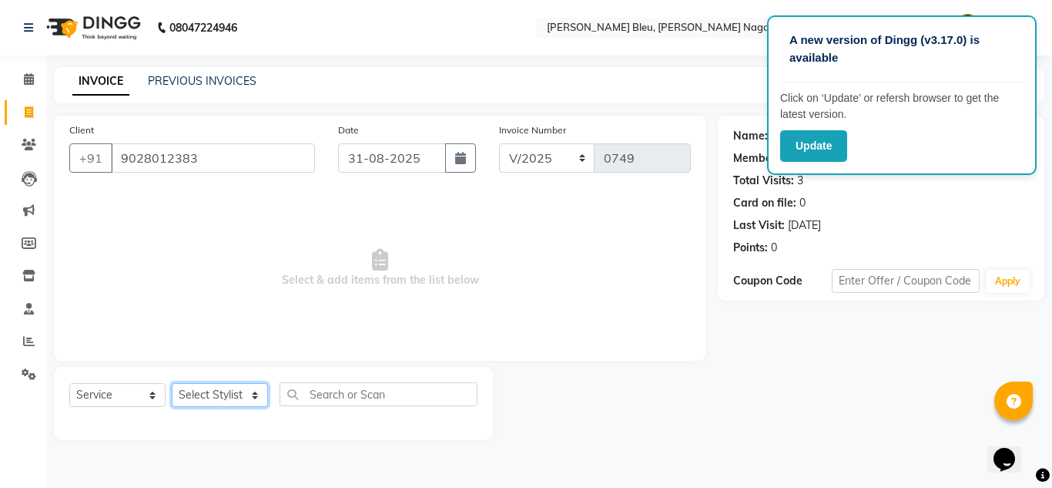
click at [255, 393] on select "Select Stylist [PERSON_NAME] Akash shreewas [PERSON_NAME] [PERSON_NAME] [PERSON…" at bounding box center [220, 395] width 96 height 24
click at [172, 383] on select "Select Stylist [PERSON_NAME] Akash shreewas [PERSON_NAME] [PERSON_NAME] [PERSON…" at bounding box center [220, 395] width 96 height 24
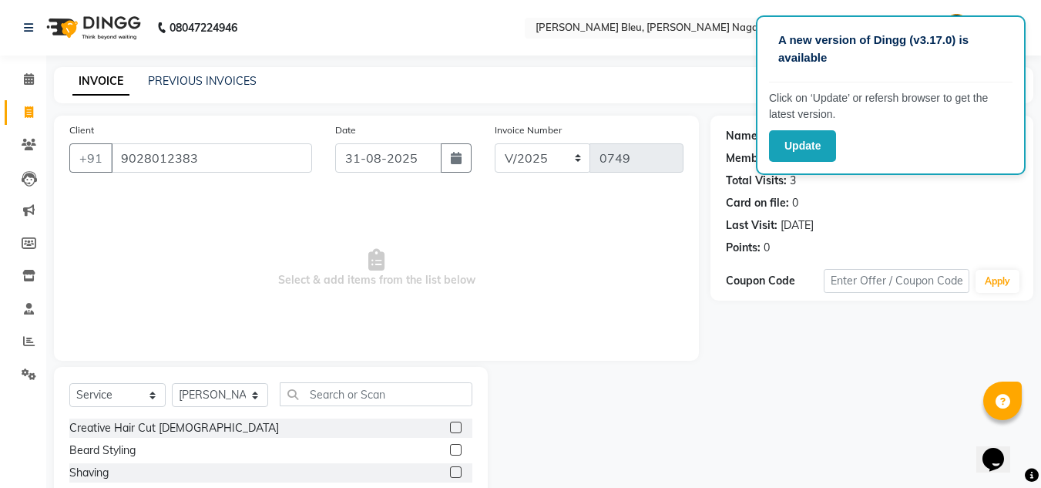
click at [450, 427] on label at bounding box center [456, 427] width 12 height 12
click at [450, 427] on input "checkbox" at bounding box center [455, 428] width 10 height 10
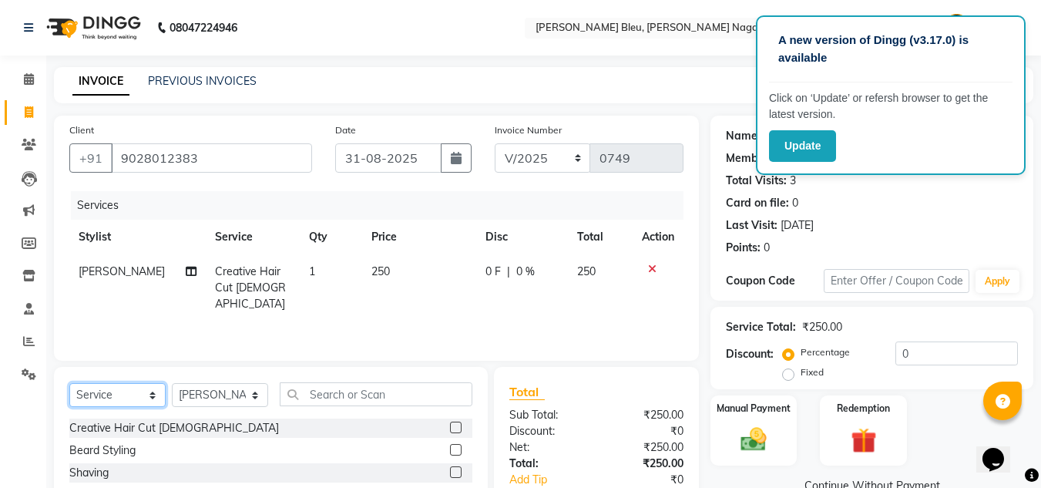
click at [146, 392] on select "Select Service Product Membership Package Voucher Prepaid Gift Card" at bounding box center [117, 395] width 96 height 24
click at [69, 383] on select "Select Service Product Membership Package Voucher Prepaid Gift Card" at bounding box center [117, 395] width 96 height 24
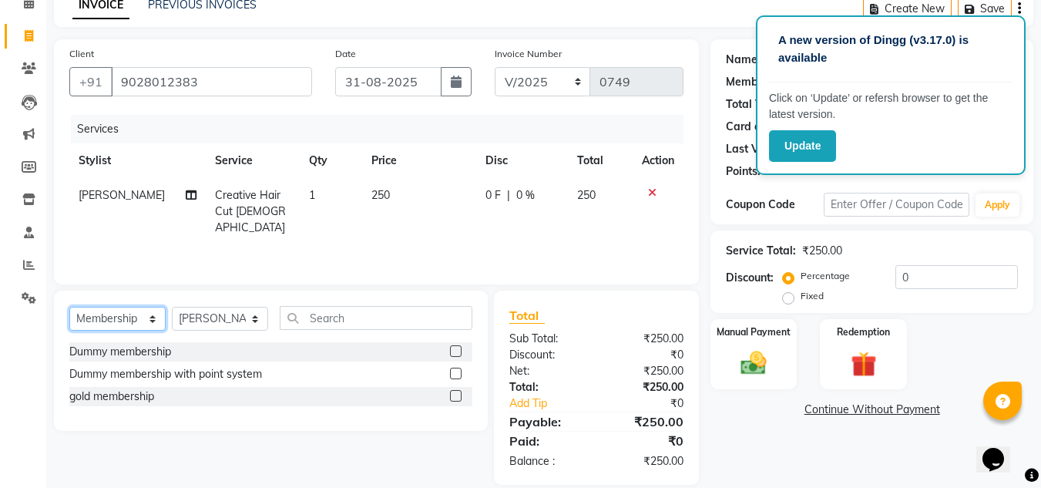
scroll to position [96, 0]
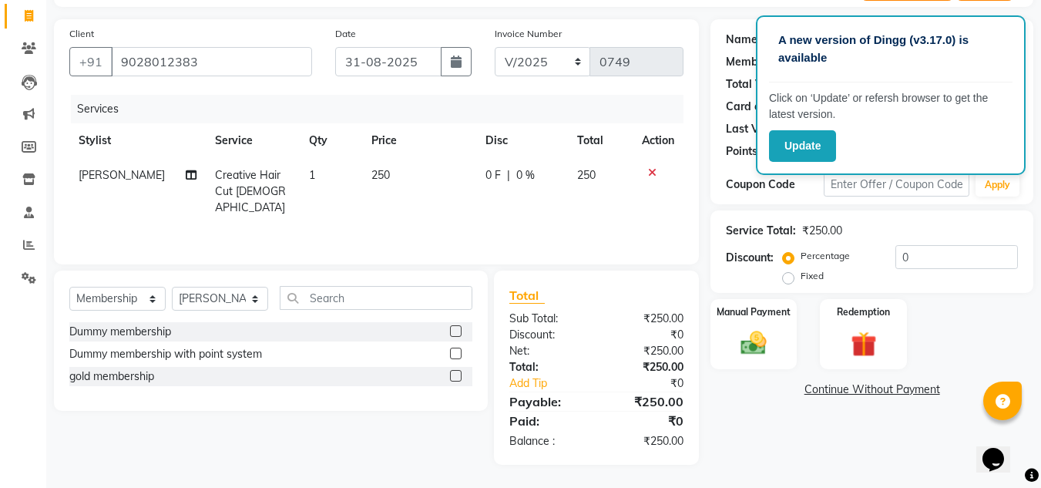
click at [452, 376] on label at bounding box center [456, 376] width 12 height 12
click at [452, 376] on input "checkbox" at bounding box center [455, 376] width 10 height 10
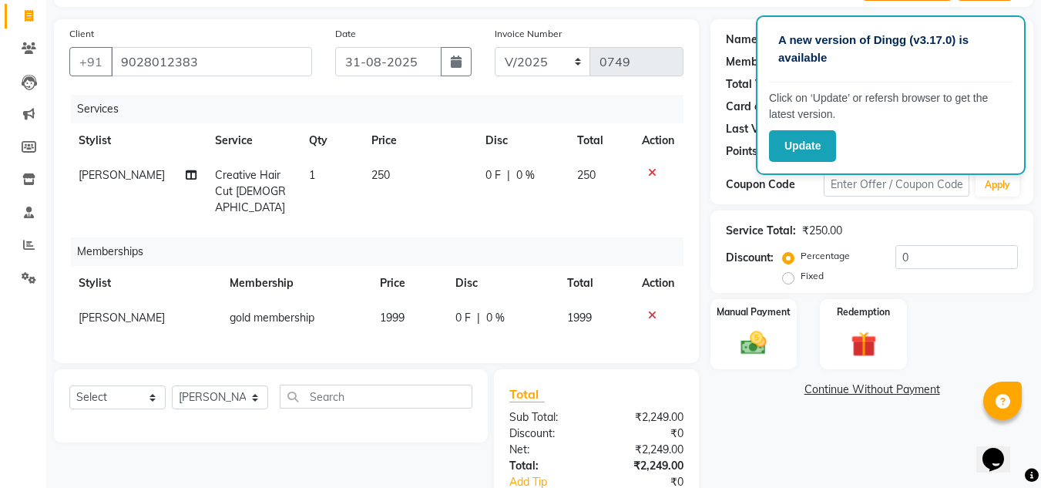
click at [427, 304] on td "1999" at bounding box center [408, 317] width 75 height 35
click at [426, 303] on td "1999" at bounding box center [408, 317] width 75 height 35
click at [424, 303] on td "1999" at bounding box center [408, 317] width 75 height 35
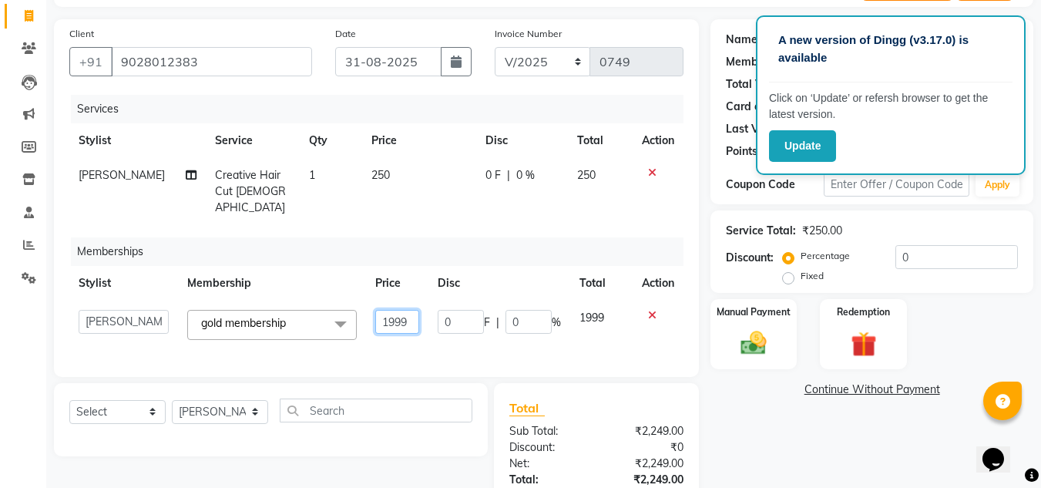
click at [416, 310] on input "1999" at bounding box center [397, 322] width 44 height 24
click at [395, 173] on td "250" at bounding box center [419, 191] width 114 height 67
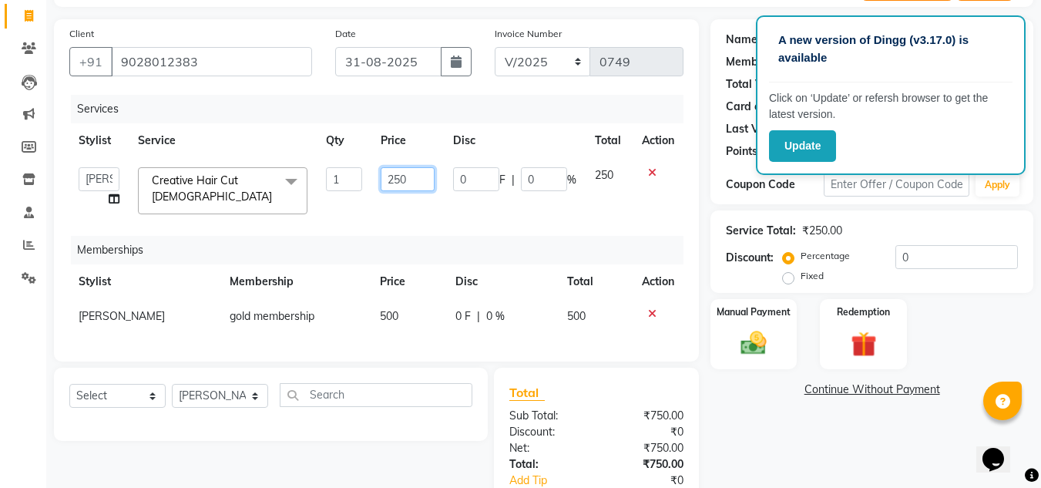
click at [407, 181] on input "250" at bounding box center [407, 179] width 53 height 24
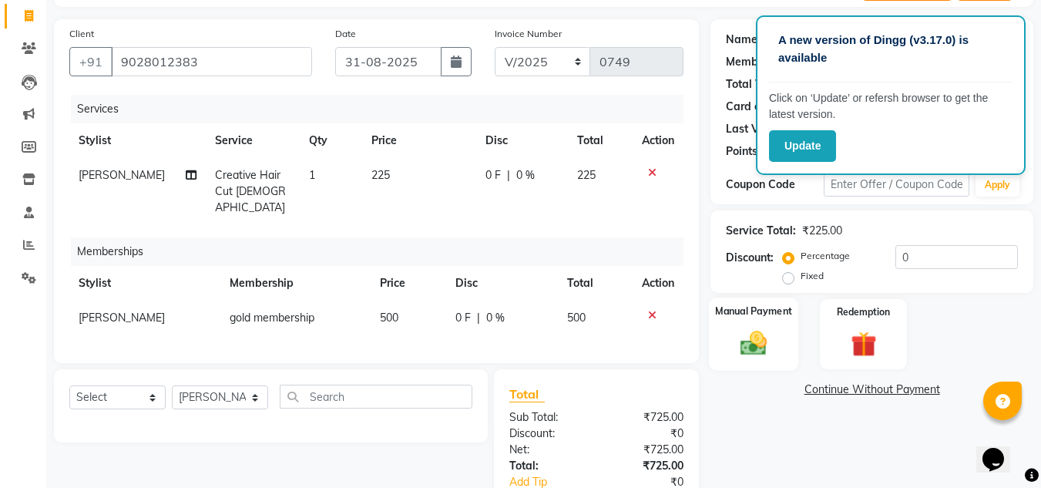
click at [743, 329] on img at bounding box center [753, 342] width 43 height 31
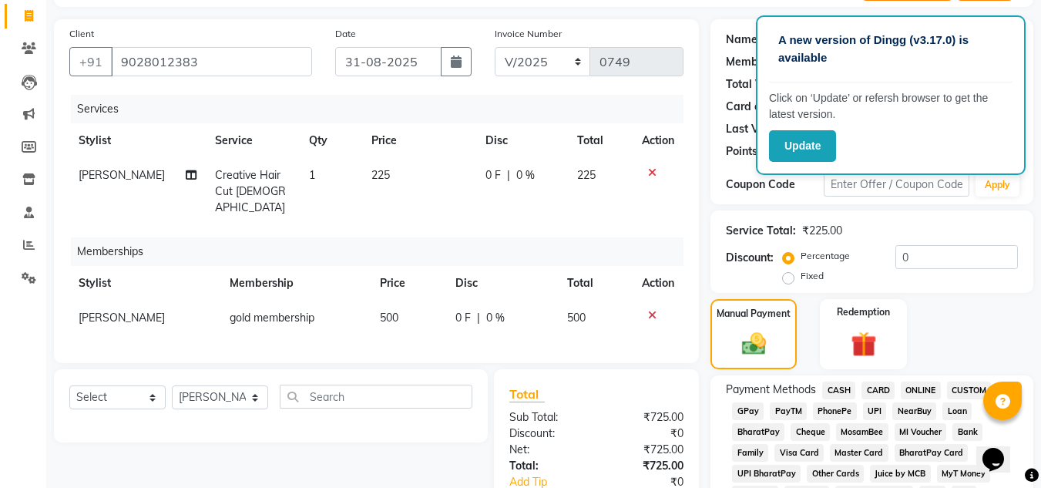
click at [914, 389] on span "ONLINE" at bounding box center [920, 390] width 40 height 18
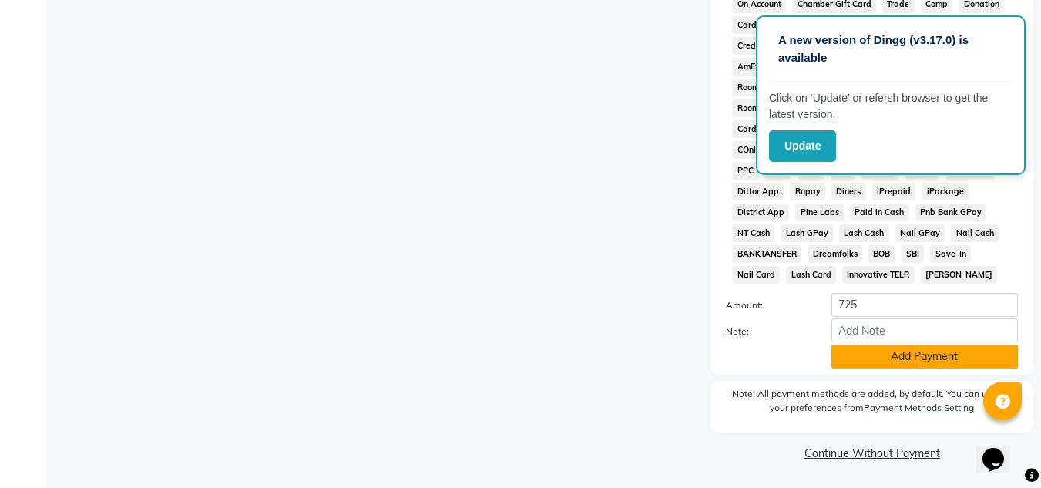
click at [883, 363] on button "Add Payment" at bounding box center [924, 356] width 186 height 24
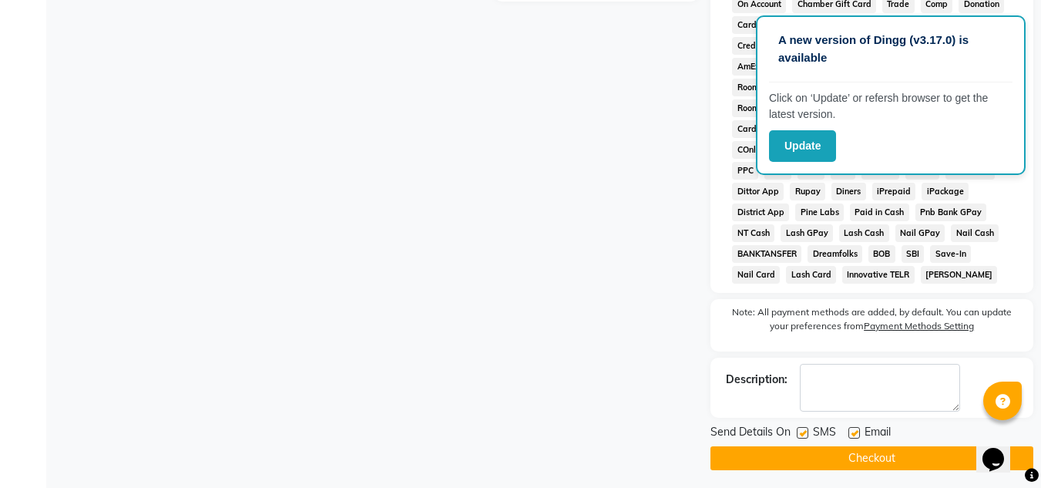
scroll to position [696, 0]
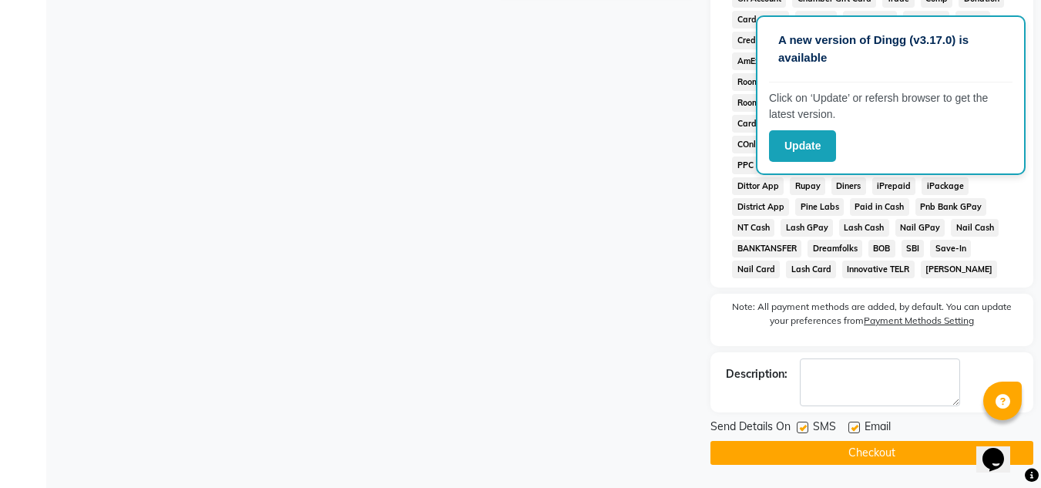
click at [870, 453] on button "Checkout" at bounding box center [871, 453] width 323 height 24
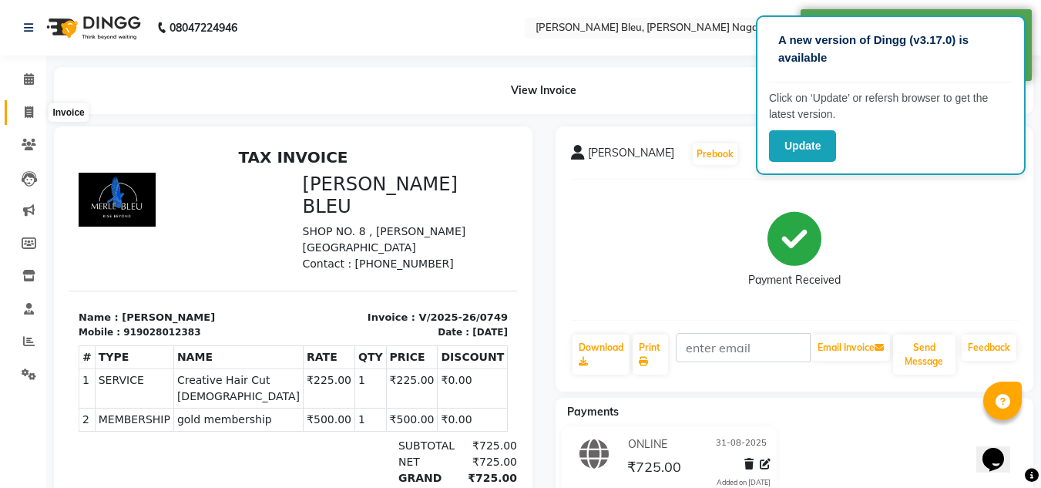
click at [27, 112] on icon at bounding box center [29, 112] width 8 height 12
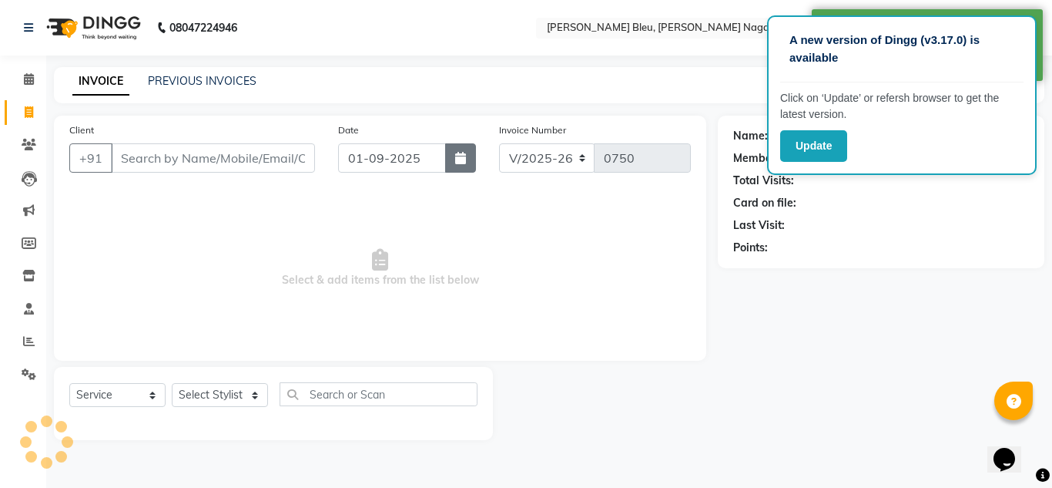
click at [466, 166] on button "button" at bounding box center [460, 157] width 31 height 29
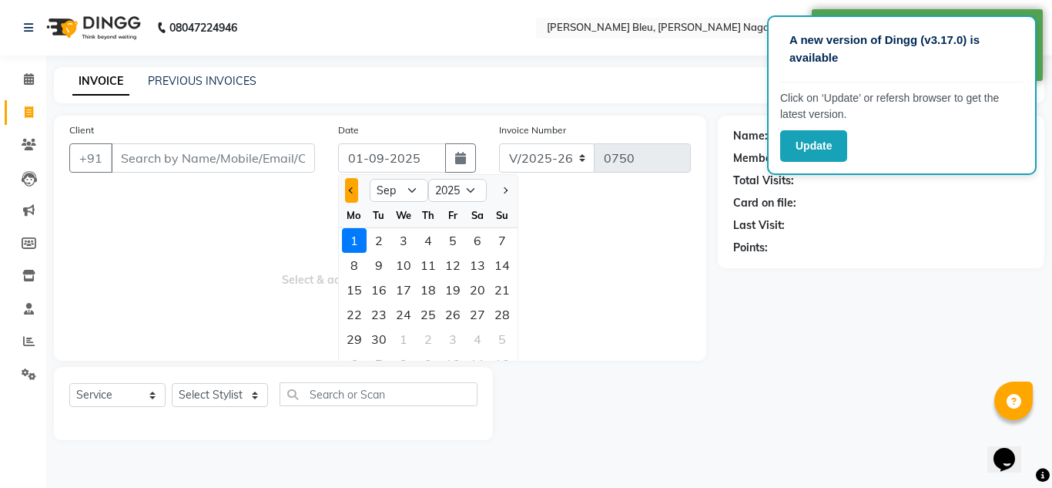
click at [357, 185] on div at bounding box center [354, 190] width 31 height 25
click at [352, 187] on span "Previous month" at bounding box center [352, 190] width 6 height 6
click at [495, 340] on div "31" at bounding box center [502, 339] width 25 height 25
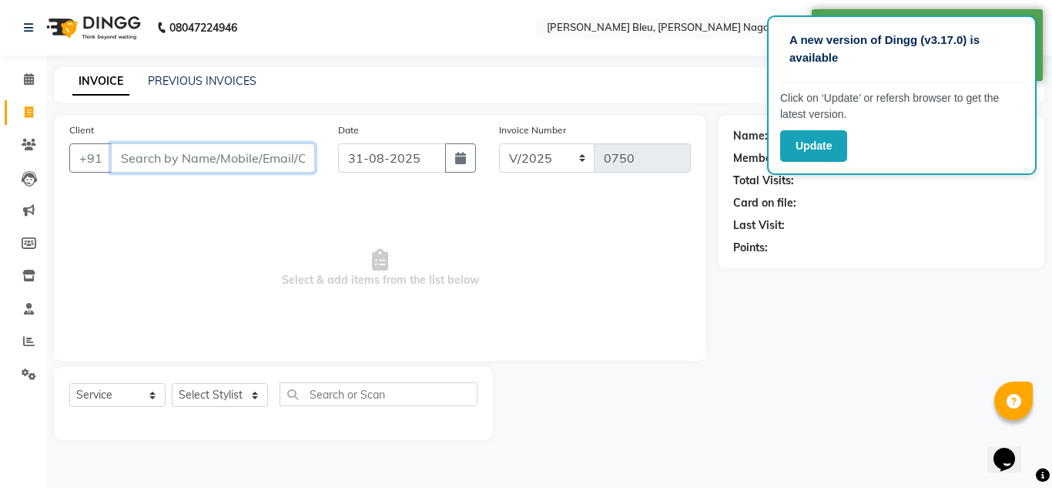
click at [216, 158] on input "Client" at bounding box center [213, 157] width 204 height 29
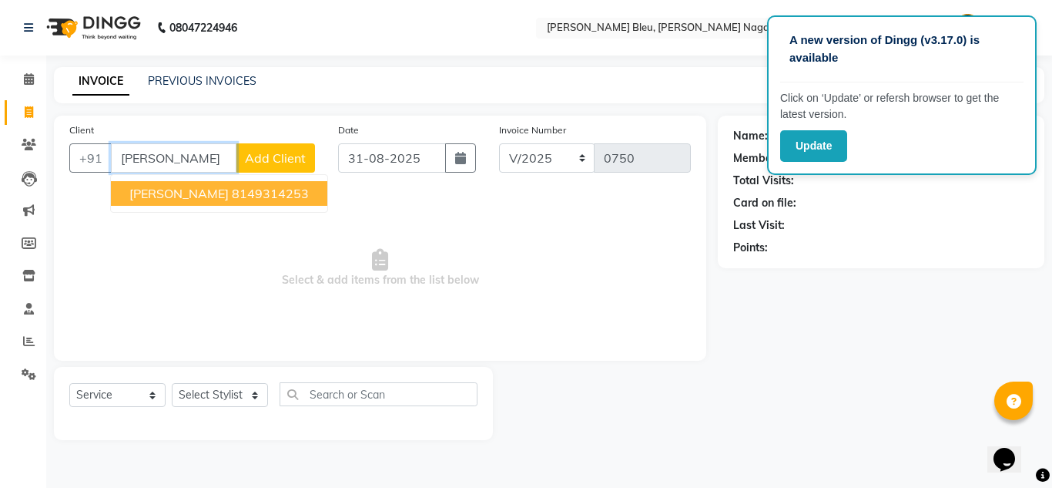
click at [262, 197] on ngb-highlight "8149314253" at bounding box center [270, 193] width 77 height 15
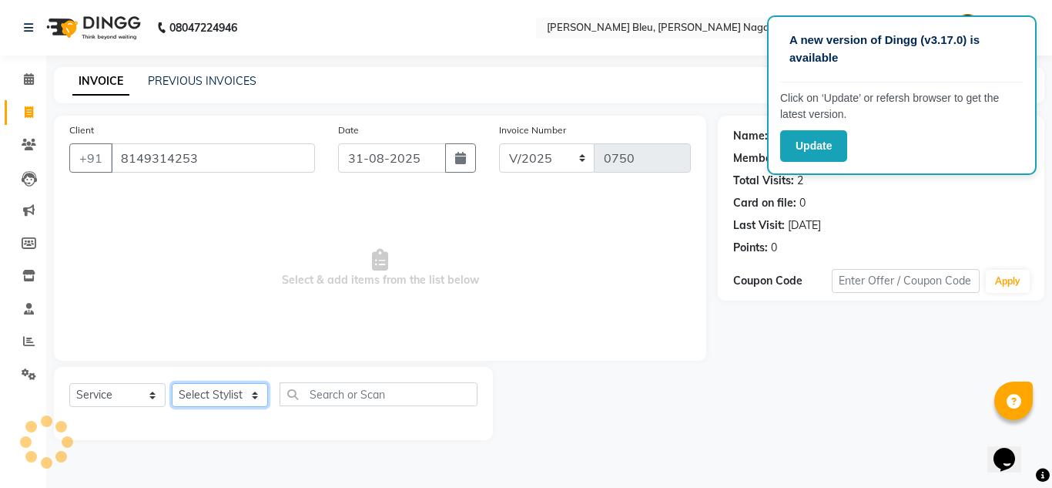
click at [254, 391] on select "Select Stylist [PERSON_NAME] Akash shreewas [PERSON_NAME] [PERSON_NAME] [PERSON…" at bounding box center [220, 395] width 96 height 24
click at [172, 383] on select "Select Stylist [PERSON_NAME] Akash shreewas [PERSON_NAME] [PERSON_NAME] [PERSON…" at bounding box center [220, 395] width 96 height 24
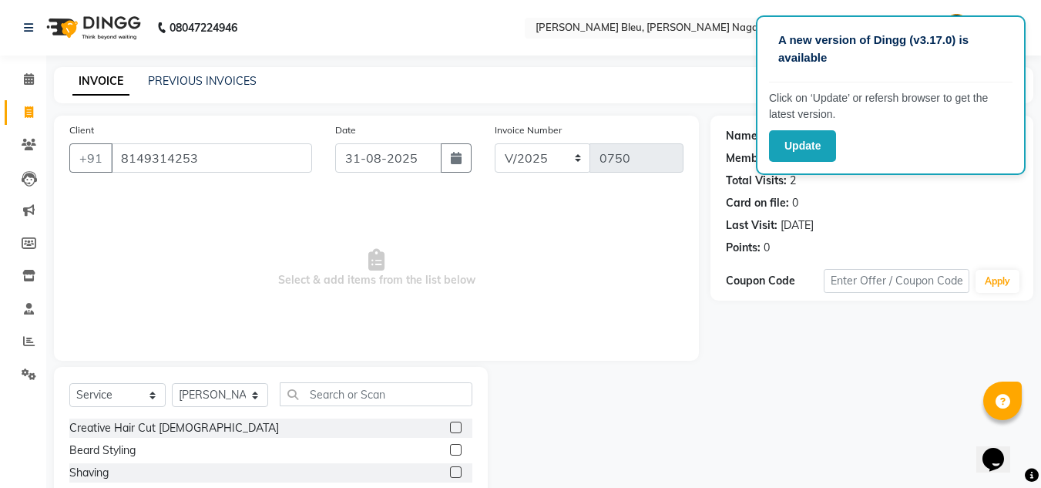
click at [450, 423] on label at bounding box center [456, 427] width 12 height 12
click at [450, 423] on input "checkbox" at bounding box center [455, 428] width 10 height 10
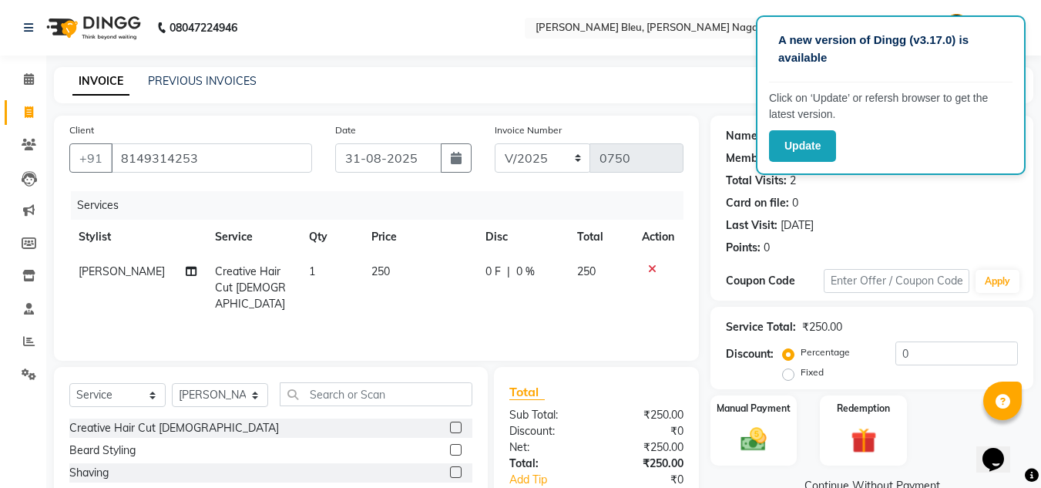
click at [389, 272] on td "250" at bounding box center [419, 287] width 114 height 67
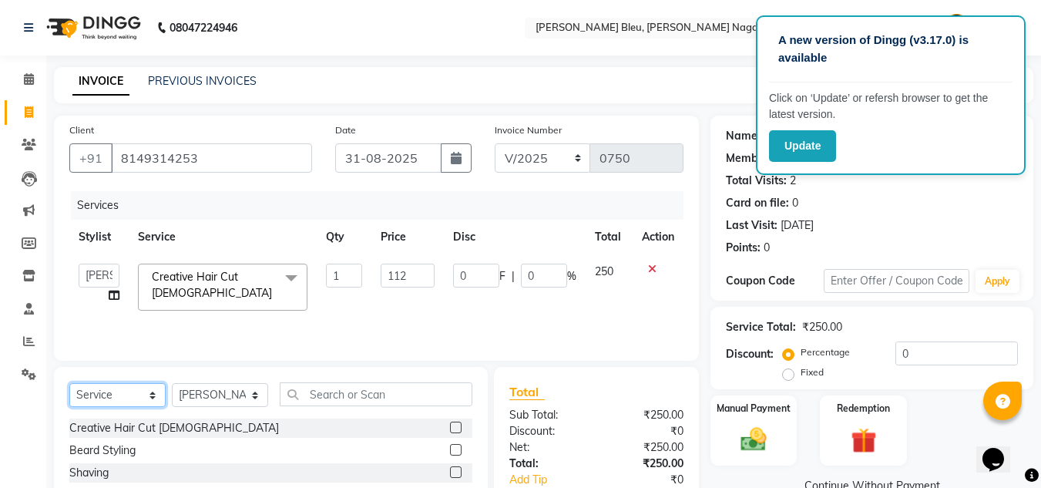
click at [145, 392] on select "Select Service Product Membership Package Voucher Prepaid Gift Card" at bounding box center [117, 395] width 96 height 24
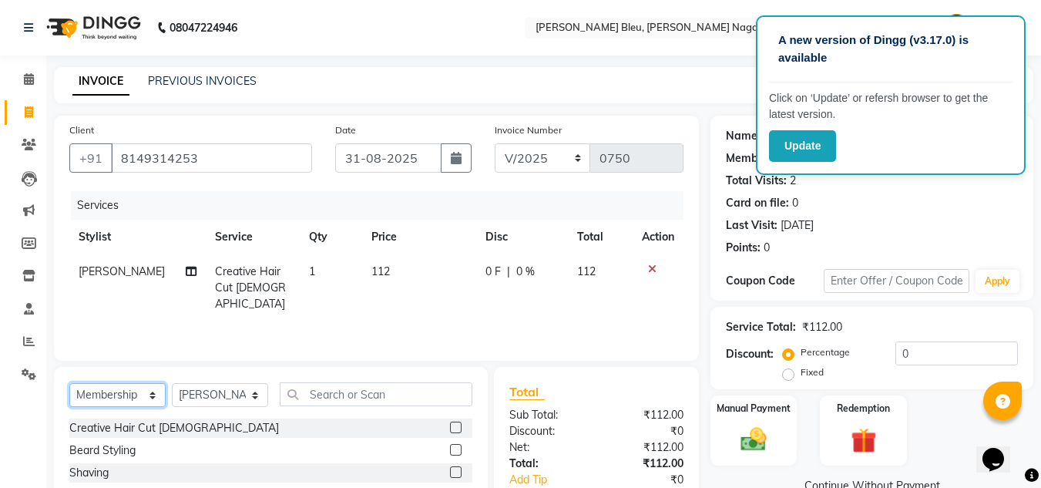
click at [69, 383] on select "Select Service Product Membership Package Voucher Prepaid Gift Card" at bounding box center [117, 395] width 96 height 24
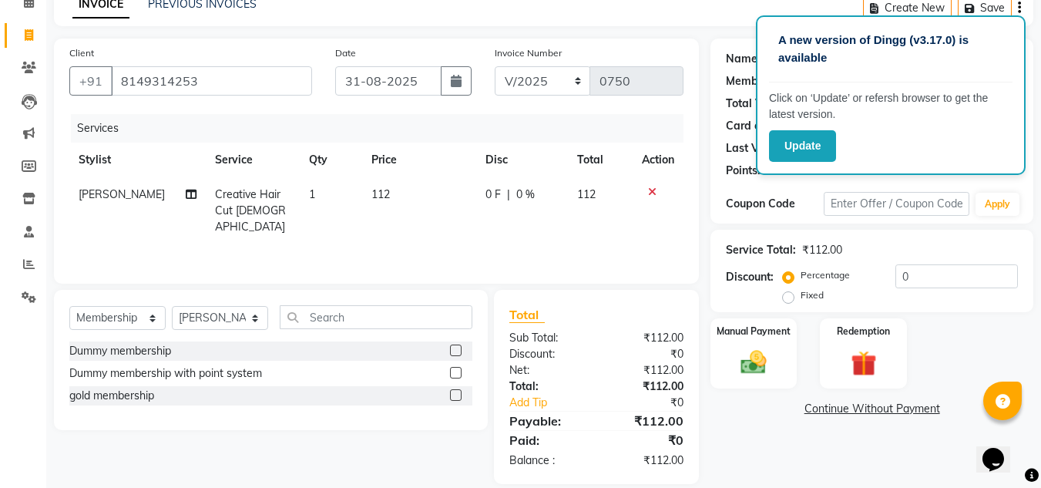
click at [453, 393] on label at bounding box center [456, 395] width 12 height 12
click at [453, 393] on input "checkbox" at bounding box center [455, 396] width 10 height 10
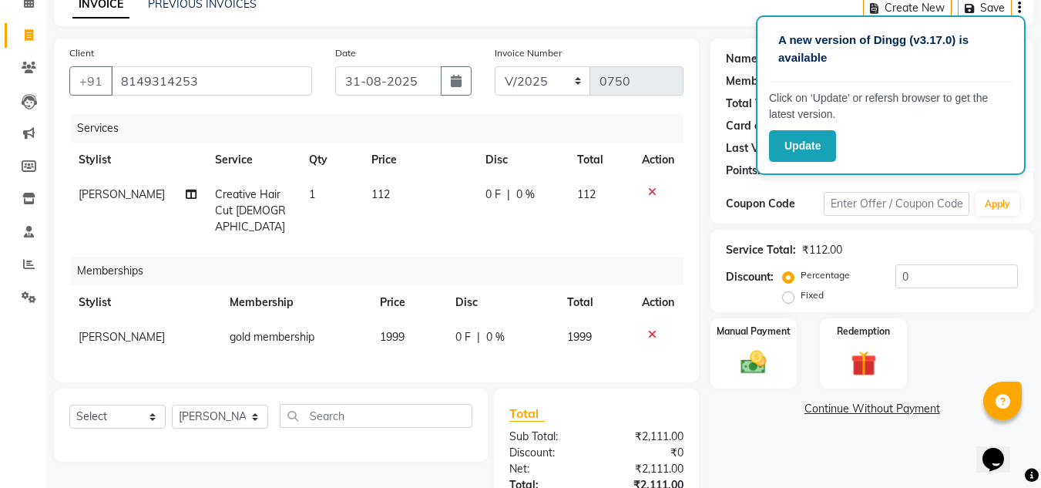
click at [411, 325] on td "1999" at bounding box center [408, 337] width 75 height 35
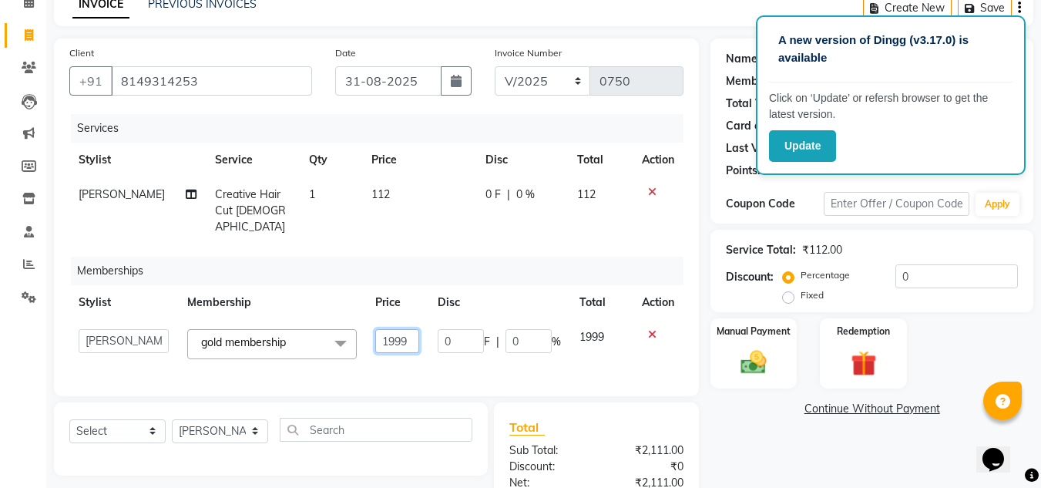
click at [411, 329] on input "1999" at bounding box center [397, 341] width 44 height 24
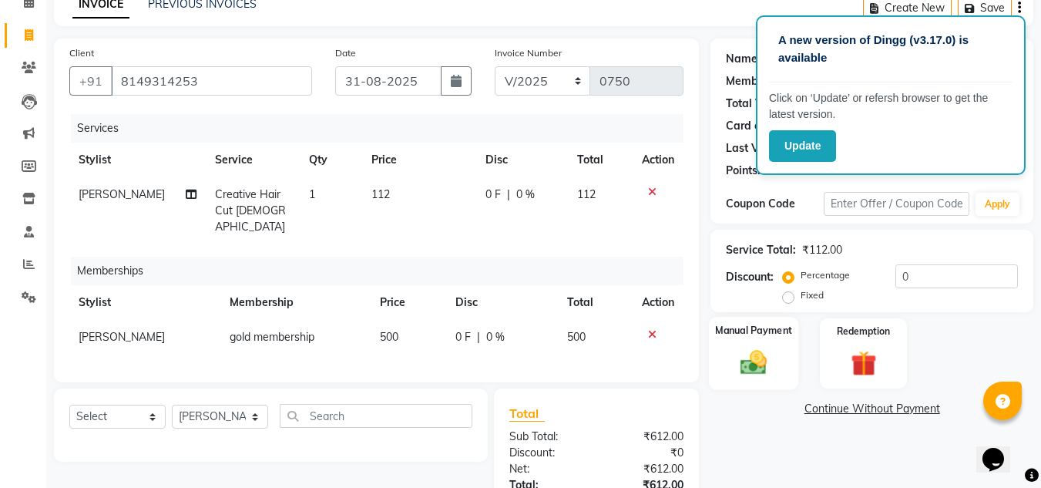
click at [735, 347] on img at bounding box center [753, 362] width 43 height 31
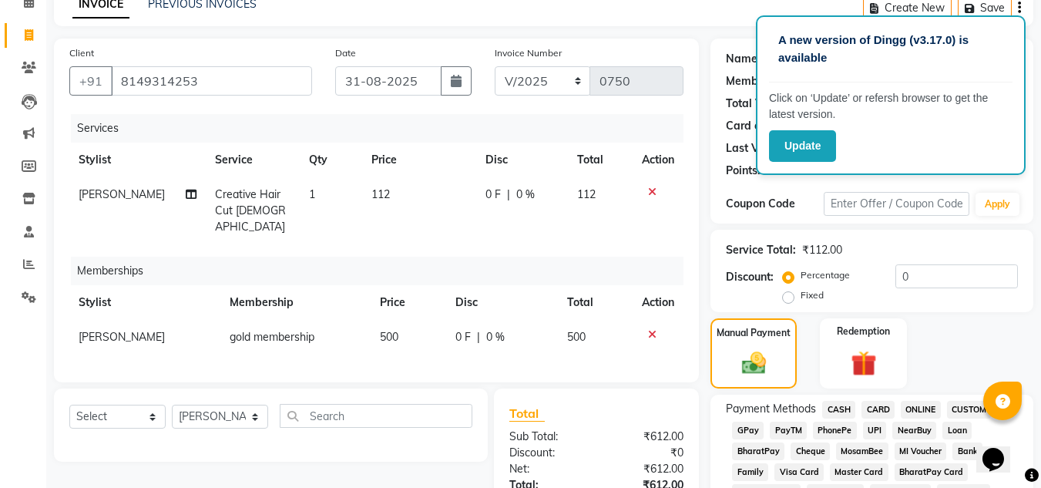
click at [916, 406] on span "ONLINE" at bounding box center [920, 410] width 40 height 18
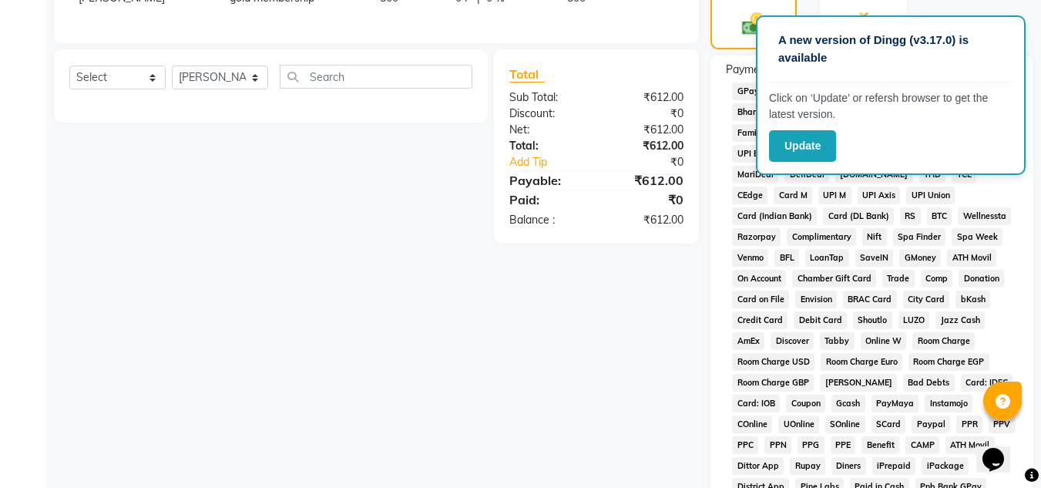
scroll to position [616, 0]
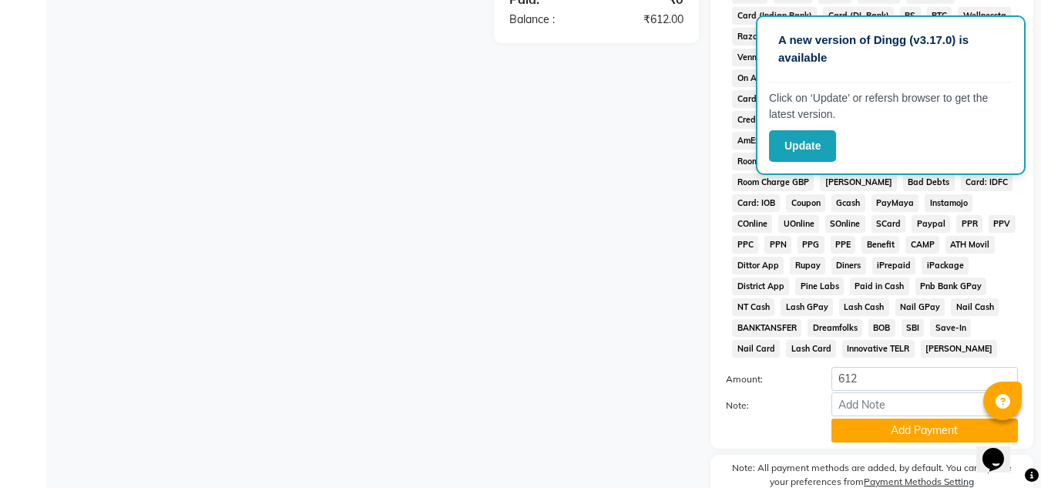
drag, startPoint x: 884, startPoint y: 432, endPoint x: 854, endPoint y: 421, distance: 32.2
click at [884, 432] on button "Add Payment" at bounding box center [924, 430] width 186 height 24
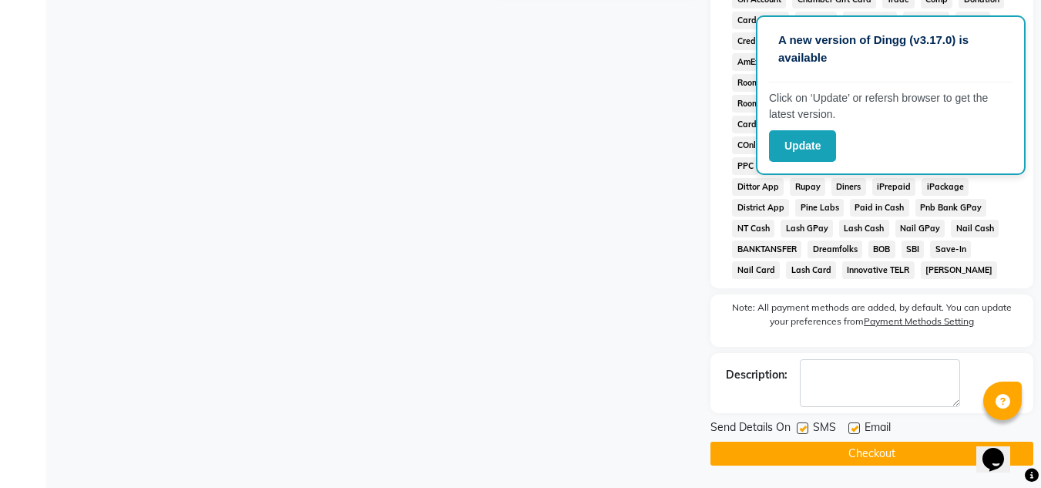
scroll to position [696, 0]
click at [847, 454] on button "Checkout" at bounding box center [871, 453] width 323 height 24
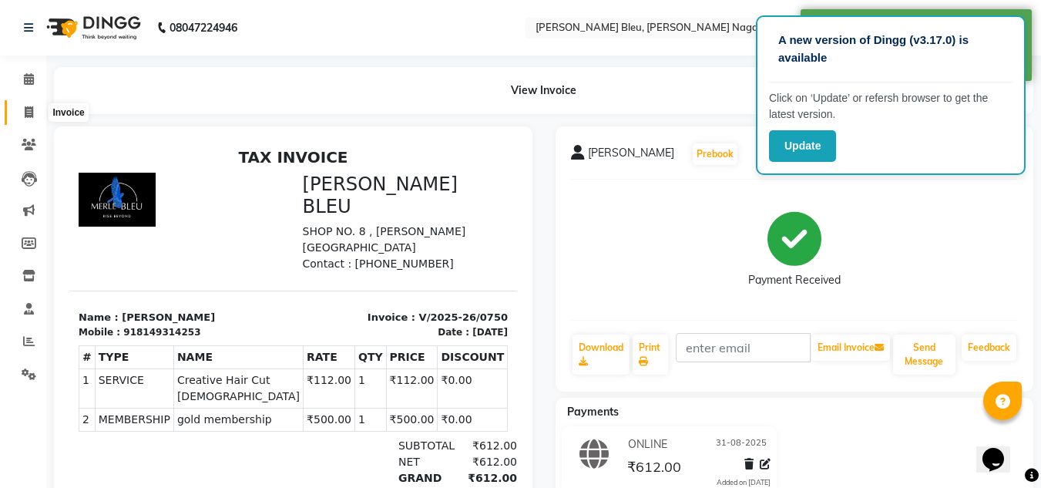
click at [27, 114] on icon at bounding box center [29, 112] width 8 height 12
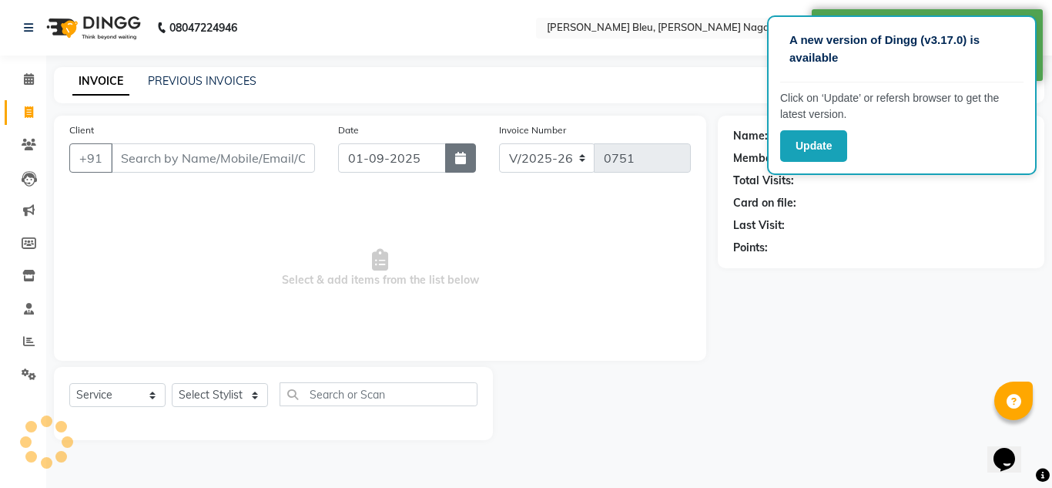
click at [469, 163] on button "button" at bounding box center [460, 157] width 31 height 29
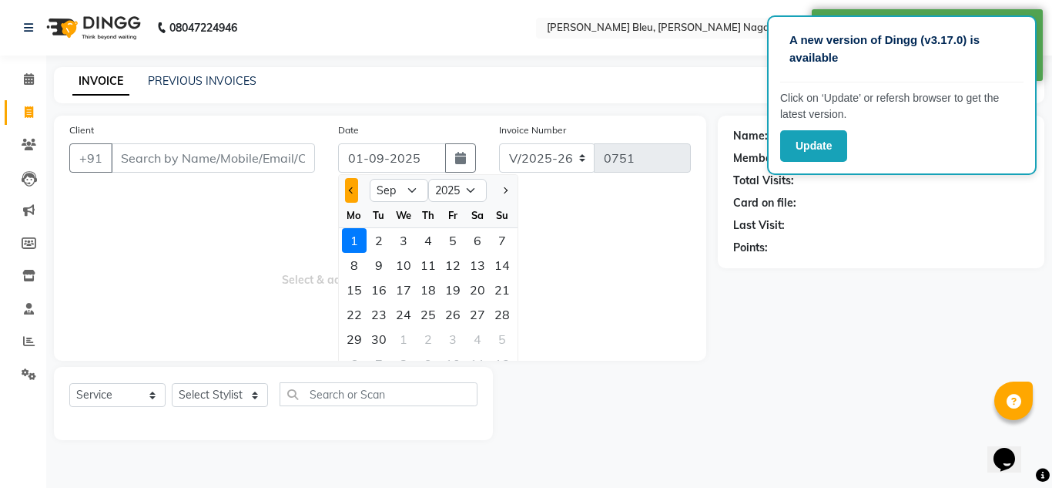
click at [347, 189] on button "Previous month" at bounding box center [351, 190] width 13 height 25
click at [503, 339] on div "31" at bounding box center [502, 339] width 25 height 25
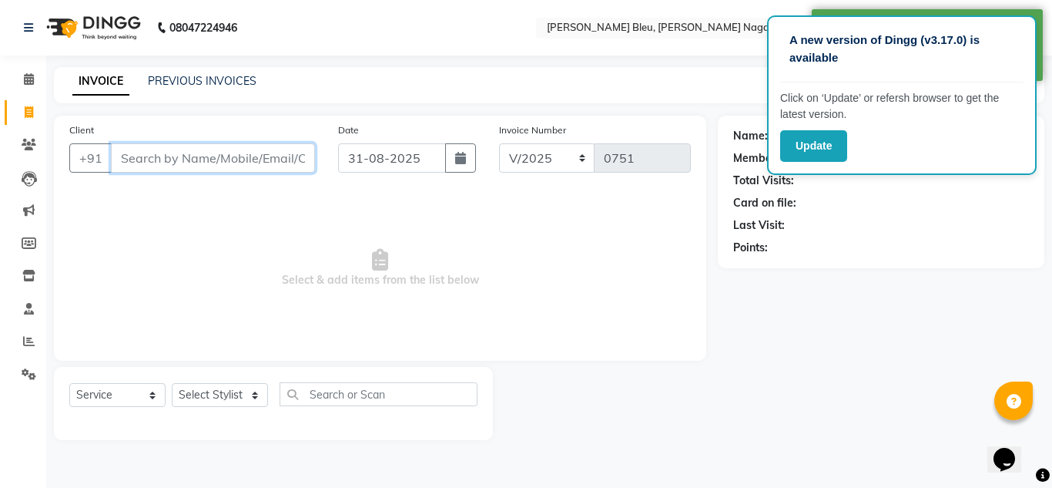
click at [240, 157] on input "Client" at bounding box center [213, 157] width 204 height 29
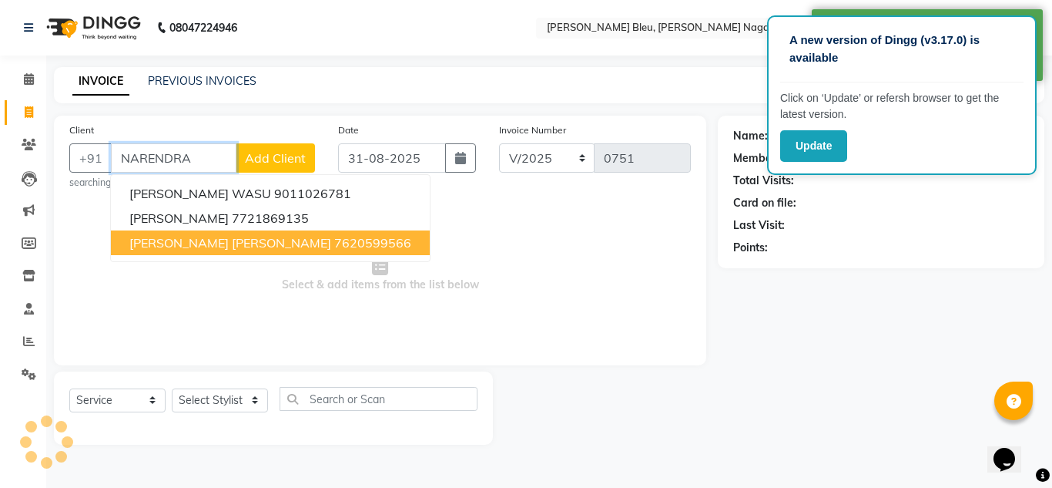
click at [334, 236] on ngb-highlight "7620599566" at bounding box center [372, 242] width 77 height 15
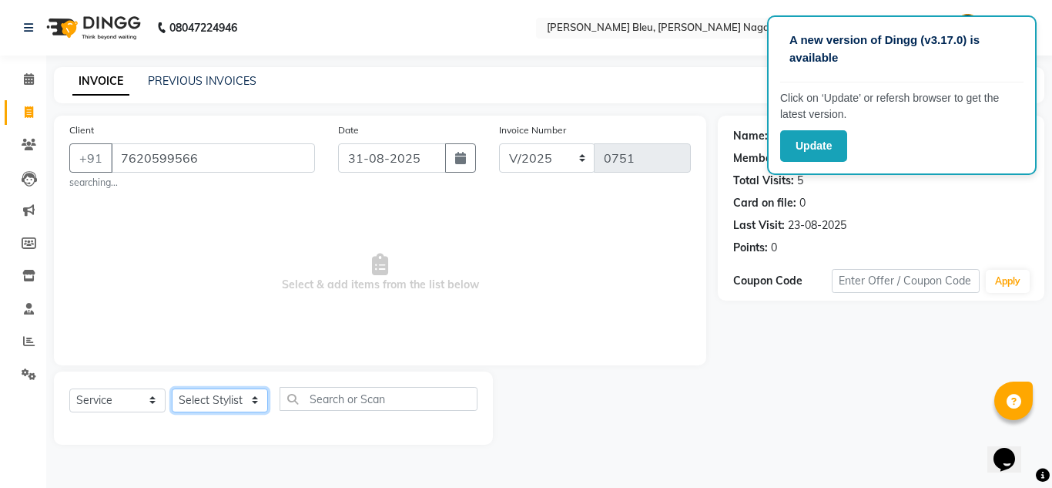
click at [240, 394] on select "Select Stylist [PERSON_NAME] Akash shreewas [PERSON_NAME] [PERSON_NAME] [PERSON…" at bounding box center [220, 400] width 96 height 24
click at [172, 388] on select "Select Stylist [PERSON_NAME] Akash shreewas [PERSON_NAME] [PERSON_NAME] [PERSON…" at bounding box center [220, 400] width 96 height 24
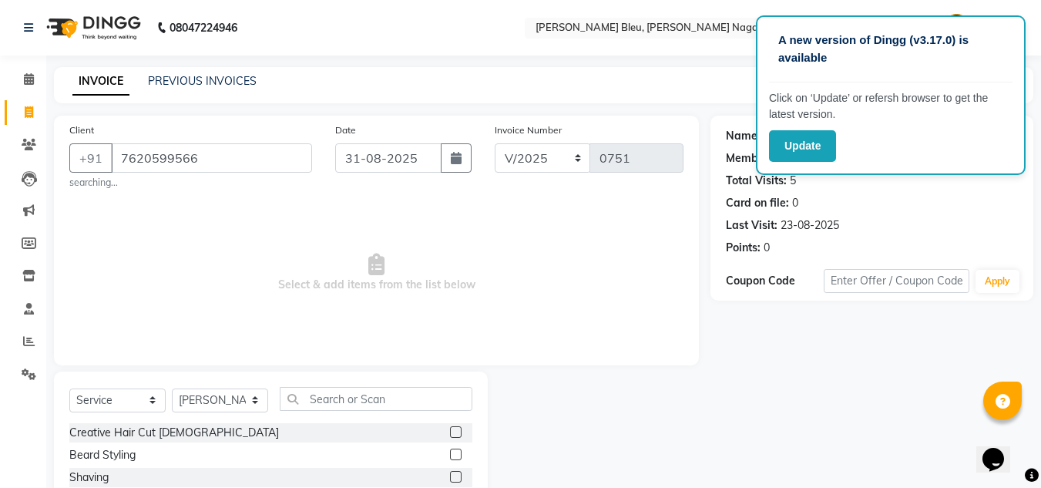
click at [450, 455] on label at bounding box center [456, 454] width 12 height 12
click at [450, 455] on input "checkbox" at bounding box center [455, 455] width 10 height 10
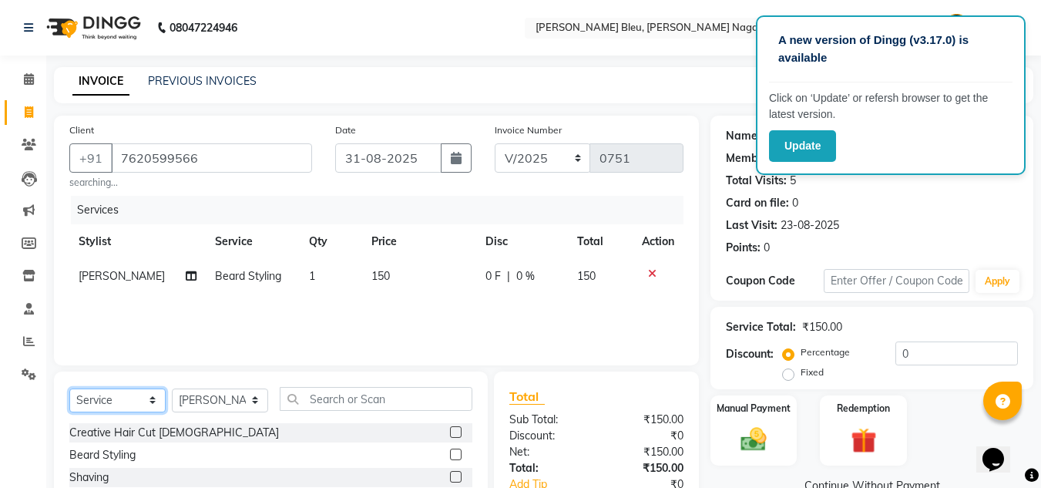
click at [155, 401] on select "Select Service Product Membership Package Voucher Prepaid Gift Card" at bounding box center [117, 400] width 96 height 24
click at [252, 402] on select "Select Stylist [PERSON_NAME] Akash shreewas [PERSON_NAME] [PERSON_NAME] [PERSON…" at bounding box center [220, 400] width 96 height 24
click at [172, 388] on select "Select Stylist [PERSON_NAME] Akash shreewas [PERSON_NAME] [PERSON_NAME] [PERSON…" at bounding box center [220, 400] width 96 height 24
click at [157, 392] on select "Select Service Product Membership Package Voucher Prepaid Gift Card" at bounding box center [117, 400] width 96 height 24
click at [69, 388] on select "Select Service Product Membership Package Voucher Prepaid Gift Card" at bounding box center [117, 400] width 96 height 24
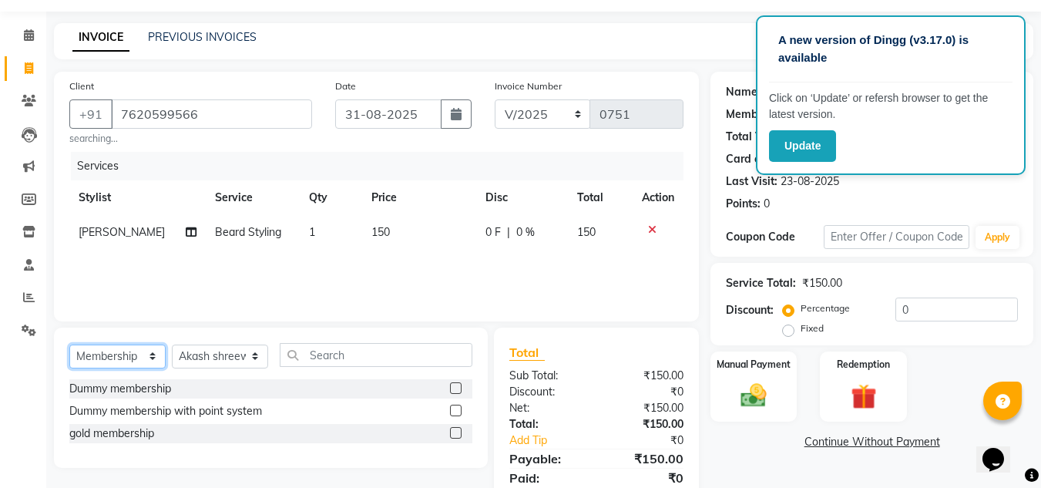
scroll to position [77, 0]
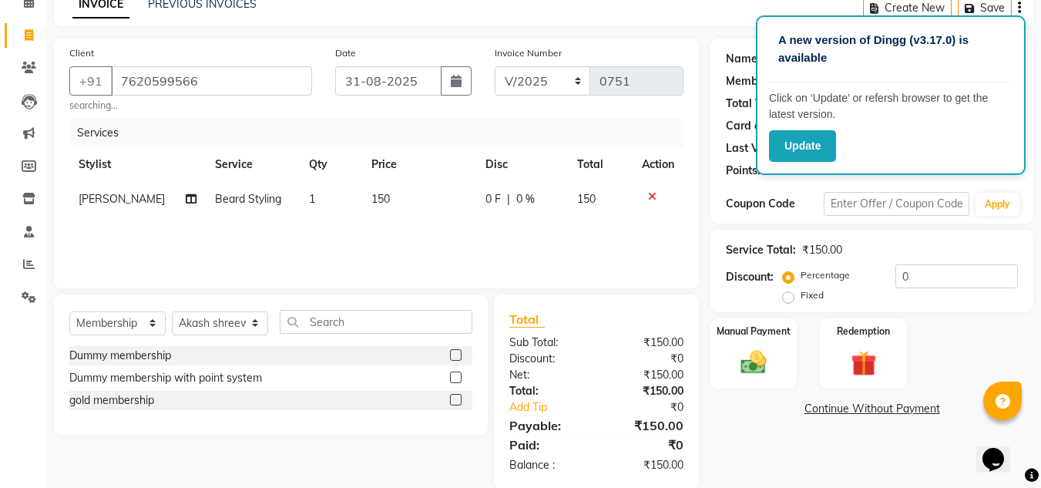
click at [458, 400] on label at bounding box center [456, 400] width 12 height 12
click at [458, 400] on input "checkbox" at bounding box center [455, 400] width 10 height 10
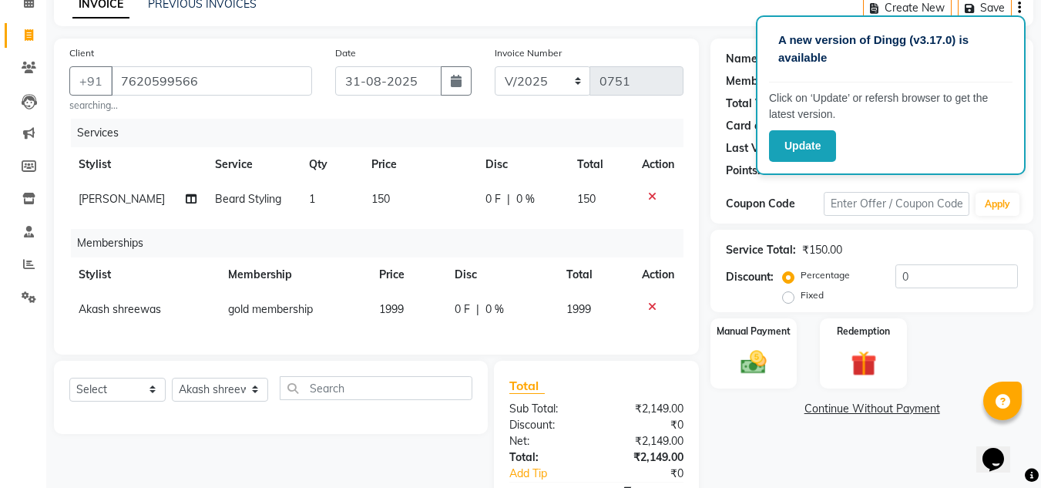
click at [419, 306] on td "1999" at bounding box center [407, 309] width 75 height 35
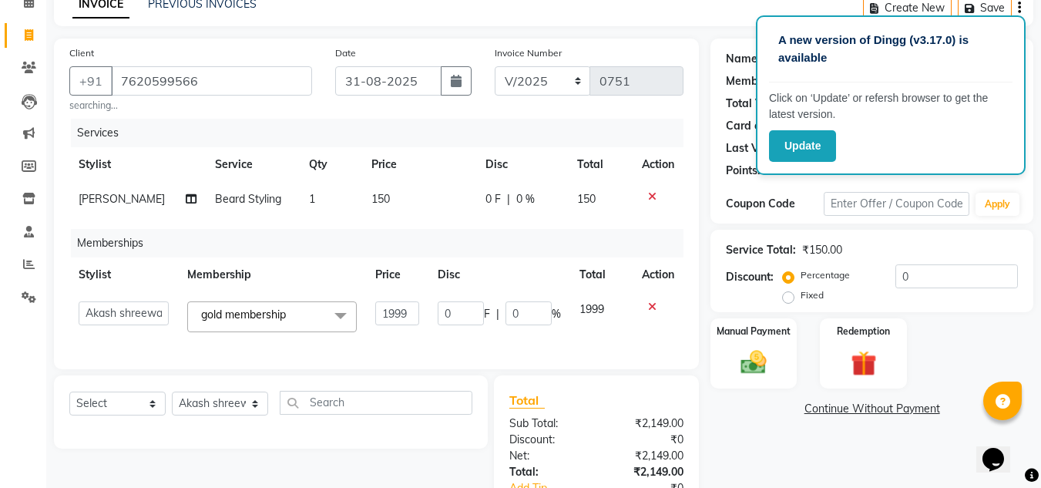
click at [419, 306] on td "1999" at bounding box center [397, 316] width 62 height 49
click at [412, 314] on input "1999" at bounding box center [397, 313] width 44 height 24
click at [402, 184] on td "150" at bounding box center [419, 199] width 114 height 35
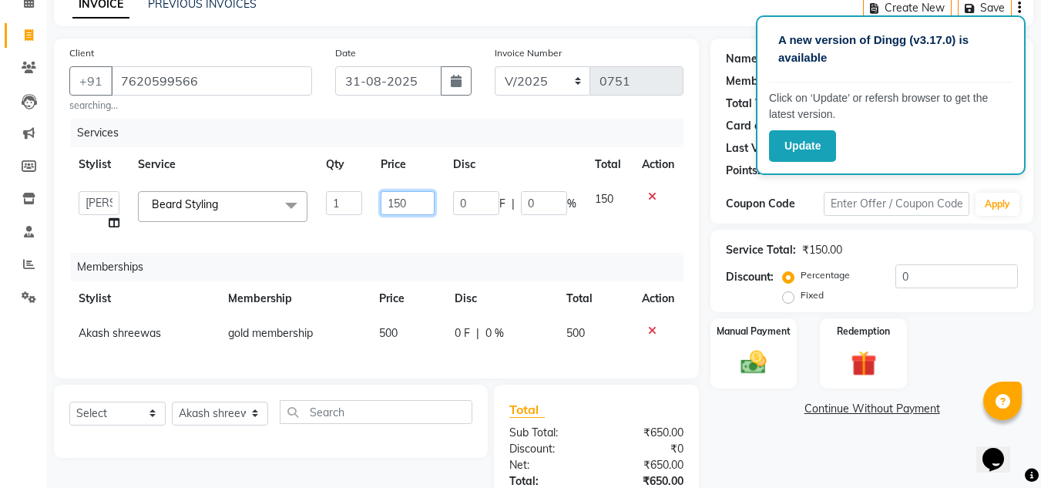
drag, startPoint x: 399, startPoint y: 189, endPoint x: 399, endPoint y: 205, distance: 16.2
click at [394, 199] on input "150" at bounding box center [407, 203] width 53 height 24
click at [410, 206] on input "150" at bounding box center [407, 203] width 53 height 24
click at [411, 206] on input "150" at bounding box center [407, 203] width 53 height 24
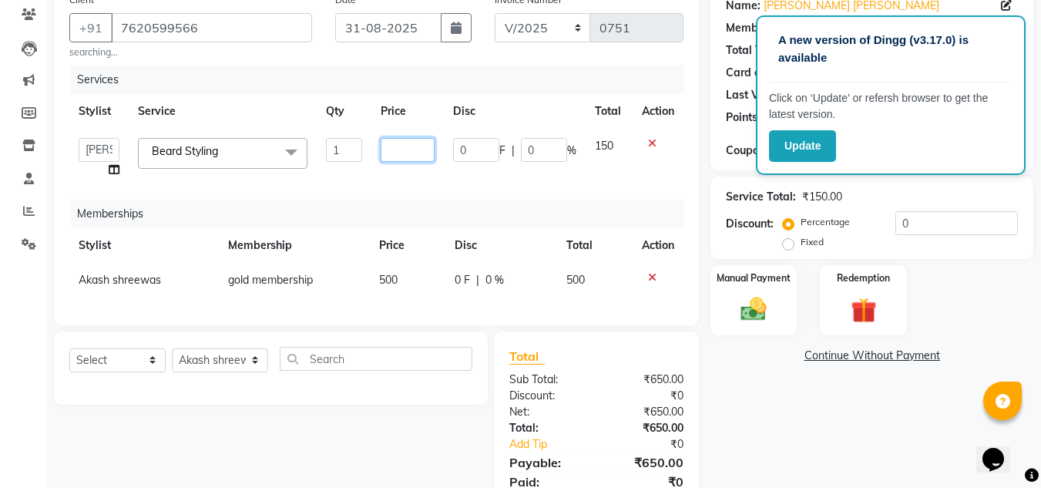
scroll to position [154, 0]
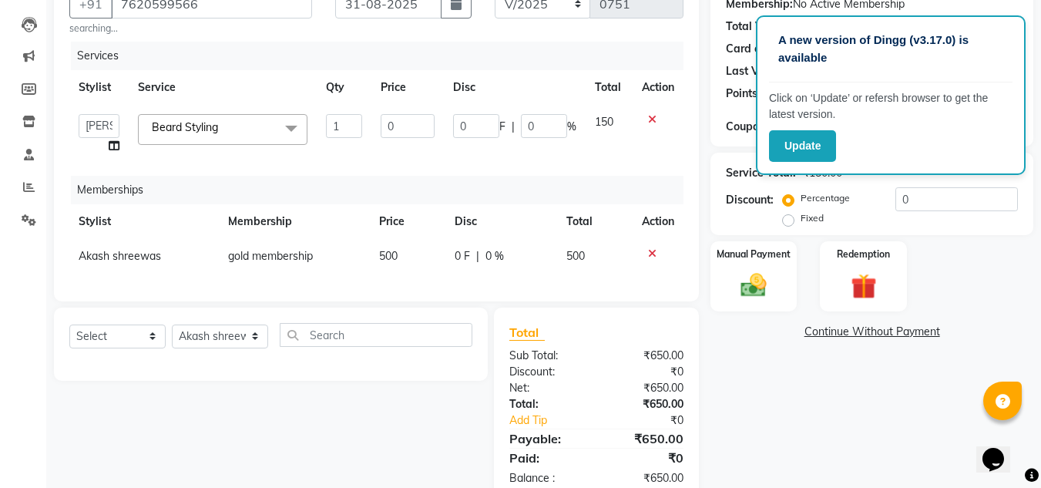
click at [587, 384] on div "Total Sub Total: ₹650.00 Discount: ₹0 Net: ₹650.00 Total: ₹650.00 Add Tip ₹0 Pa…" at bounding box center [596, 404] width 174 height 163
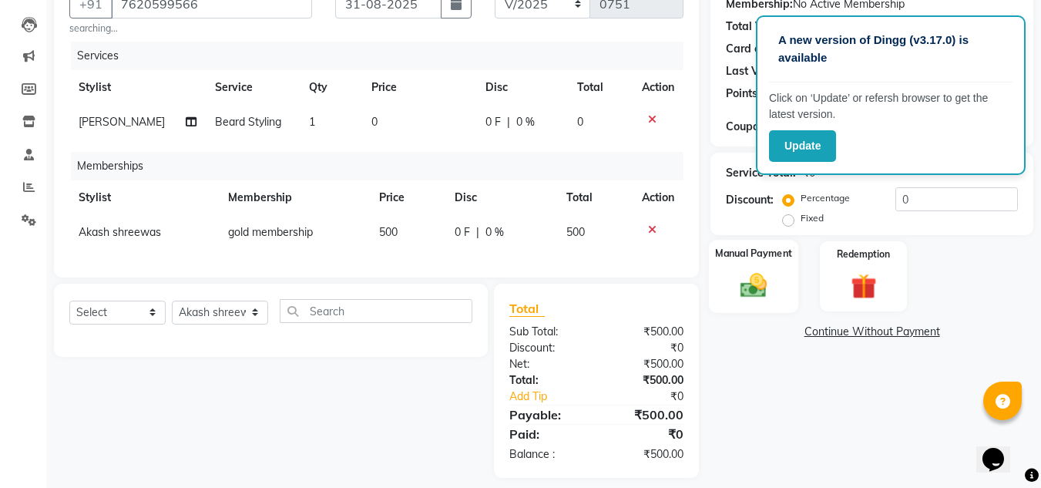
click at [782, 292] on div "Manual Payment" at bounding box center [754, 276] width 90 height 73
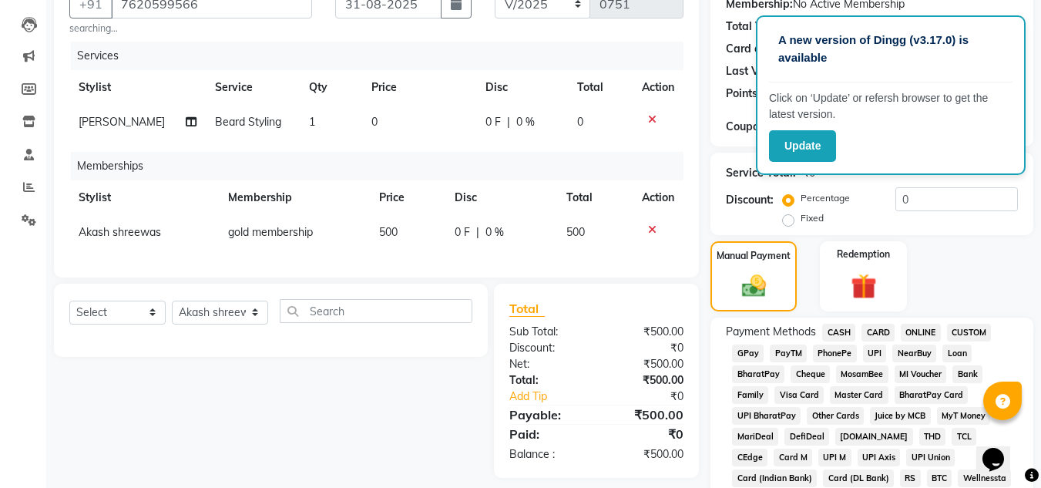
click at [845, 327] on span "CASH" at bounding box center [838, 333] width 33 height 18
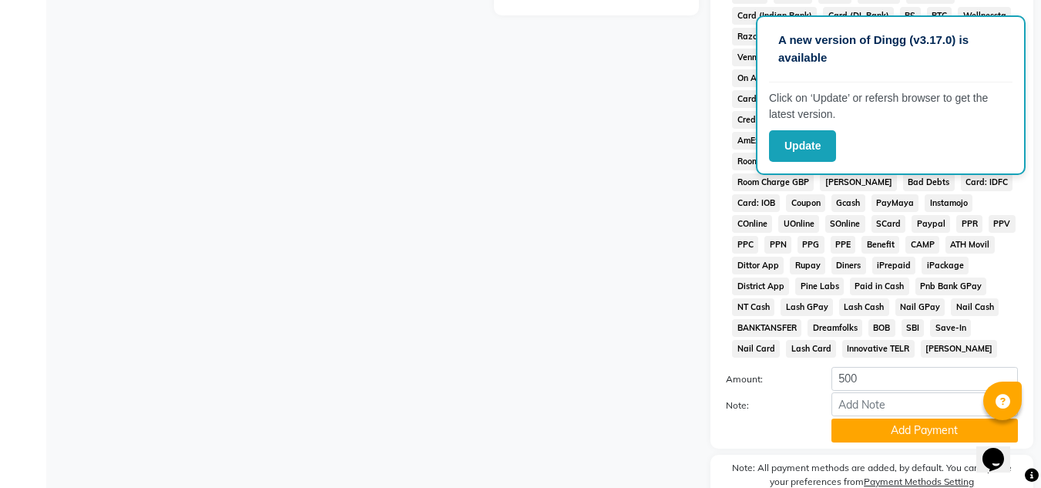
drag, startPoint x: 888, startPoint y: 433, endPoint x: 867, endPoint y: 428, distance: 21.5
click at [888, 434] on button "Add Payment" at bounding box center [924, 430] width 186 height 24
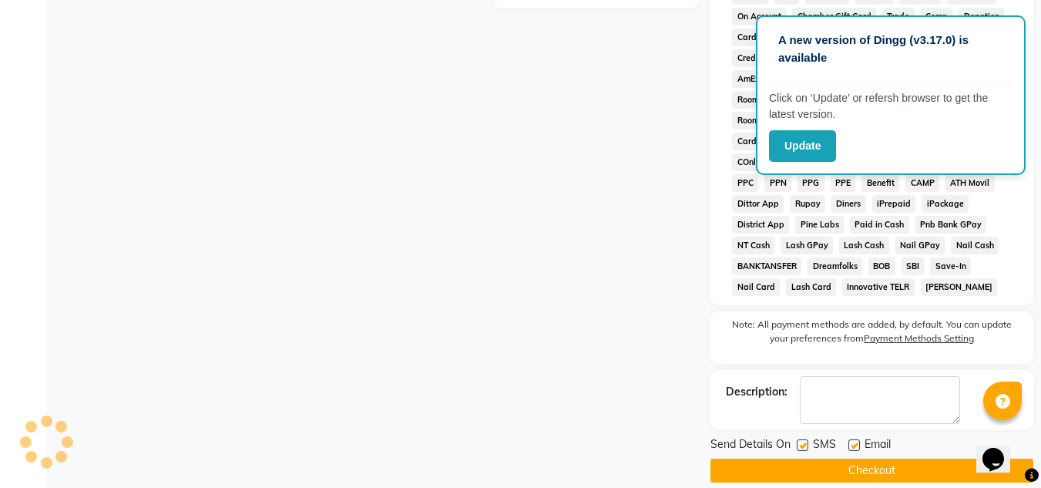
scroll to position [696, 0]
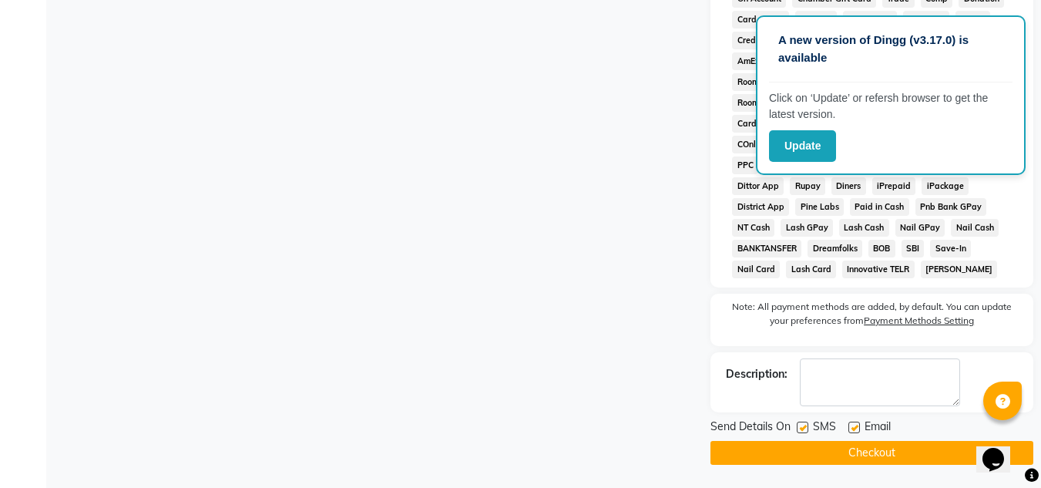
click at [850, 450] on button "Checkout" at bounding box center [871, 453] width 323 height 24
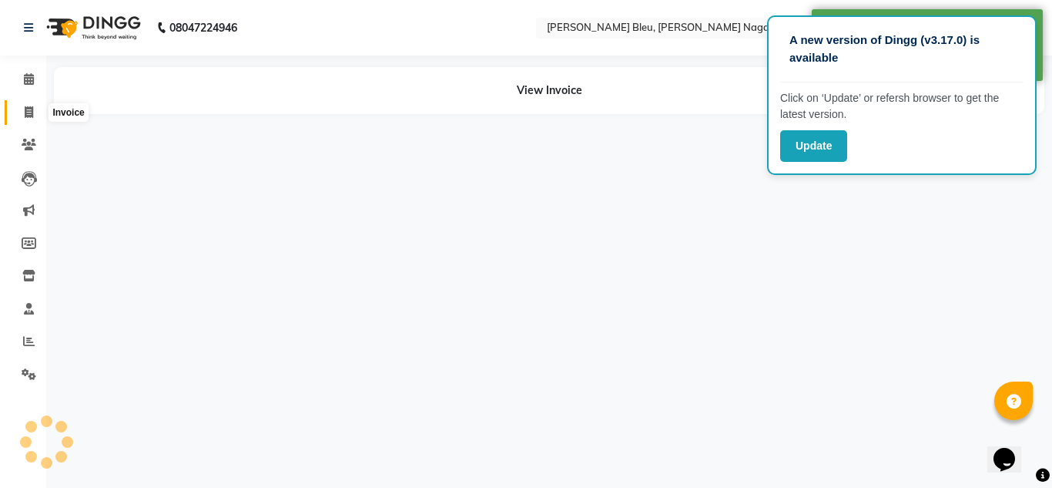
click at [32, 108] on icon at bounding box center [29, 112] width 8 height 12
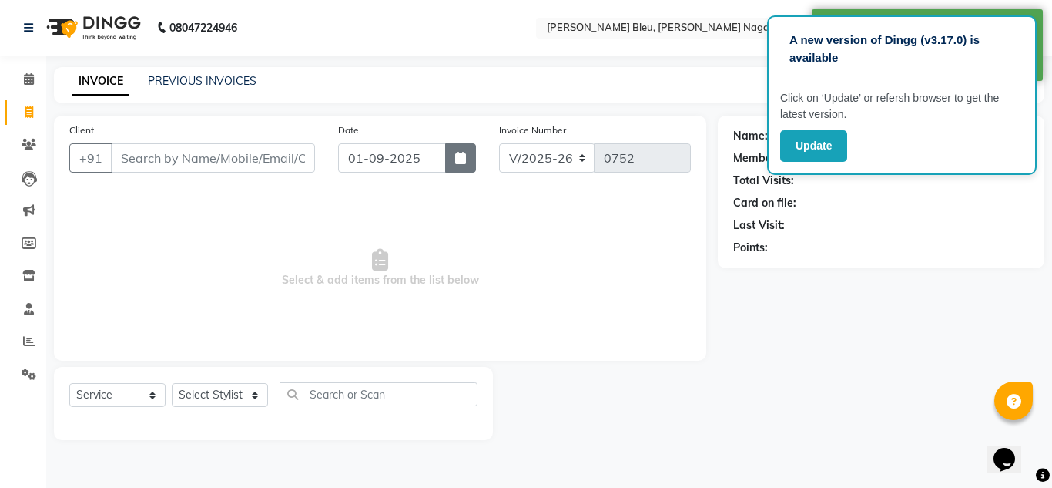
click at [448, 158] on button "button" at bounding box center [460, 157] width 31 height 29
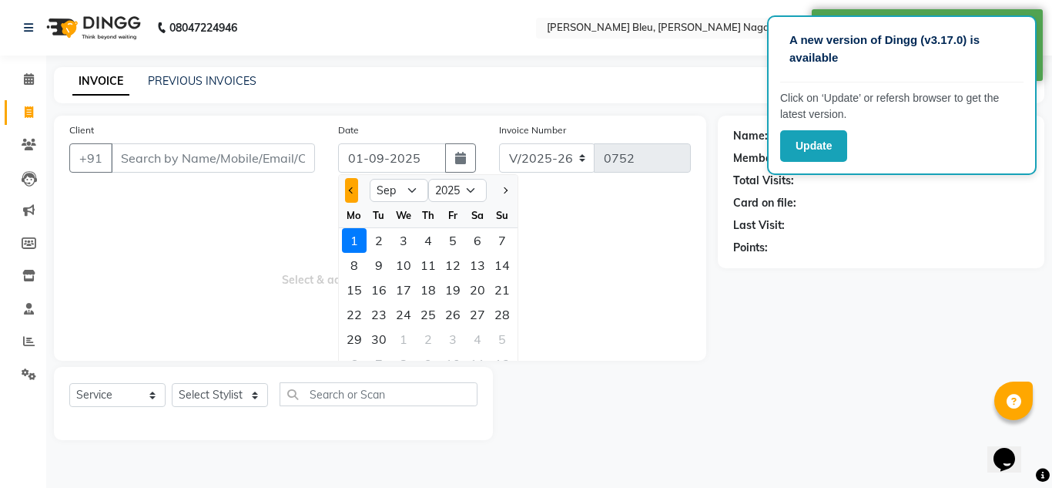
click at [353, 184] on button "Previous month" at bounding box center [351, 190] width 13 height 25
click at [506, 343] on div "31" at bounding box center [502, 339] width 25 height 25
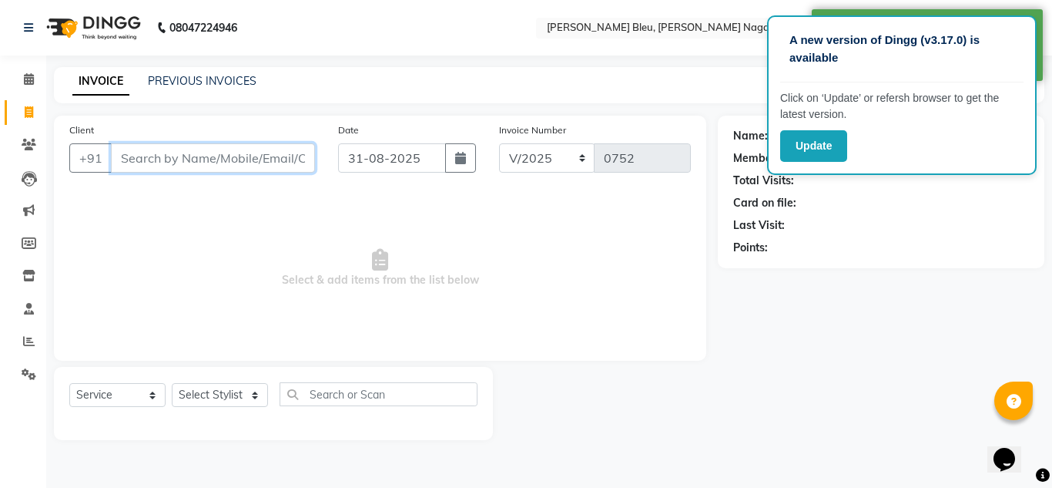
click at [260, 164] on input "Client" at bounding box center [213, 157] width 204 height 29
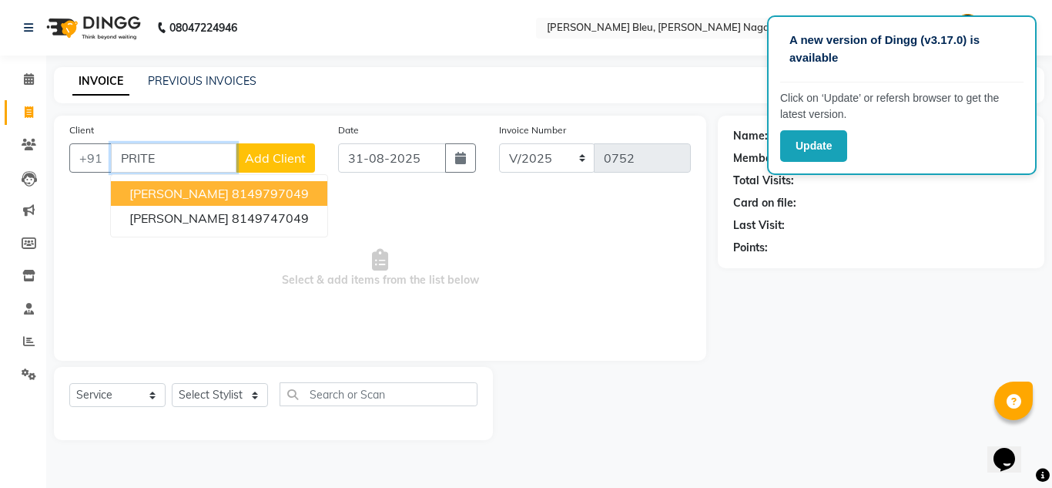
click at [259, 195] on button "[PERSON_NAME] 8149797049" at bounding box center [219, 193] width 216 height 25
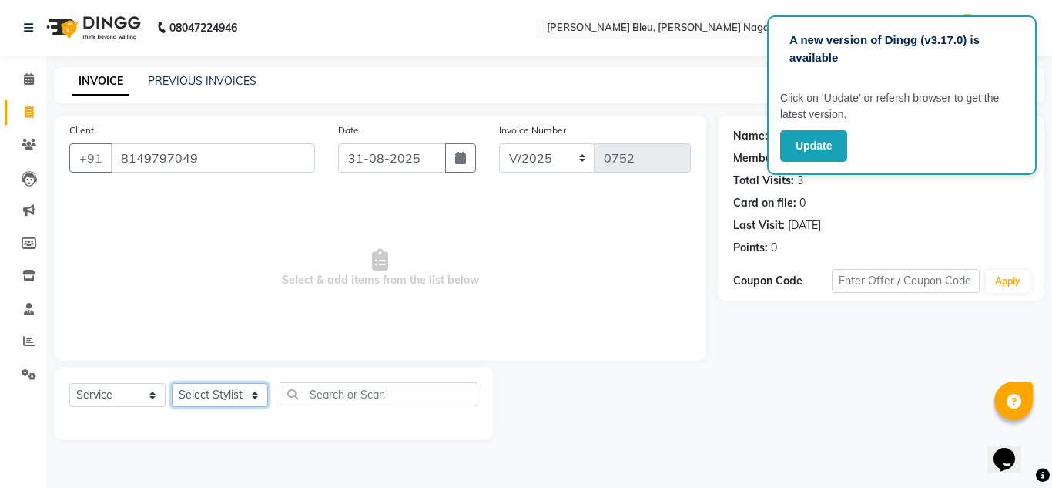
click at [249, 400] on select "Select Stylist [PERSON_NAME] Akash shreewas [PERSON_NAME] [PERSON_NAME] [PERSON…" at bounding box center [220, 395] width 96 height 24
click at [172, 383] on select "Select Stylist [PERSON_NAME] Akash shreewas [PERSON_NAME] [PERSON_NAME] [PERSON…" at bounding box center [220, 395] width 96 height 24
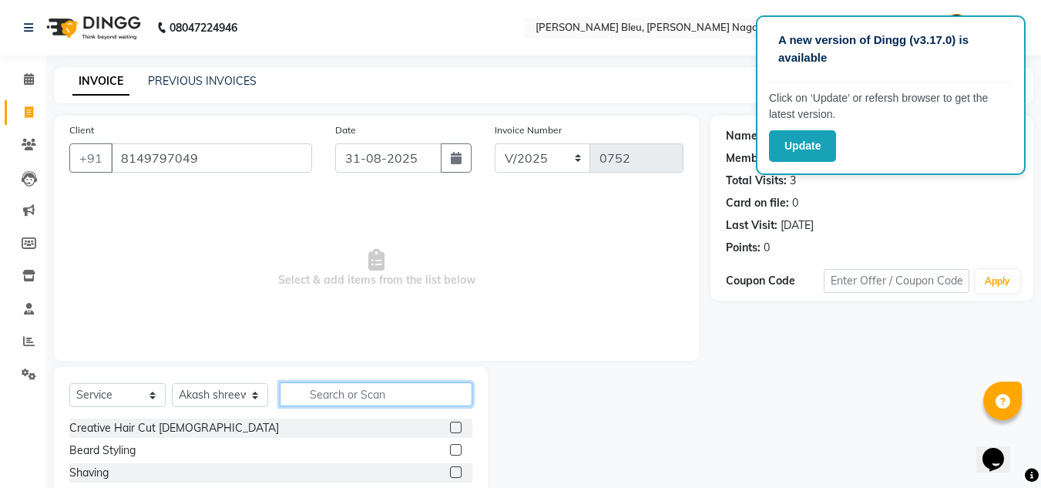
click at [347, 393] on input "text" at bounding box center [376, 394] width 193 height 24
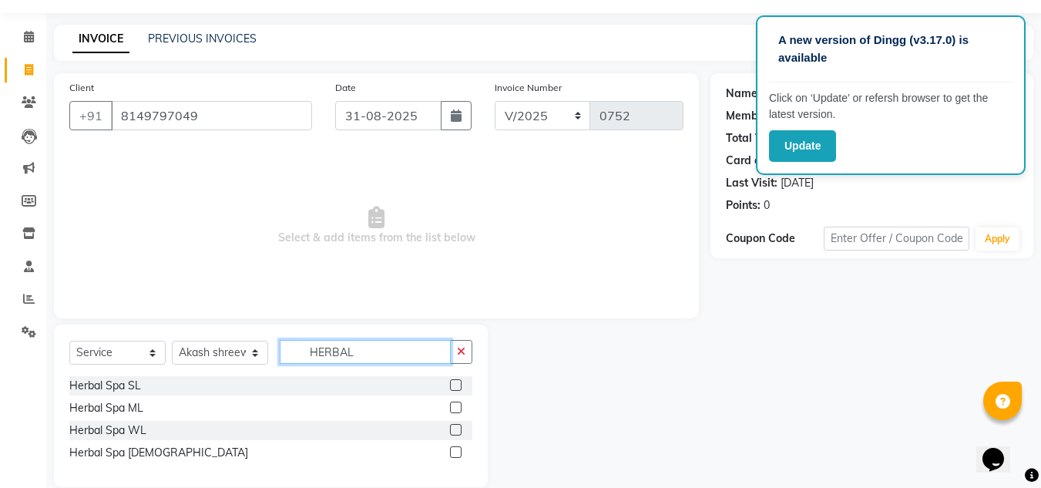
scroll to position [65, 0]
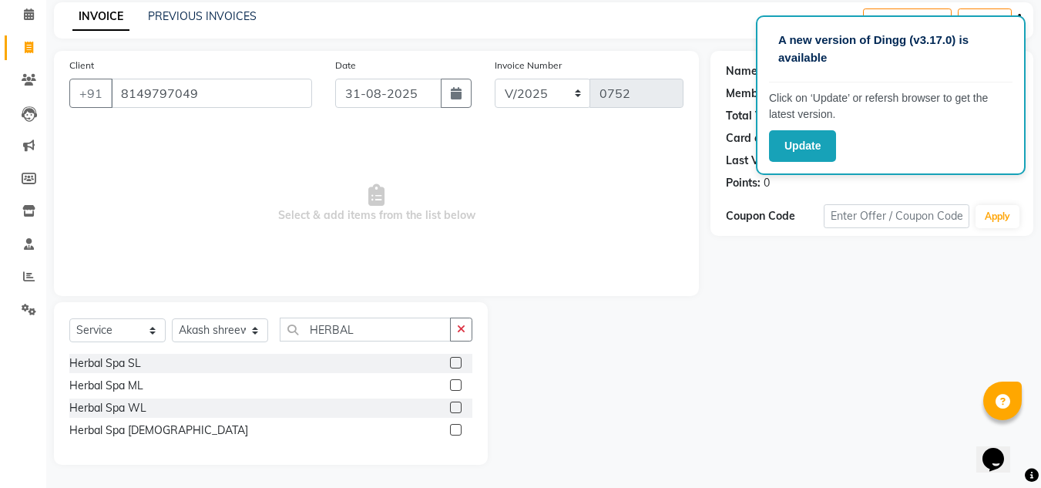
click at [454, 428] on label at bounding box center [456, 430] width 12 height 12
click at [454, 428] on input "checkbox" at bounding box center [455, 430] width 10 height 10
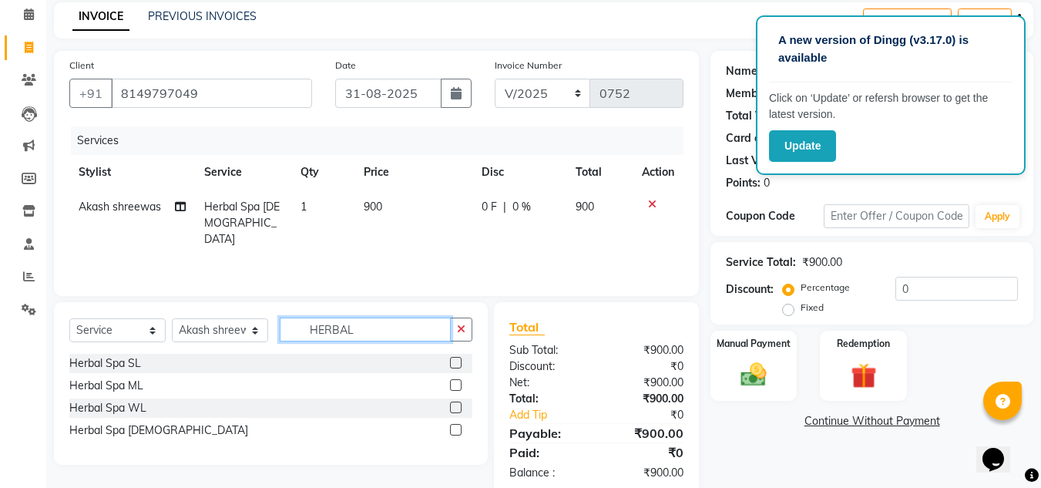
click at [431, 326] on input "HERBAL" at bounding box center [365, 329] width 171 height 24
click at [234, 327] on select "Select Stylist [PERSON_NAME] Akash shreewas [PERSON_NAME] [PERSON_NAME] [PERSON…" at bounding box center [220, 330] width 96 height 24
click at [172, 318] on select "Select Stylist [PERSON_NAME] Akash shreewas [PERSON_NAME] [PERSON_NAME] [PERSON…" at bounding box center [220, 330] width 96 height 24
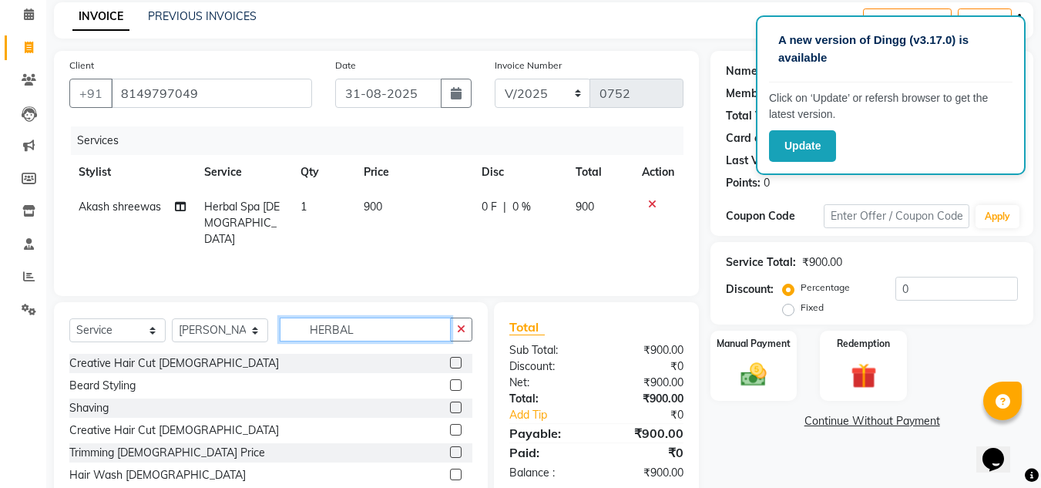
click at [384, 325] on input "HERBAL" at bounding box center [365, 329] width 171 height 24
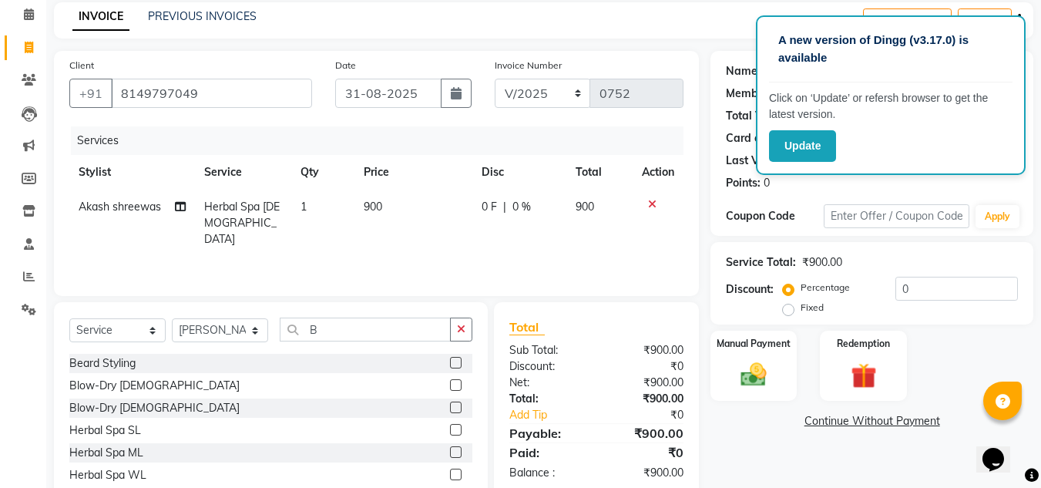
click at [450, 364] on label at bounding box center [456, 363] width 12 height 12
click at [450, 364] on input "checkbox" at bounding box center [455, 363] width 10 height 10
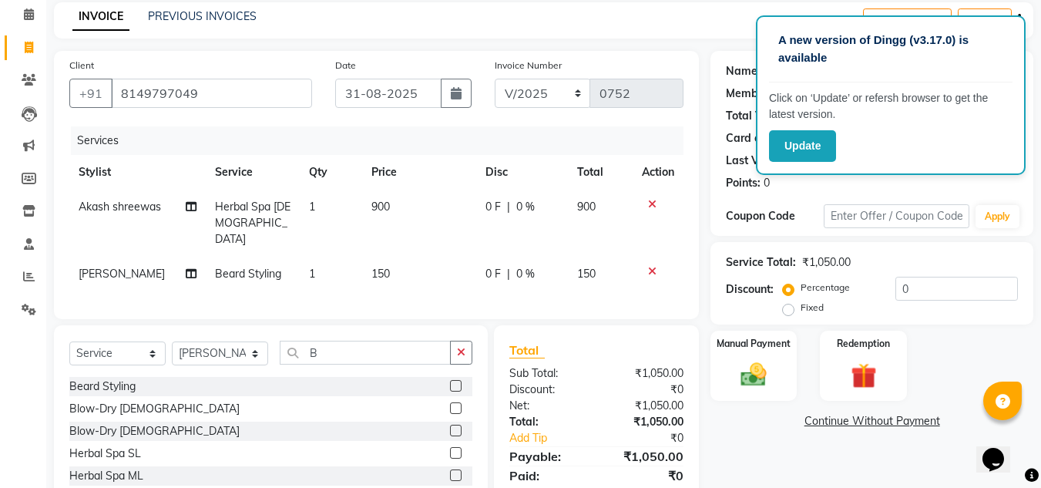
click at [391, 205] on td "900" at bounding box center [419, 222] width 114 height 67
click at [612, 407] on div "Total Sub Total: ₹1,000.00 Discount: ₹0 Net: ₹1,000.00 Total: ₹1,000.00 Add Tip…" at bounding box center [596, 421] width 174 height 163
click at [740, 371] on img at bounding box center [753, 374] width 43 height 31
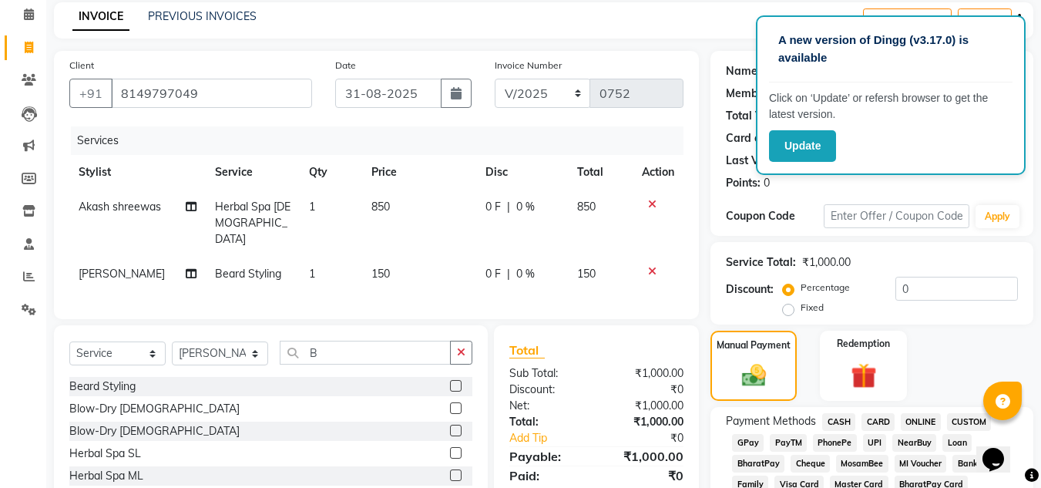
click at [914, 423] on span "ONLINE" at bounding box center [920, 422] width 40 height 18
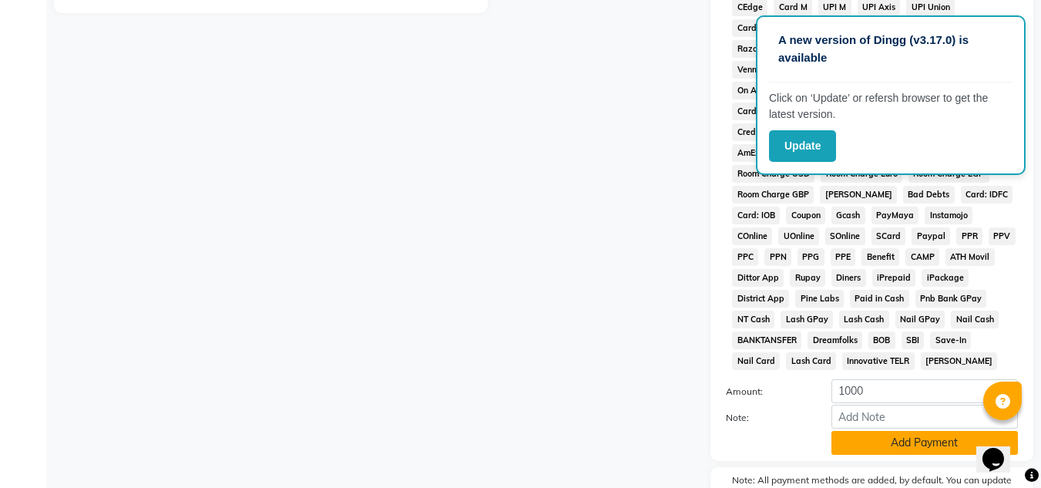
click at [861, 445] on button "Add Payment" at bounding box center [924, 443] width 186 height 24
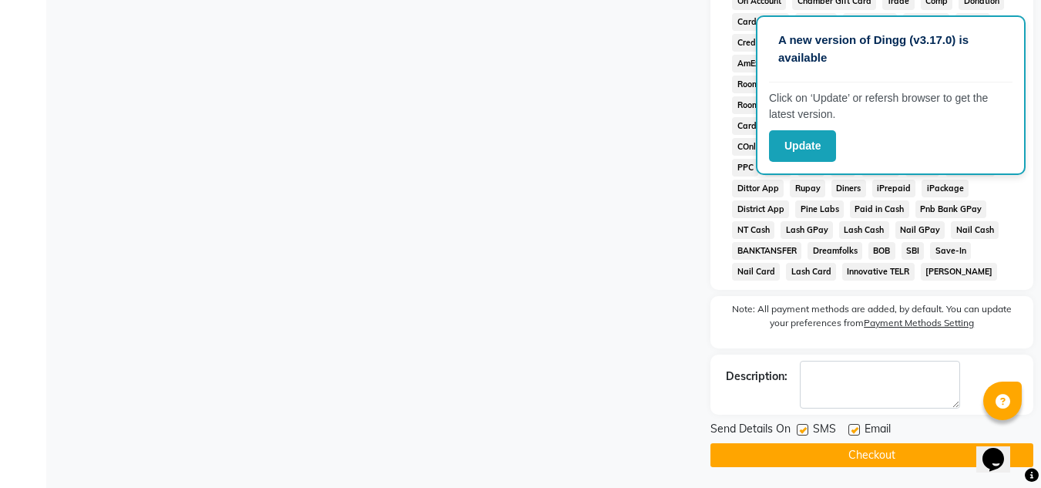
scroll to position [696, 0]
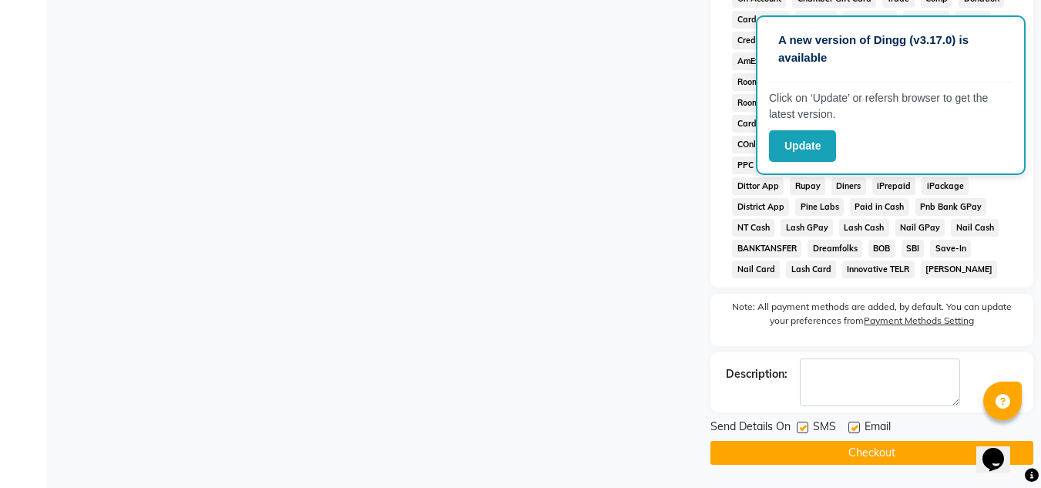
click at [839, 456] on button "Checkout" at bounding box center [871, 453] width 323 height 24
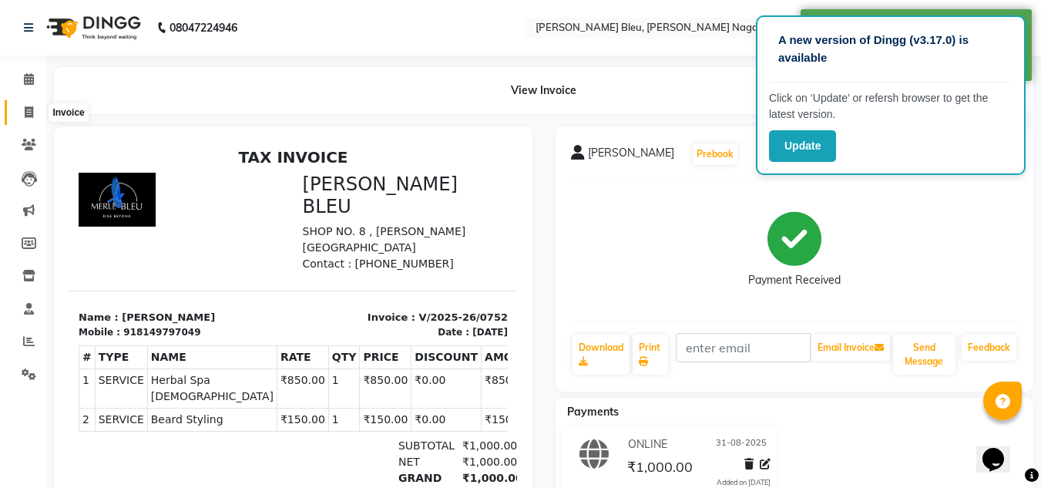
click at [26, 111] on icon at bounding box center [29, 112] width 8 height 12
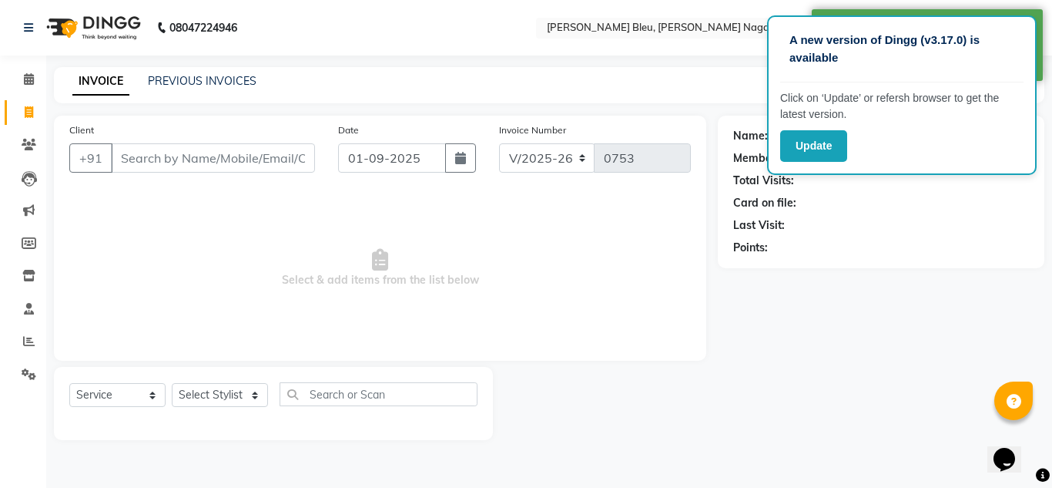
click at [310, 156] on input "Client" at bounding box center [213, 157] width 204 height 29
click at [459, 157] on icon "button" at bounding box center [460, 158] width 11 height 12
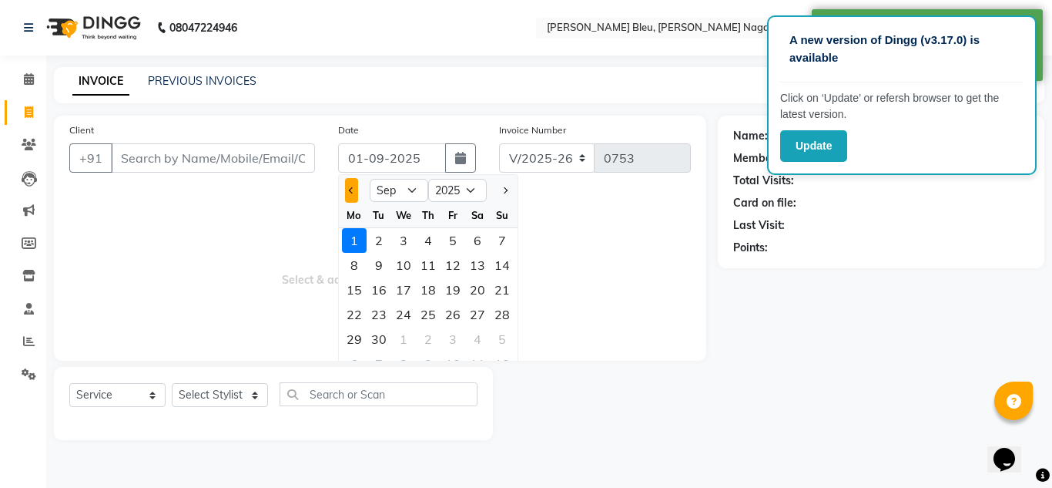
click at [348, 187] on button "Previous month" at bounding box center [351, 190] width 13 height 25
click at [497, 330] on div "31" at bounding box center [502, 339] width 25 height 25
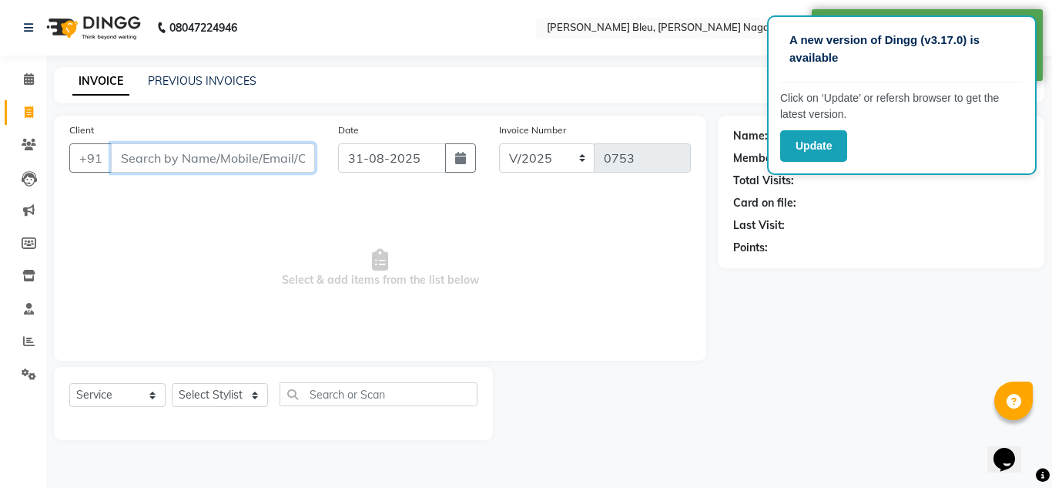
click at [227, 155] on input "Client" at bounding box center [213, 157] width 204 height 29
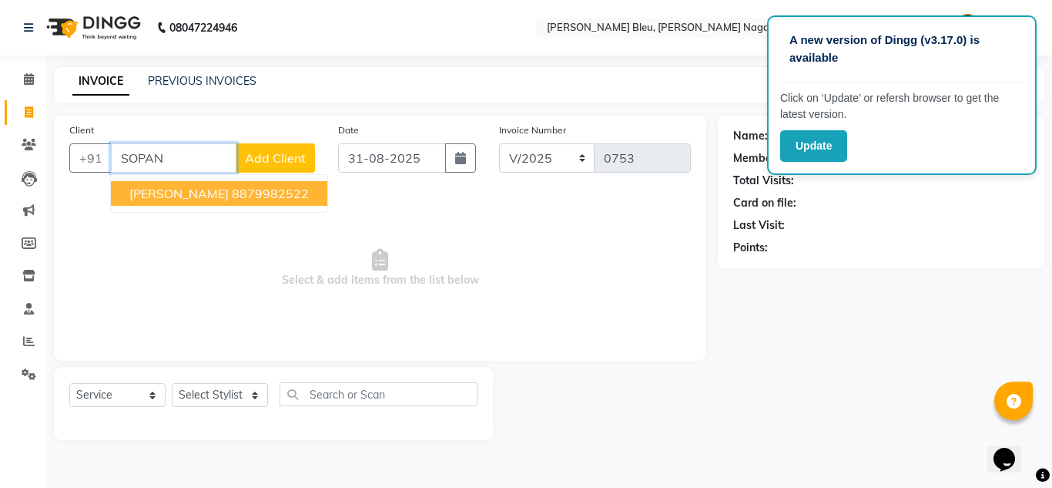
click at [200, 187] on span "[PERSON_NAME]" at bounding box center [178, 193] width 99 height 15
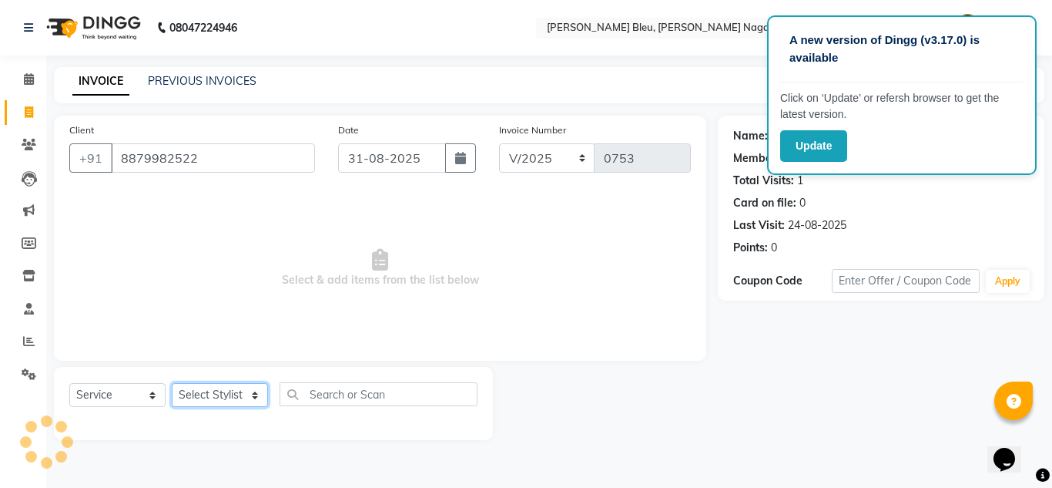
click at [240, 402] on select "Select Stylist [PERSON_NAME] Akash shreewas [PERSON_NAME] [PERSON_NAME] [PERSON…" at bounding box center [220, 395] width 96 height 24
click at [172, 383] on select "Select Stylist [PERSON_NAME] Akash shreewas [PERSON_NAME] [PERSON_NAME] [PERSON…" at bounding box center [220, 395] width 96 height 24
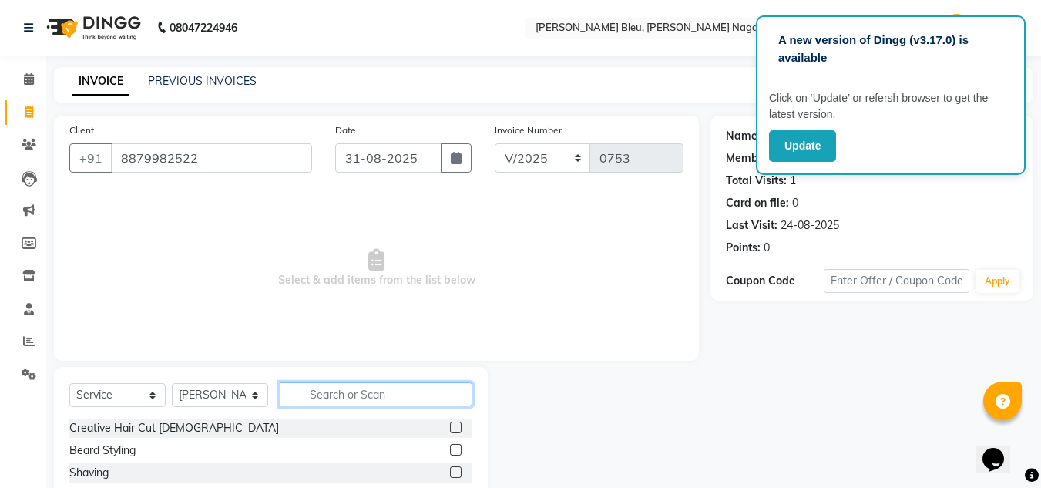
click at [355, 387] on input "text" at bounding box center [376, 394] width 193 height 24
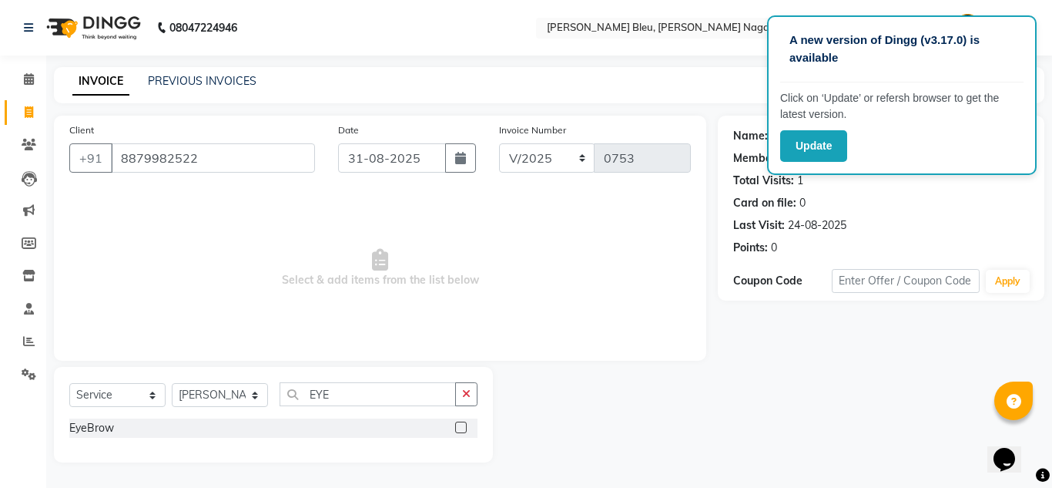
click at [459, 431] on label at bounding box center [461, 427] width 12 height 12
click at [459, 431] on input "checkbox" at bounding box center [460, 428] width 10 height 10
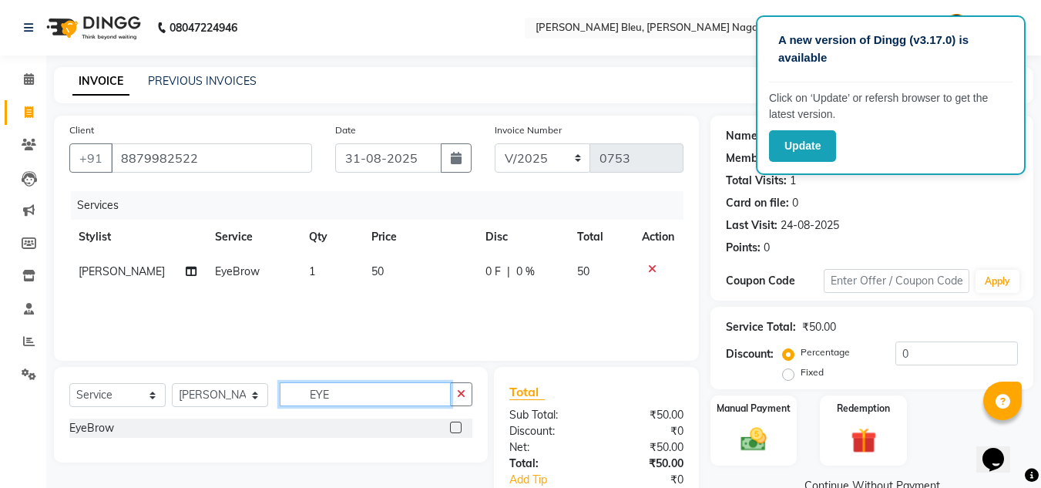
click at [367, 396] on input "EYE" at bounding box center [365, 394] width 171 height 24
click at [455, 426] on label at bounding box center [456, 427] width 12 height 12
click at [455, 426] on input "checkbox" at bounding box center [455, 428] width 10 height 10
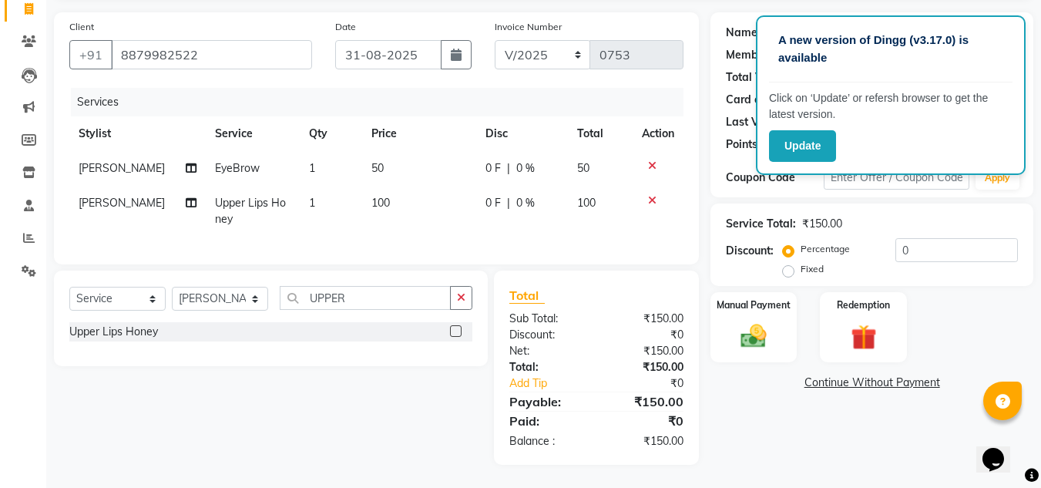
scroll to position [131, 0]
click at [396, 187] on td "100" at bounding box center [419, 211] width 114 height 51
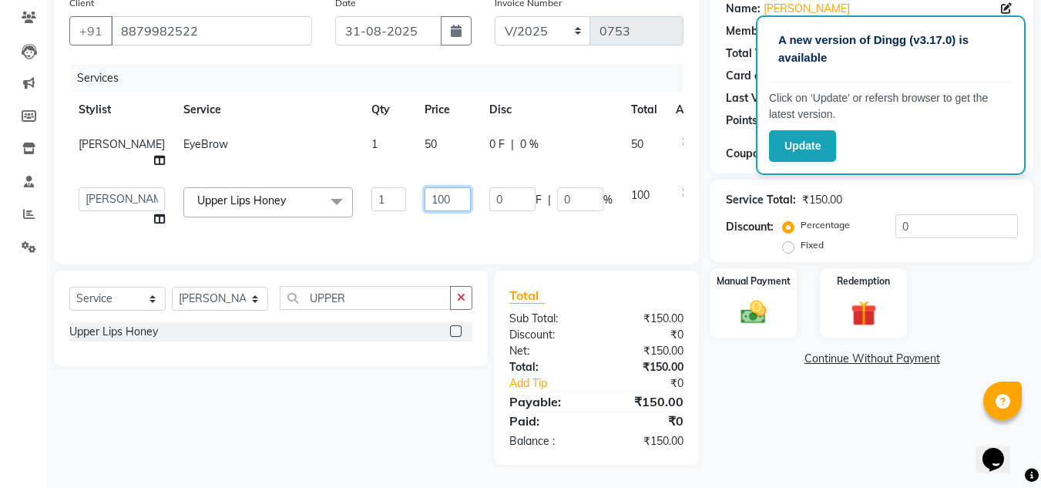
click at [427, 208] on input "100" at bounding box center [447, 199] width 46 height 24
click at [398, 321] on div "Select Service Product Membership Package Voucher Prepaid Gift Card Select Styl…" at bounding box center [270, 304] width 403 height 36
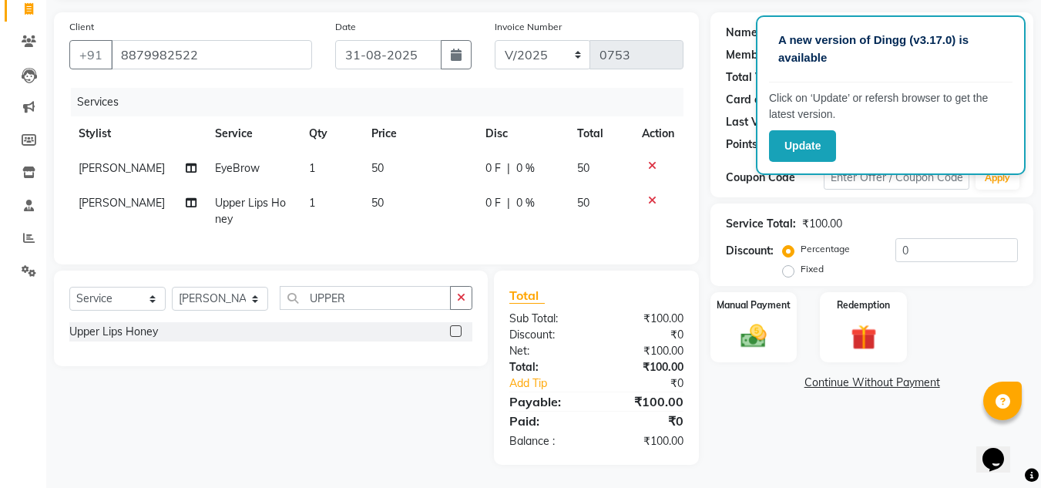
click at [398, 321] on div "Select Service Product Membership Package Voucher Prepaid Gift Card Select Styl…" at bounding box center [270, 304] width 403 height 36
click at [398, 303] on input "UPPER" at bounding box center [365, 298] width 171 height 24
click at [457, 330] on label at bounding box center [456, 331] width 12 height 12
click at [457, 330] on input "checkbox" at bounding box center [455, 332] width 10 height 10
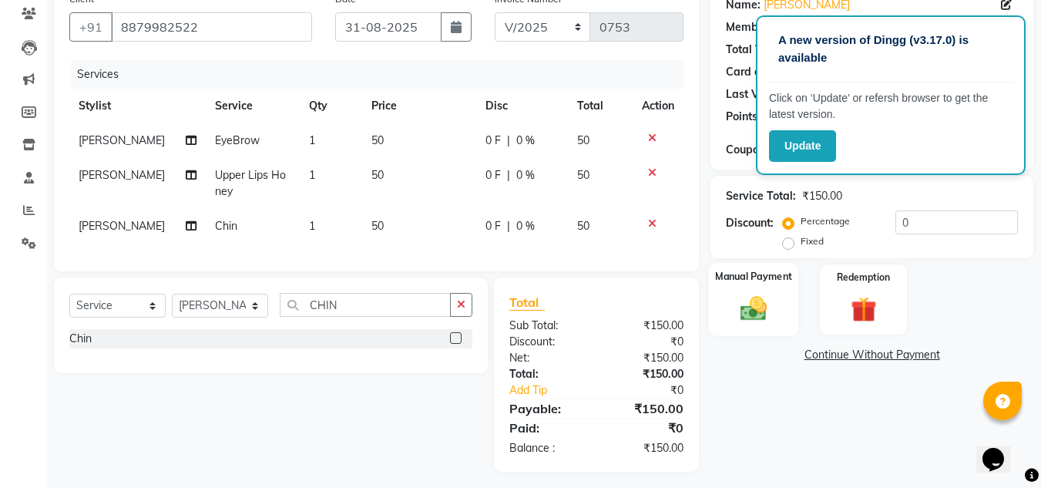
click at [746, 296] on img at bounding box center [753, 308] width 43 height 31
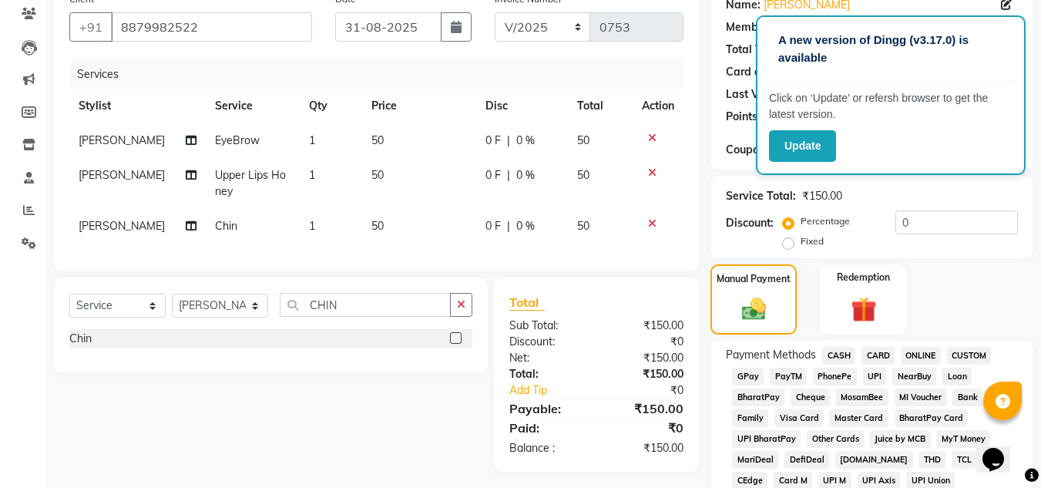
click at [847, 355] on span "CASH" at bounding box center [838, 356] width 33 height 18
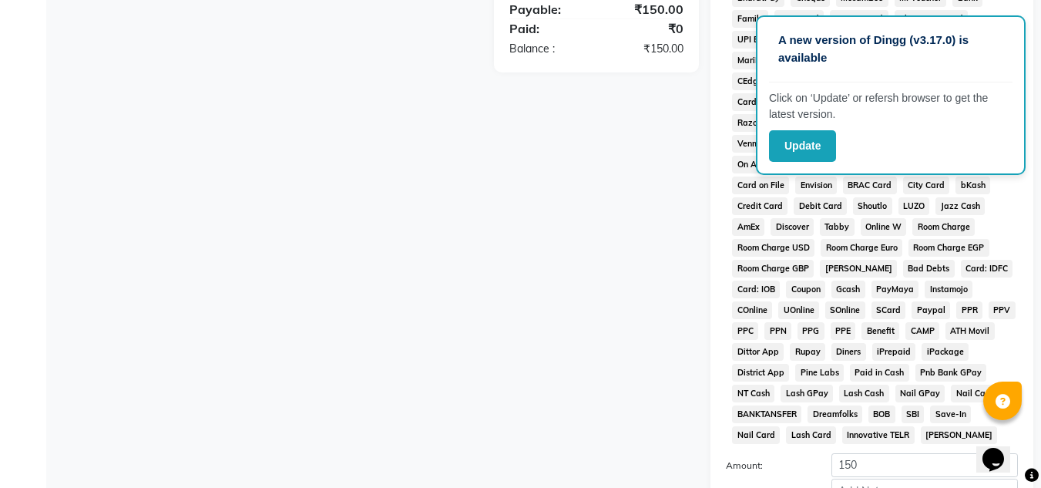
scroll to position [670, 0]
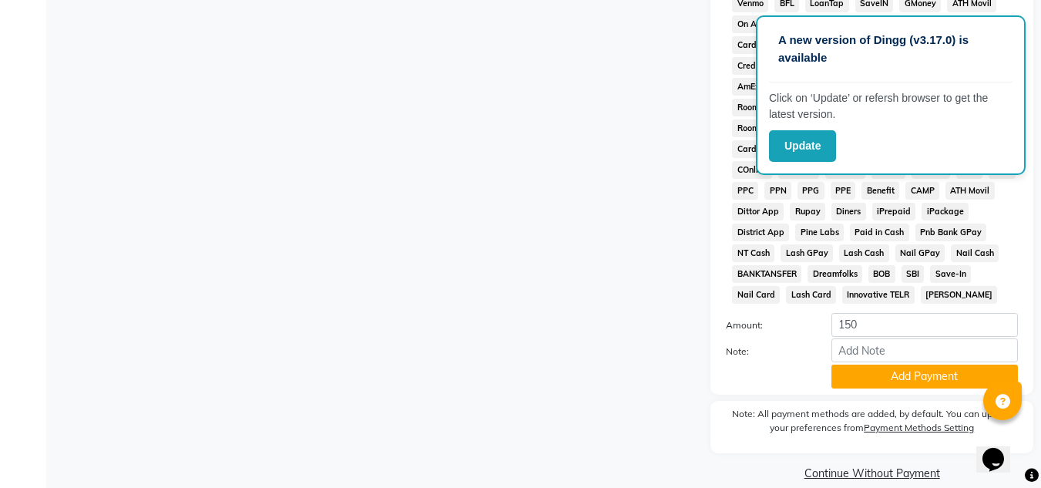
drag, startPoint x: 881, startPoint y: 370, endPoint x: 863, endPoint y: 371, distance: 17.8
click at [881, 369] on button "Add Payment" at bounding box center [924, 376] width 186 height 24
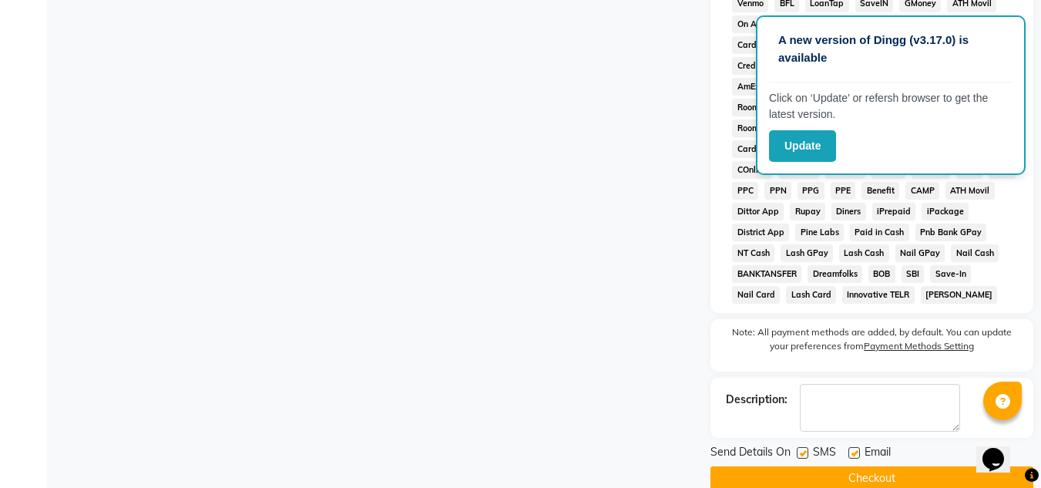
click at [770, 468] on button "Checkout" at bounding box center [871, 478] width 323 height 24
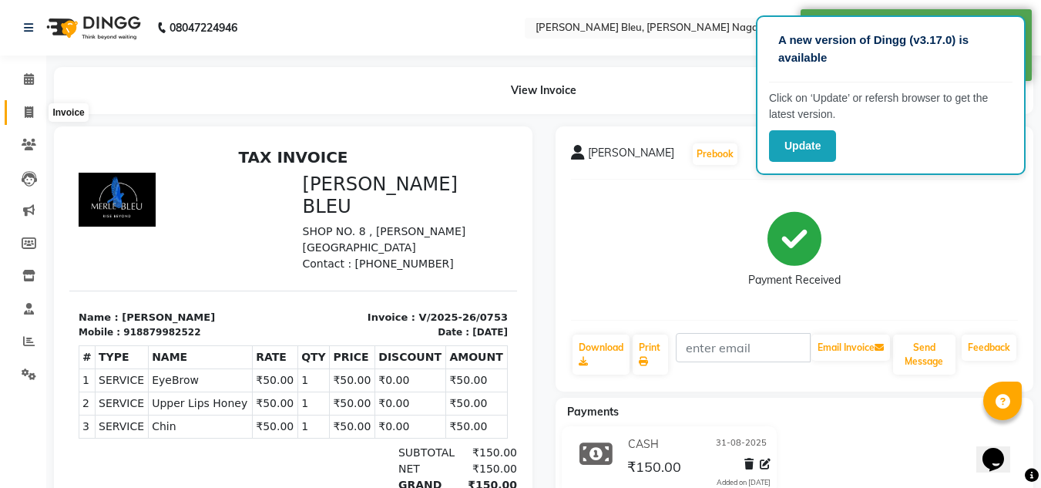
click at [35, 110] on span at bounding box center [28, 113] width 27 height 18
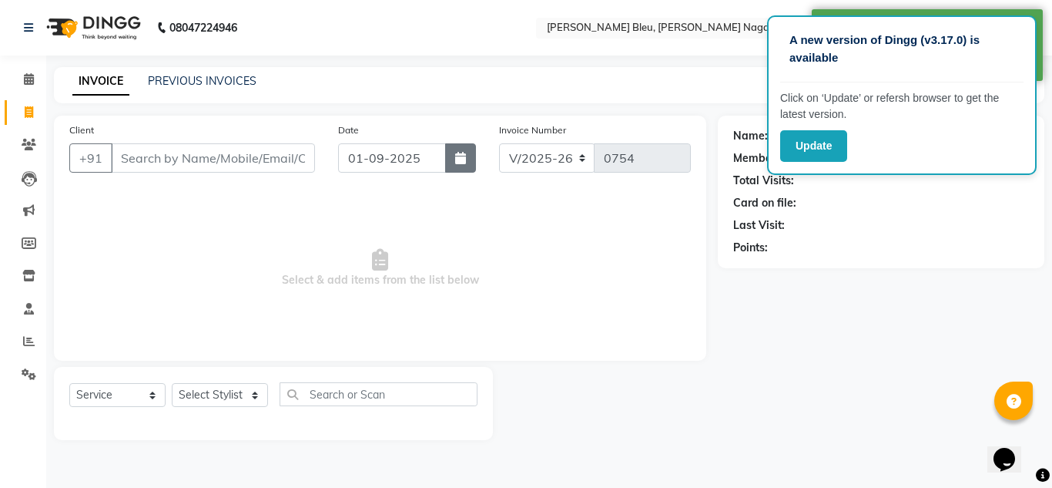
click at [476, 156] on div "Date [DATE]" at bounding box center [407, 153] width 161 height 63
click at [472, 157] on button "button" at bounding box center [460, 157] width 31 height 29
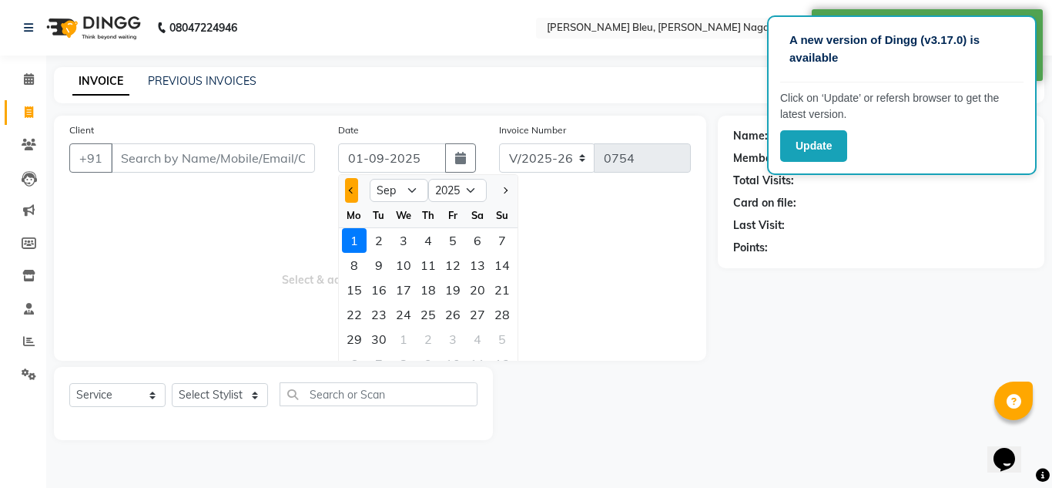
click at [354, 188] on button "Previous month" at bounding box center [351, 190] width 13 height 25
click at [505, 335] on div "31" at bounding box center [502, 339] width 25 height 25
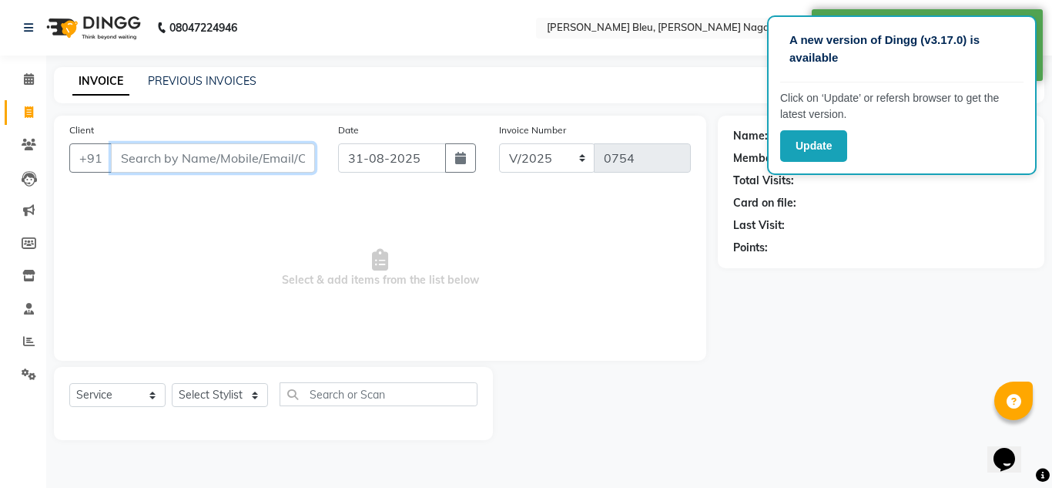
click at [251, 162] on input "Client" at bounding box center [213, 157] width 204 height 29
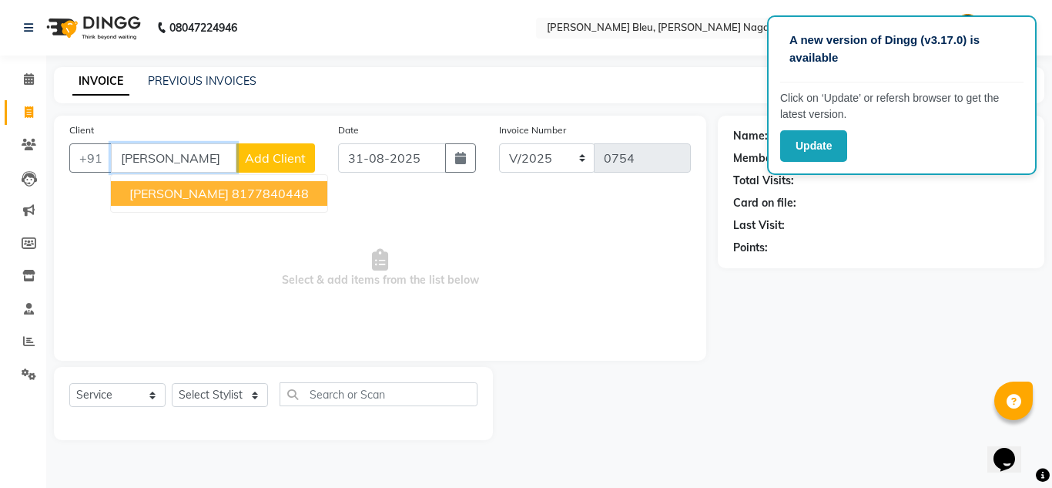
click at [246, 201] on button "[PERSON_NAME] 8177840448" at bounding box center [219, 193] width 216 height 25
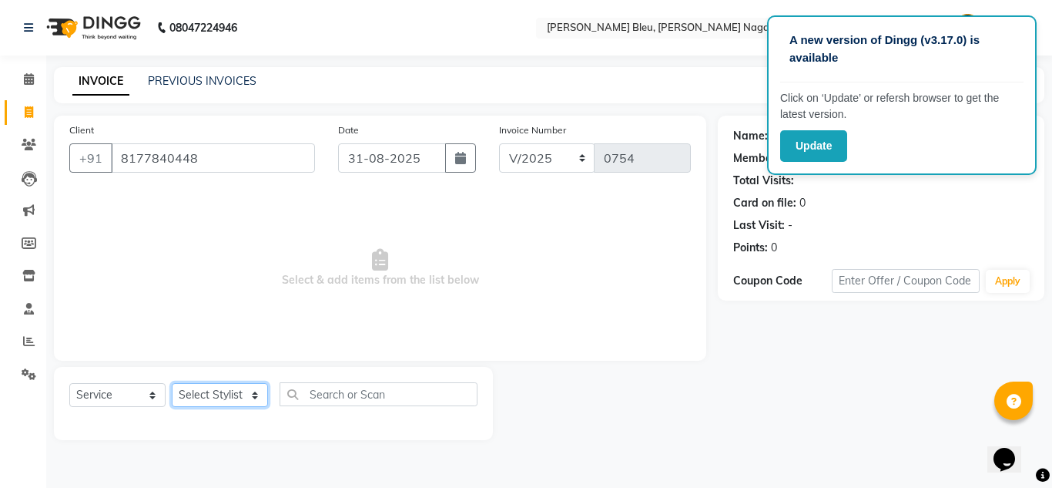
click at [244, 393] on select "Select Stylist [PERSON_NAME] Akash shreewas [PERSON_NAME] [PERSON_NAME] [PERSON…" at bounding box center [220, 395] width 96 height 24
click at [172, 383] on select "Select Stylist [PERSON_NAME] Akash shreewas [PERSON_NAME] [PERSON_NAME] [PERSON…" at bounding box center [220, 395] width 96 height 24
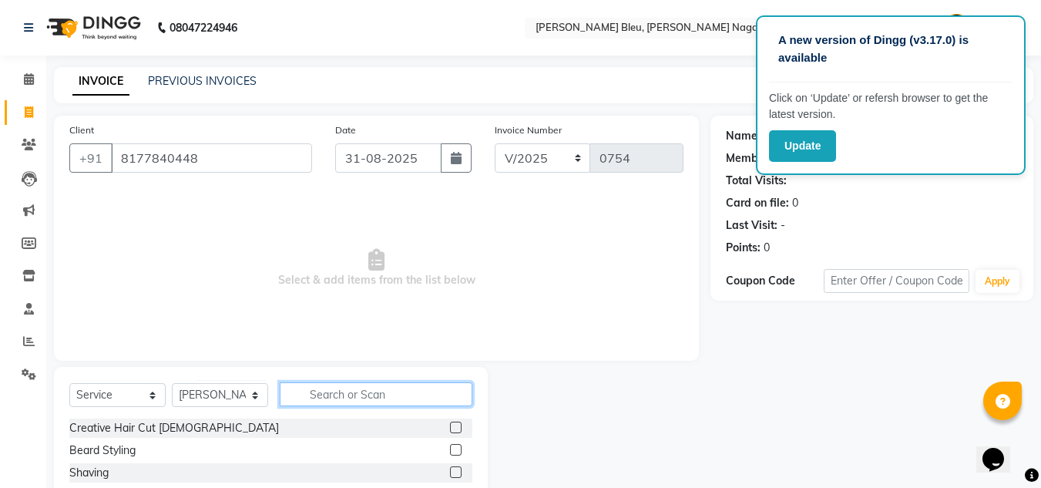
click at [360, 394] on input "text" at bounding box center [376, 394] width 193 height 24
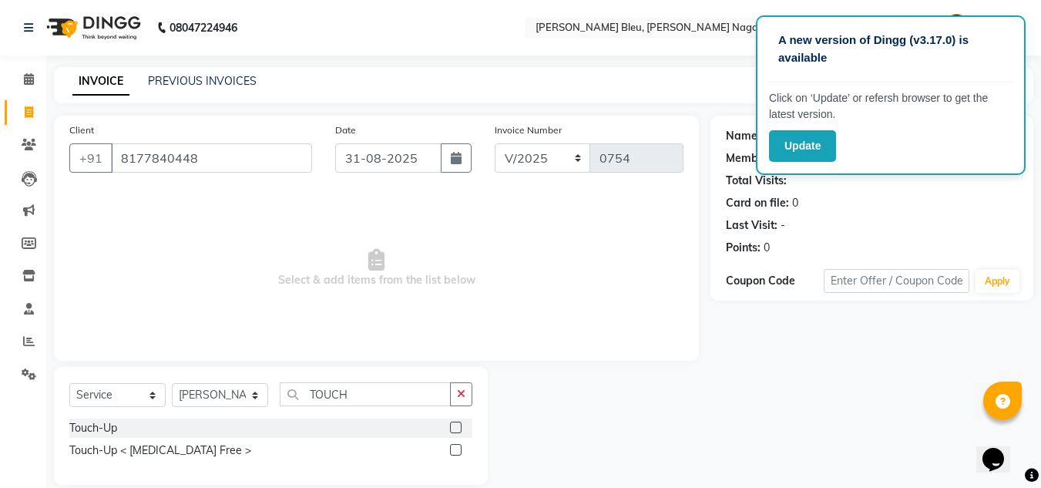
click at [454, 428] on label at bounding box center [456, 427] width 12 height 12
click at [454, 428] on input "checkbox" at bounding box center [455, 428] width 10 height 10
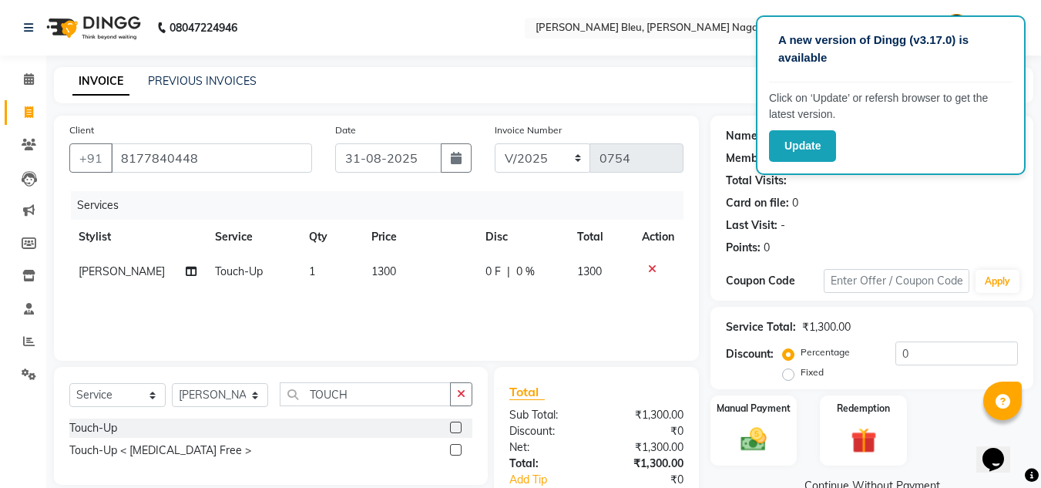
click at [518, 276] on span "0 %" at bounding box center [525, 271] width 18 height 16
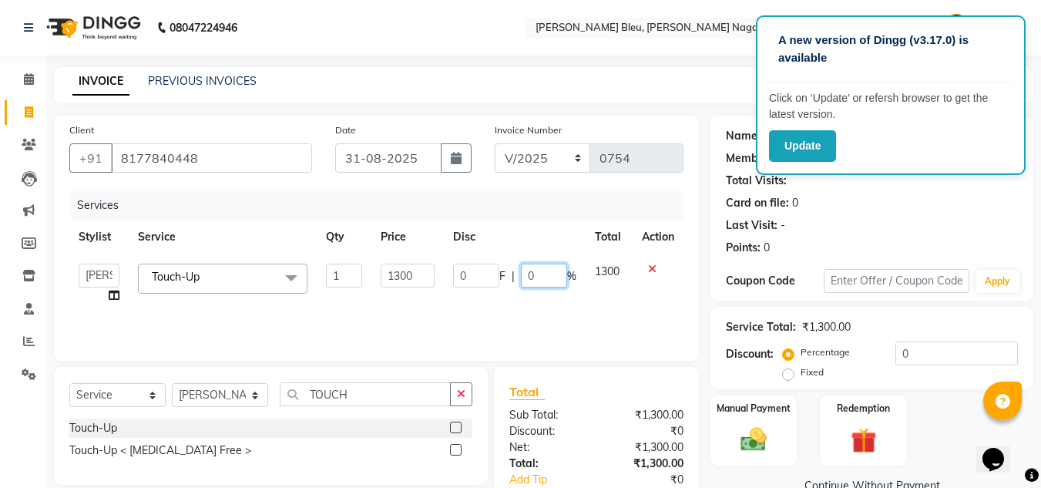
click at [538, 279] on input "0" at bounding box center [544, 275] width 46 height 24
click at [595, 413] on div "Sub Total:" at bounding box center [547, 415] width 99 height 16
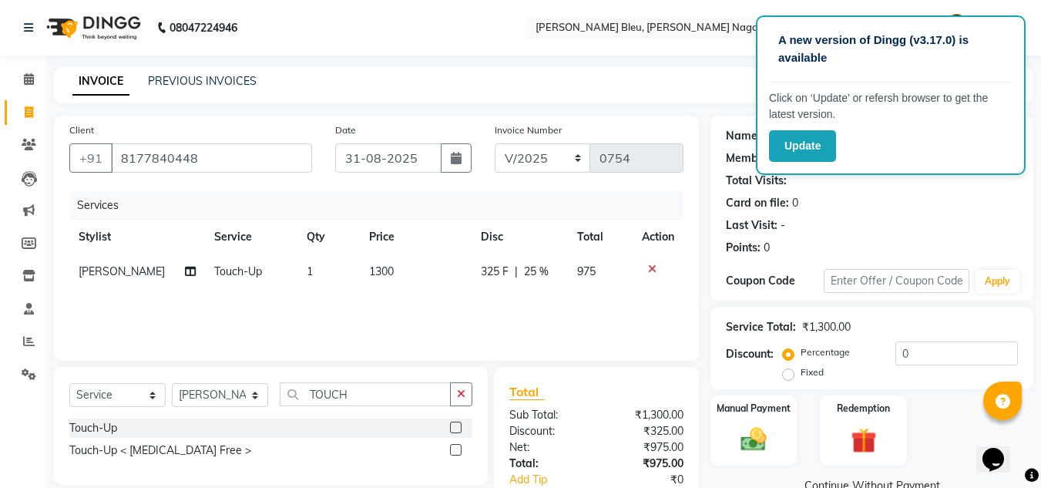
click at [389, 263] on td "1300" at bounding box center [416, 271] width 112 height 35
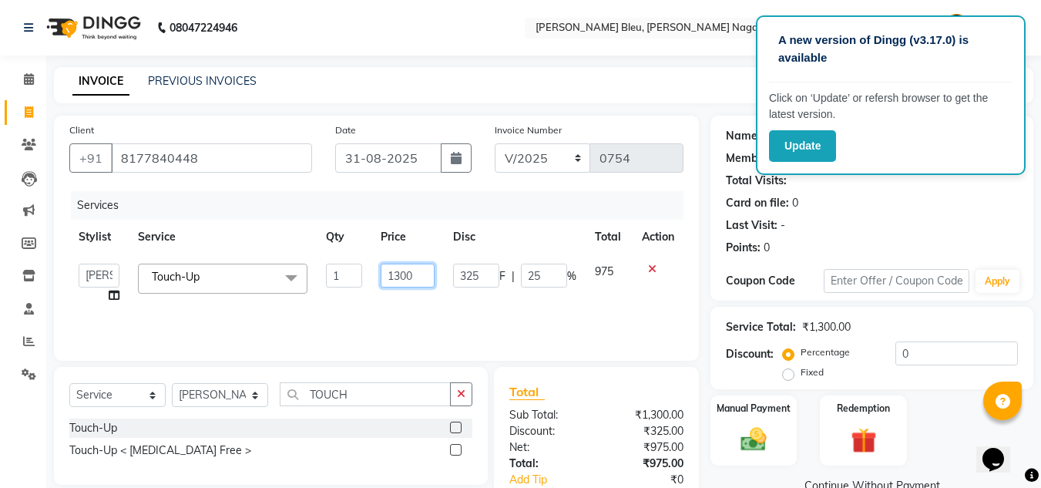
click at [412, 276] on input "1300" at bounding box center [407, 275] width 53 height 24
click at [413, 275] on input "1300" at bounding box center [407, 275] width 53 height 24
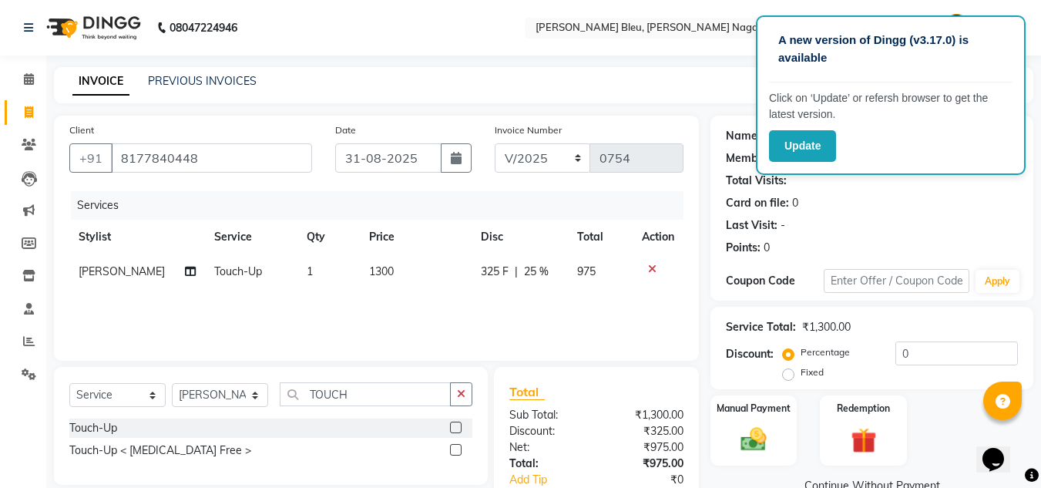
click at [534, 270] on span "25 %" at bounding box center [536, 271] width 25 height 16
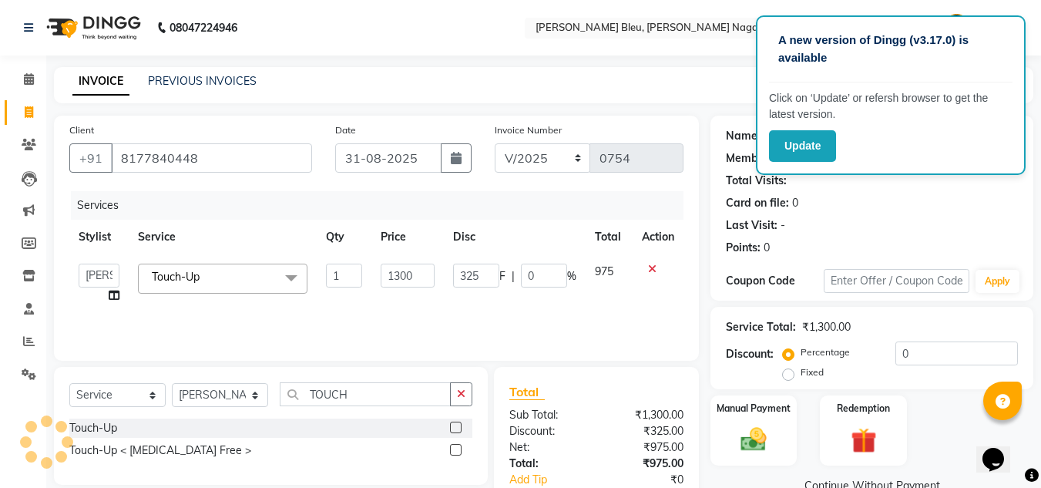
click at [498, 323] on div "Services Stylist Service Qty Price Disc Total Action [PERSON_NAME] Akash shreew…" at bounding box center [376, 268] width 614 height 154
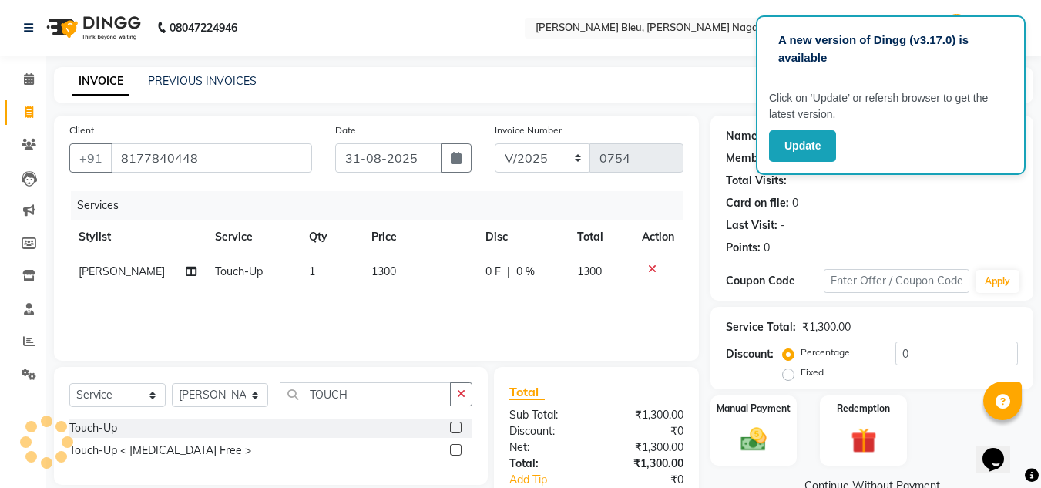
click at [405, 272] on td "1300" at bounding box center [419, 271] width 114 height 35
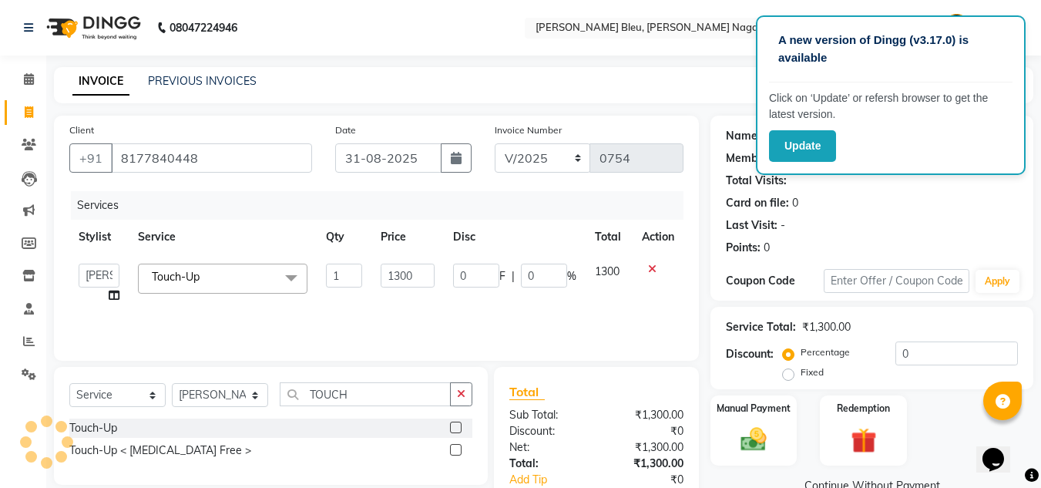
click at [405, 272] on input "1300" at bounding box center [407, 275] width 53 height 24
click at [155, 394] on select "Select Service Product Membership Package Voucher Prepaid Gift Card" at bounding box center [117, 395] width 96 height 24
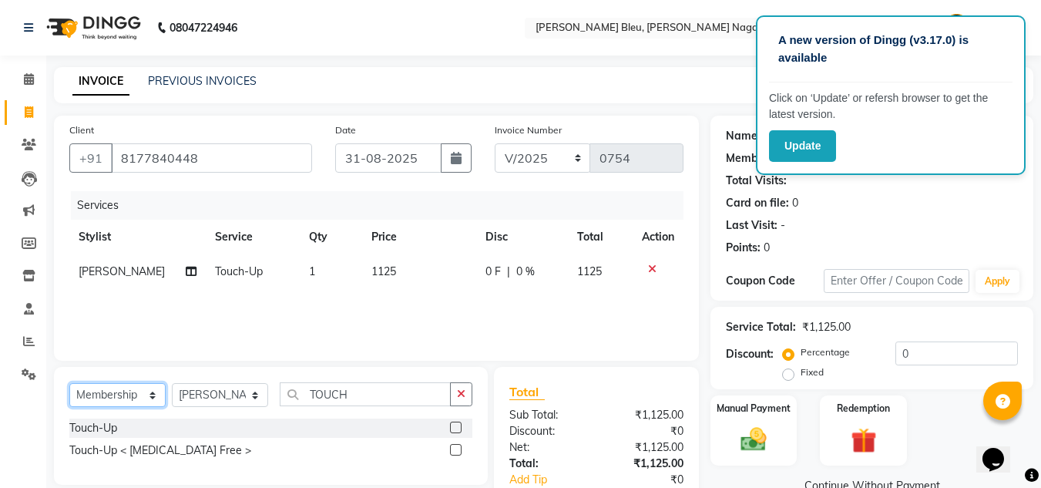
click at [69, 383] on select "Select Service Product Membership Package Voucher Prepaid Gift Card" at bounding box center [117, 395] width 96 height 24
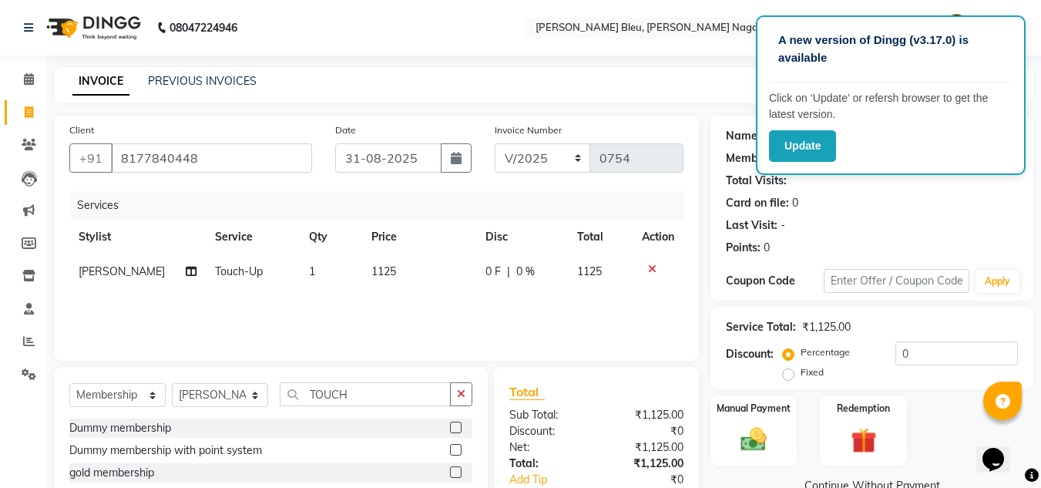
click at [457, 470] on label at bounding box center [456, 472] width 12 height 12
click at [457, 470] on input "checkbox" at bounding box center [455, 473] width 10 height 10
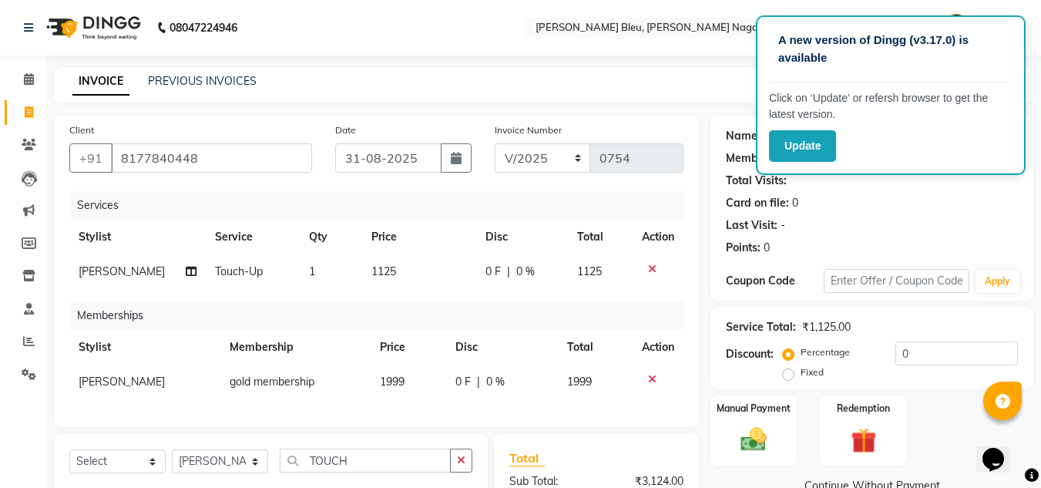
click at [419, 384] on td "1999" at bounding box center [408, 381] width 75 height 35
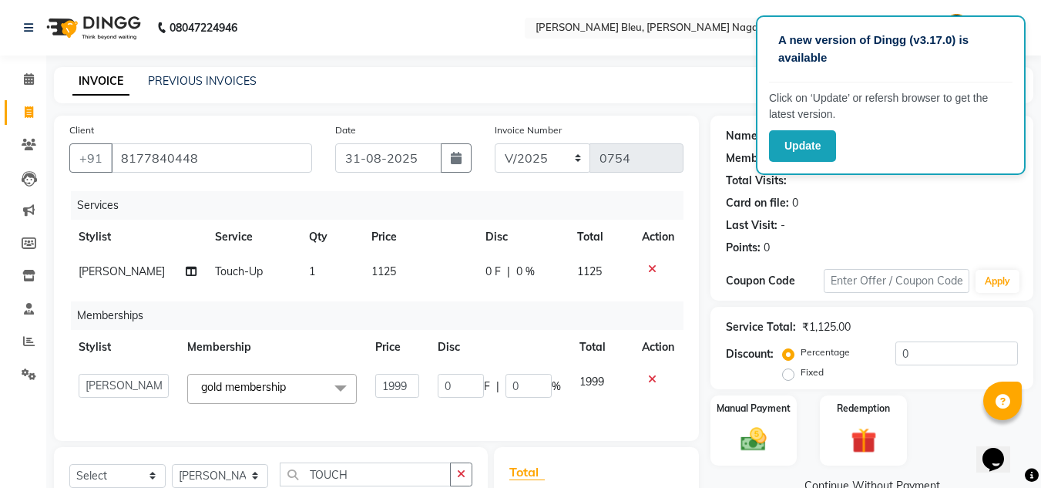
click at [419, 383] on td "1999" at bounding box center [397, 388] width 62 height 49
click at [417, 384] on input "1999" at bounding box center [397, 386] width 44 height 24
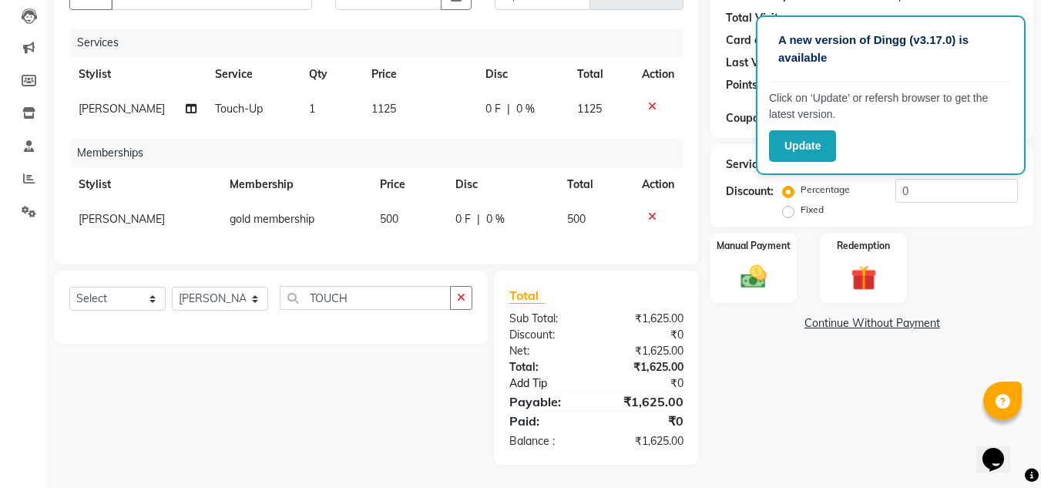
scroll to position [174, 0]
click at [572, 383] on link "Add Tip" at bounding box center [555, 383] width 115 height 16
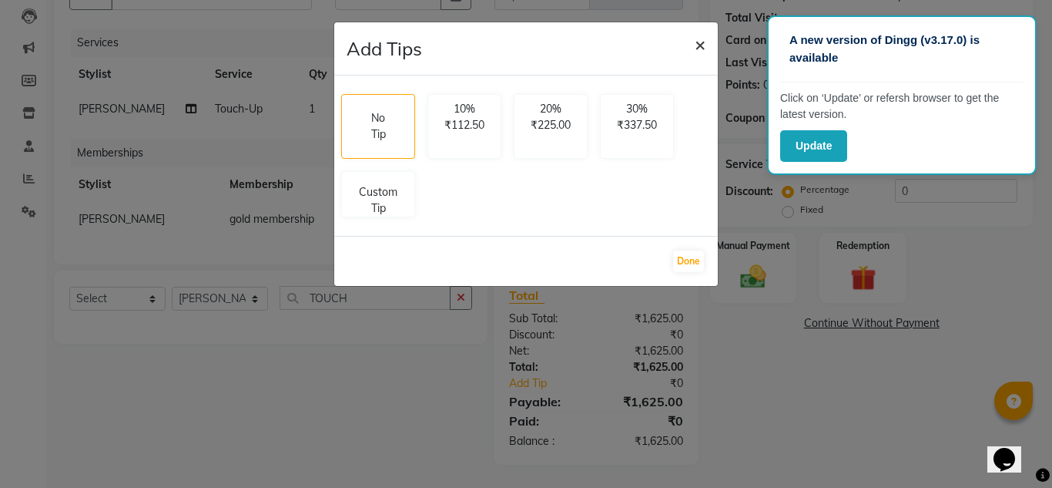
click at [699, 45] on span "×" at bounding box center [700, 43] width 11 height 23
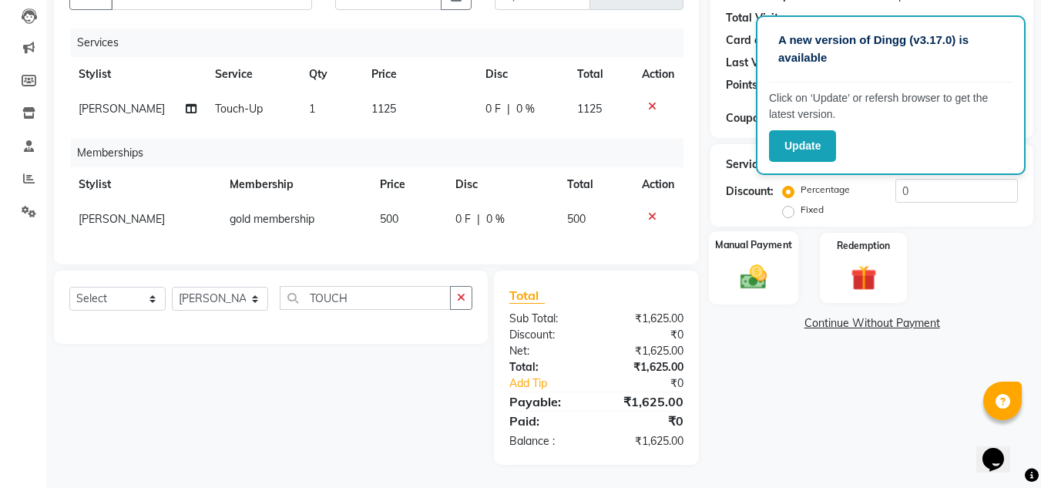
click at [743, 243] on div "Manual Payment" at bounding box center [754, 267] width 90 height 73
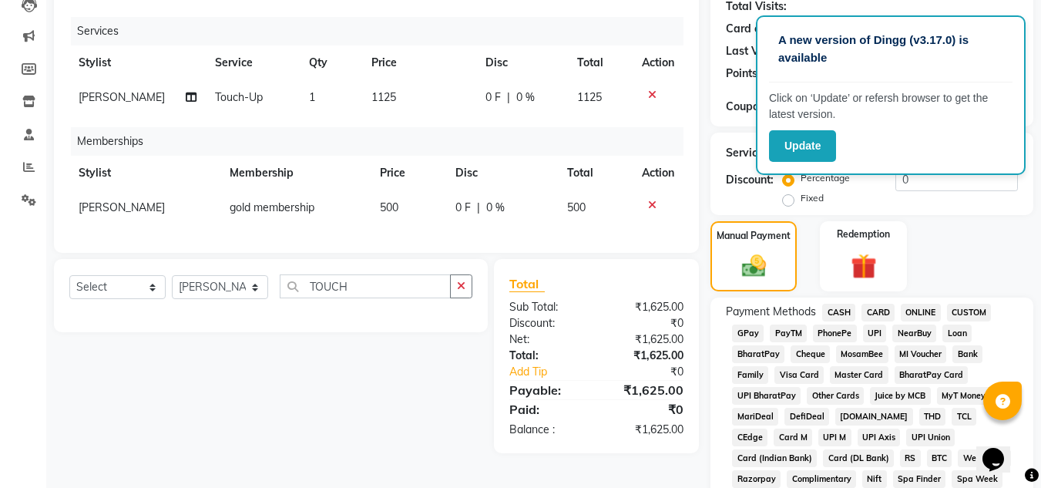
click at [917, 313] on span "ONLINE" at bounding box center [920, 312] width 40 height 18
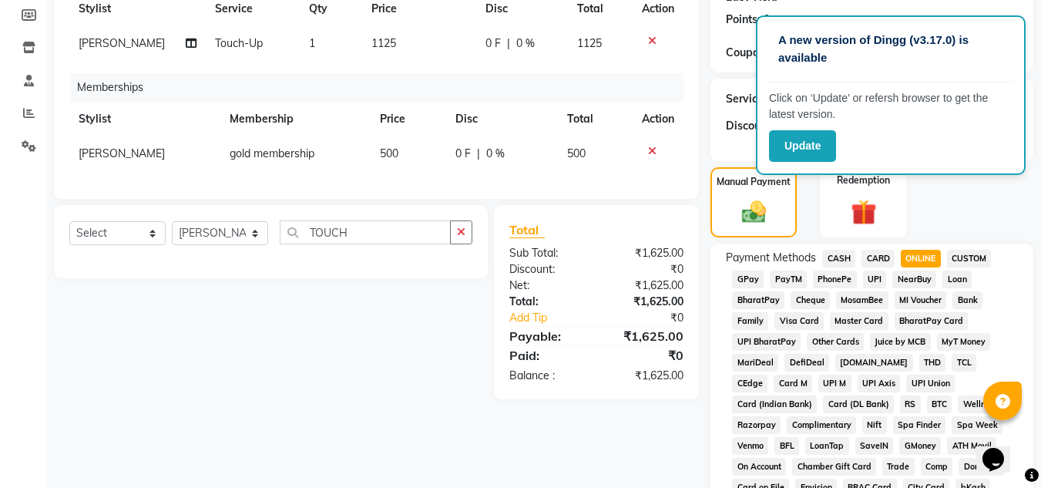
scroll to position [559, 0]
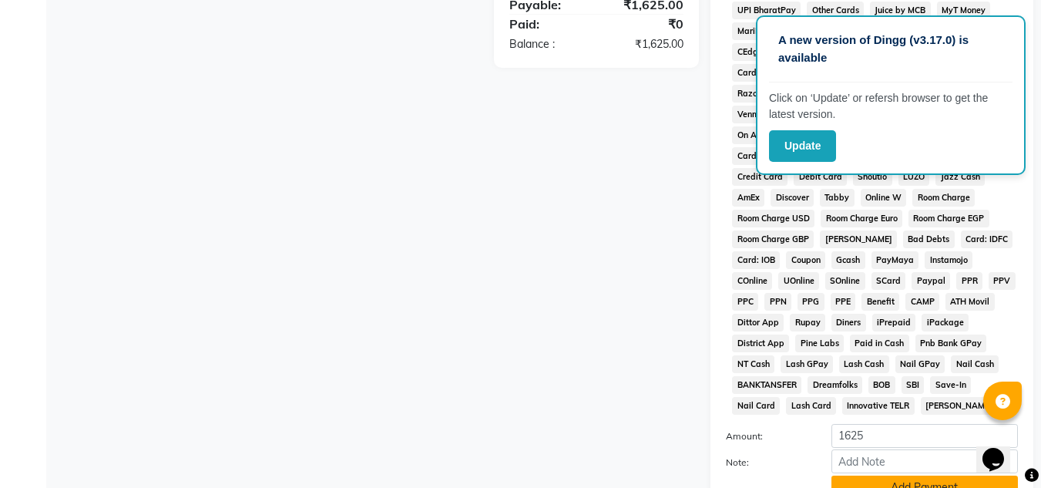
click at [918, 484] on button "Add Payment" at bounding box center [924, 487] width 186 height 24
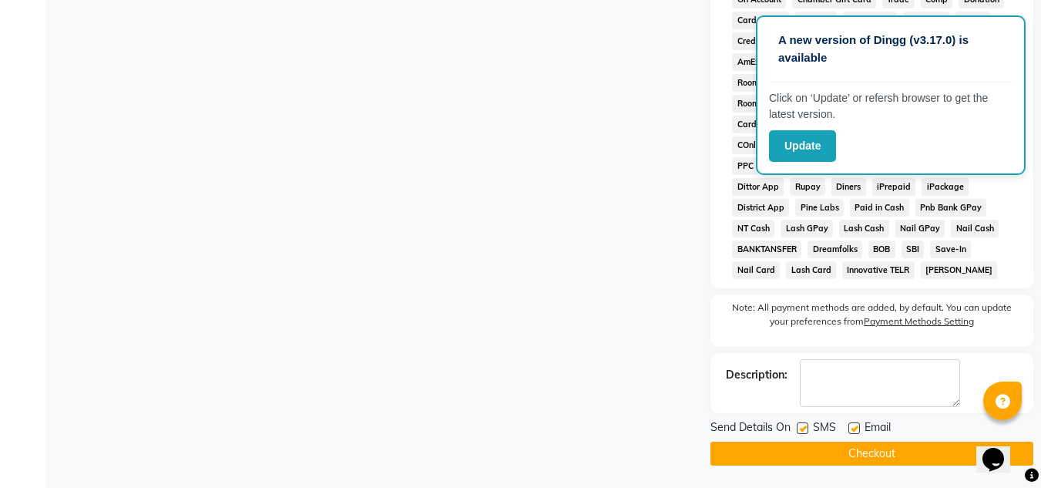
scroll to position [696, 0]
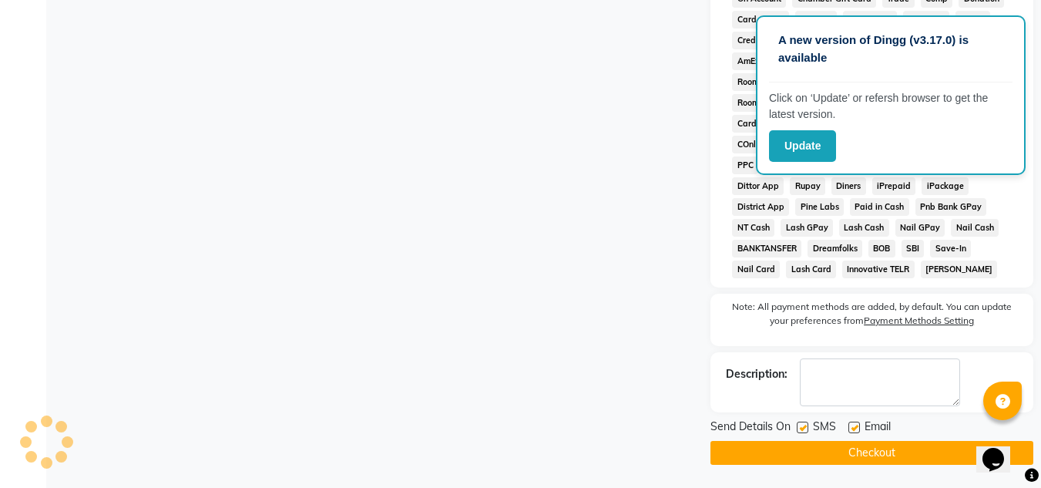
click at [877, 448] on button "Checkout" at bounding box center [871, 453] width 323 height 24
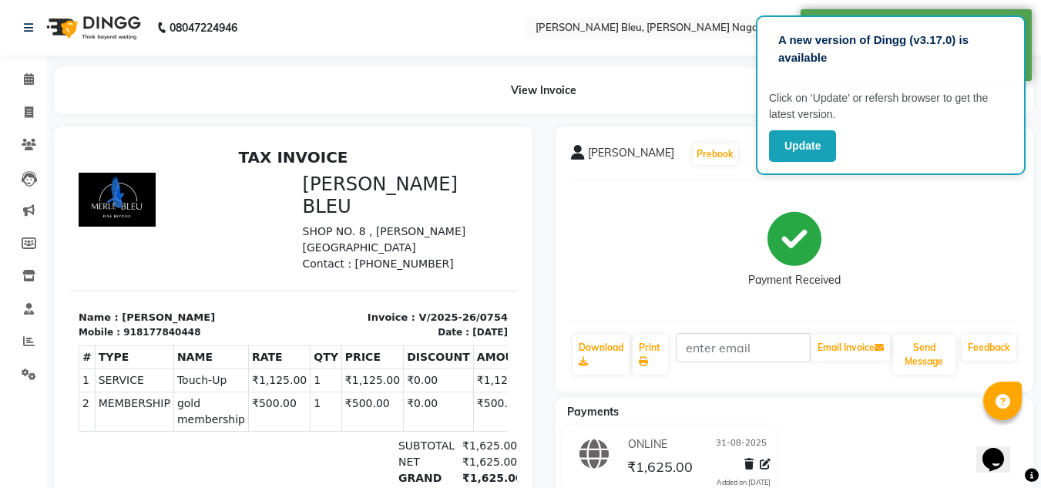
click at [927, 214] on div "Payment Received" at bounding box center [795, 250] width 448 height 116
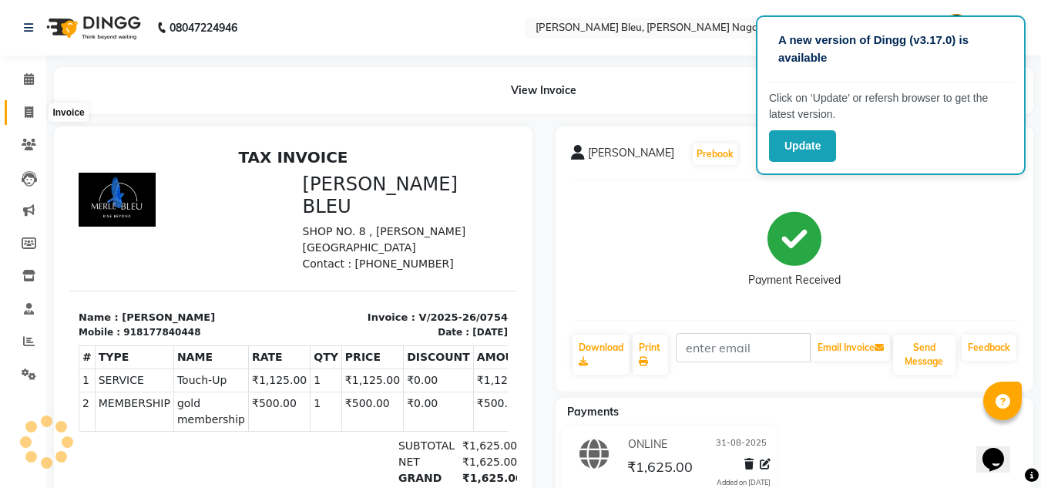
click at [34, 119] on span at bounding box center [28, 113] width 27 height 18
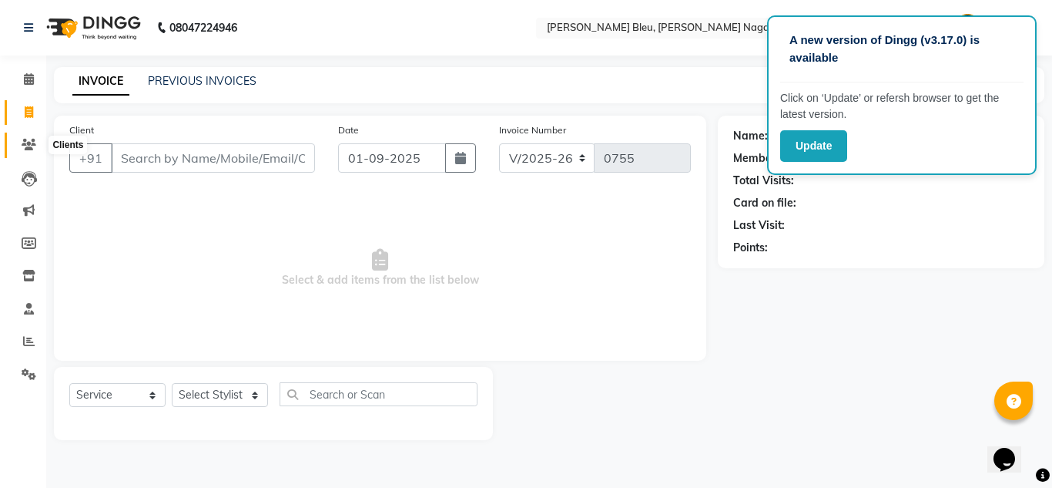
click at [32, 139] on icon at bounding box center [29, 145] width 15 height 12
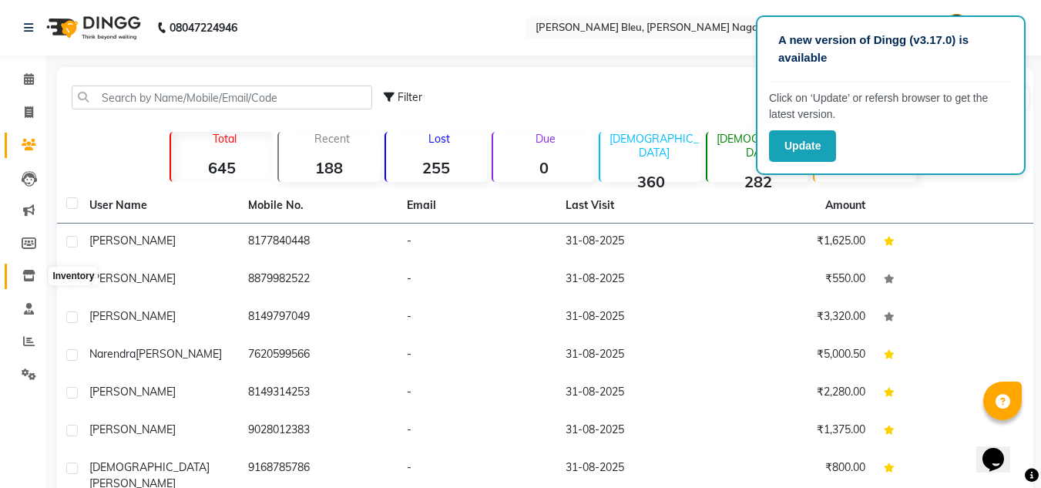
click at [25, 270] on icon at bounding box center [28, 276] width 13 height 12
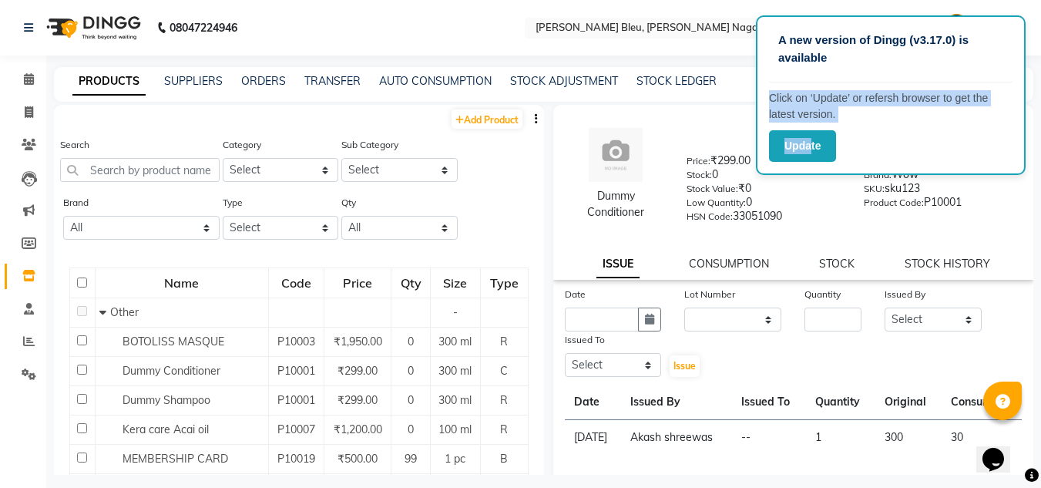
drag, startPoint x: 900, startPoint y: 59, endPoint x: 812, endPoint y: 162, distance: 135.4
click at [812, 162] on div "A new version of Dingg (v3.17.0) is available Click on ‘Update’ or refersh brow…" at bounding box center [891, 94] width 270 height 159
click at [813, 146] on button "Update" at bounding box center [802, 146] width 67 height 32
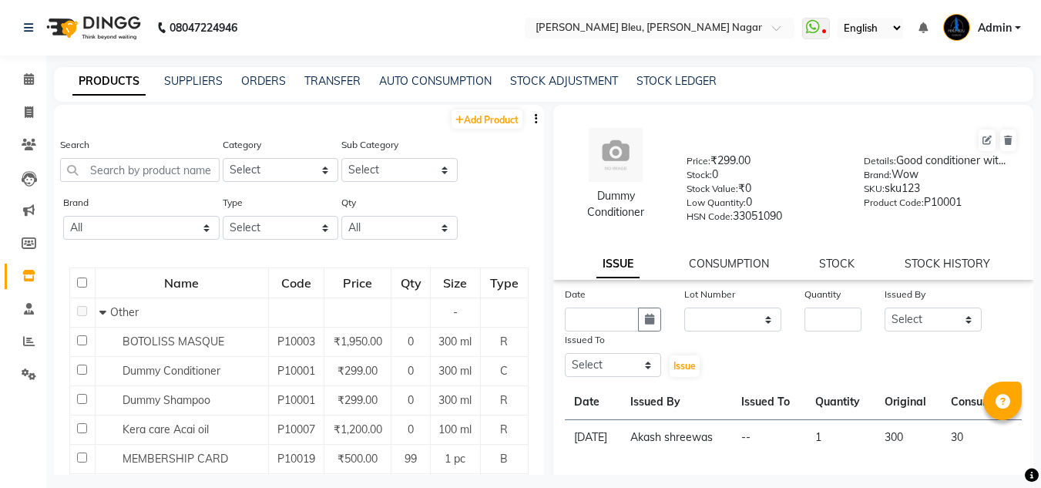
select select
click at [540, 77] on link "STOCK ADJUSTMENT" at bounding box center [564, 81] width 108 height 14
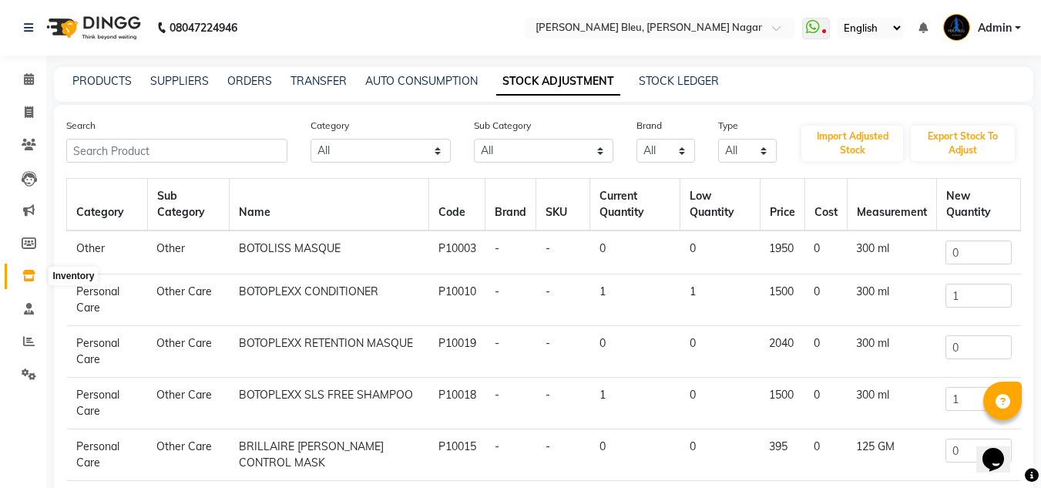
click at [25, 274] on icon at bounding box center [28, 276] width 13 height 12
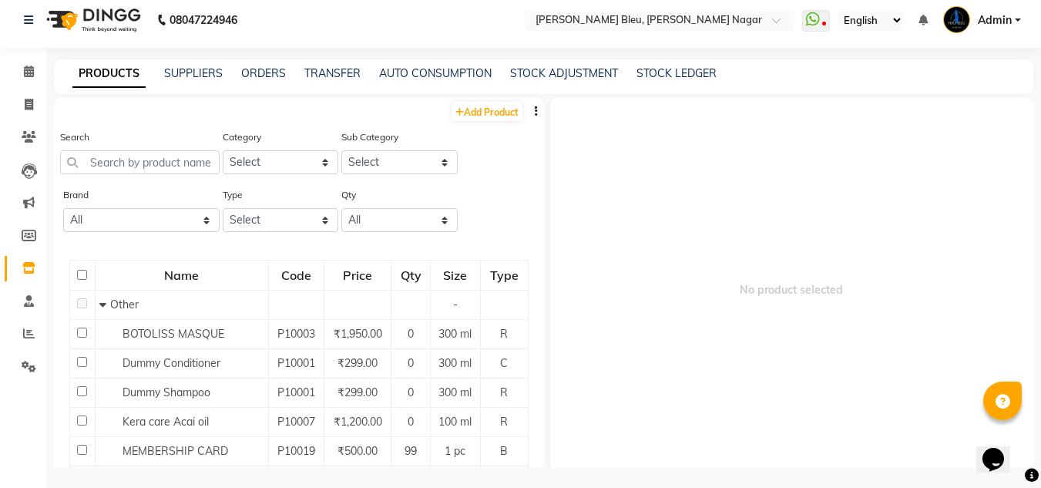
scroll to position [10, 0]
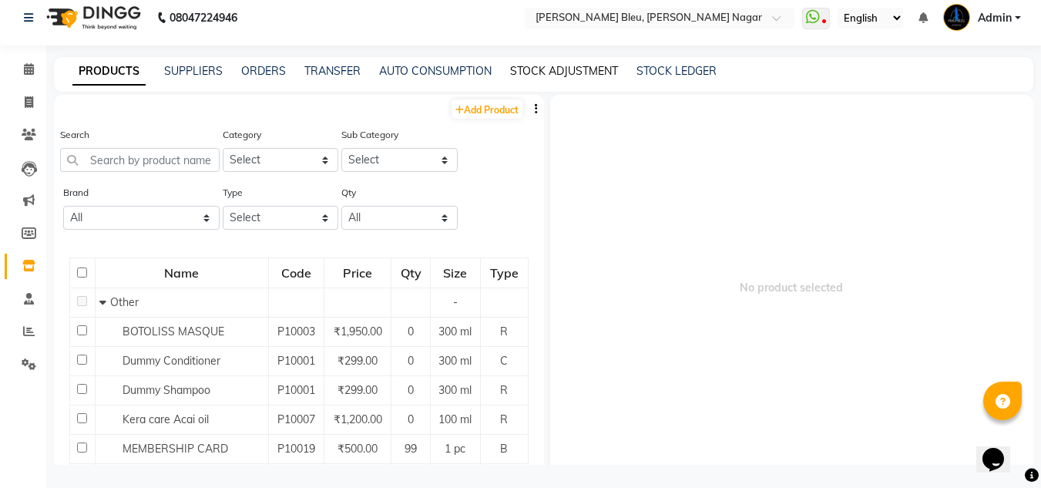
click at [566, 65] on link "STOCK ADJUSTMENT" at bounding box center [564, 71] width 108 height 14
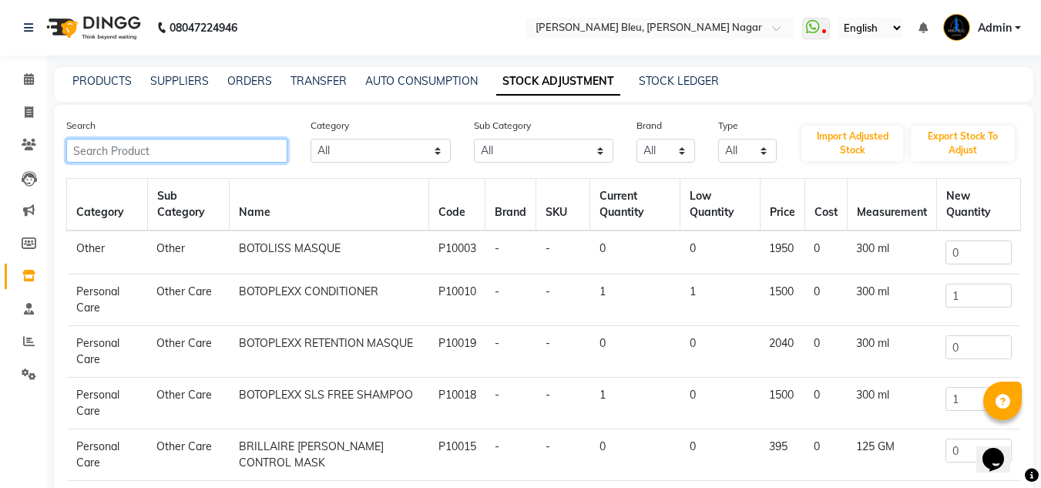
click at [223, 149] on input "text" at bounding box center [176, 151] width 221 height 24
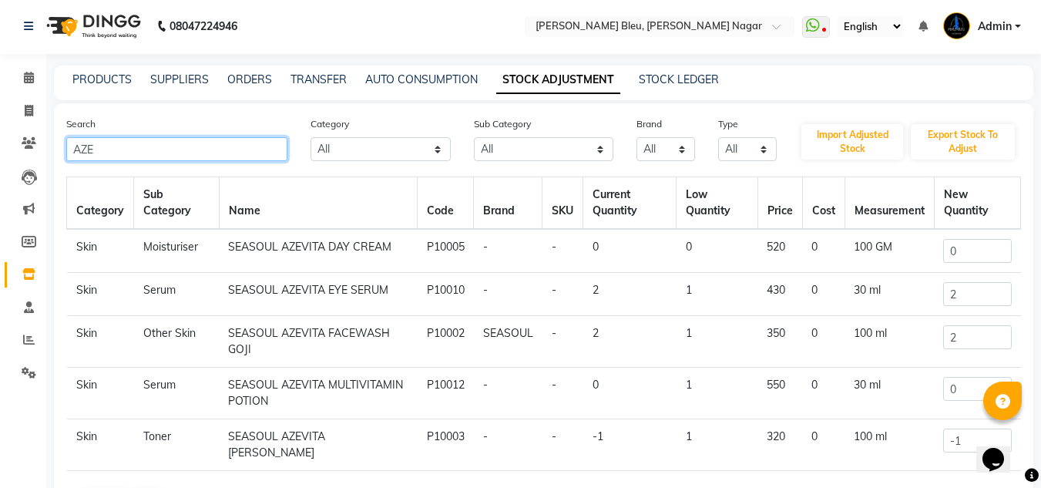
scroll to position [77, 0]
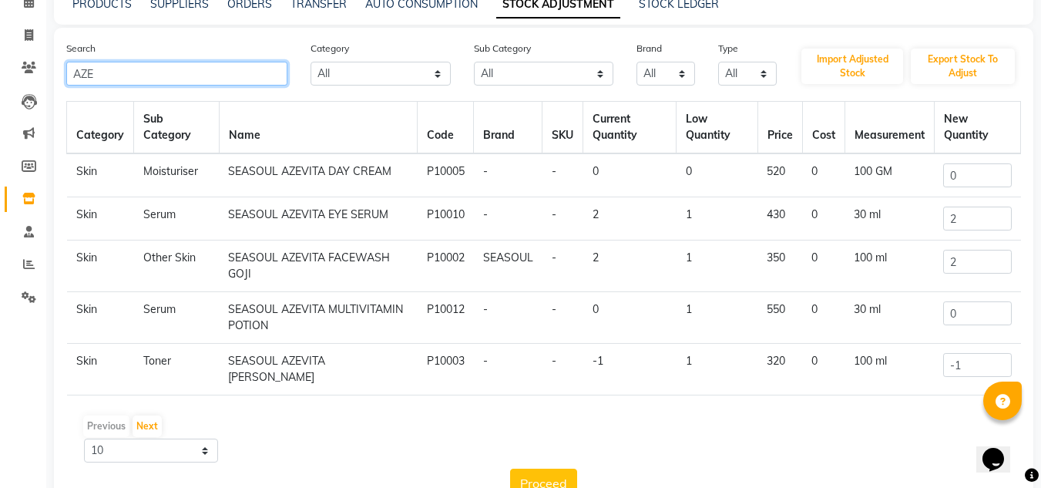
type input "AZE"
click at [277, 360] on td "SEASOUL AZEVITA TONER GOJI" at bounding box center [318, 370] width 199 height 52
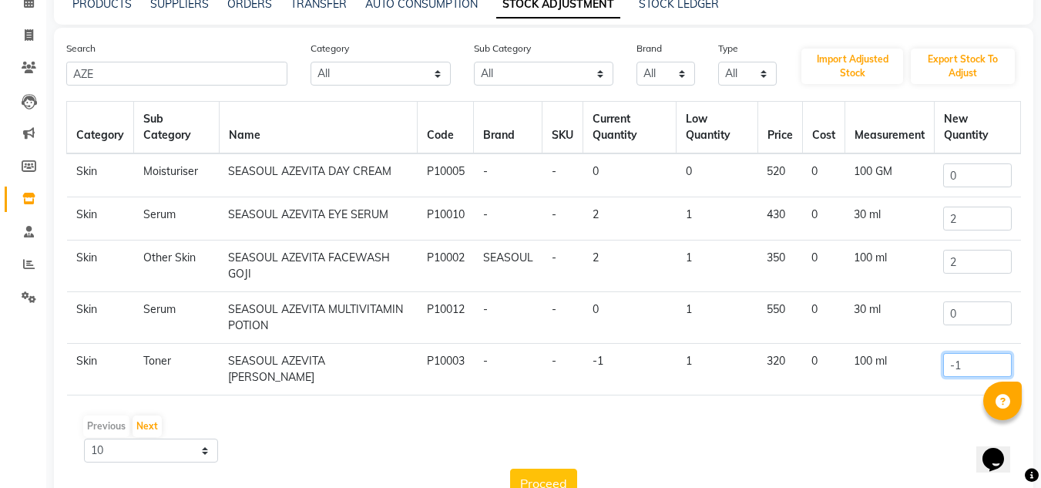
click at [974, 361] on input "-1" at bounding box center [977, 365] width 68 height 24
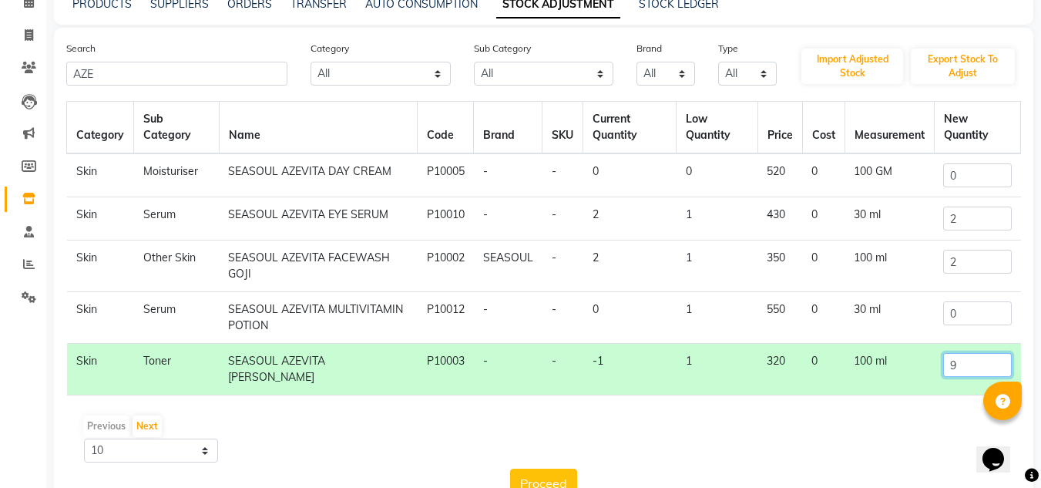
scroll to position [114, 0]
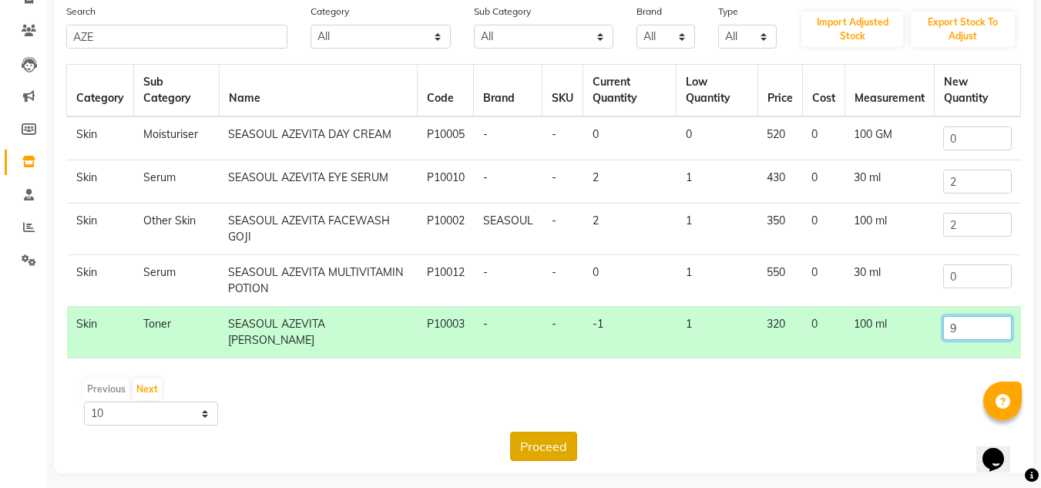
type input "9"
click at [548, 438] on button "Proceed" at bounding box center [543, 445] width 67 height 29
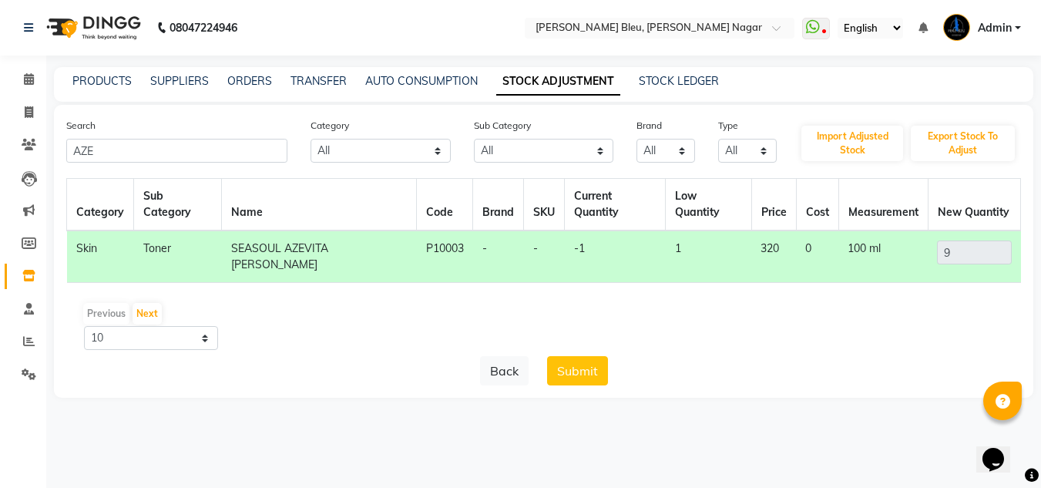
scroll to position [0, 0]
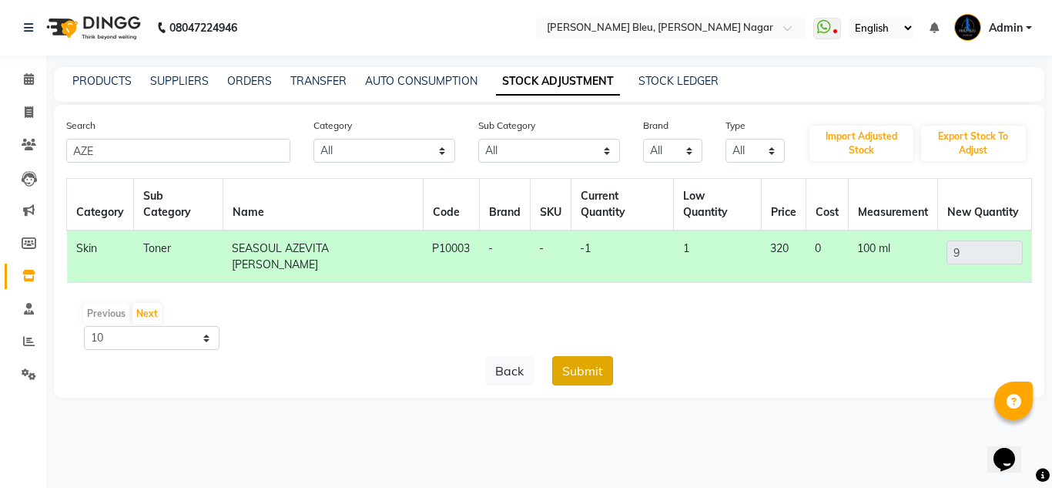
click at [565, 356] on button "Submit" at bounding box center [582, 370] width 61 height 29
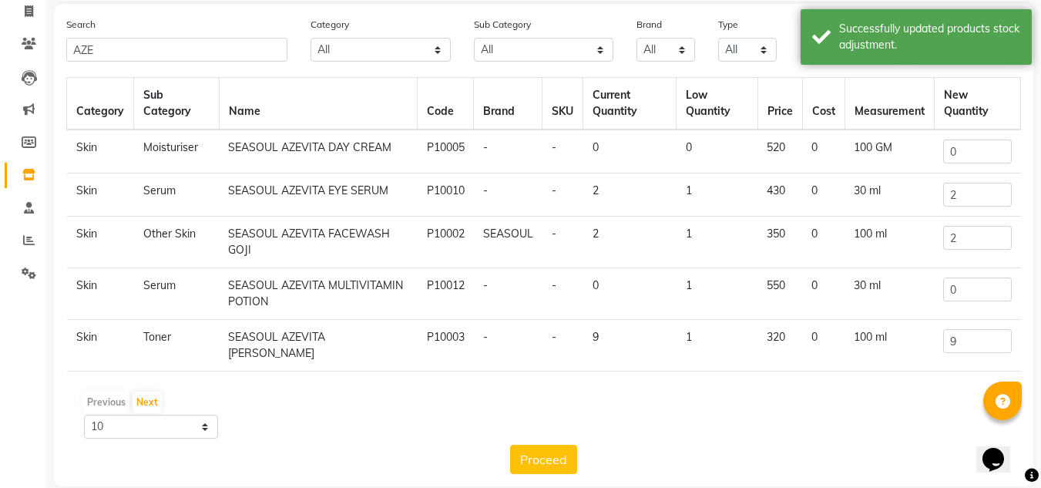
scroll to position [114, 0]
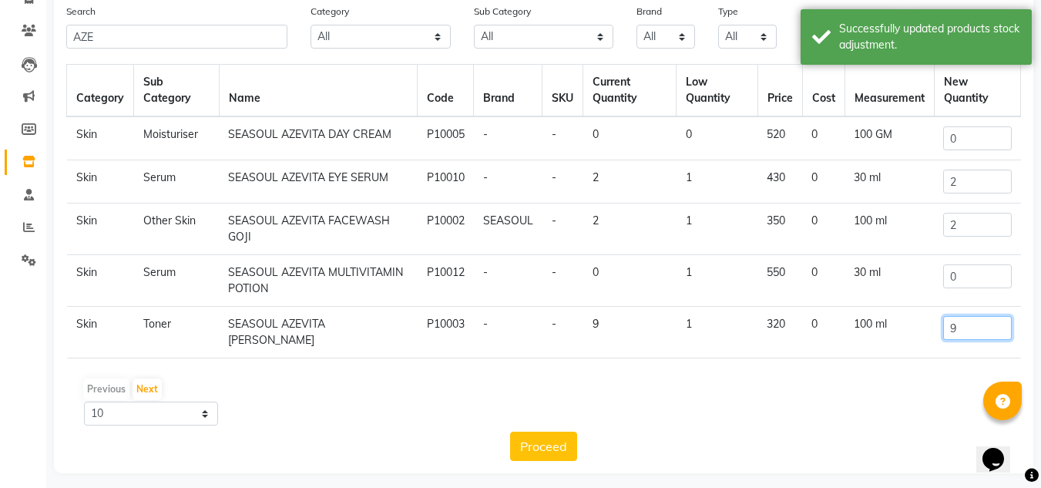
click at [961, 331] on input "9" at bounding box center [977, 328] width 68 height 24
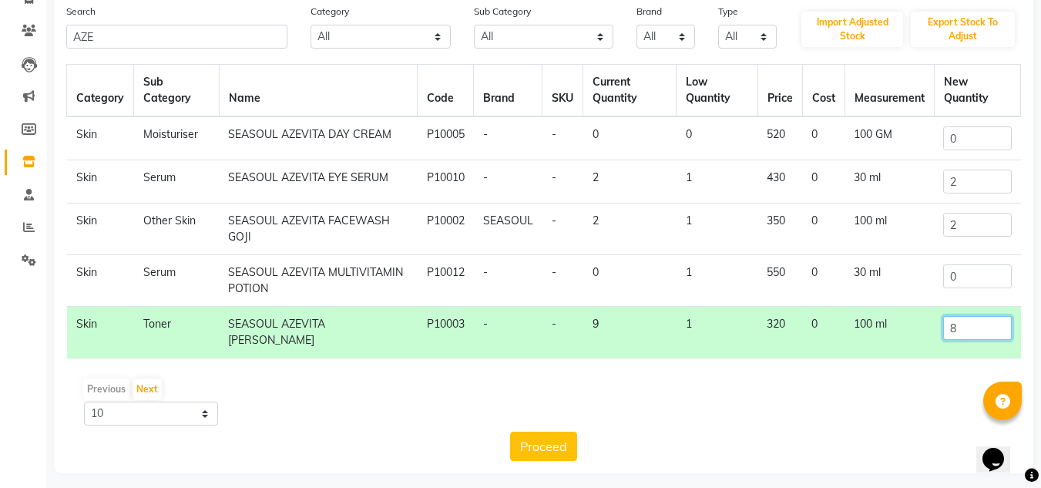
type input "8"
click at [803, 401] on div "Previous Next 10 50 100" at bounding box center [543, 401] width 942 height 49
click at [550, 436] on button "Proceed" at bounding box center [543, 445] width 67 height 29
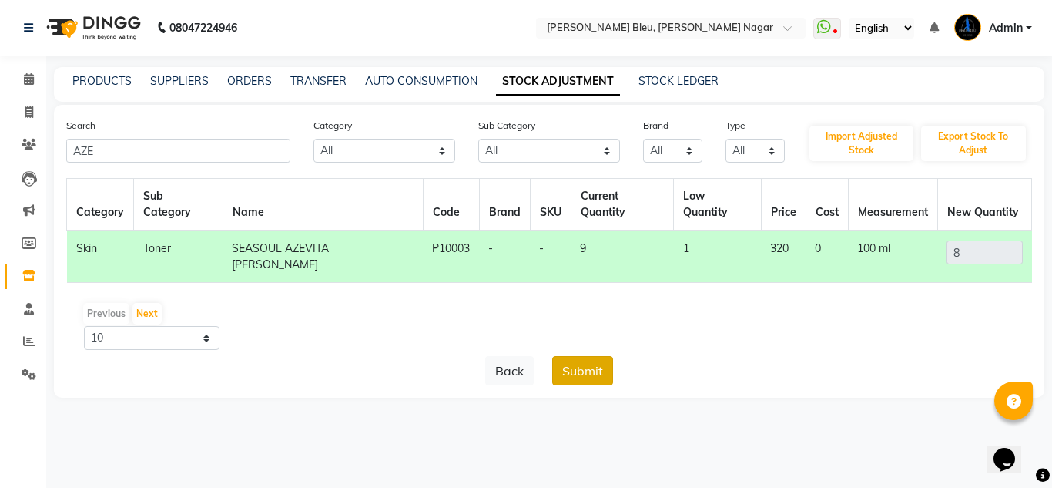
click at [583, 356] on button "Submit" at bounding box center [582, 370] width 61 height 29
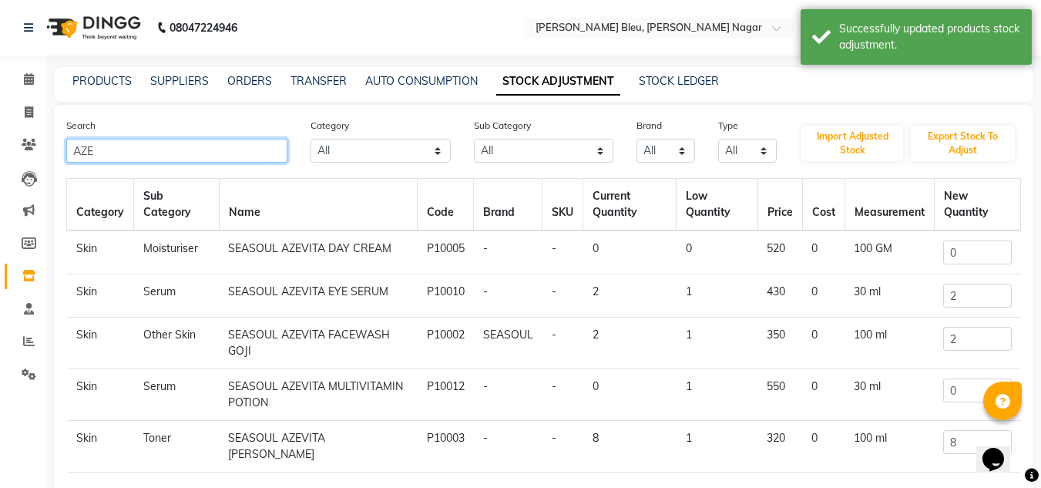
click at [200, 149] on input "AZE" at bounding box center [176, 151] width 221 height 24
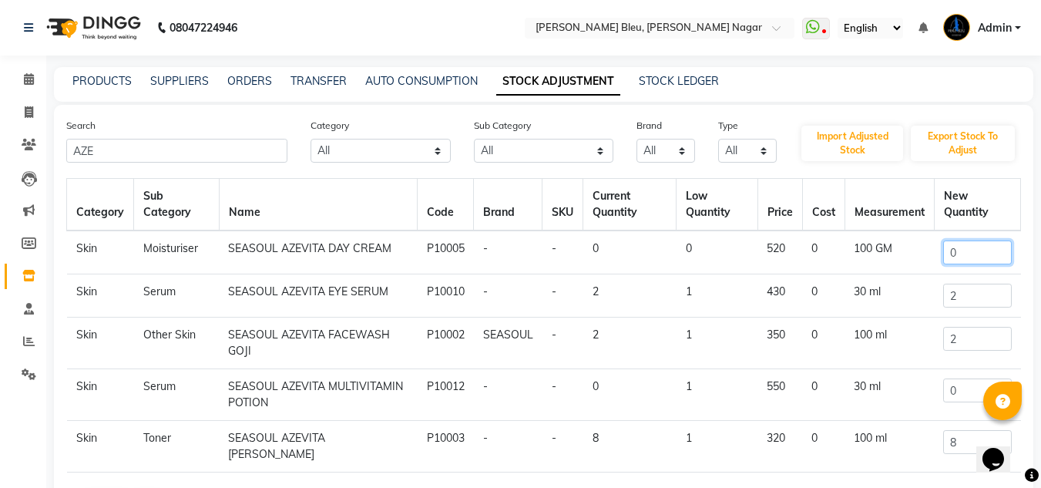
click at [974, 251] on input "0" at bounding box center [977, 252] width 68 height 24
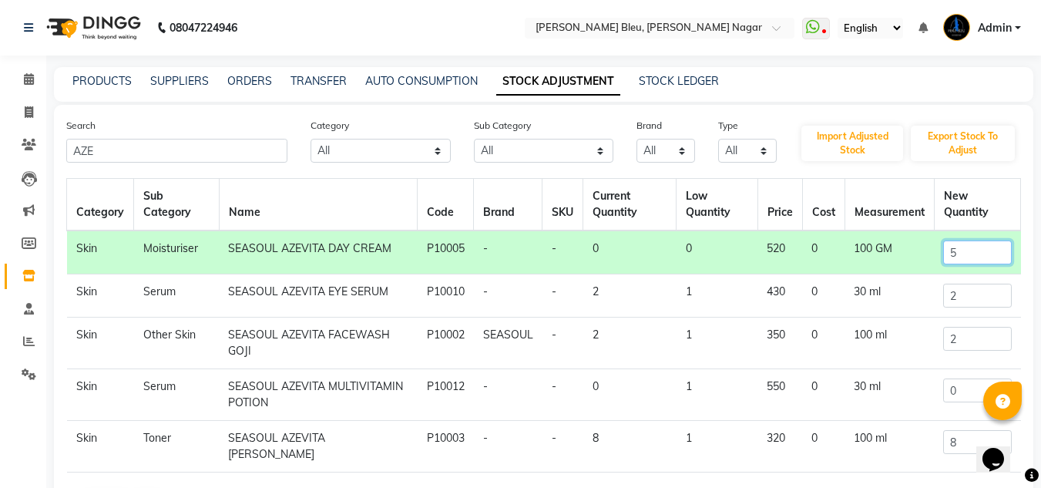
scroll to position [114, 0]
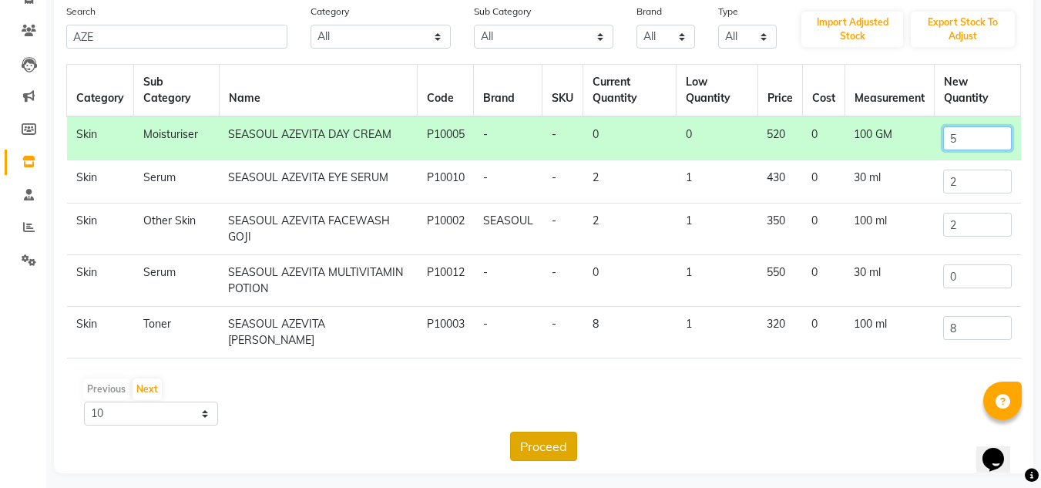
type input "5"
click at [528, 444] on button "Proceed" at bounding box center [543, 445] width 67 height 29
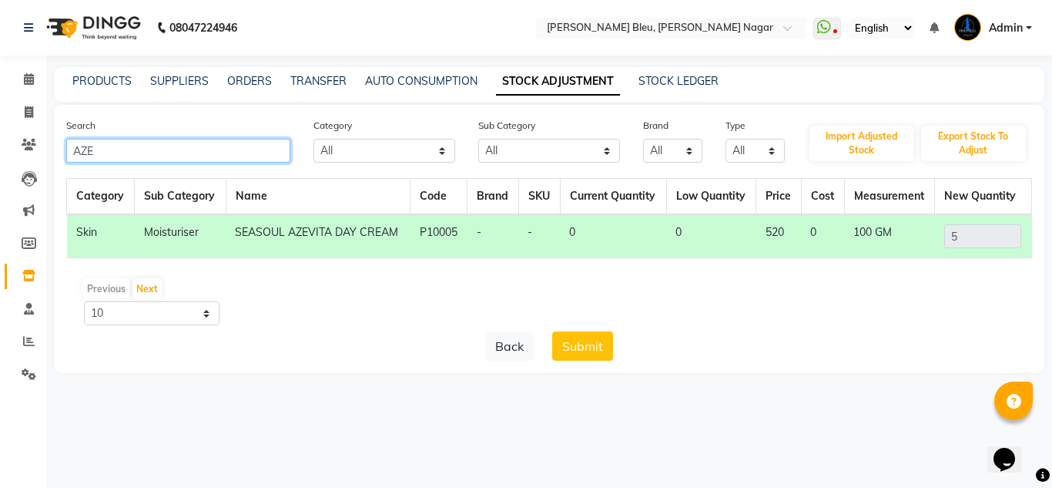
click at [268, 153] on input "AZE" at bounding box center [178, 151] width 224 height 24
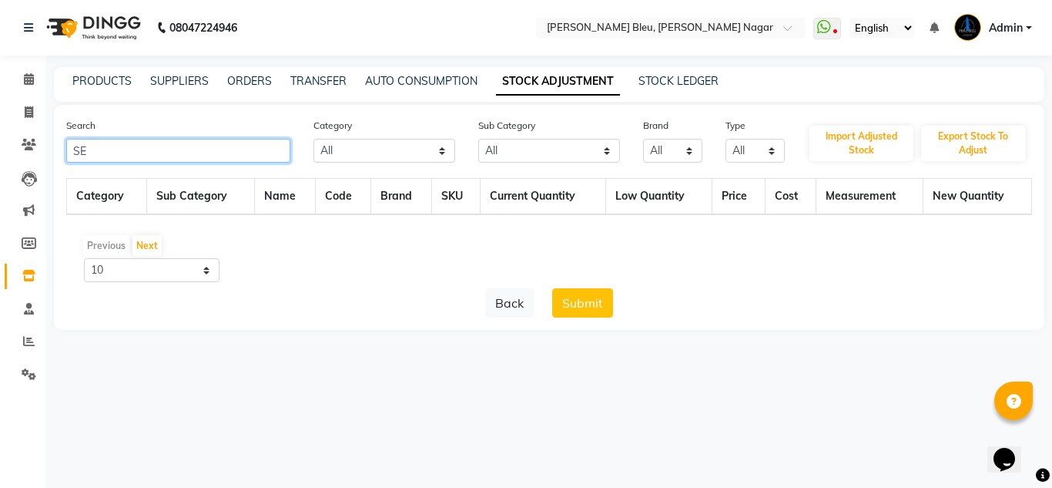
type input "S"
click at [202, 151] on input "AZEVIT" at bounding box center [178, 151] width 224 height 24
type input "A"
type input "SEASOUL"
click at [225, 156] on input "SEASOUL" at bounding box center [178, 151] width 224 height 24
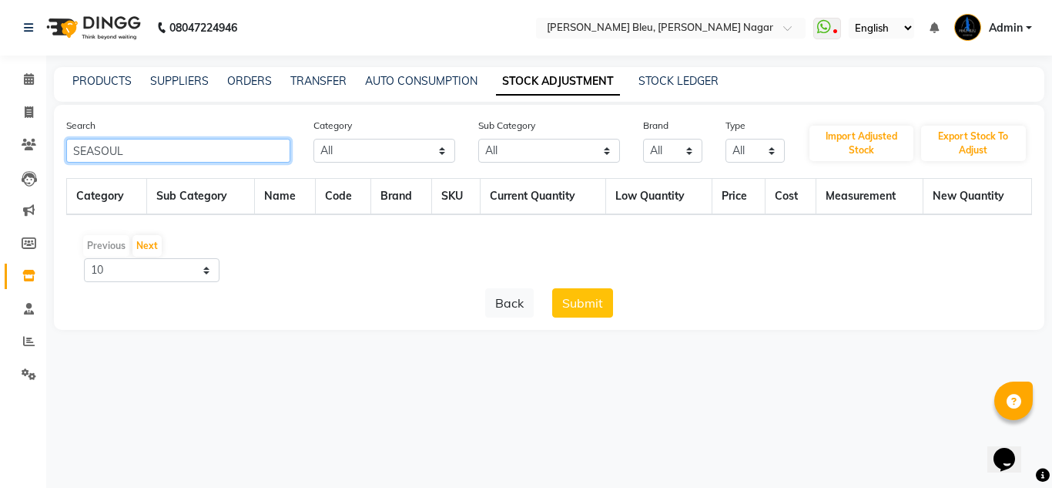
click at [225, 156] on input "SEASOUL" at bounding box center [178, 151] width 224 height 24
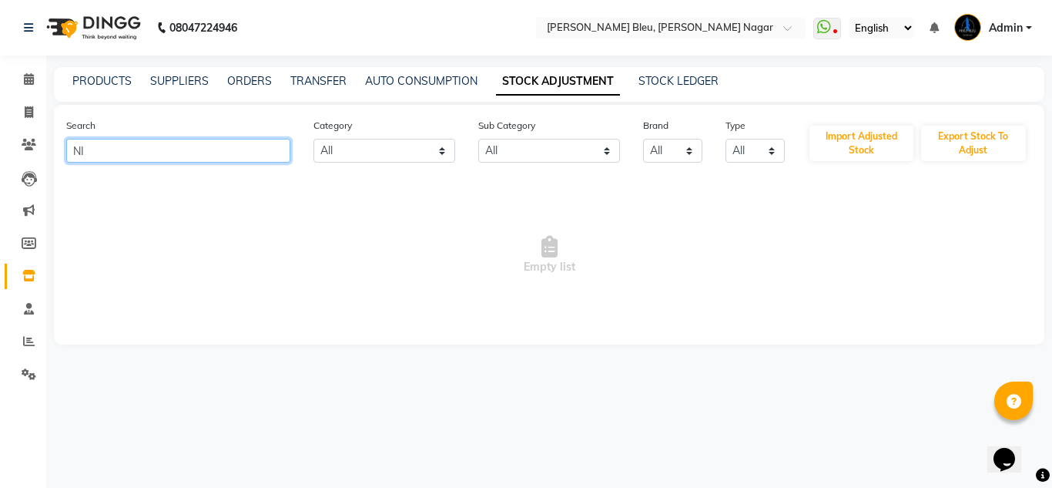
type input "N"
click at [163, 149] on input "text" at bounding box center [178, 151] width 224 height 24
click at [163, 150] on input "text" at bounding box center [178, 151] width 224 height 24
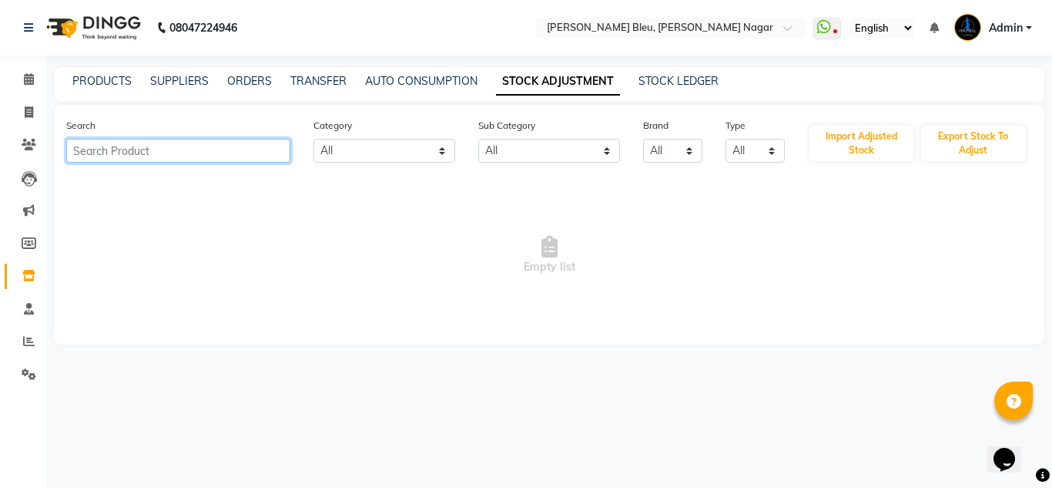
click at [163, 150] on input "text" at bounding box center [178, 151] width 224 height 24
click at [31, 263] on link "Inventory" at bounding box center [23, 275] width 37 height 25
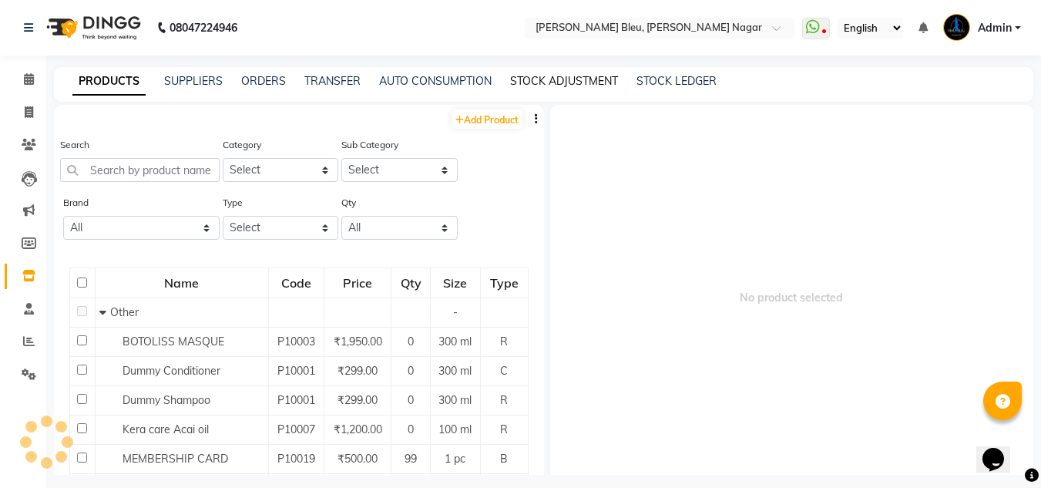
click at [533, 87] on link "STOCK ADJUSTMENT" at bounding box center [564, 81] width 108 height 14
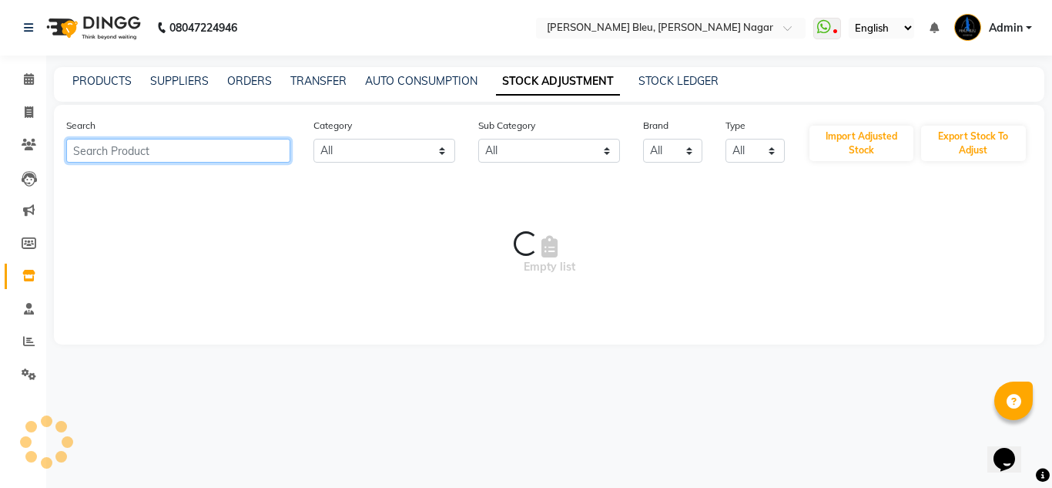
click at [189, 153] on input "text" at bounding box center [178, 151] width 224 height 24
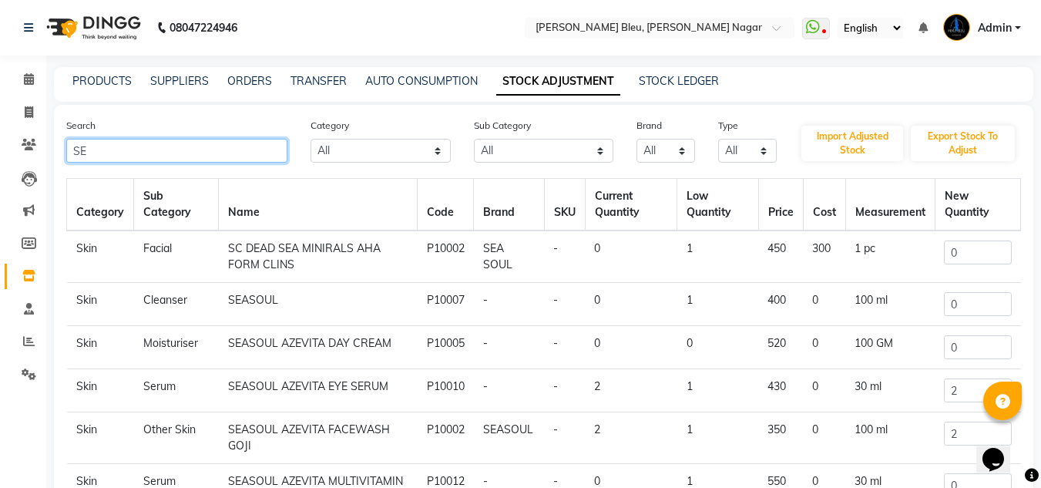
type input "S"
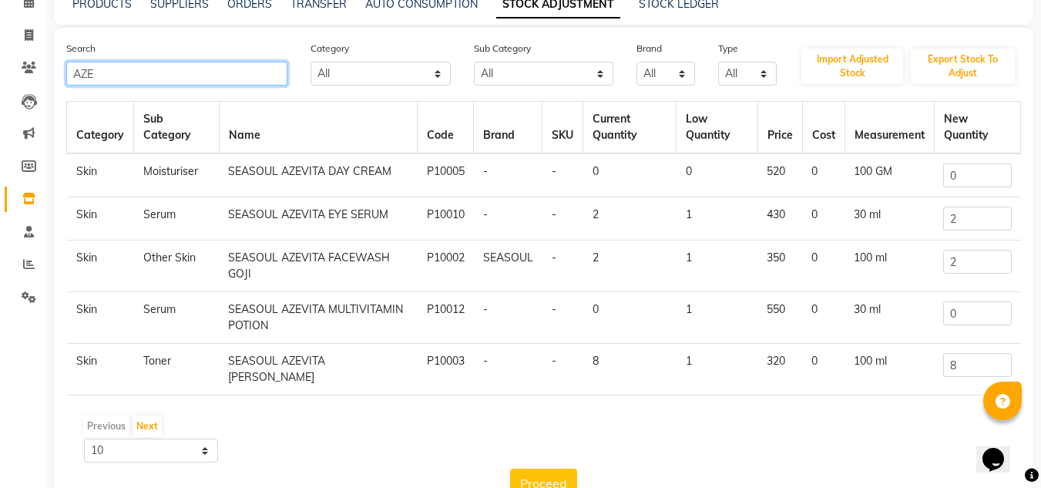
scroll to position [114, 0]
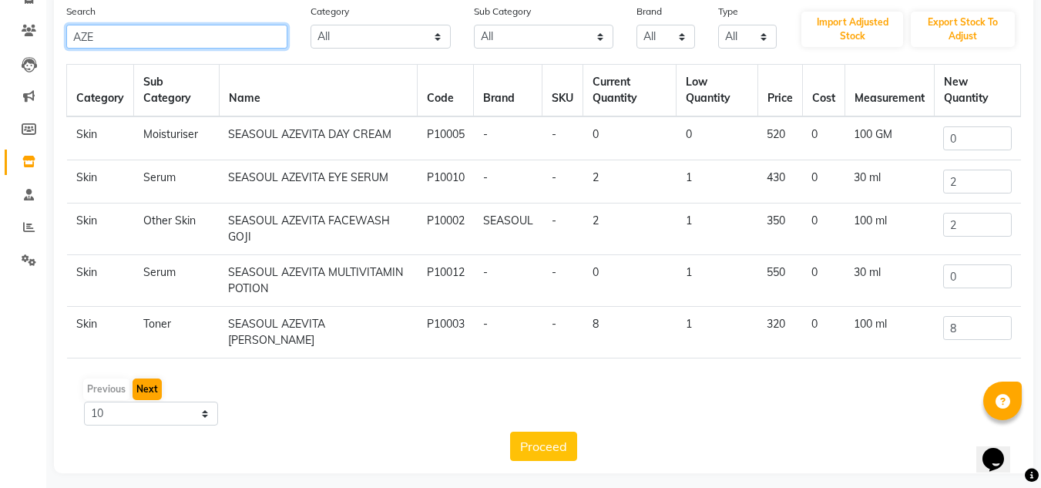
type input "AZE"
click at [136, 378] on button "Next" at bounding box center [146, 389] width 29 height 22
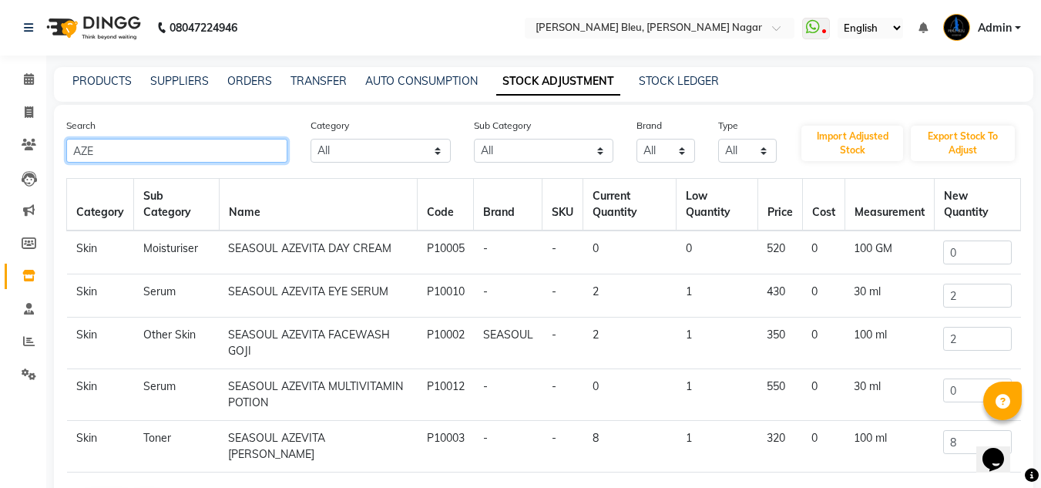
click at [138, 151] on input "AZE" at bounding box center [176, 151] width 221 height 24
click at [956, 390] on input "0" at bounding box center [977, 390] width 68 height 24
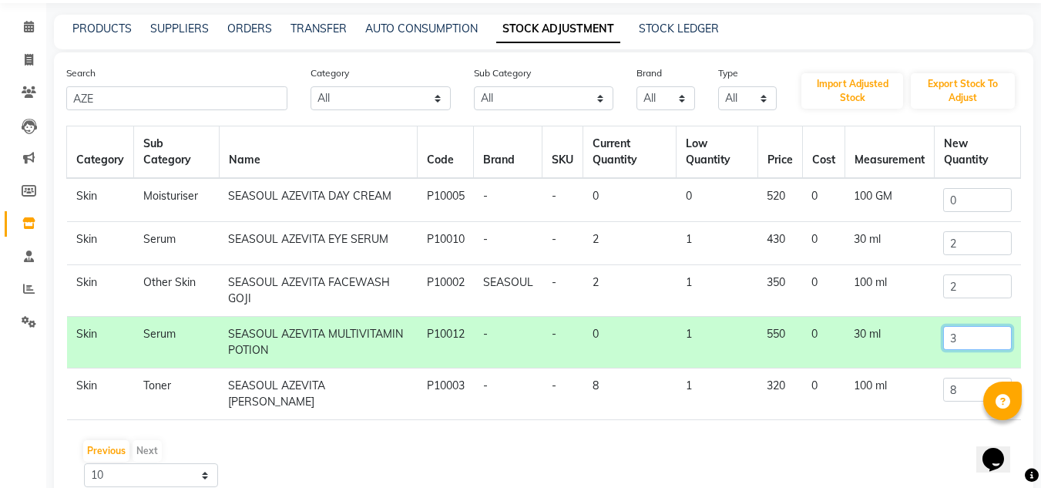
scroll to position [77, 0]
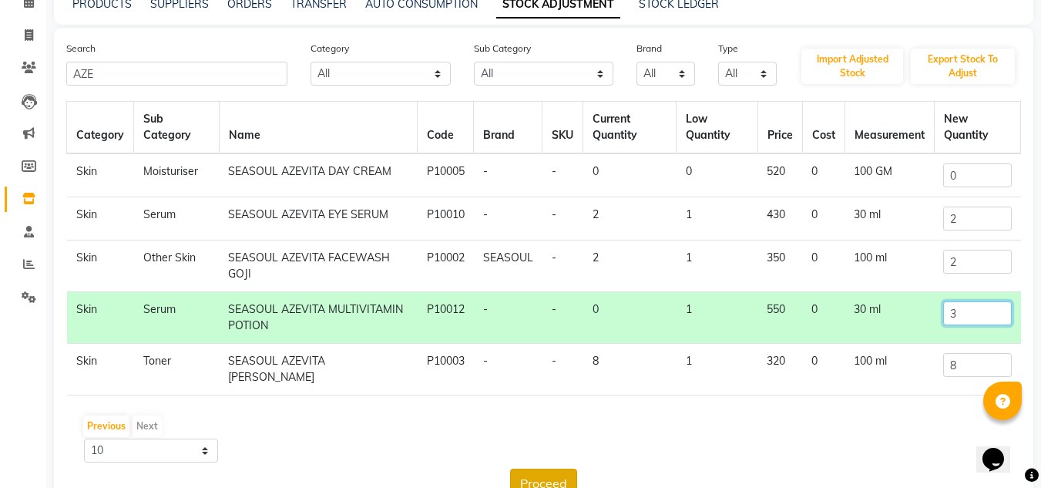
type input "3"
drag, startPoint x: 515, startPoint y: 470, endPoint x: 521, endPoint y: 463, distance: 9.3
click at [516, 470] on button "Proceed" at bounding box center [543, 482] width 67 height 29
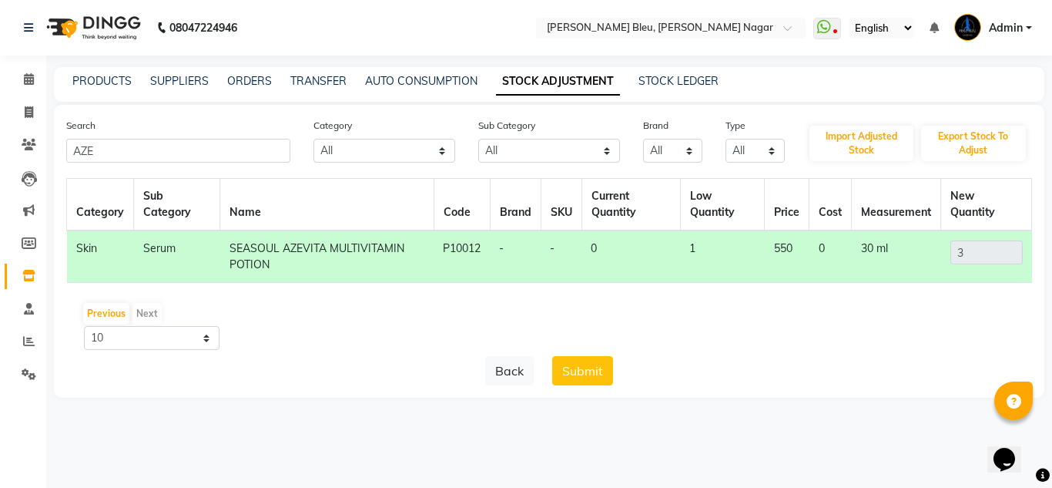
click at [589, 378] on button "Submit" at bounding box center [582, 370] width 61 height 29
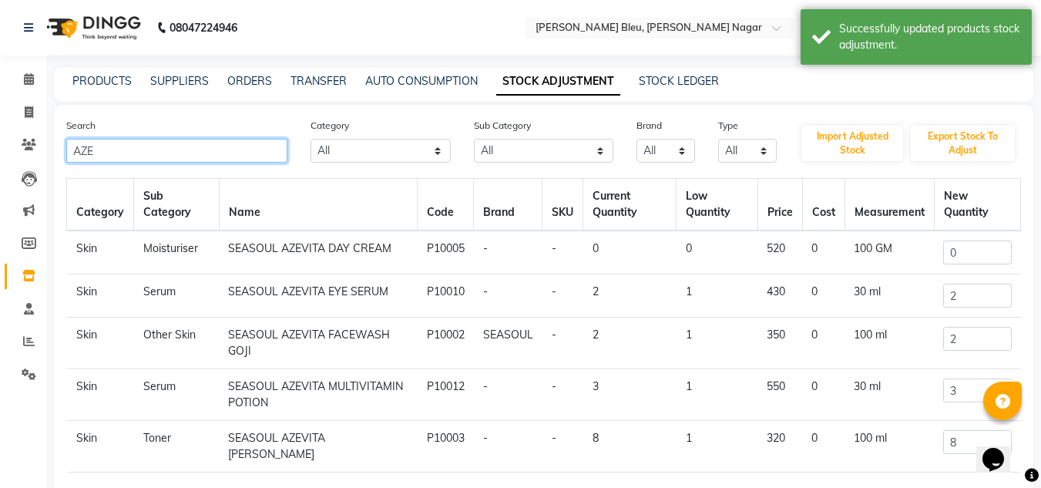
click at [129, 145] on input "AZE" at bounding box center [176, 151] width 221 height 24
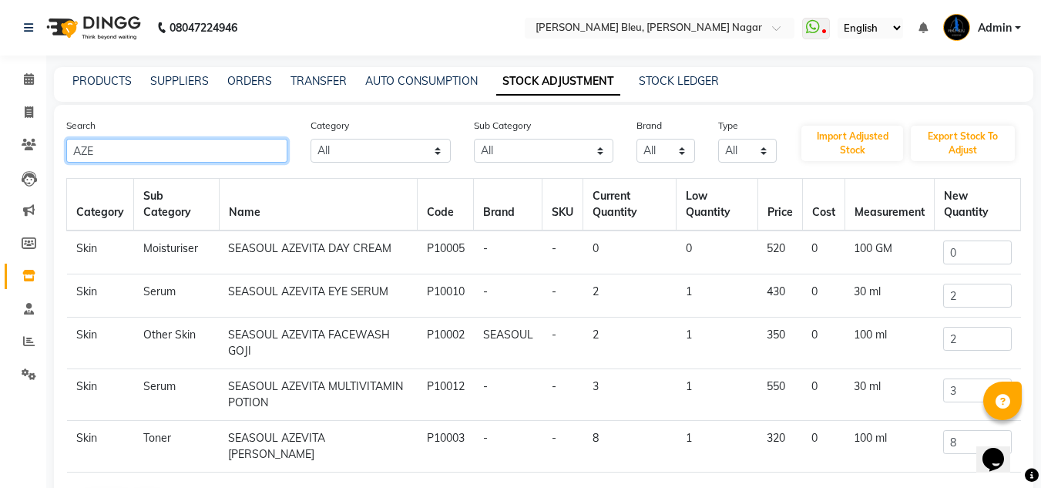
click at [109, 148] on input "AZE" at bounding box center [176, 151] width 221 height 24
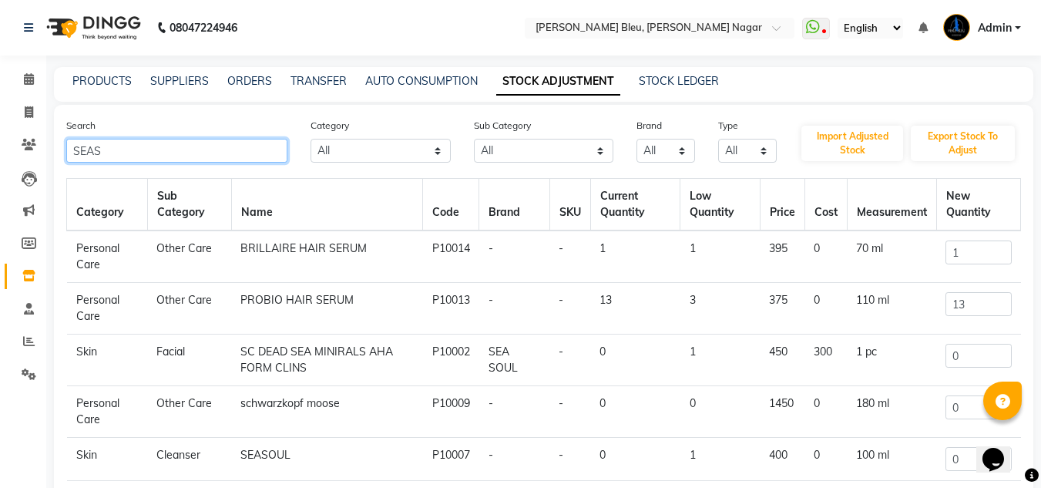
click at [211, 147] on input "SEAS" at bounding box center [176, 151] width 221 height 24
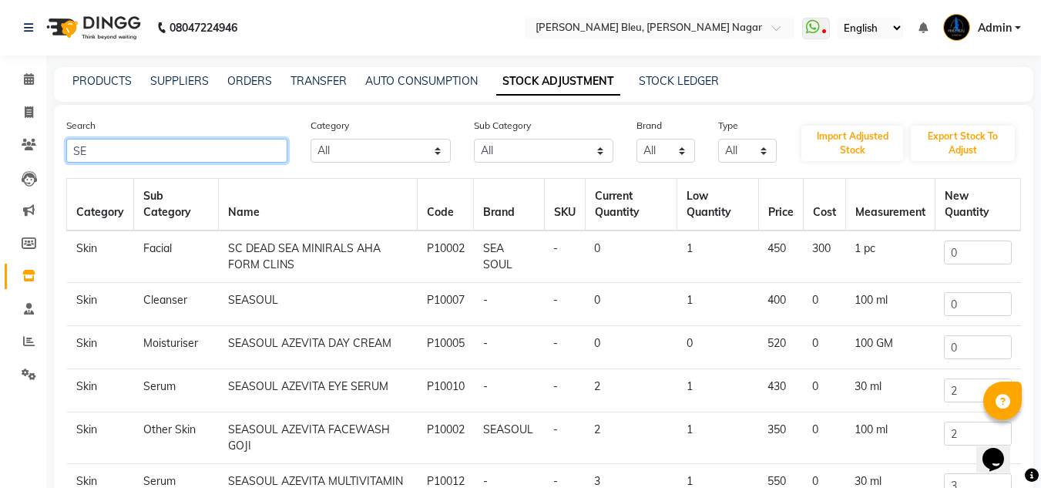
type input "S"
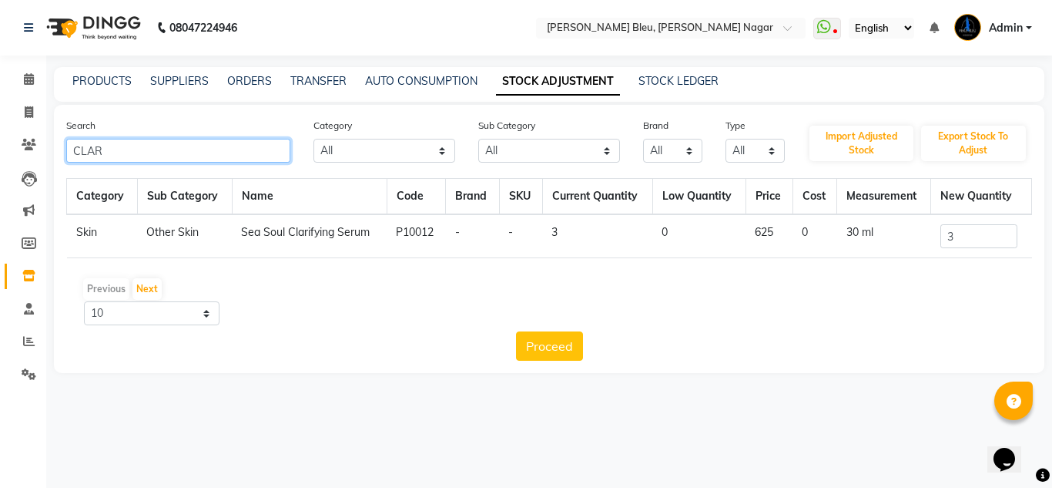
type input "CLAR"
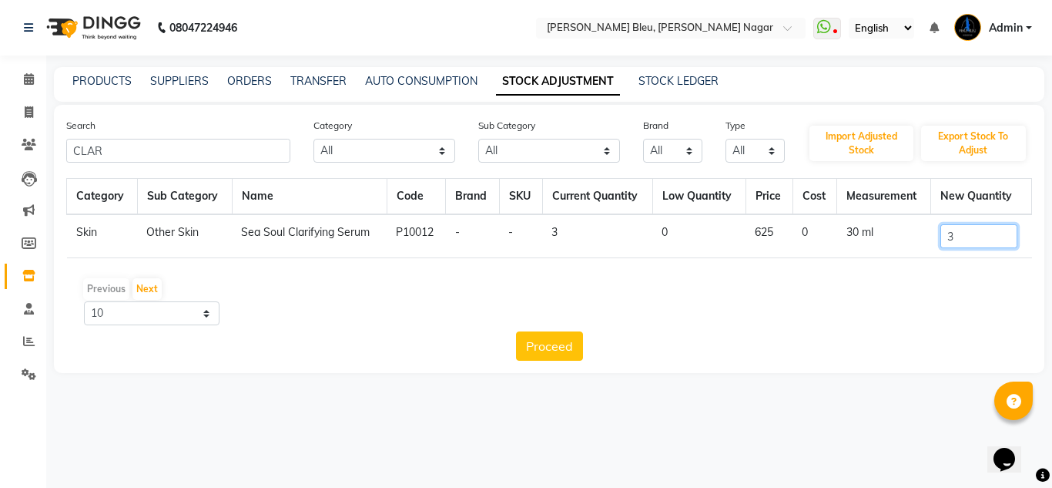
click at [971, 233] on input "3" at bounding box center [979, 236] width 77 height 24
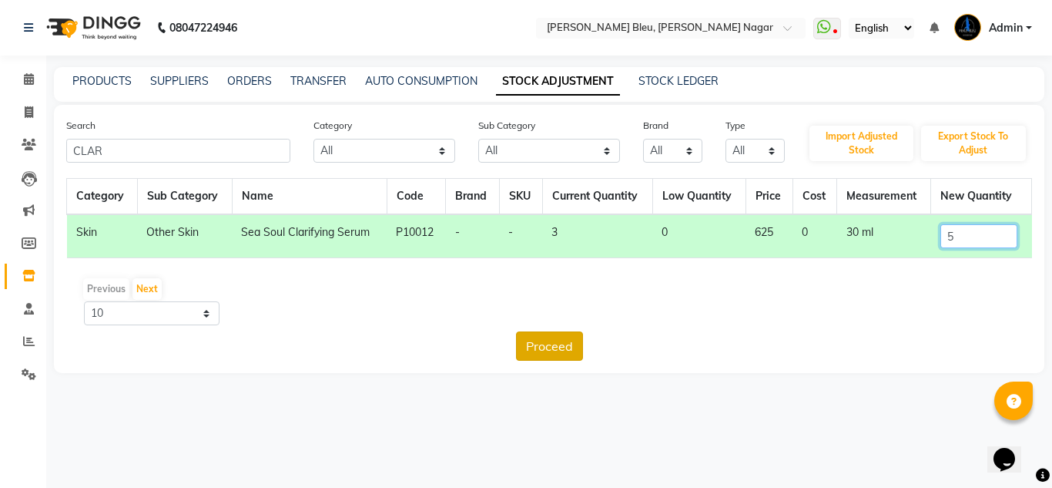
type input "5"
click at [542, 343] on button "Proceed" at bounding box center [549, 345] width 67 height 29
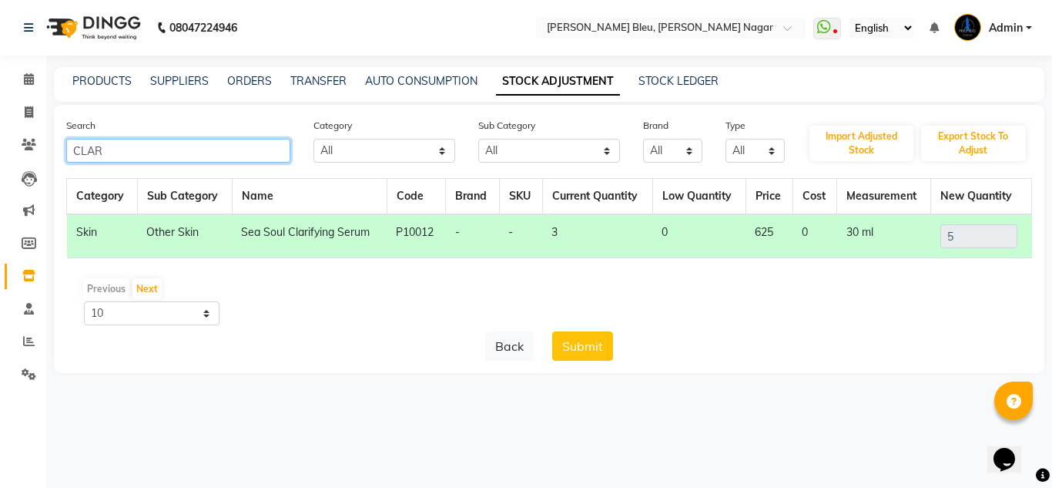
click at [142, 150] on input "CLAR" at bounding box center [178, 151] width 224 height 24
click at [587, 342] on button "Submit" at bounding box center [582, 345] width 61 height 29
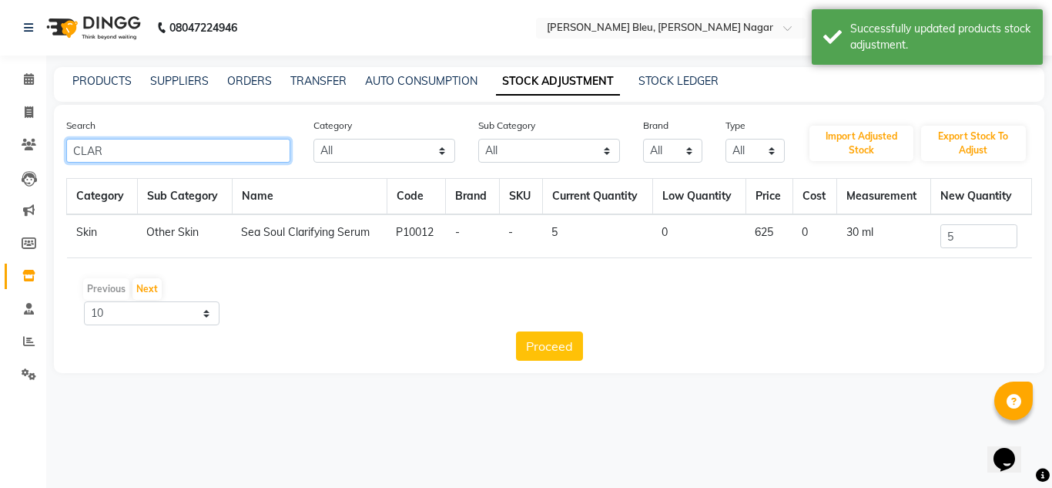
click at [197, 152] on input "CLAR" at bounding box center [178, 151] width 224 height 24
type input "C"
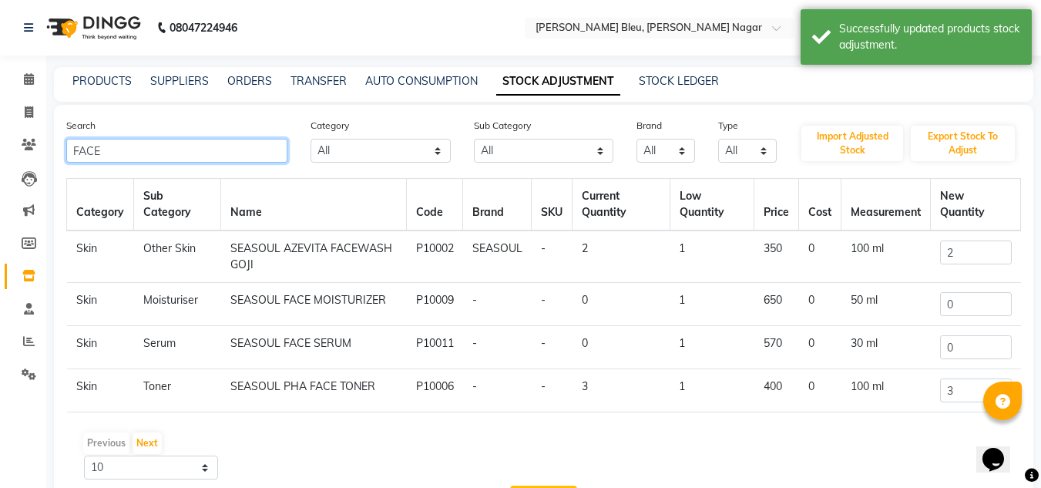
type input "FACE"
click at [970, 246] on input "2" at bounding box center [976, 252] width 72 height 24
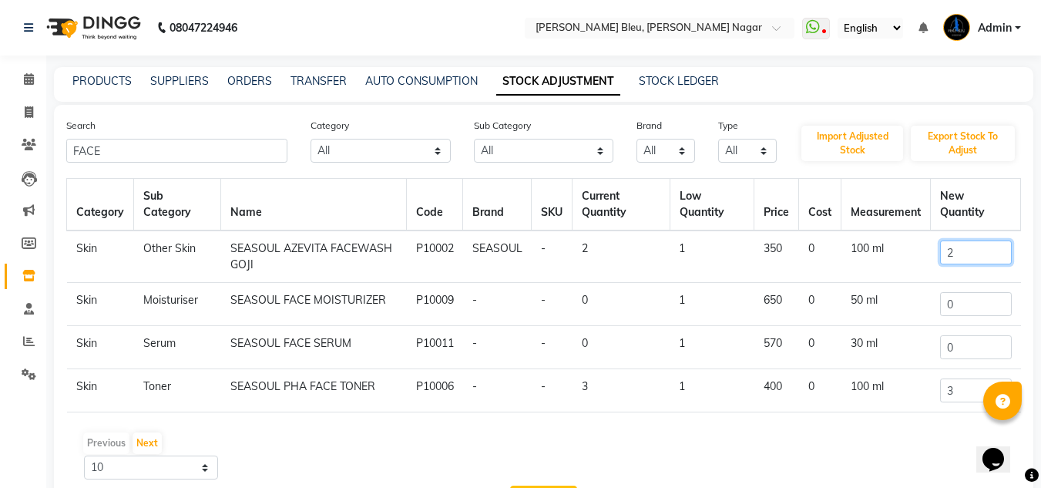
click at [970, 246] on input "2" at bounding box center [976, 252] width 72 height 24
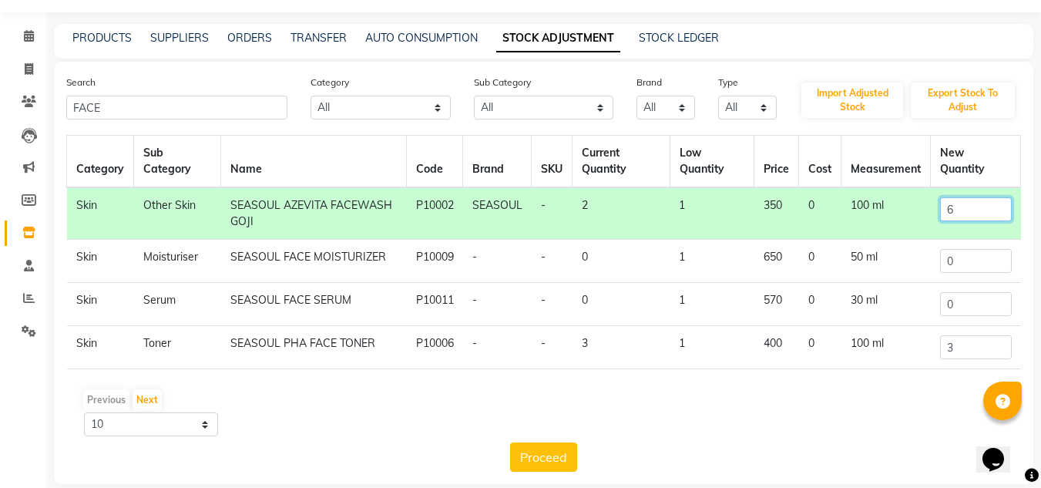
scroll to position [62, 0]
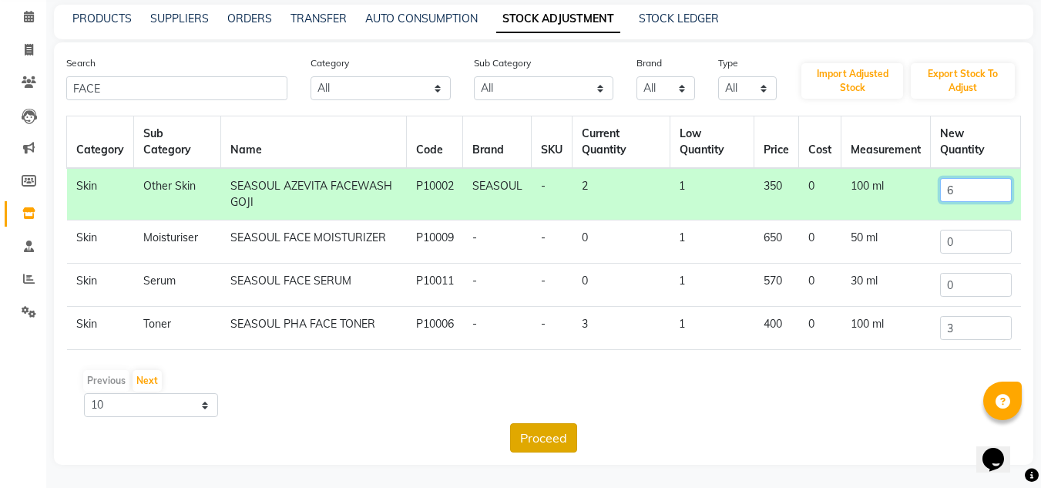
type input "6"
click at [543, 445] on button "Proceed" at bounding box center [543, 437] width 67 height 29
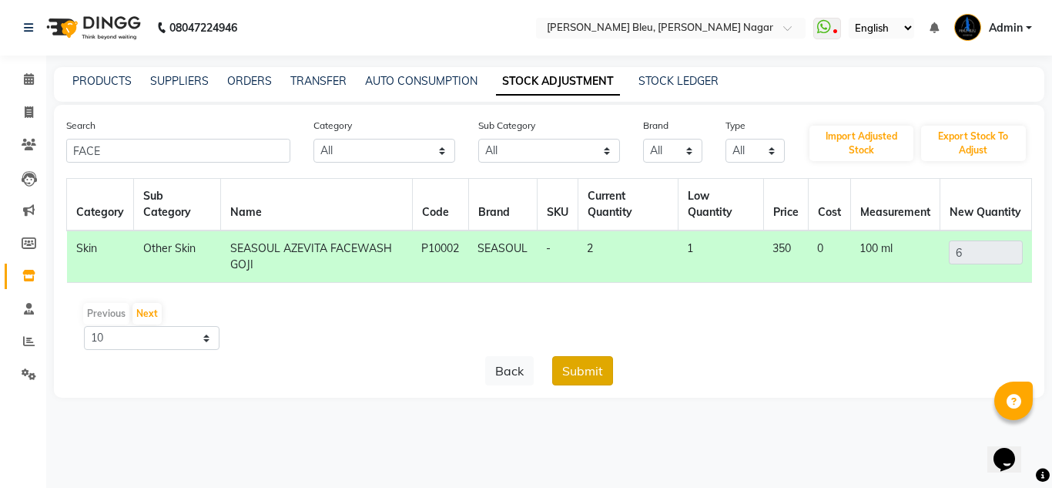
click at [562, 376] on button "Submit" at bounding box center [582, 370] width 61 height 29
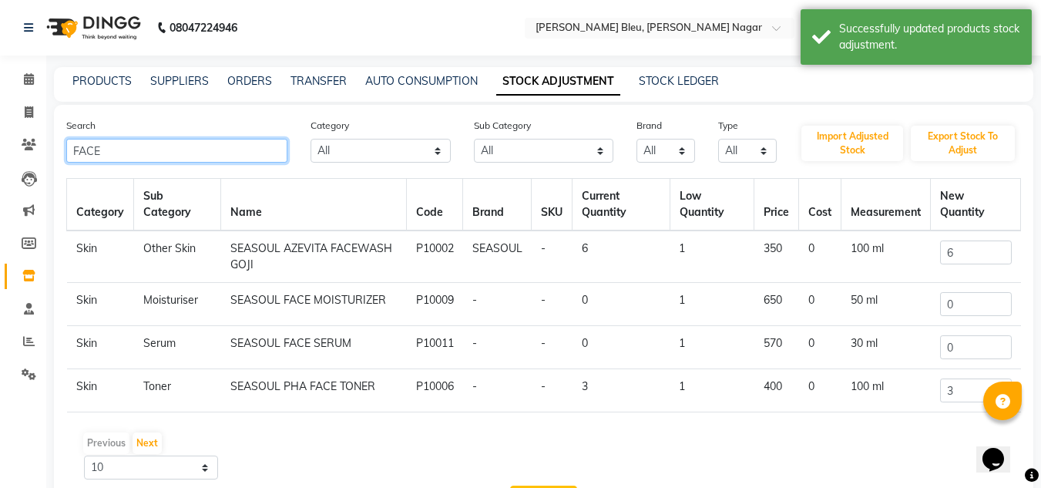
click at [181, 154] on input "FACE" at bounding box center [176, 151] width 221 height 24
type input "F"
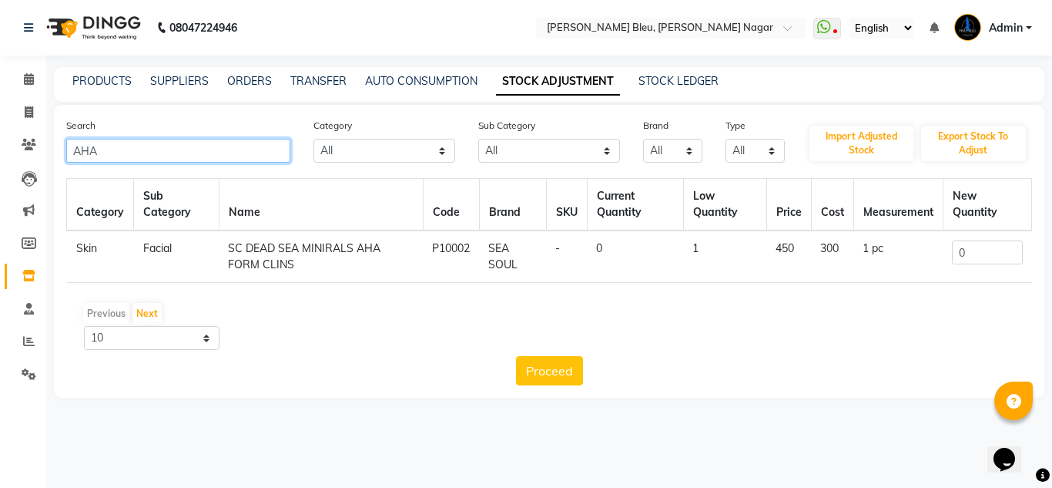
type input "AHA"
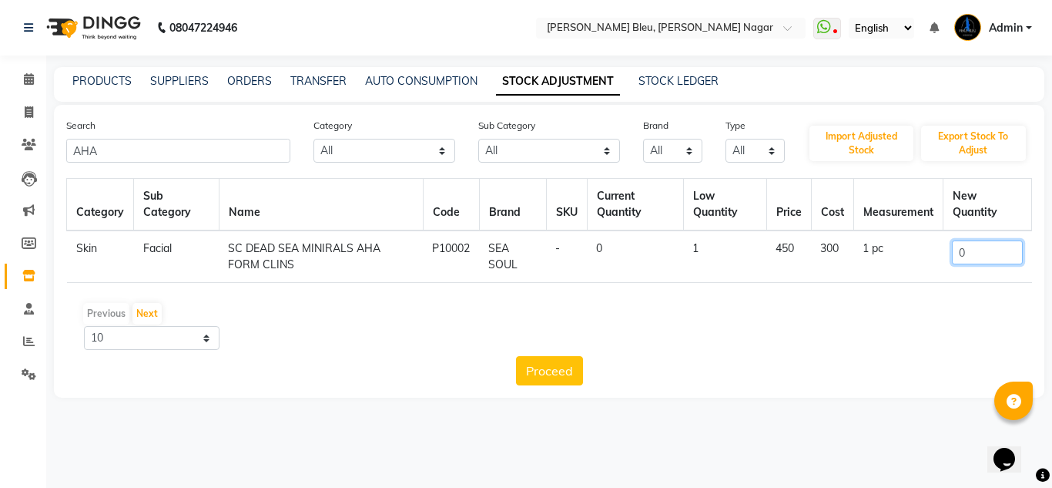
click at [981, 253] on input "0" at bounding box center [987, 252] width 70 height 24
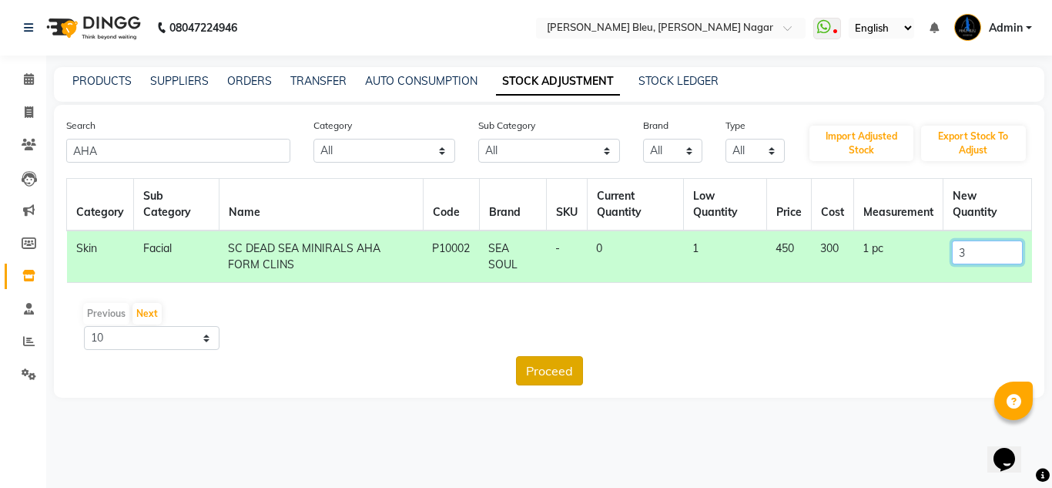
type input "3"
click at [553, 376] on button "Proceed" at bounding box center [549, 370] width 67 height 29
click at [580, 377] on button "Submit" at bounding box center [582, 370] width 61 height 29
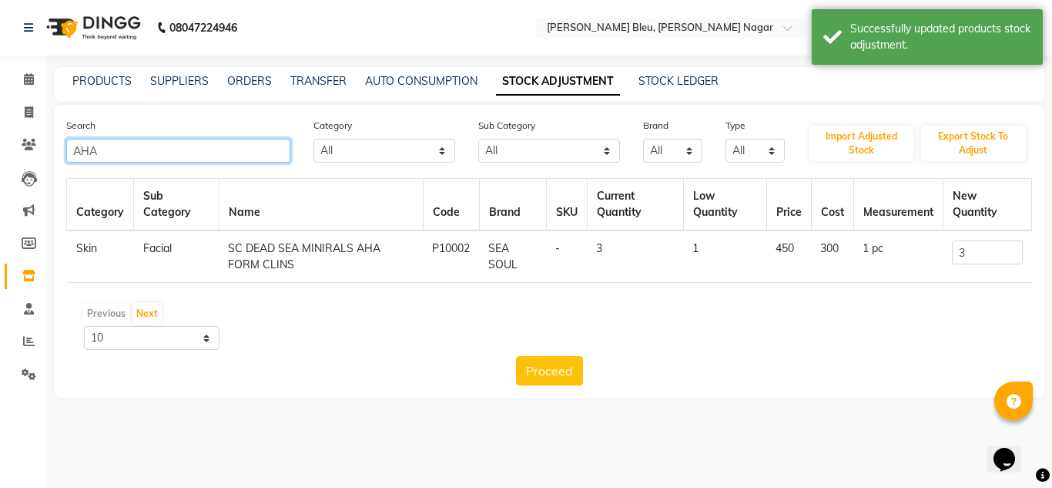
click at [196, 149] on input "AHA" at bounding box center [178, 151] width 224 height 24
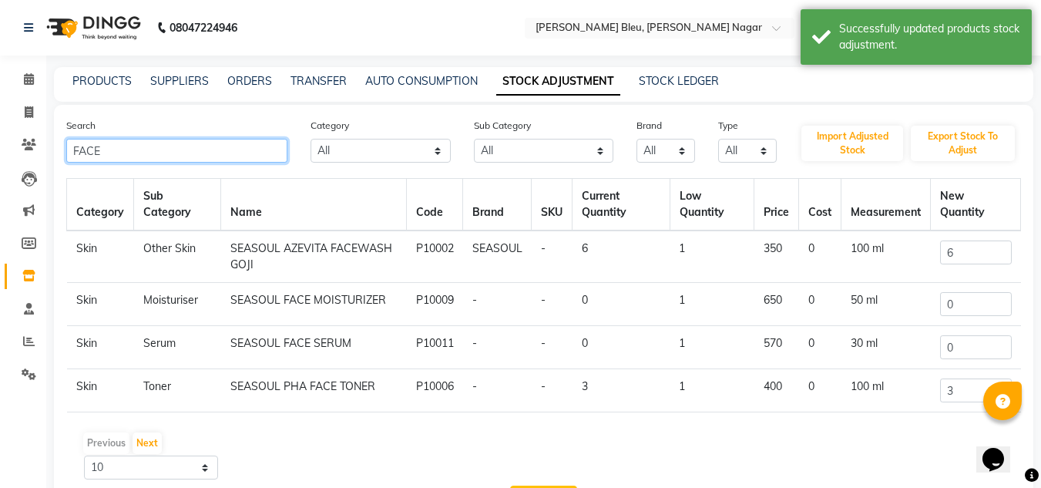
type input "FACE"
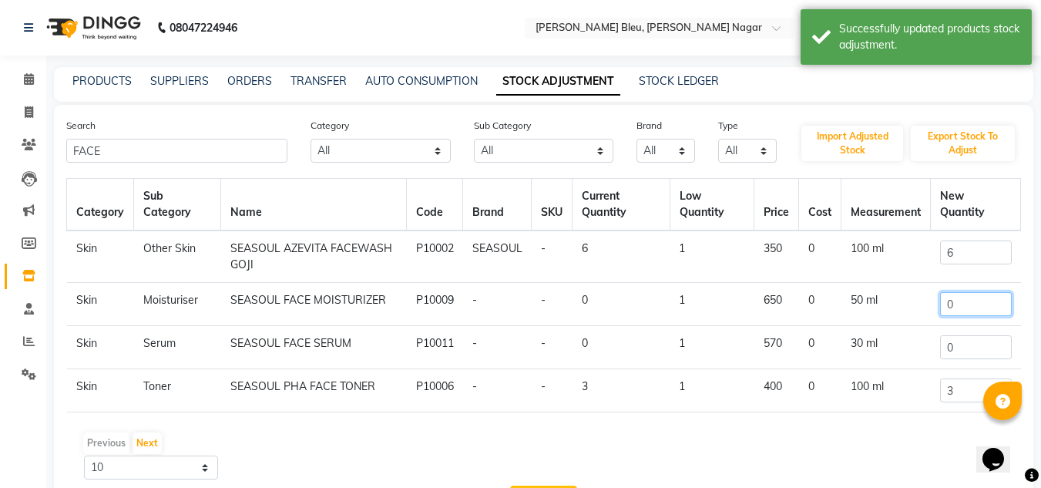
click at [964, 304] on input "0" at bounding box center [976, 304] width 72 height 24
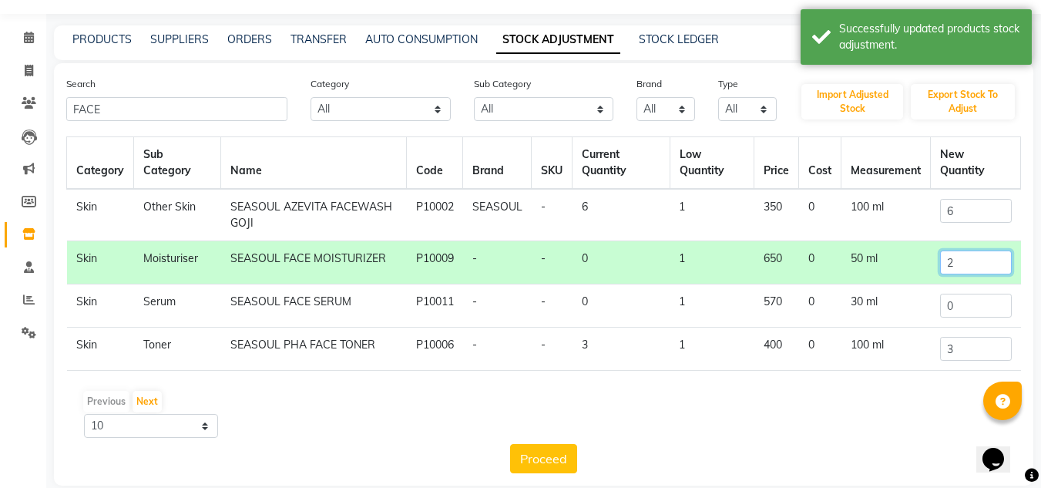
scroll to position [62, 0]
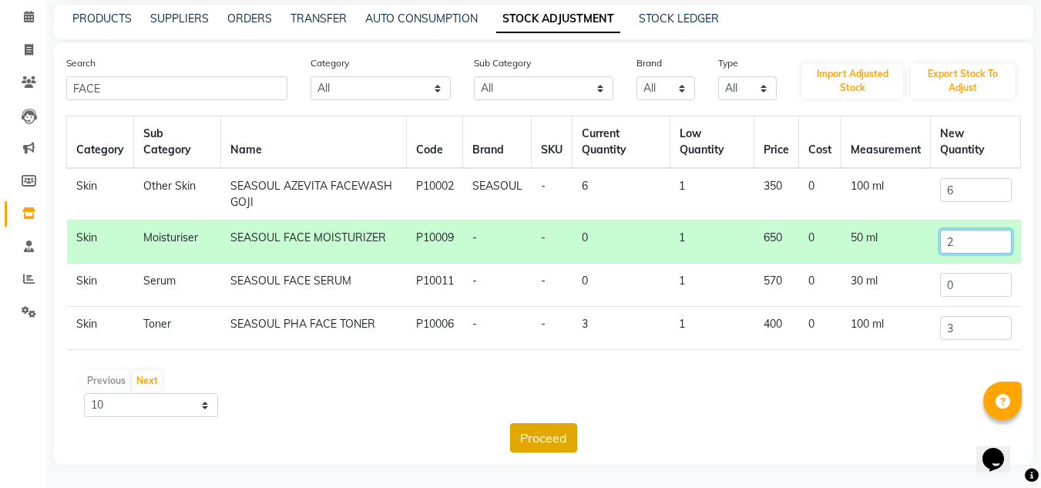
type input "2"
click at [541, 429] on button "Proceed" at bounding box center [543, 437] width 67 height 29
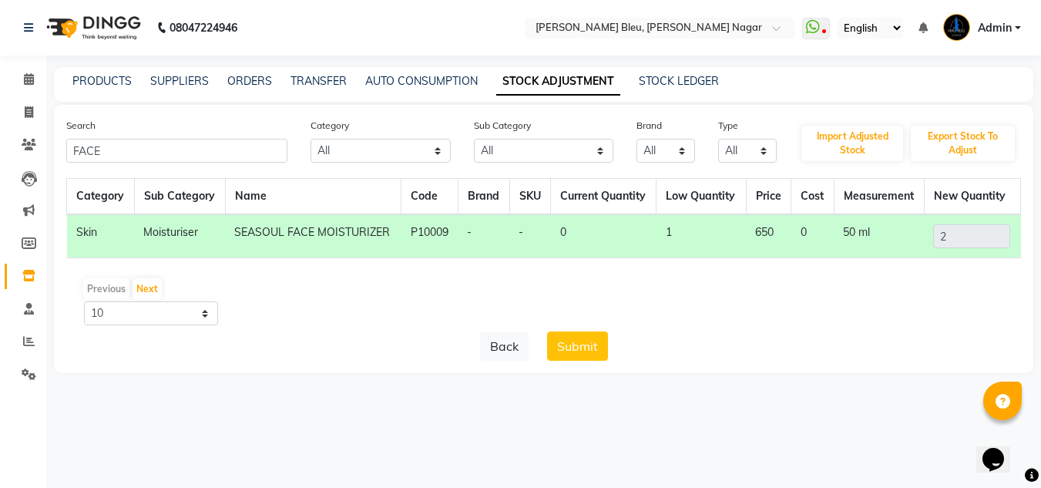
scroll to position [0, 0]
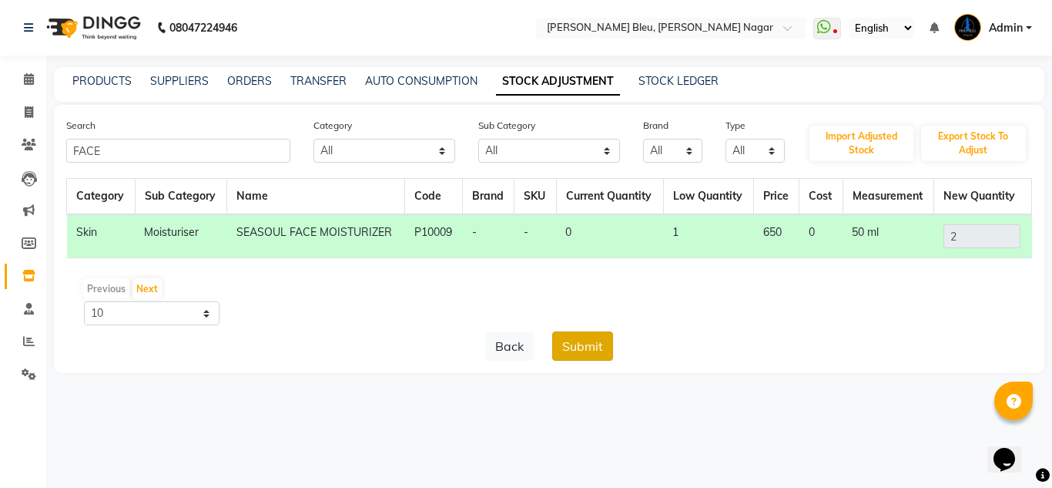
click at [579, 353] on button "Submit" at bounding box center [582, 345] width 61 height 29
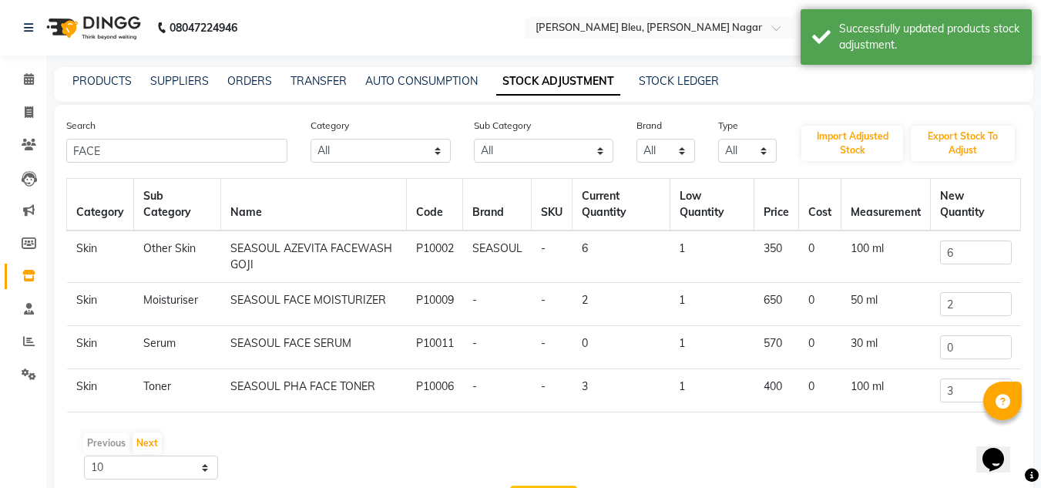
scroll to position [62, 0]
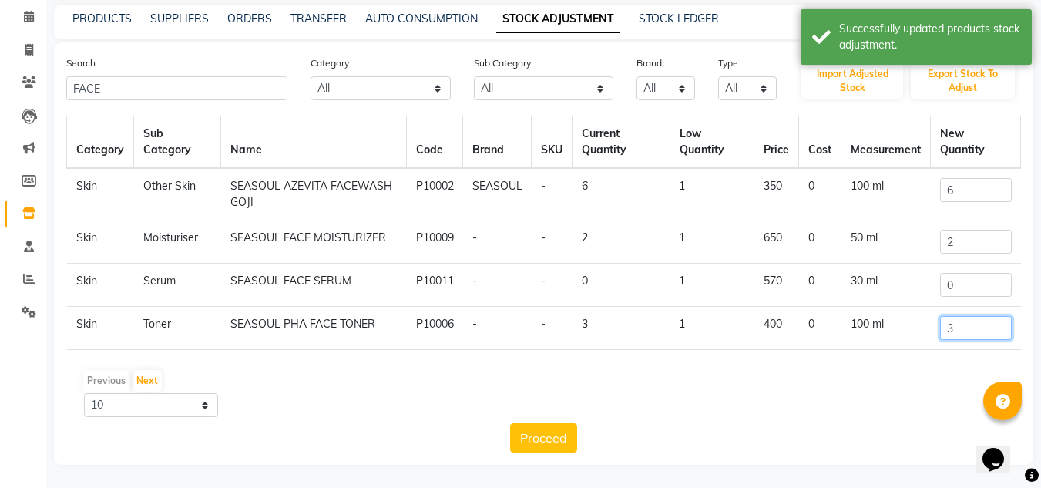
click at [992, 330] on input "3" at bounding box center [976, 328] width 72 height 24
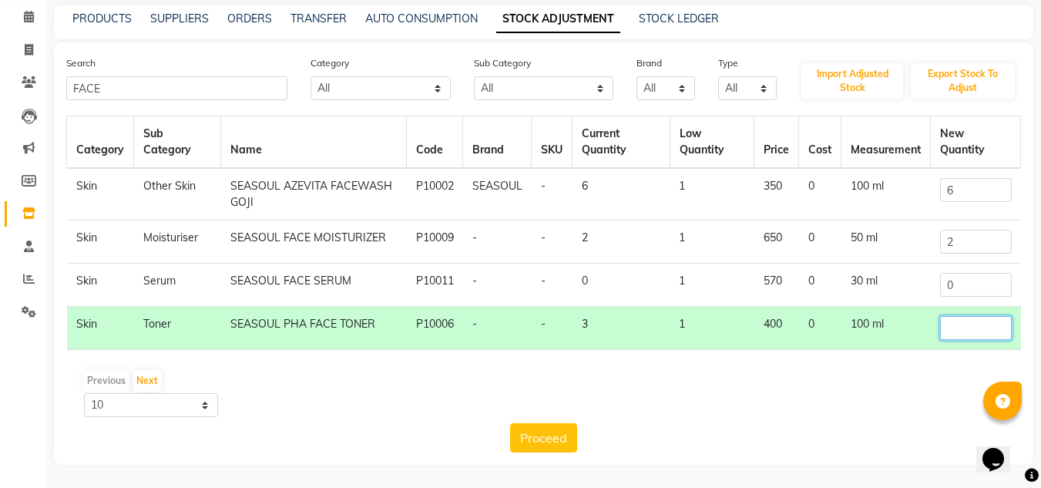
type input "4"
type input "3"
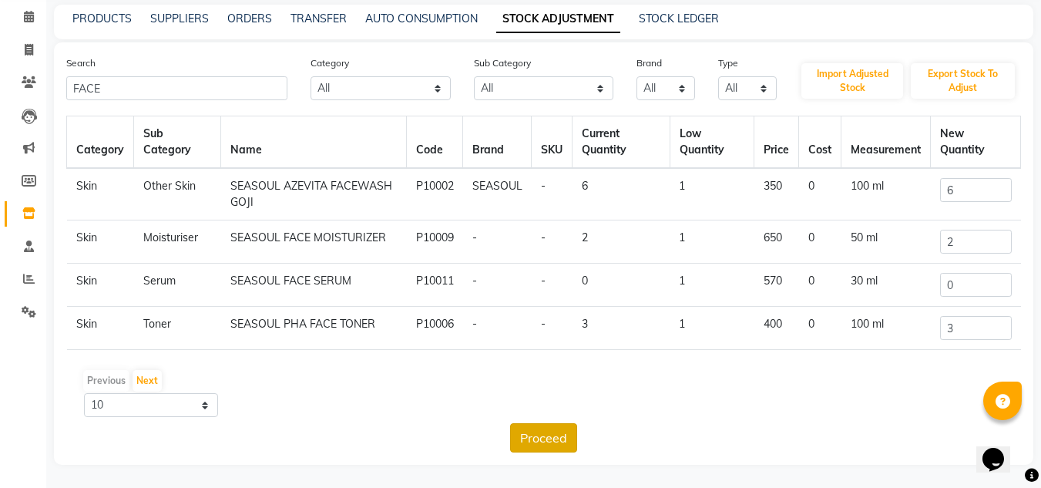
click at [525, 434] on button "Proceed" at bounding box center [543, 437] width 67 height 29
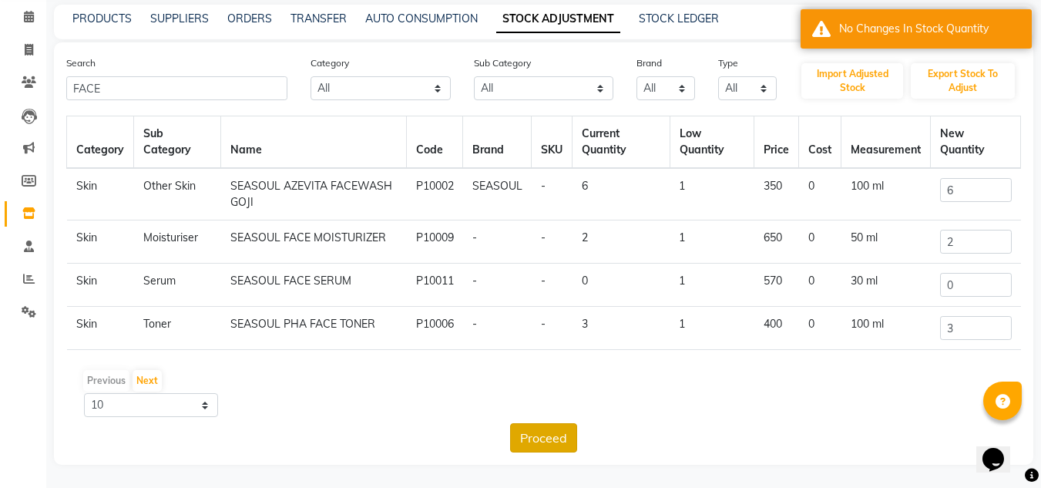
click at [525, 434] on button "Proceed" at bounding box center [543, 437] width 67 height 29
click at [726, 420] on div "Category Sub Category Name Code Brand SKU Current Quantity Low Quantity Price C…" at bounding box center [543, 284] width 954 height 337
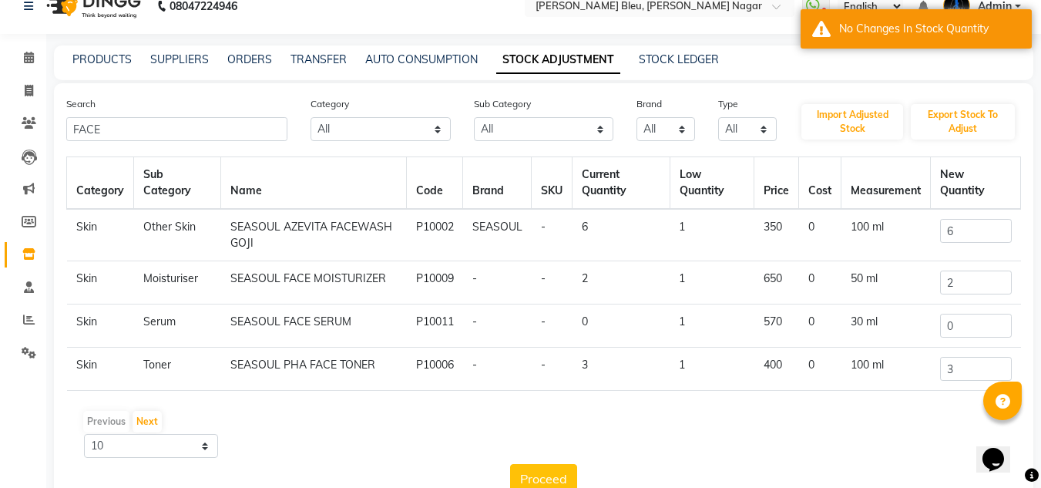
scroll to position [0, 0]
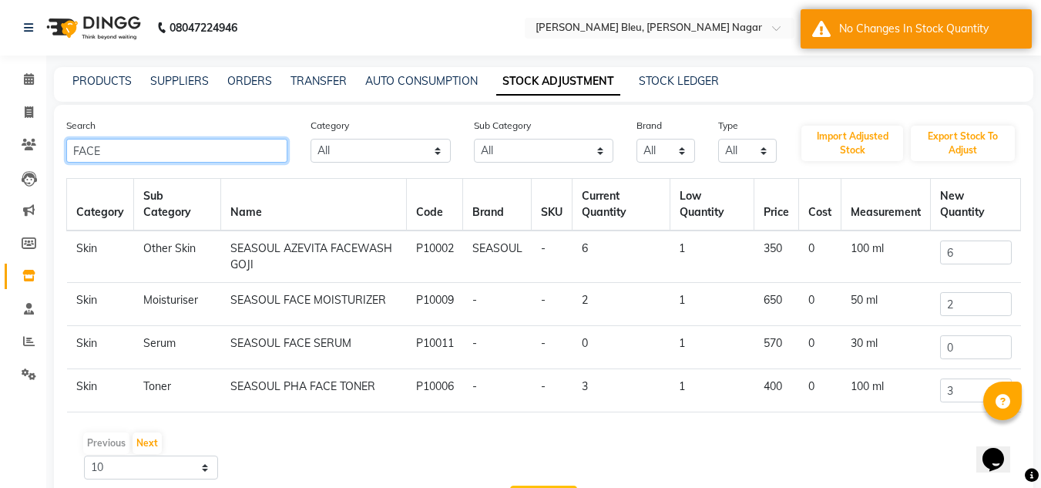
click at [188, 146] on input "FACE" at bounding box center [176, 151] width 221 height 24
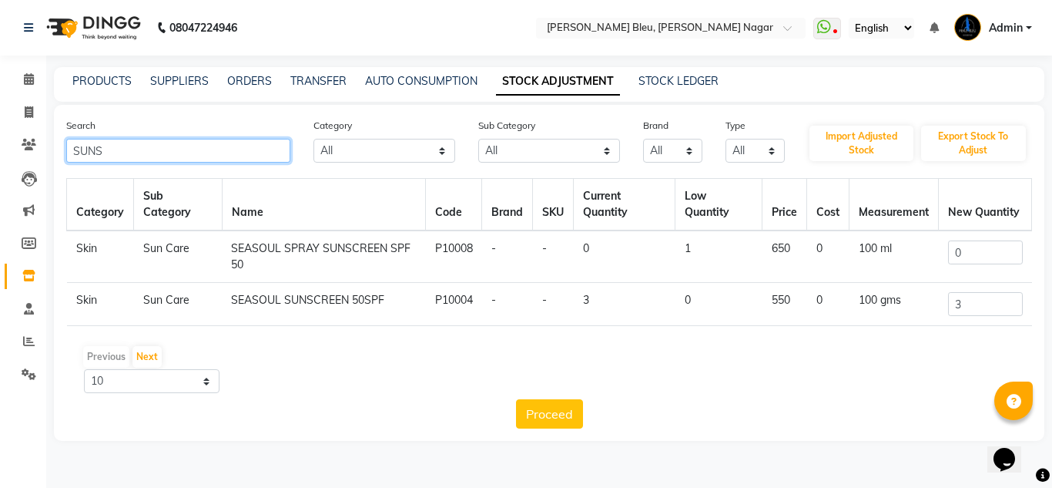
type input "SUNS"
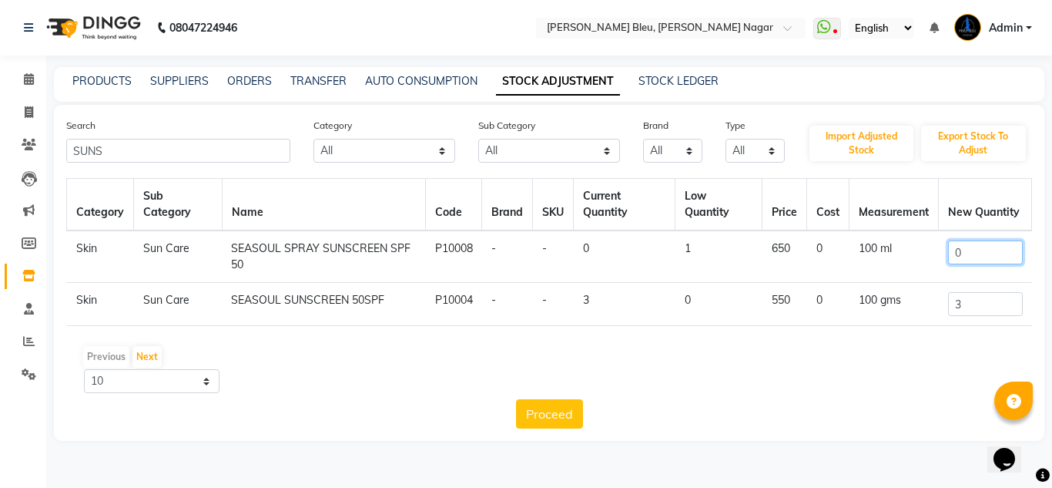
click at [981, 258] on input "0" at bounding box center [985, 252] width 75 height 24
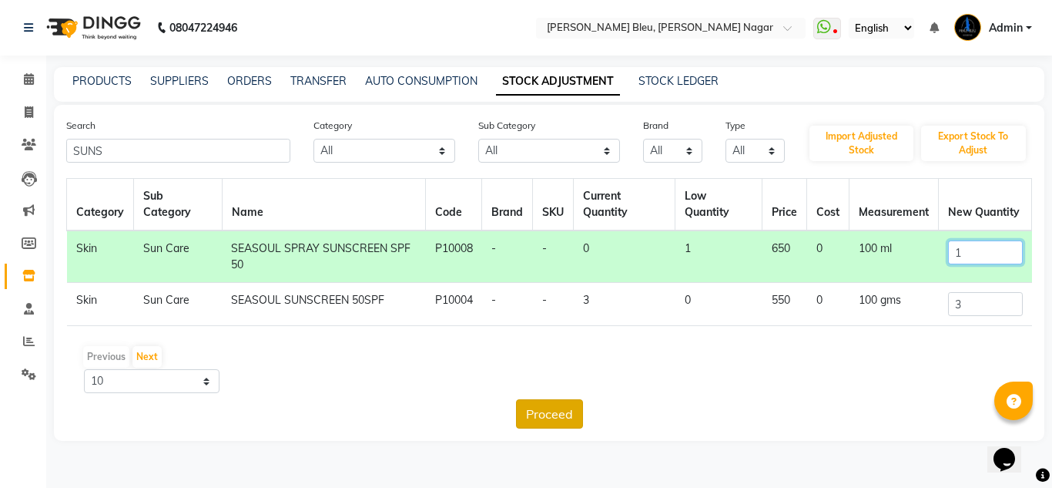
type input "1"
click at [561, 411] on button "Proceed" at bounding box center [549, 413] width 67 height 29
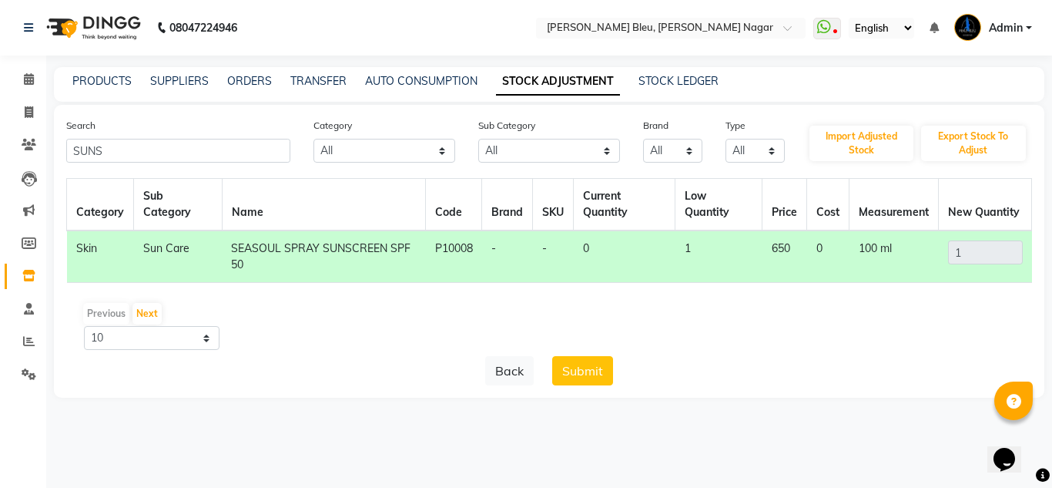
click at [590, 371] on button "Submit" at bounding box center [582, 370] width 61 height 29
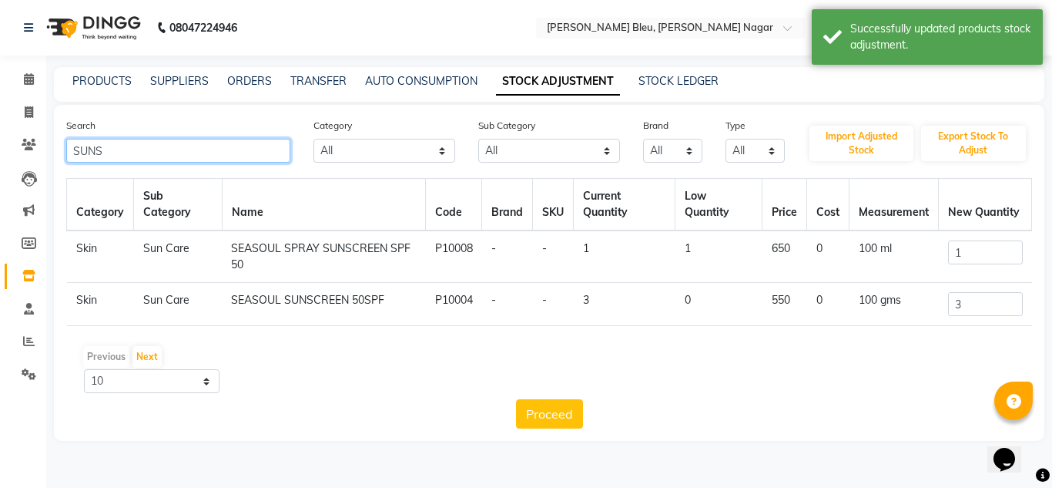
click at [151, 153] on input "SUNS" at bounding box center [178, 151] width 224 height 24
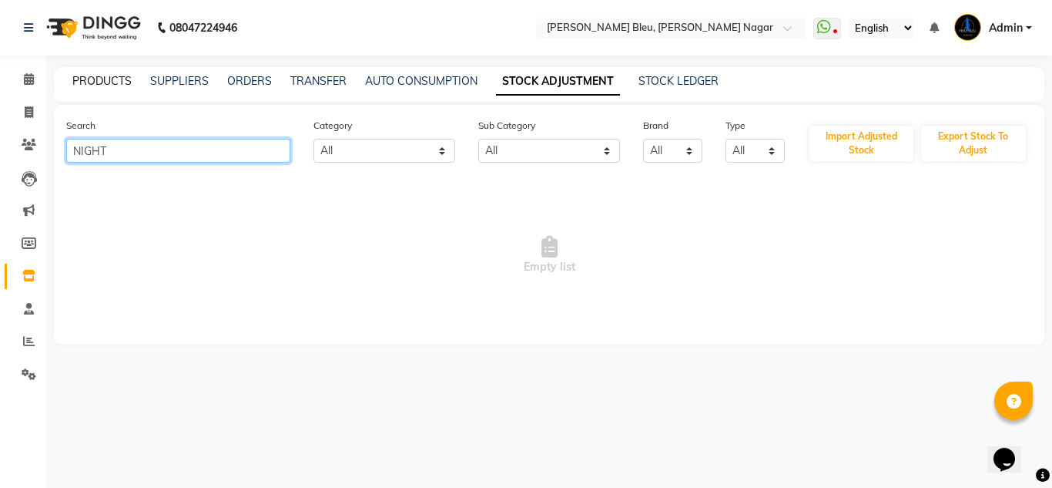
type input "NIGHT"
click at [119, 78] on link "PRODUCTS" at bounding box center [101, 81] width 59 height 14
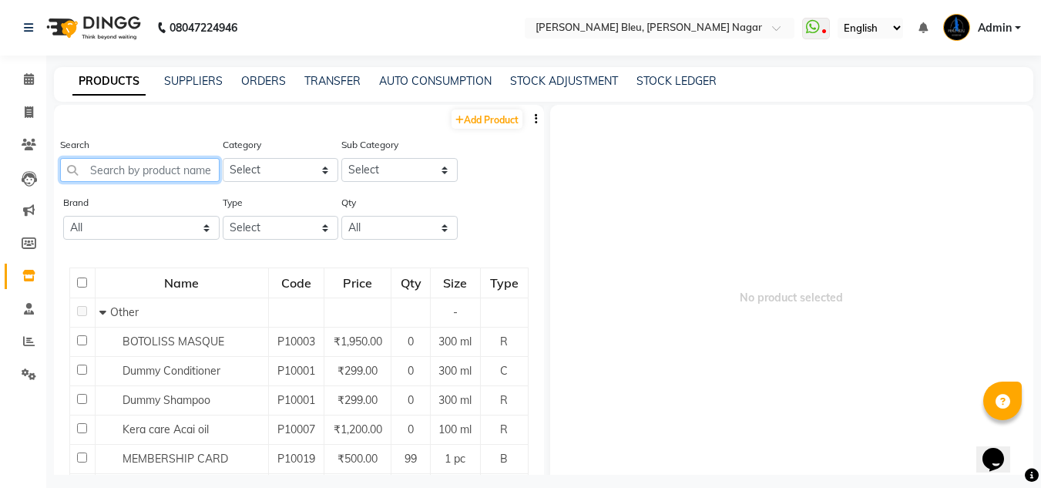
click at [165, 168] on input "text" at bounding box center [139, 170] width 159 height 24
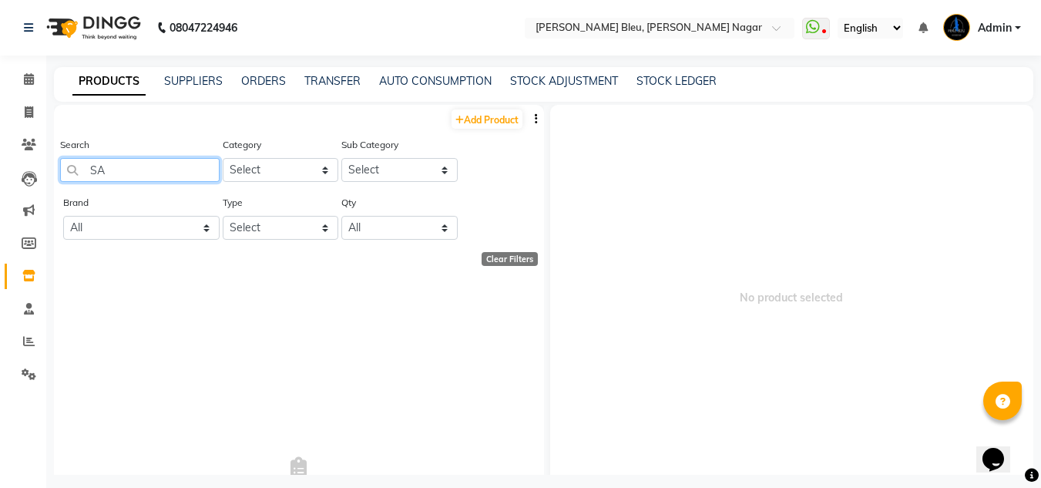
type input "S"
type input "AZEVITA NIGHT ELIXIR SERUM"
click at [297, 173] on select "Select Skin Makeup Personal Care Appliances Beard Waxing Disposable Threading H…" at bounding box center [281, 170] width 116 height 24
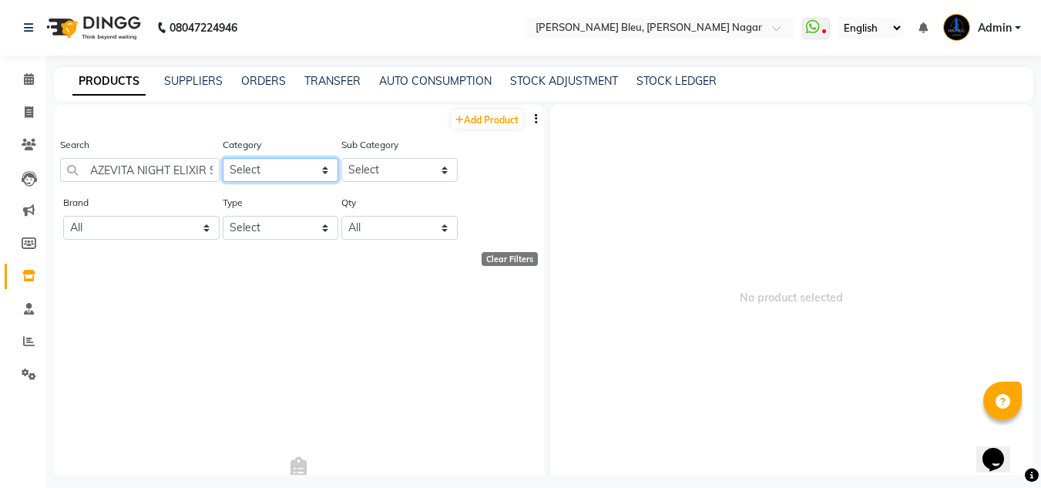
select select "1351501250"
click at [223, 158] on select "Select Skin Makeup Personal Care Appliances Beard Waxing Disposable Threading H…" at bounding box center [281, 170] width 116 height 24
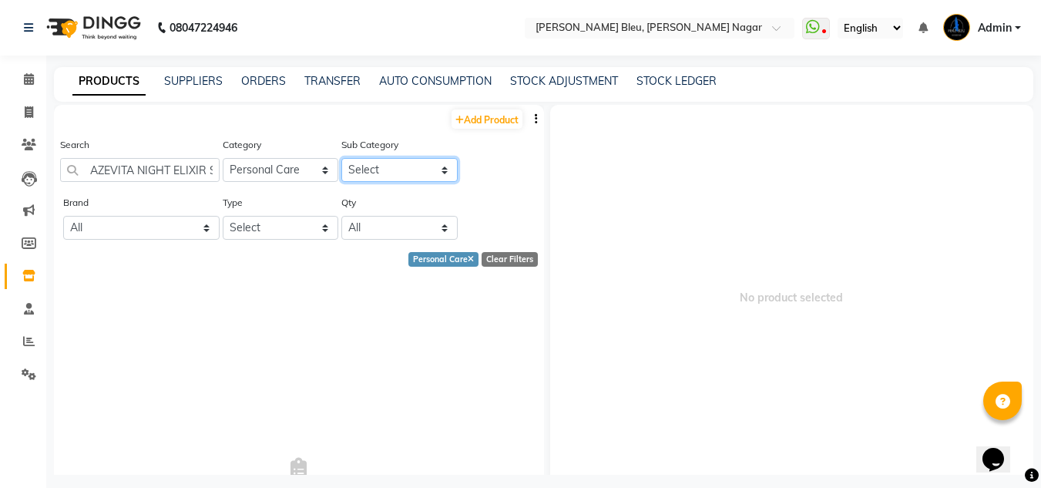
click at [391, 160] on select "Select Bath & Body Female Hygiene Grooming - Women Grooming - Men Dental Care H…" at bounding box center [399, 170] width 116 height 24
select select "1351501259"
click at [341, 158] on select "Select Bath & Body Female Hygiene Grooming - Women Grooming - Men Dental Care H…" at bounding box center [399, 170] width 116 height 24
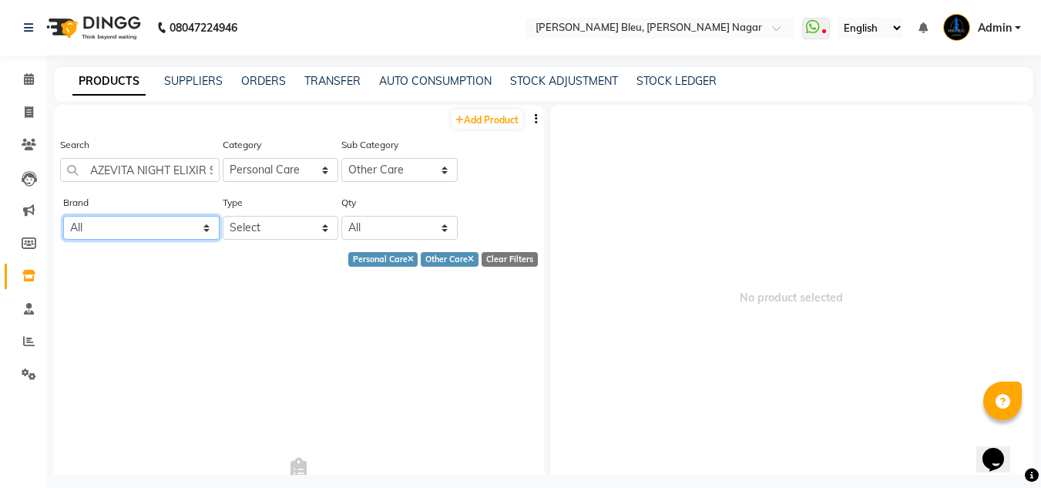
click at [174, 230] on select "All Beauty Garage Seasoul Sea Soul Wow" at bounding box center [141, 228] width 156 height 24
select select "seasoul"
click at [63, 216] on select "All Beauty Garage Seasoul Sea Soul Wow" at bounding box center [141, 228] width 156 height 24
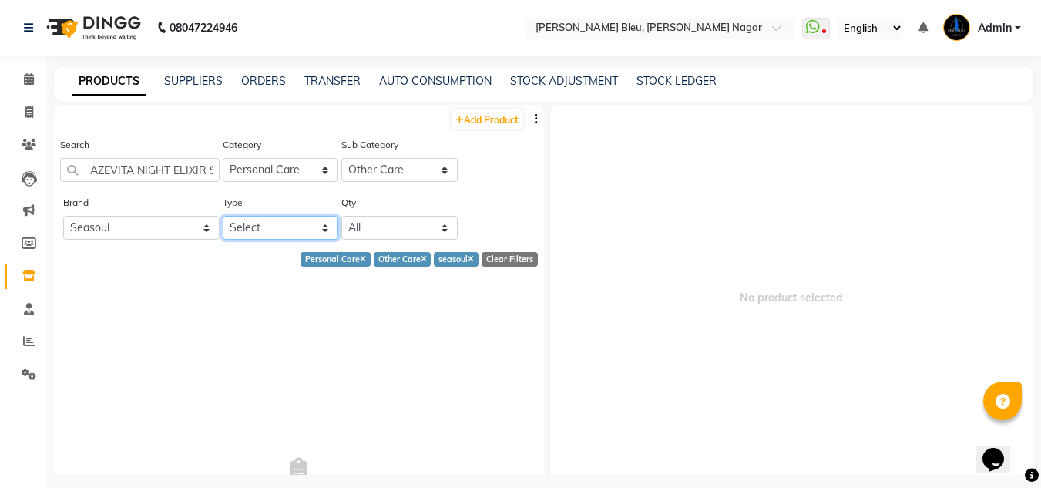
click at [284, 226] on select "Select Both Retail Consumable" at bounding box center [281, 228] width 116 height 24
select select "R"
click at [223, 216] on select "Select Both Retail Consumable" at bounding box center [281, 228] width 116 height 24
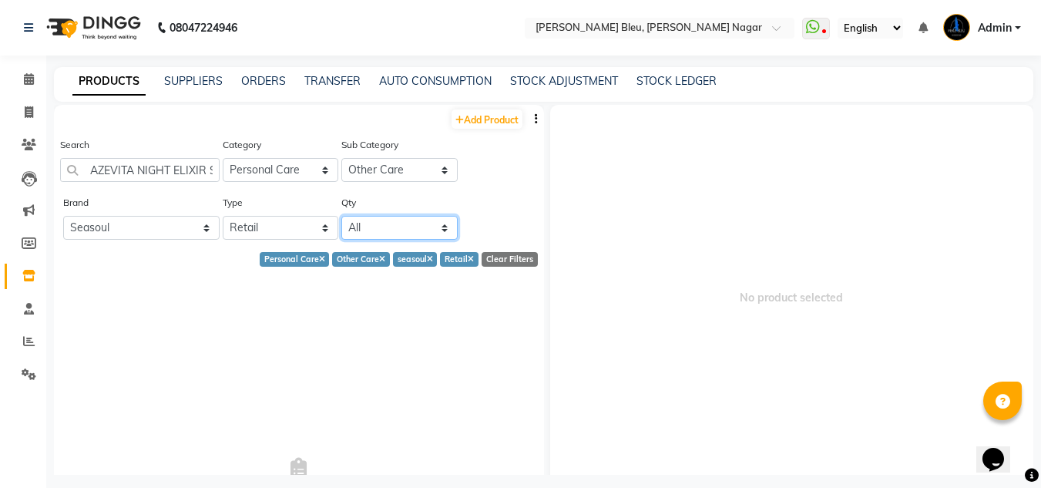
click at [414, 230] on select "All Low Out Of Stock" at bounding box center [399, 228] width 116 height 24
click at [378, 227] on select "All Low Out Of Stock" at bounding box center [399, 228] width 116 height 24
click at [454, 125] on link "Add Product" at bounding box center [486, 118] width 71 height 19
select select "true"
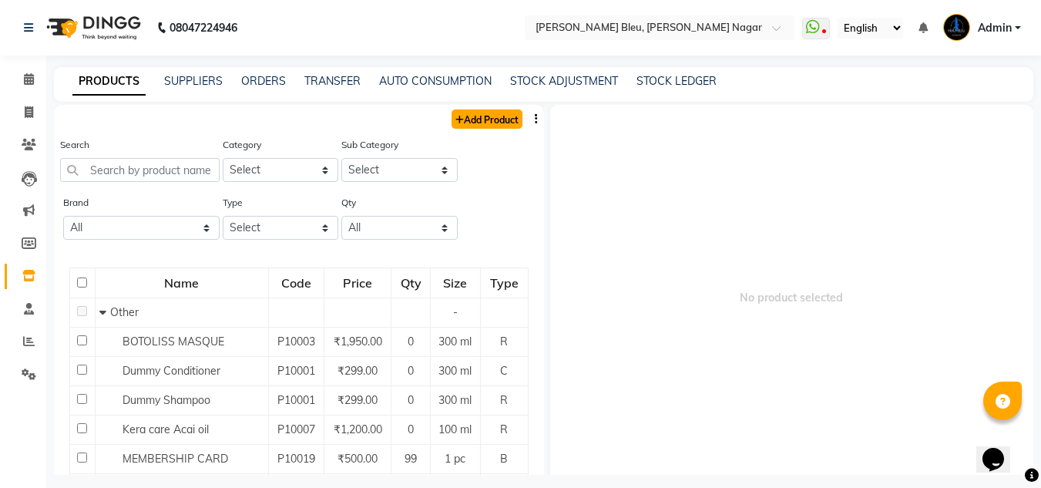
click at [483, 119] on link "Add Product" at bounding box center [486, 118] width 71 height 19
select select "true"
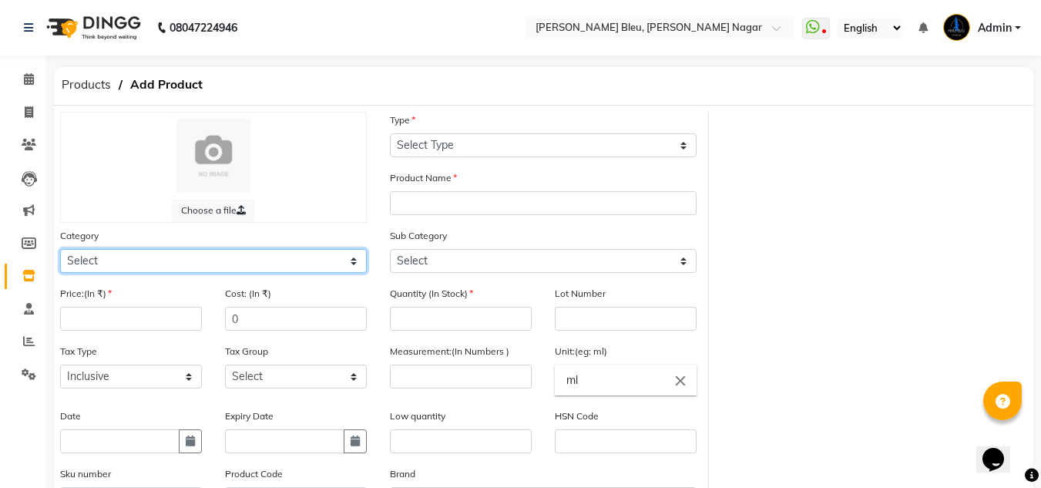
click at [193, 260] on select "Select Skin Makeup Personal Care Appliances Beard Waxing Disposable Threading H…" at bounding box center [213, 261] width 307 height 24
click at [60, 249] on select "Select Skin Makeup Personal Care Appliances Beard Waxing Disposable Threading H…" at bounding box center [213, 261] width 307 height 24
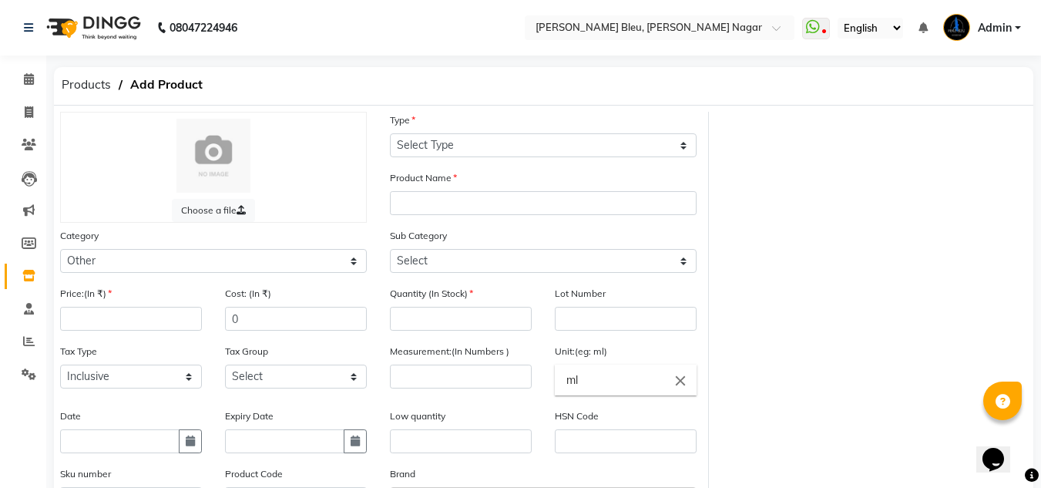
click at [350, 273] on div "Category Select Skin Makeup Personal Care Appliances Beard Waxing Disposable Th…" at bounding box center [214, 256] width 330 height 58
click at [350, 263] on select "Select Skin Makeup Personal Care Appliances Beard Waxing Disposable Threading H…" at bounding box center [213, 261] width 307 height 24
click at [254, 260] on select "Select Skin Makeup Personal Care Appliances Beard Waxing Disposable Threading H…" at bounding box center [213, 261] width 307 height 24
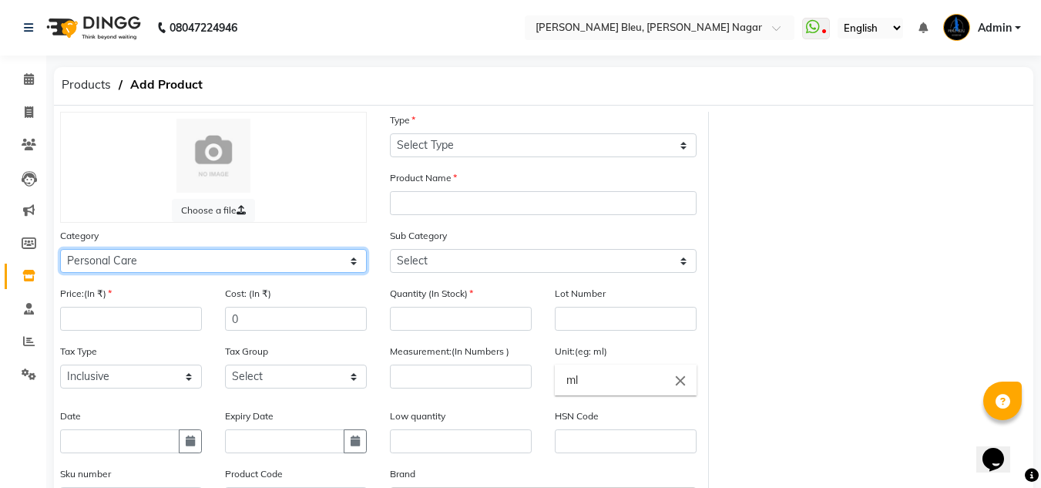
click at [60, 249] on select "Select Skin Makeup Personal Care Appliances Beard Waxing Disposable Threading H…" at bounding box center [213, 261] width 307 height 24
click at [359, 260] on select "Select Skin Makeup Personal Care Appliances Beard Waxing Disposable Threading H…" at bounding box center [213, 261] width 307 height 24
select select "1351501150"
click at [60, 249] on select "Select Skin Makeup Personal Care Appliances Beard Waxing Disposable Threading H…" at bounding box center [213, 261] width 307 height 24
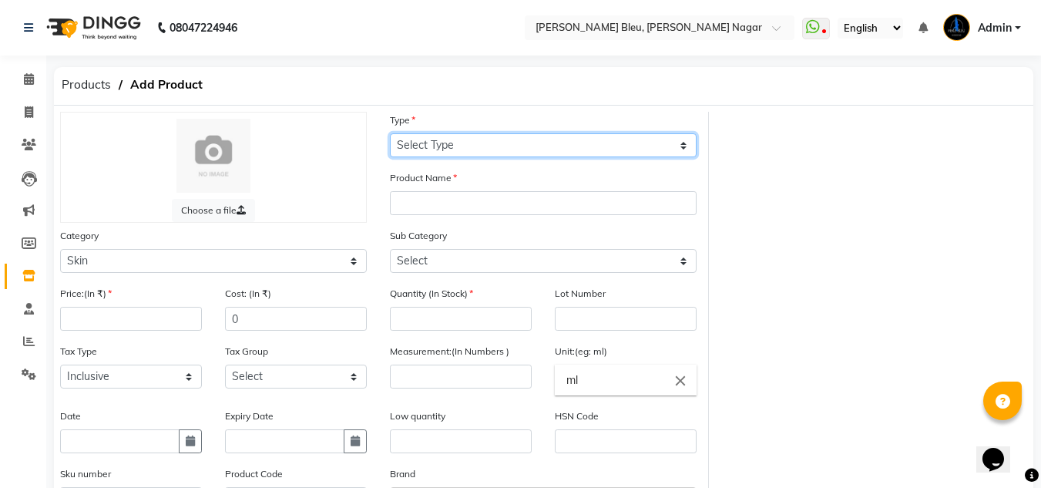
click at [548, 144] on select "Select Type Both Retail Consumable" at bounding box center [543, 145] width 307 height 24
select select "B"
click at [390, 133] on select "Select Type Both Retail Consumable" at bounding box center [543, 145] width 307 height 24
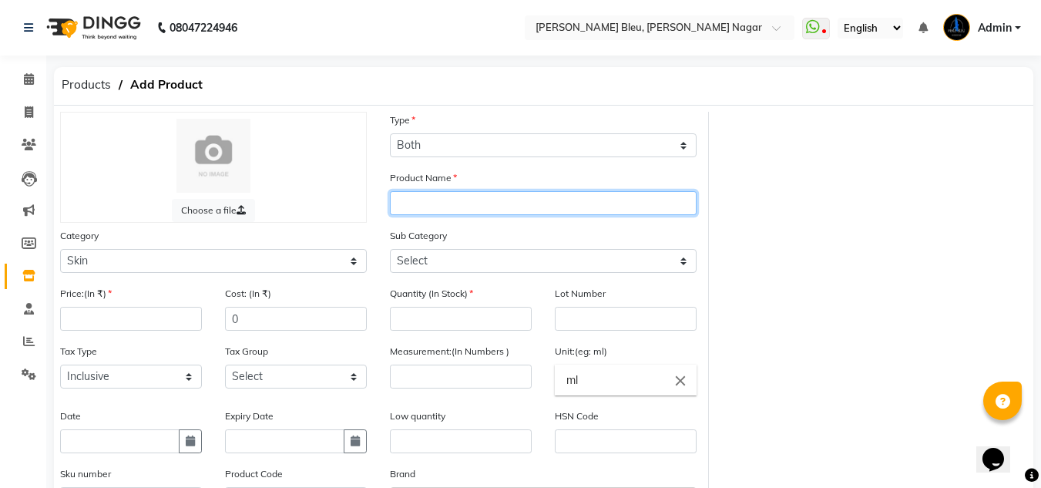
click at [438, 210] on input "text" at bounding box center [543, 203] width 307 height 24
type input "AZEVITA NIGHT ELIXIR SERUM"
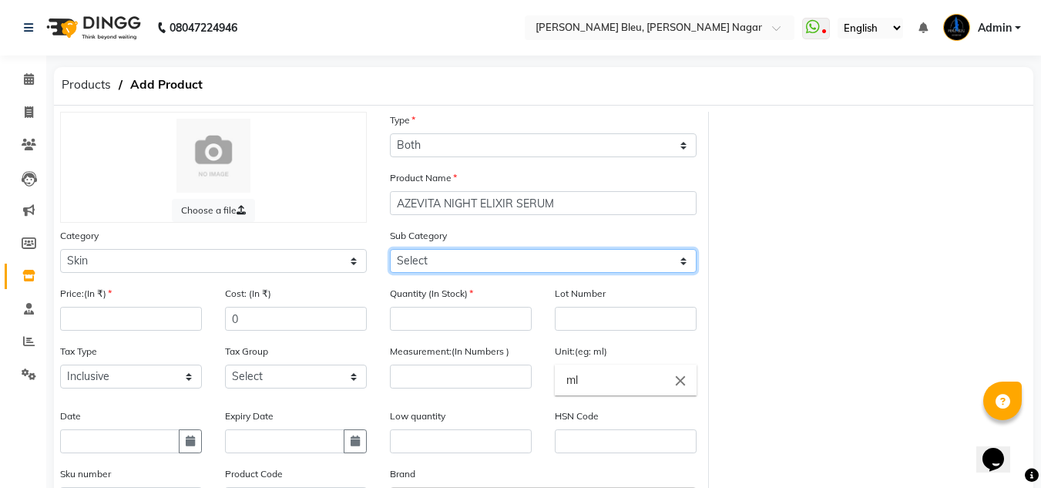
click at [465, 256] on select "Select Cleanser Facial Moisturiser Serum Toner Sun Care Masks Lip Care Eye Care…" at bounding box center [543, 261] width 307 height 24
select select "1351501154"
click at [390, 249] on select "Select Cleanser Facial Moisturiser Serum Toner Sun Care Masks Lip Care Eye Care…" at bounding box center [543, 261] width 307 height 24
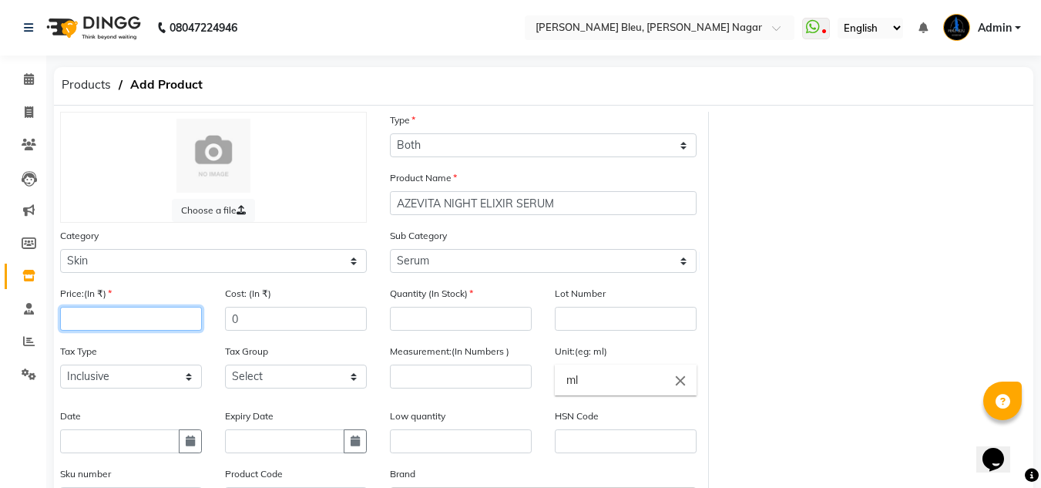
click at [179, 324] on input "number" at bounding box center [131, 319] width 142 height 24
type input "570"
click at [421, 317] on input "number" at bounding box center [461, 319] width 142 height 24
type input "3"
click at [580, 382] on input "ml" at bounding box center [626, 379] width 142 height 31
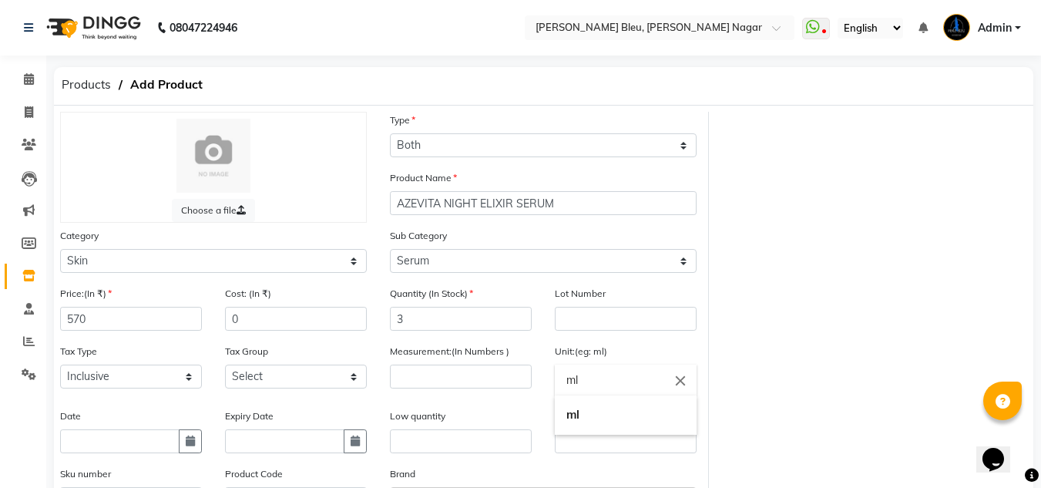
click at [477, 368] on div at bounding box center [520, 244] width 1041 height 488
click at [477, 376] on input "number" at bounding box center [461, 376] width 142 height 24
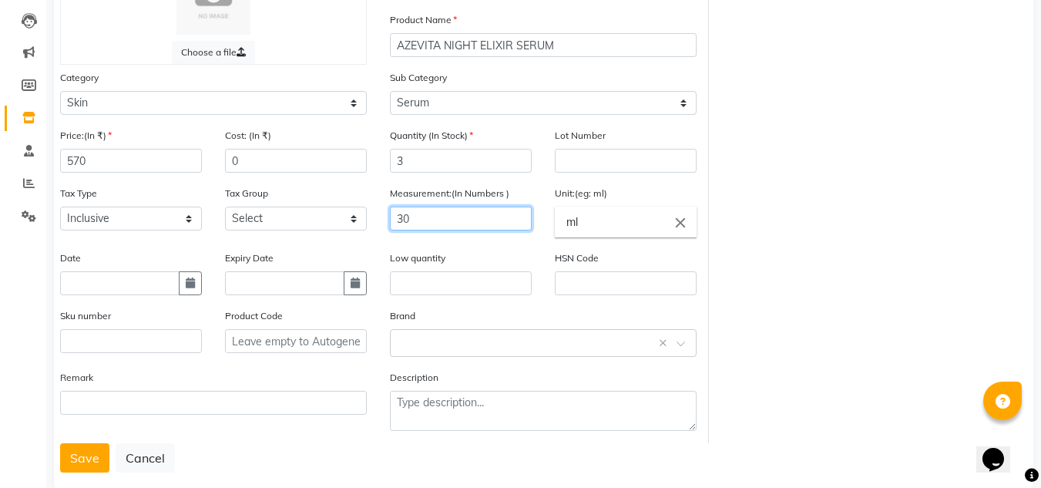
scroll to position [187, 0]
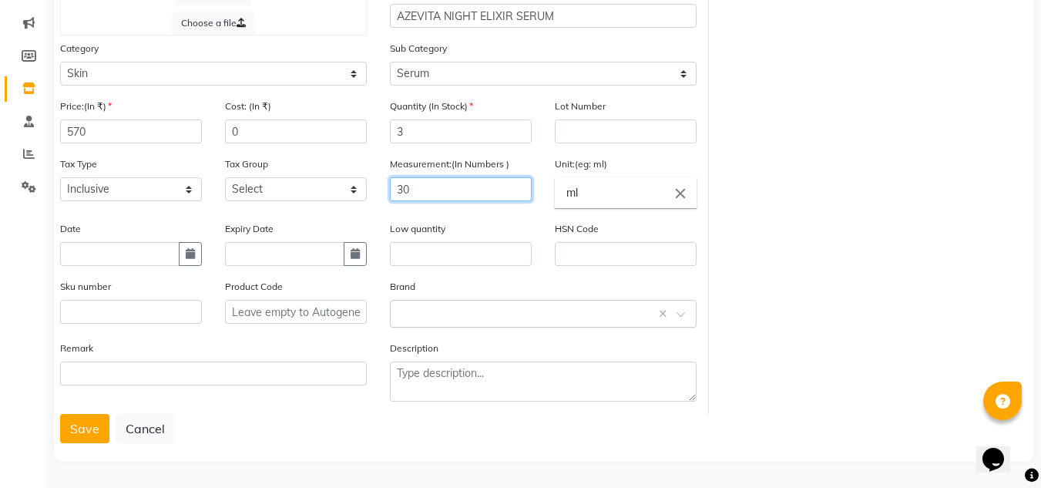
type input "30"
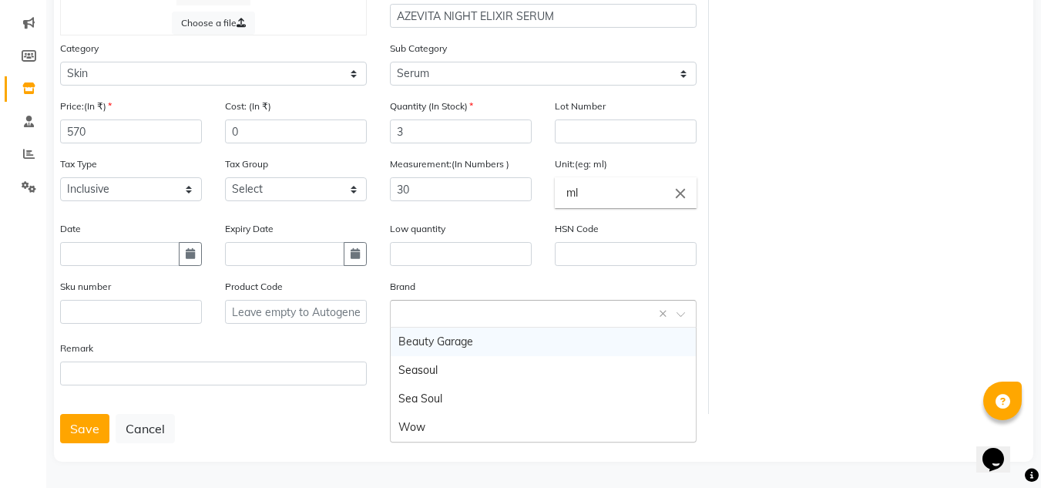
click at [532, 317] on input "text" at bounding box center [527, 312] width 259 height 16
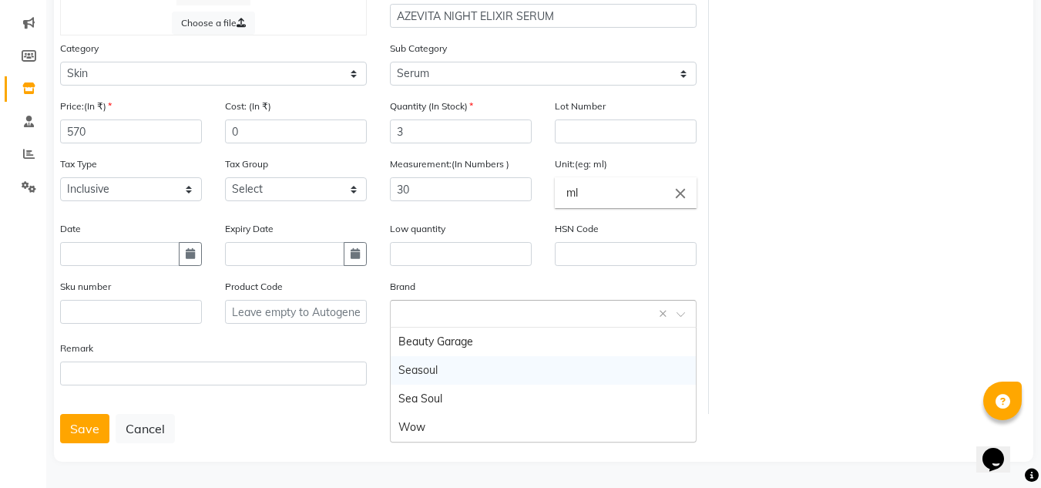
click at [449, 371] on div "Seasoul" at bounding box center [543, 370] width 305 height 29
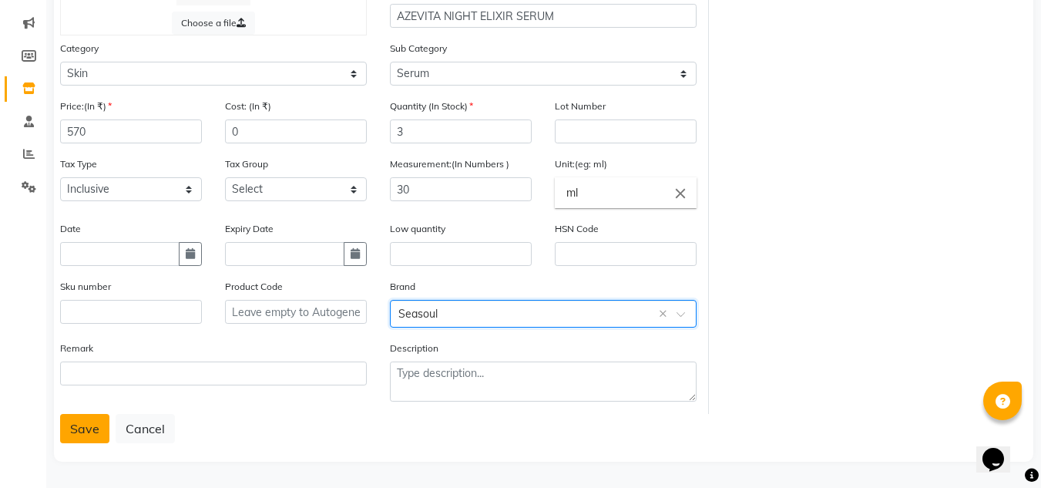
click at [82, 437] on button "Save" at bounding box center [84, 428] width 49 height 29
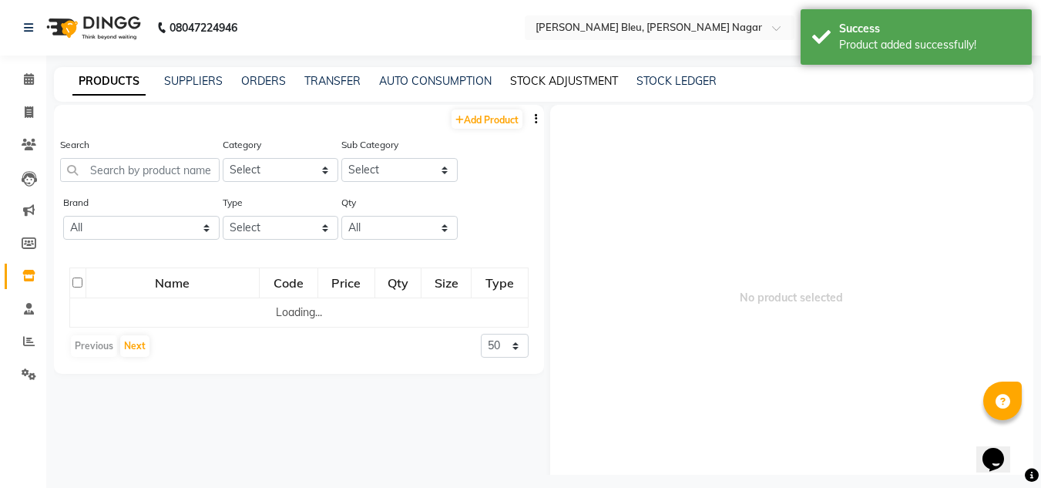
click at [548, 79] on link "STOCK ADJUSTMENT" at bounding box center [564, 81] width 108 height 14
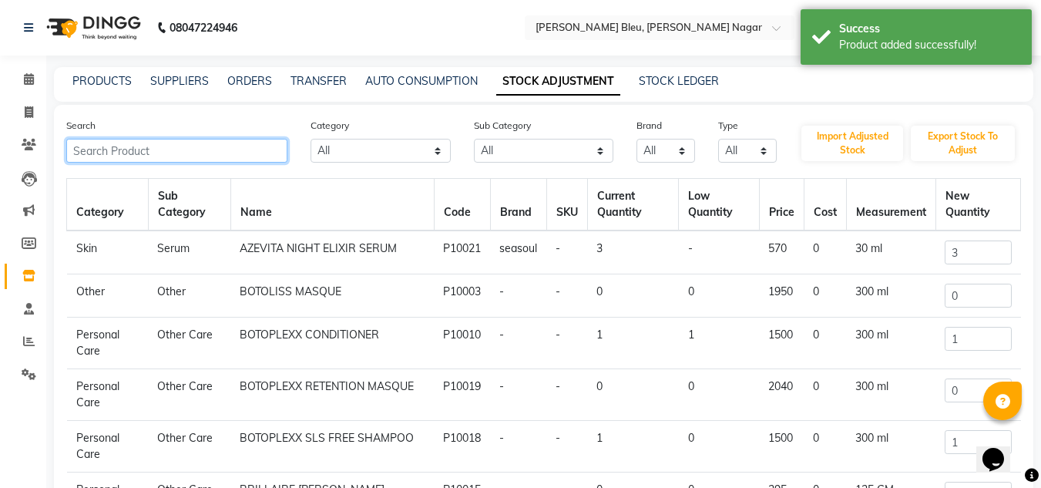
click at [139, 148] on input "text" at bounding box center [176, 151] width 221 height 24
type input "AZE"
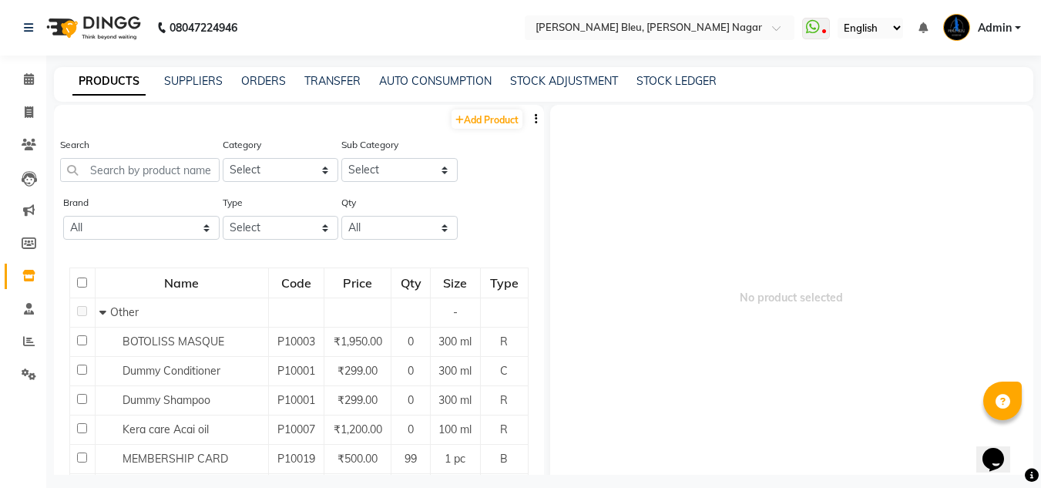
select select "true"
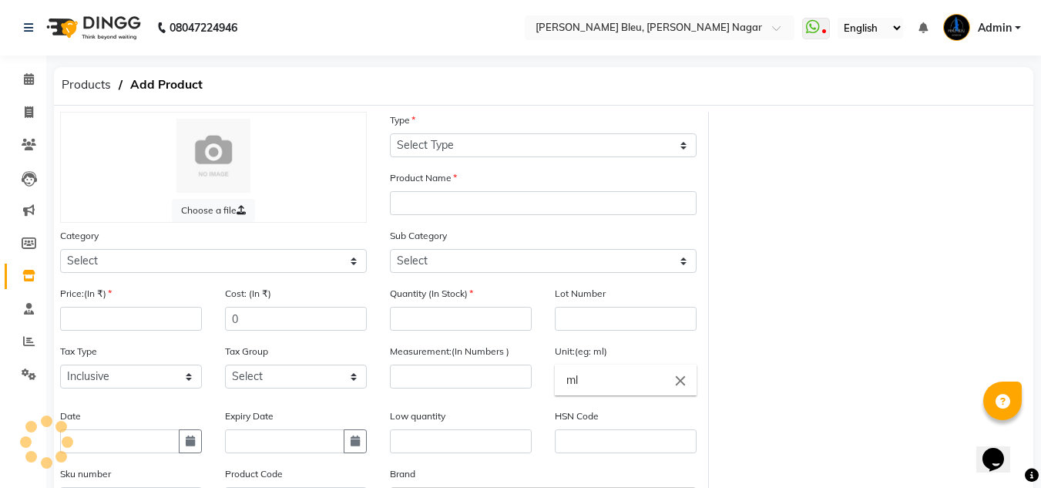
scroll to position [10, 0]
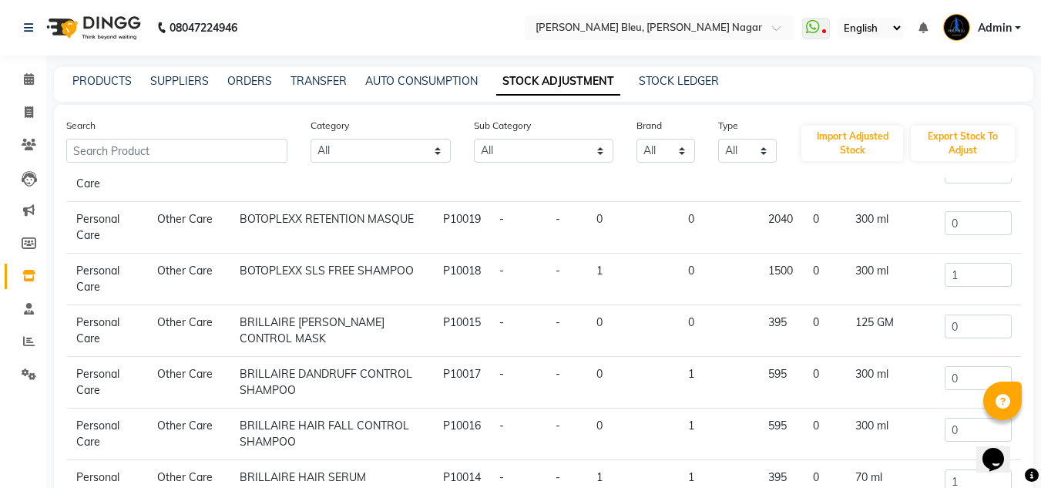
scroll to position [179, 0]
